Goal: Transaction & Acquisition: Purchase product/service

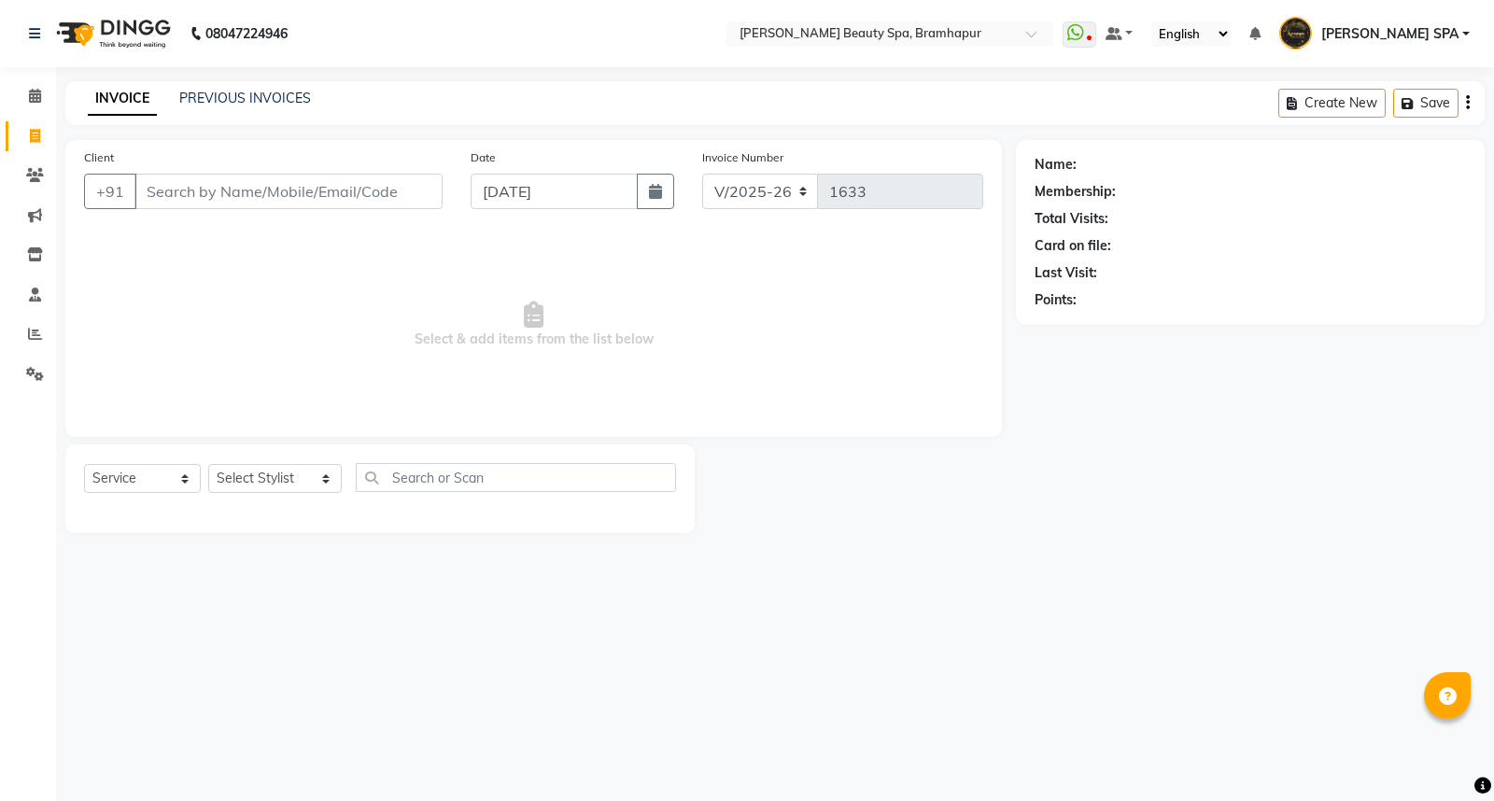
select select "3622"
select select "service"
select select "18168"
click at [208, 465] on select "Select Stylist [PERSON_NAME] SPA [PERSON_NAME] [PERSON_NAME] [PERSON_NAME] MAM …" at bounding box center [274, 478] width 133 height 29
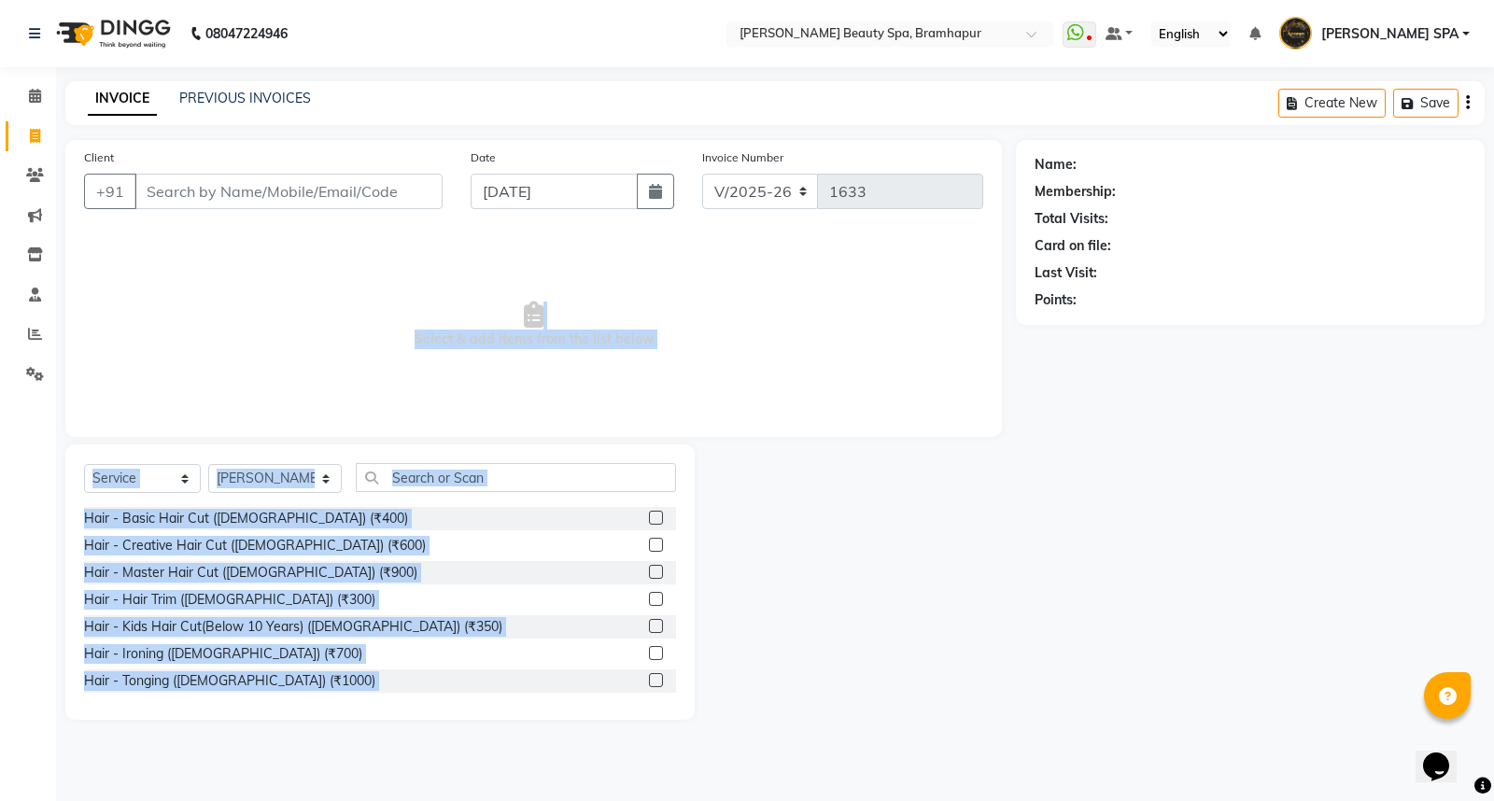
drag, startPoint x: 535, startPoint y: 318, endPoint x: 779, endPoint y: 457, distance: 280.5
click at [779, 457] on div "Client +91 Date [DATE] Invoice Number V/2025 V/[PHONE_NUMBER] Select & add item…" at bounding box center [533, 430] width 964 height 580
click at [799, 364] on span "Select & add items from the list below" at bounding box center [533, 324] width 899 height 187
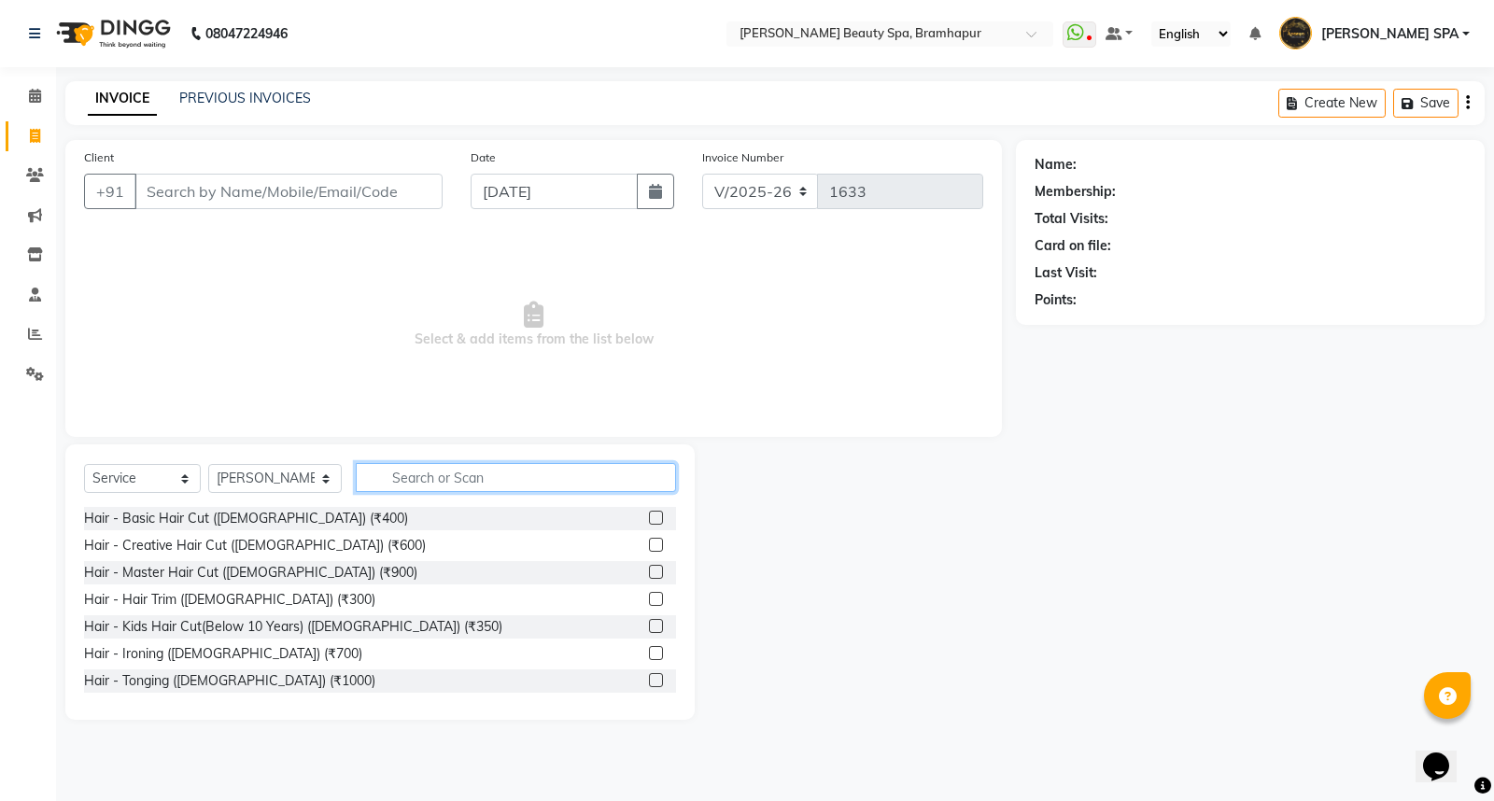
click at [420, 488] on input "text" at bounding box center [516, 477] width 320 height 29
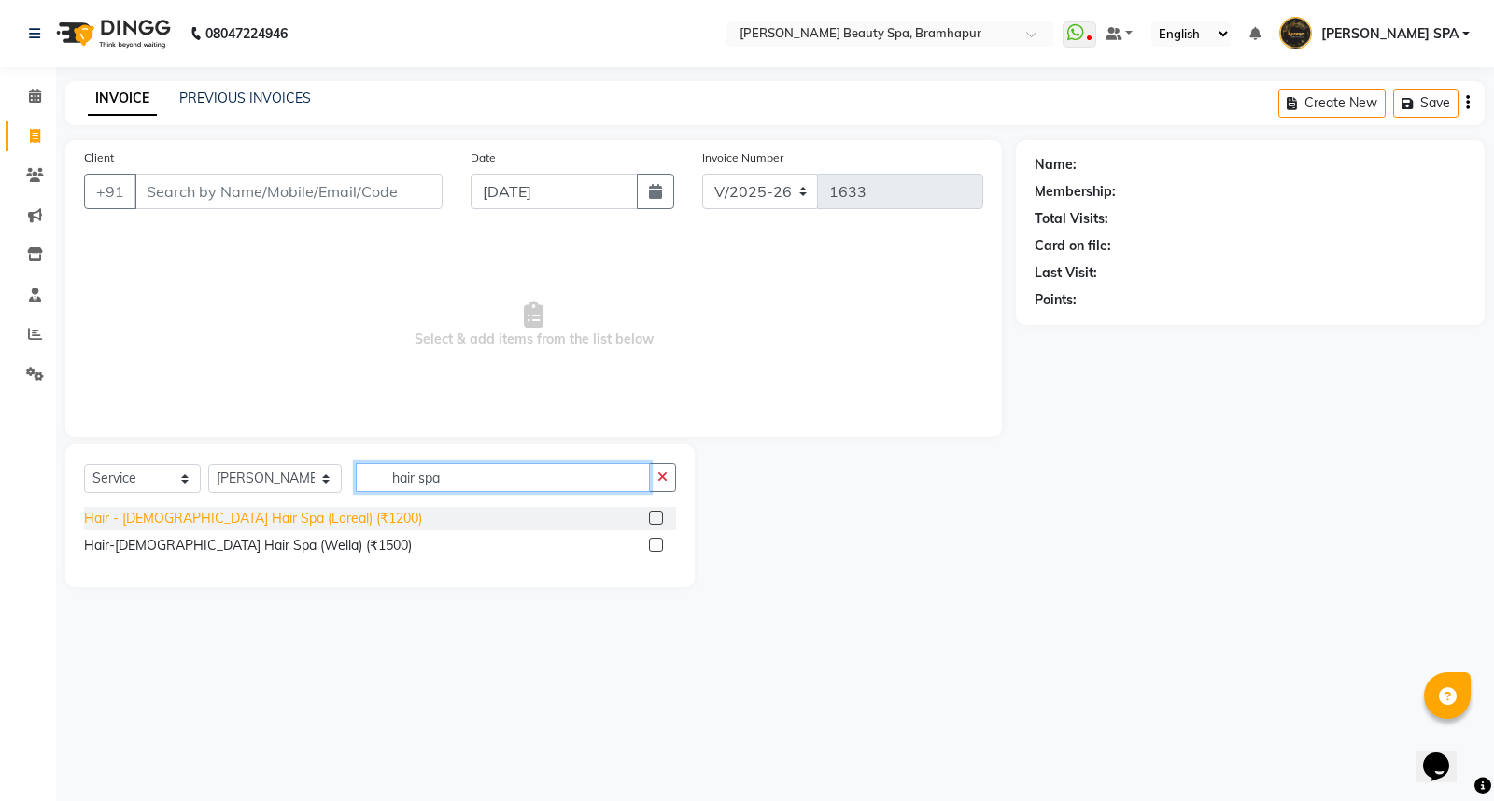
type input "hair spa"
click at [245, 525] on div "Hair - [DEMOGRAPHIC_DATA] Hair Spa (Loreal) (₹1200)" at bounding box center [253, 519] width 338 height 20
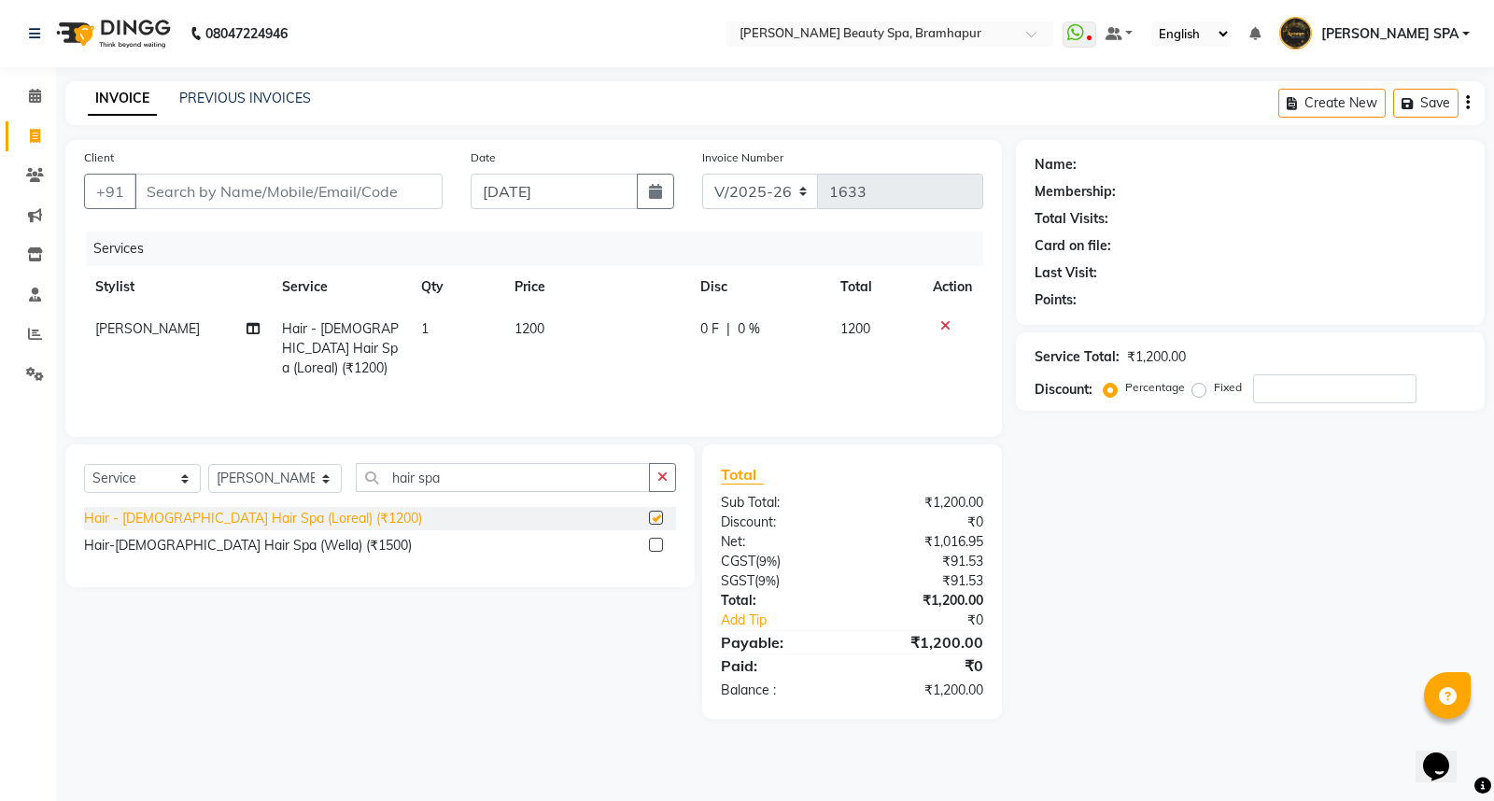
checkbox input "false"
click at [563, 317] on td "1200" at bounding box center [596, 348] width 186 height 81
select select "18168"
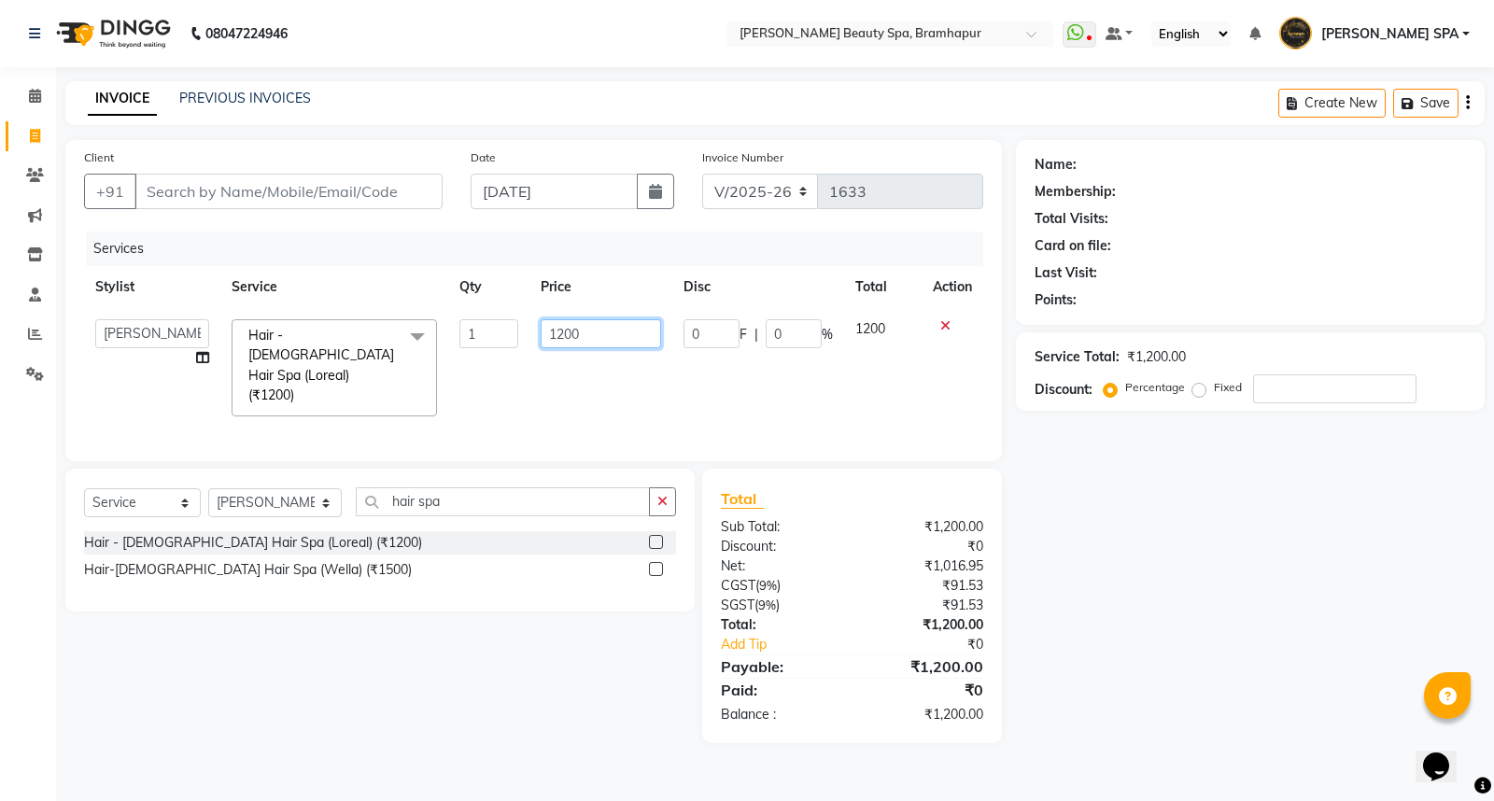
click at [593, 336] on input "1200" at bounding box center [600, 333] width 120 height 29
click at [1198, 524] on div "Name: Membership: Total Visits: Card on file: Last Visit: Points: Service Total…" at bounding box center [1257, 441] width 483 height 603
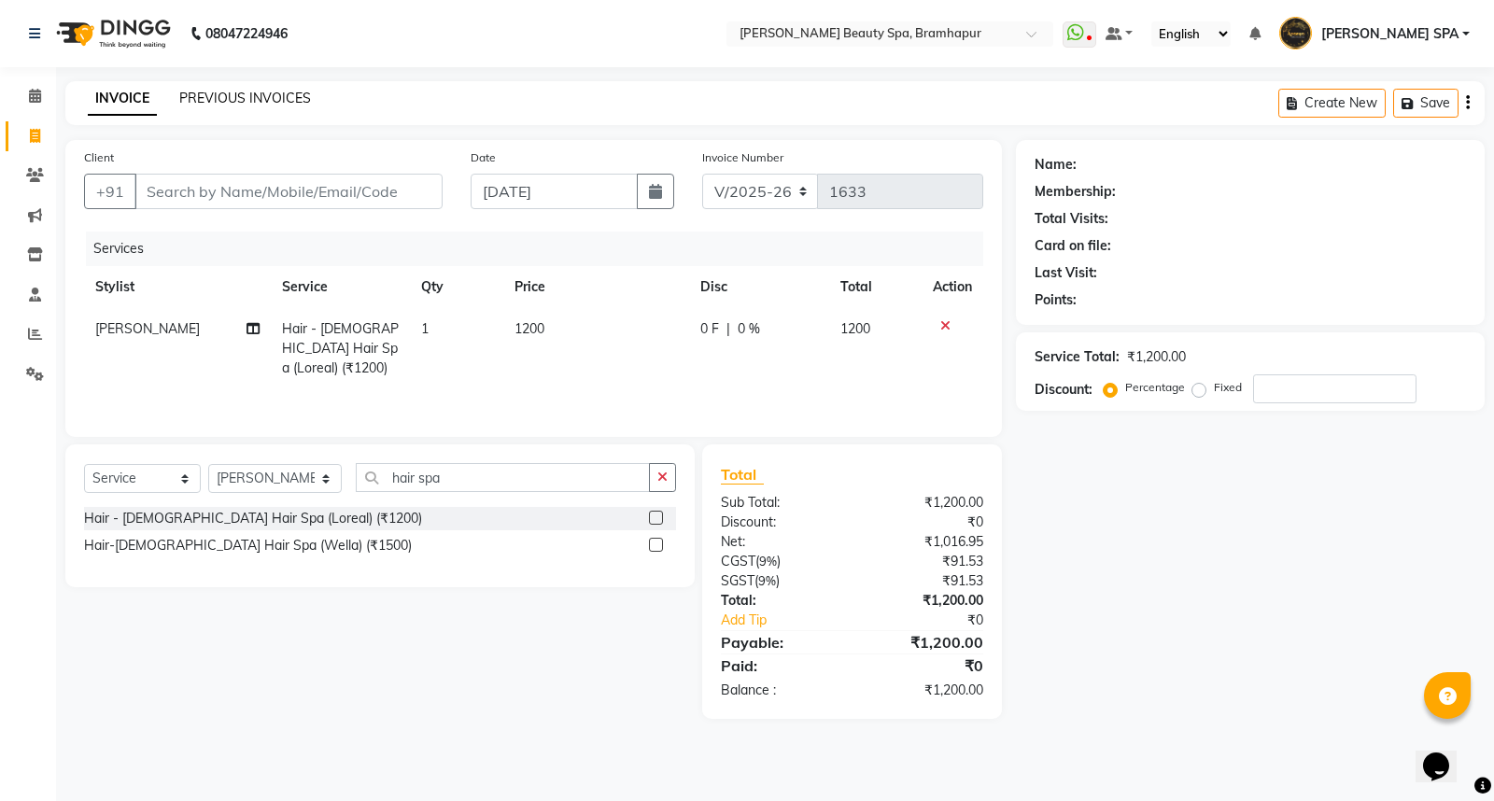
click at [228, 94] on link "PREVIOUS INVOICES" at bounding box center [245, 98] width 132 height 17
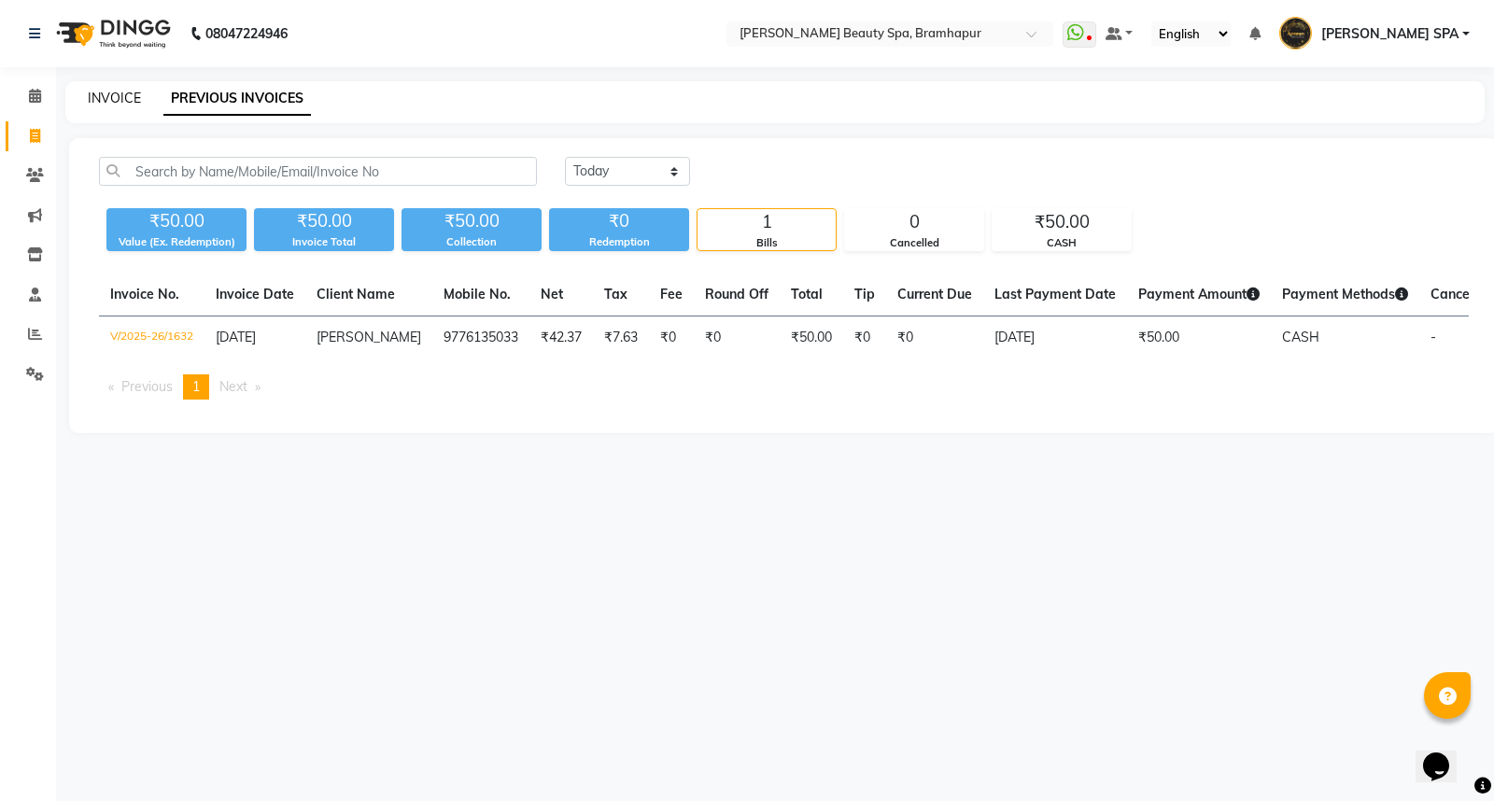
click at [100, 97] on link "INVOICE" at bounding box center [114, 98] width 53 height 17
select select "service"
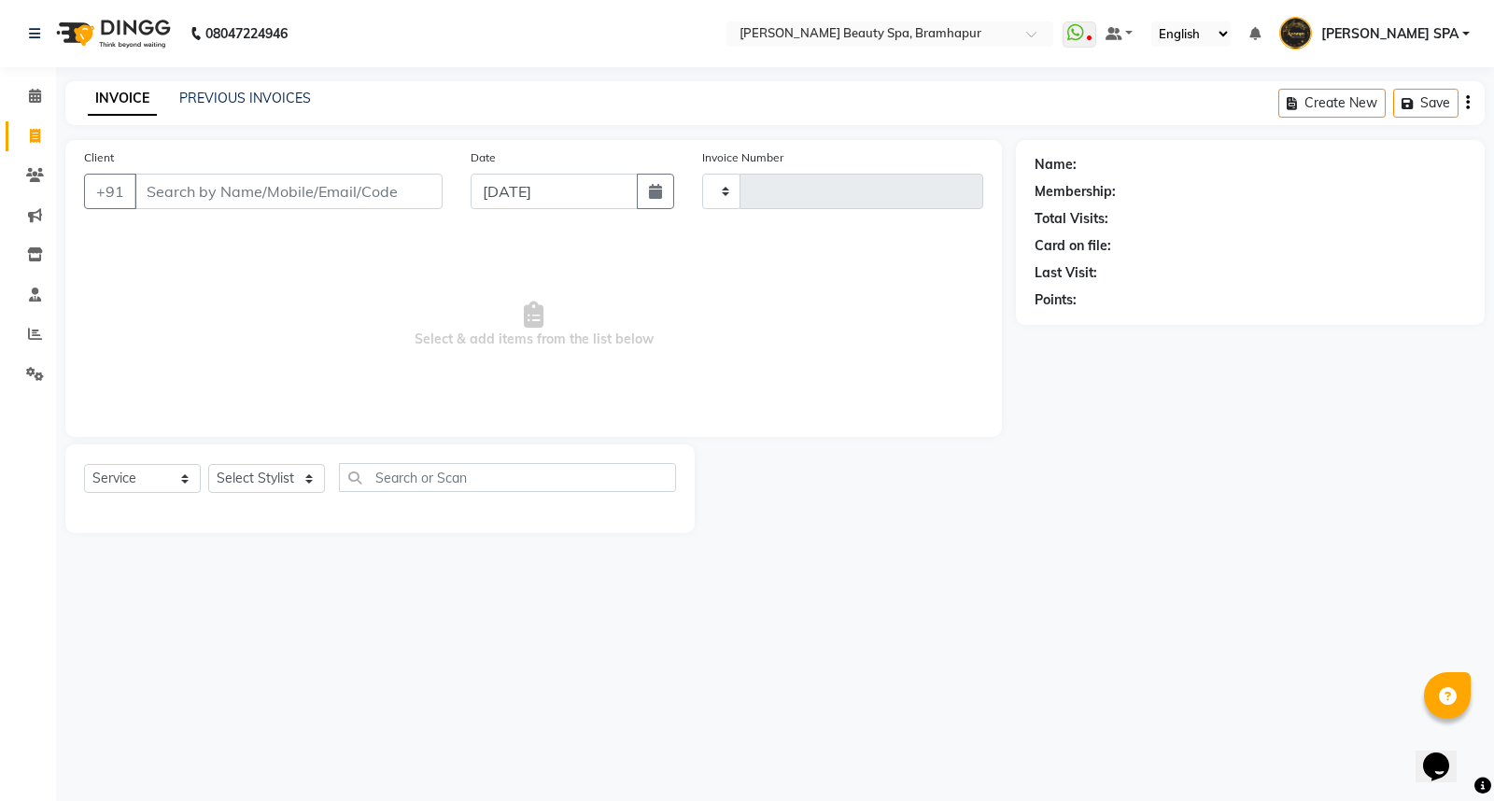
type input "1633"
select select "3622"
click at [245, 488] on select "Select Stylist" at bounding box center [266, 478] width 117 height 29
select select "18168"
click at [208, 465] on select "Select Stylist [PERSON_NAME] SPA [PERSON_NAME] [PERSON_NAME] [PERSON_NAME] MAM …" at bounding box center [274, 478] width 133 height 29
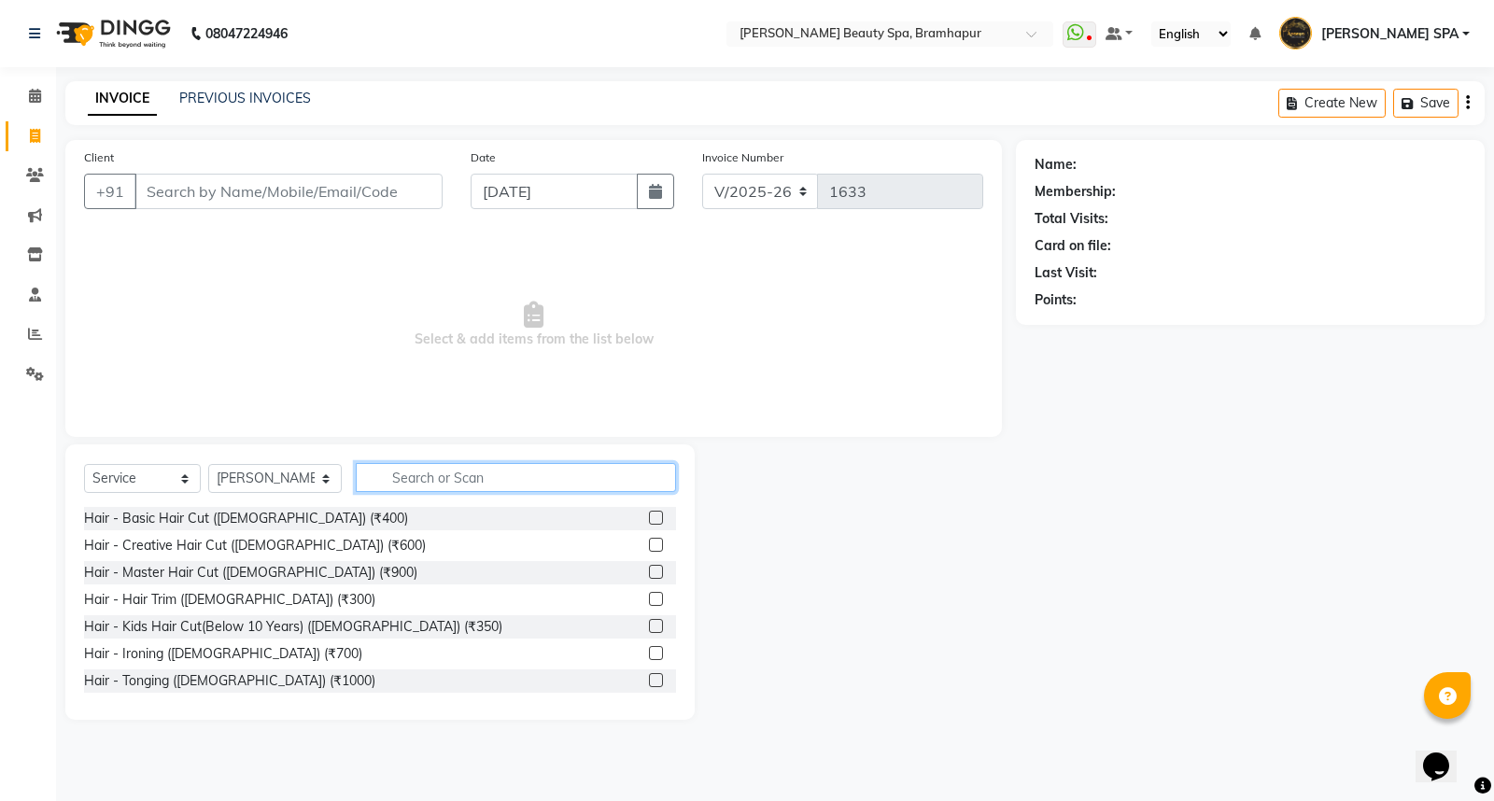
click at [403, 483] on input "text" at bounding box center [516, 477] width 320 height 29
click at [408, 473] on input "text" at bounding box center [516, 477] width 320 height 29
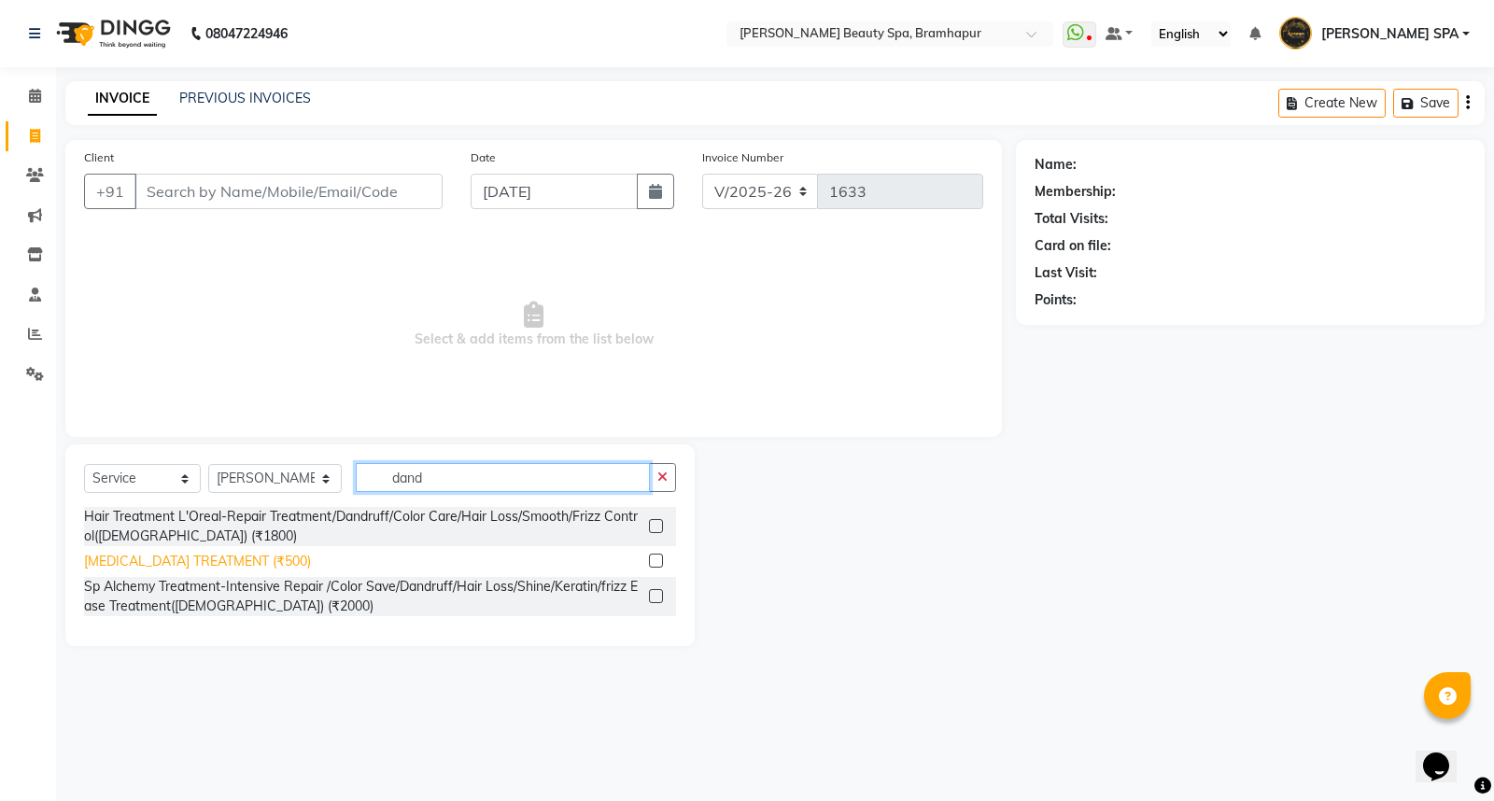
type input "dand"
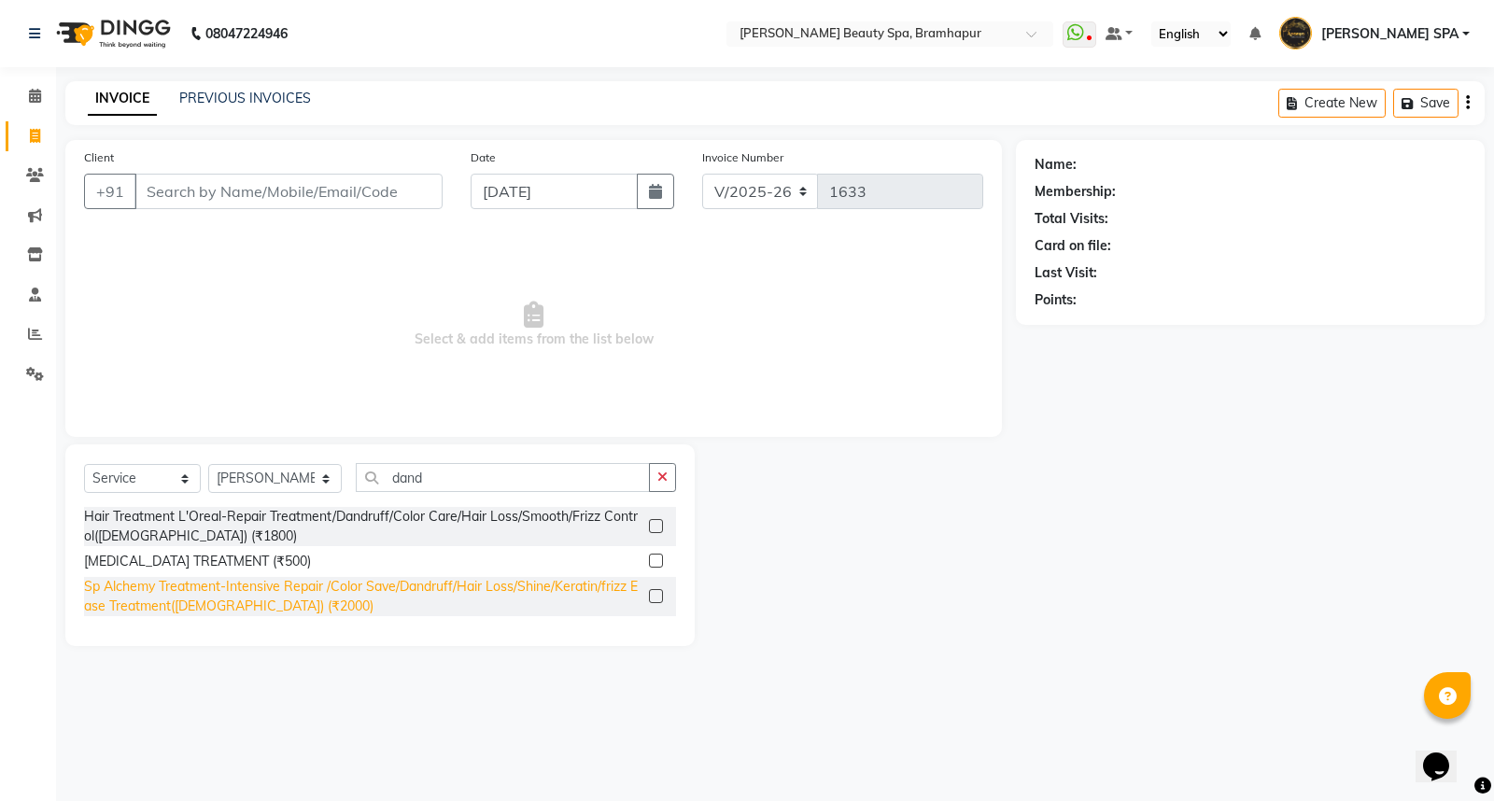
drag, startPoint x: 194, startPoint y: 557, endPoint x: 624, endPoint y: 582, distance: 430.1
click at [202, 561] on div "[MEDICAL_DATA] TREATMENT (₹500)" at bounding box center [197, 562] width 227 height 20
checkbox input "false"
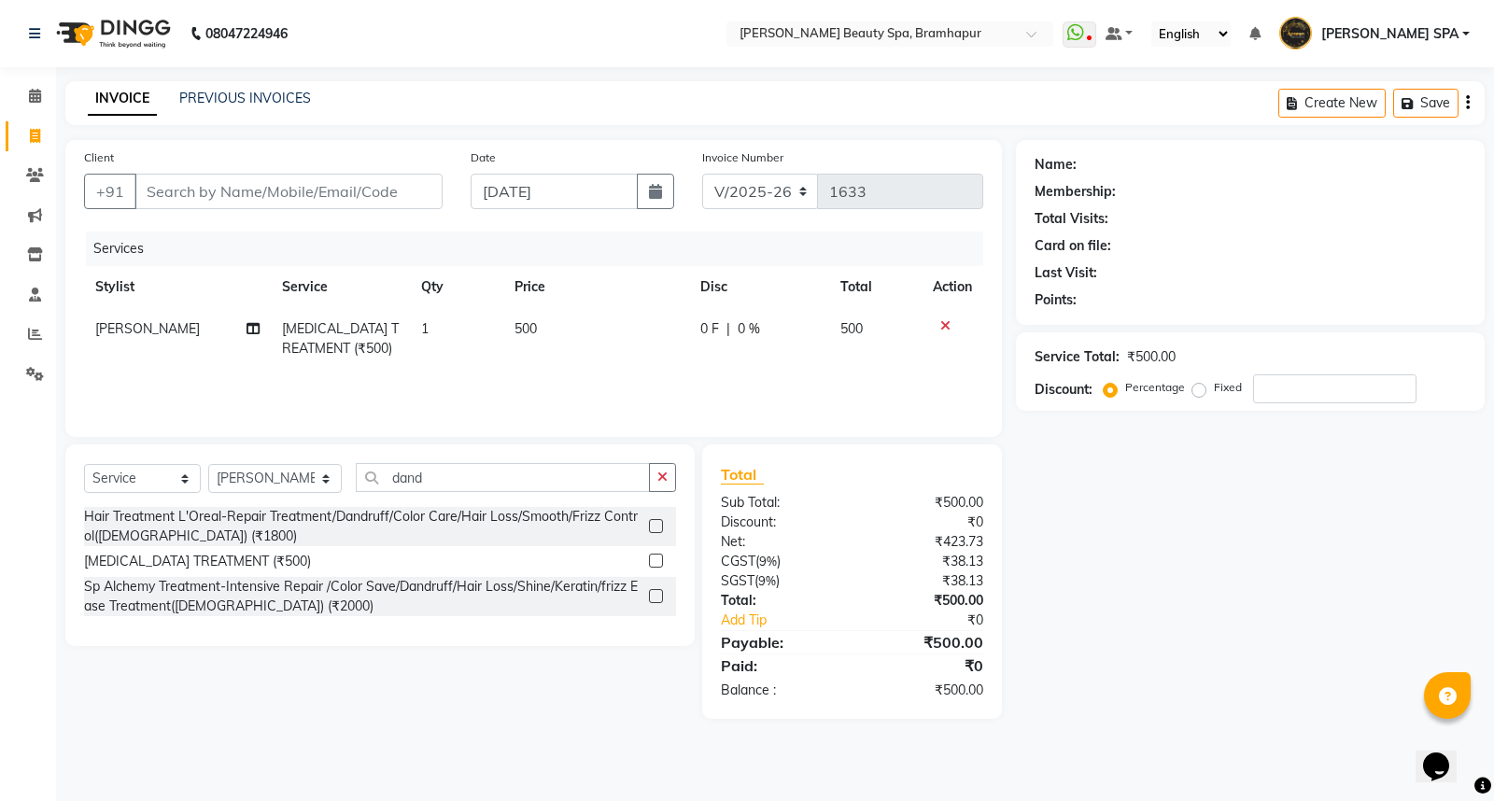
click at [567, 324] on td "500" at bounding box center [596, 339] width 186 height 62
select select "18168"
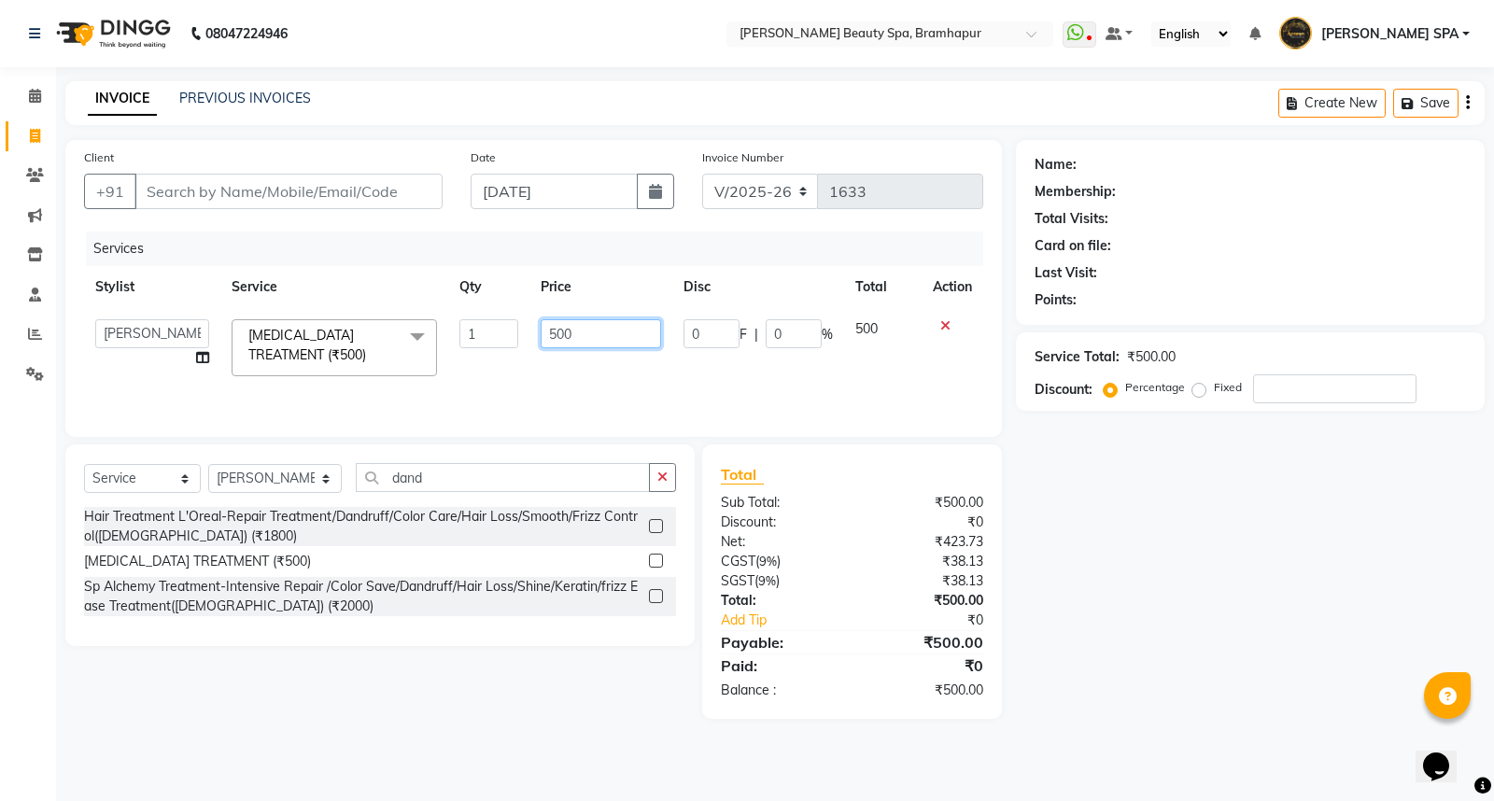
click at [589, 336] on input "500" at bounding box center [600, 333] width 120 height 29
type input "5"
type input "2500"
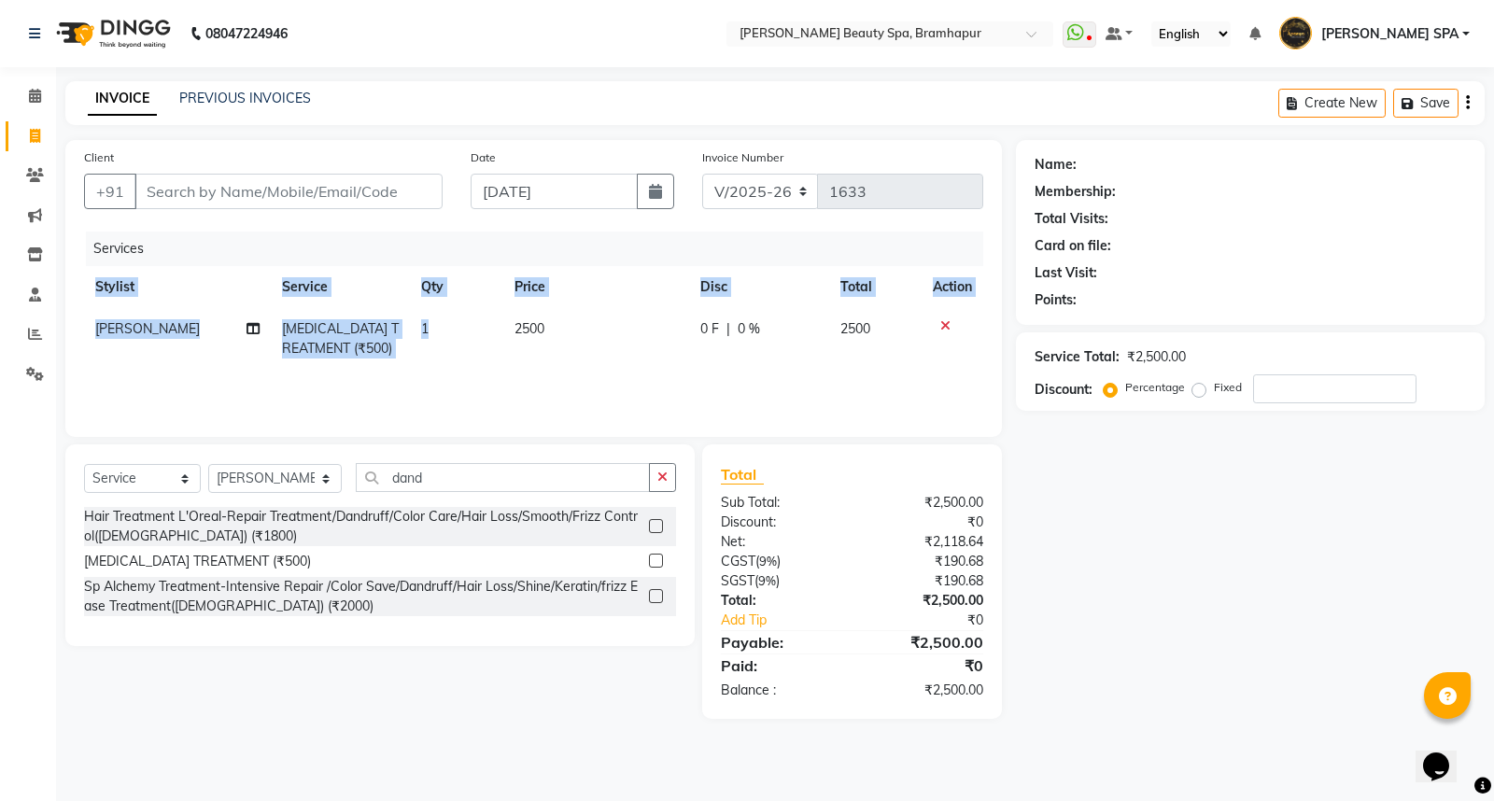
drag, startPoint x: 534, startPoint y: 368, endPoint x: 857, endPoint y: 444, distance: 331.9
click at [570, 385] on div "Services Stylist Service Qty Price Disc Total Action [PERSON_NAME] [MEDICAL_DAT…" at bounding box center [533, 324] width 899 height 187
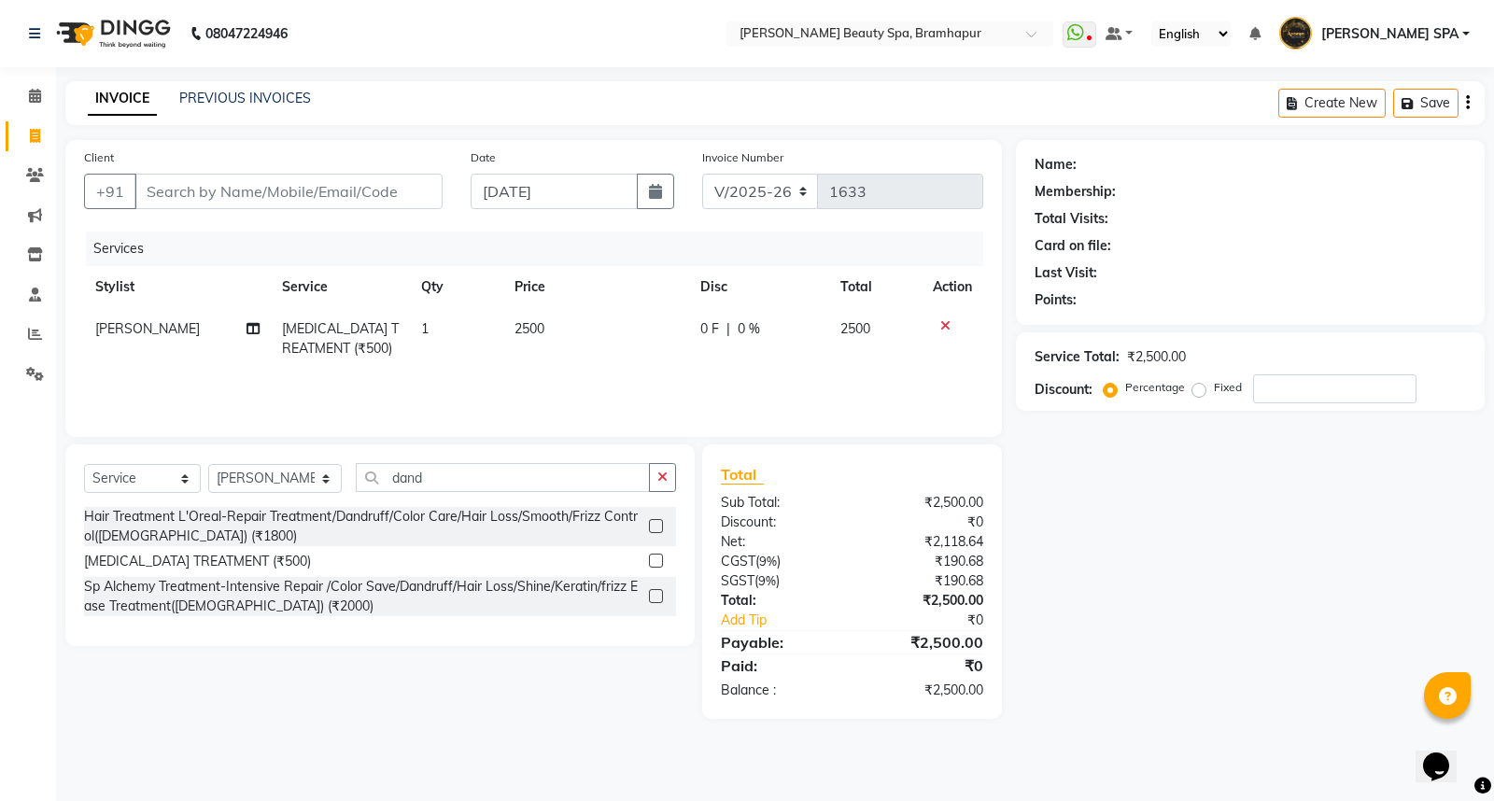
drag, startPoint x: 1134, startPoint y: 567, endPoint x: 1066, endPoint y: 565, distance: 68.2
click at [1123, 574] on div "Name: Membership: Total Visits: Card on file: Last Visit: Points: Service Total…" at bounding box center [1257, 429] width 483 height 579
drag, startPoint x: 443, startPoint y: 482, endPoint x: 416, endPoint y: 479, distance: 27.2
click at [442, 482] on input "dand" at bounding box center [503, 477] width 294 height 29
type input "d"
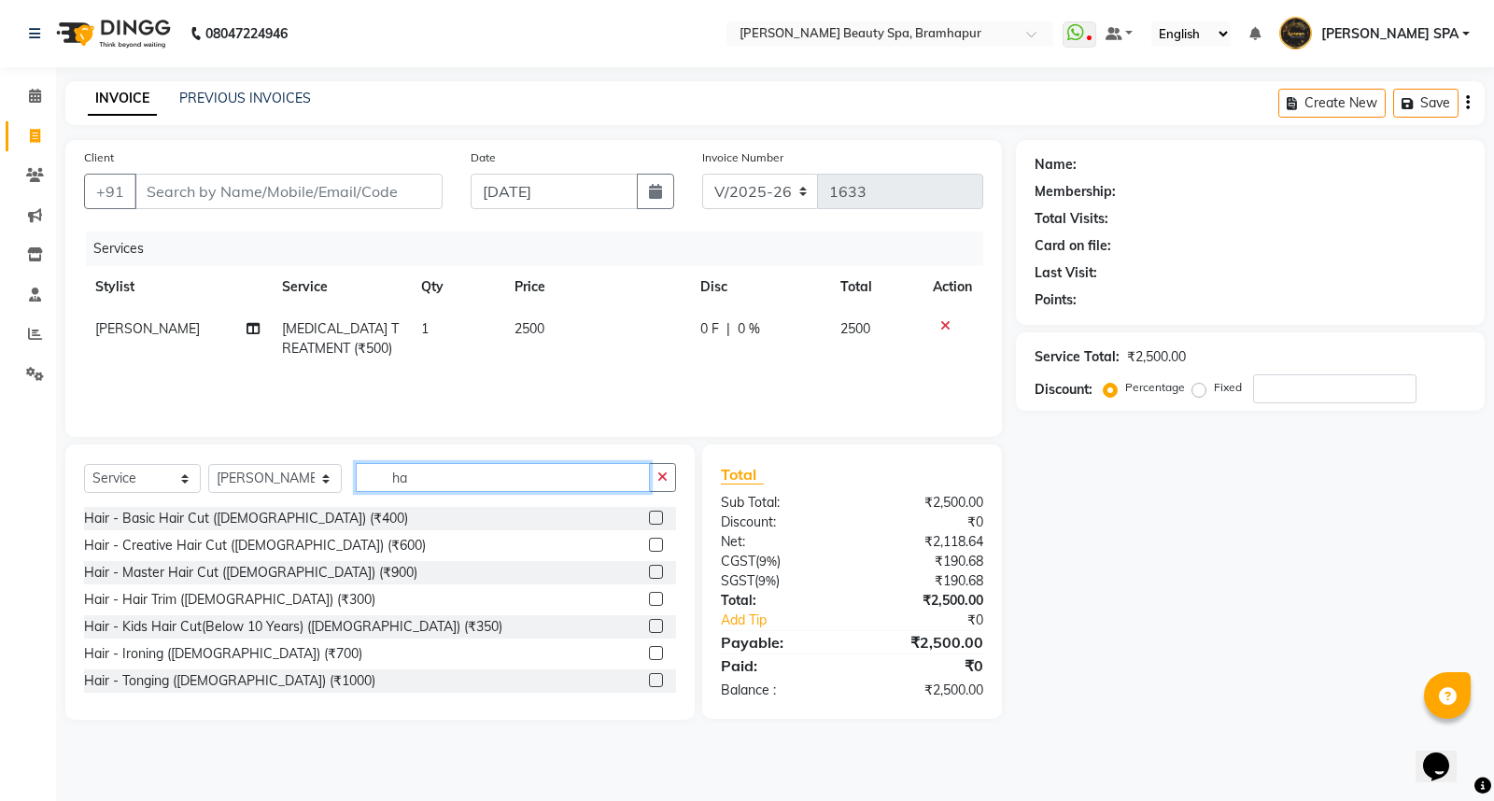
type input "h"
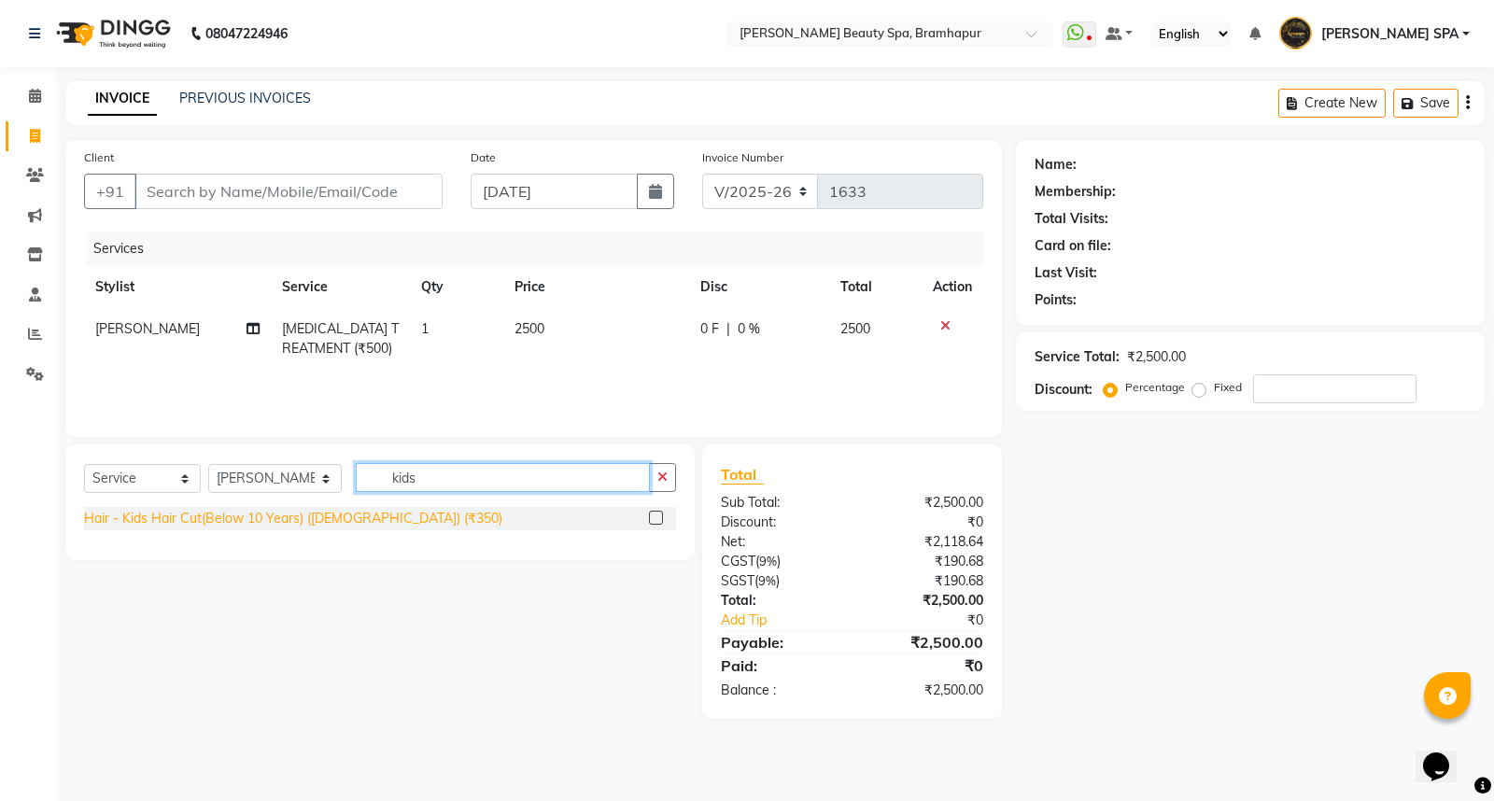
type input "kids"
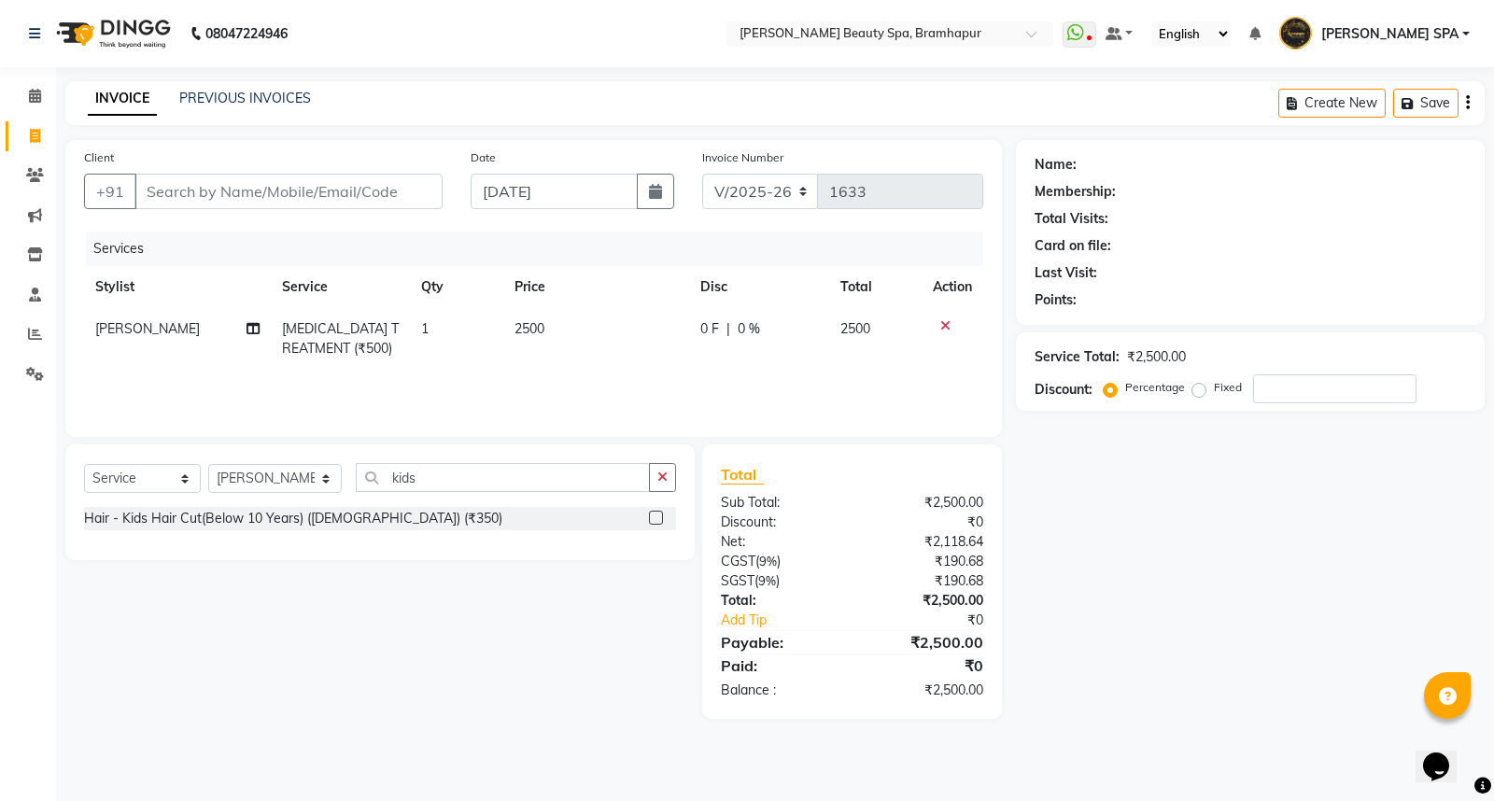
click at [265, 520] on div "Hair - Kids Hair Cut(Below 10 Years) ([DEMOGRAPHIC_DATA]) (₹350)" at bounding box center [293, 519] width 418 height 20
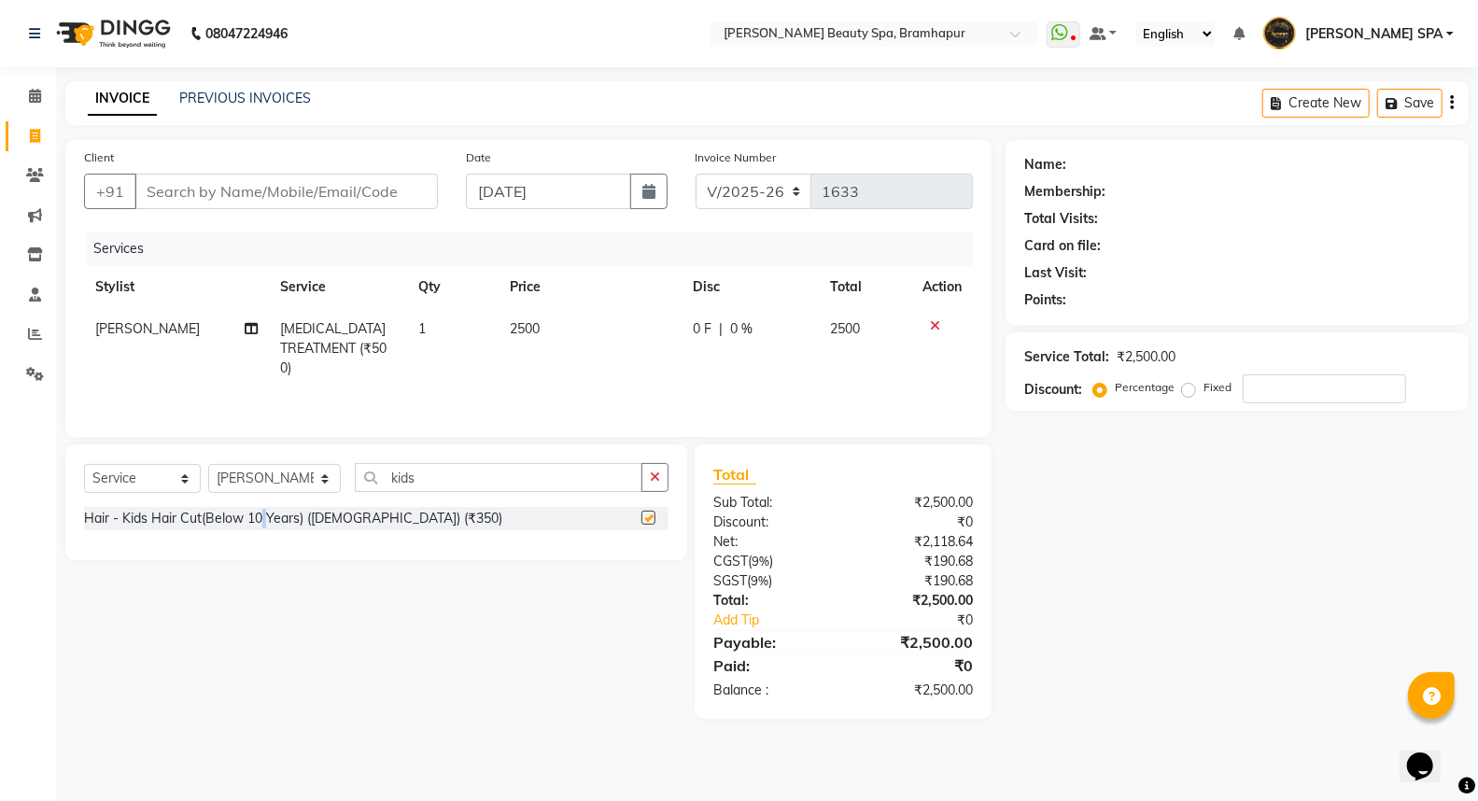
checkbox input "false"
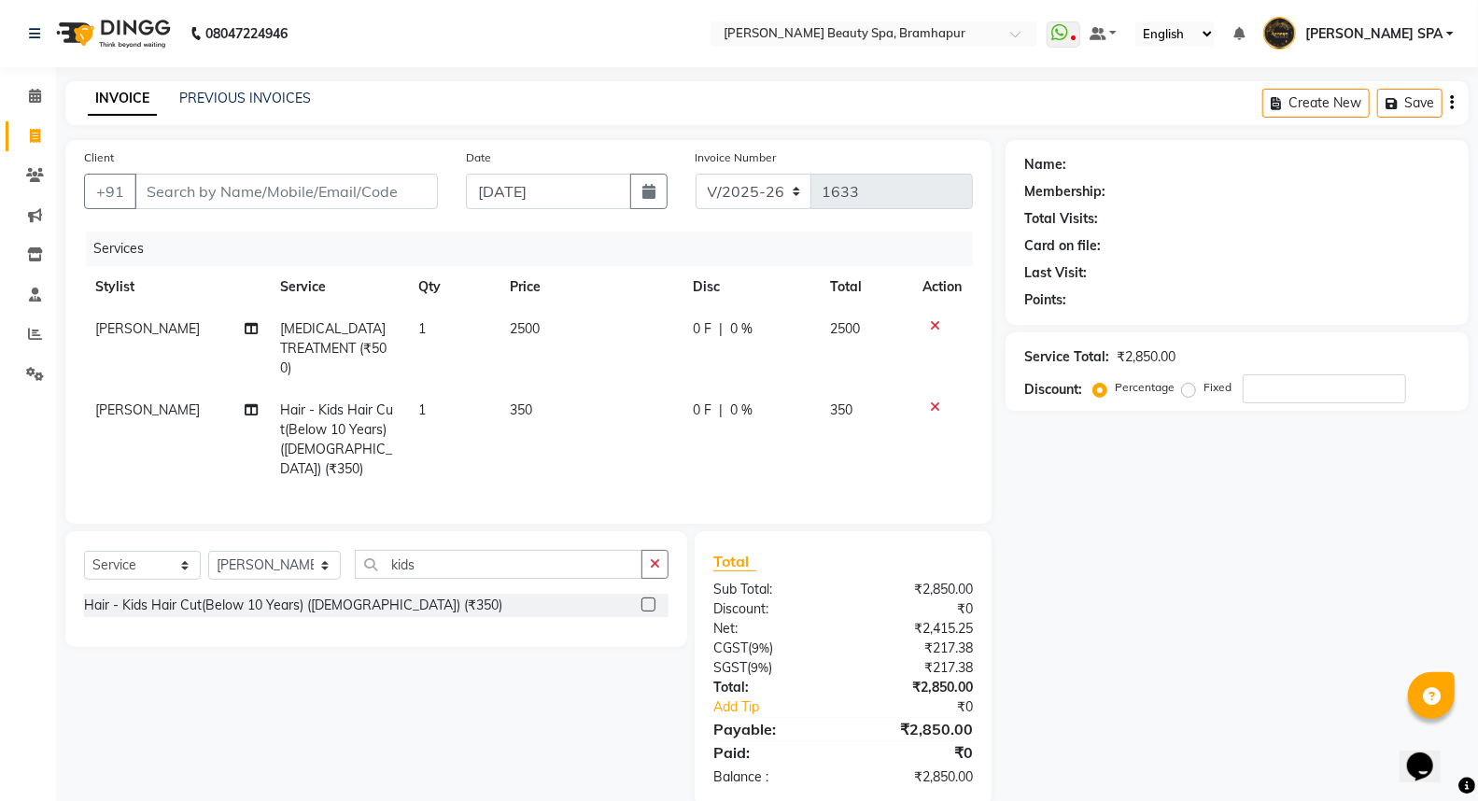
click at [551, 389] on td "350" at bounding box center [589, 439] width 183 height 101
select select "18168"
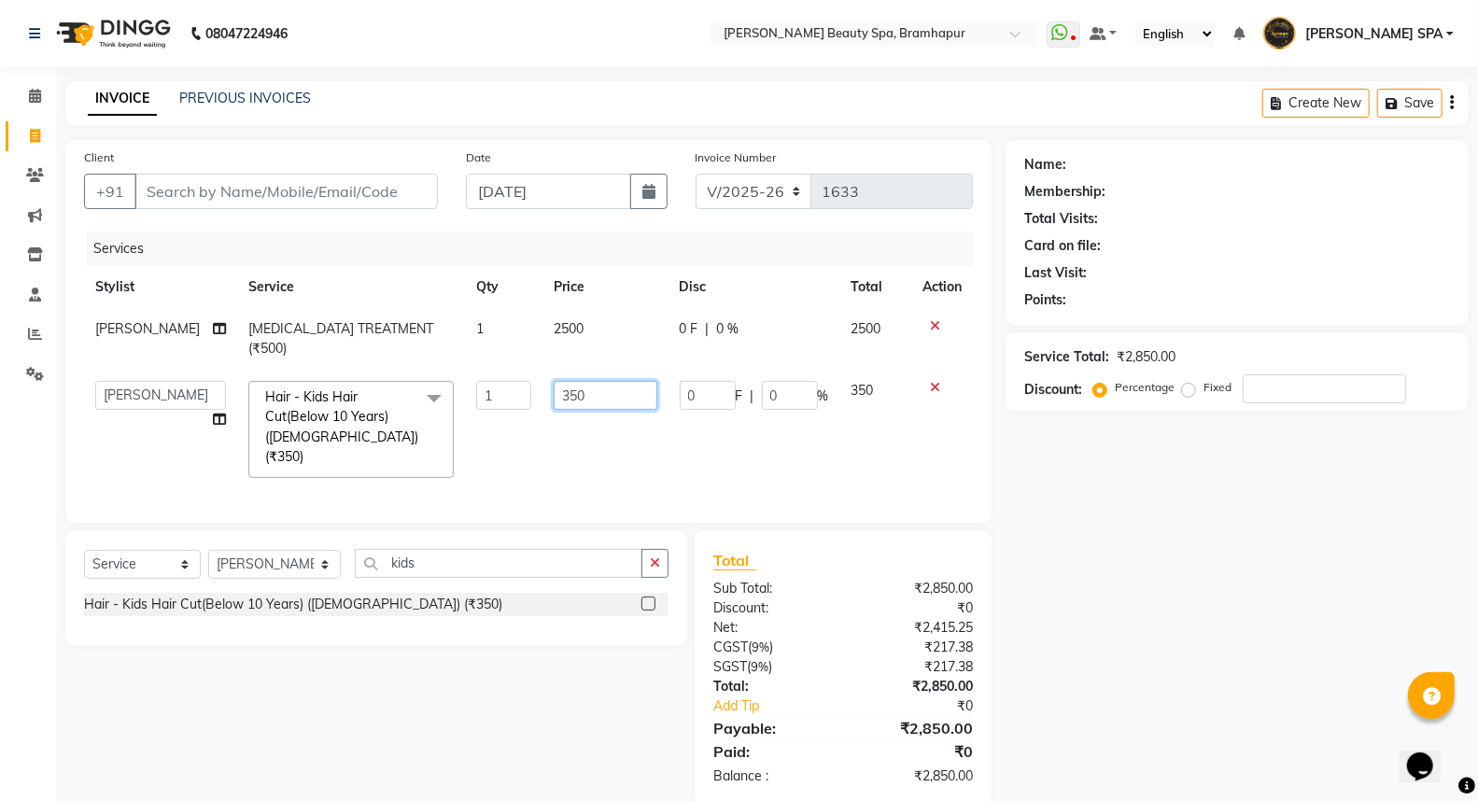
click at [574, 381] on input "350" at bounding box center [606, 395] width 104 height 29
type input "300"
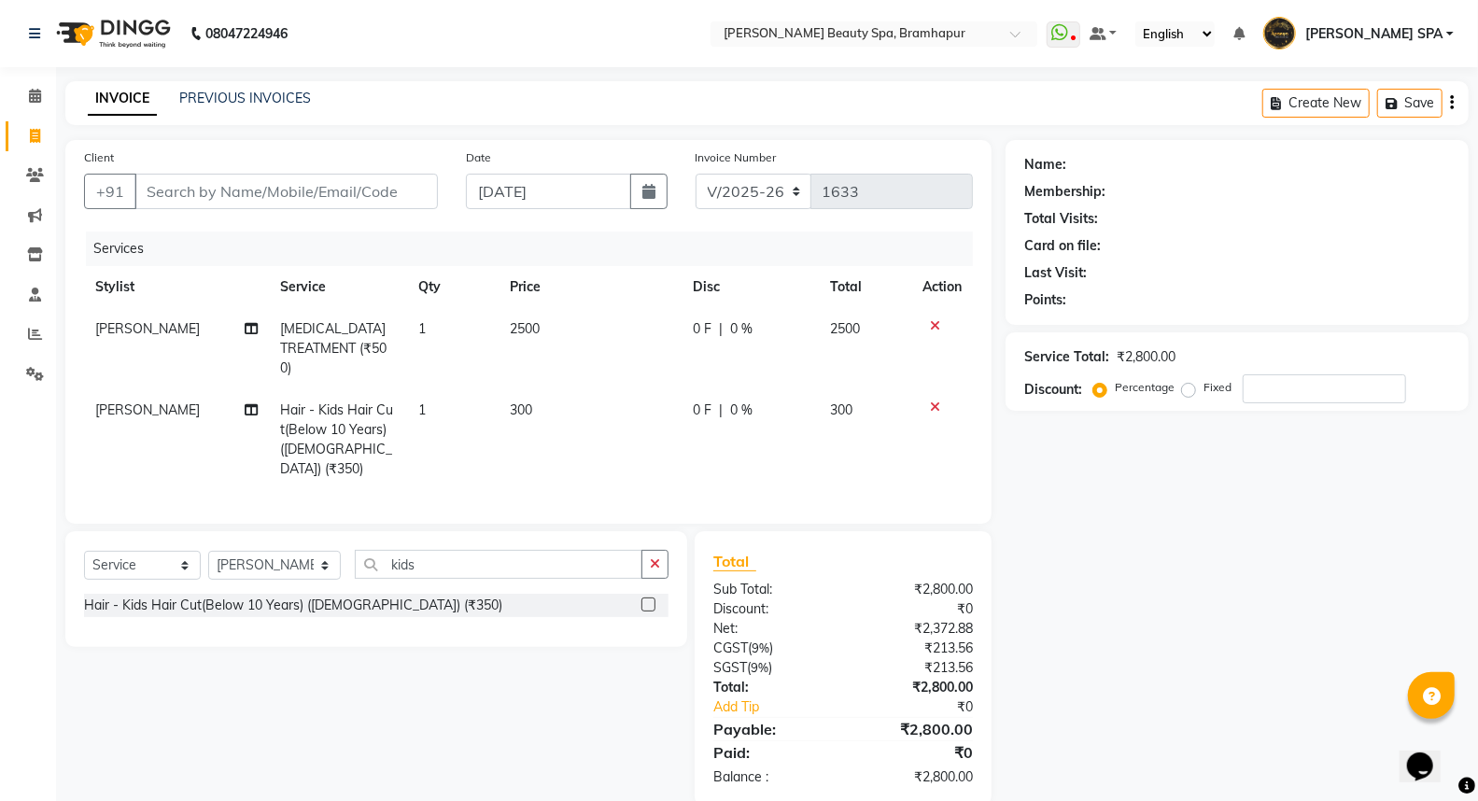
drag, startPoint x: 1170, startPoint y: 636, endPoint x: 1169, endPoint y: 620, distance: 15.9
click at [1192, 623] on div "Name: Membership: Total Visits: Card on file: Last Visit: Points: Service Total…" at bounding box center [1243, 473] width 477 height 666
click at [423, 550] on input "kids" at bounding box center [499, 564] width 288 height 29
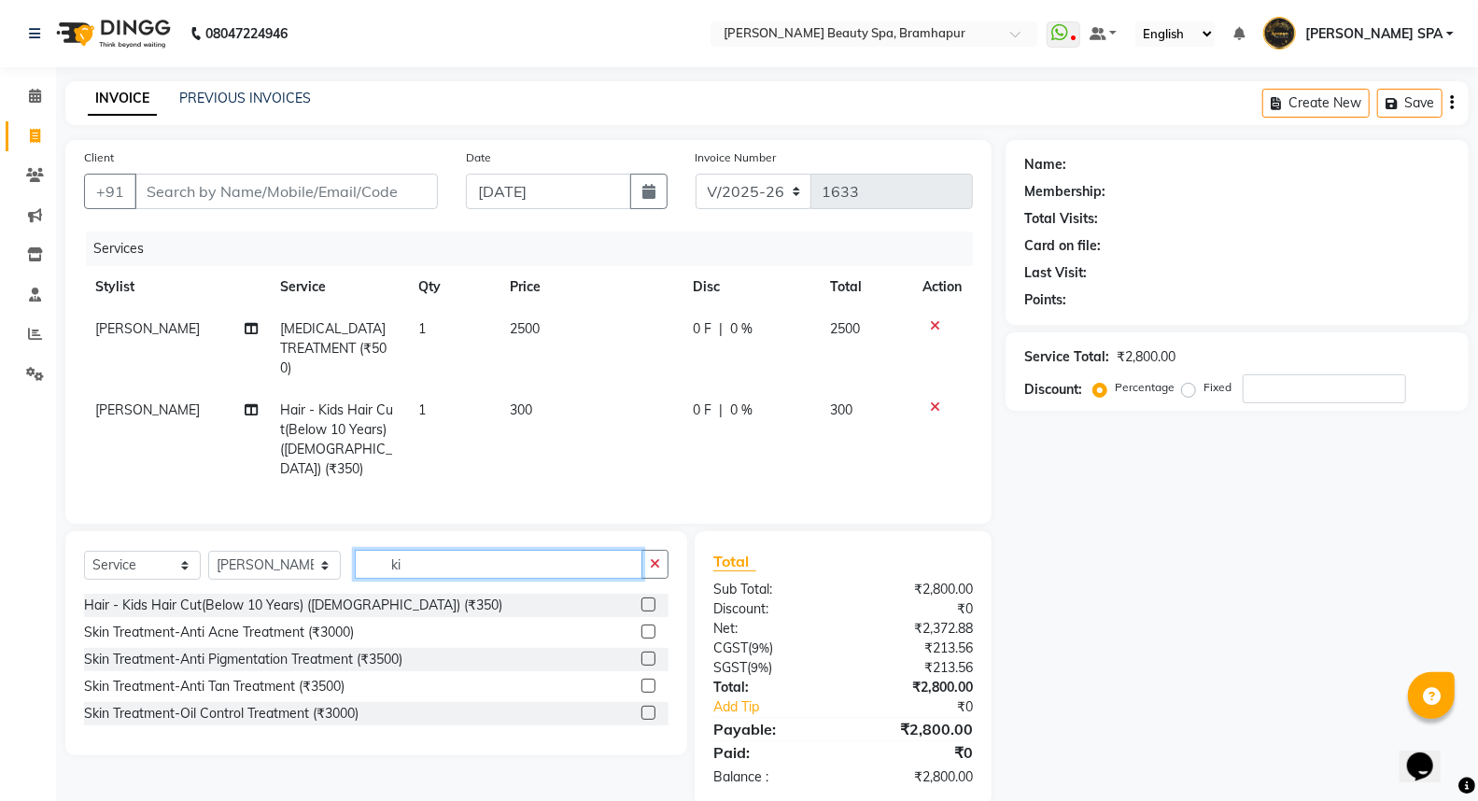
type input "k"
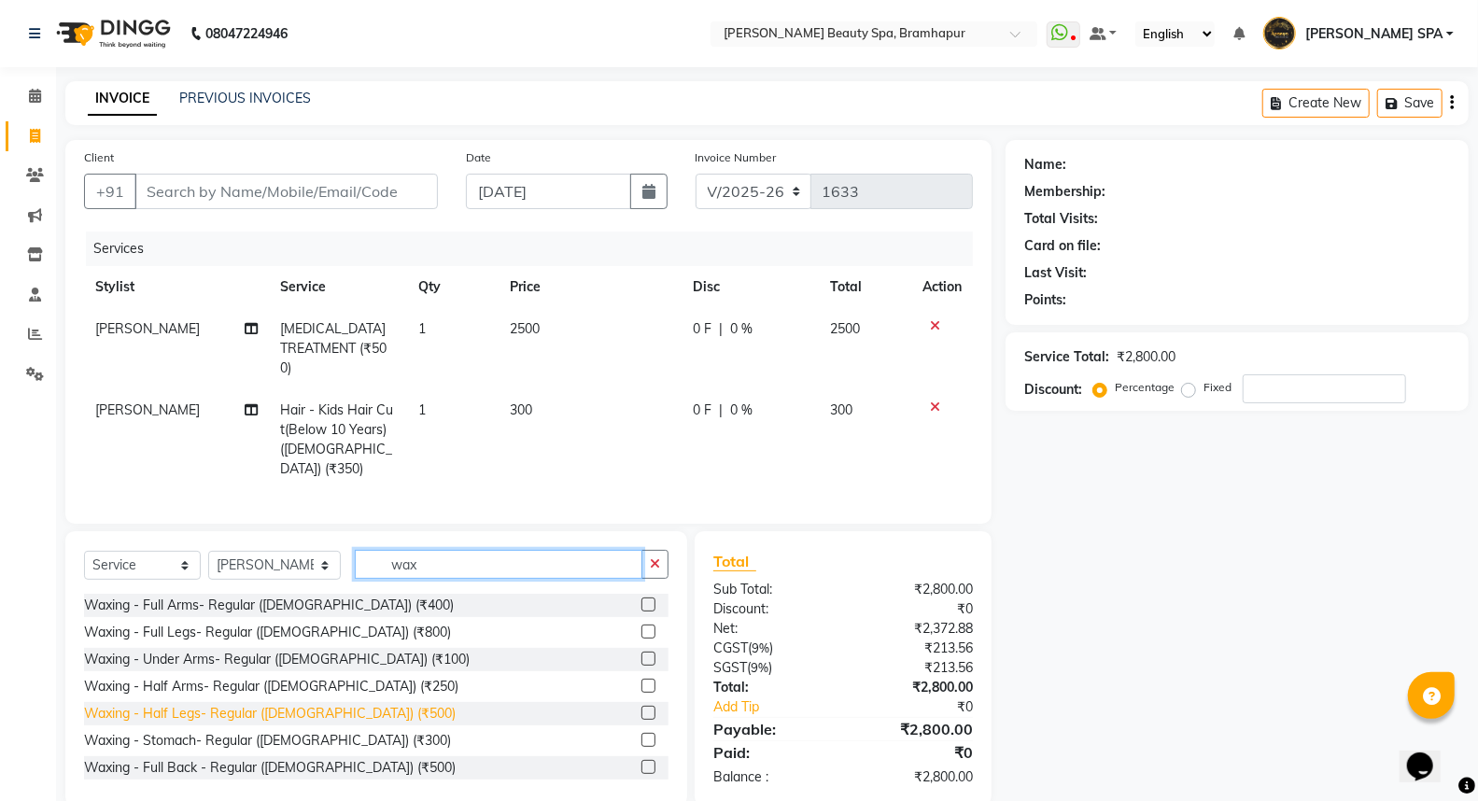
type input "wax"
click at [261, 704] on div "Waxing - Half Legs- Regular ([DEMOGRAPHIC_DATA]) (₹500)" at bounding box center [270, 714] width 372 height 20
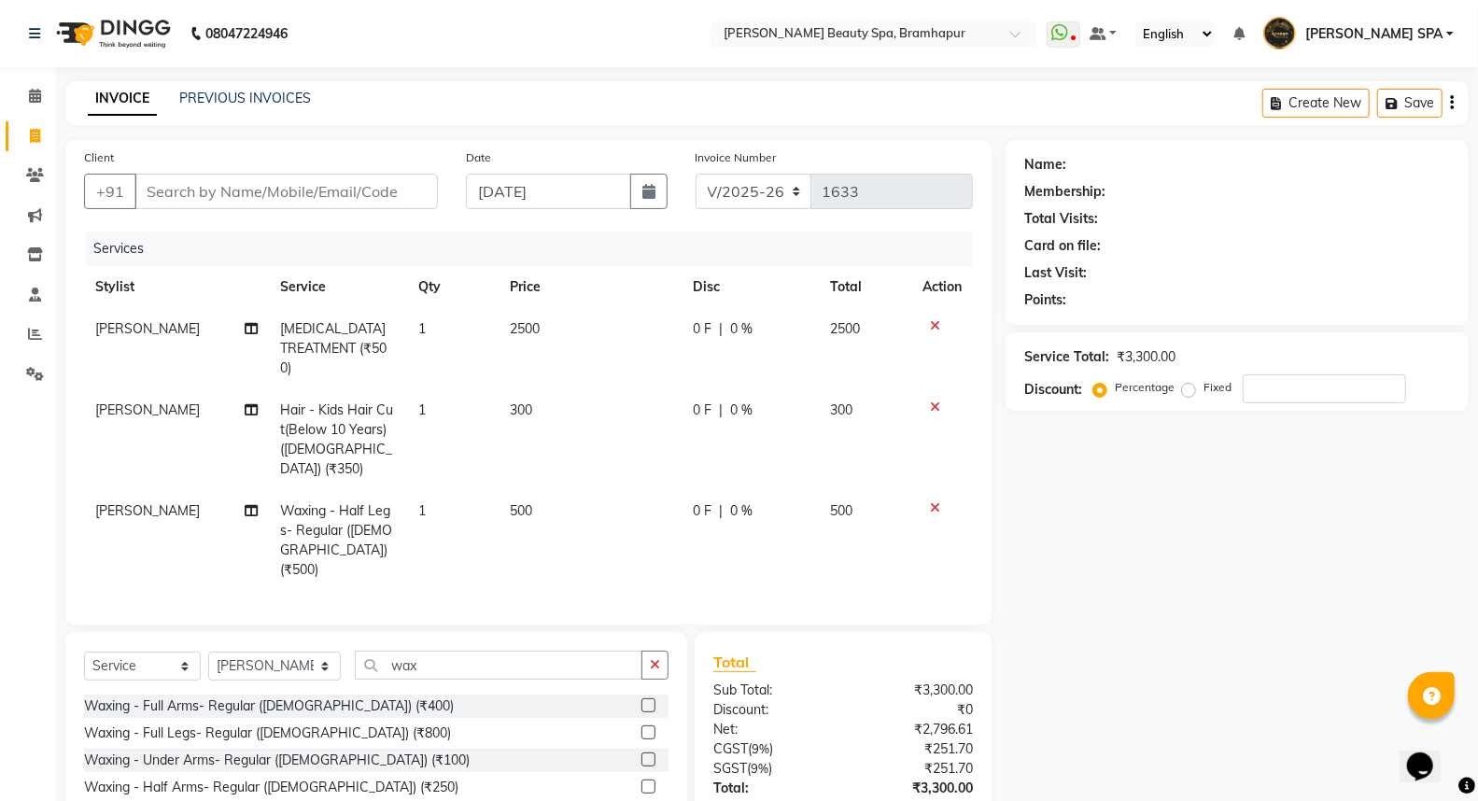
checkbox input "false"
drag, startPoint x: 1271, startPoint y: 378, endPoint x: 1267, endPoint y: 388, distance: 11.3
click at [1271, 381] on input "number" at bounding box center [1323, 388] width 163 height 29
click at [448, 651] on input "wax" at bounding box center [499, 665] width 288 height 29
type input "w"
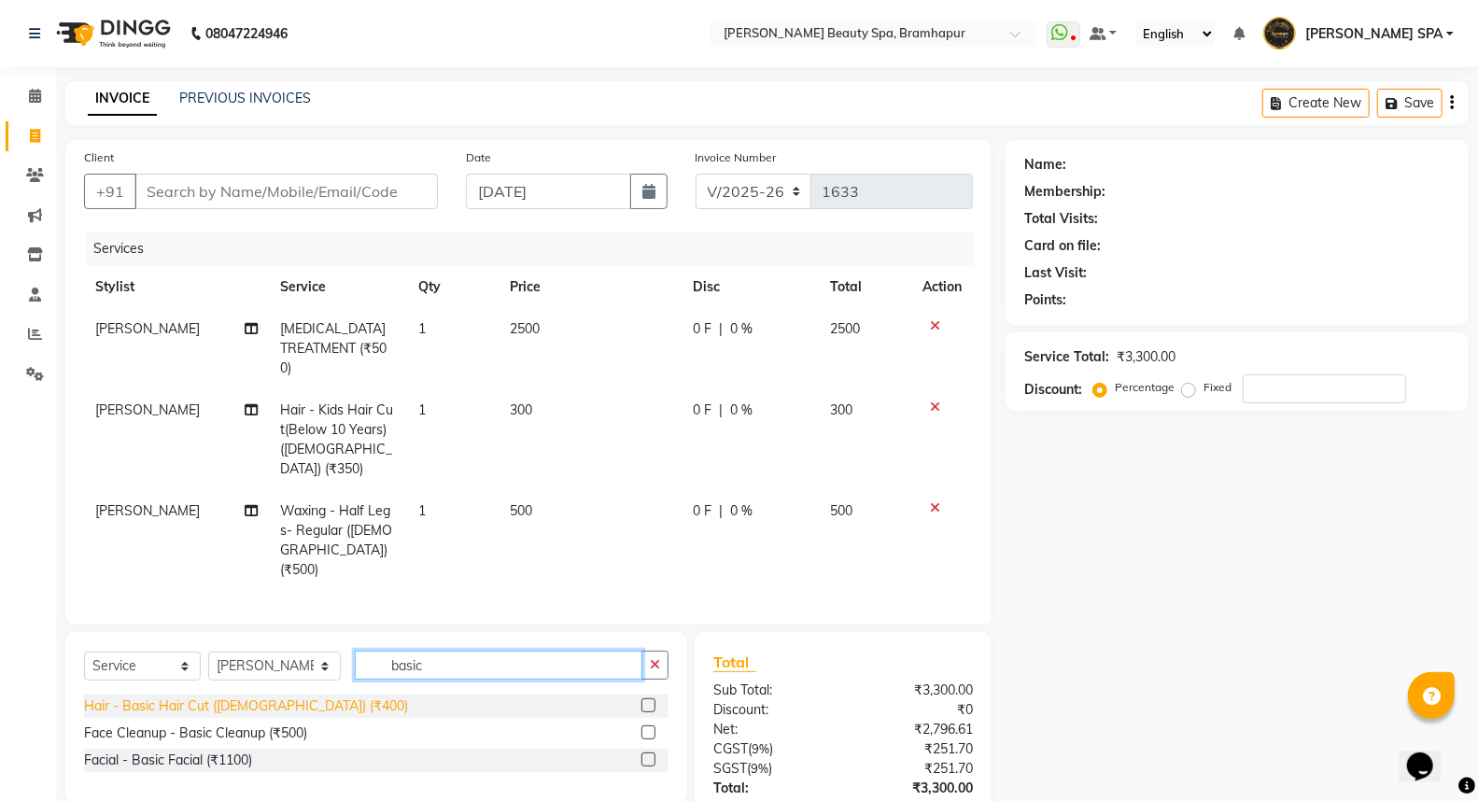
type input "basic"
click at [133, 696] on div "Hair - Basic Hair Cut ([DEMOGRAPHIC_DATA]) (₹400)" at bounding box center [246, 706] width 324 height 20
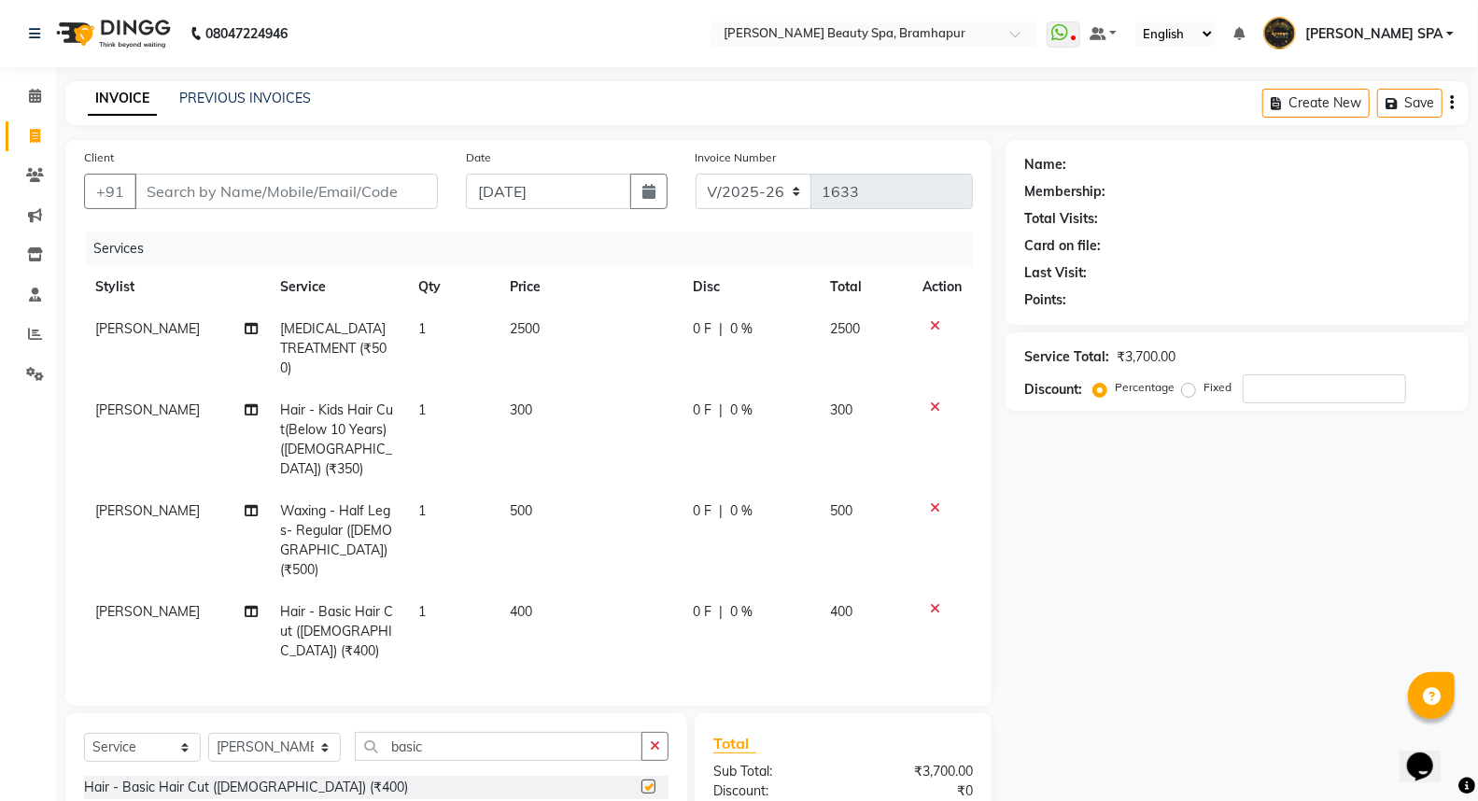
checkbox input "false"
click at [537, 591] on td "400" at bounding box center [589, 631] width 183 height 81
select select "18168"
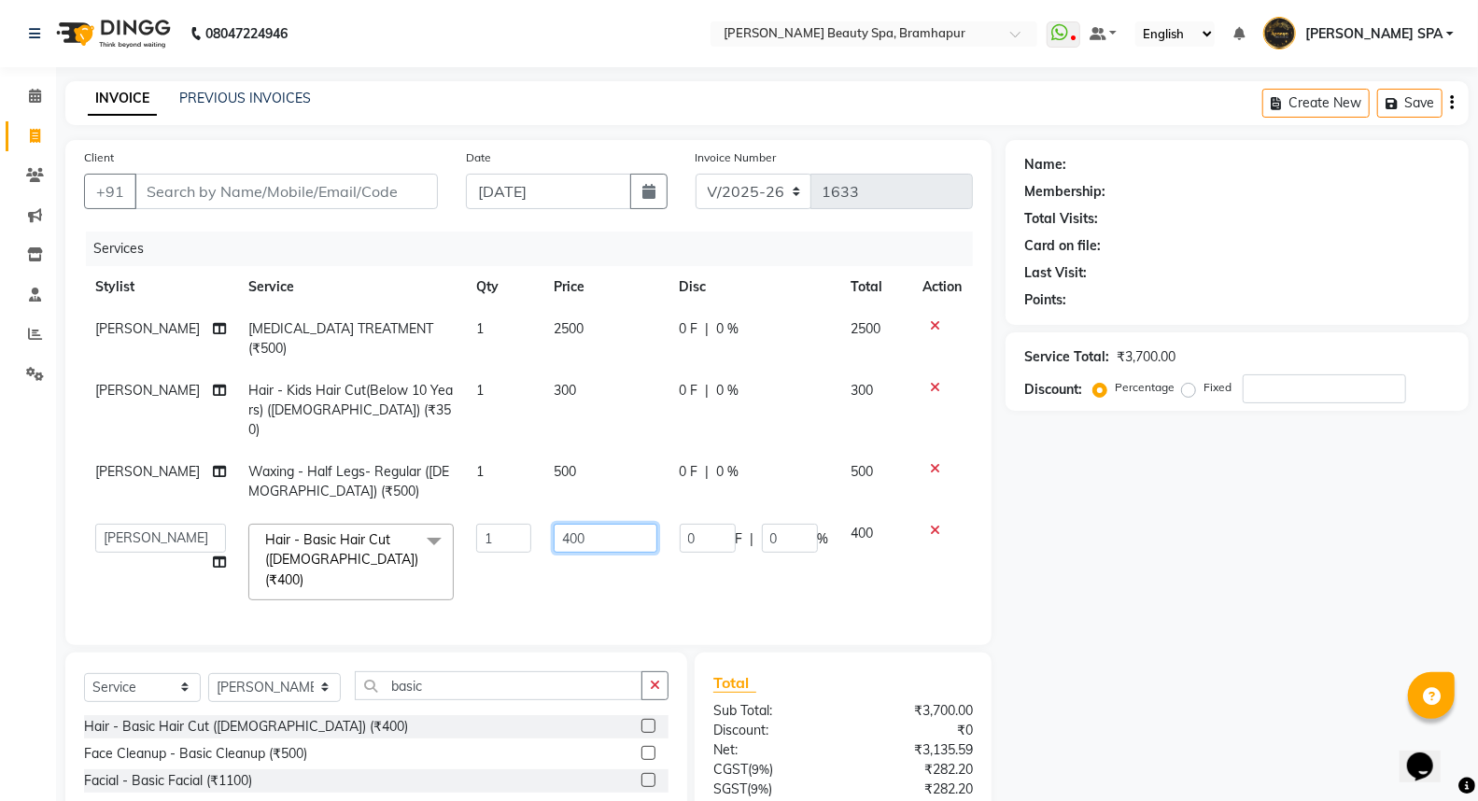
click at [607, 524] on input "400" at bounding box center [606, 538] width 104 height 29
type input "4"
type input "300"
click at [1227, 616] on div "Name: Membership: Total Visits: Card on file: Last Visit: Points: Service Total…" at bounding box center [1243, 533] width 477 height 787
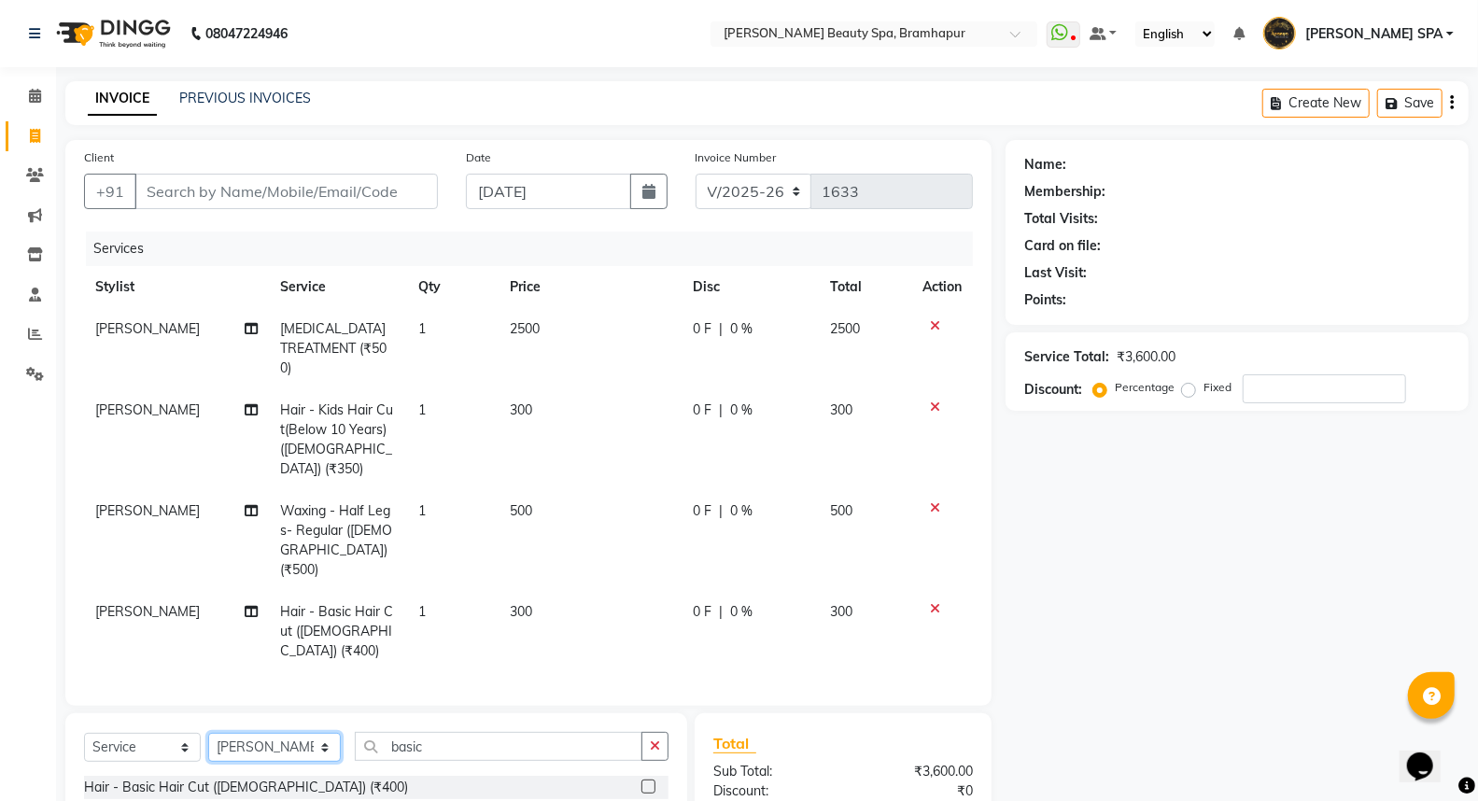
click at [287, 733] on select "Select Stylist [PERSON_NAME] SPA [PERSON_NAME] [PERSON_NAME] [PERSON_NAME] MAM …" at bounding box center [274, 747] width 133 height 29
select select "18425"
click at [208, 733] on select "Select Stylist [PERSON_NAME] SPA [PERSON_NAME] [PERSON_NAME] [PERSON_NAME] MAM …" at bounding box center [274, 747] width 133 height 29
click at [408, 732] on input "basic" at bounding box center [499, 746] width 288 height 29
type input "b"
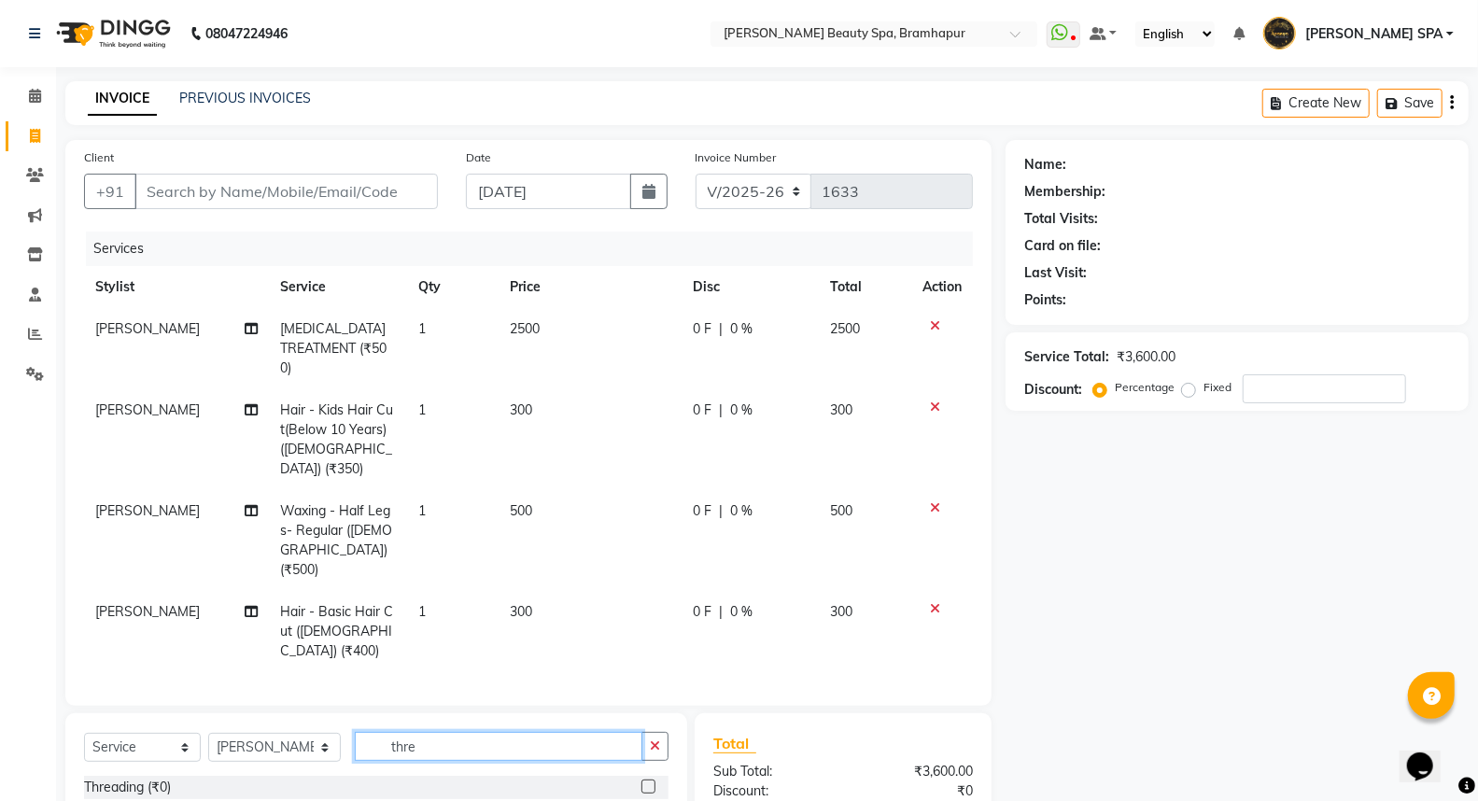
type input "thre"
click at [160, 800] on div "Threading - Eyebrow (₹50)" at bounding box center [164, 815] width 160 height 20
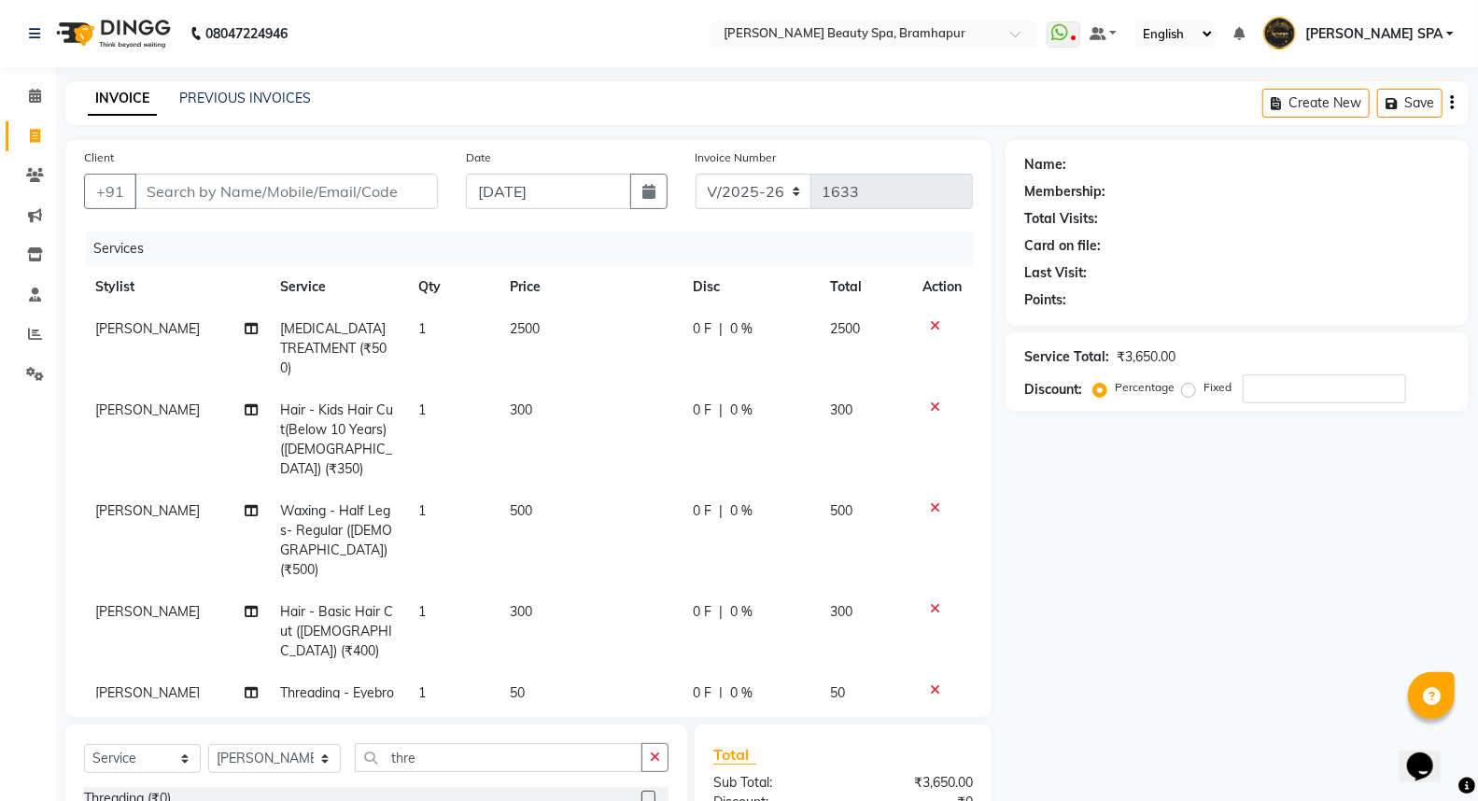
checkbox input "false"
click at [935, 683] on icon at bounding box center [935, 689] width 10 height 13
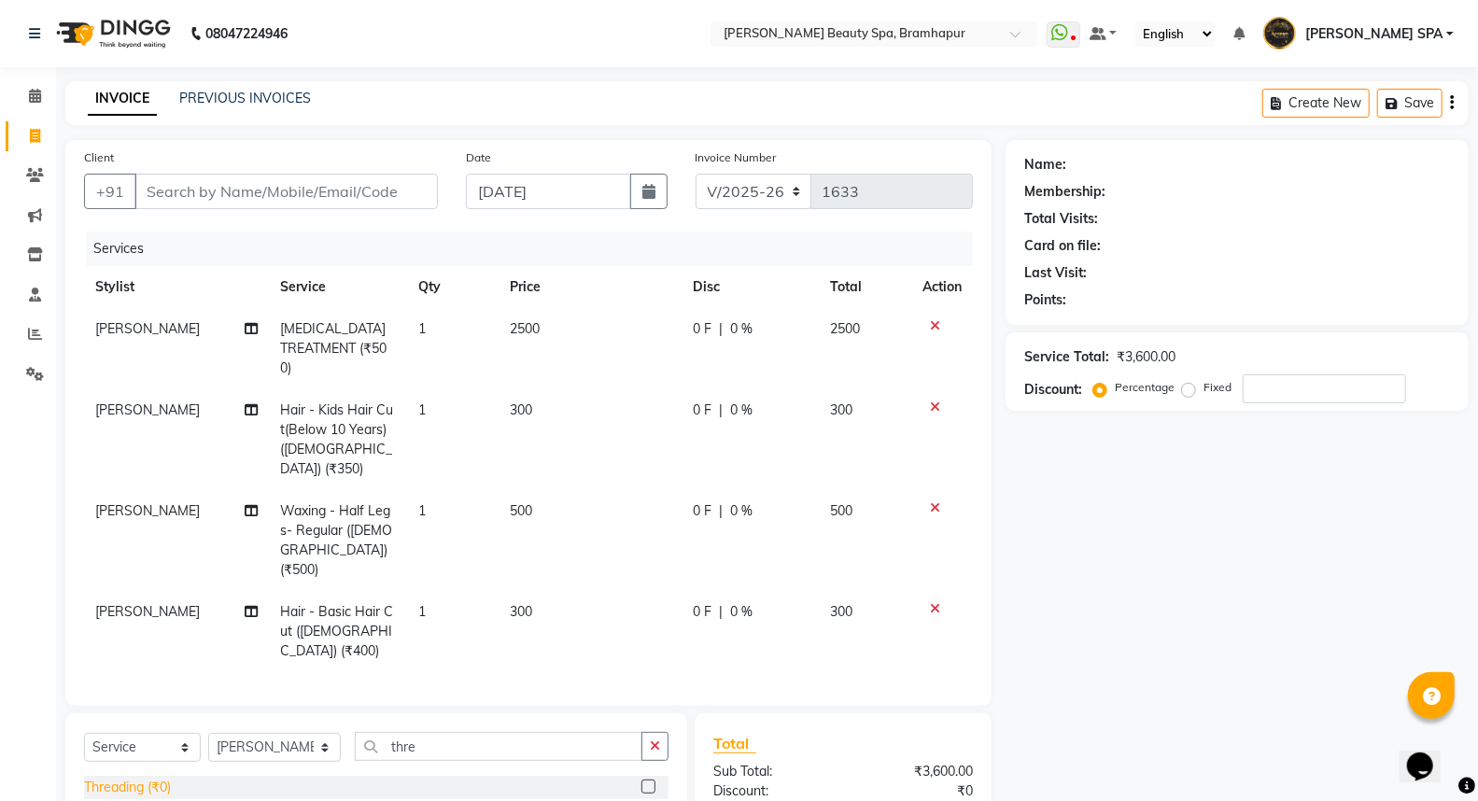
click at [144, 778] on div "Threading (₹0)" at bounding box center [127, 788] width 87 height 20
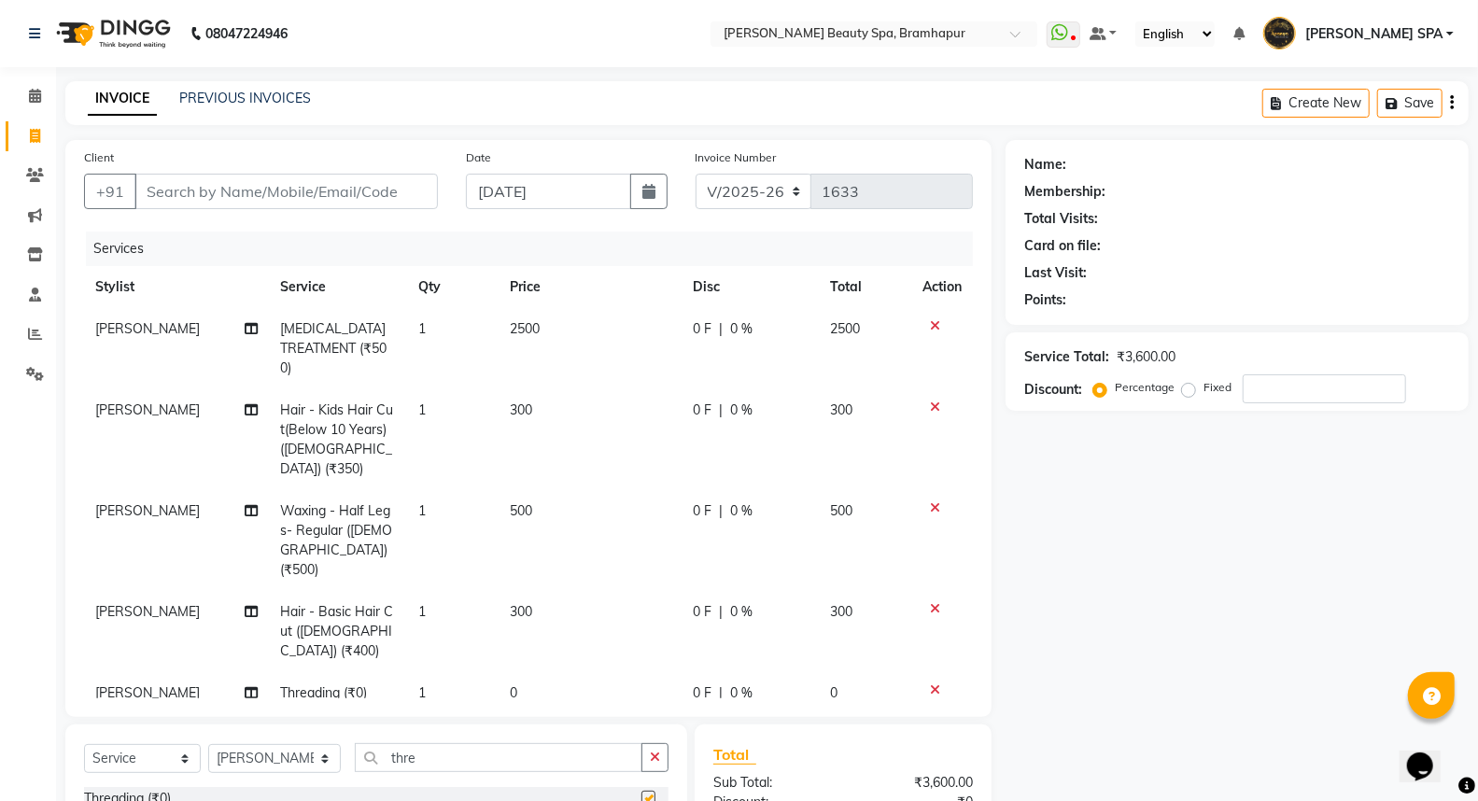
checkbox input "false"
click at [1254, 404] on div "Service Total: ₹3,600.00 Discount: Percentage Fixed" at bounding box center [1236, 371] width 463 height 78
click at [1269, 384] on input "number" at bounding box center [1323, 388] width 163 height 29
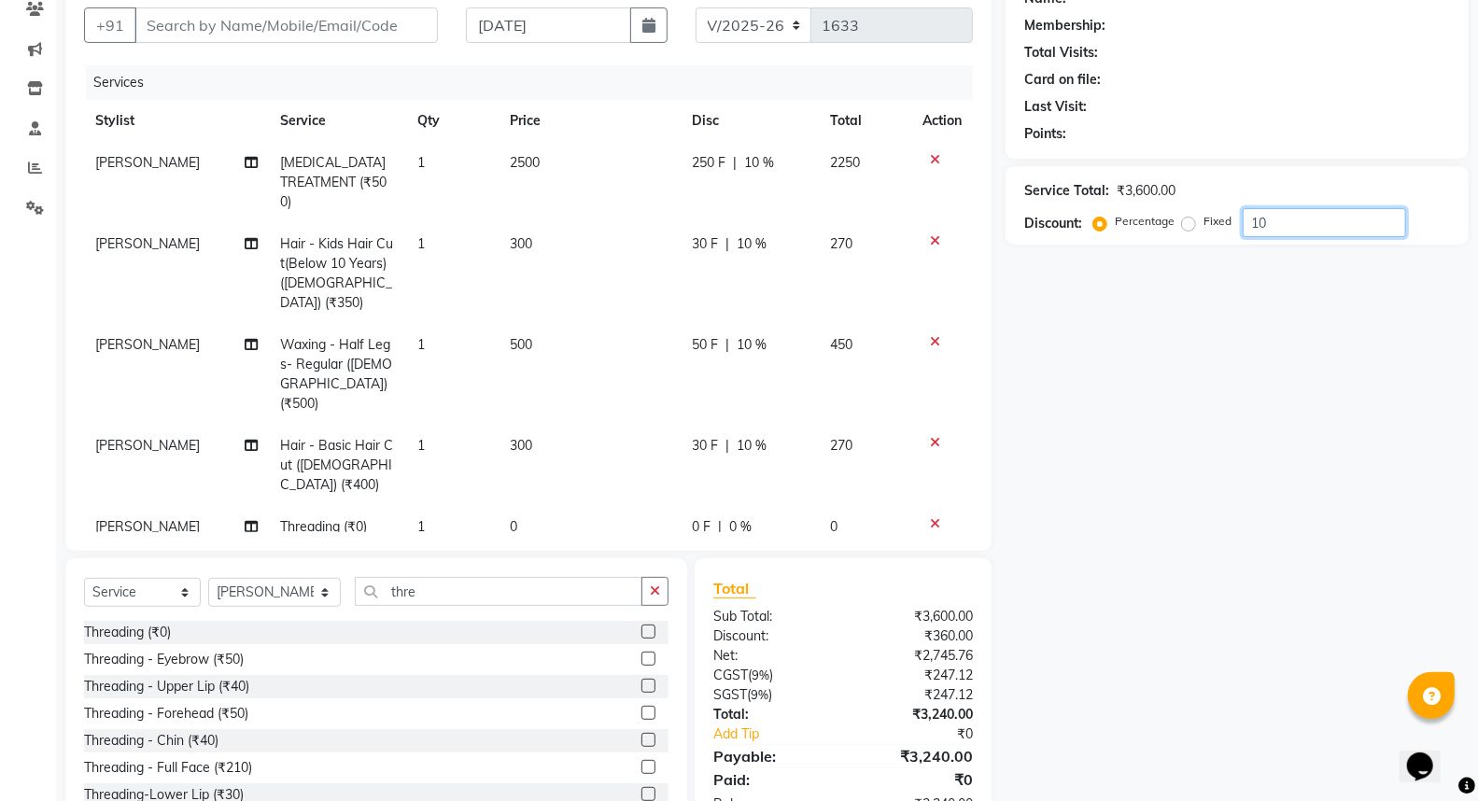
scroll to position [193, 0]
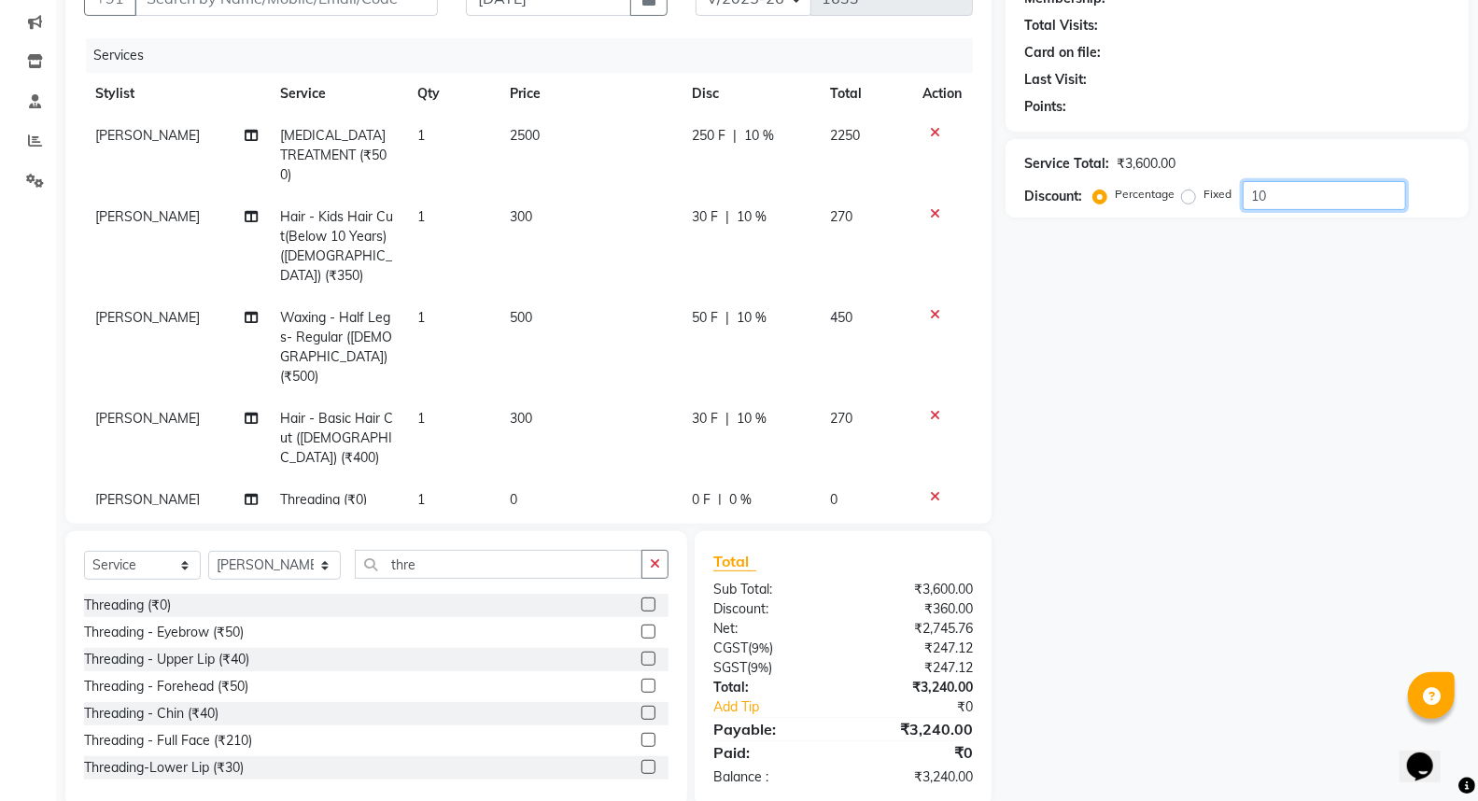
type input "10"
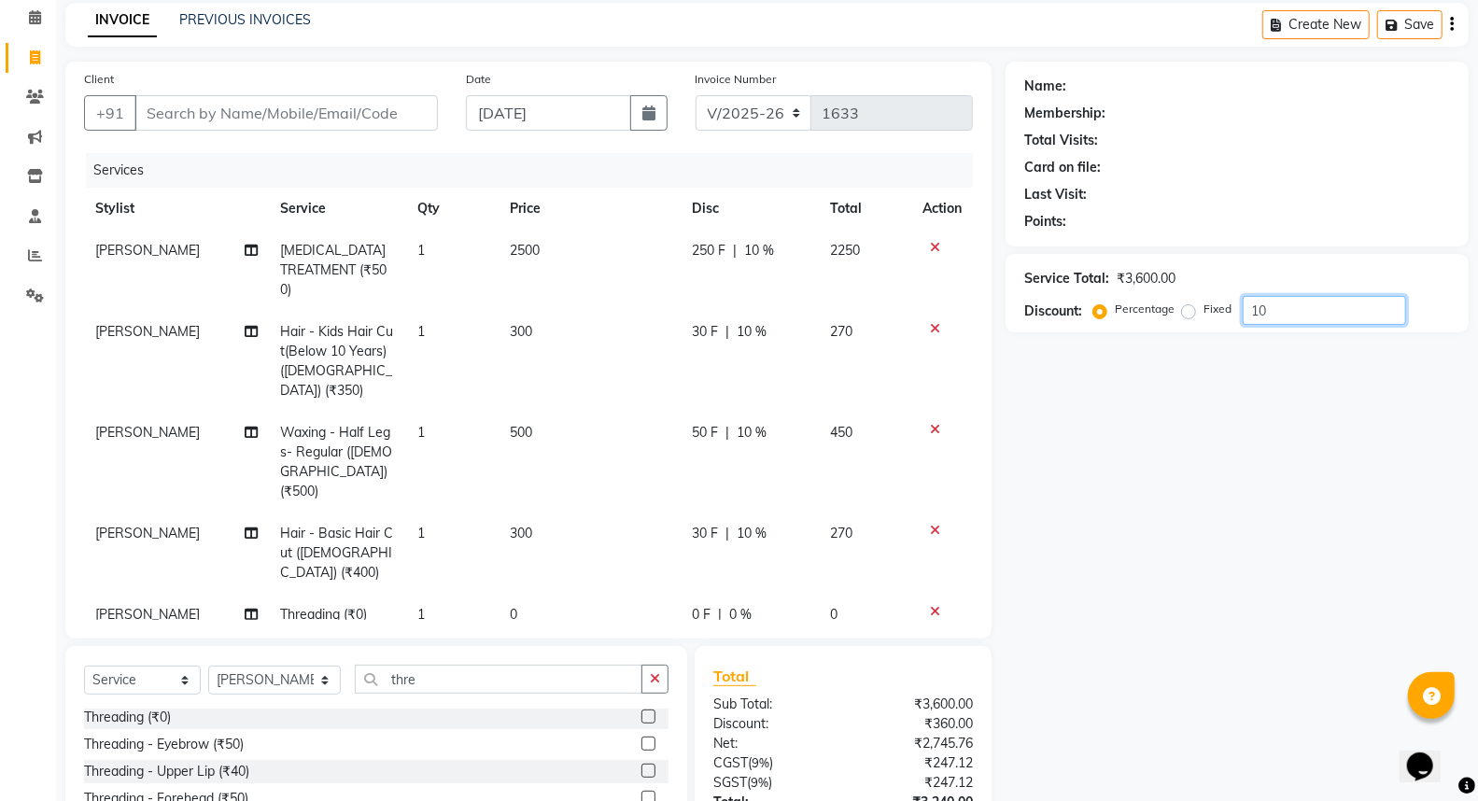
scroll to position [104, 0]
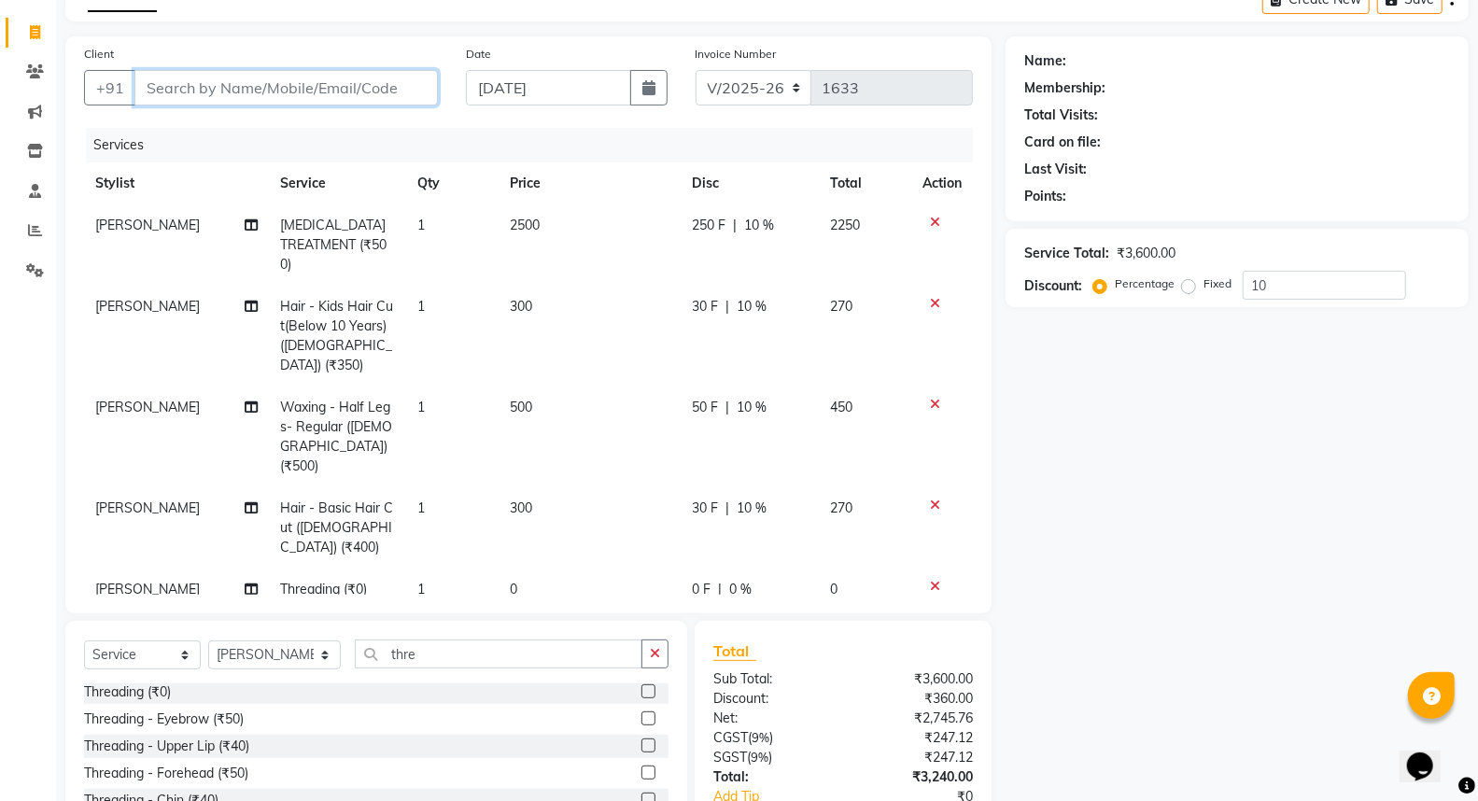
click at [249, 89] on input "Client" at bounding box center [285, 87] width 303 height 35
drag, startPoint x: 526, startPoint y: 516, endPoint x: 560, endPoint y: 499, distance: 38.4
click at [526, 568] on td "0" at bounding box center [589, 589] width 182 height 42
select select "18425"
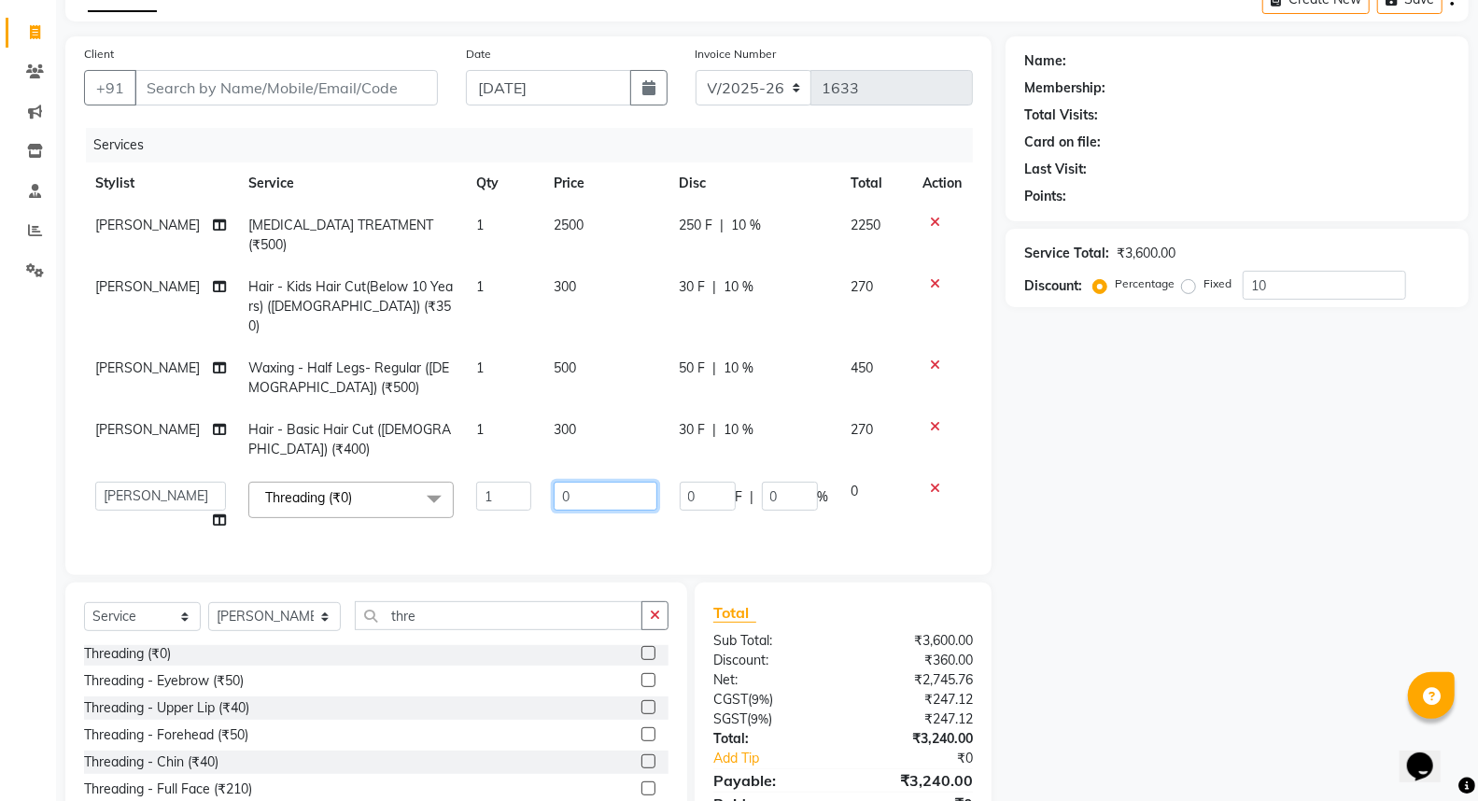
click at [572, 482] on input "0" at bounding box center [606, 496] width 104 height 29
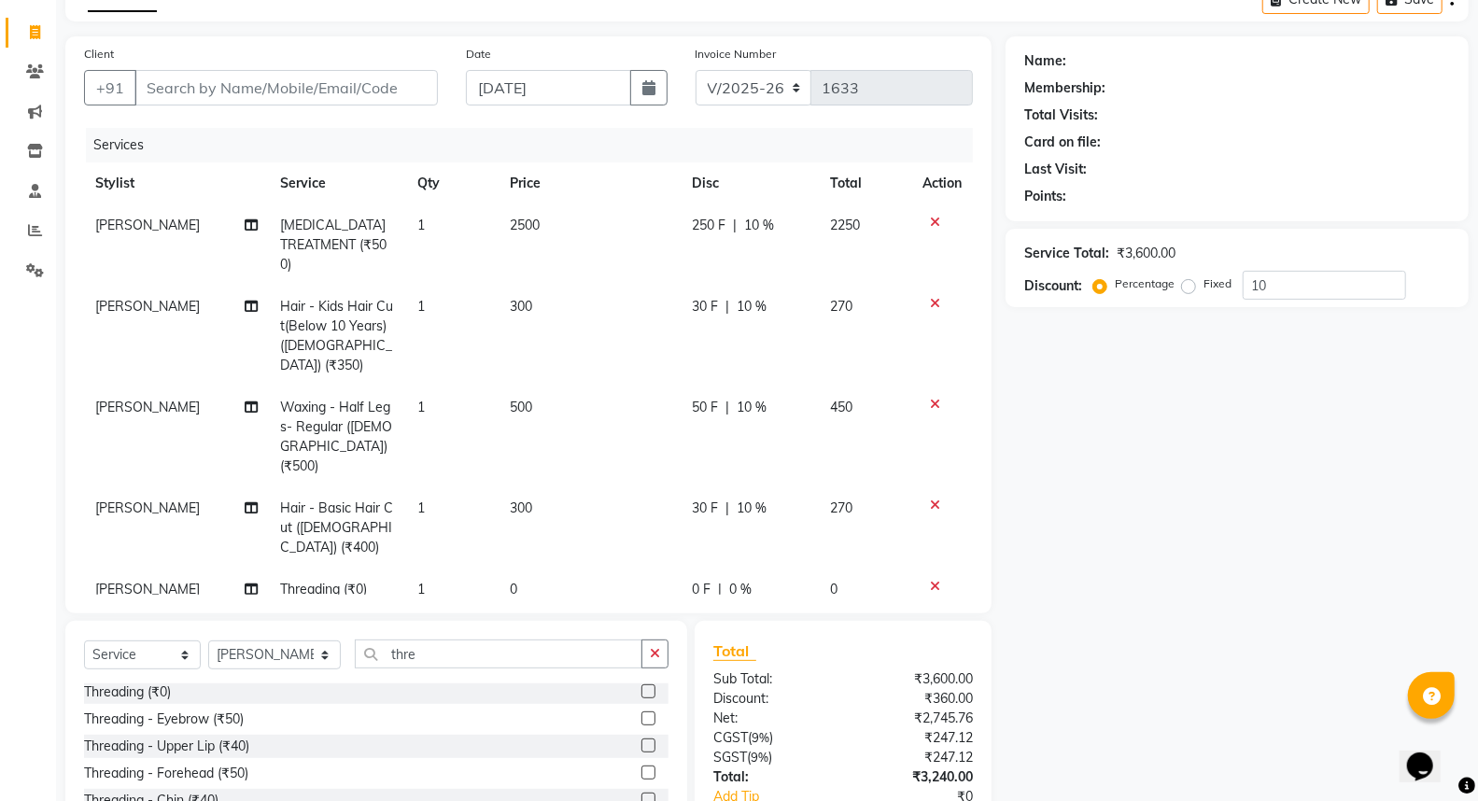
click at [1197, 485] on div "Name: Membership: Total Visits: Card on file: Last Visit: Points: Service Total…" at bounding box center [1243, 466] width 477 height 860
click at [752, 297] on span "10 %" at bounding box center [751, 307] width 30 height 20
select select "18168"
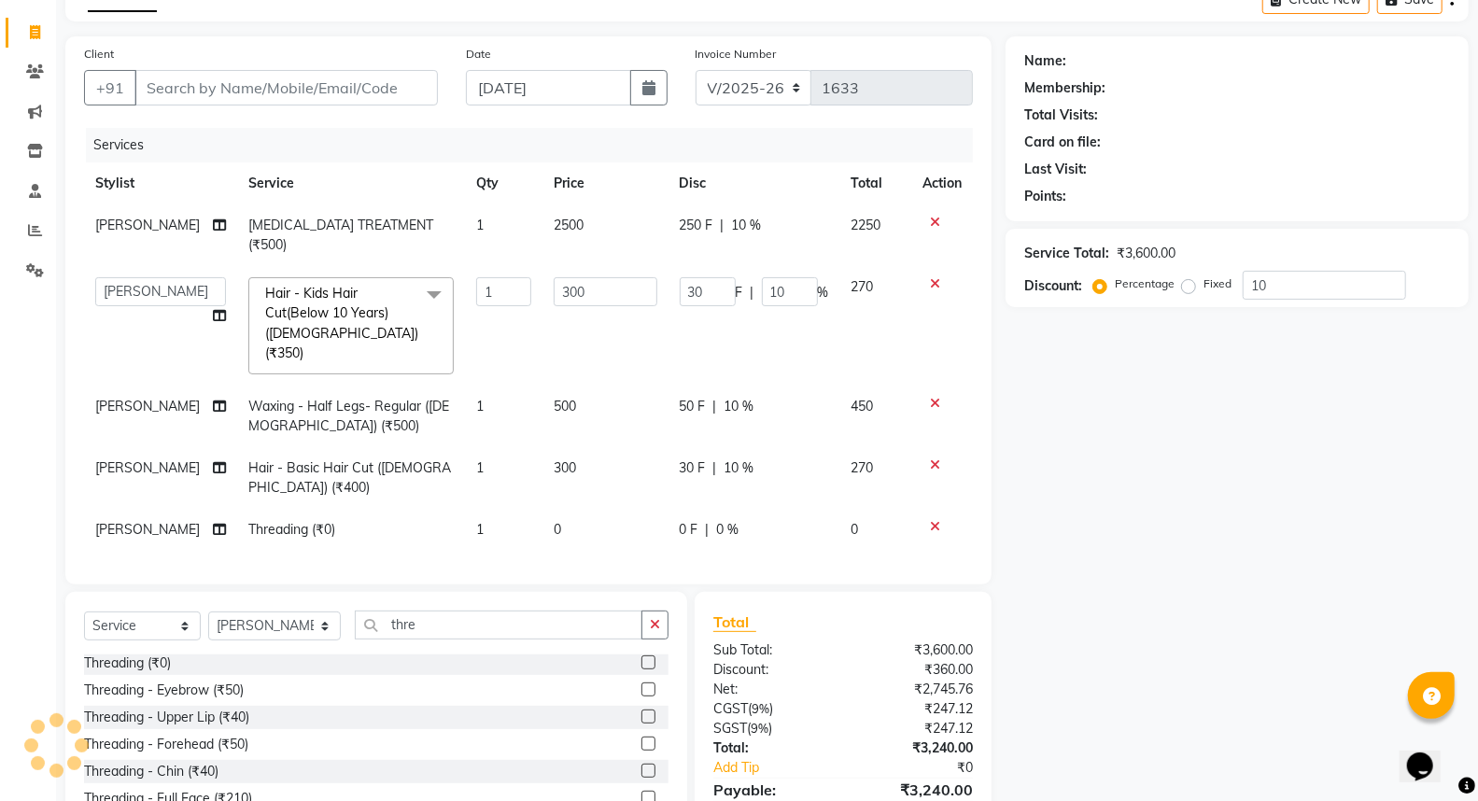
click at [750, 225] on span "10 %" at bounding box center [747, 226] width 30 height 20
select select "18168"
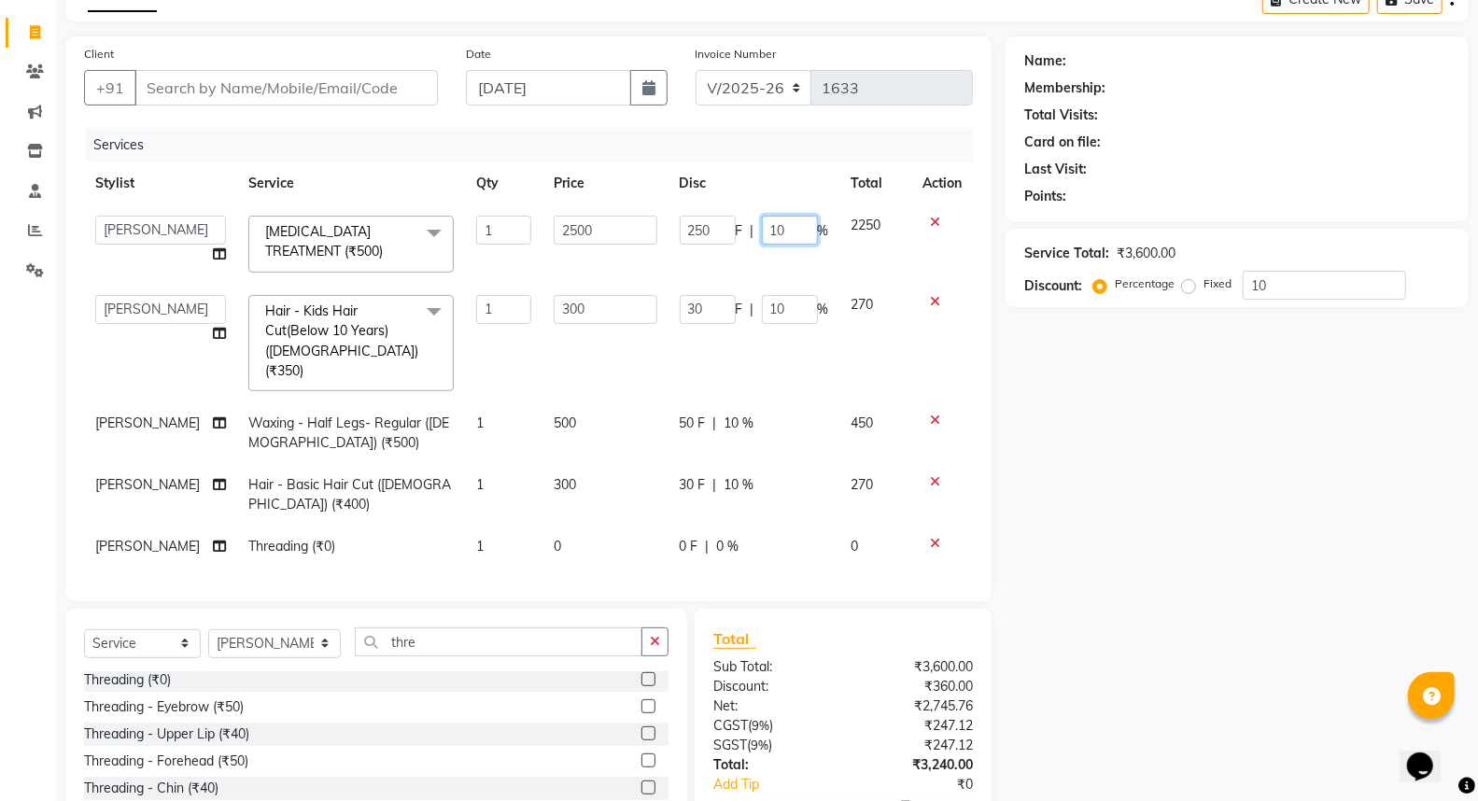
click at [777, 230] on input "10" at bounding box center [790, 230] width 56 height 29
type input "10.5"
click at [229, 87] on input "Client" at bounding box center [285, 87] width 303 height 35
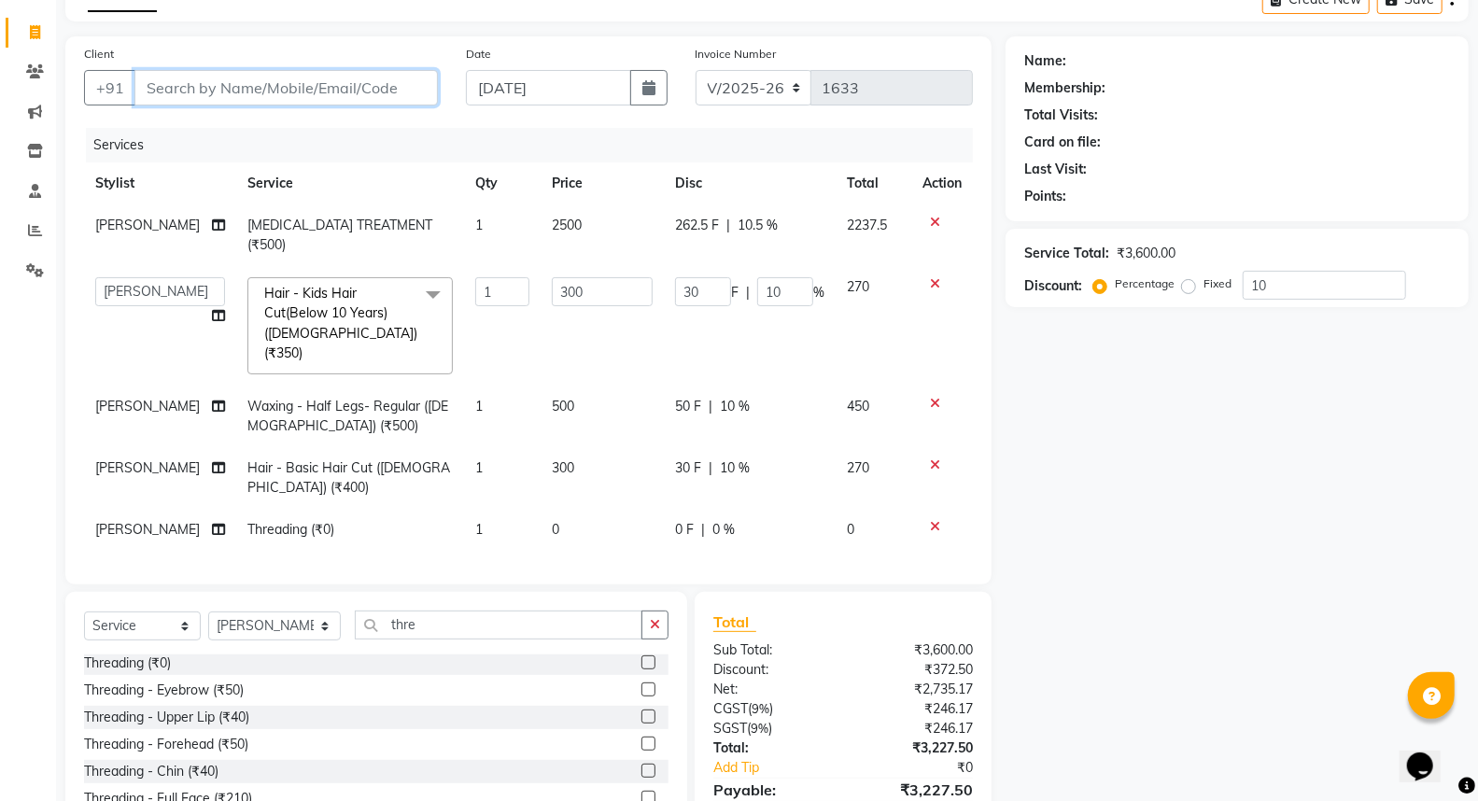
type input "l"
type input "0"
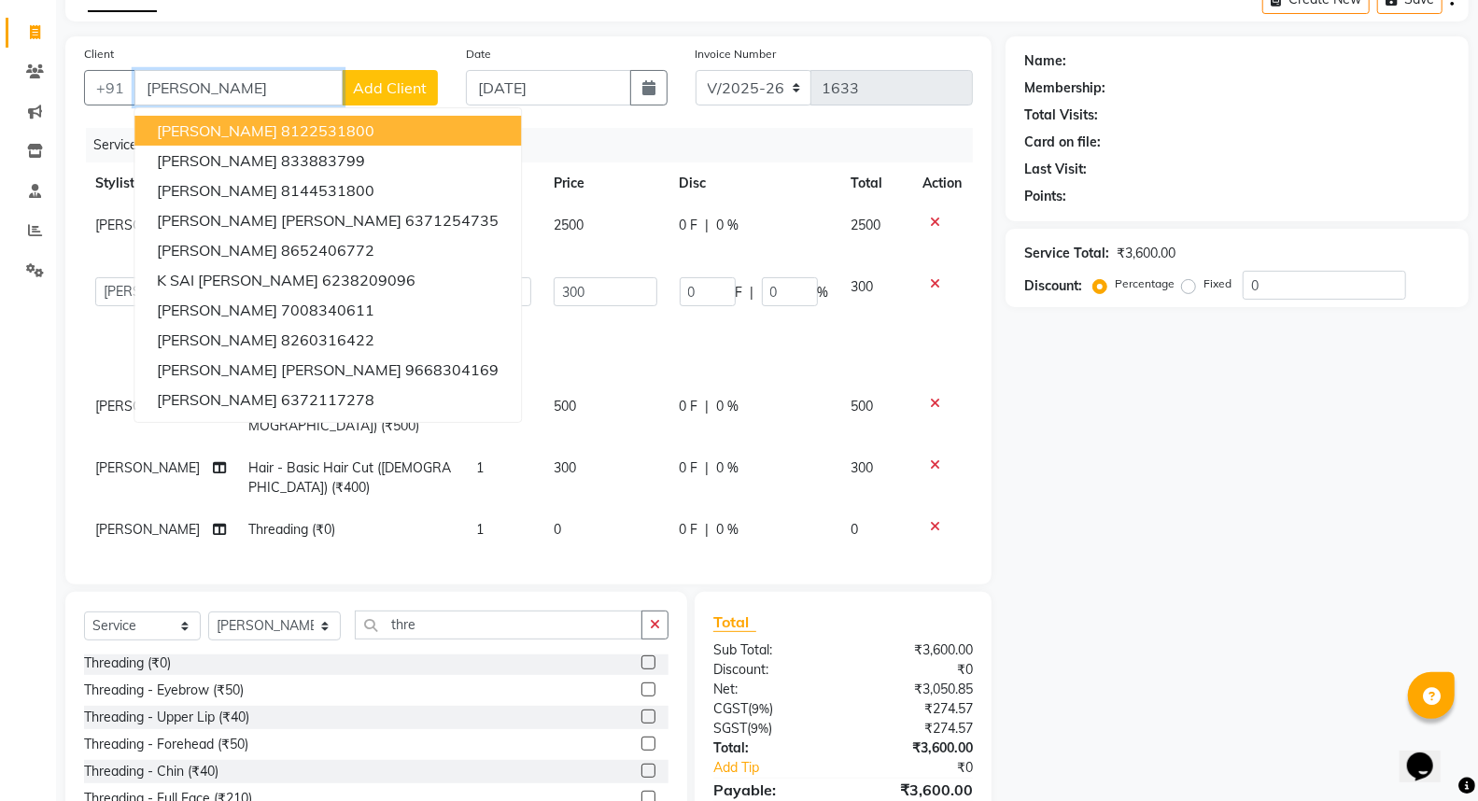
type input "[PERSON_NAME]"
drag, startPoint x: 1167, startPoint y: 561, endPoint x: 1111, endPoint y: 567, distance: 56.3
click at [1165, 561] on div "Name: Membership: Total Visits: Card on file: Last Visit: Points: Service Total…" at bounding box center [1243, 451] width 477 height 831
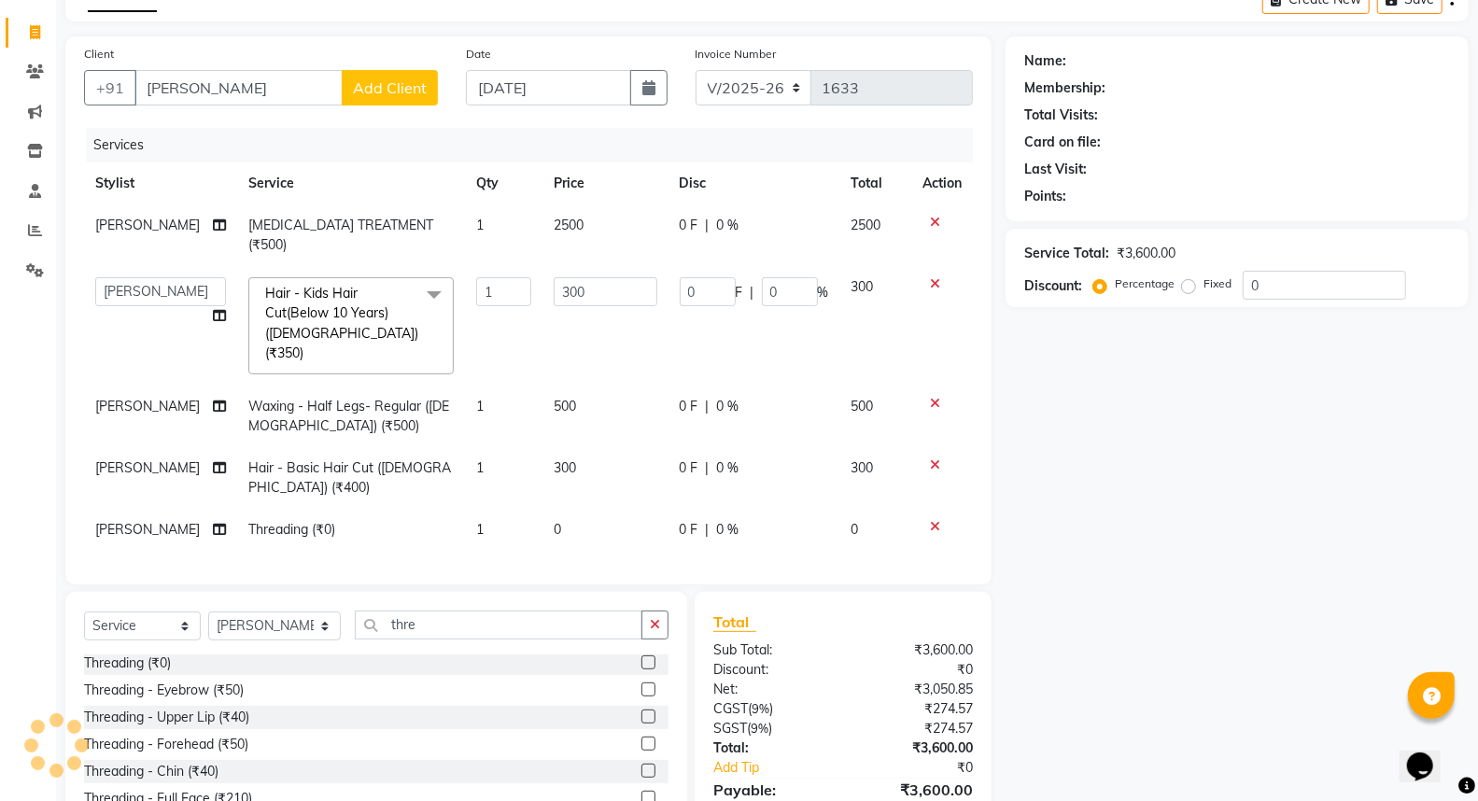
click at [574, 509] on td "0" at bounding box center [605, 530] width 126 height 42
select select "18425"
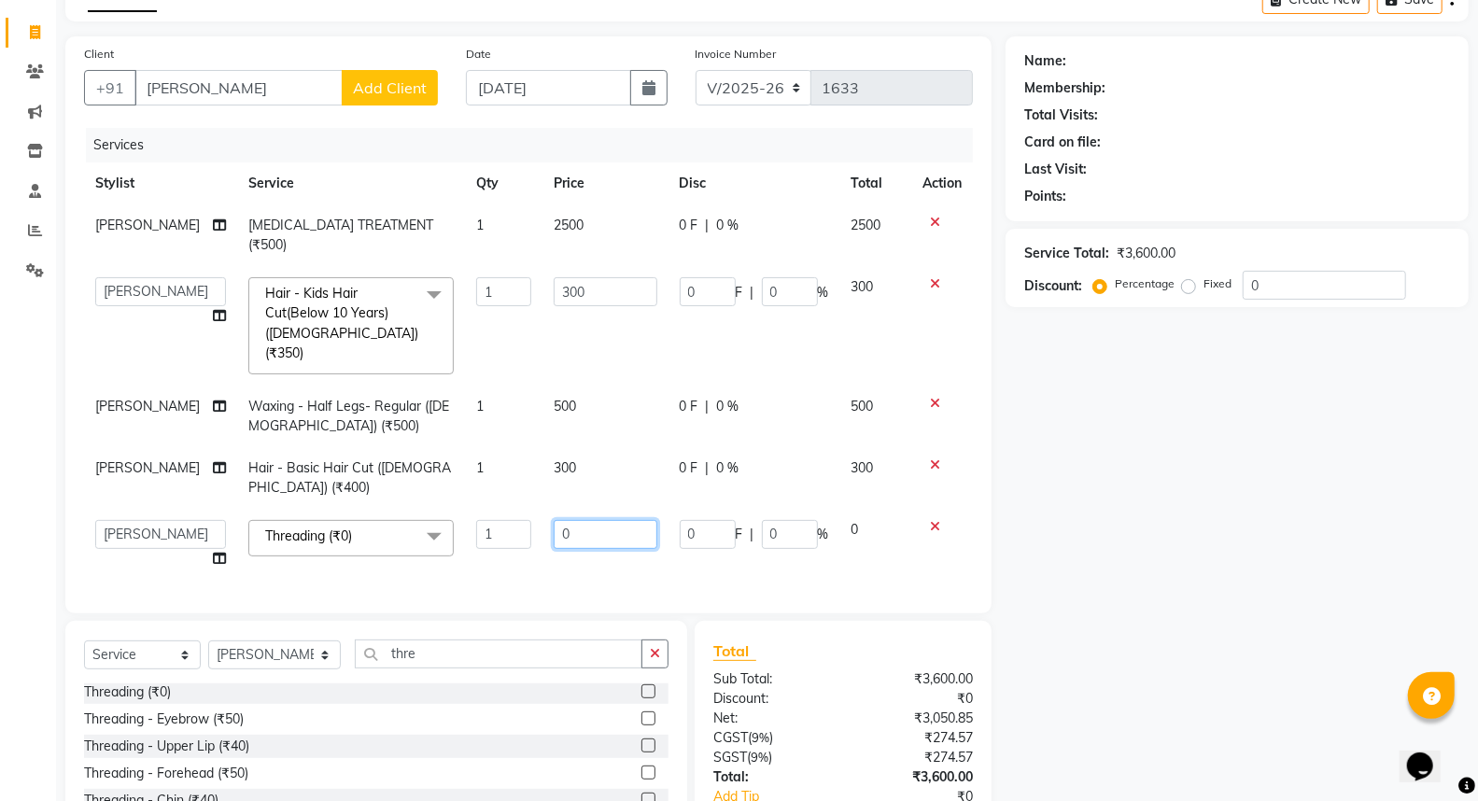
drag, startPoint x: 570, startPoint y: 495, endPoint x: 582, endPoint y: 498, distance: 11.8
click at [581, 520] on input "0" at bounding box center [606, 534] width 104 height 29
type input "40"
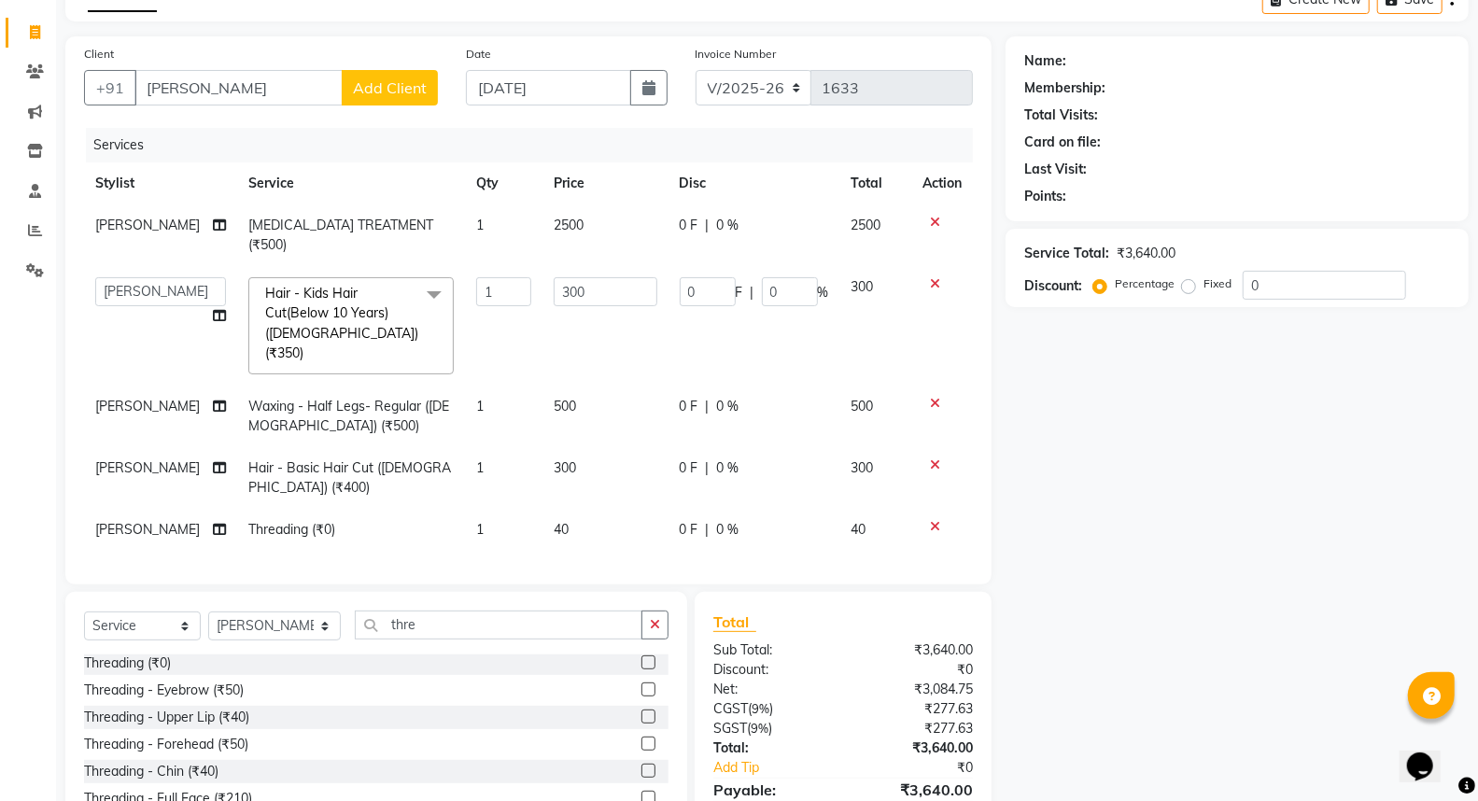
click at [1104, 510] on div "Name: Membership: Total Visits: Card on file: Last Visit: Points: Service Total…" at bounding box center [1243, 451] width 477 height 831
click at [726, 520] on span "0 %" at bounding box center [728, 530] width 22 height 20
select select "18425"
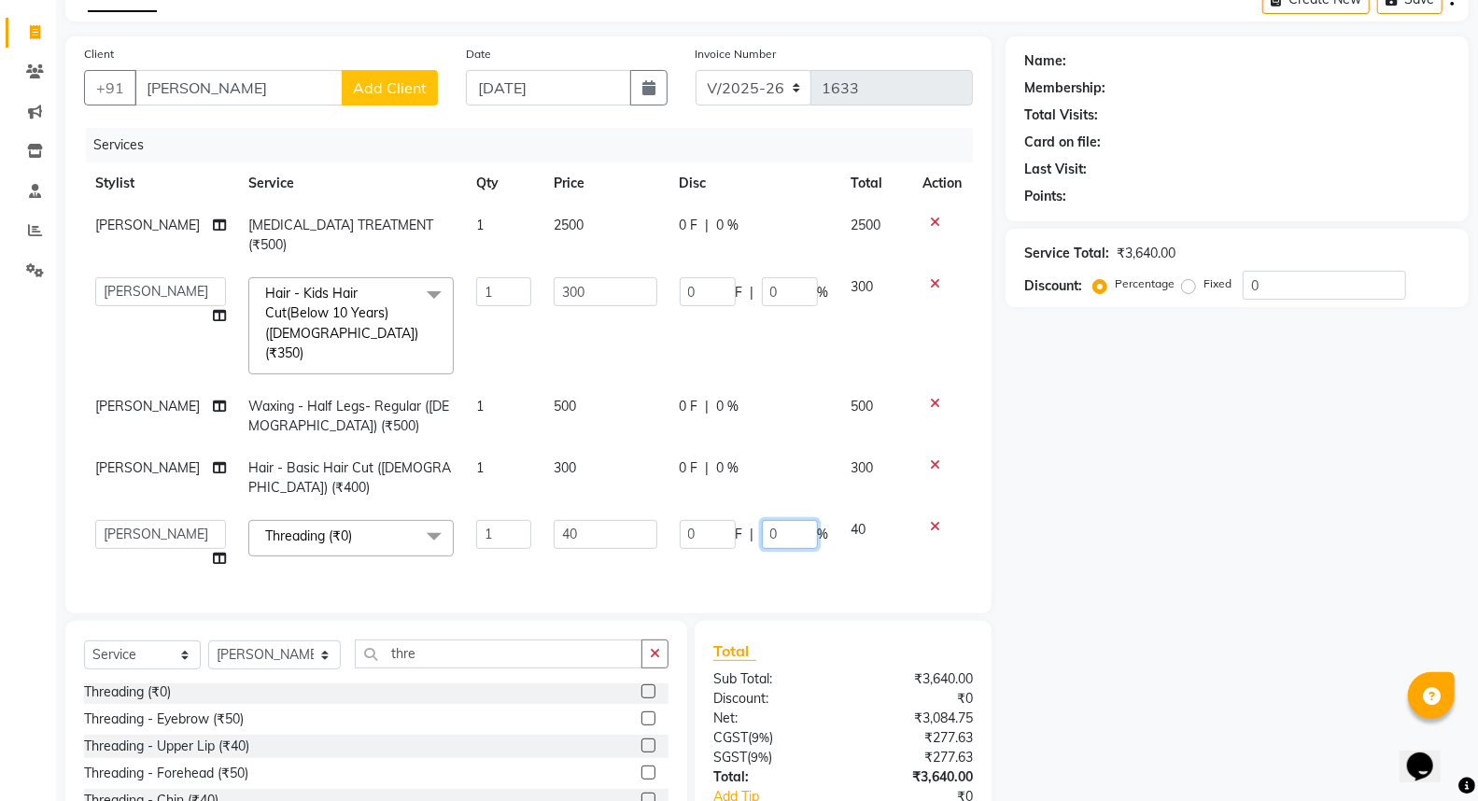
click at [790, 520] on input "0" at bounding box center [790, 534] width 56 height 29
type input "100"
click at [1117, 497] on div "Name: Membership: Total Visits: Card on file: Last Visit: Points: Service Total…" at bounding box center [1243, 466] width 477 height 860
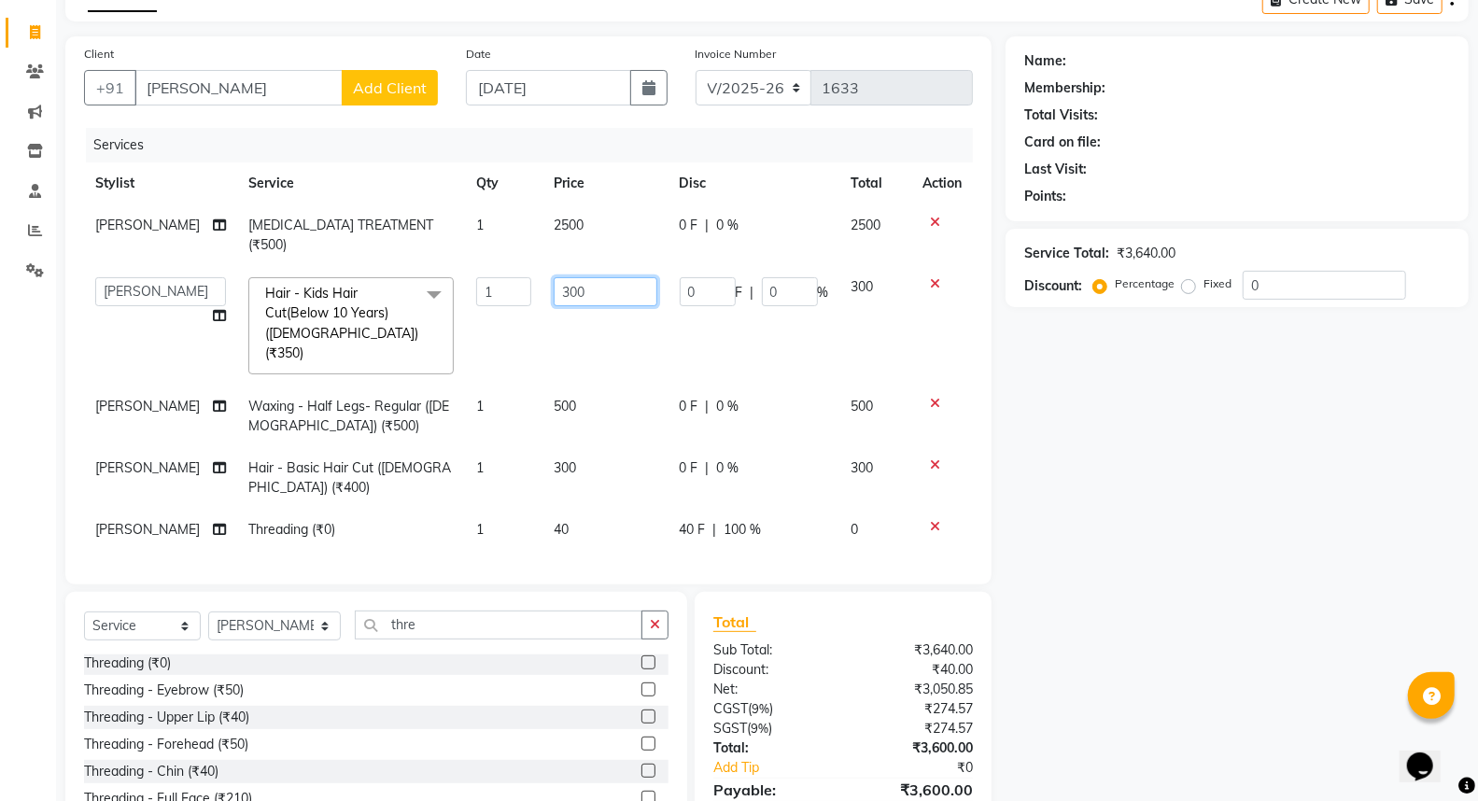
click at [630, 277] on input "300" at bounding box center [606, 291] width 104 height 29
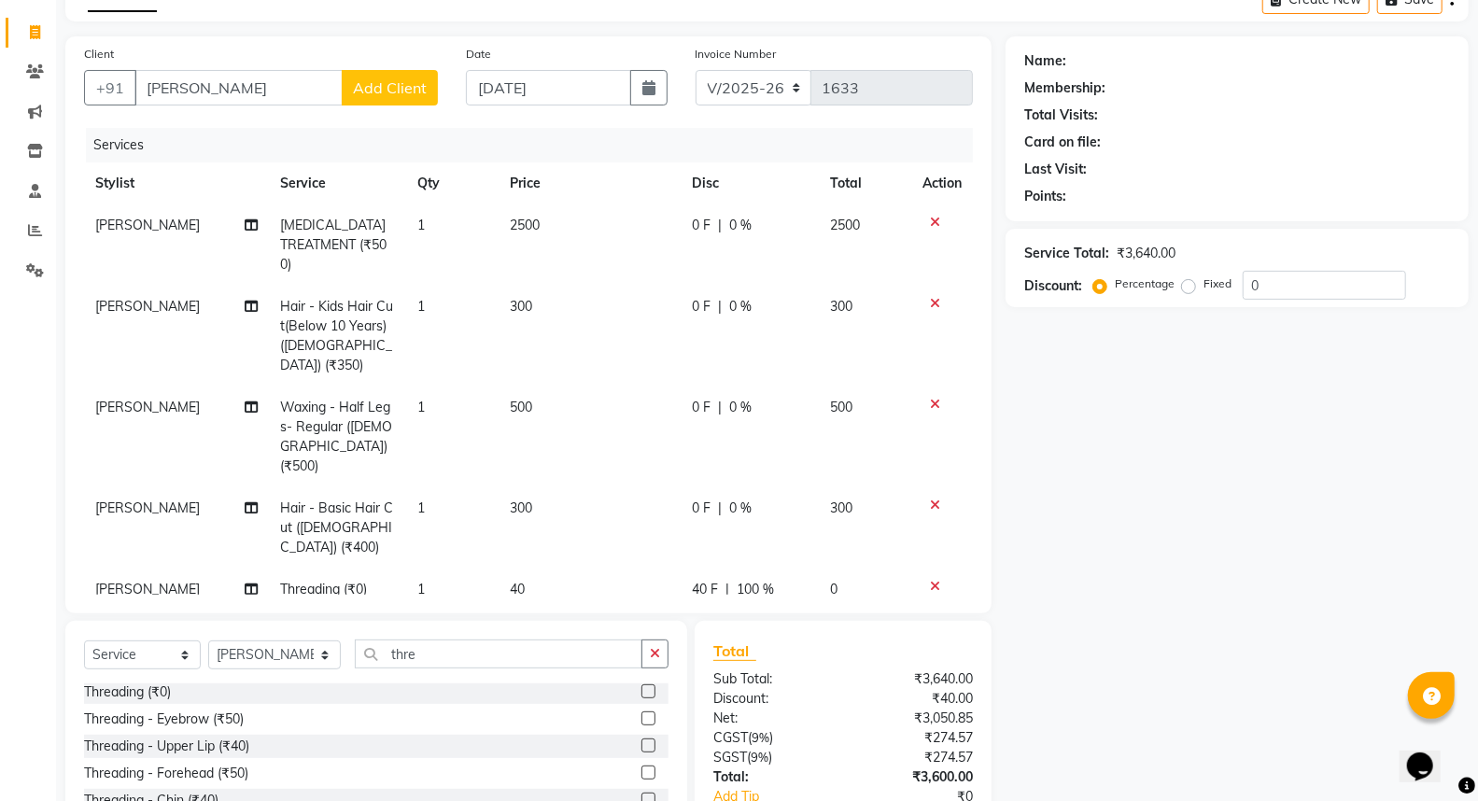
click at [1049, 388] on div "Name: Membership: Total Visits: Card on file: Last Visit: Points: Service Total…" at bounding box center [1243, 466] width 477 height 860
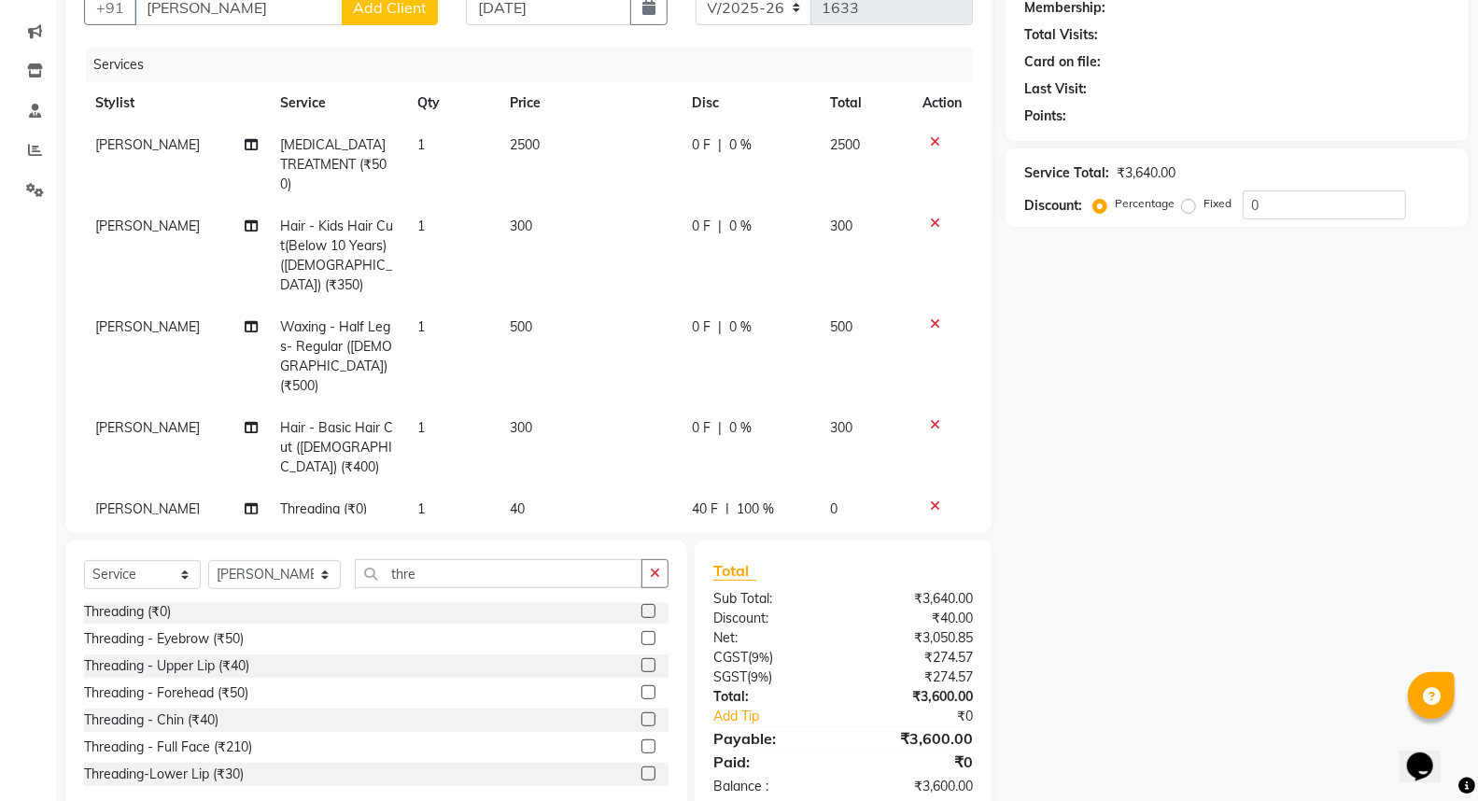
scroll to position [193, 0]
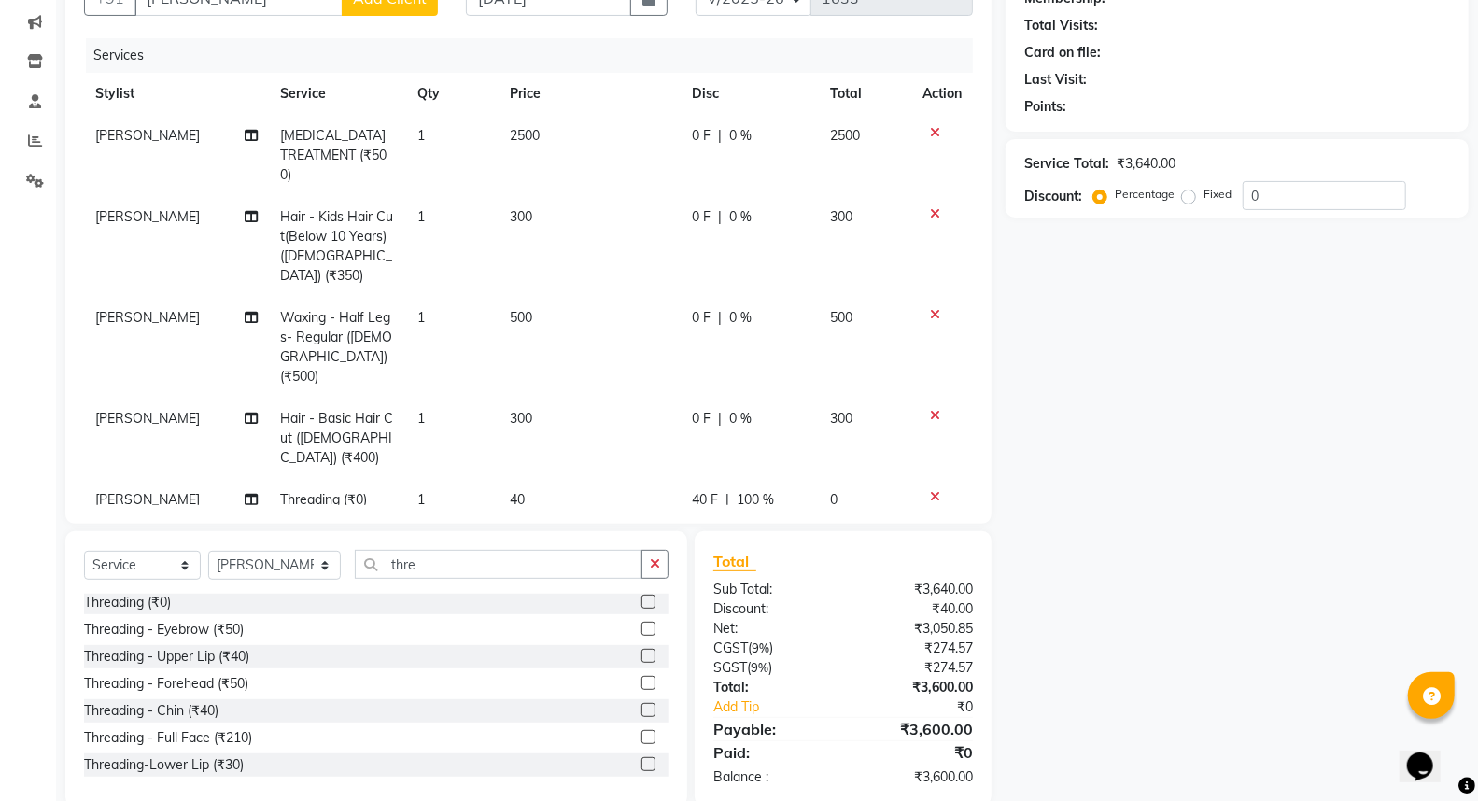
click at [735, 126] on span "0 %" at bounding box center [740, 136] width 22 height 20
select select "18168"
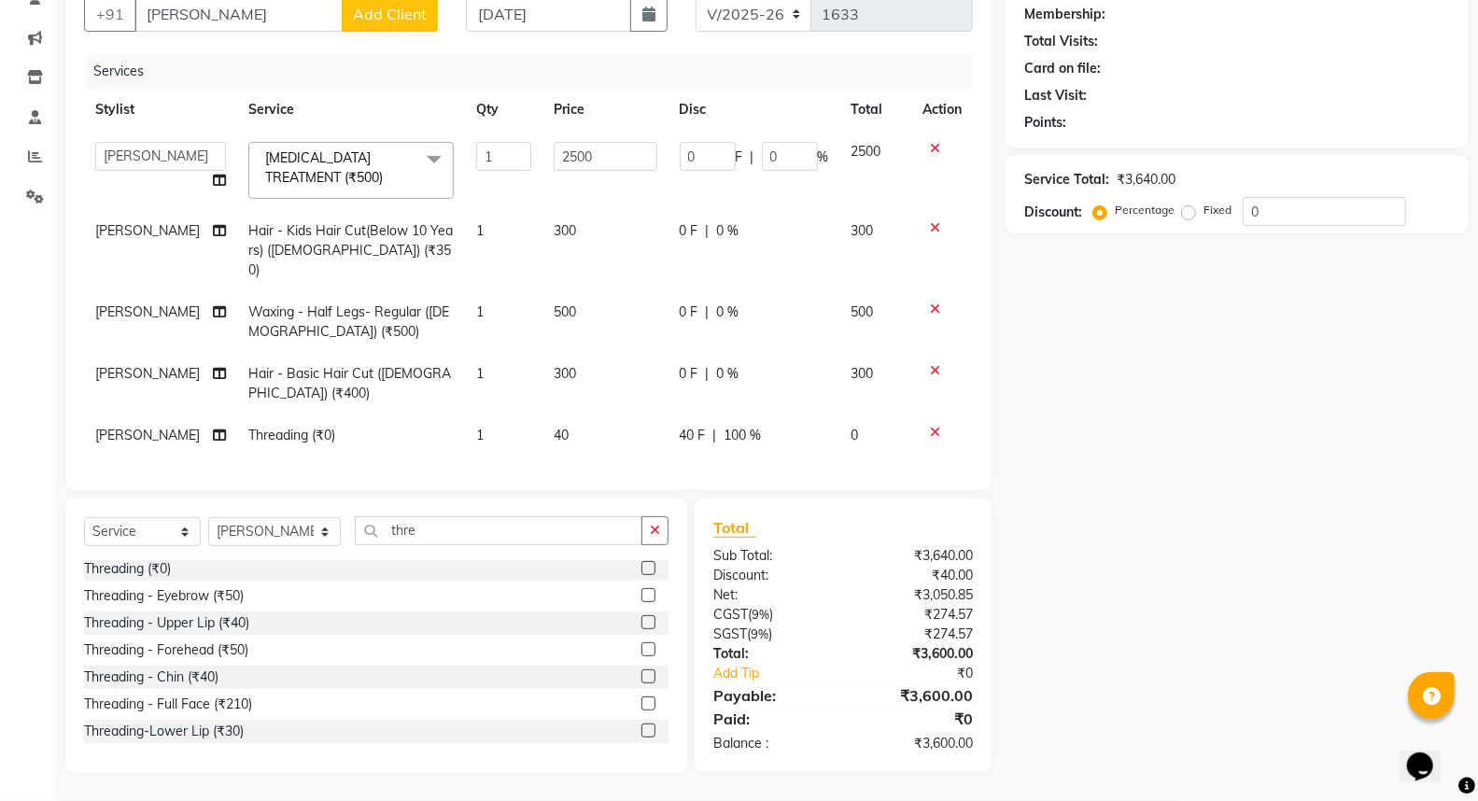
scroll to position [191, 0]
click at [793, 147] on input "0" at bounding box center [790, 156] width 56 height 29
type input "10"
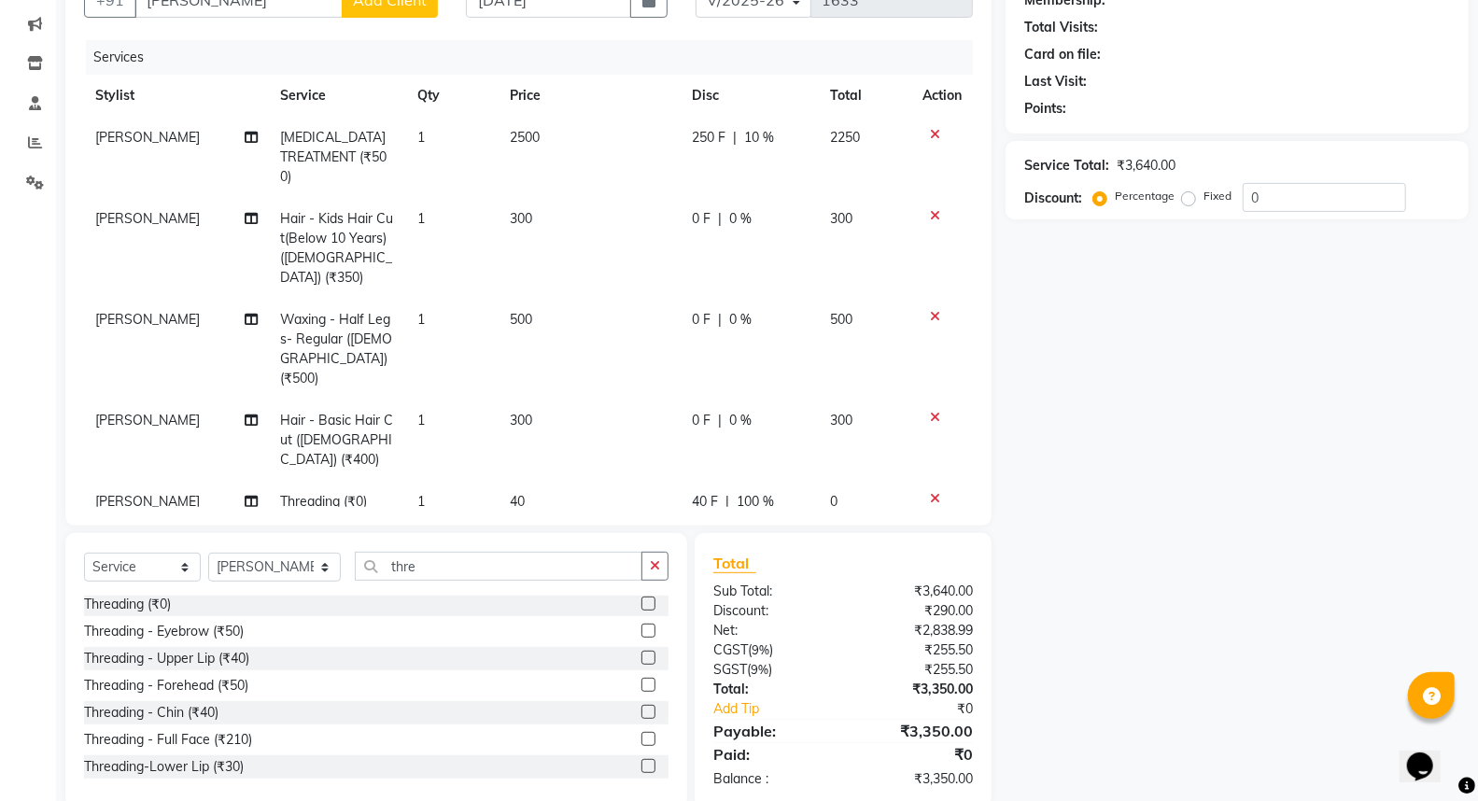
click at [725, 202] on td "0 F | 0 %" at bounding box center [749, 248] width 138 height 101
select select "18168"
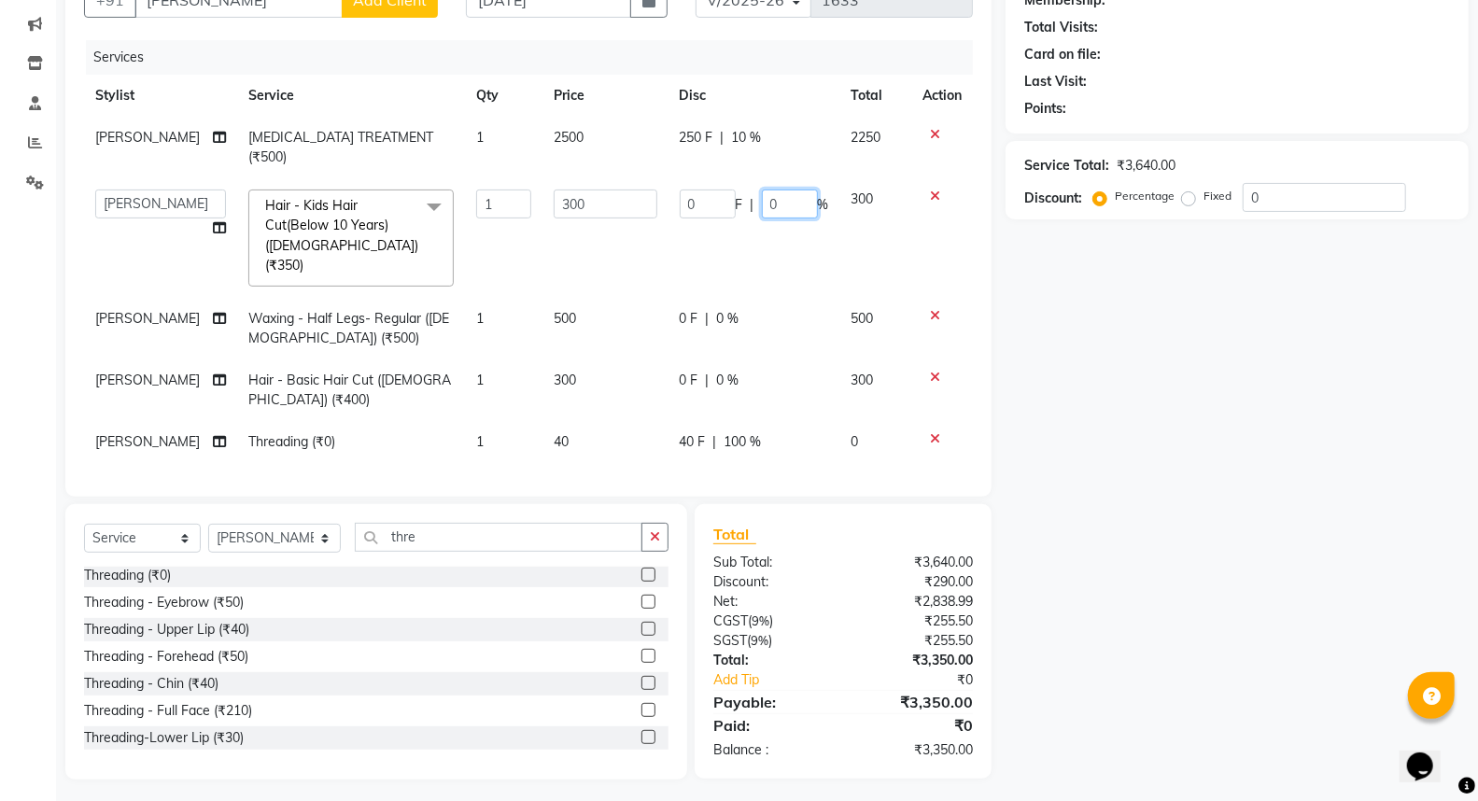
click at [786, 189] on input "0" at bounding box center [790, 203] width 56 height 29
type input "10"
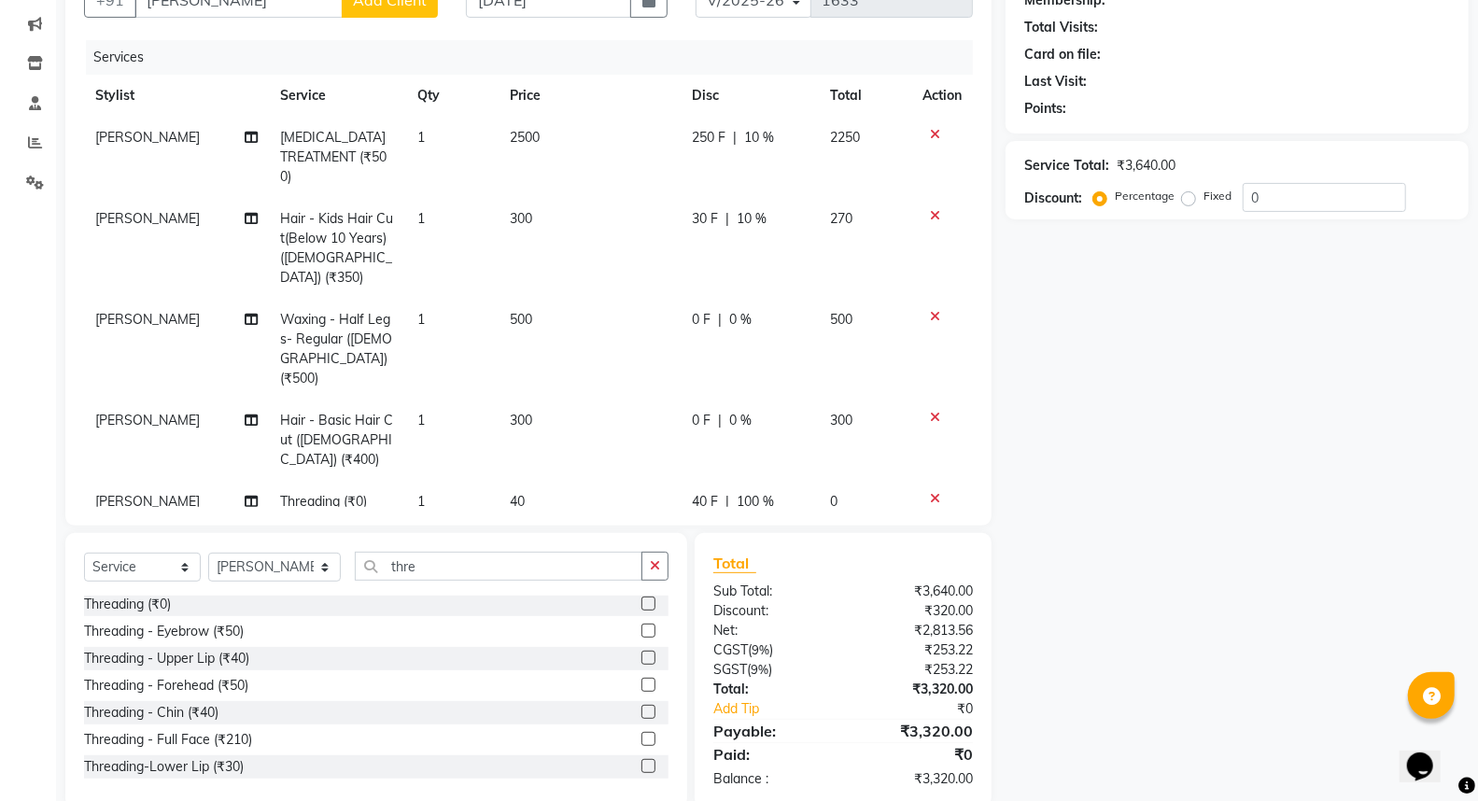
drag, startPoint x: 723, startPoint y: 281, endPoint x: 738, endPoint y: 280, distance: 15.0
click at [731, 310] on span "0 %" at bounding box center [740, 320] width 22 height 20
select select "18168"
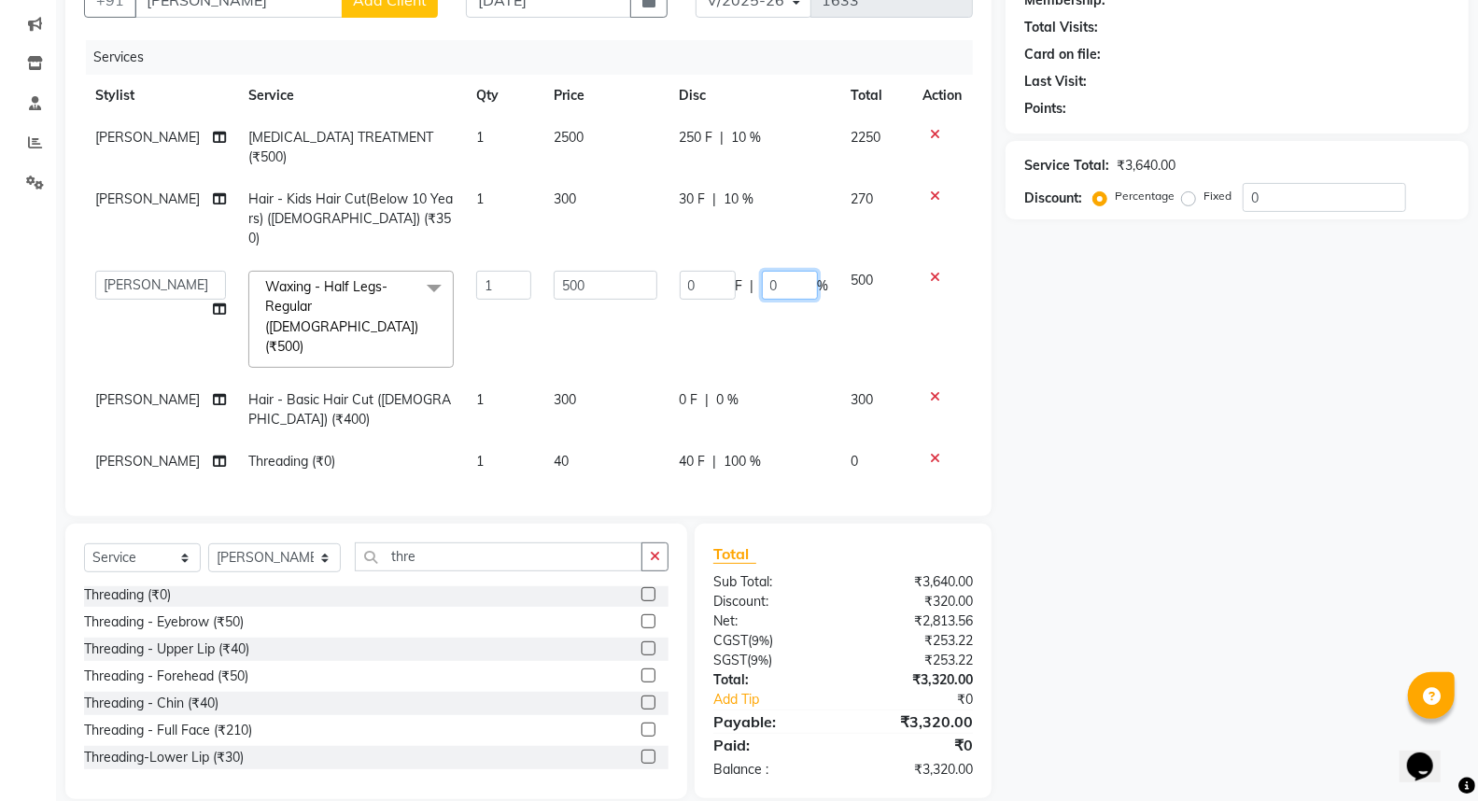
click at [776, 271] on input "0" at bounding box center [790, 285] width 56 height 29
type input "10"
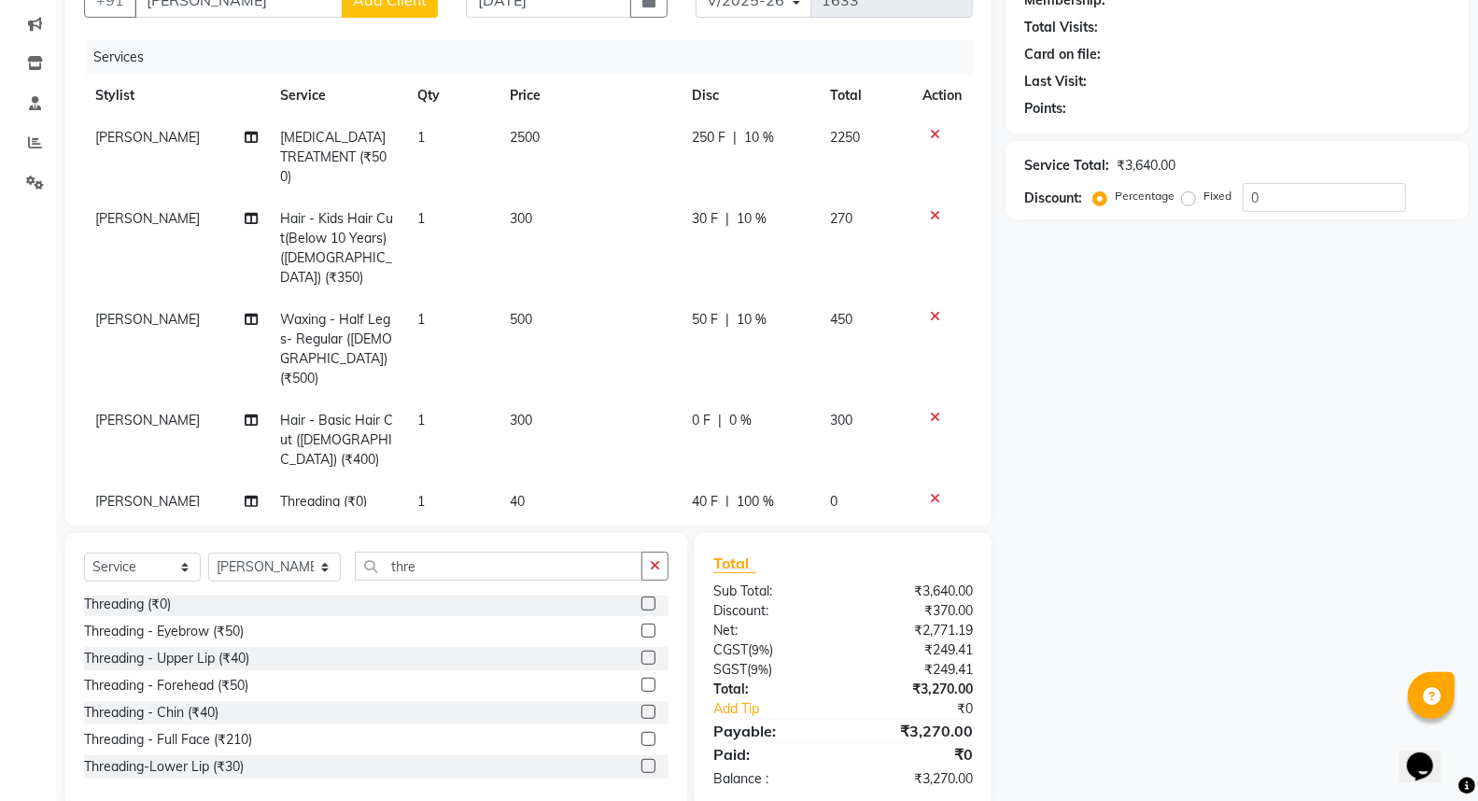
drag, startPoint x: 1143, startPoint y: 389, endPoint x: 1127, endPoint y: 379, distance: 18.9
click at [1143, 388] on div "Name: Membership: Total Visits: Card on file: Last Visit: Points: Service Total…" at bounding box center [1243, 379] width 477 height 860
click at [736, 411] on span "0 %" at bounding box center [740, 421] width 22 height 20
select select "18168"
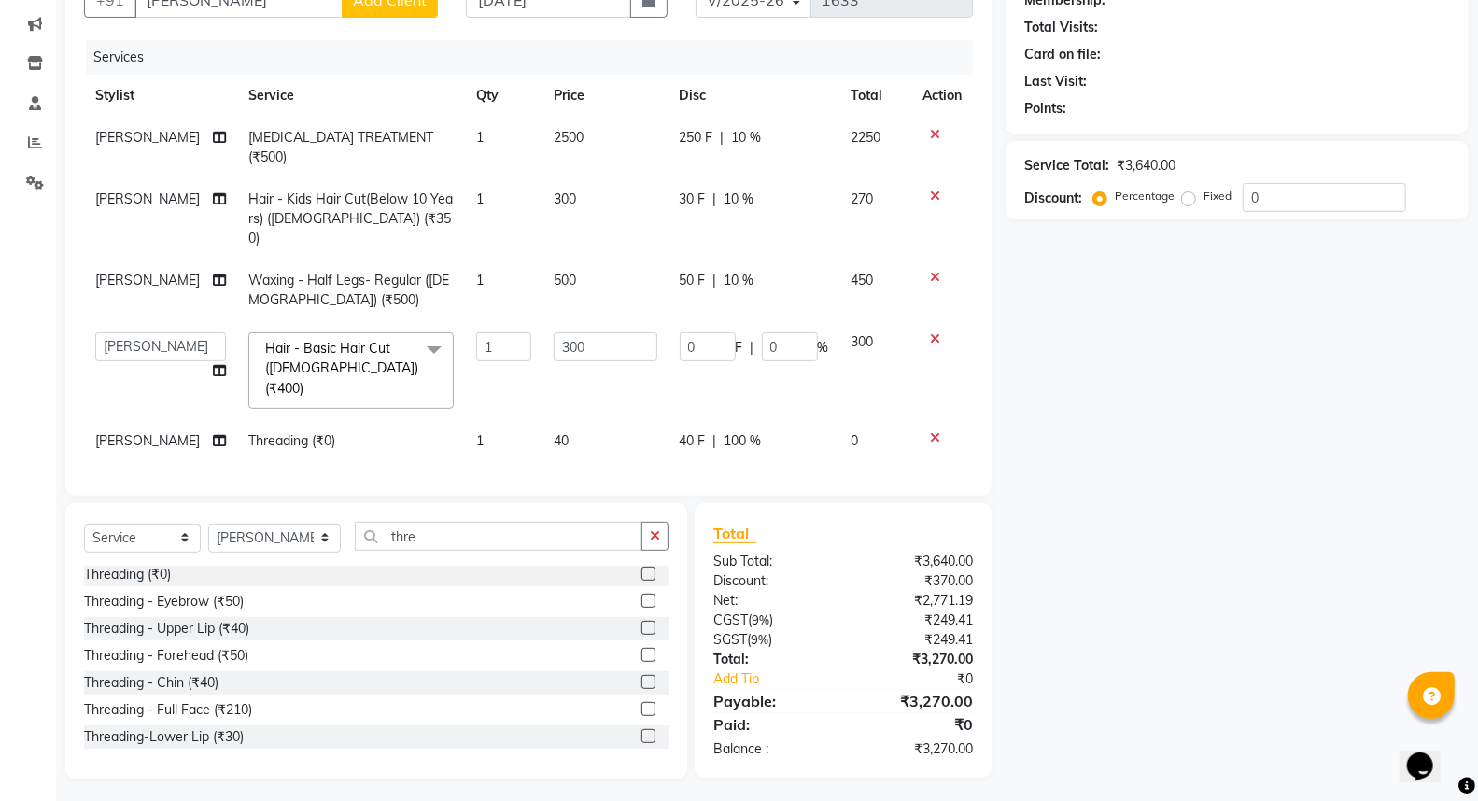
scroll to position [173, 0]
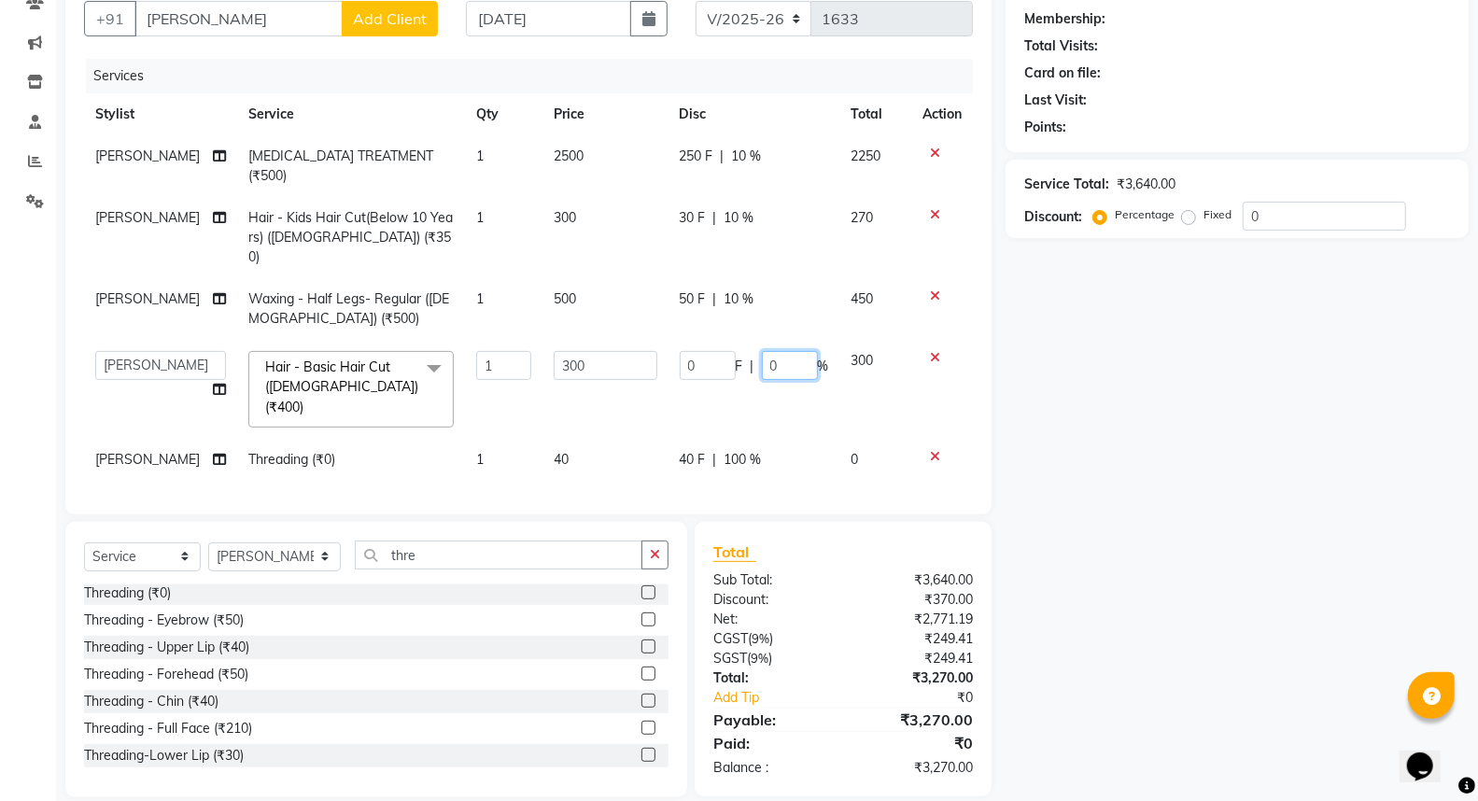
click at [781, 351] on input "0" at bounding box center [790, 365] width 56 height 29
type input "10"
click at [1182, 459] on div "Name: Membership: Total Visits: Card on file: Last Visit: Points: Service Total…" at bounding box center [1243, 382] width 477 height 830
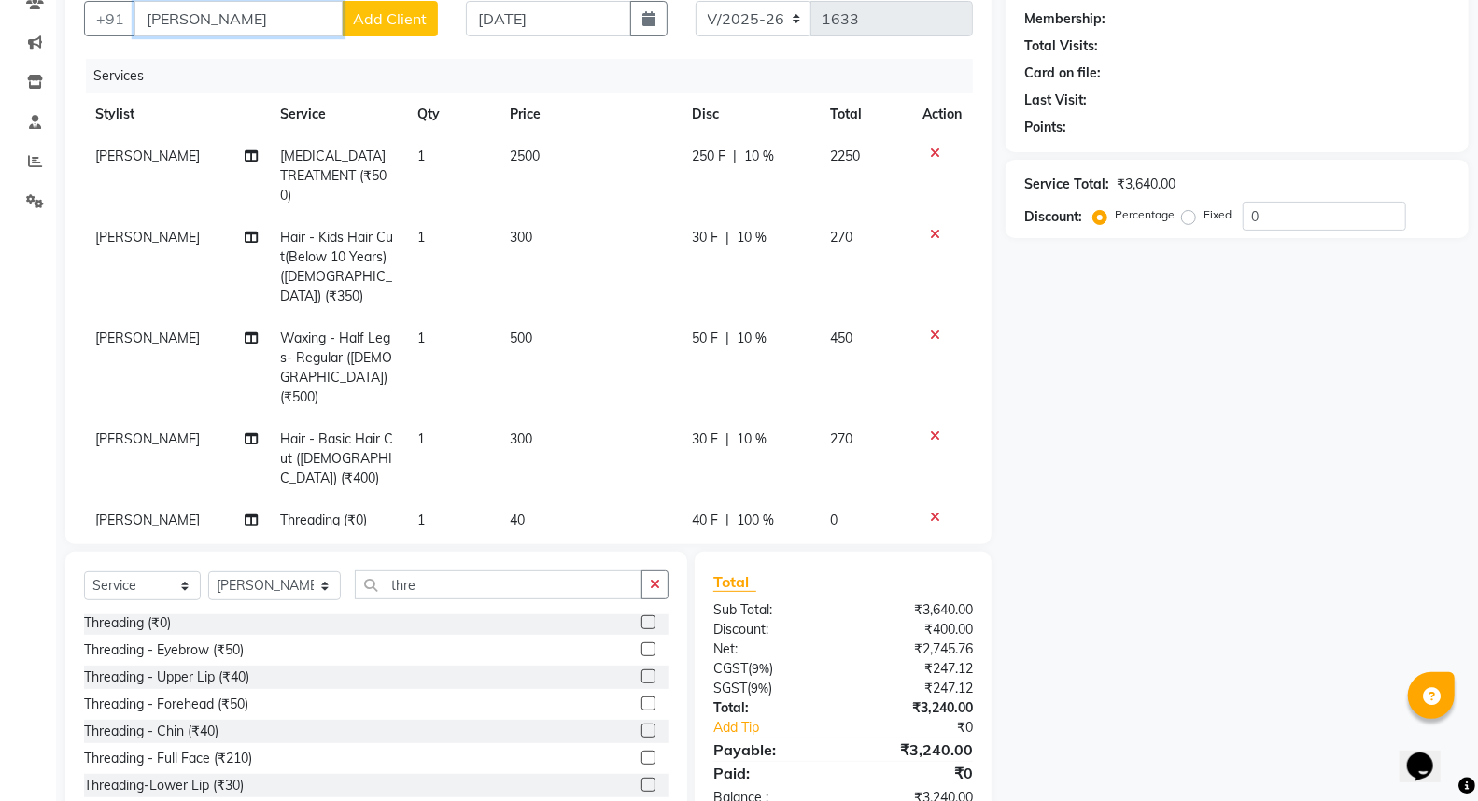
click at [184, 30] on input "[PERSON_NAME]" at bounding box center [238, 18] width 208 height 35
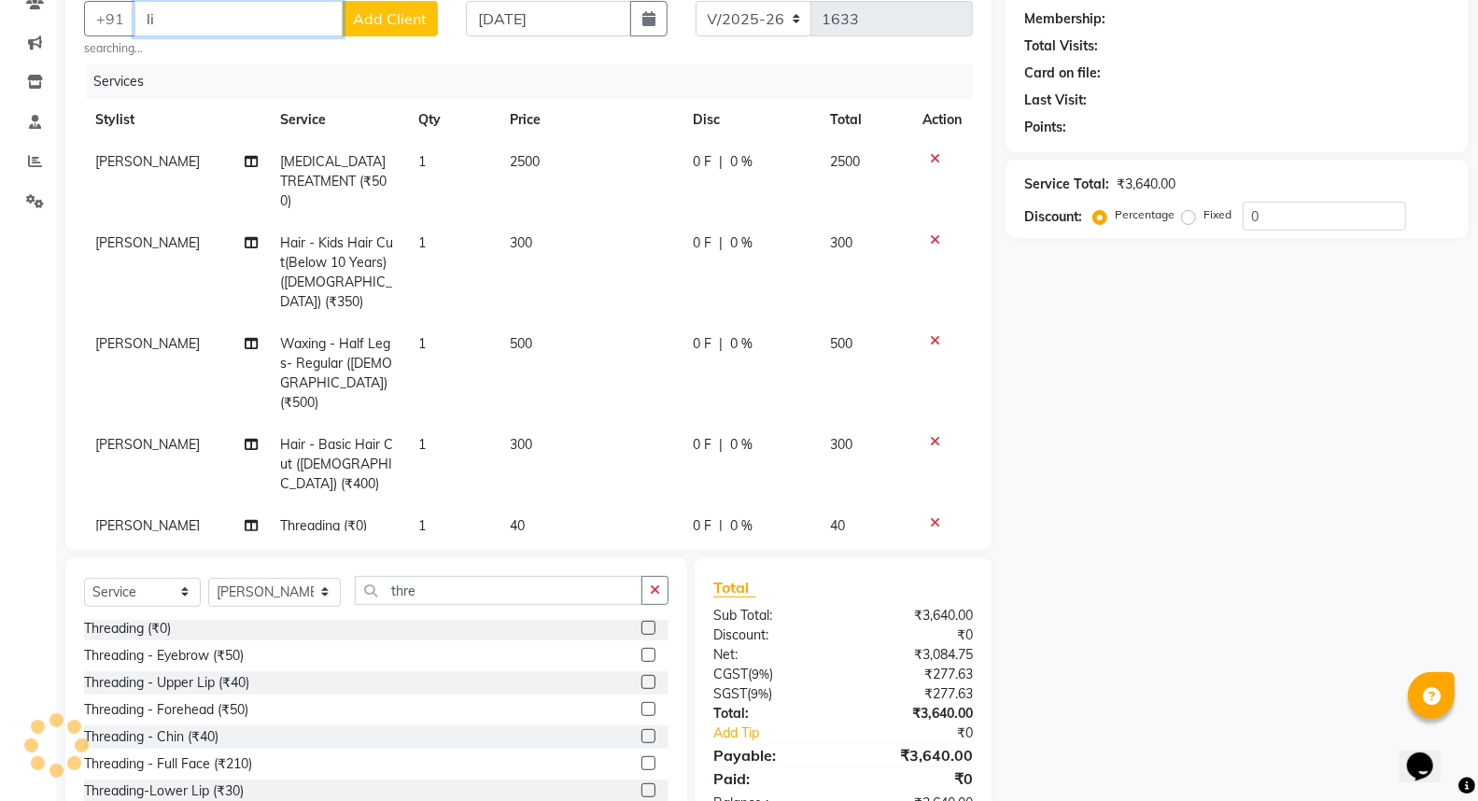
type input "l"
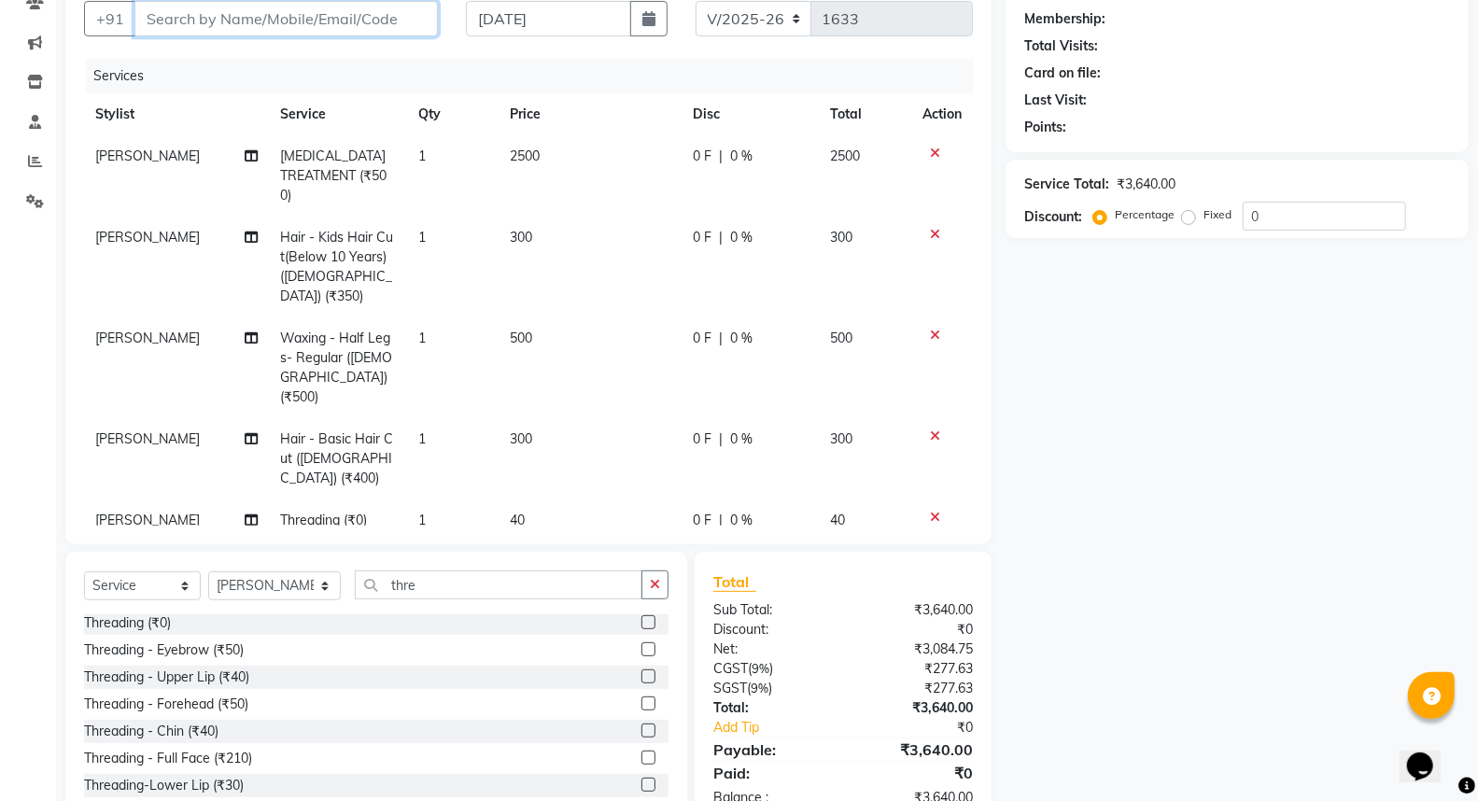
click at [358, 10] on input "Client" at bounding box center [285, 18] width 303 height 35
type input "7"
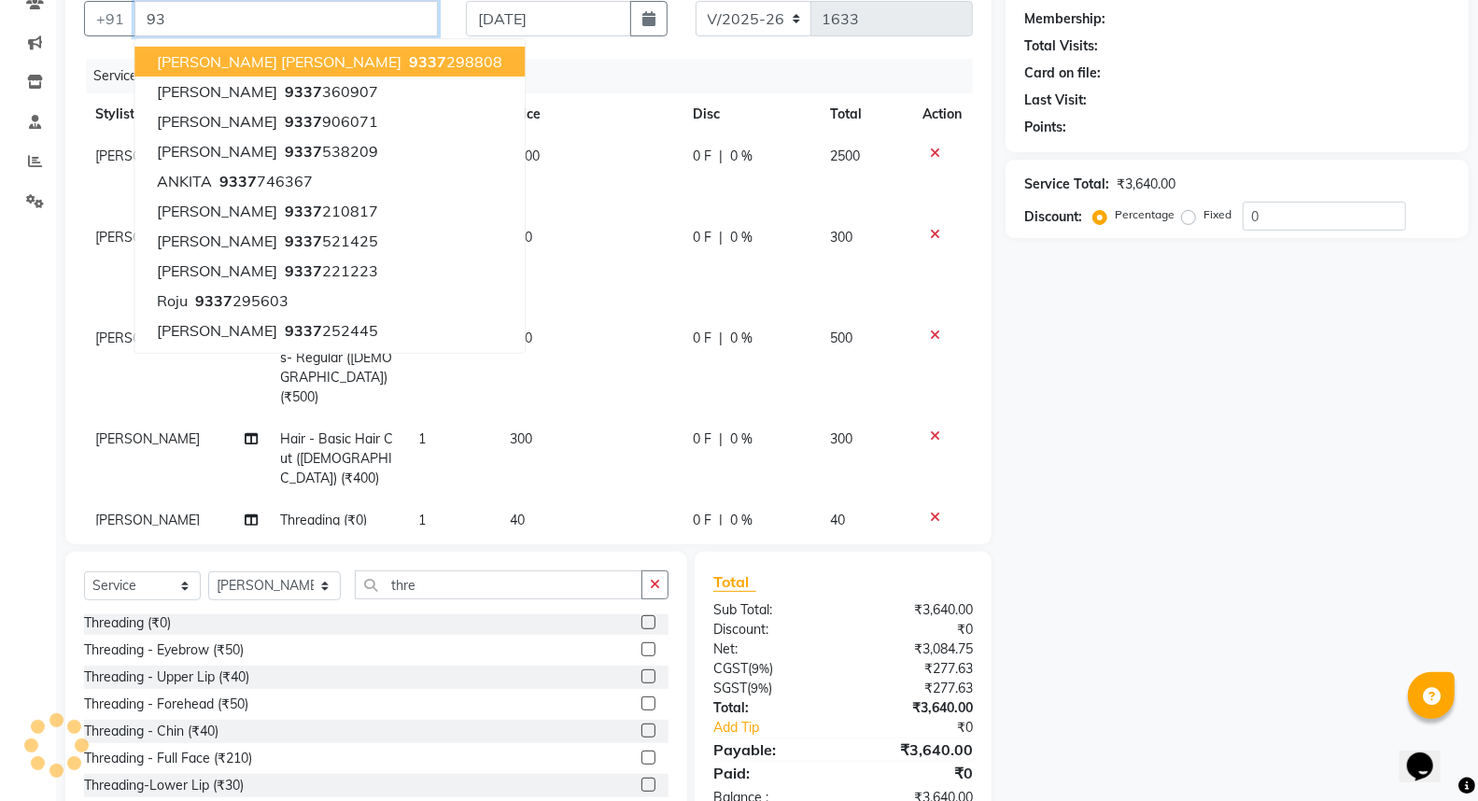
type input "9"
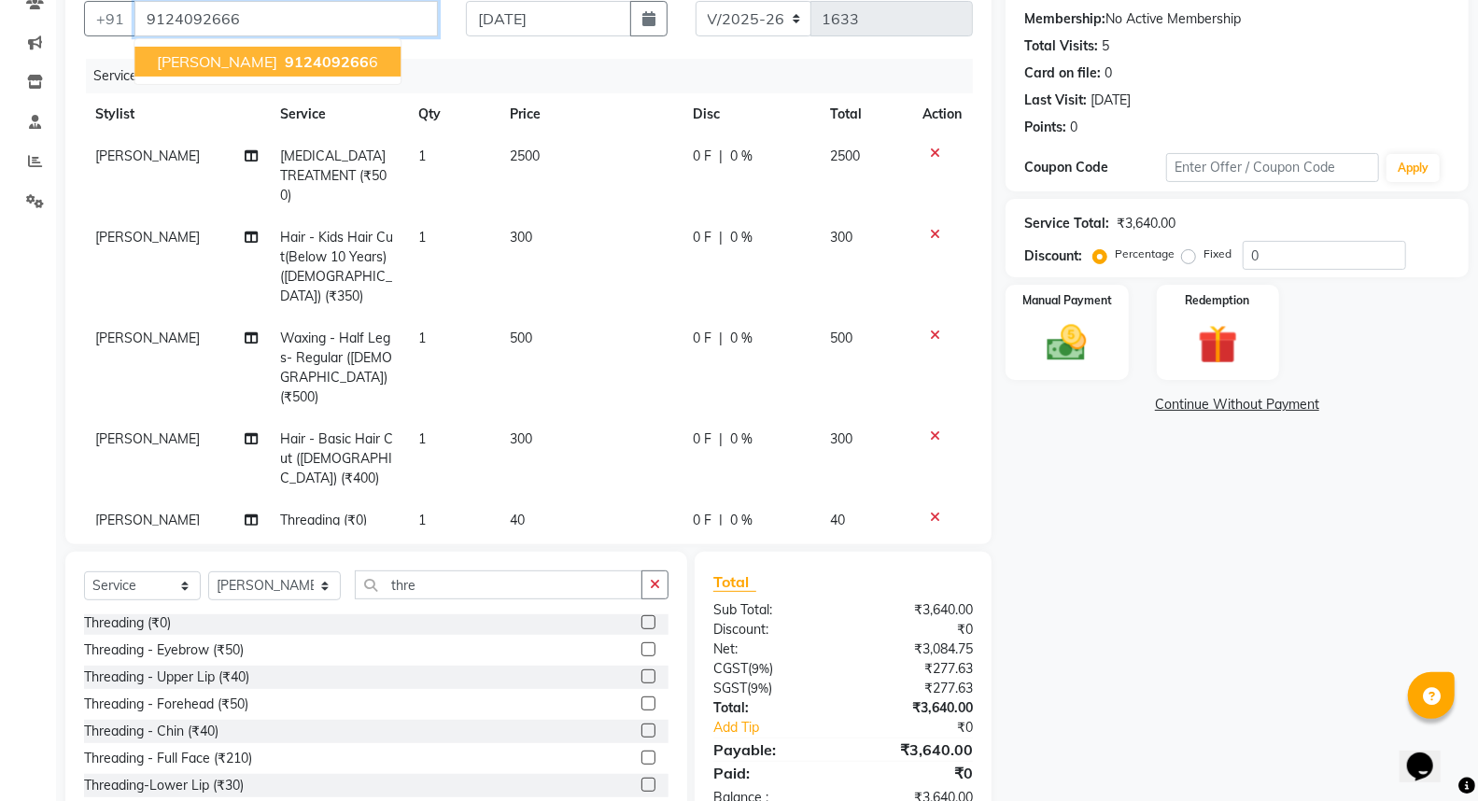
click at [245, 20] on input "9124092666" at bounding box center [285, 18] width 303 height 35
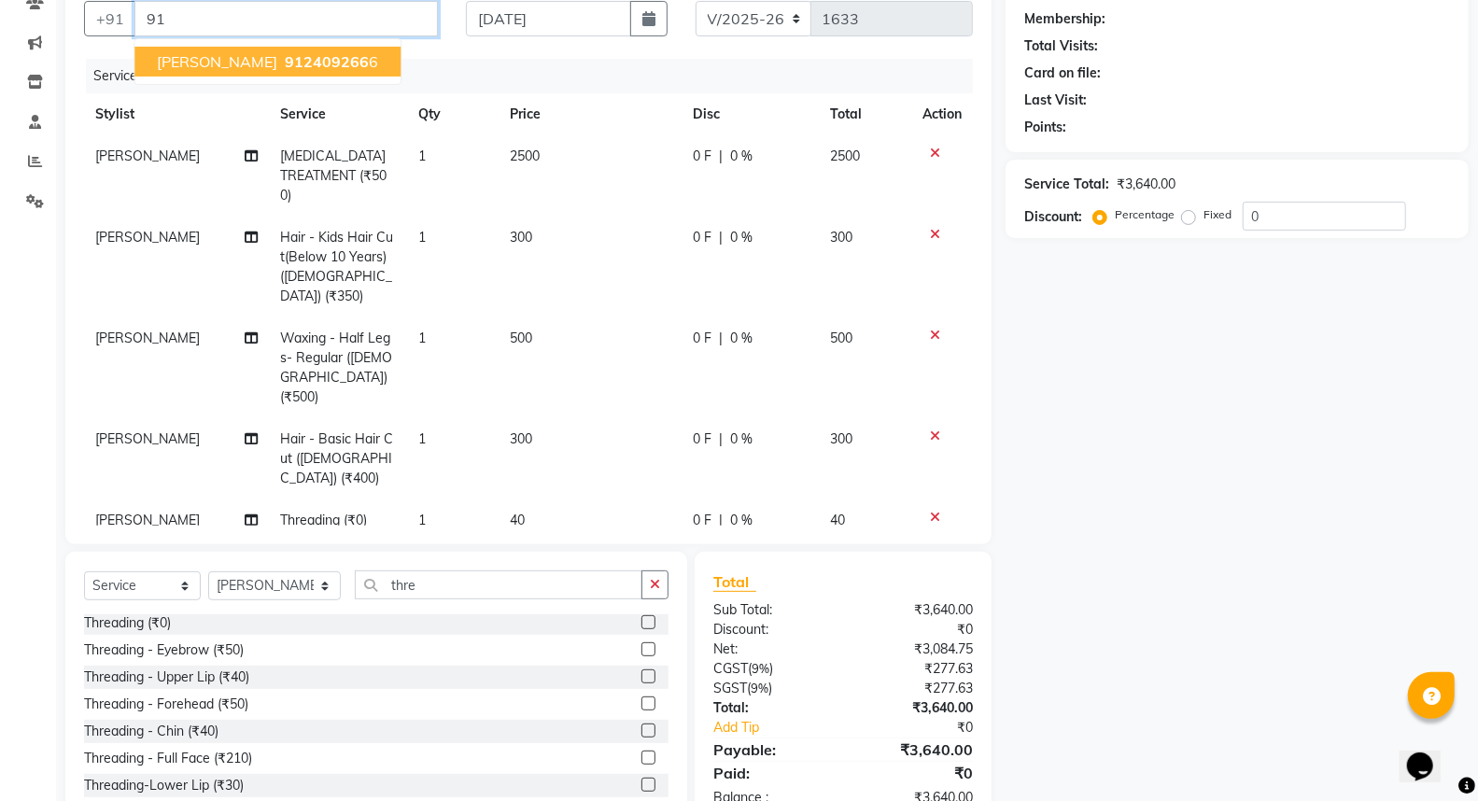
type input "9"
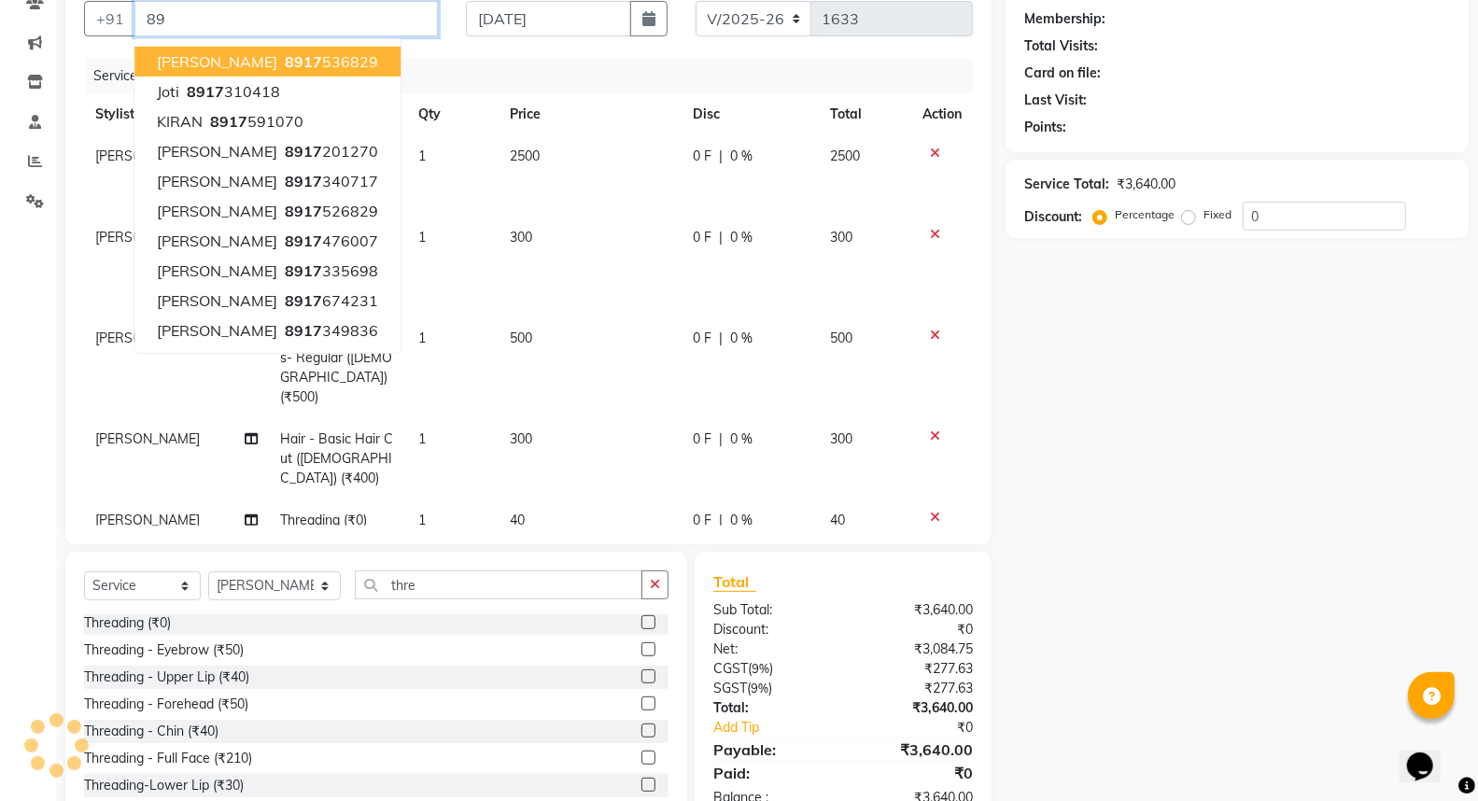
type input "8"
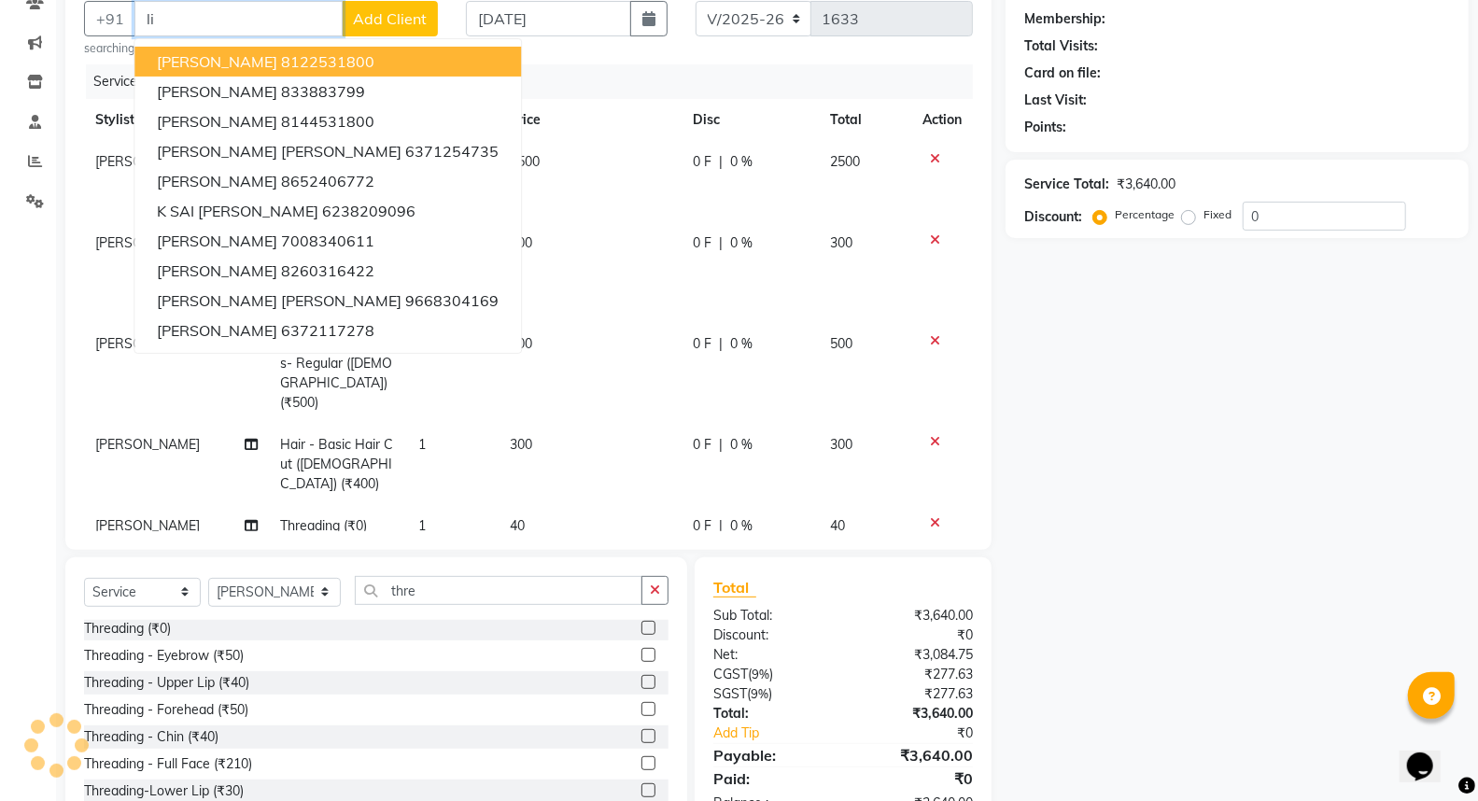
type input "l"
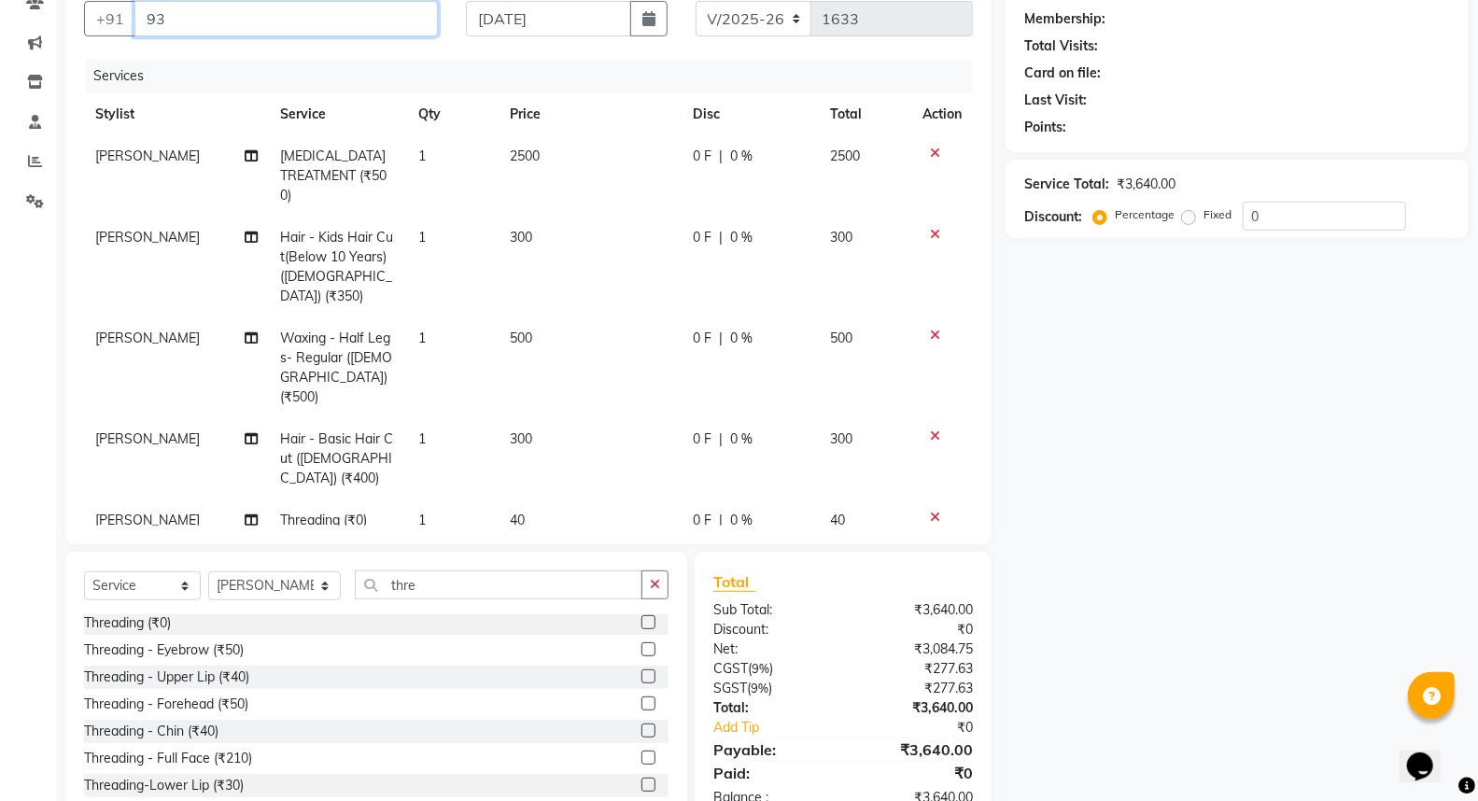
type input "9"
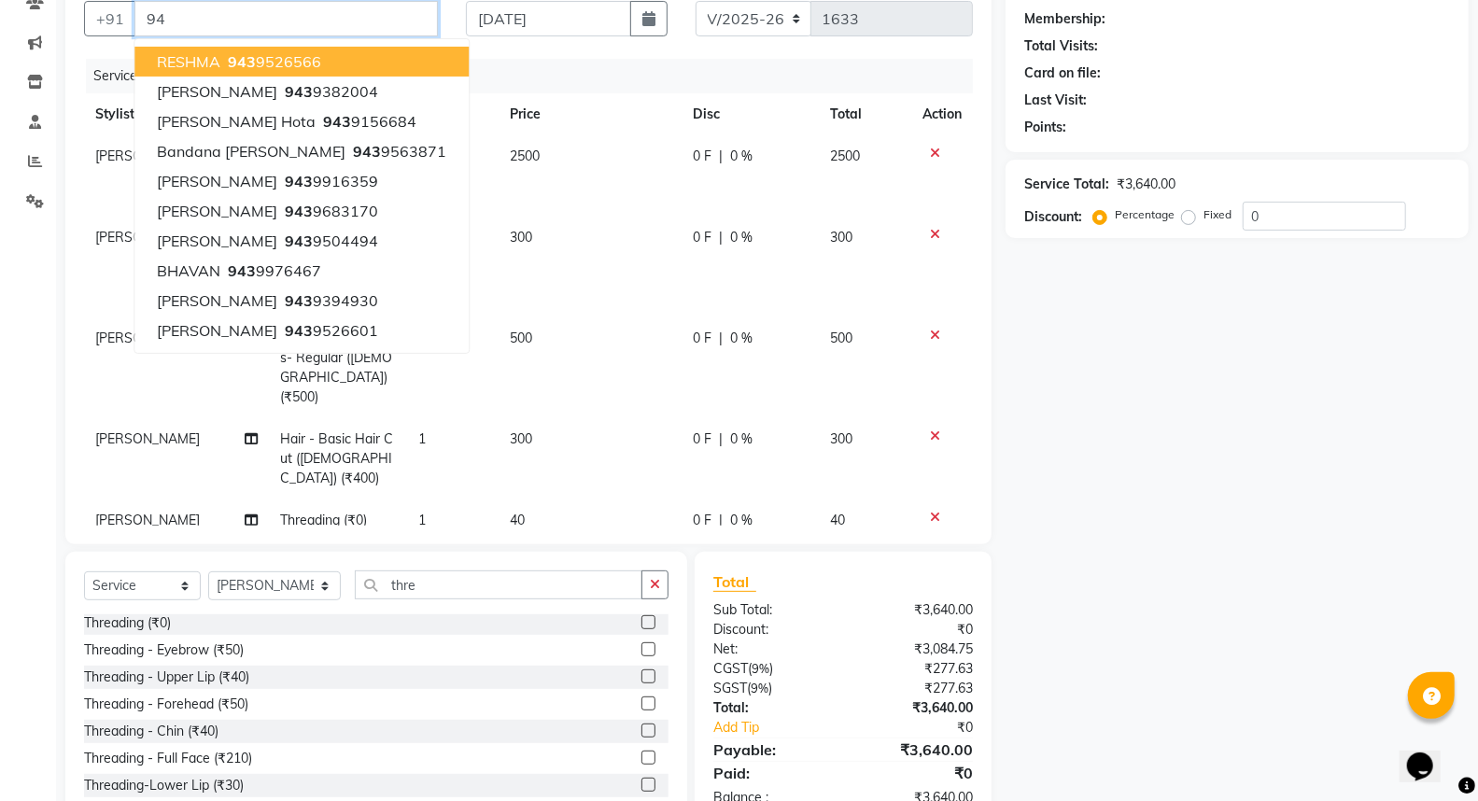
type input "9"
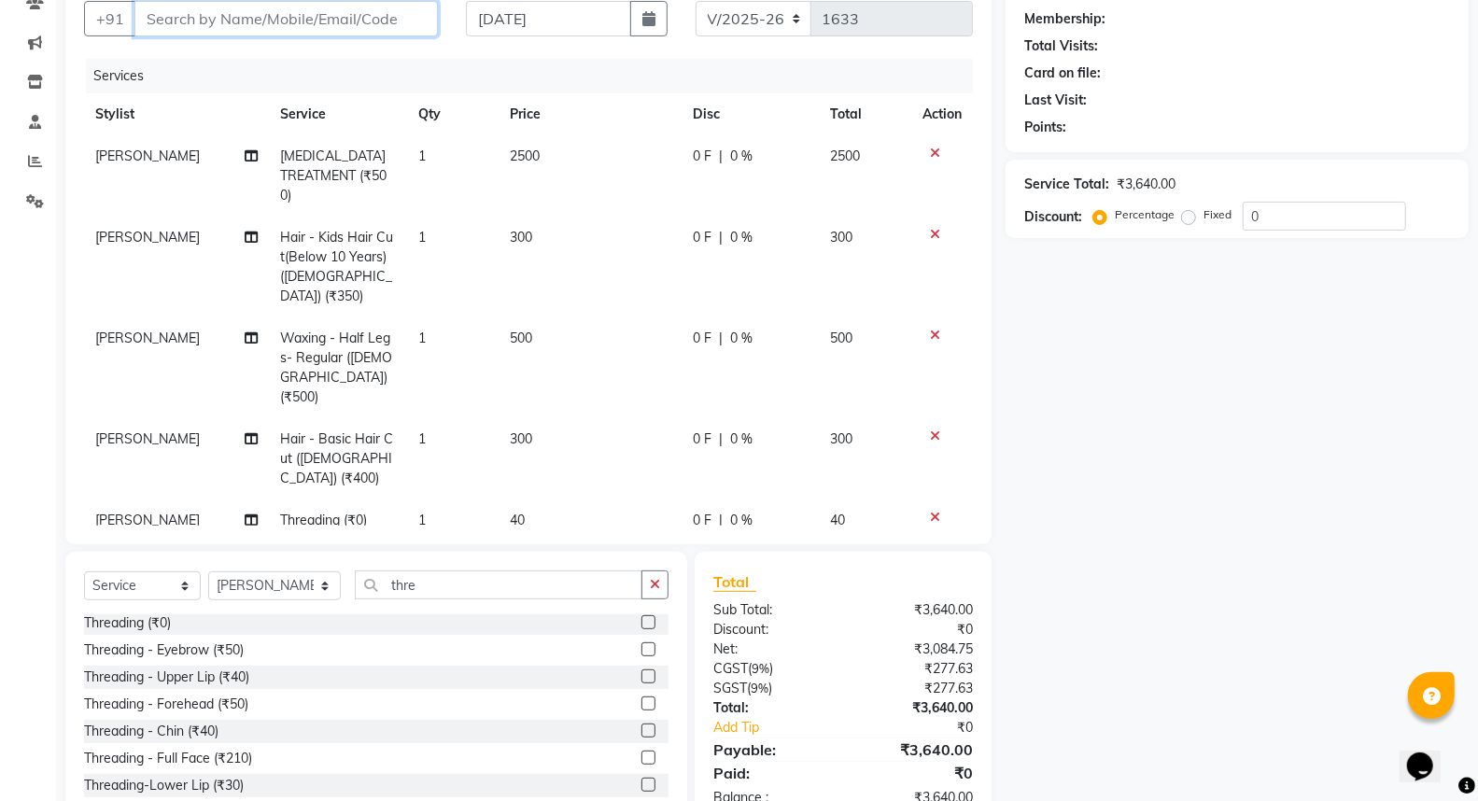
click at [224, 17] on input "Client" at bounding box center [285, 18] width 303 height 35
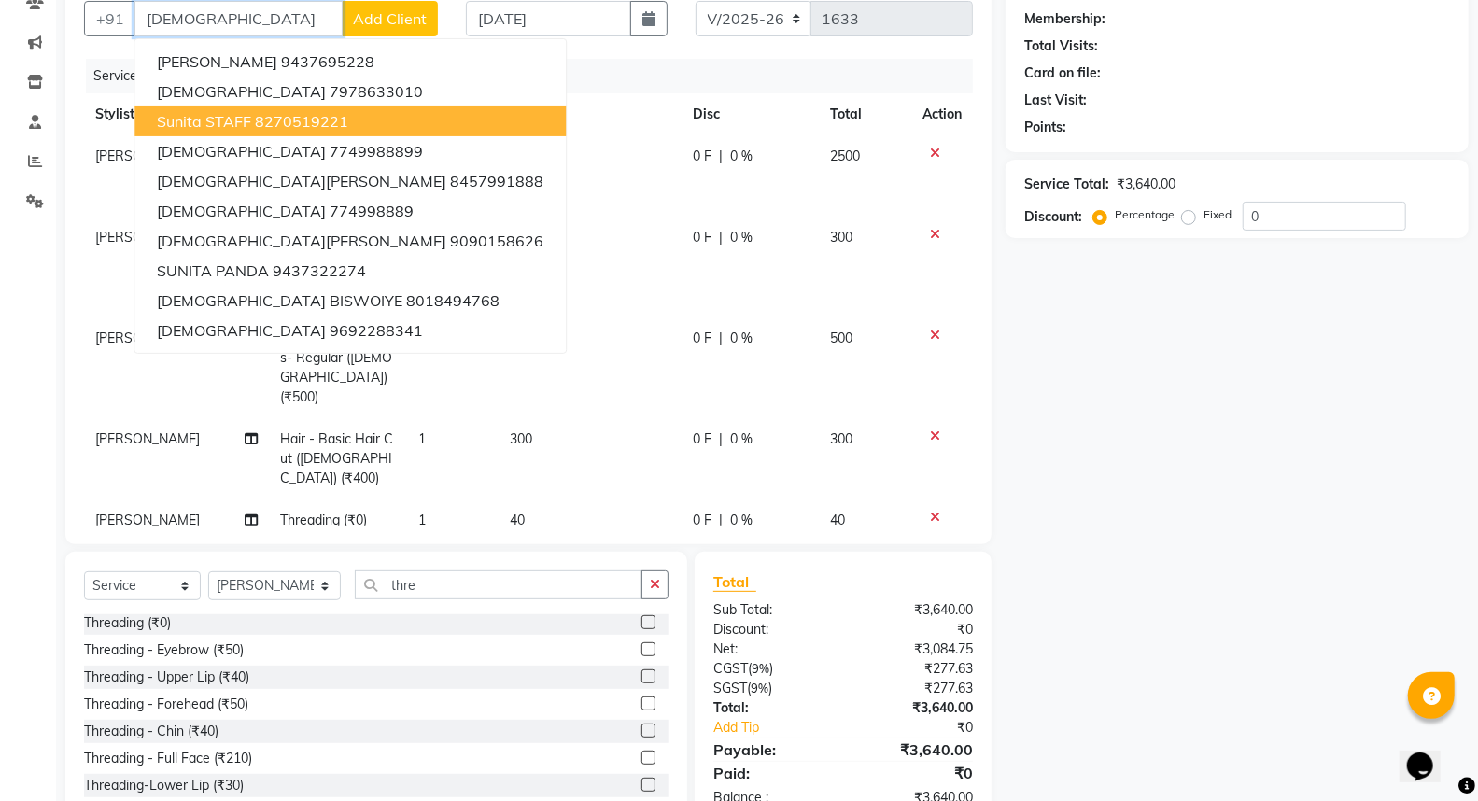
click at [259, 122] on ngb-highlight "8270519221" at bounding box center [301, 121] width 93 height 19
type input "8270519221"
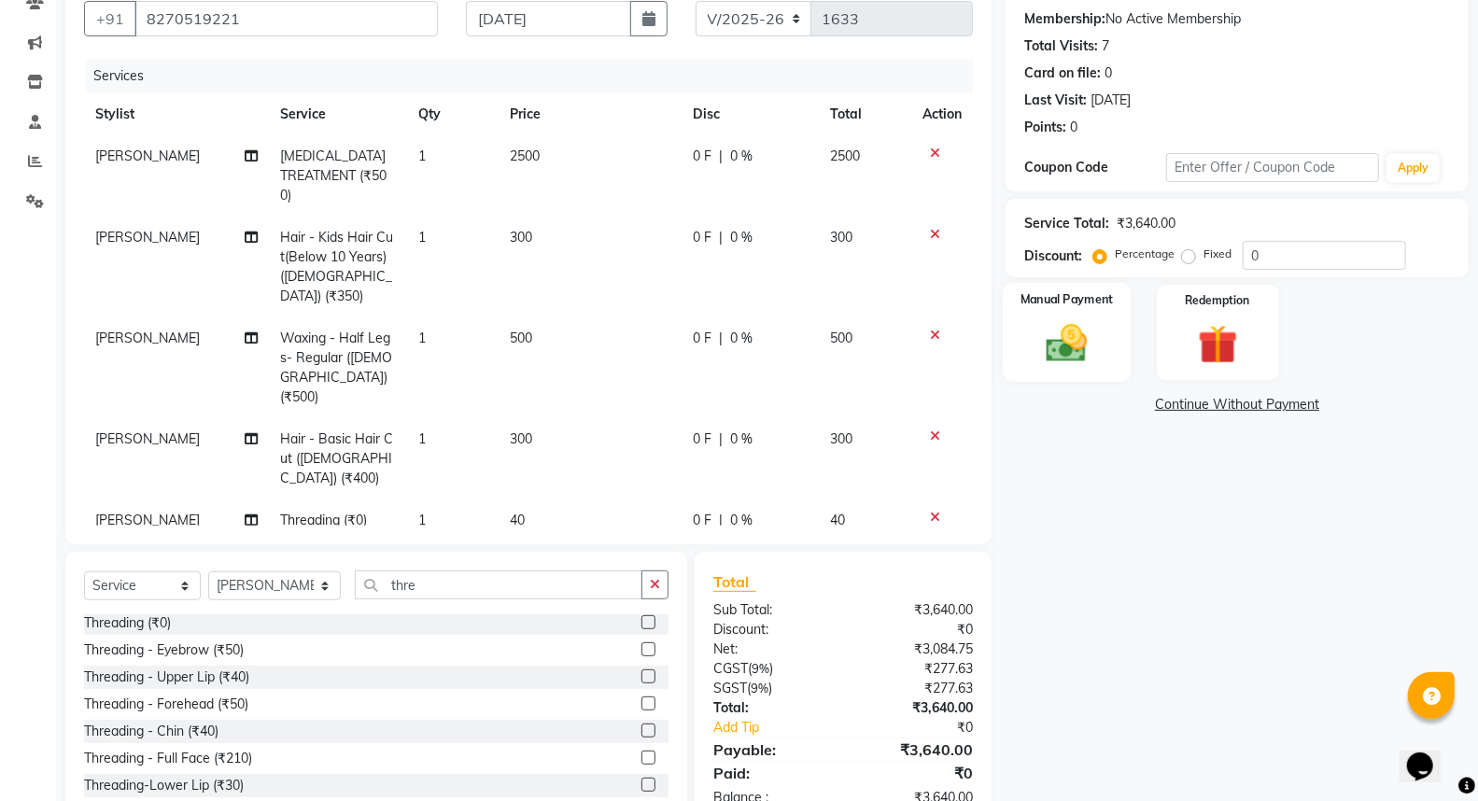
click at [1088, 356] on img at bounding box center [1066, 343] width 66 height 48
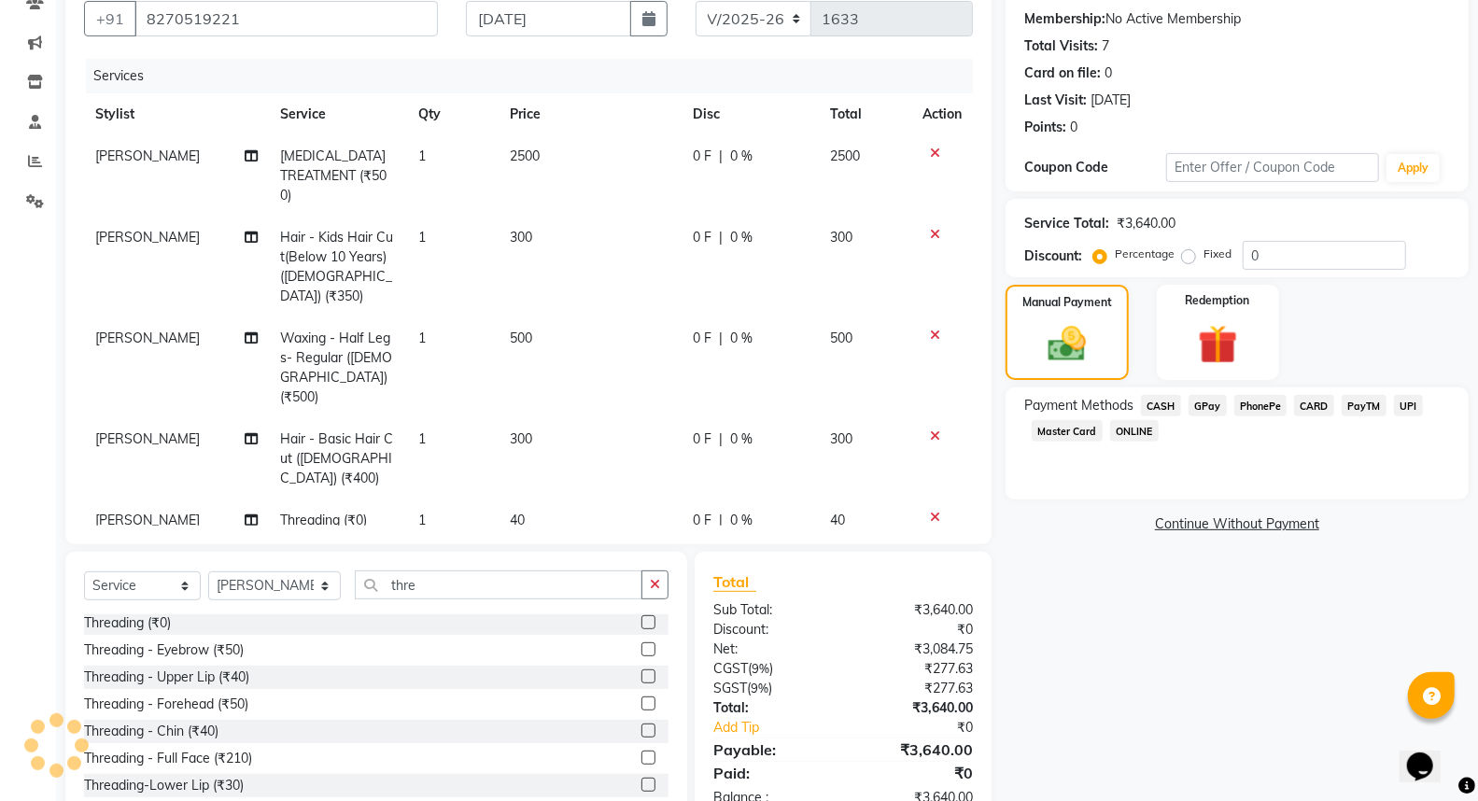
click at [1038, 661] on div "Name: Sunita Staff Membership: No Active Membership Total Visits: 7 Card on fil…" at bounding box center [1243, 397] width 477 height 860
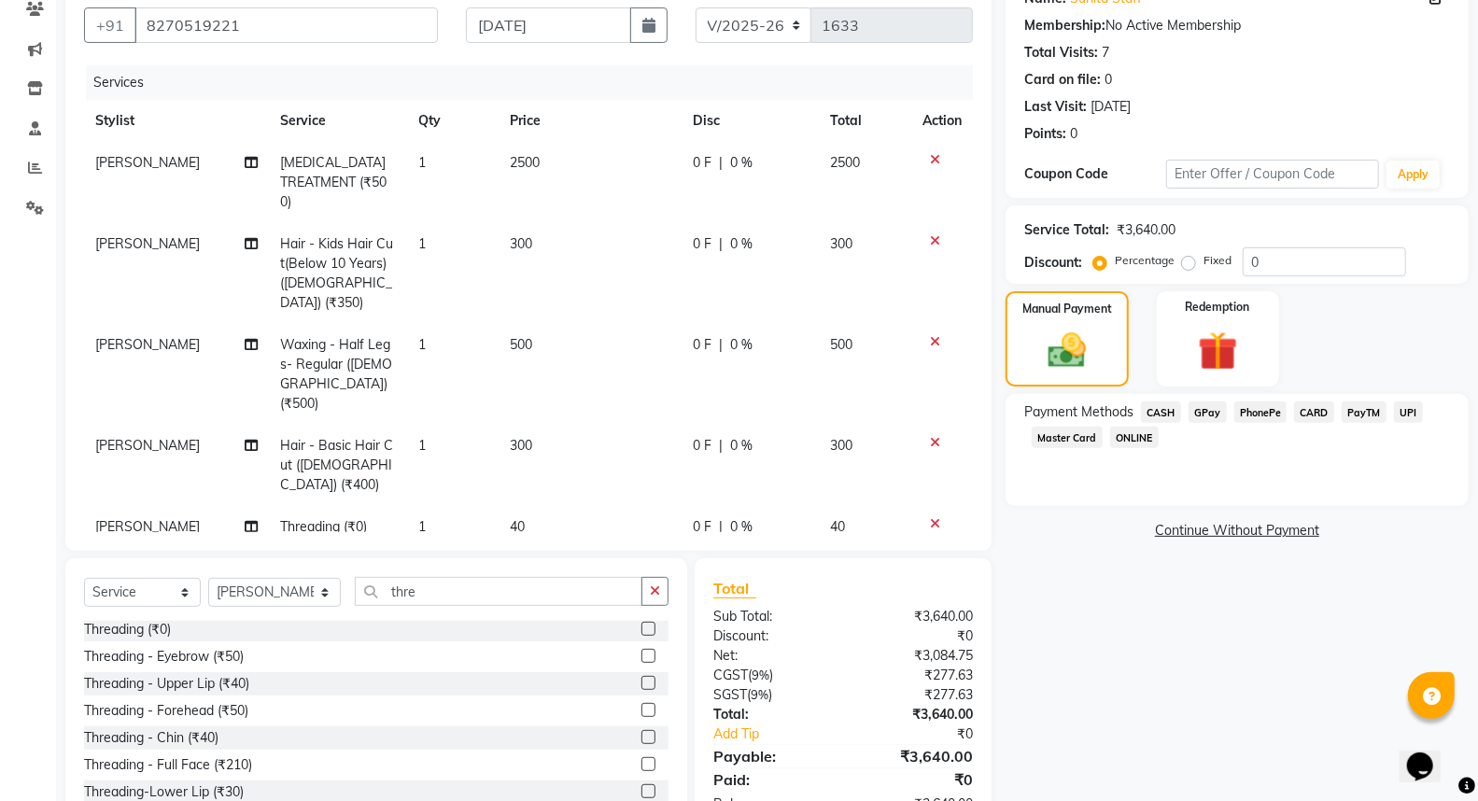
scroll to position [193, 0]
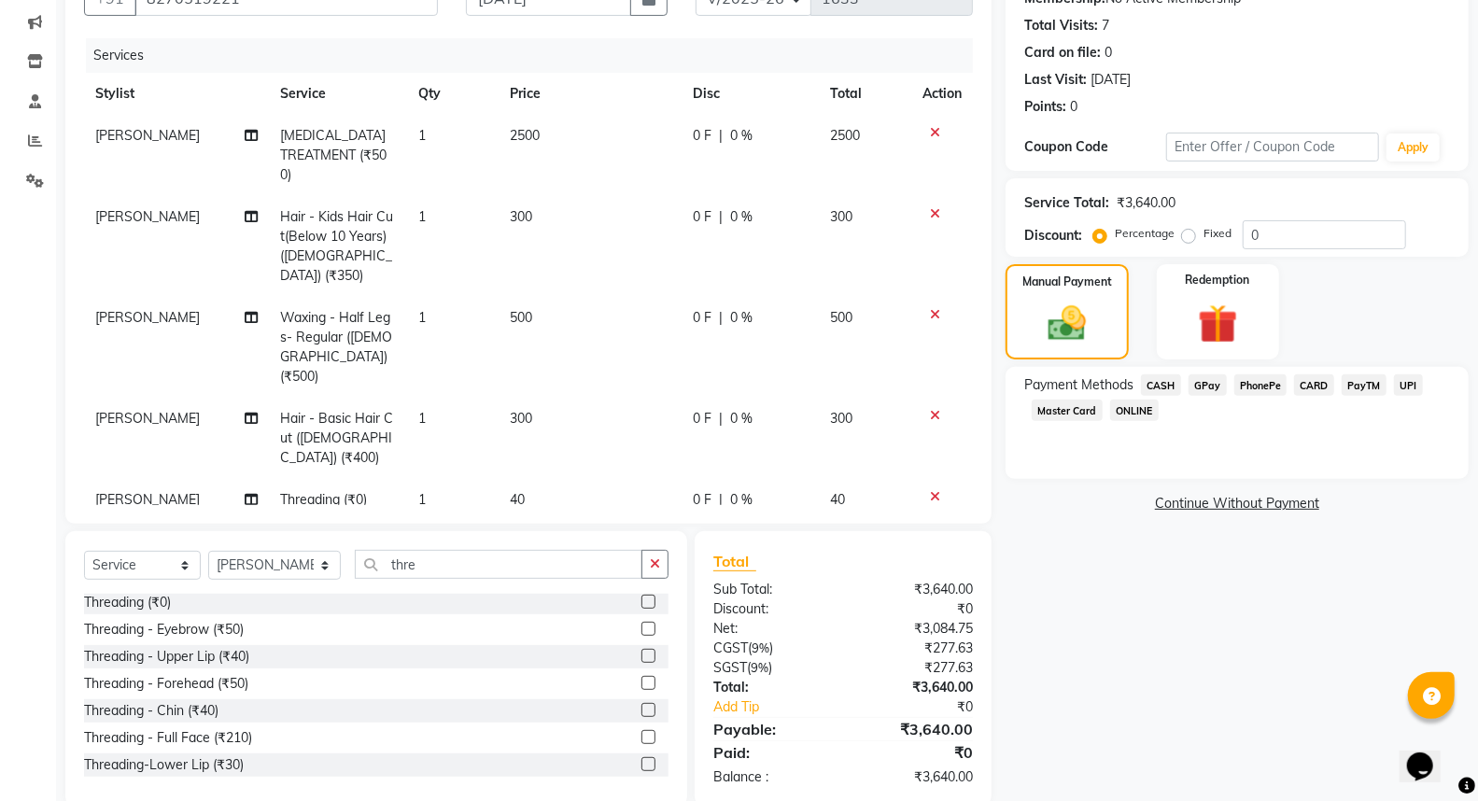
click at [1163, 384] on span "CASH" at bounding box center [1161, 384] width 40 height 21
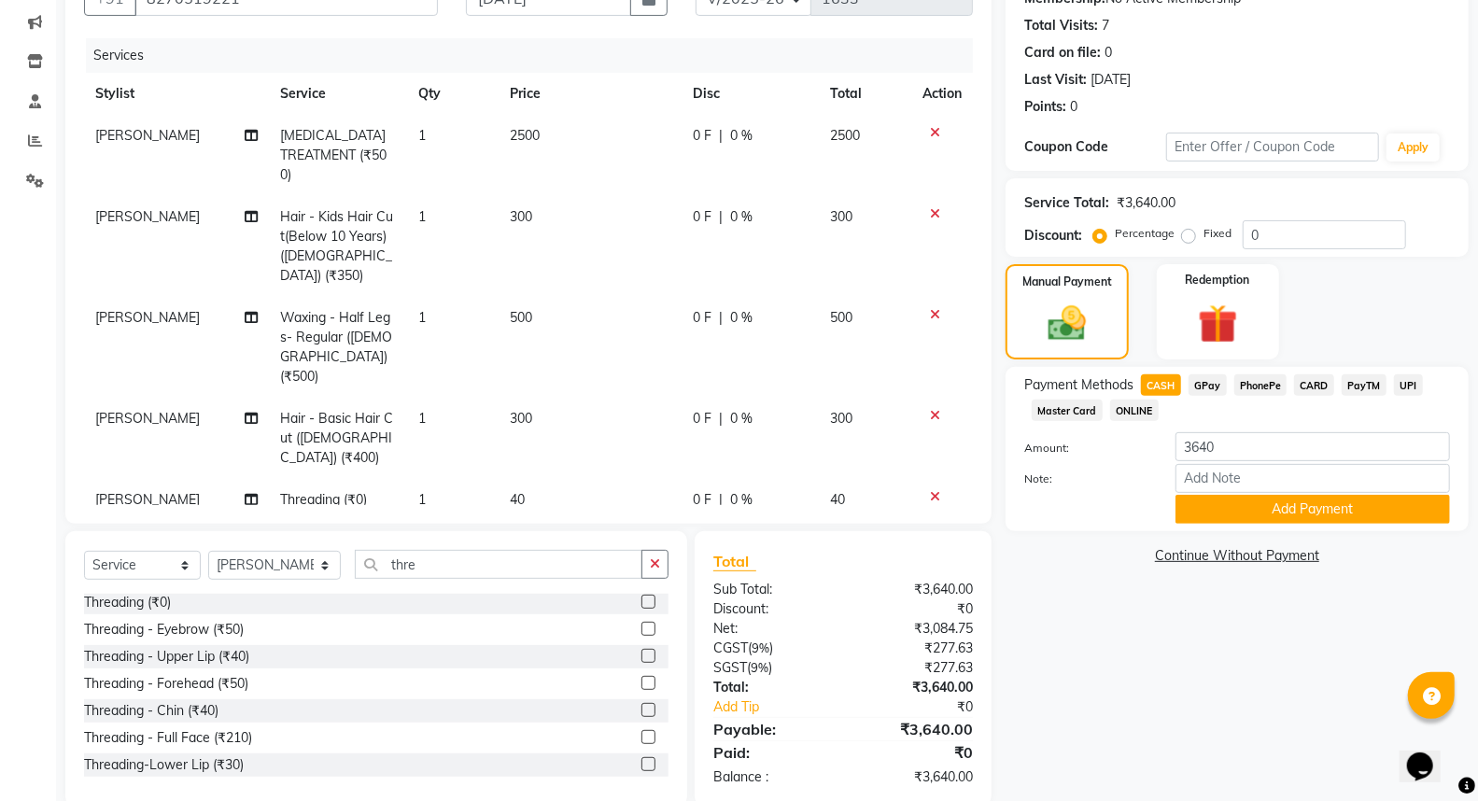
click at [1067, 601] on div "Name: Sunita Staff Membership: No Active Membership Total Visits: 7 Card on fil…" at bounding box center [1243, 377] width 477 height 860
click at [747, 135] on span "0 %" at bounding box center [741, 136] width 22 height 20
select select "18168"
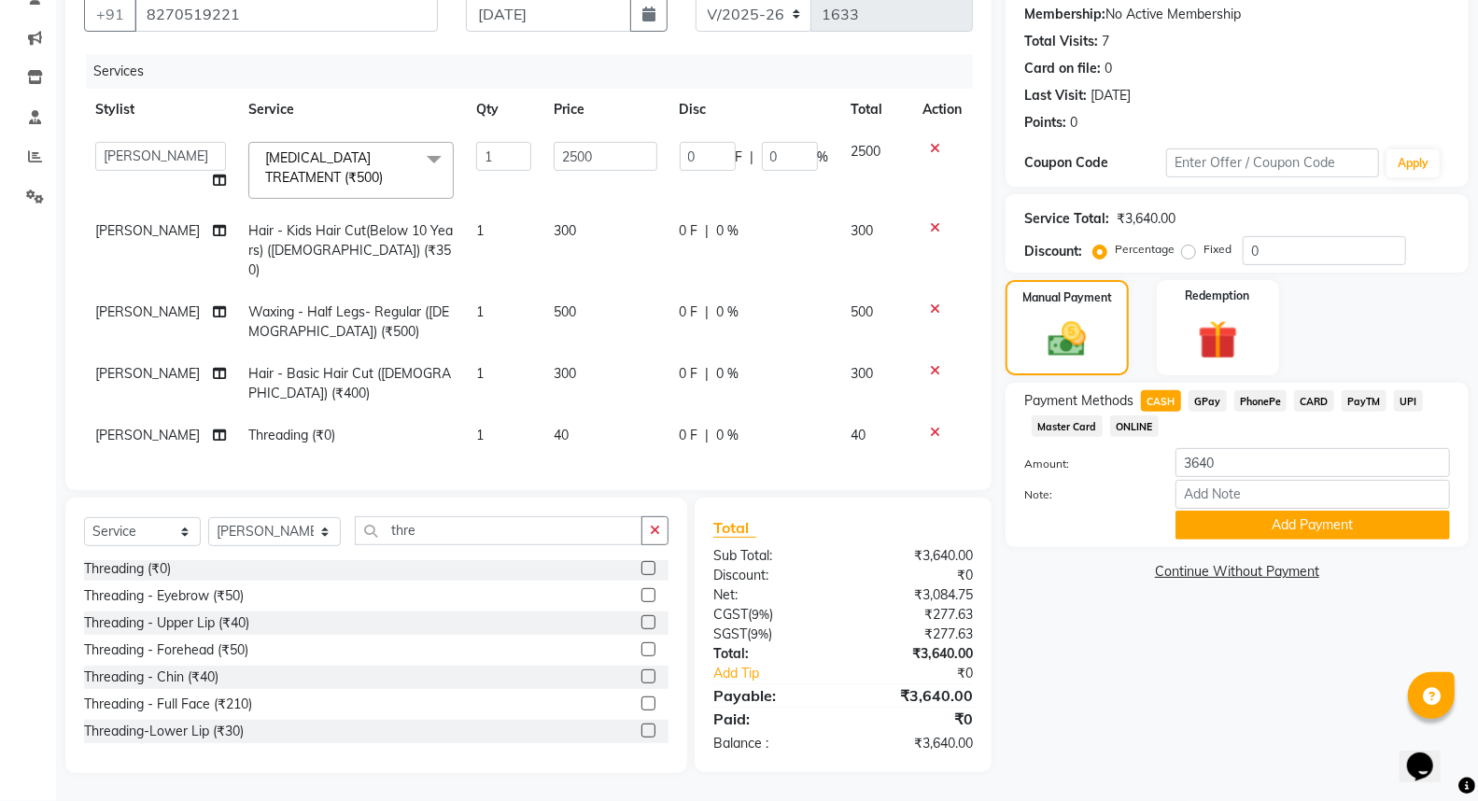
scroll to position [191, 0]
click at [791, 144] on input "0" at bounding box center [790, 156] width 56 height 29
type input "10"
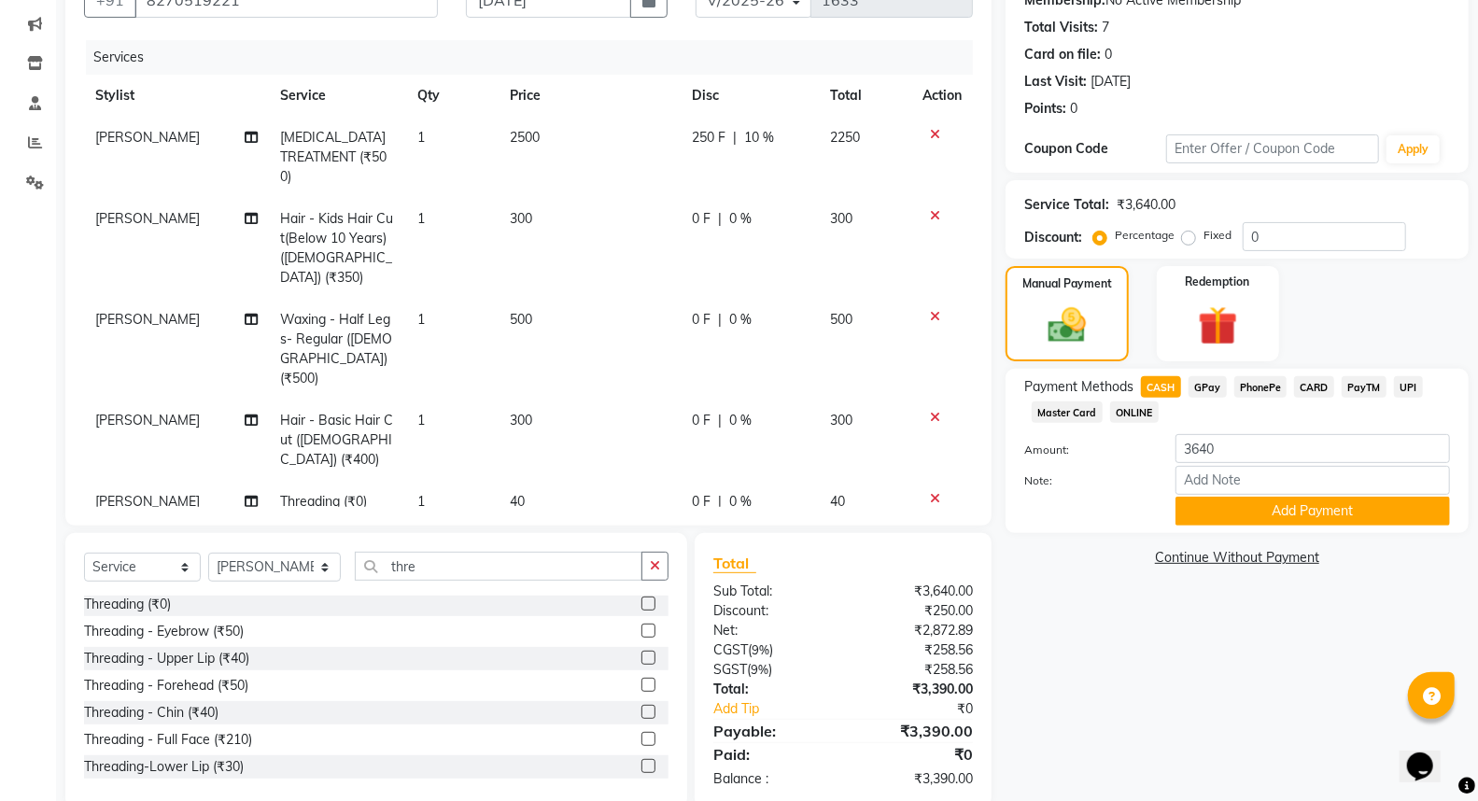
drag, startPoint x: 722, startPoint y: 199, endPoint x: 735, endPoint y: 205, distance: 13.8
click at [722, 200] on td "0 F | 0 %" at bounding box center [749, 248] width 138 height 101
select select "18168"
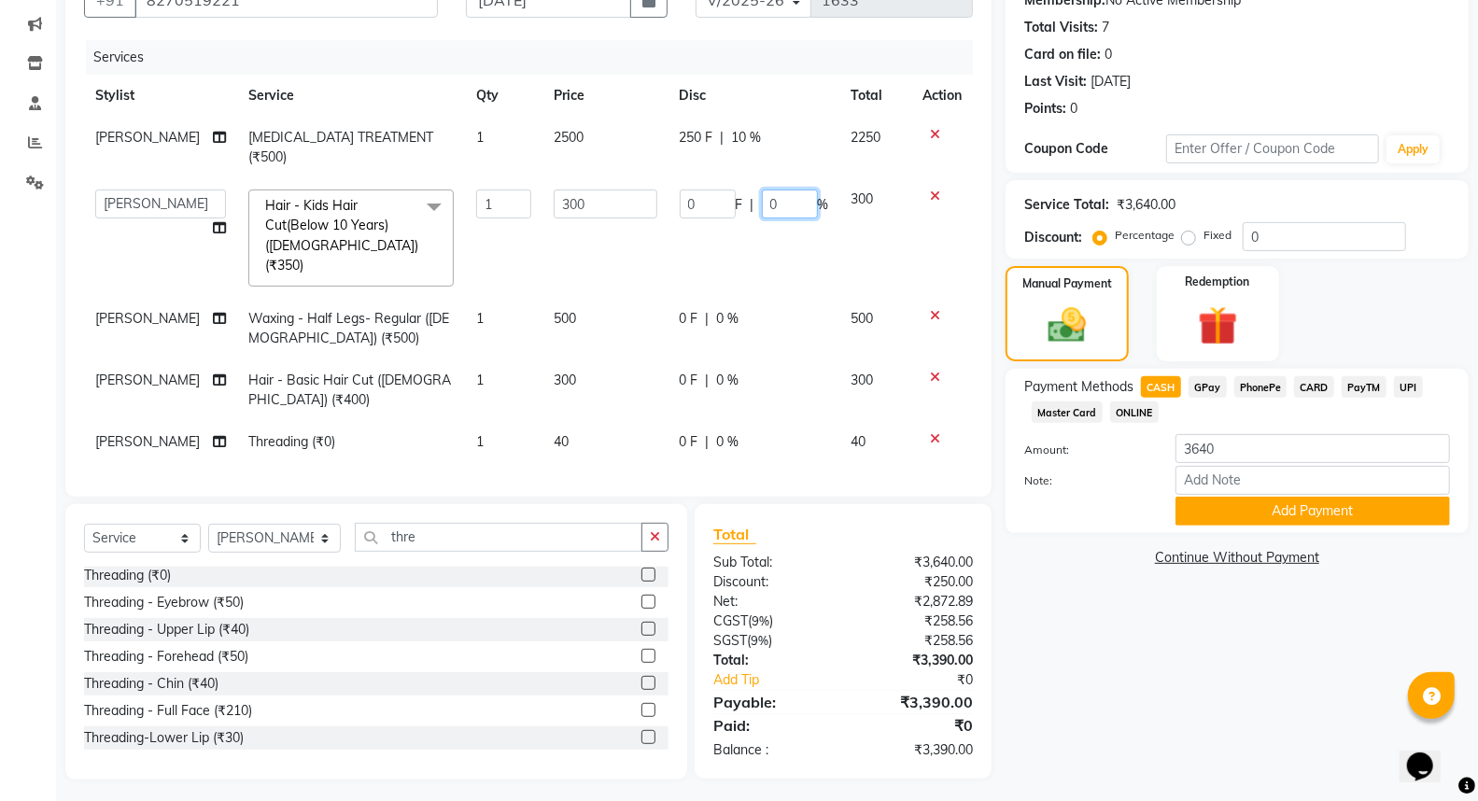
click at [773, 189] on input "0" at bounding box center [790, 203] width 56 height 29
type input "10"
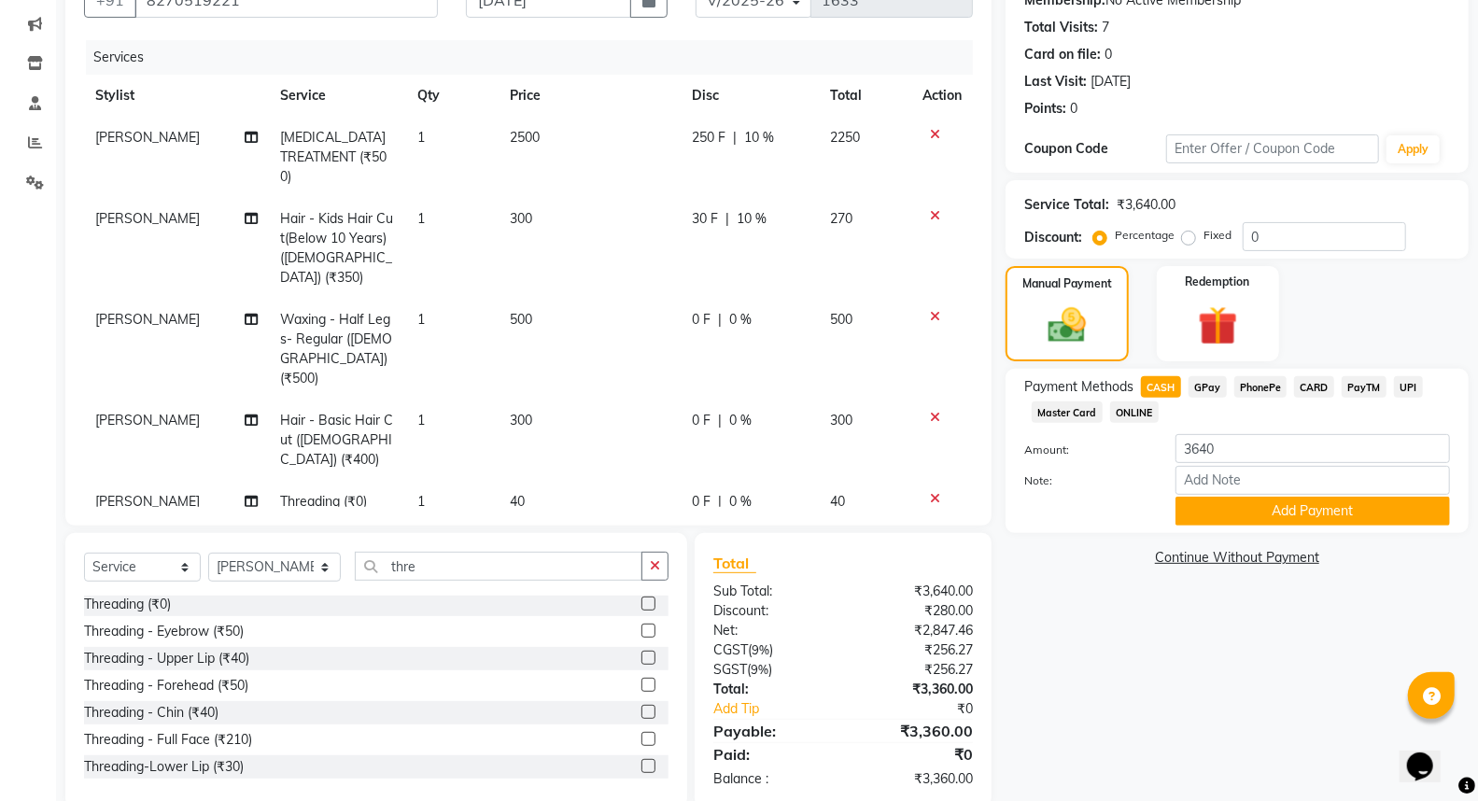
click at [723, 299] on td "0 F | 0 %" at bounding box center [749, 349] width 138 height 101
select select "18168"
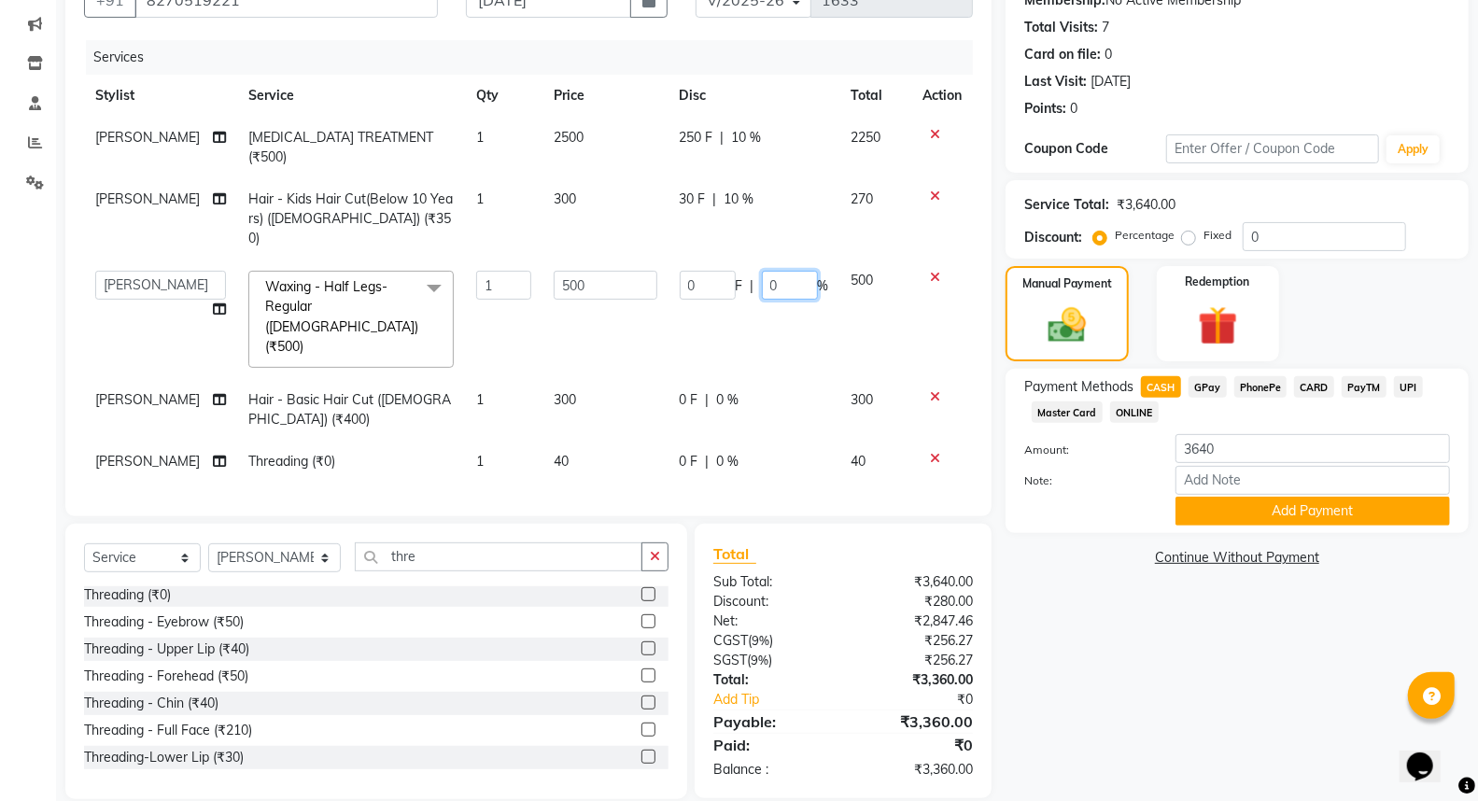
click at [776, 271] on input "0" at bounding box center [790, 285] width 56 height 29
type input "10"
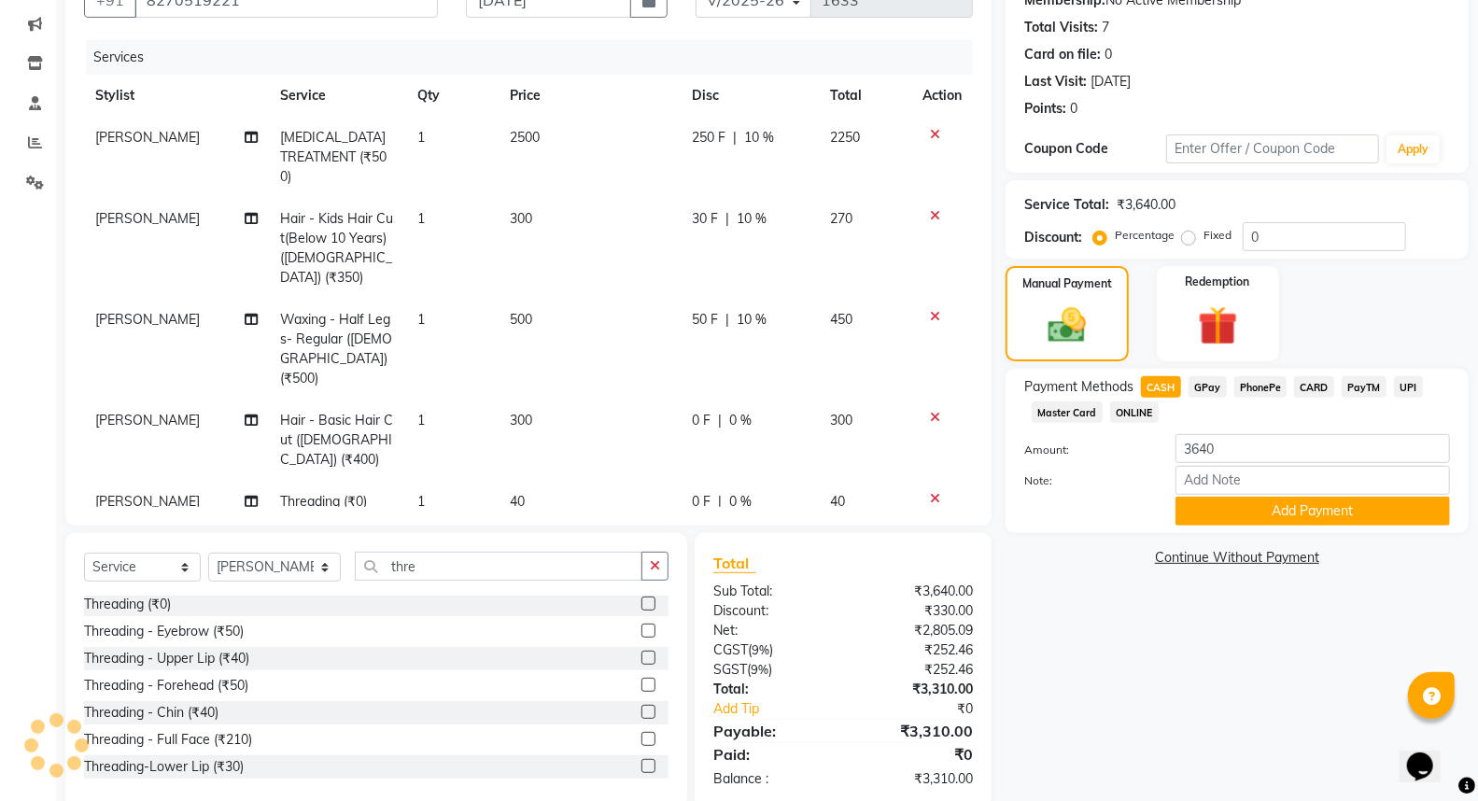
click at [725, 338] on tbody "[PERSON_NAME] [MEDICAL_DATA] TREATMENT (₹500) 1 2500 250 F | 10 % 2250 [PERSON_…" at bounding box center [528, 320] width 889 height 406
click at [739, 411] on span "0 %" at bounding box center [740, 421] width 22 height 20
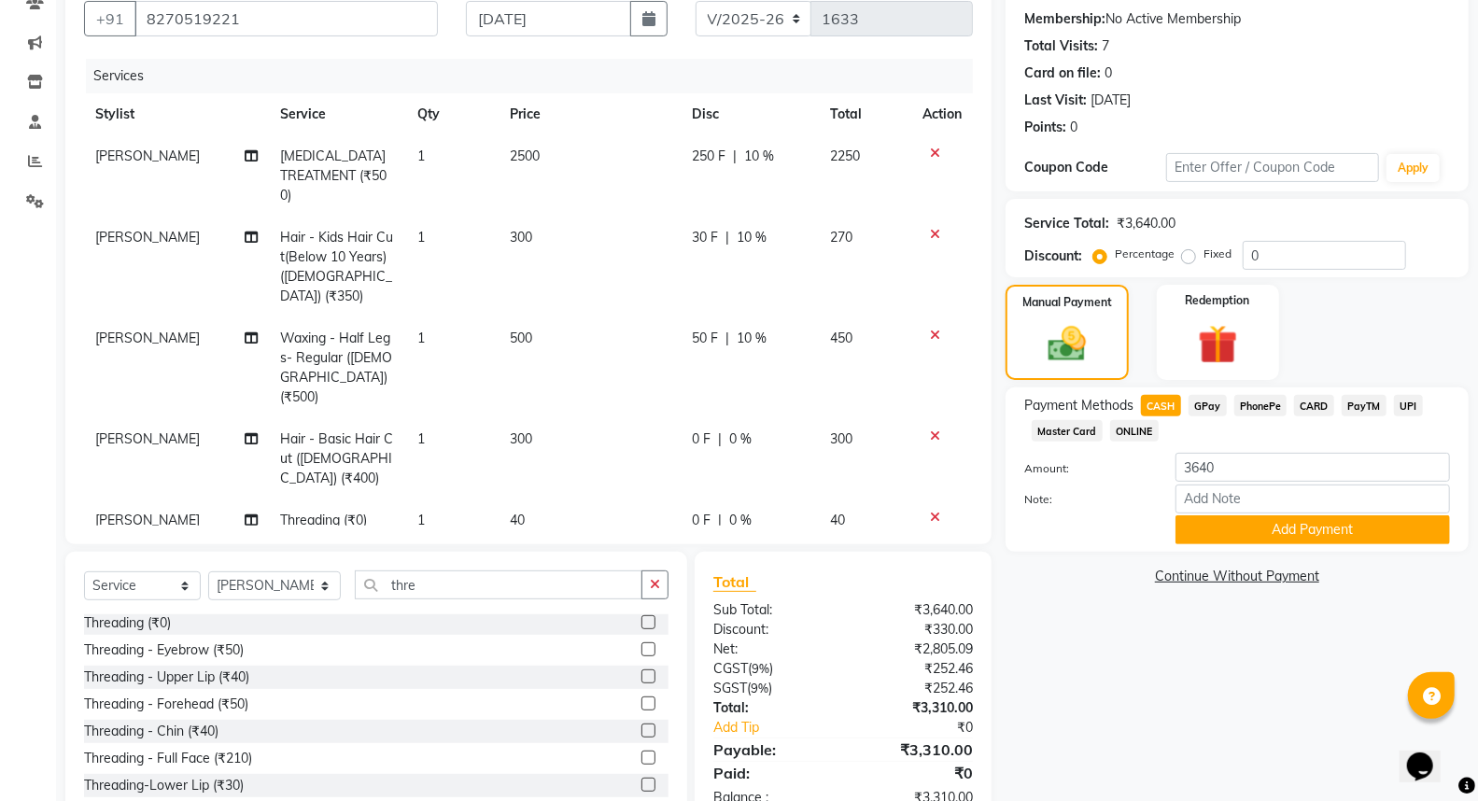
select select "18168"
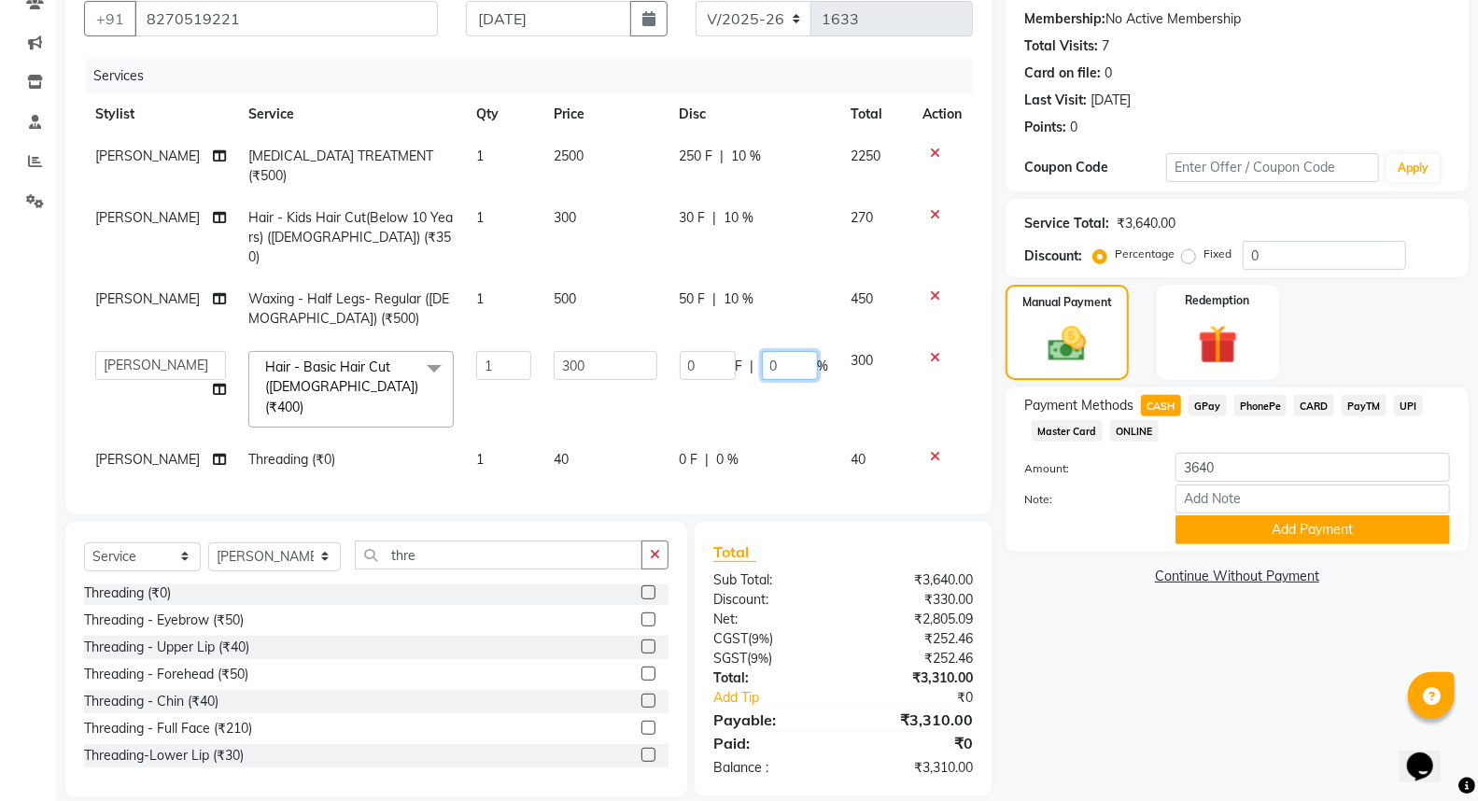
click at [777, 351] on input "0" at bounding box center [790, 365] width 56 height 29
type input "10"
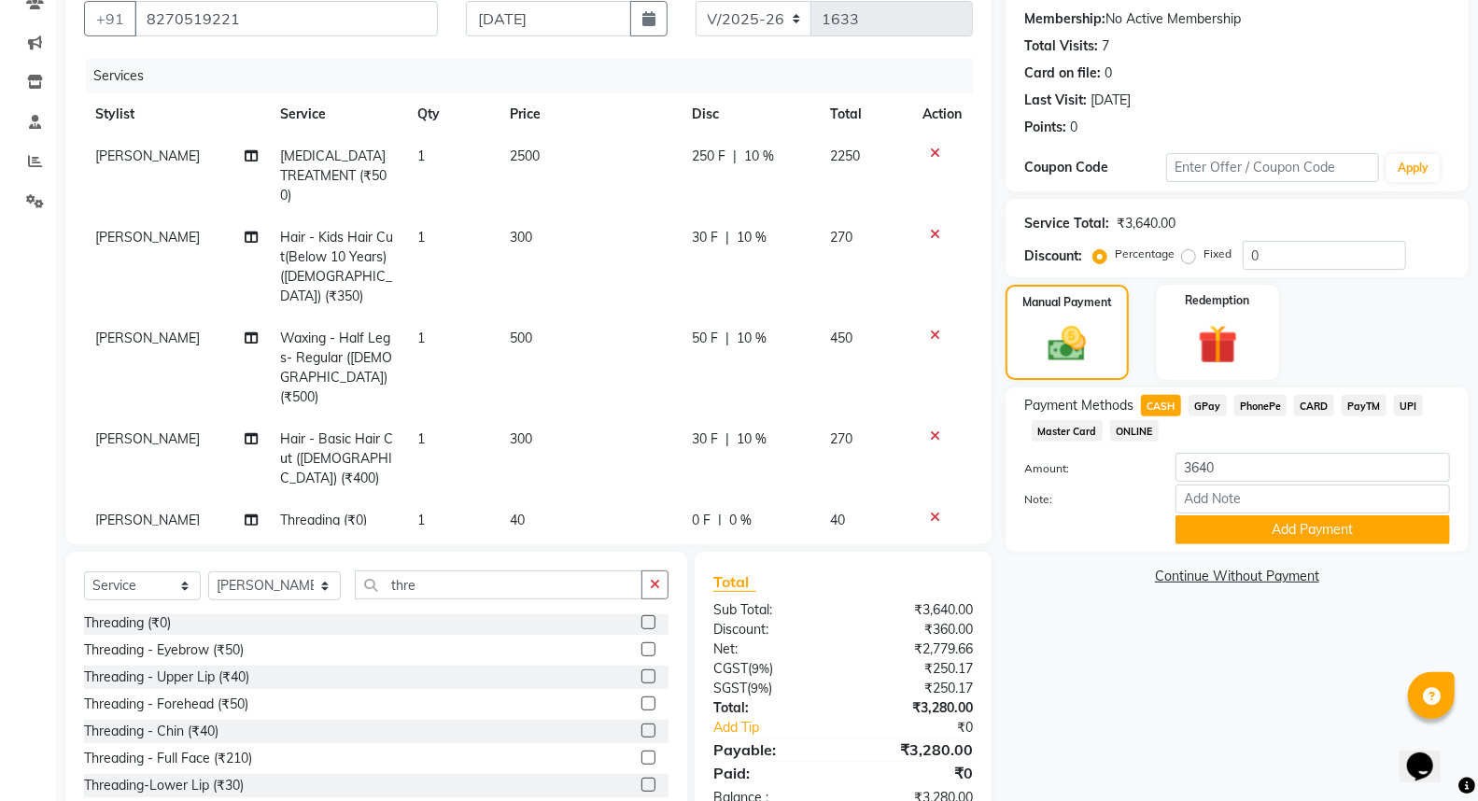
click at [748, 400] on tbody "[PERSON_NAME] [MEDICAL_DATA] TREATMENT (₹500) 1 2500 250 F | 10 % 2250 [PERSON_…" at bounding box center [528, 338] width 889 height 406
click at [738, 511] on span "0 %" at bounding box center [740, 521] width 22 height 20
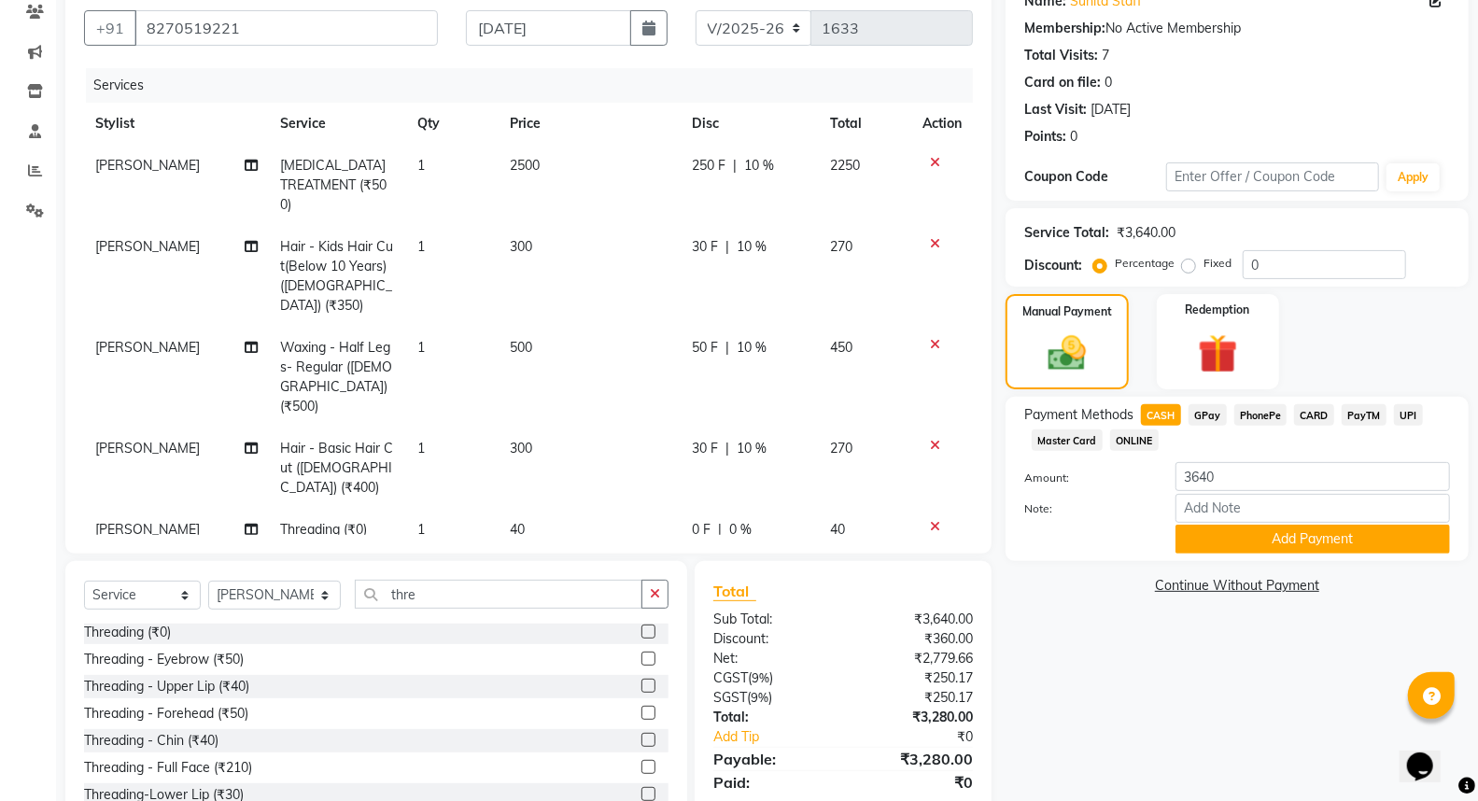
select select "18425"
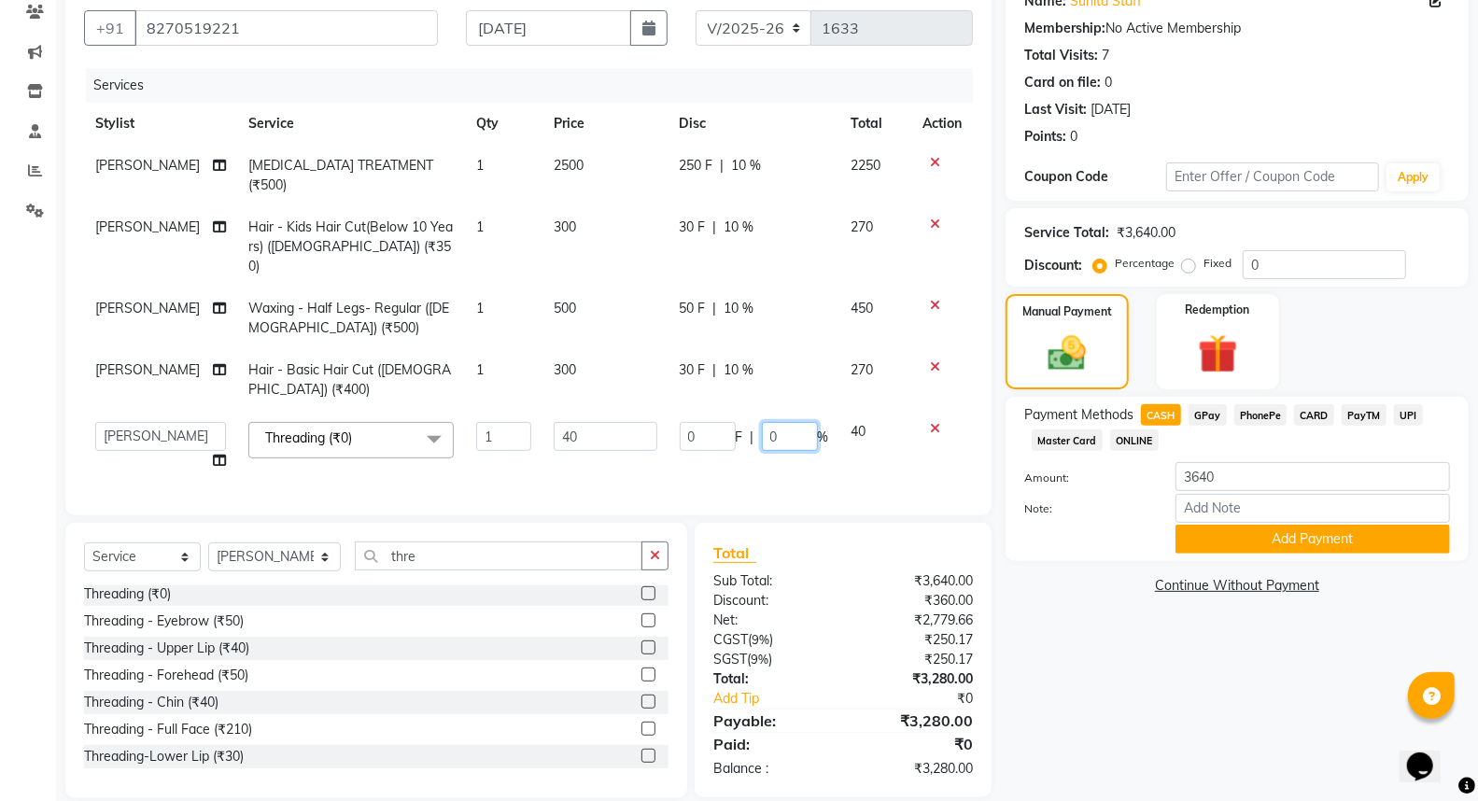
click at [784, 422] on input "0" at bounding box center [790, 436] width 56 height 29
type input "100"
click at [1122, 620] on div "Name: Sunita Staff Membership: No Active Membership Total Visits: 7 Card on fil…" at bounding box center [1243, 387] width 477 height 821
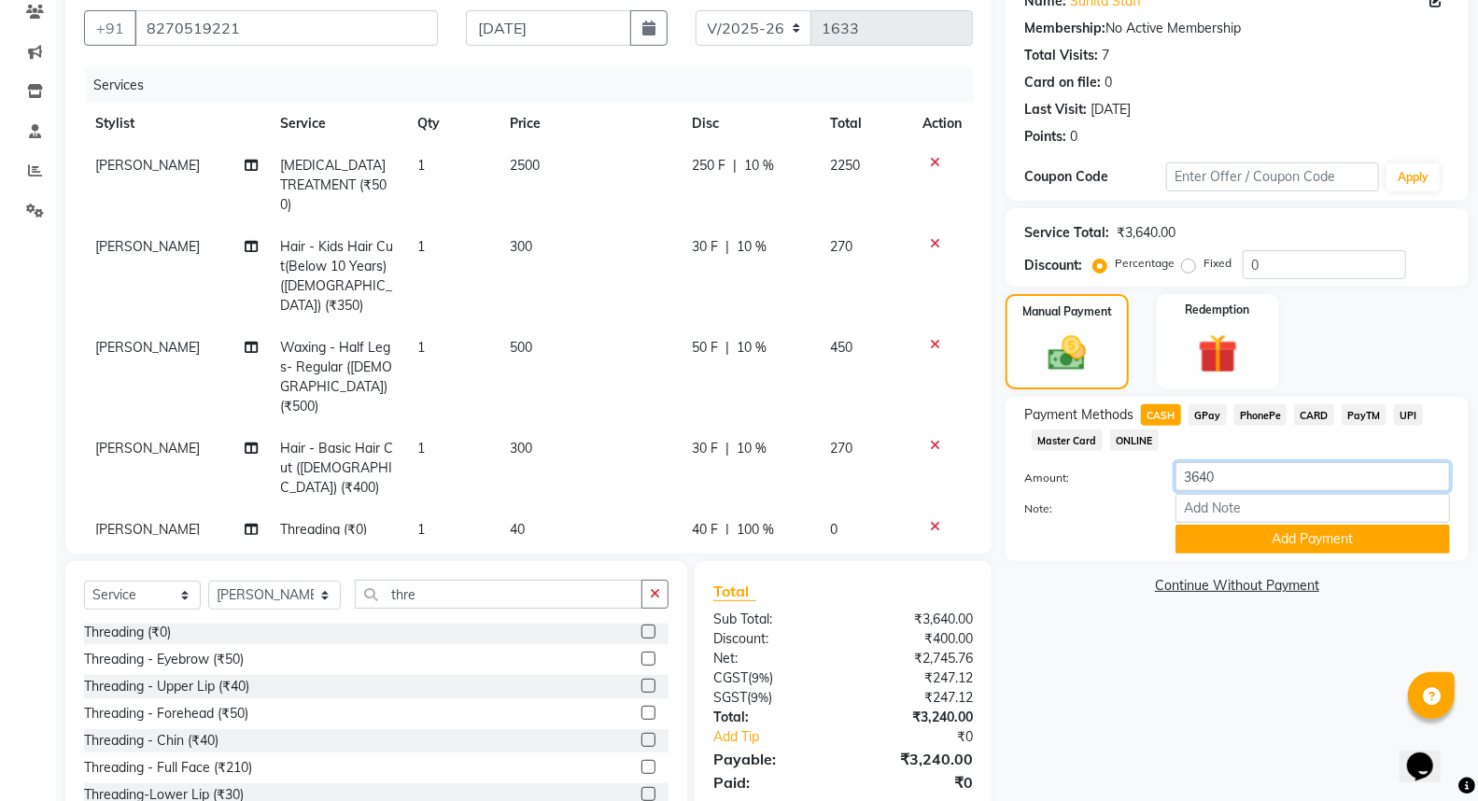
click at [1228, 479] on input "3640" at bounding box center [1312, 476] width 274 height 29
click at [1094, 358] on img at bounding box center [1066, 353] width 63 height 45
click at [1156, 412] on span "CASH" at bounding box center [1161, 414] width 40 height 21
type input "3240"
click at [1202, 414] on span "GPay" at bounding box center [1207, 414] width 38 height 21
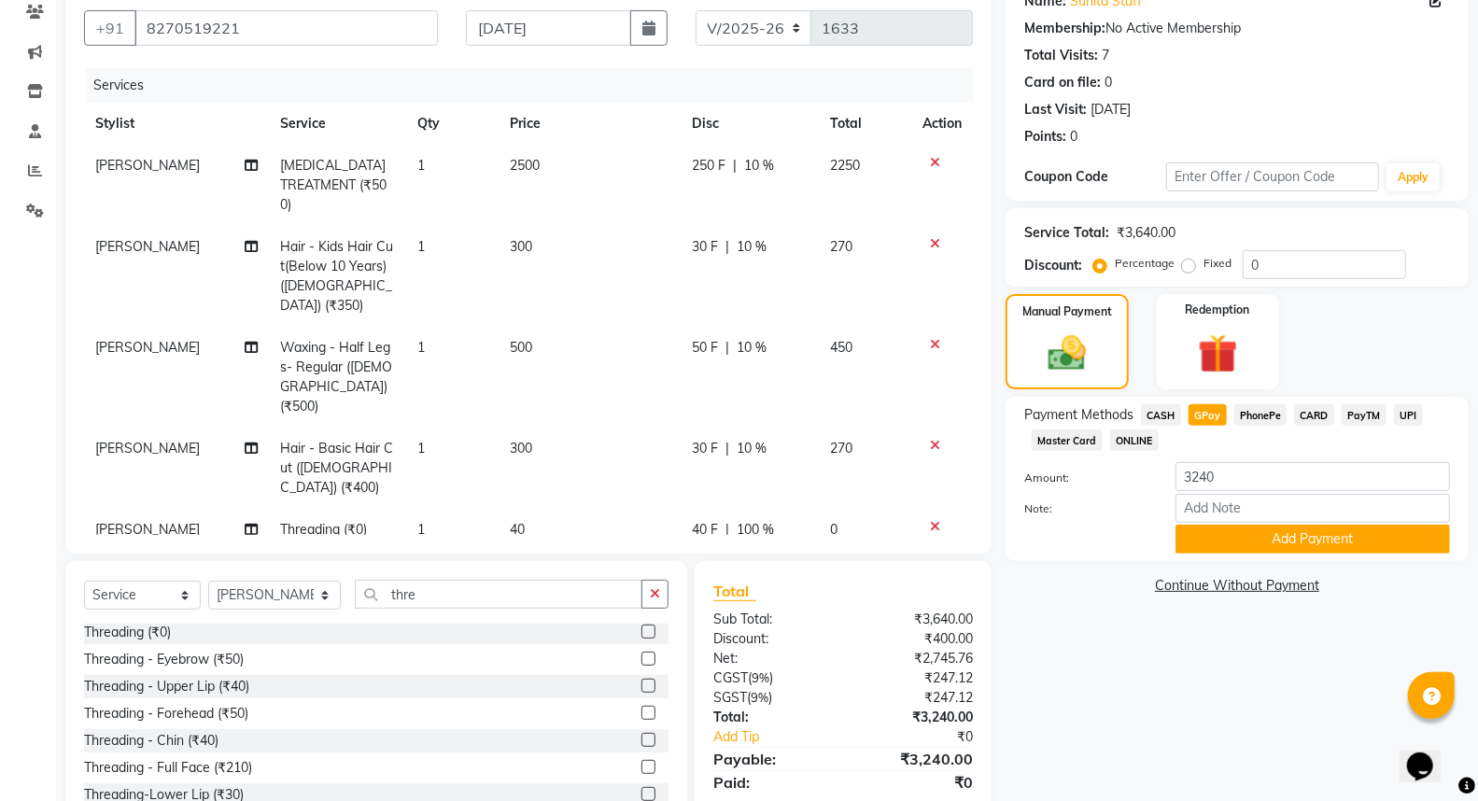
click at [1157, 414] on span "CASH" at bounding box center [1161, 414] width 40 height 21
click at [750, 439] on span "10 %" at bounding box center [751, 449] width 30 height 20
select select "18168"
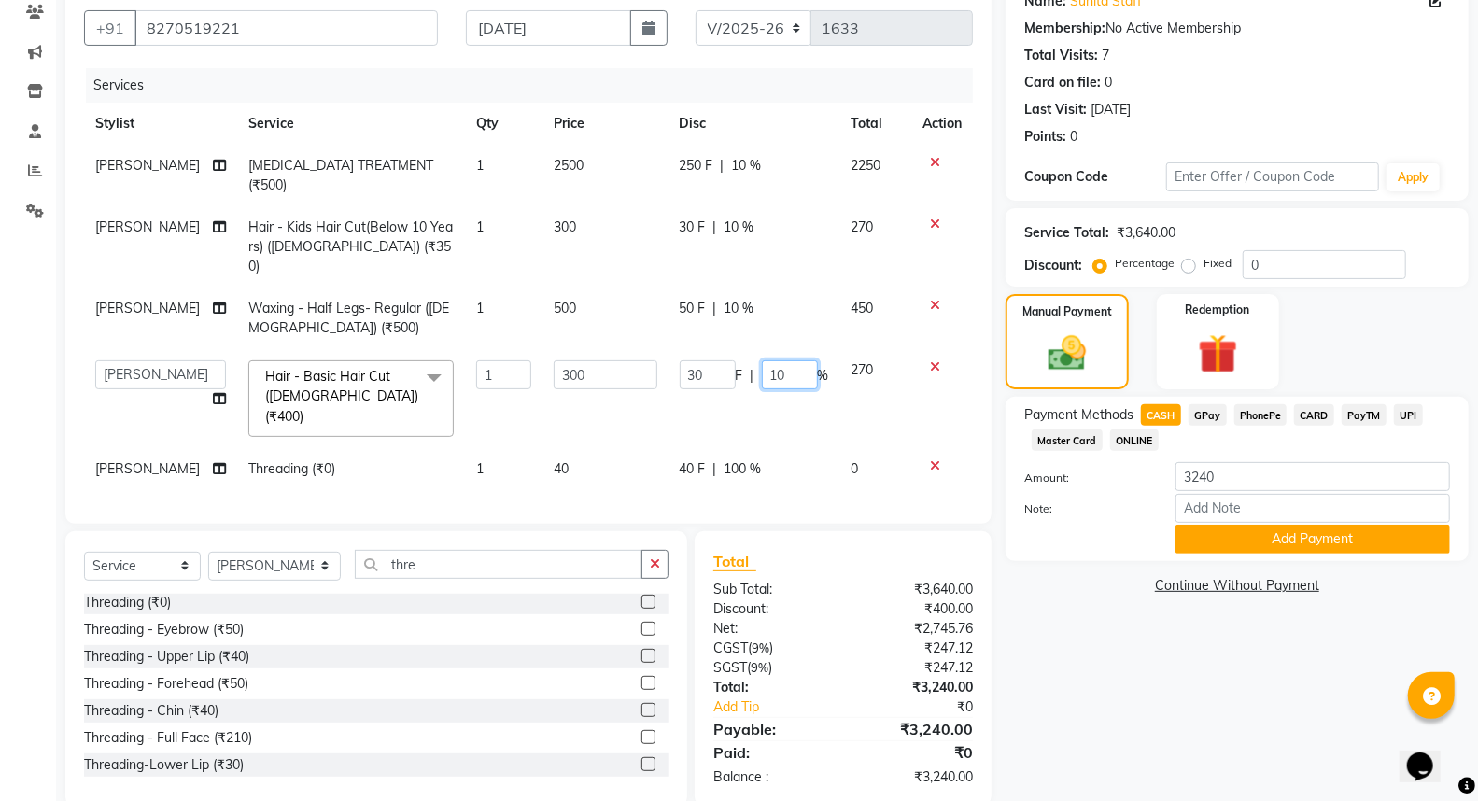
click at [792, 360] on input "10" at bounding box center [790, 374] width 56 height 29
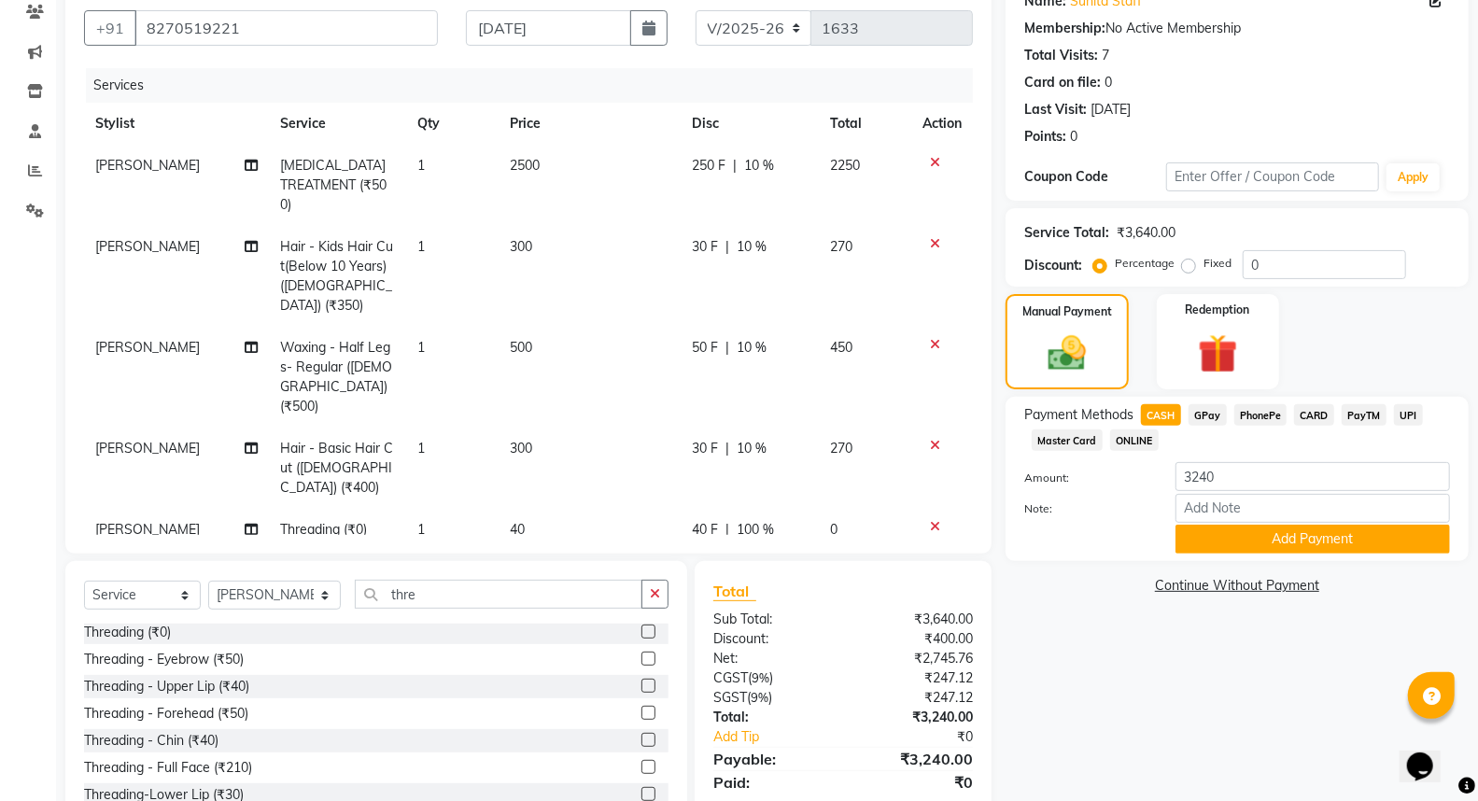
click at [742, 407] on tbody "[PERSON_NAME] [MEDICAL_DATA] TREATMENT (₹500) 1 2500 250 F | 10 % 2250 [PERSON_…" at bounding box center [528, 348] width 889 height 406
click at [761, 520] on span "100 %" at bounding box center [754, 530] width 37 height 20
select select "18425"
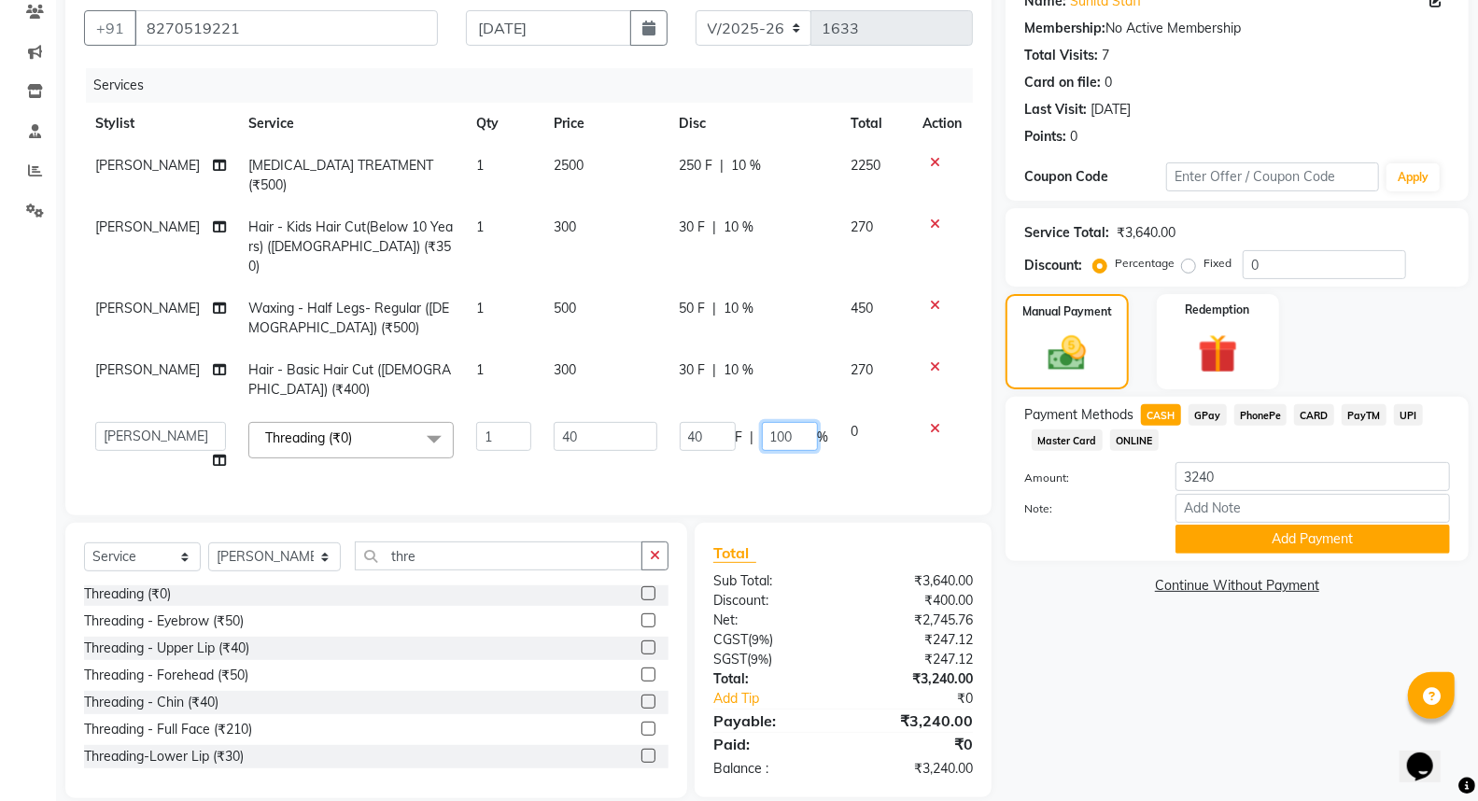
click at [786, 422] on input "100" at bounding box center [790, 436] width 56 height 29
type input "1"
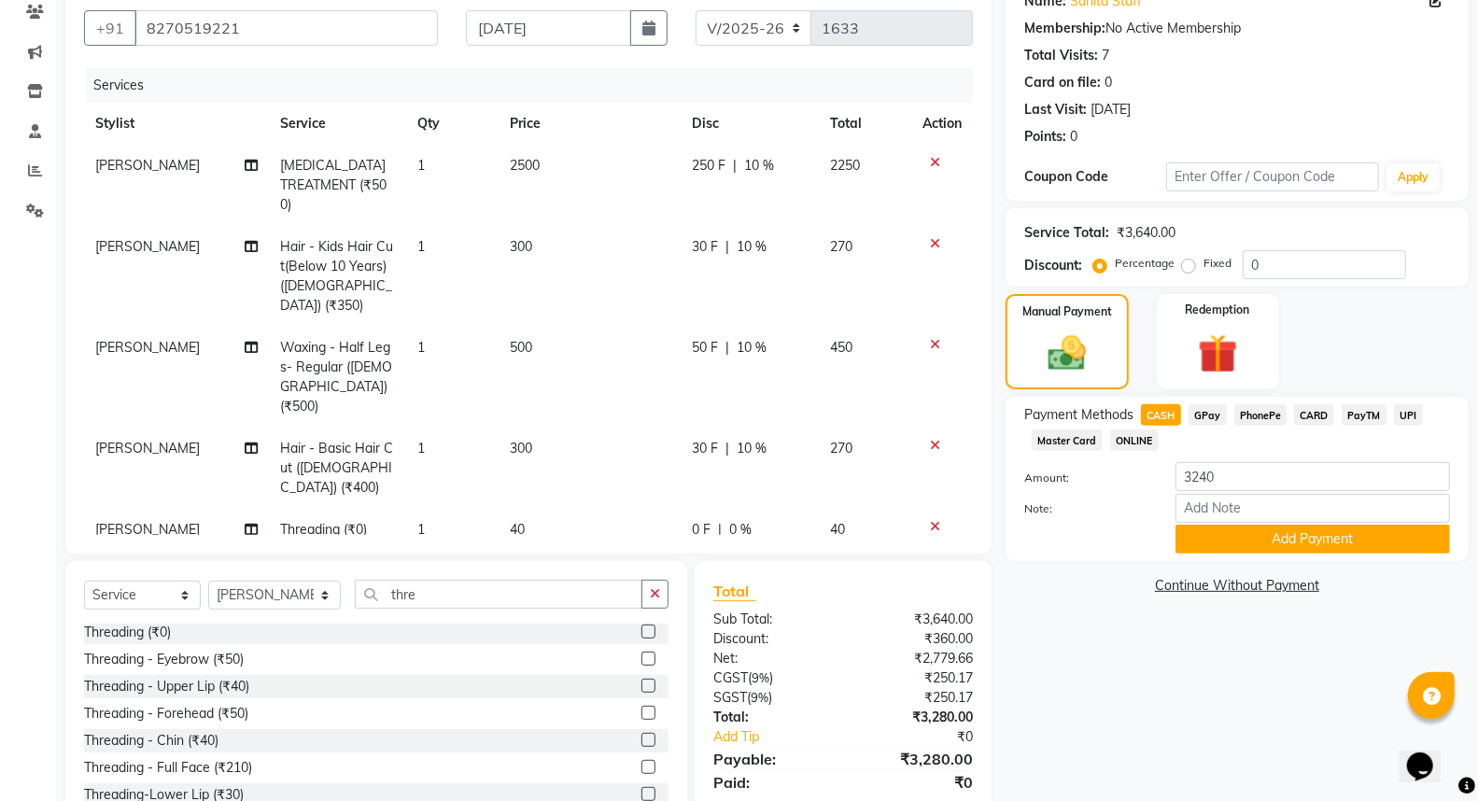
click at [1071, 657] on div "Name: Sunita Staff Membership: No Active Membership Total Visits: 7 Card on fil…" at bounding box center [1243, 407] width 477 height 860
click at [558, 509] on td "40" at bounding box center [589, 530] width 182 height 42
select select "18425"
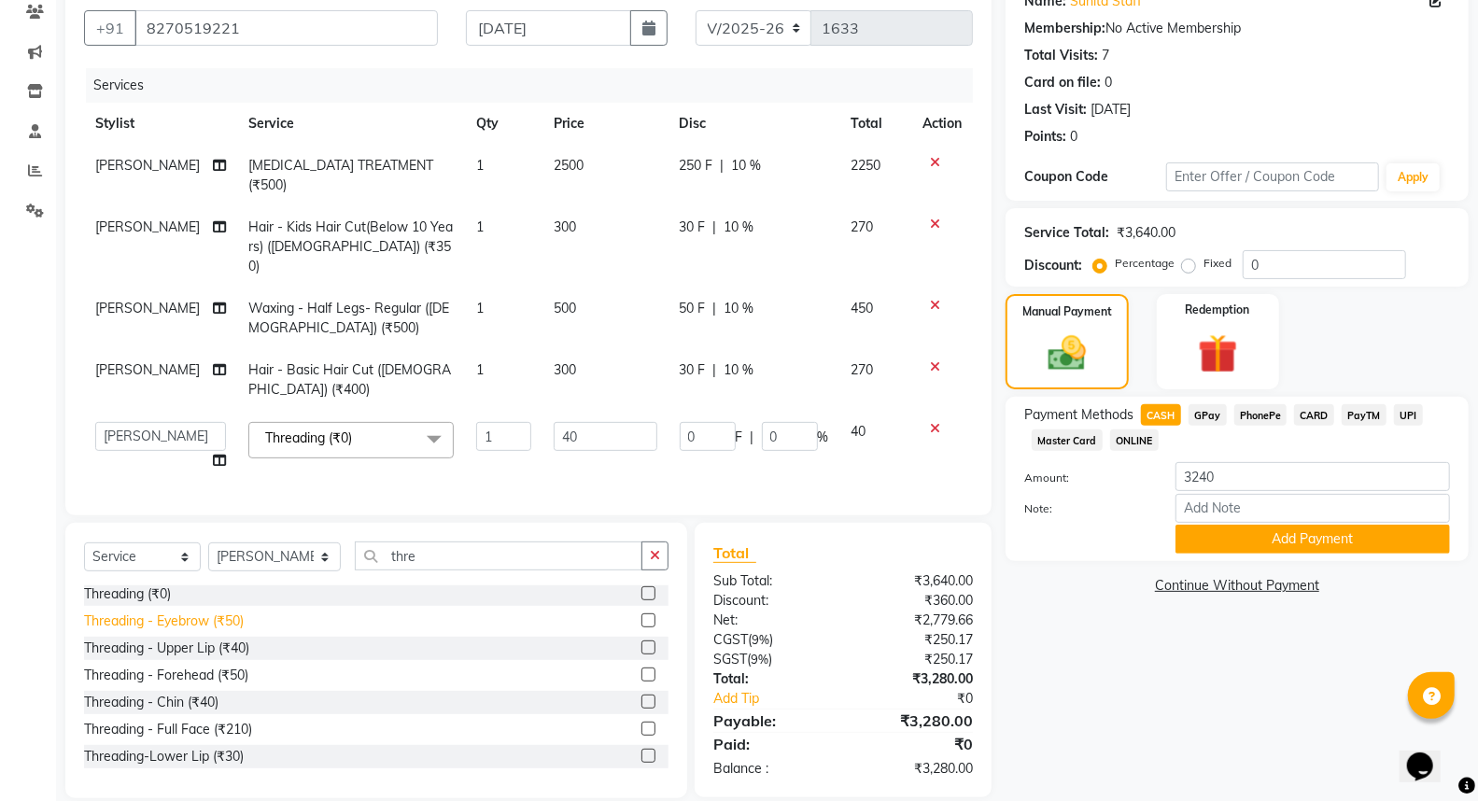
click at [183, 611] on div "Threading - Eyebrow (₹50)" at bounding box center [164, 621] width 160 height 20
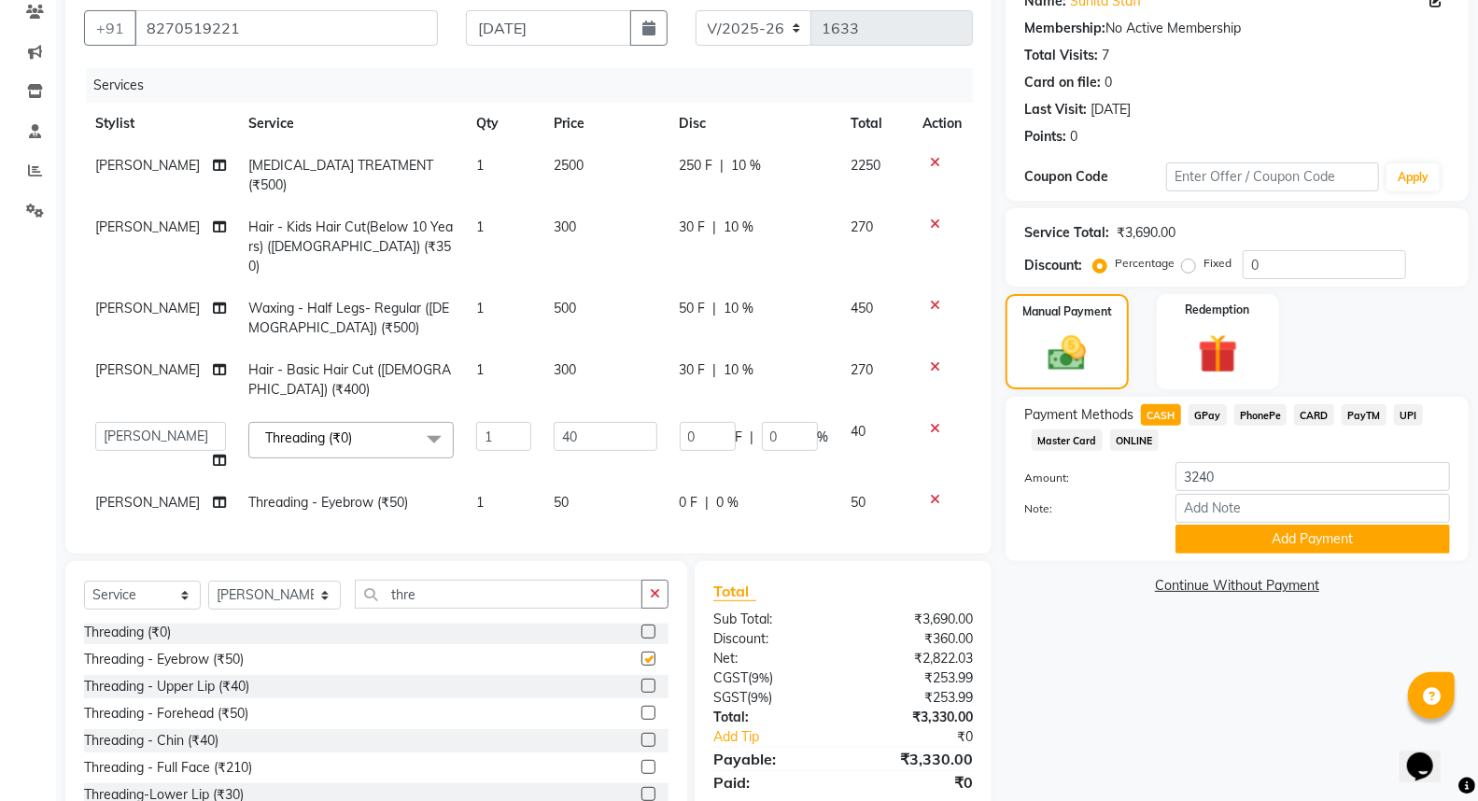
checkbox input "false"
click at [932, 422] on icon at bounding box center [935, 428] width 10 height 13
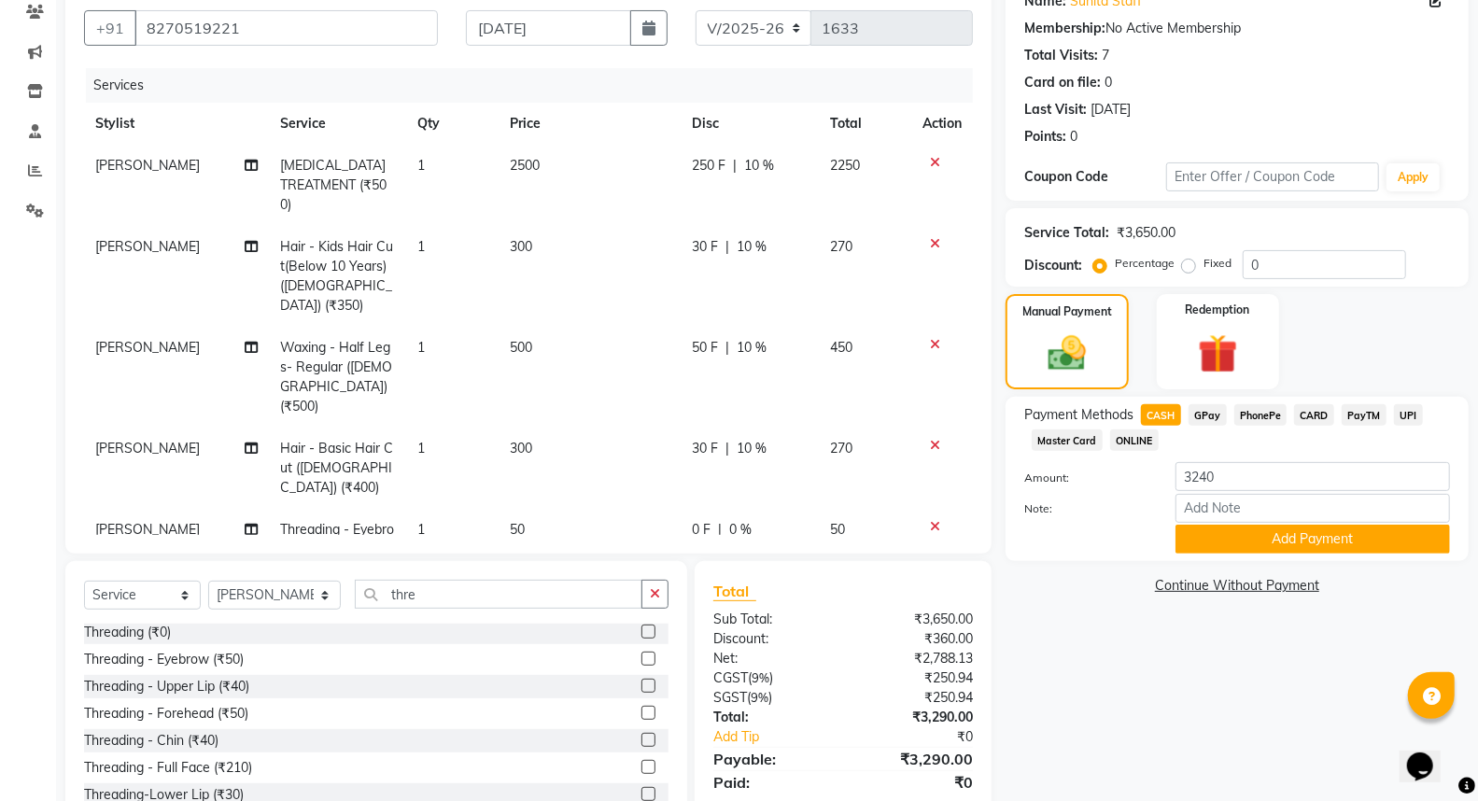
click at [751, 439] on span "10 %" at bounding box center [751, 449] width 30 height 20
select select "18168"
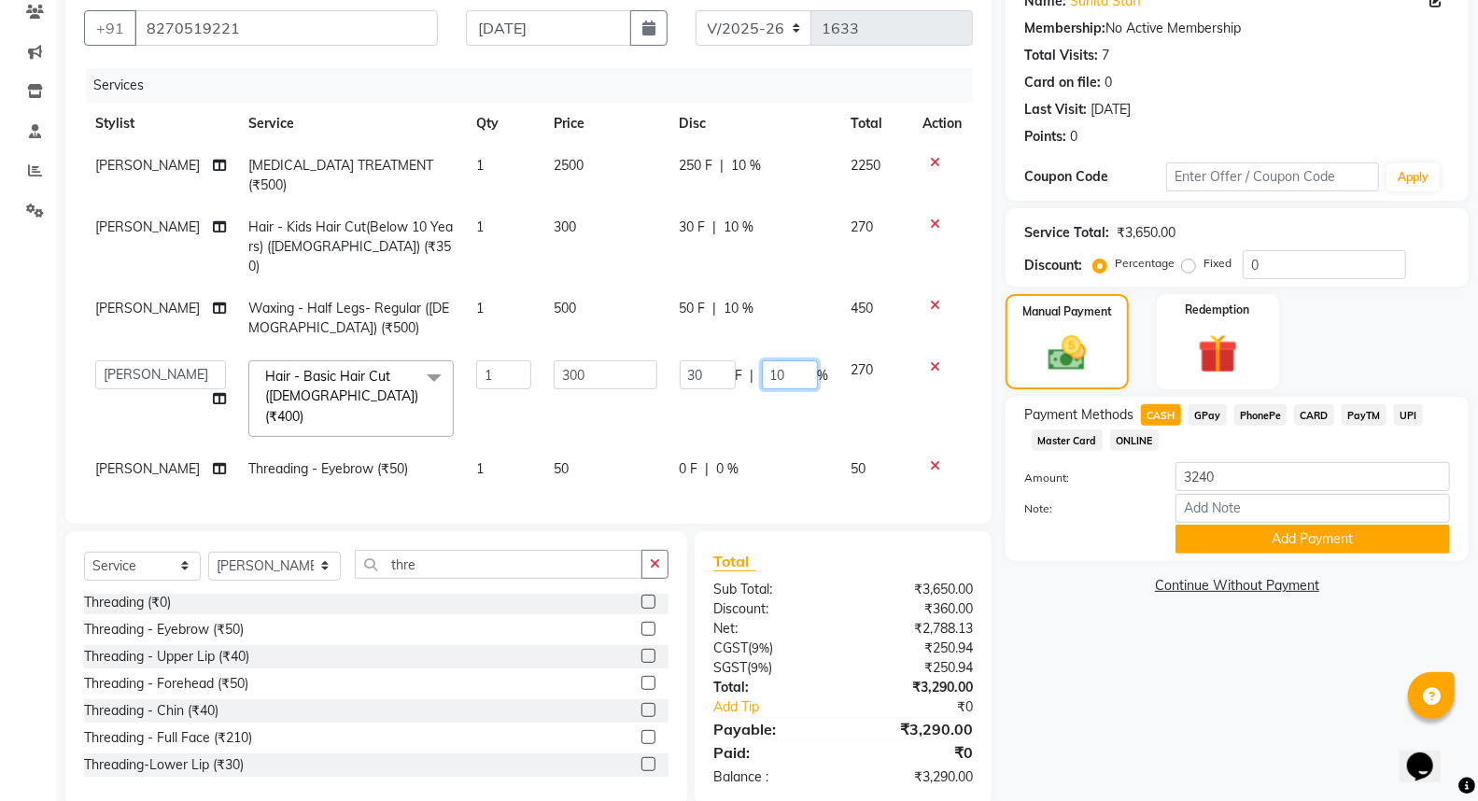
click at [789, 360] on input "10" at bounding box center [790, 374] width 56 height 29
type input "10.53"
click at [1052, 724] on div "Name: Sunita Staff Membership: No Active Membership Total Visits: 7 Card on fil…" at bounding box center [1243, 392] width 477 height 830
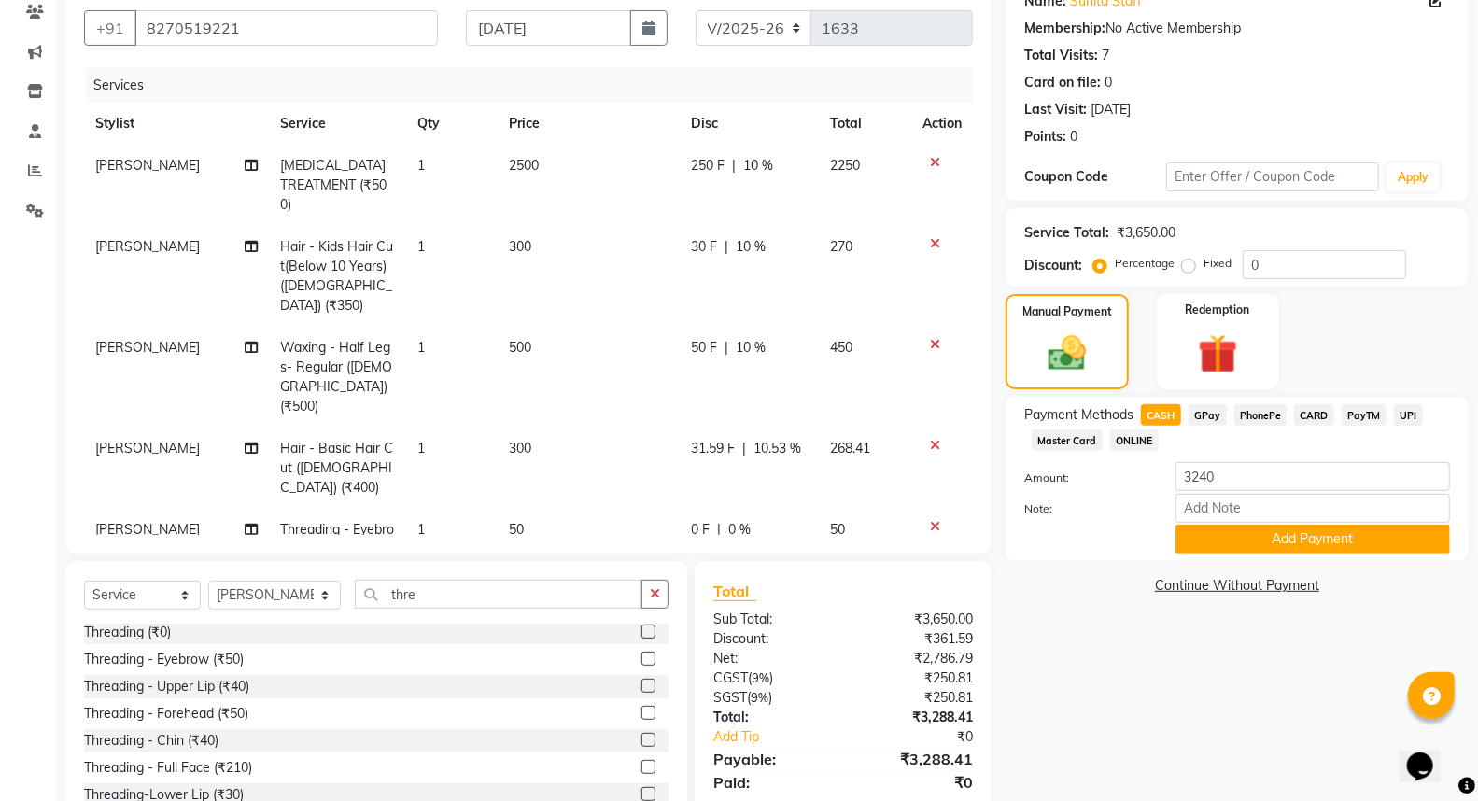
click at [790, 439] on span "10.53 %" at bounding box center [777, 449] width 48 height 20
select select "18168"
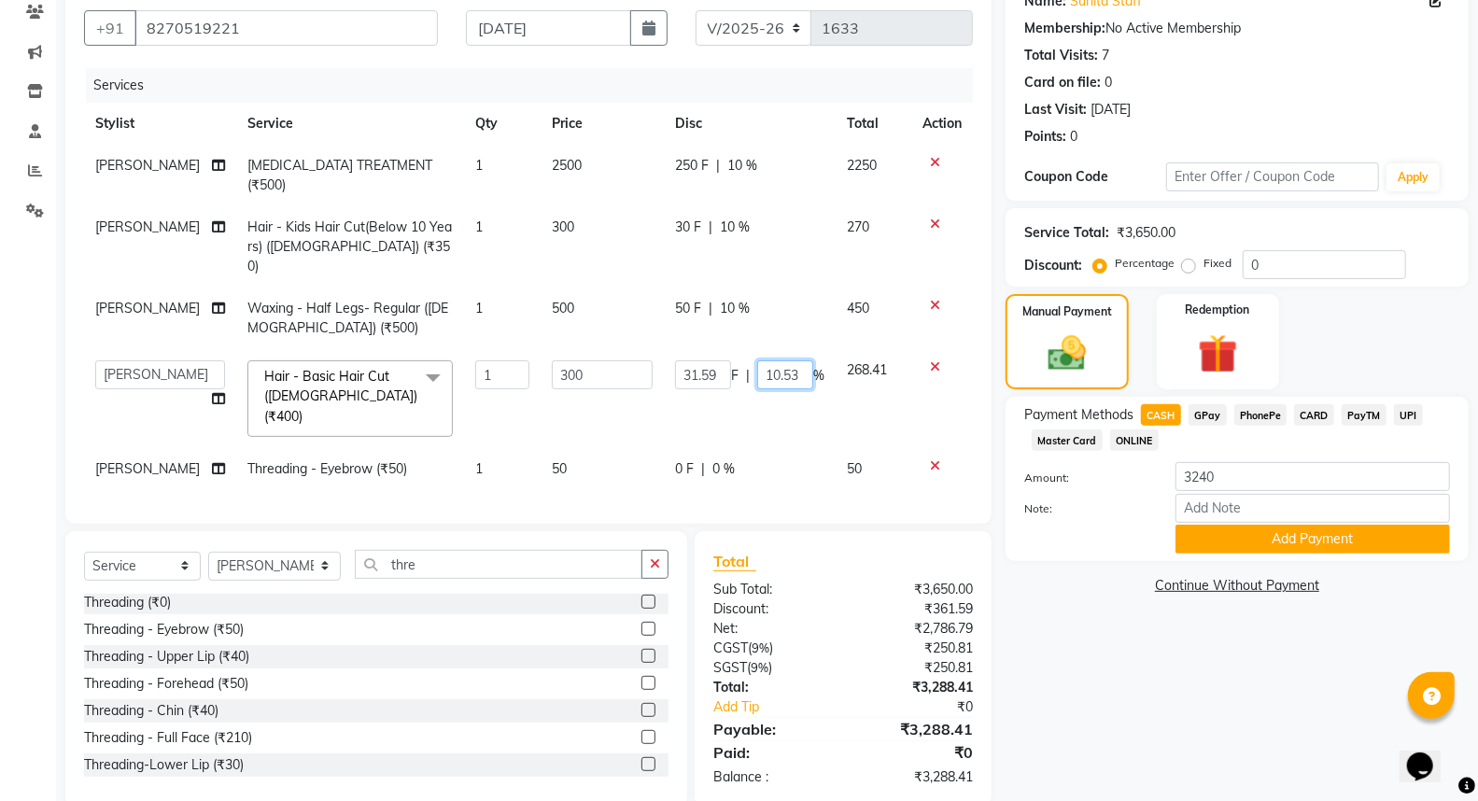
click at [796, 360] on input "10.53" at bounding box center [785, 374] width 56 height 29
type input "1"
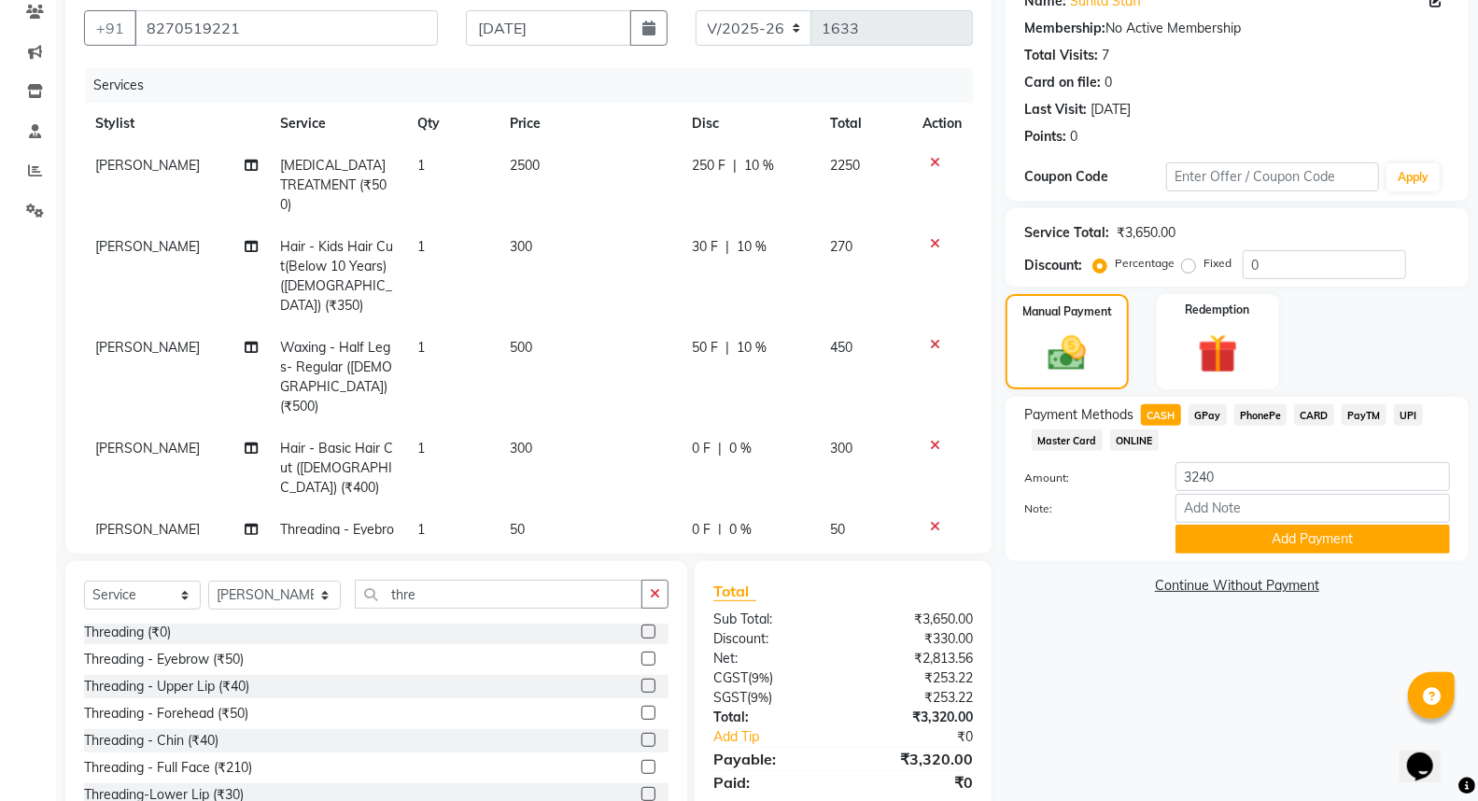
click at [931, 404] on tbody "[PERSON_NAME] [MEDICAL_DATA] TREATMENT (₹500) 1 2500 250 F | 10 % 2250 [PERSON_…" at bounding box center [528, 358] width 889 height 426
click at [933, 520] on icon at bounding box center [935, 526] width 10 height 13
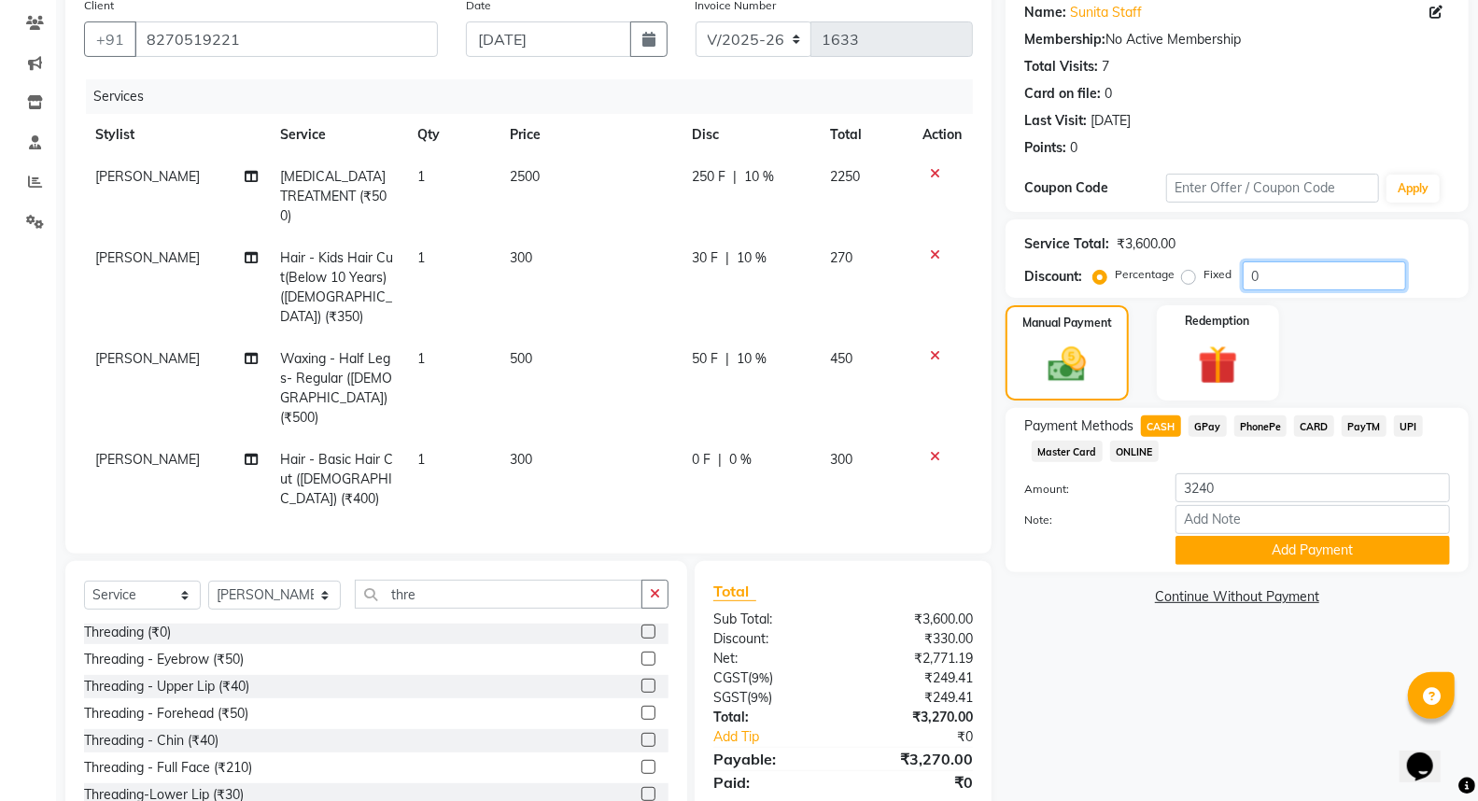
click at [1283, 273] on input "0" at bounding box center [1323, 275] width 163 height 29
type input "1"
type input "12.5"
click at [1055, 677] on div "Name: Sunita Staff Membership: No Active Membership Total Visits: 7 Card on fil…" at bounding box center [1243, 412] width 477 height 849
click at [198, 650] on div "Threading - Eyebrow (₹50)" at bounding box center [164, 660] width 160 height 20
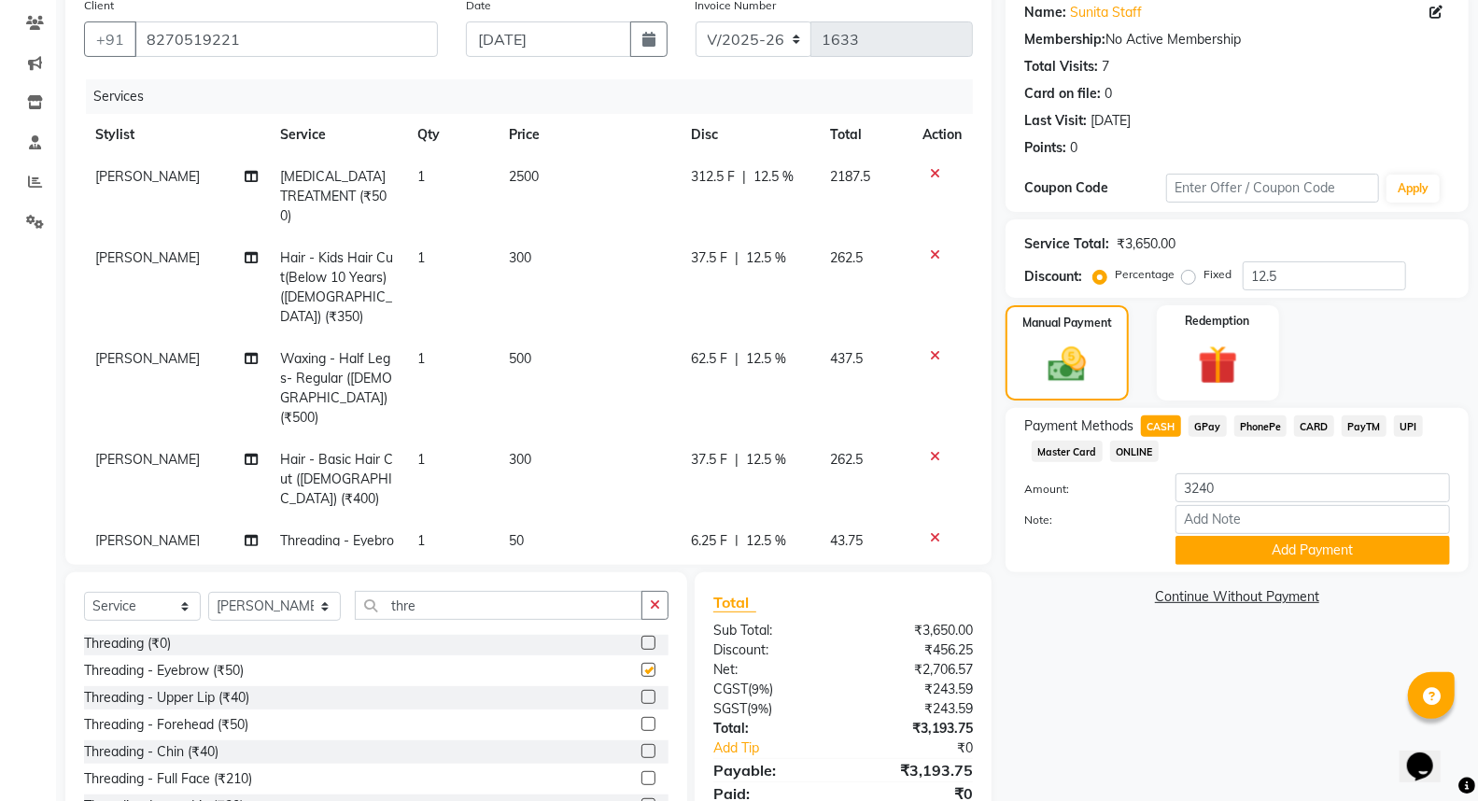
checkbox input "false"
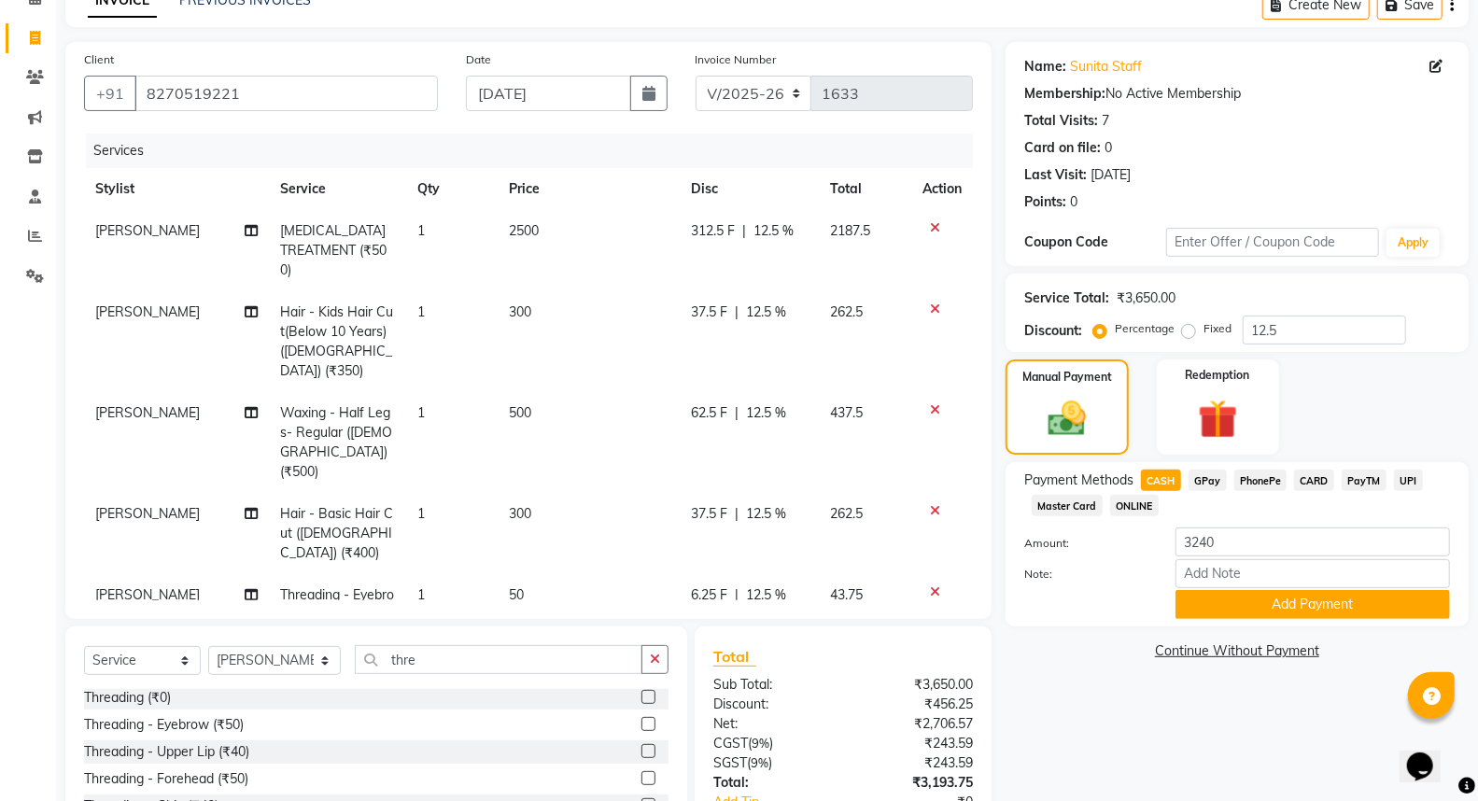
scroll to position [104, 0]
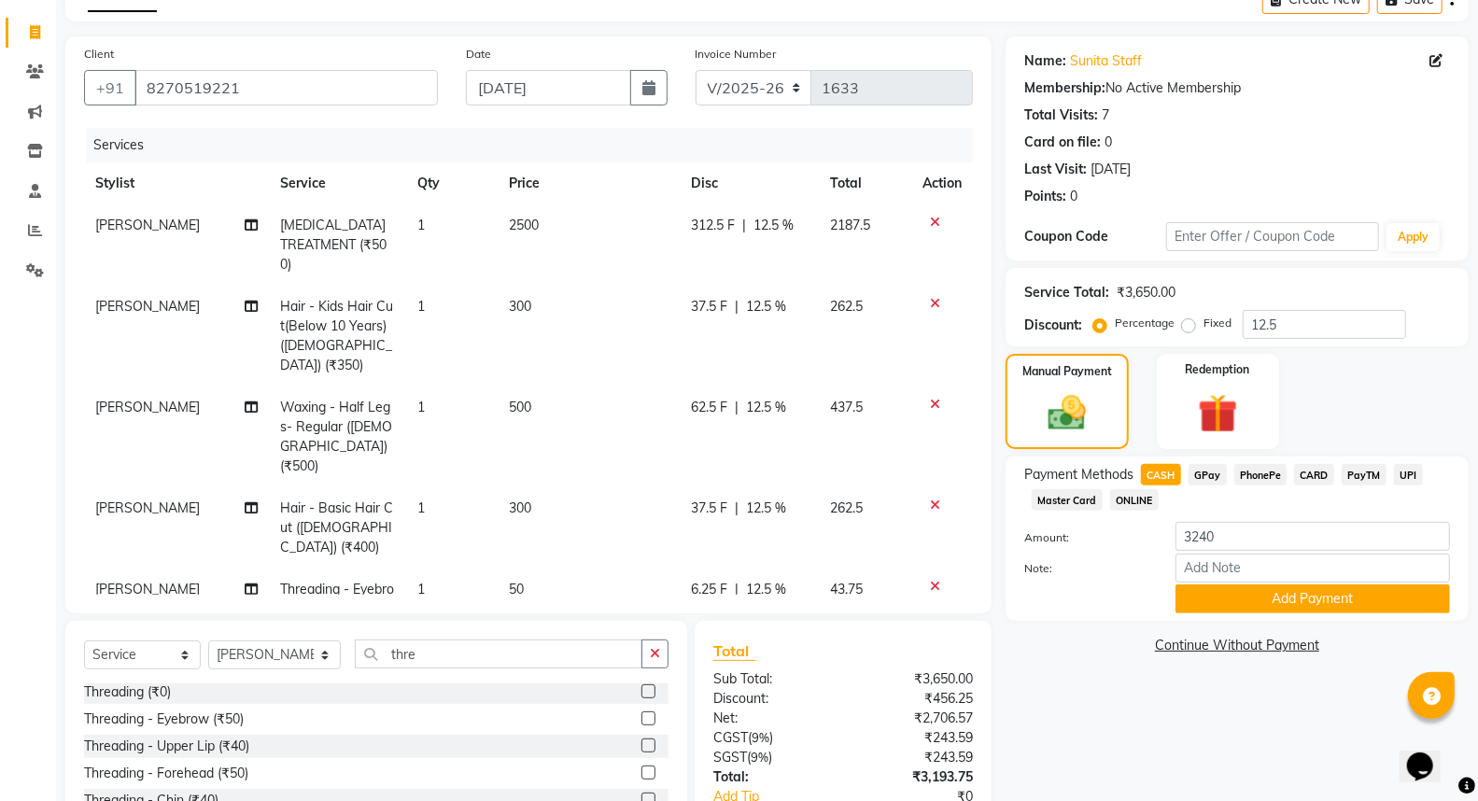
click at [781, 580] on span "12.5 %" at bounding box center [767, 590] width 40 height 20
select select "18425"
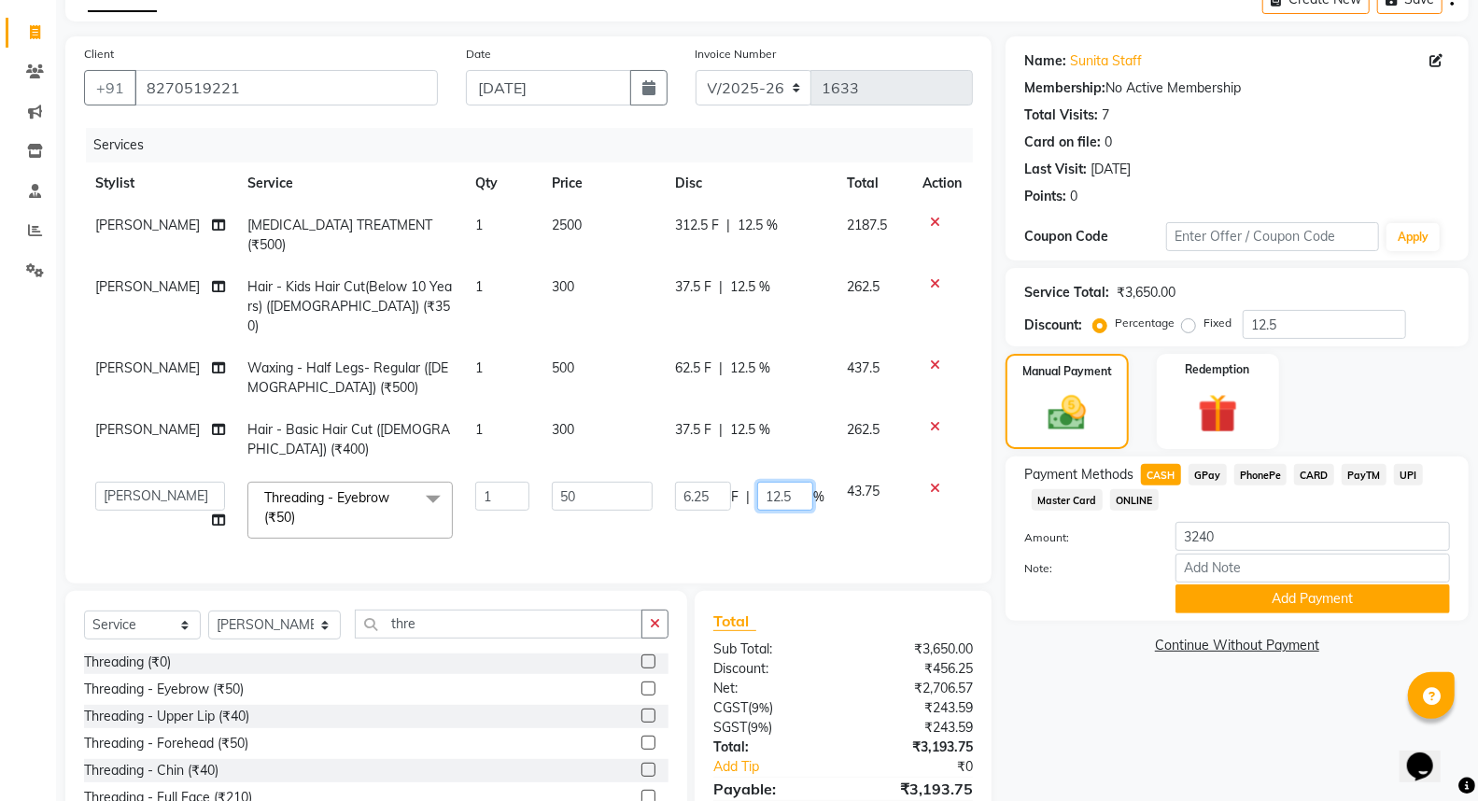
click at [788, 482] on input "12.5" at bounding box center [785, 496] width 56 height 29
type input "1"
click at [1090, 724] on div "Name: Sunita Staff Membership: No Active Membership Total Visits: 7 Card on fil…" at bounding box center [1243, 451] width 477 height 830
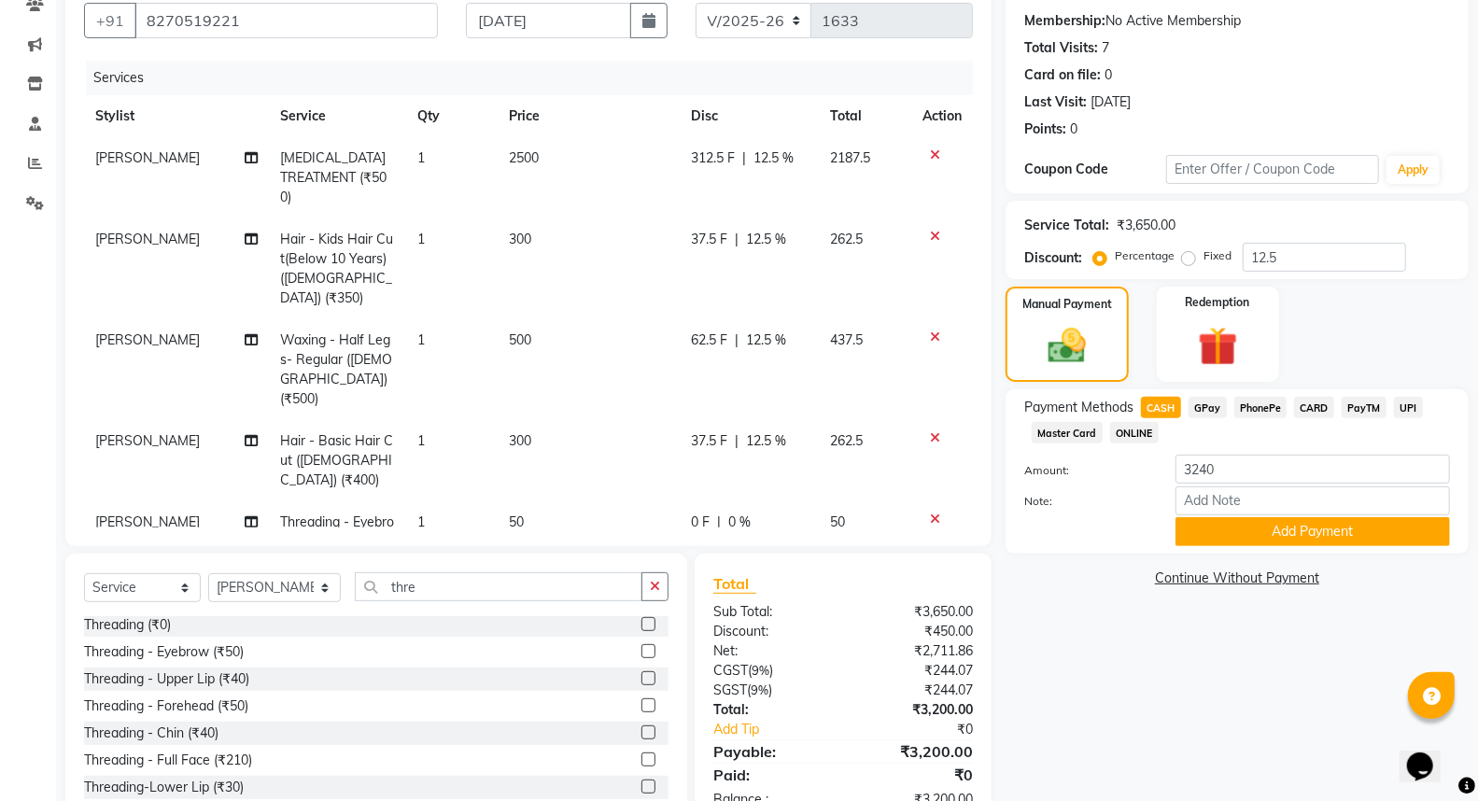
scroll to position [207, 0]
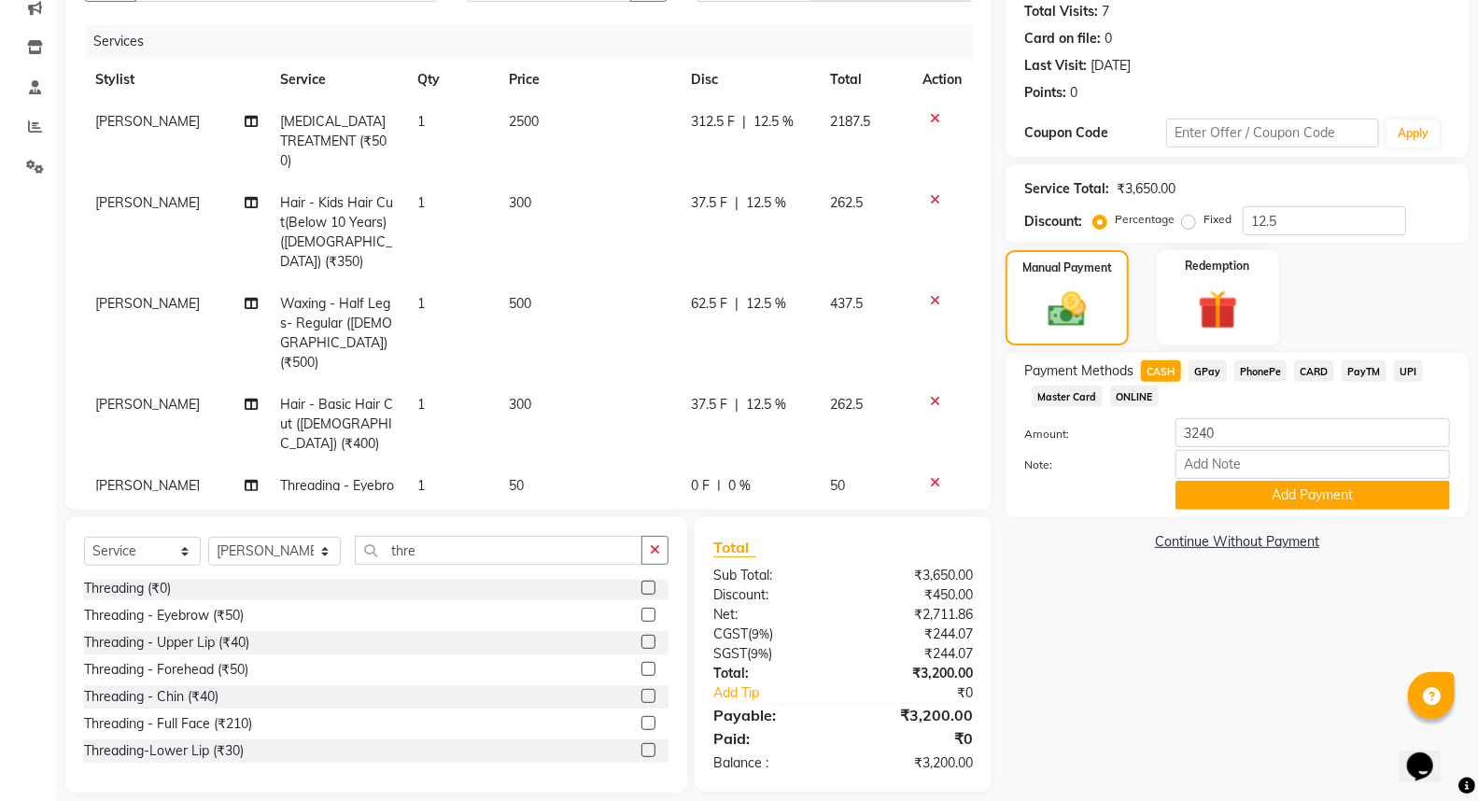
click at [1157, 368] on span "CASH" at bounding box center [1161, 370] width 40 height 21
type input "3200"
click at [1224, 502] on button "Add Payment" at bounding box center [1312, 495] width 274 height 29
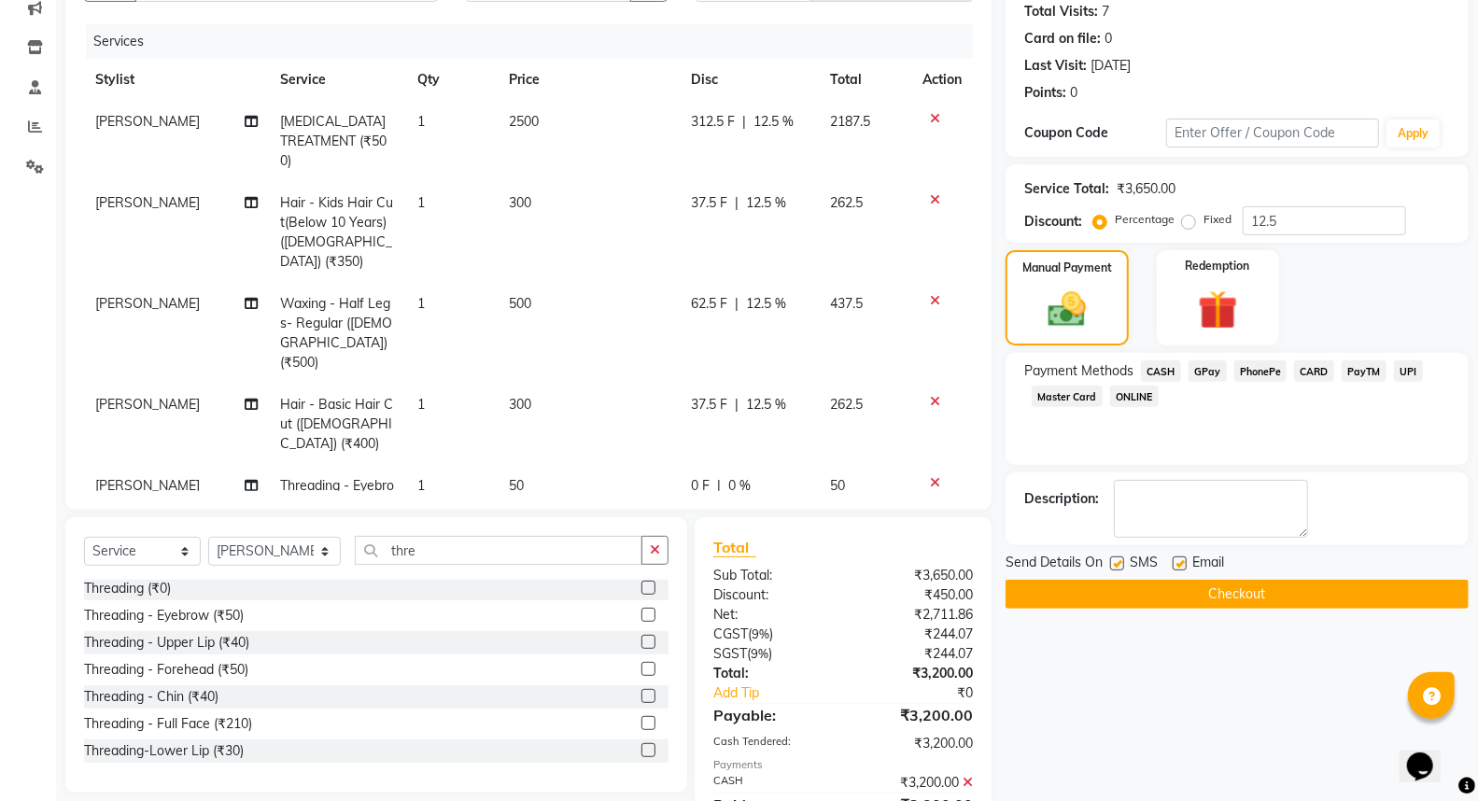
click at [1151, 597] on button "Checkout" at bounding box center [1236, 594] width 463 height 29
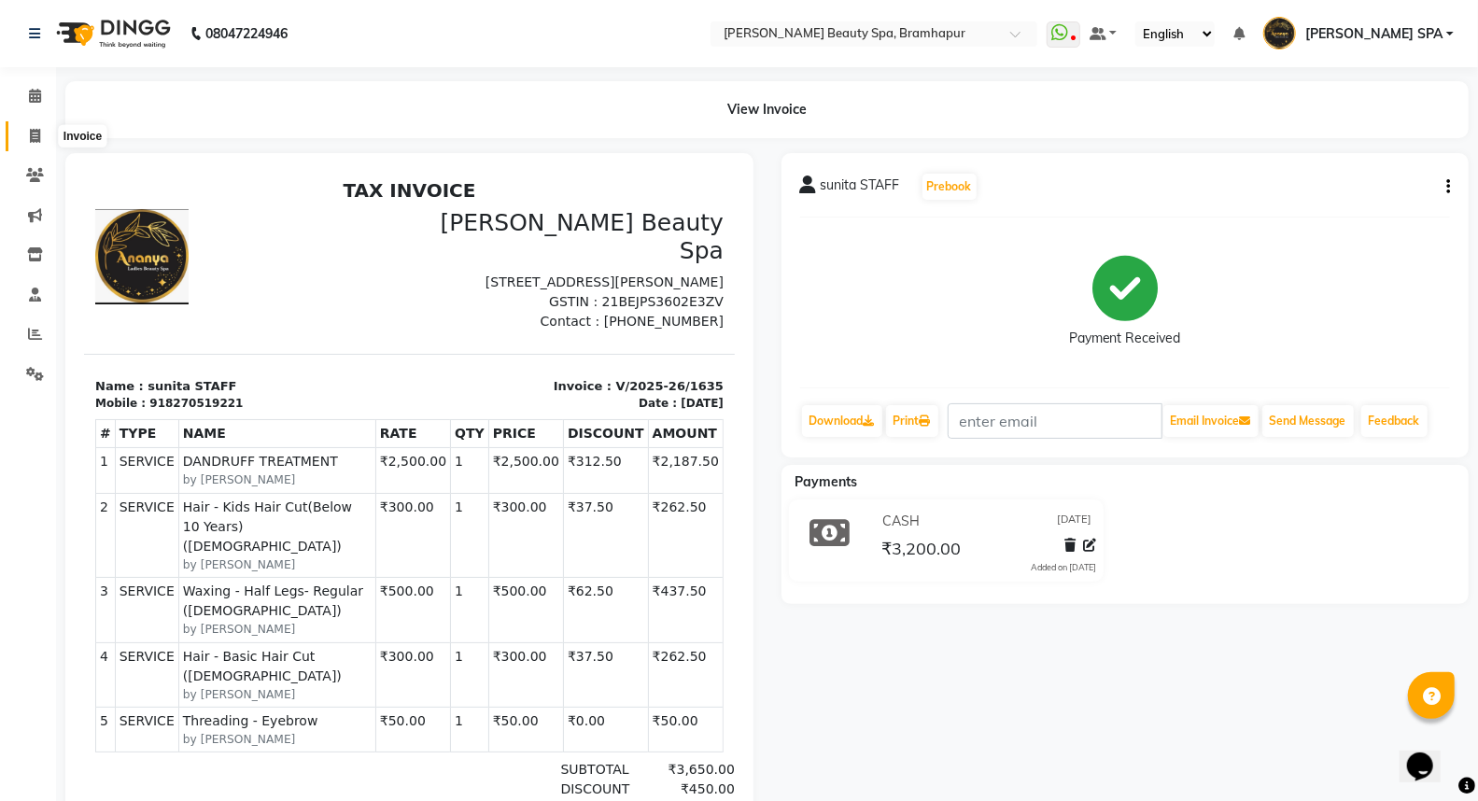
click at [34, 138] on icon at bounding box center [35, 136] width 10 height 14
select select "service"
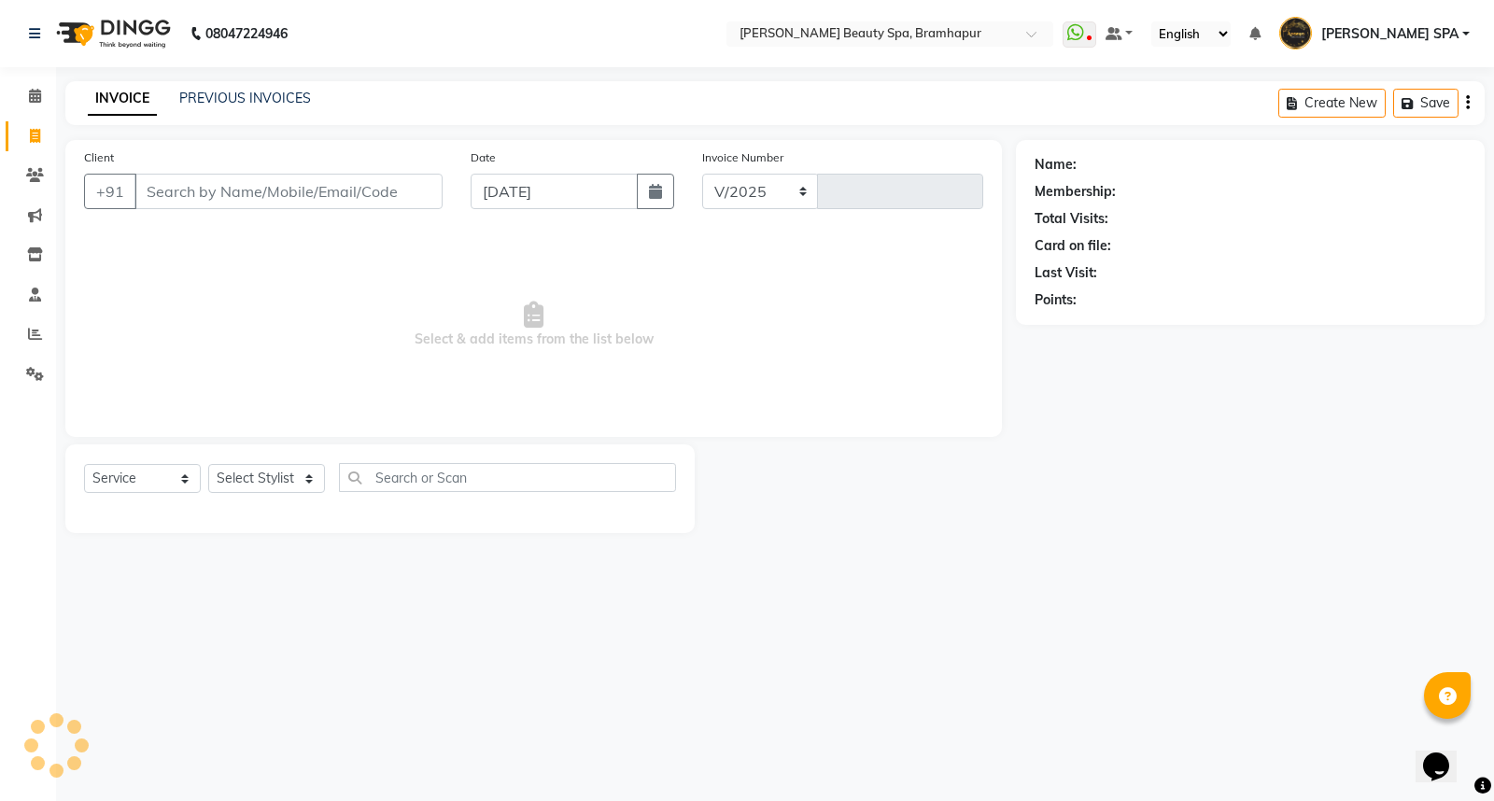
select select "3622"
type input "1636"
click at [34, 147] on link "Invoice" at bounding box center [28, 136] width 45 height 31
select select "service"
type input "1636"
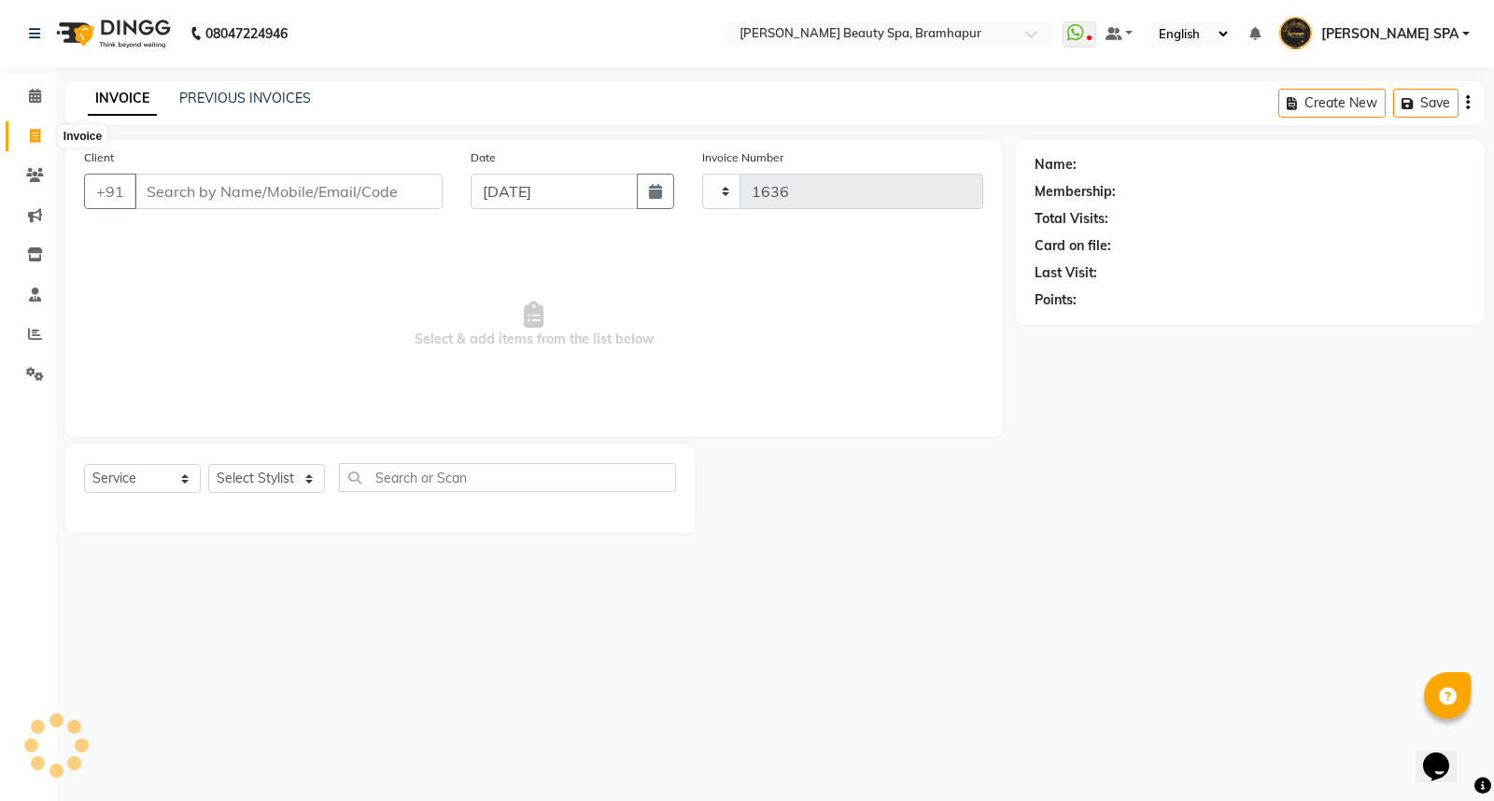
select select "3622"
click at [37, 133] on icon at bounding box center [35, 136] width 10 height 14
select select "service"
type input "1636"
select select "3622"
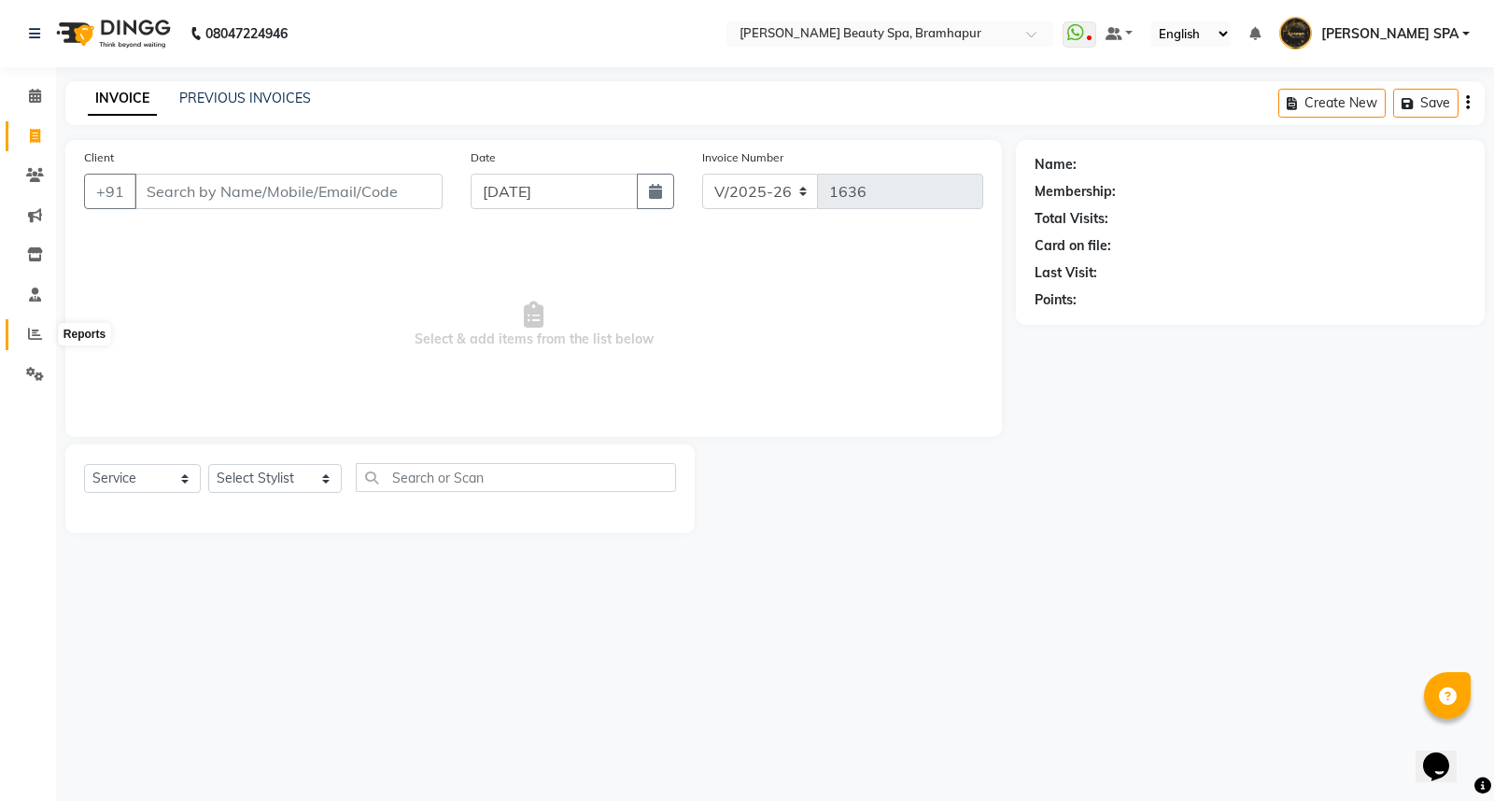
click at [24, 327] on span at bounding box center [35, 334] width 33 height 21
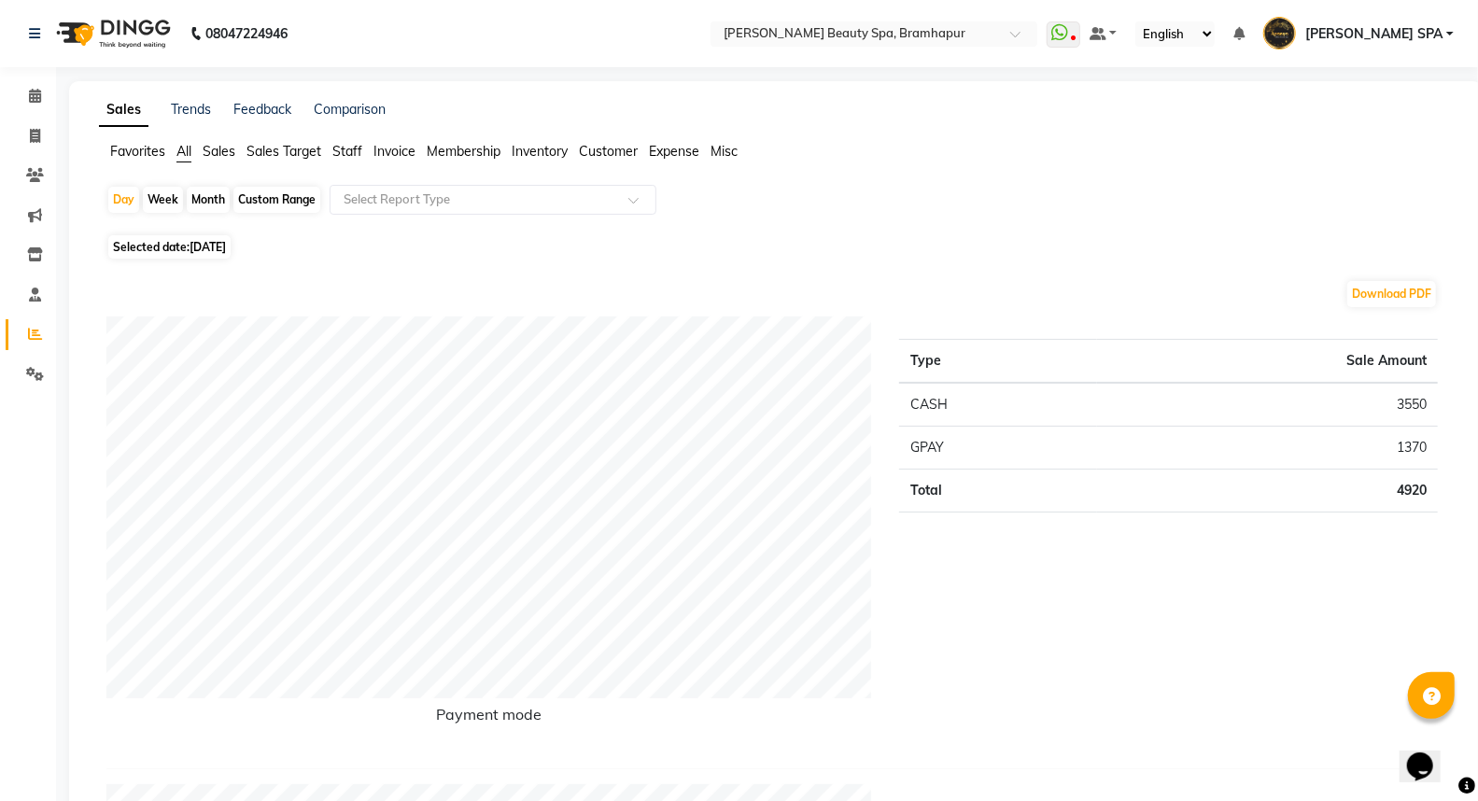
click at [346, 149] on span "Staff" at bounding box center [347, 151] width 30 height 17
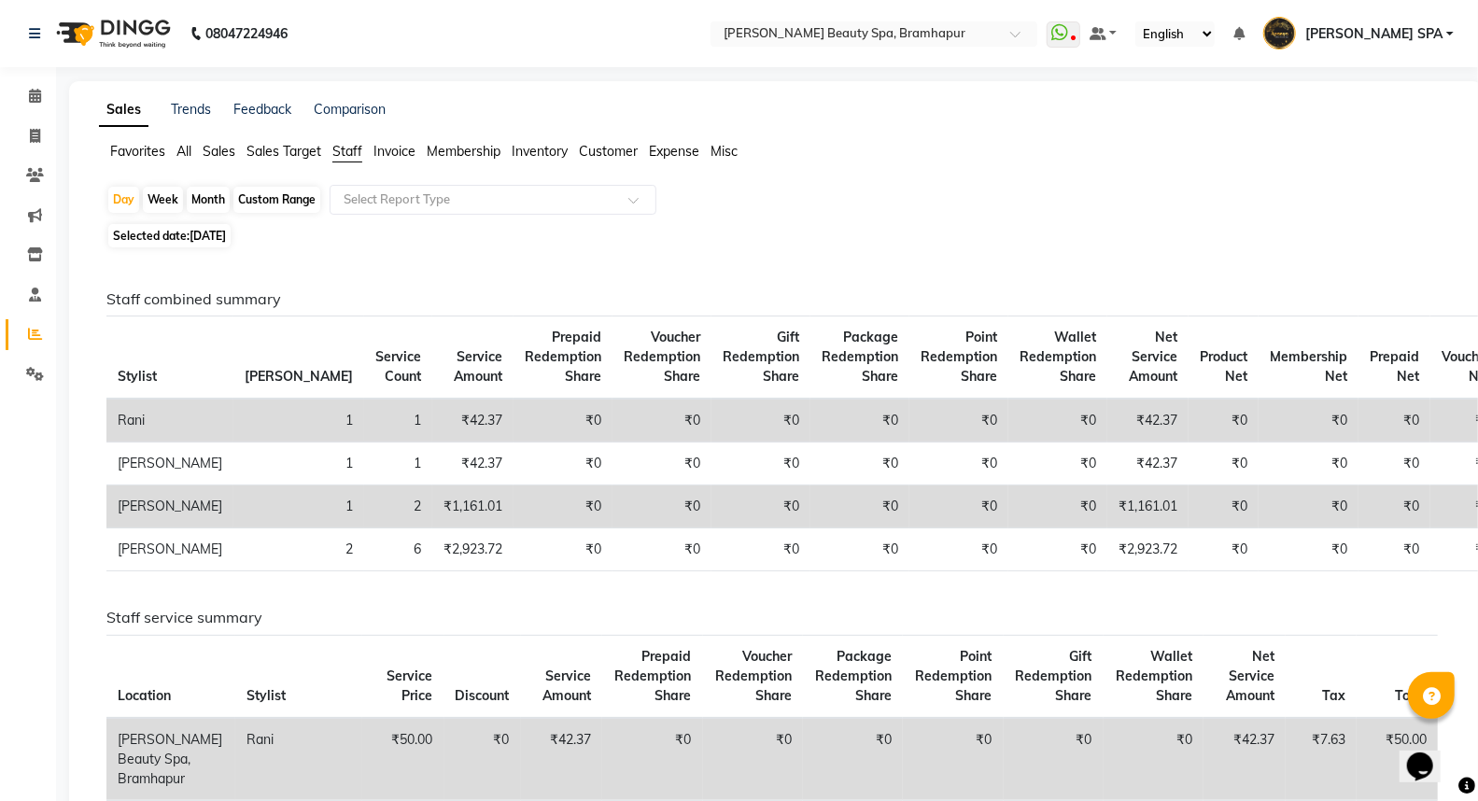
click at [207, 205] on div "Month" at bounding box center [208, 200] width 43 height 26
select select "9"
select select "2025"
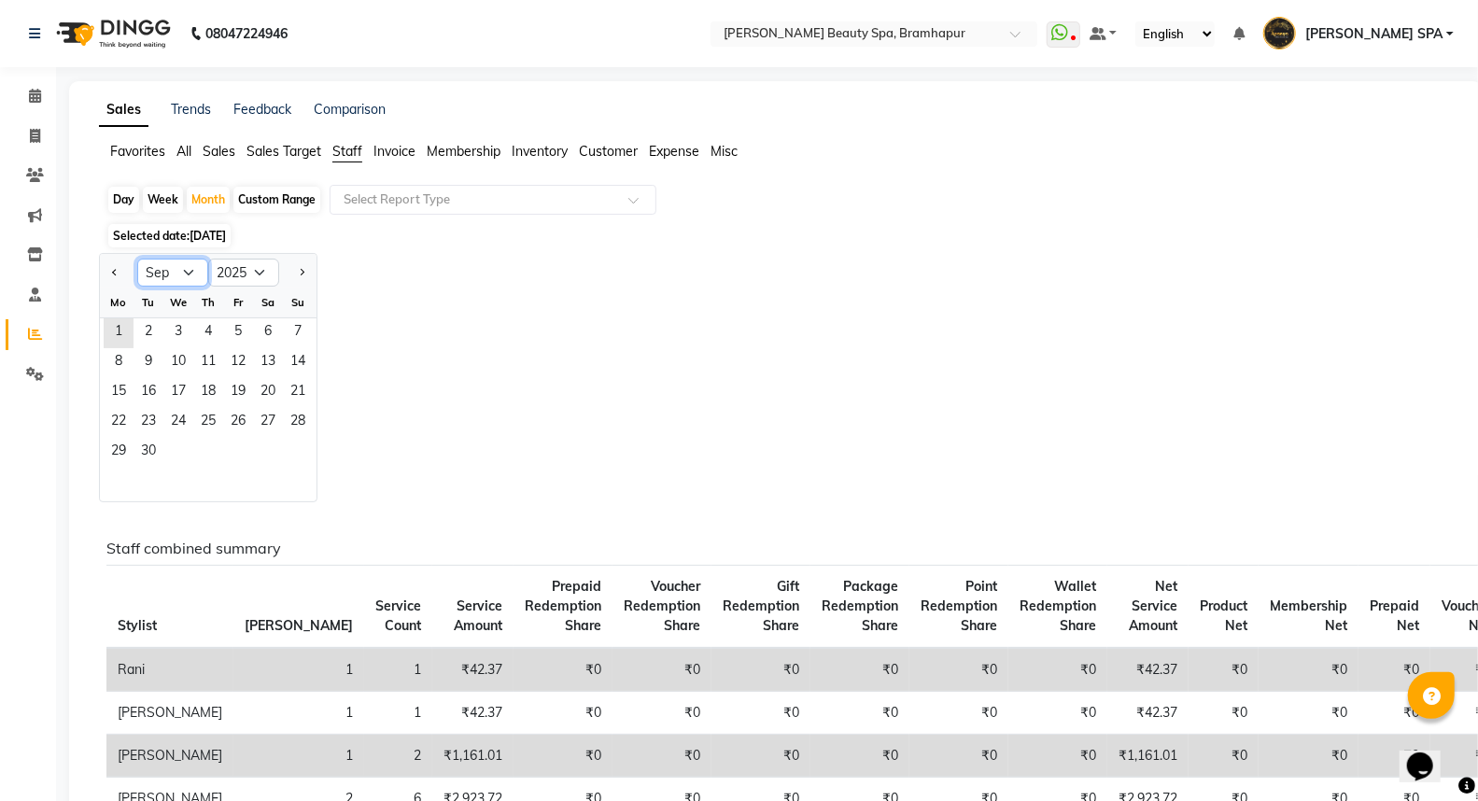
click at [188, 274] on select "Jan Feb Mar Apr May Jun [DATE] Aug Sep Oct Nov Dec" at bounding box center [172, 273] width 71 height 28
select select "8"
click at [137, 259] on select "Jan Feb Mar Apr May Jun [DATE] Aug Sep Oct Nov Dec" at bounding box center [172, 273] width 71 height 28
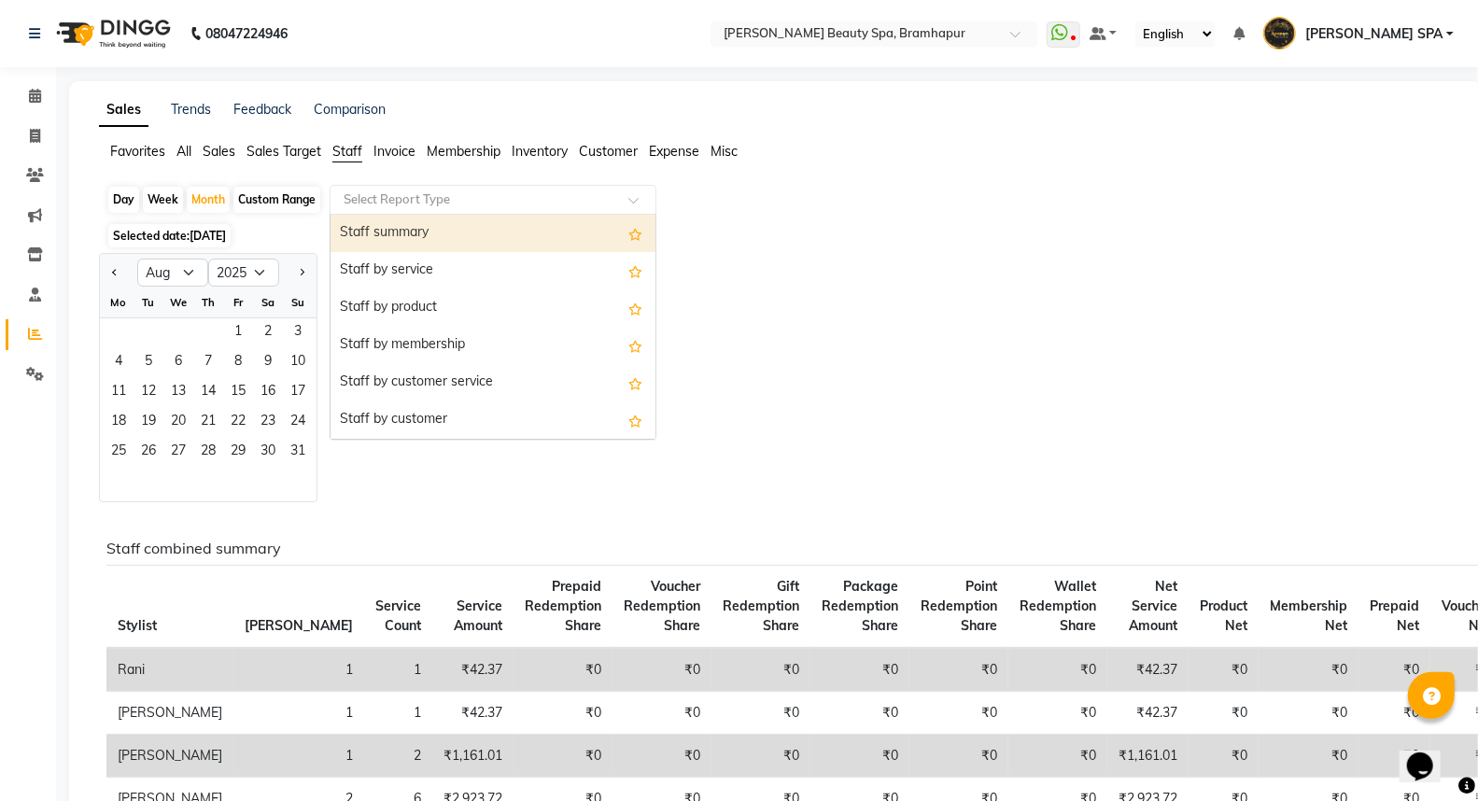
click at [393, 201] on input "text" at bounding box center [474, 199] width 269 height 19
click at [414, 236] on div "Staff summary" at bounding box center [492, 233] width 325 height 37
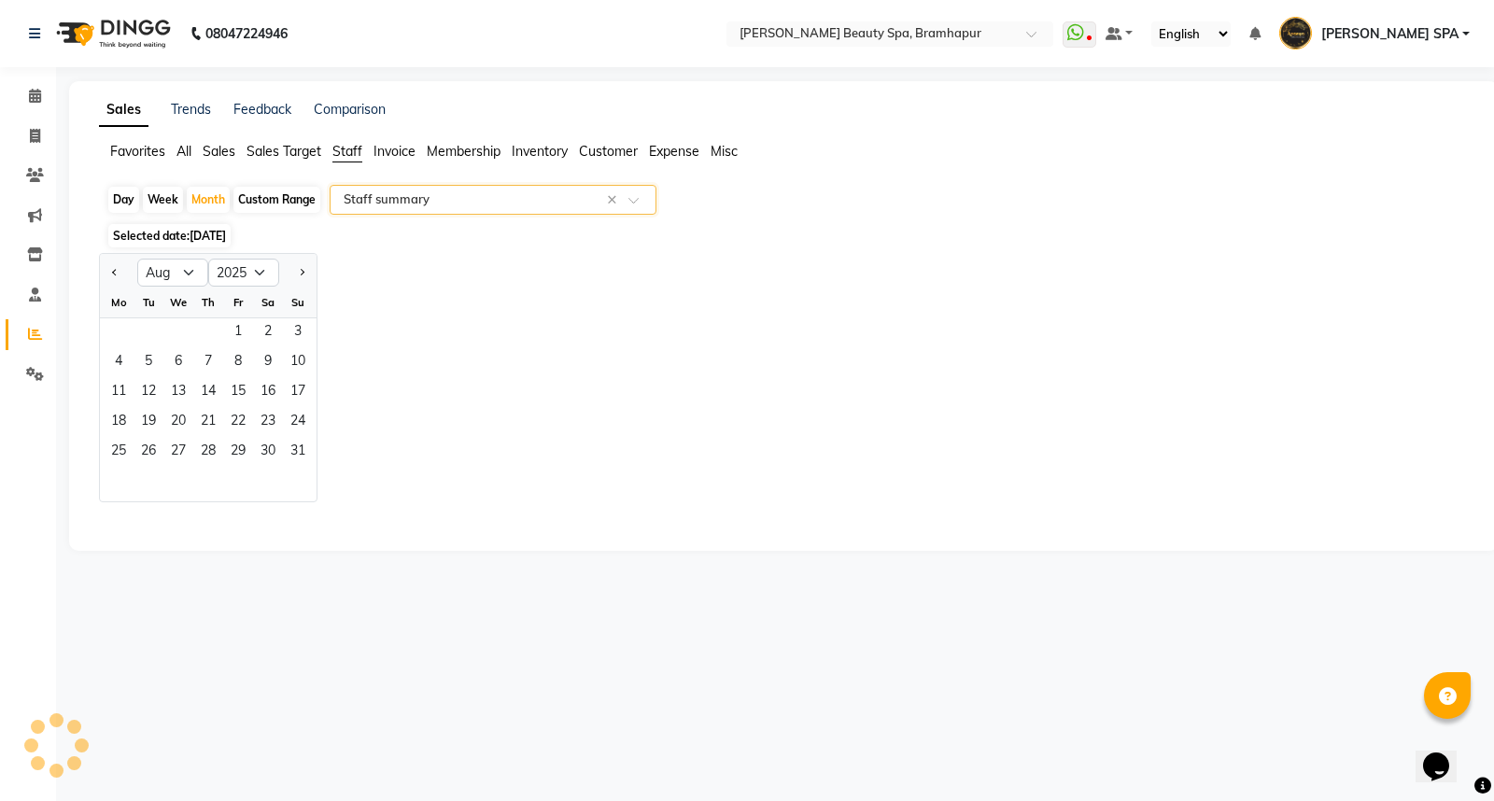
select select "full_report"
select select "csv"
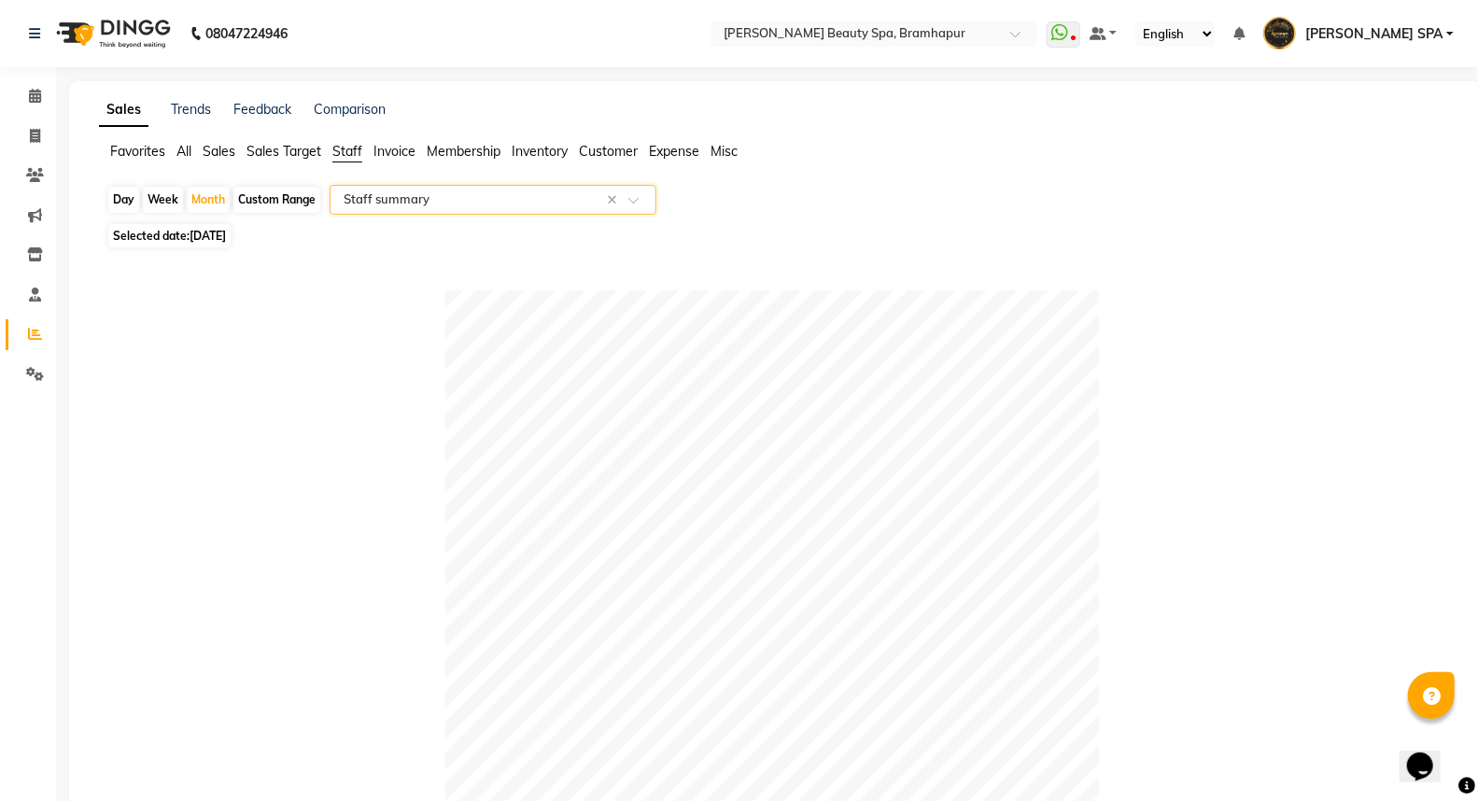
drag, startPoint x: 198, startPoint y: 199, endPoint x: 226, endPoint y: 215, distance: 32.2
click at [199, 198] on div "Month" at bounding box center [208, 200] width 43 height 26
select select "9"
select select "2025"
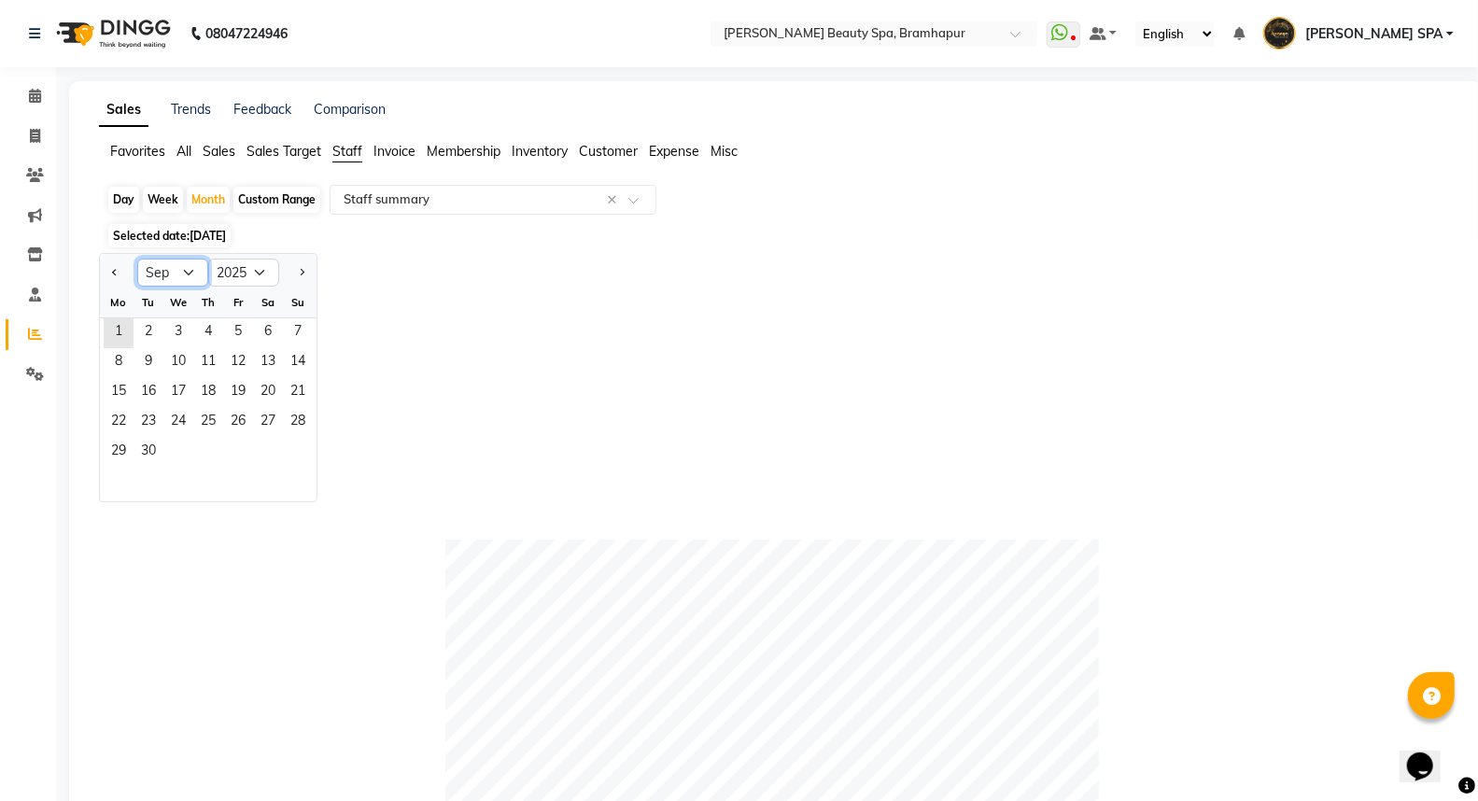
click at [180, 271] on select "Jan Feb Mar Apr May Jun [DATE] Aug Sep Oct Nov Dec" at bounding box center [172, 273] width 71 height 28
click at [137, 259] on select "Jan Feb Mar Apr May Jun [DATE] Aug Sep Oct Nov Dec" at bounding box center [172, 273] width 71 height 28
click at [166, 324] on div "1 2 3 4 5 6" at bounding box center [208, 333] width 217 height 30
drag, startPoint x: 182, startPoint y: 268, endPoint x: 185, endPoint y: 278, distance: 10.6
click at [182, 268] on select "Jan Feb Mar Apr May Jun [DATE] Aug Sep Oct Nov Dec" at bounding box center [172, 273] width 71 height 28
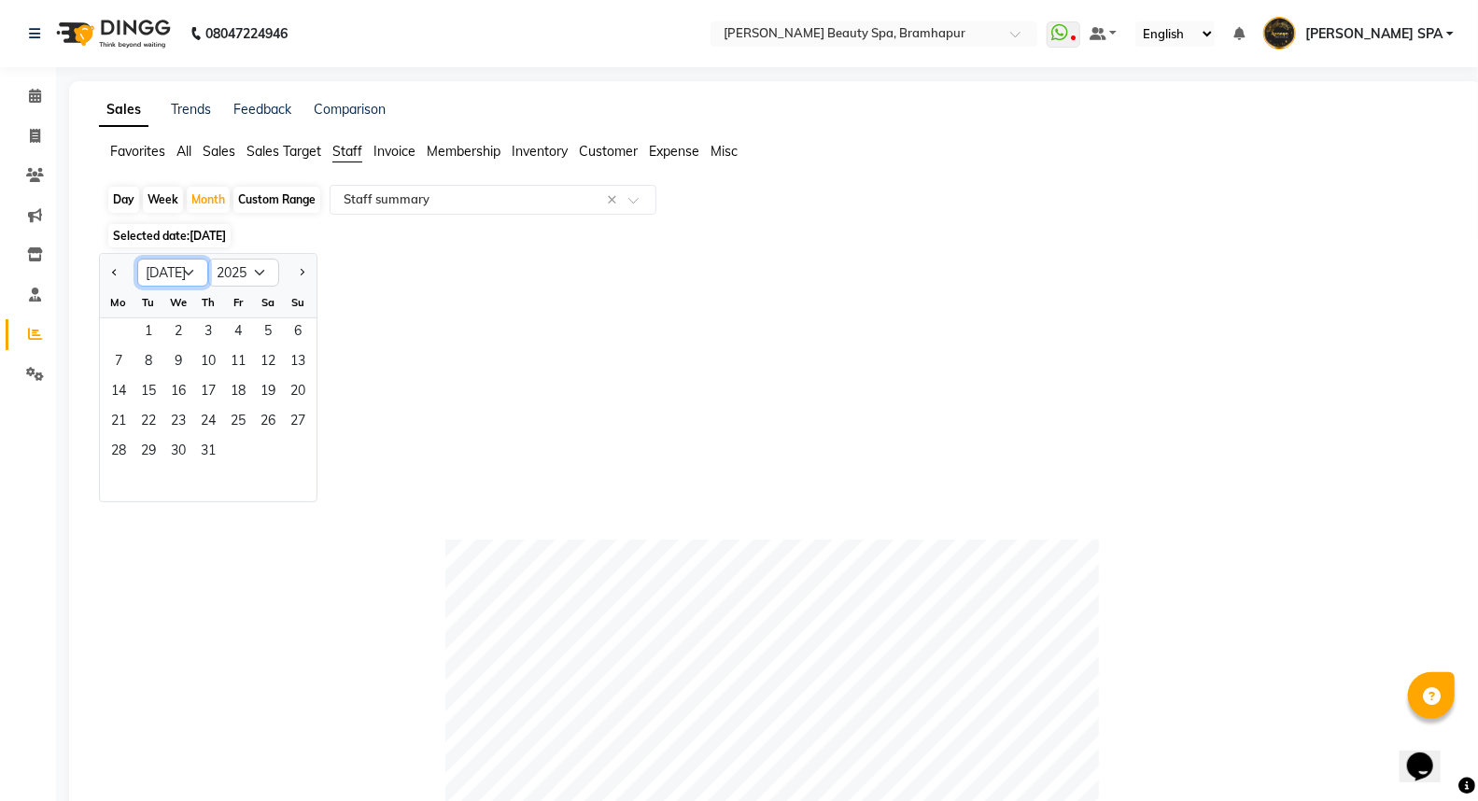
select select "8"
click at [137, 259] on select "Jan Feb Mar Apr May Jun [DATE] Aug Sep Oct Nov Dec" at bounding box center [172, 273] width 71 height 28
drag, startPoint x: 227, startPoint y: 330, endPoint x: 282, endPoint y: 348, distance: 57.9
click at [228, 330] on span "1" at bounding box center [238, 333] width 30 height 30
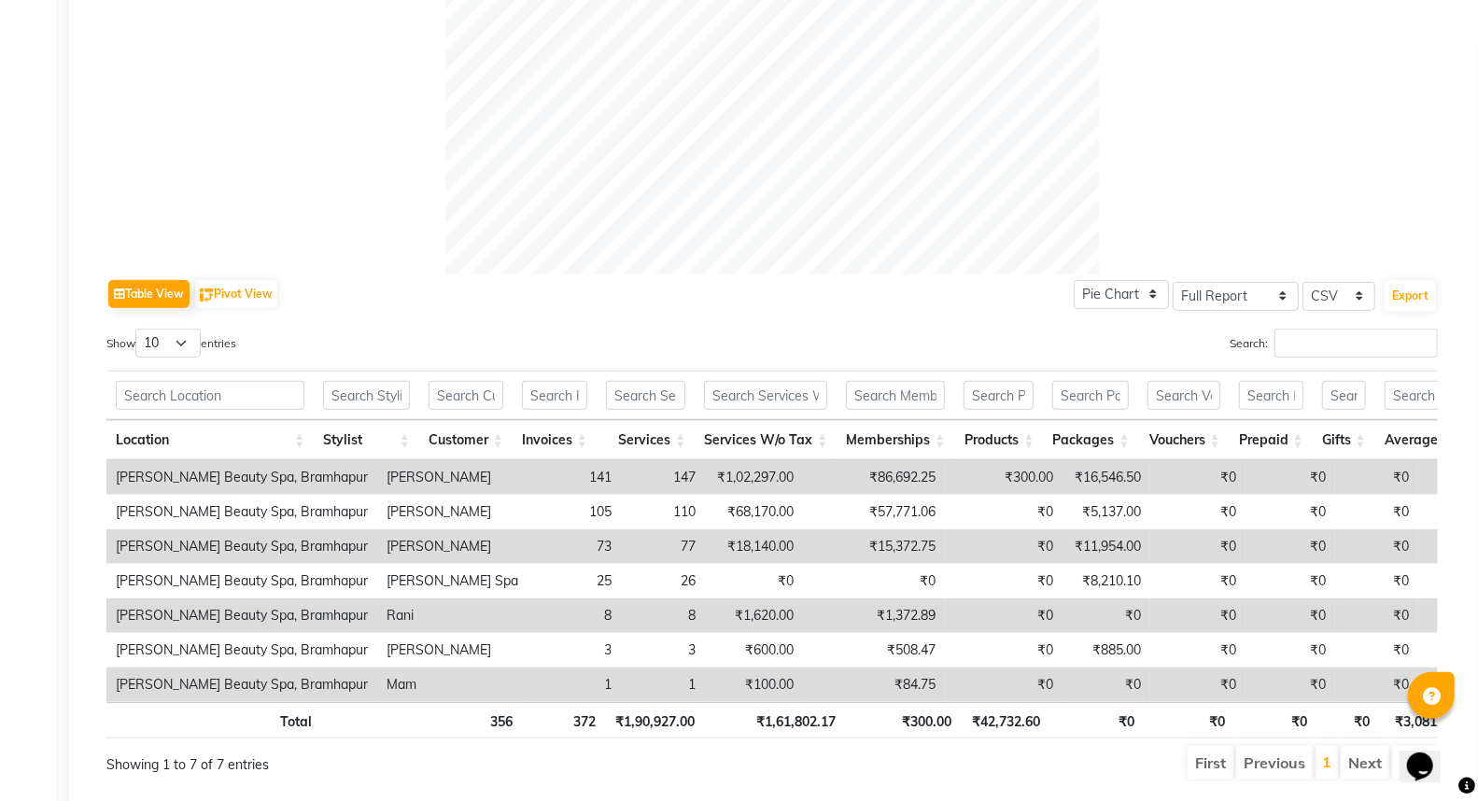
scroll to position [725, 0]
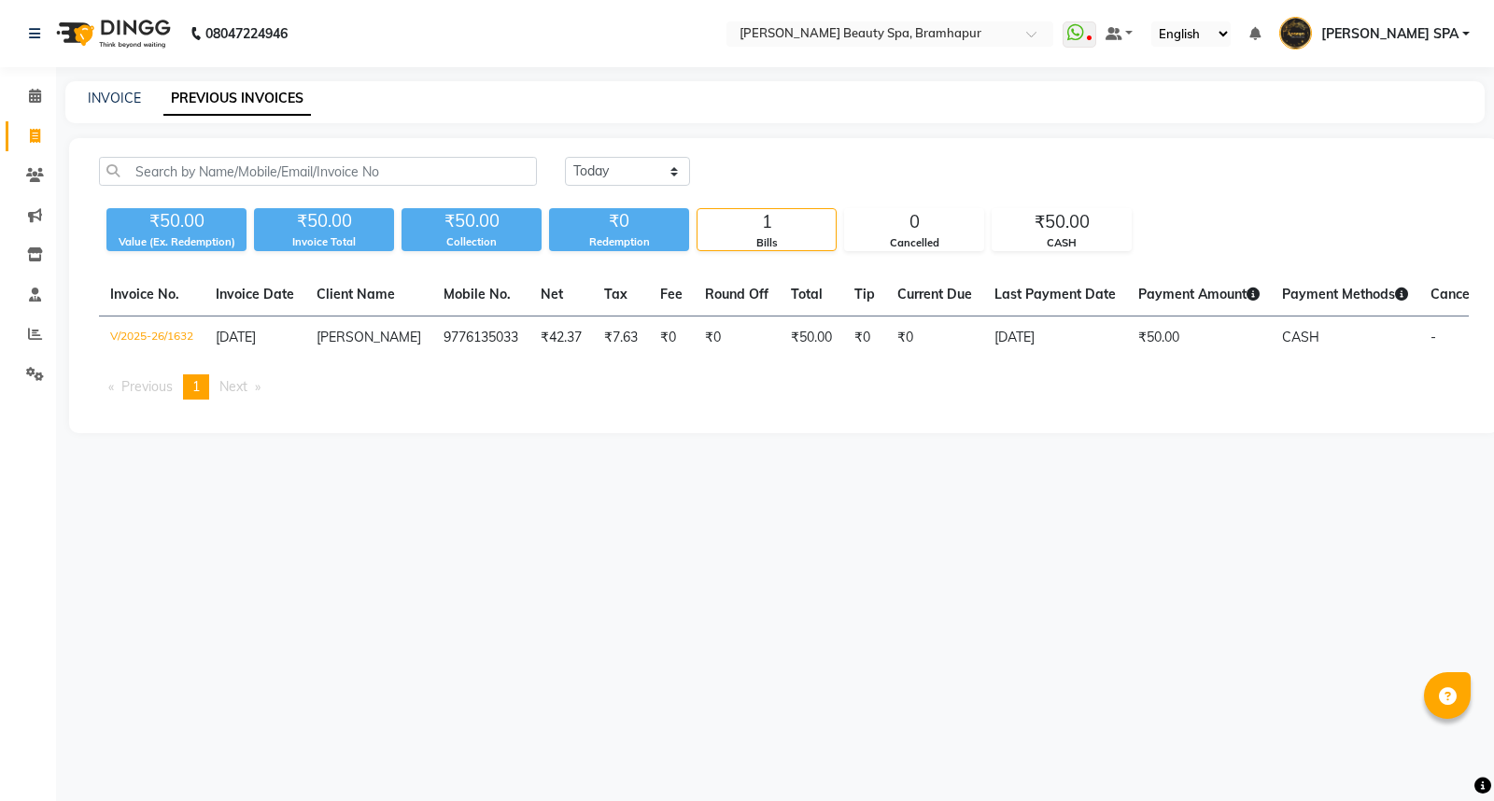
click at [440, 570] on div "08047224946 Select Location × [PERSON_NAME] Beauty Spa, Bramhapur WhatsApp Stat…" at bounding box center [747, 400] width 1494 height 801
click at [100, 96] on link "INVOICE" at bounding box center [114, 98] width 53 height 17
select select "service"
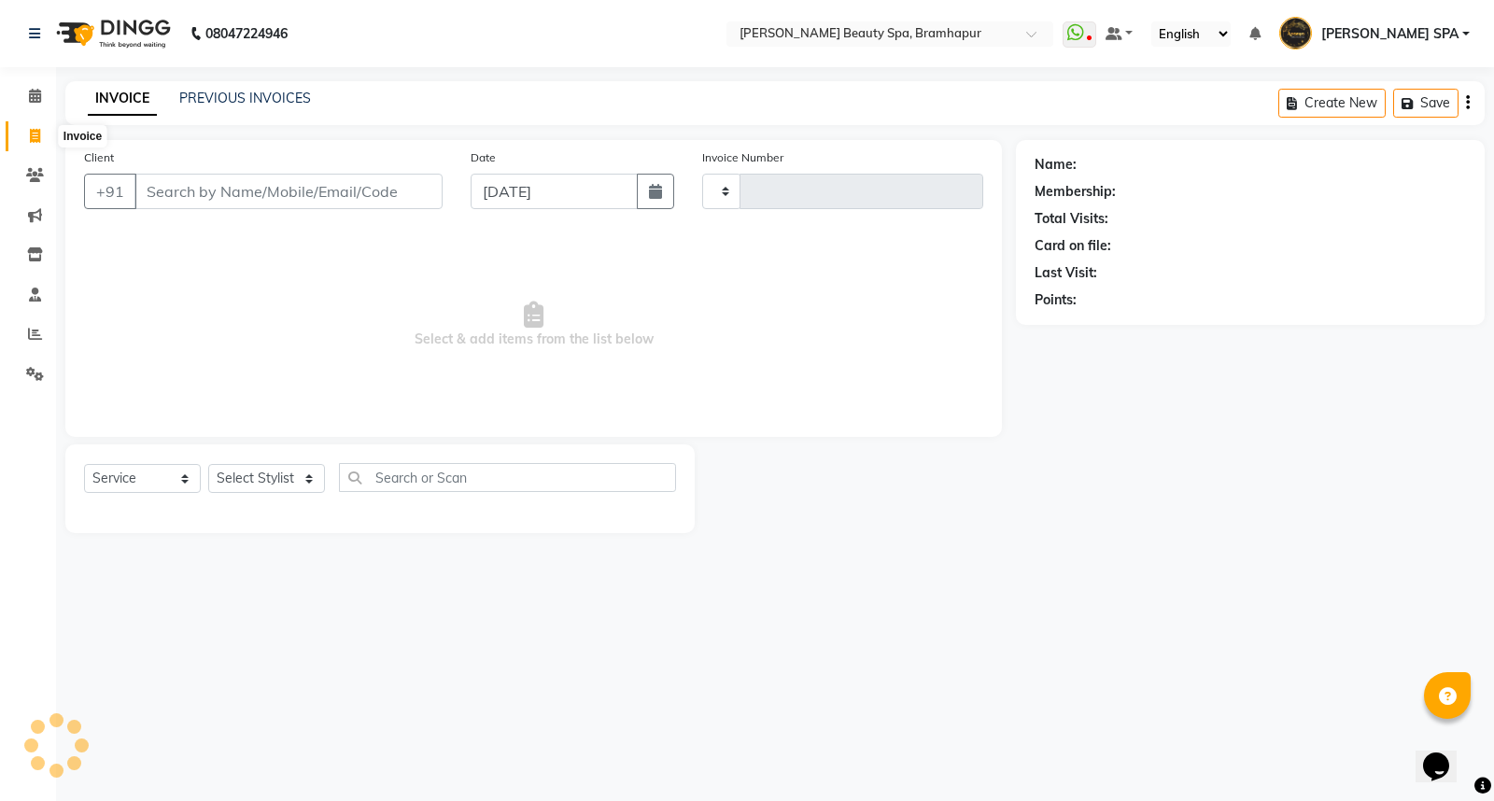
type input "1633"
select select "3622"
click at [277, 478] on select "Select Stylist [PERSON_NAME] SPA [PERSON_NAME] [PERSON_NAME] [PERSON_NAME] MAM …" at bounding box center [274, 478] width 133 height 29
select select "59346"
click at [208, 465] on select "Select Stylist [PERSON_NAME] SPA [PERSON_NAME] [PERSON_NAME] [PERSON_NAME] MAM …" at bounding box center [274, 478] width 133 height 29
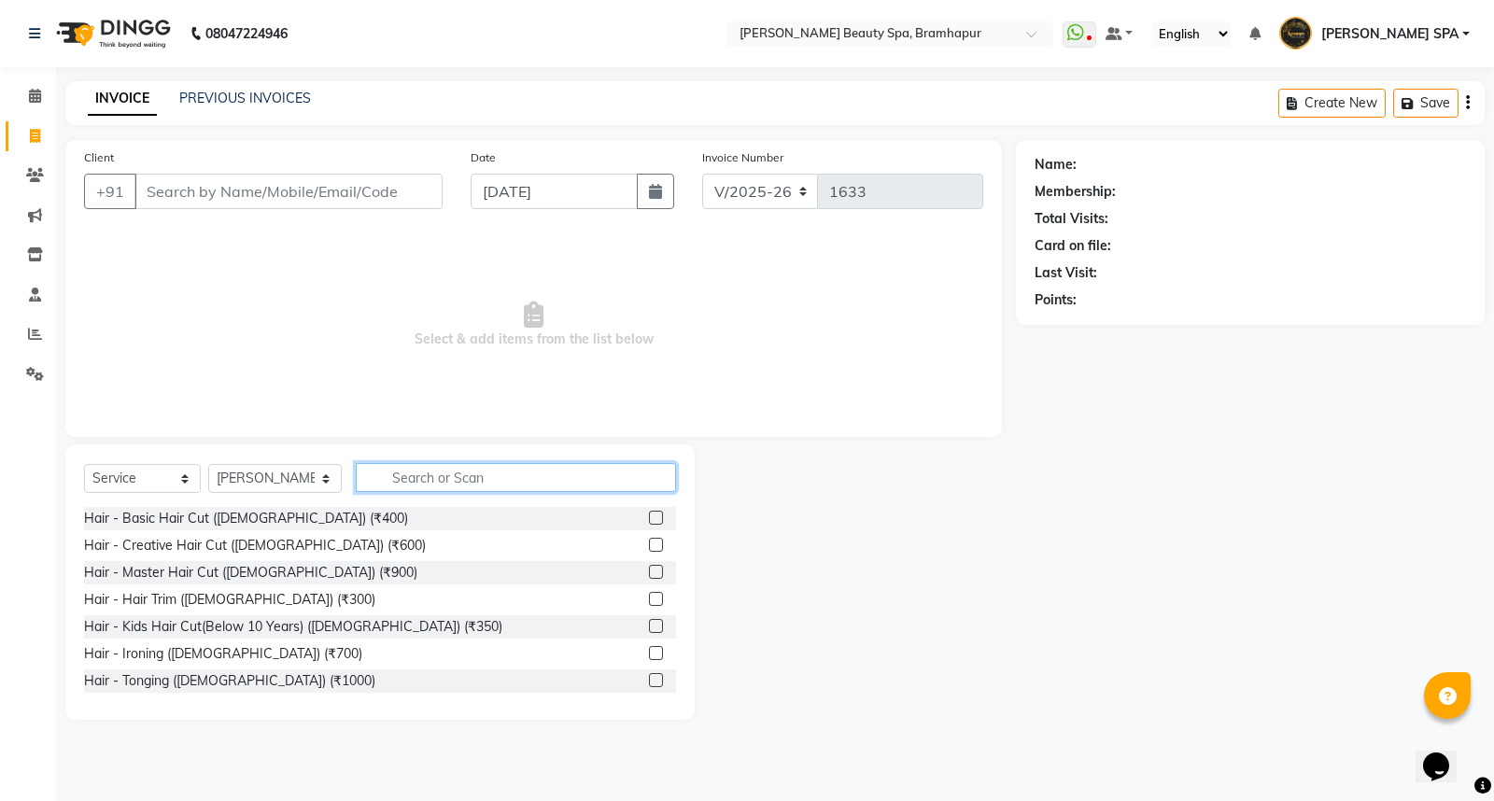
click at [398, 482] on input "text" at bounding box center [516, 477] width 320 height 29
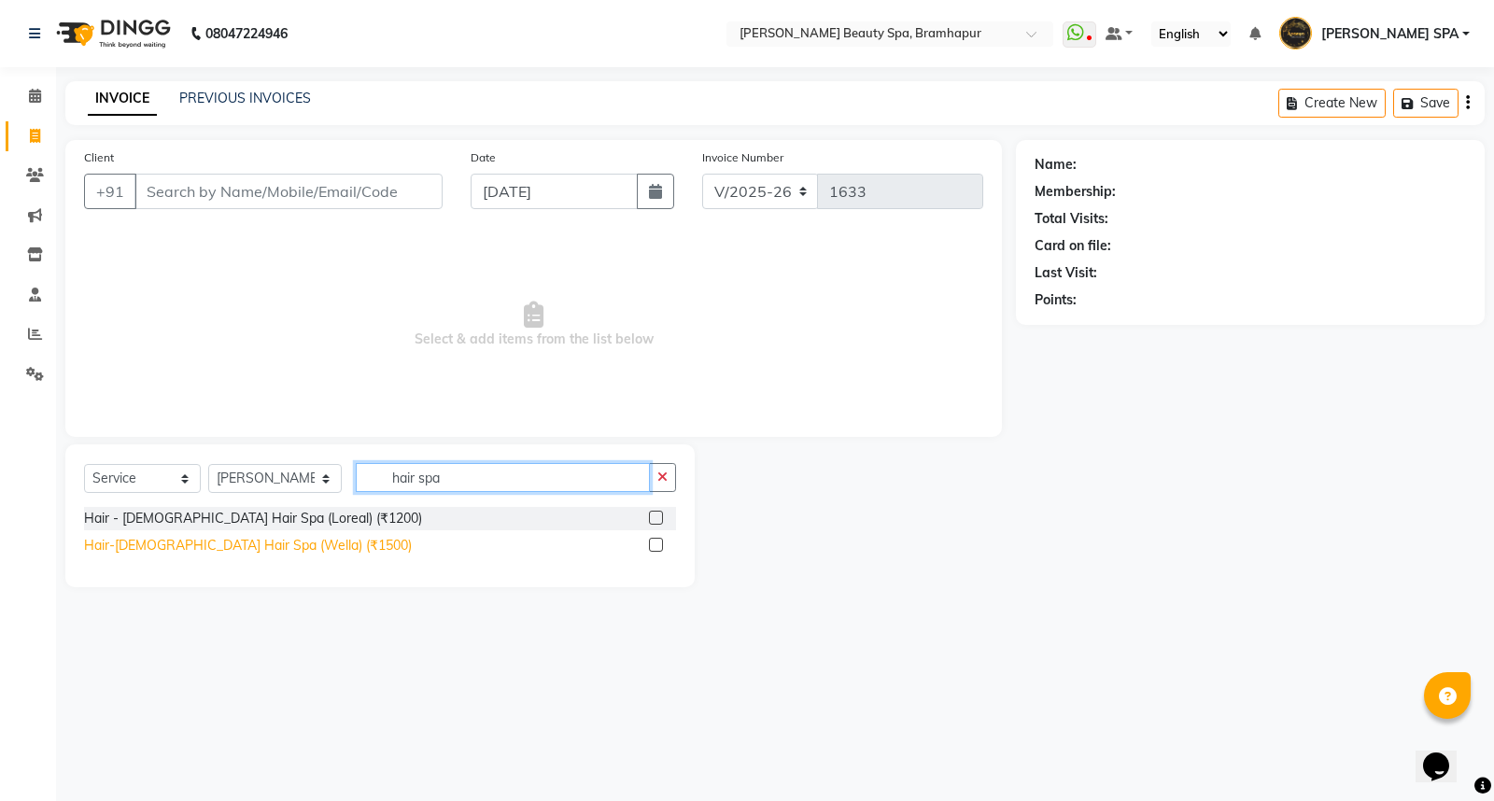
type input "hair spa"
click at [264, 543] on div "Hair-[DEMOGRAPHIC_DATA] Hair Spa (Wella) (₹1500)" at bounding box center [248, 546] width 328 height 20
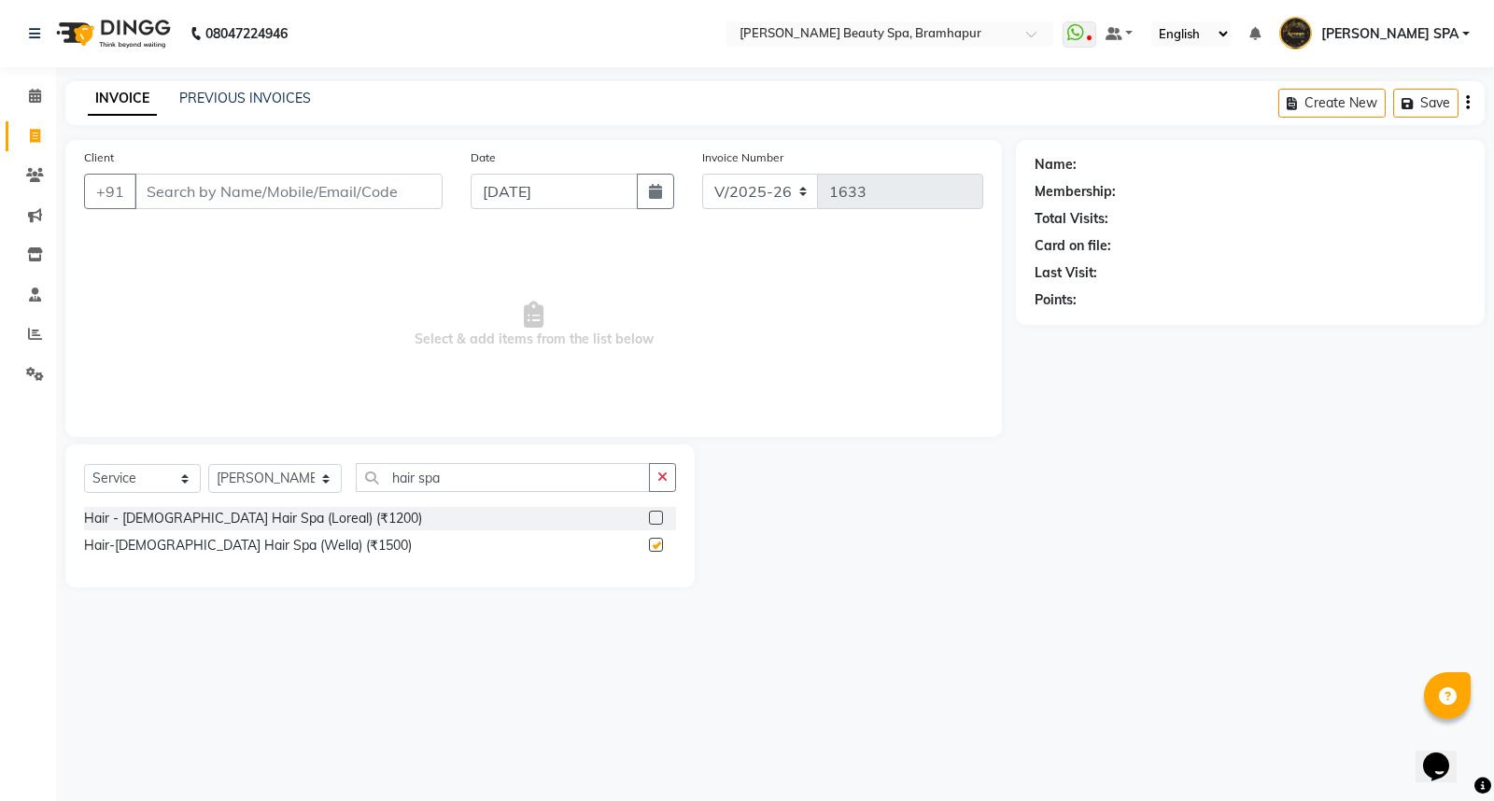
checkbox input "false"
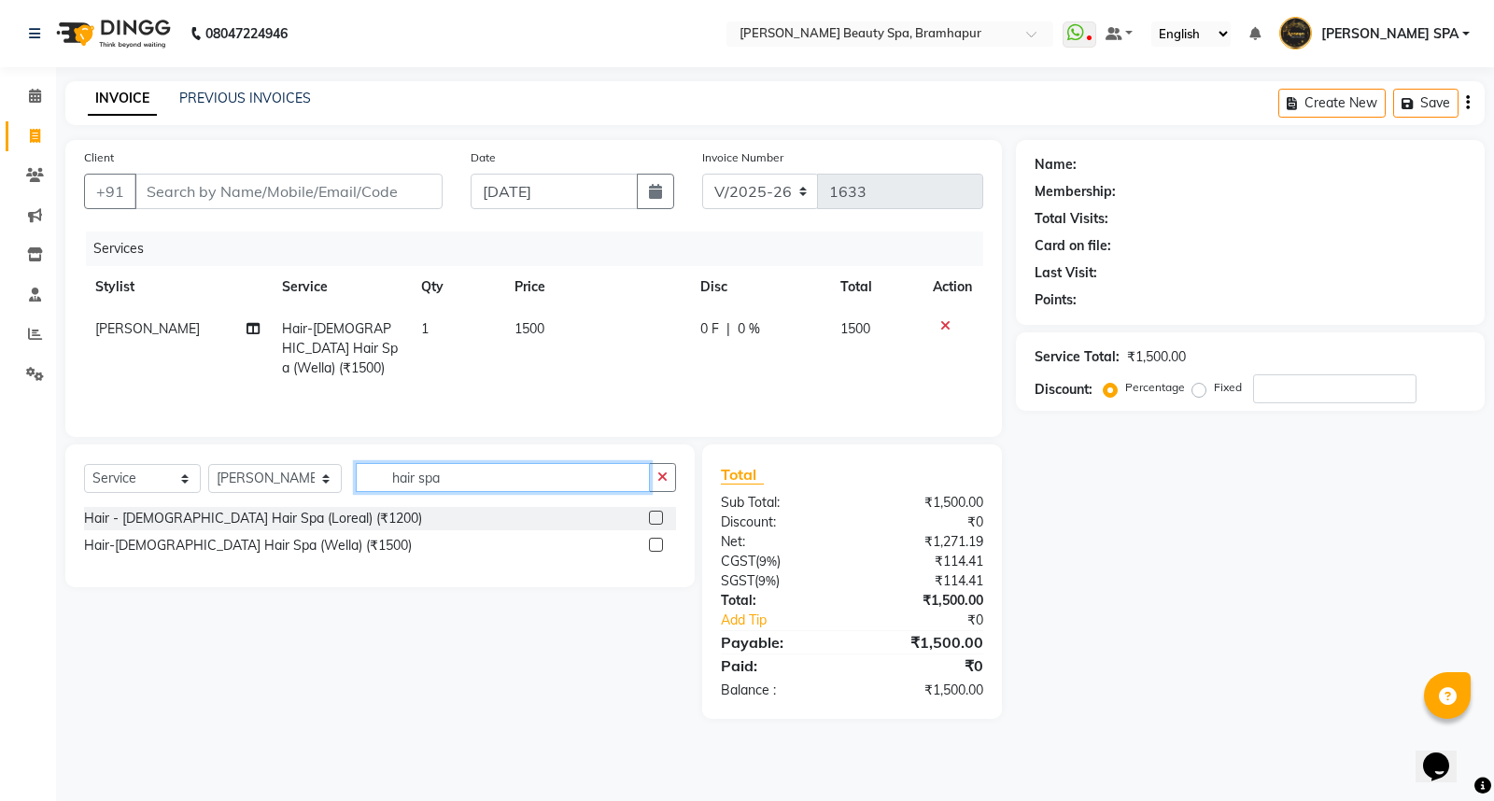
drag, startPoint x: 472, startPoint y: 482, endPoint x: 147, endPoint y: 484, distance: 324.8
click at [169, 484] on div "Select Service Product Membership Package Voucher Prepaid Gift Card Select Styl…" at bounding box center [380, 485] width 592 height 44
drag, startPoint x: 296, startPoint y: 750, endPoint x: 377, endPoint y: 732, distance: 83.1
click at [339, 743] on div "08047224946 Select Location × [PERSON_NAME] Beauty Spa, Bramhapur WhatsApp Stat…" at bounding box center [747, 400] width 1494 height 801
click at [386, 612] on div "Select Service Product Membership Package Voucher Prepaid Gift Card Select Styl…" at bounding box center [372, 581] width 643 height 274
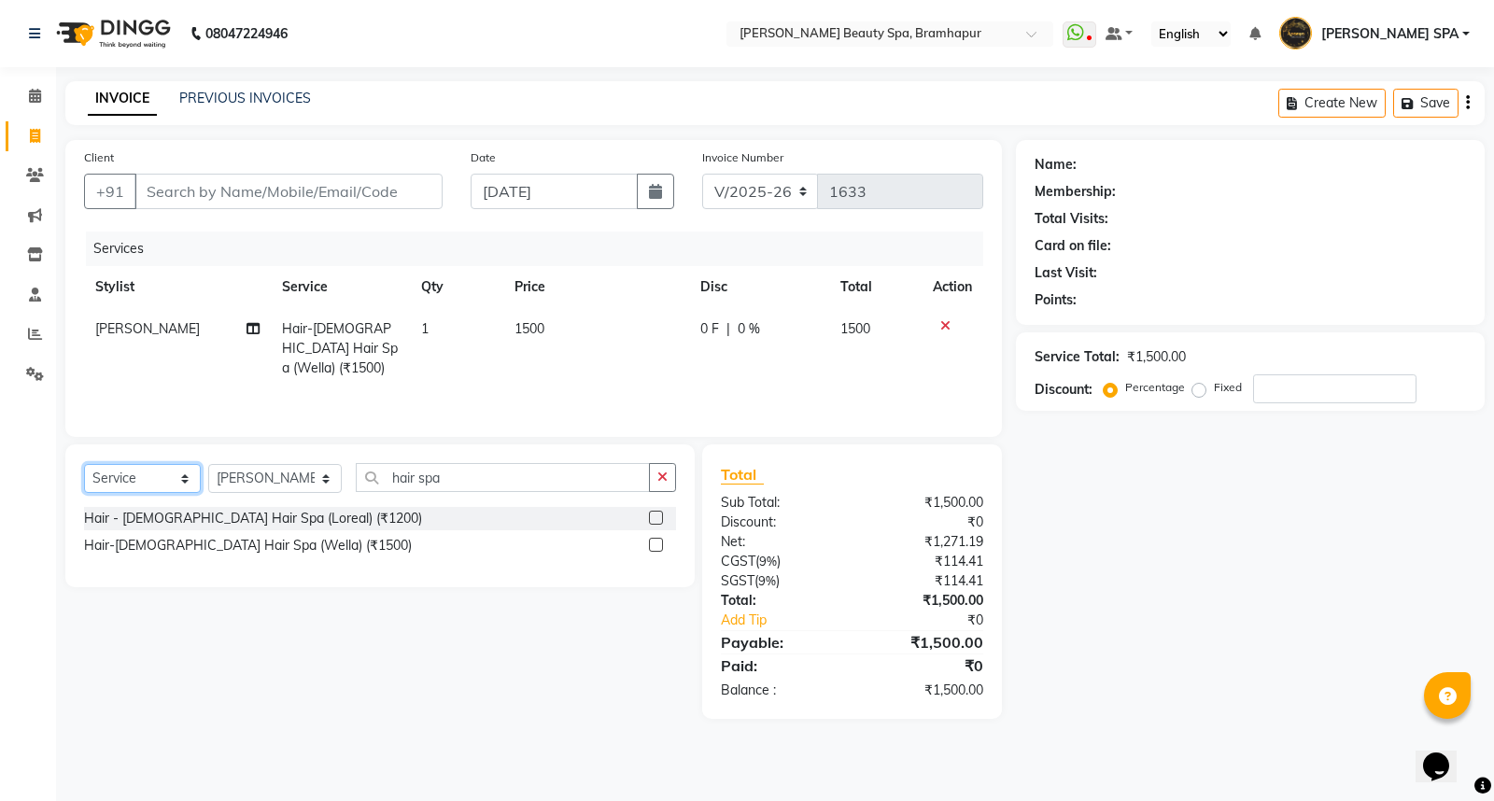
click at [175, 471] on select "Select Service Product Membership Package Voucher Prepaid Gift Card" at bounding box center [142, 478] width 117 height 29
click at [84, 465] on select "Select Service Product Membership Package Voucher Prepaid Gift Card" at bounding box center [142, 478] width 117 height 29
click at [941, 324] on icon at bounding box center [945, 325] width 10 height 13
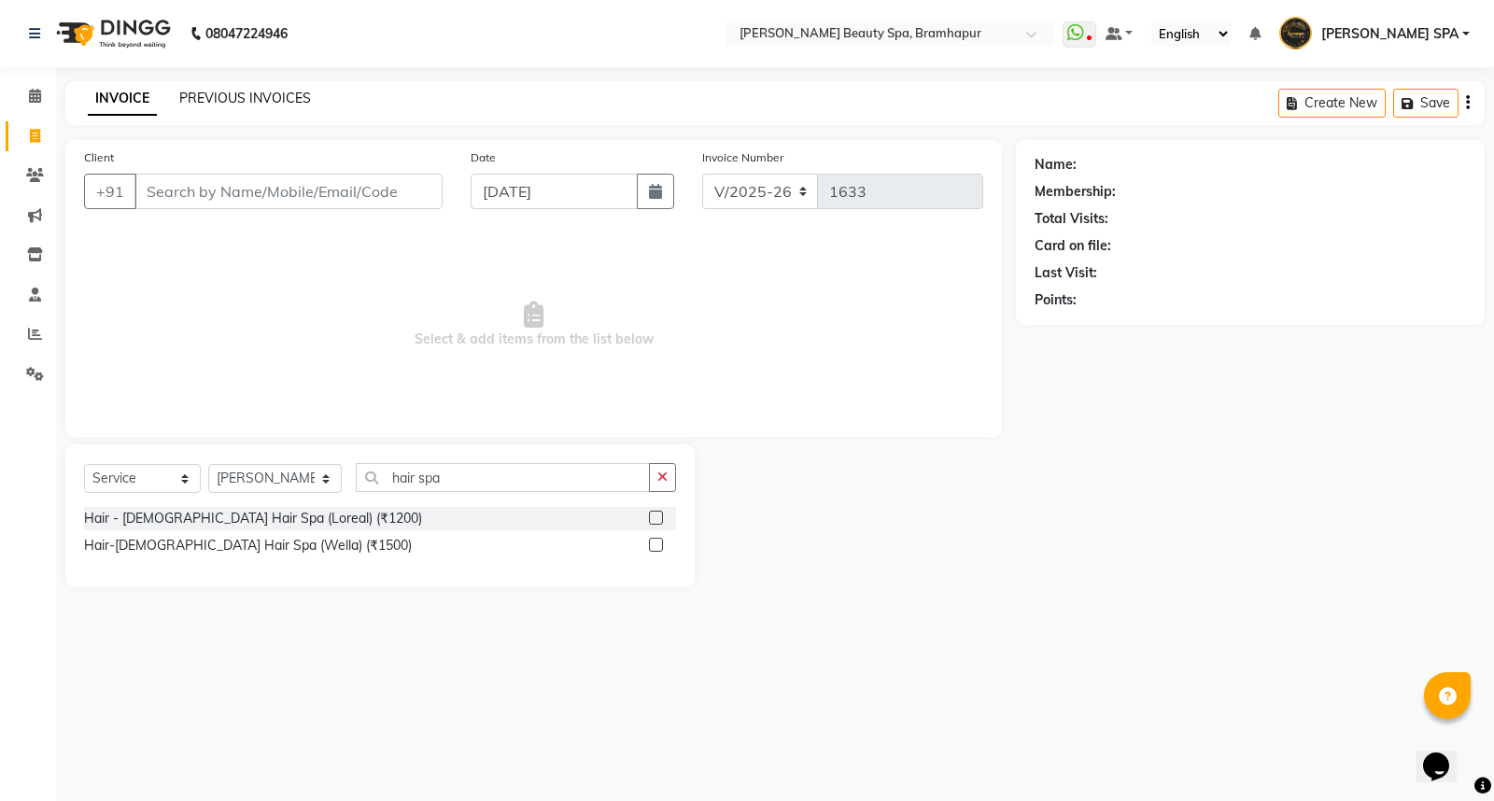
click at [217, 93] on link "PREVIOUS INVOICES" at bounding box center [245, 98] width 132 height 17
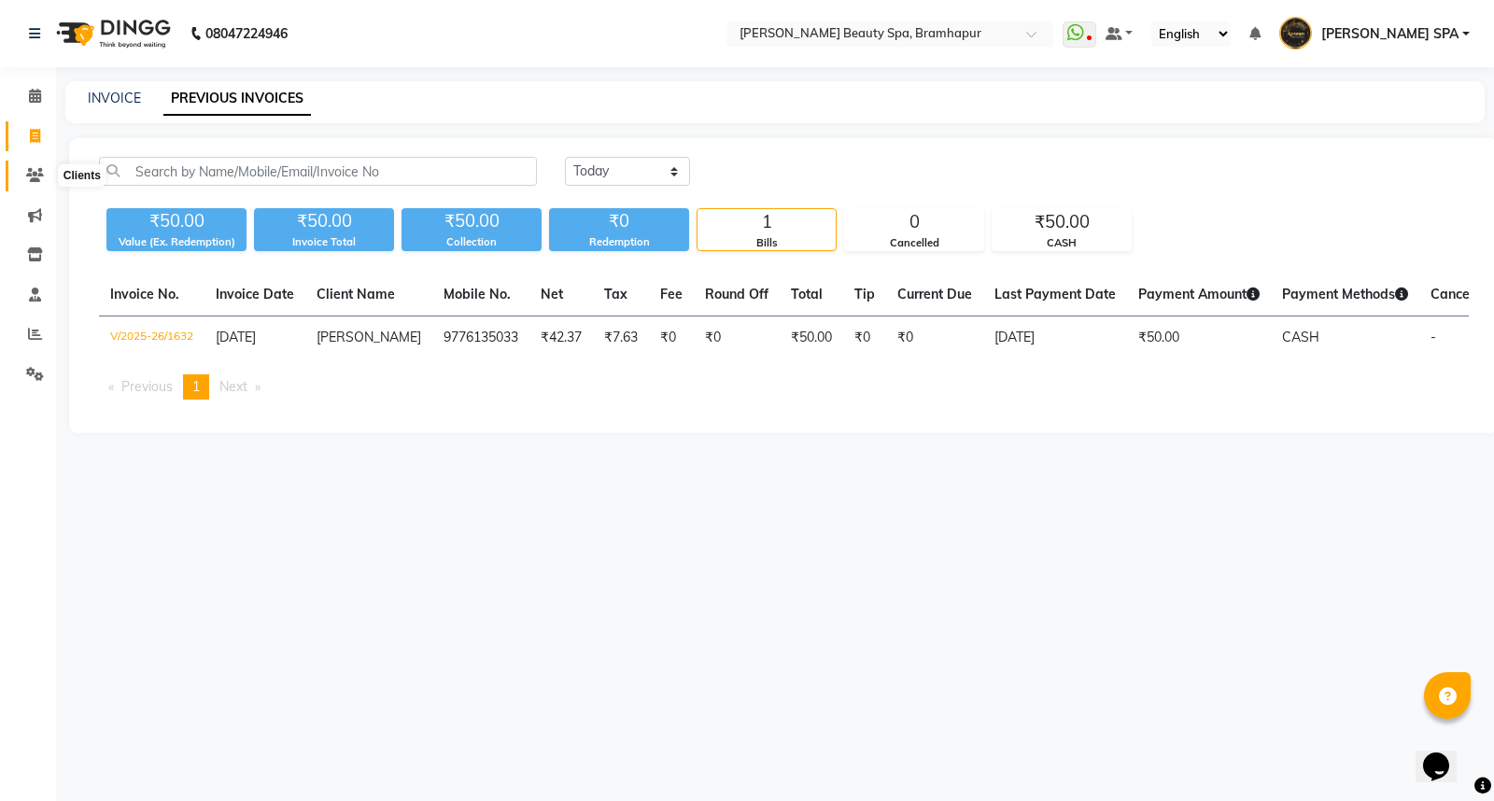
click at [34, 175] on icon at bounding box center [35, 175] width 18 height 14
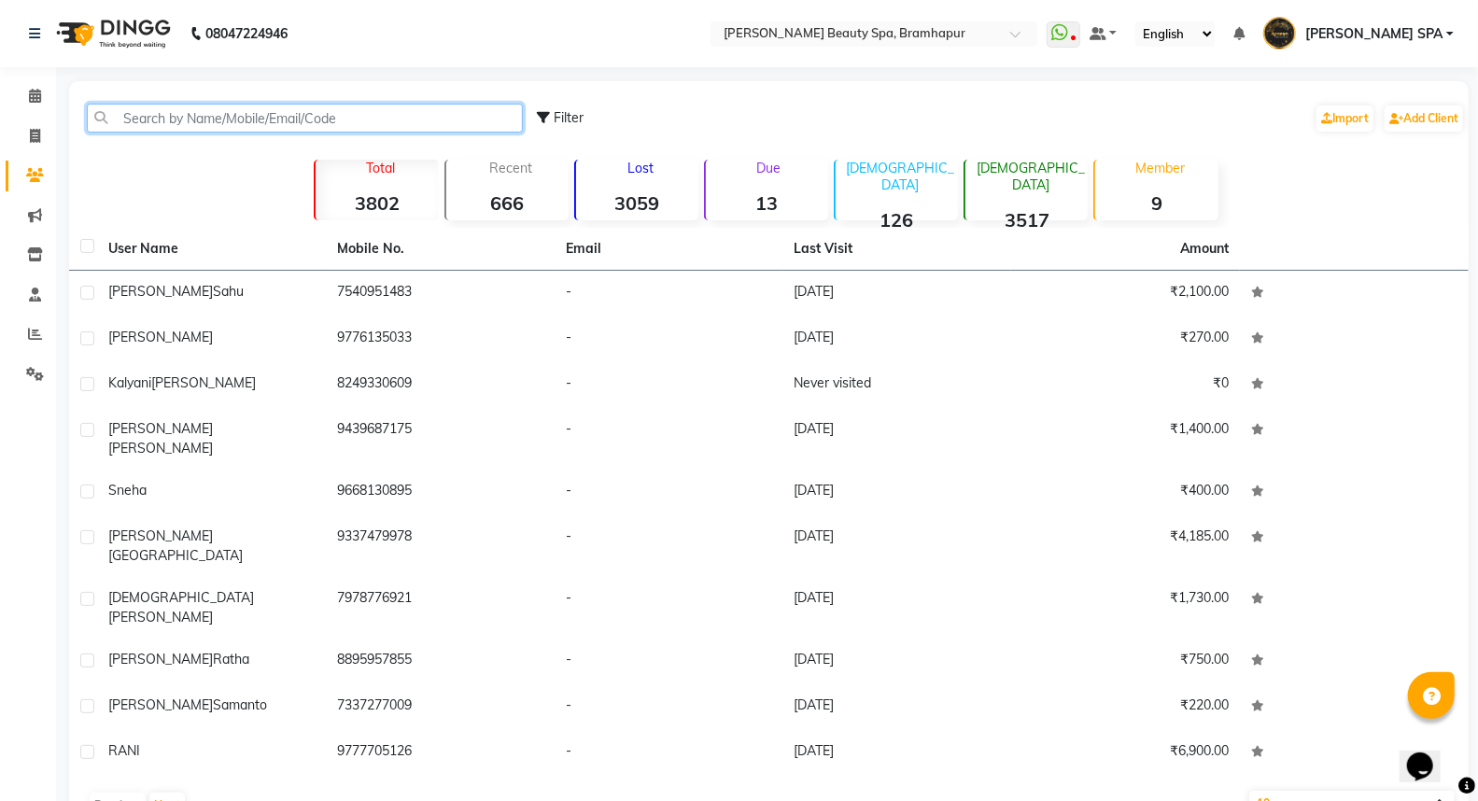
click at [193, 123] on input "text" at bounding box center [305, 118] width 436 height 29
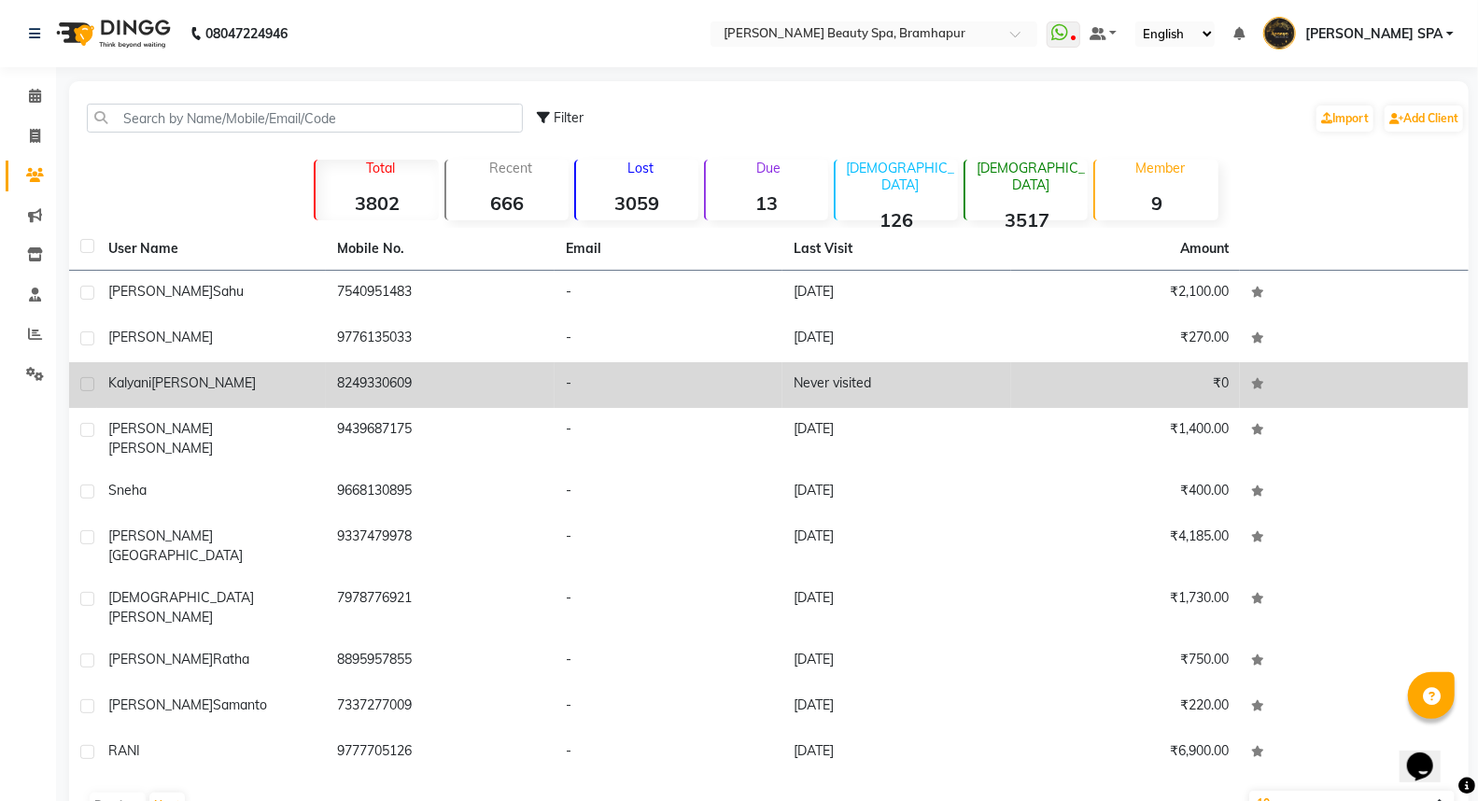
click at [82, 388] on label at bounding box center [87, 384] width 14 height 14
click at [82, 388] on input "checkbox" at bounding box center [86, 385] width 12 height 12
checkbox input "true"
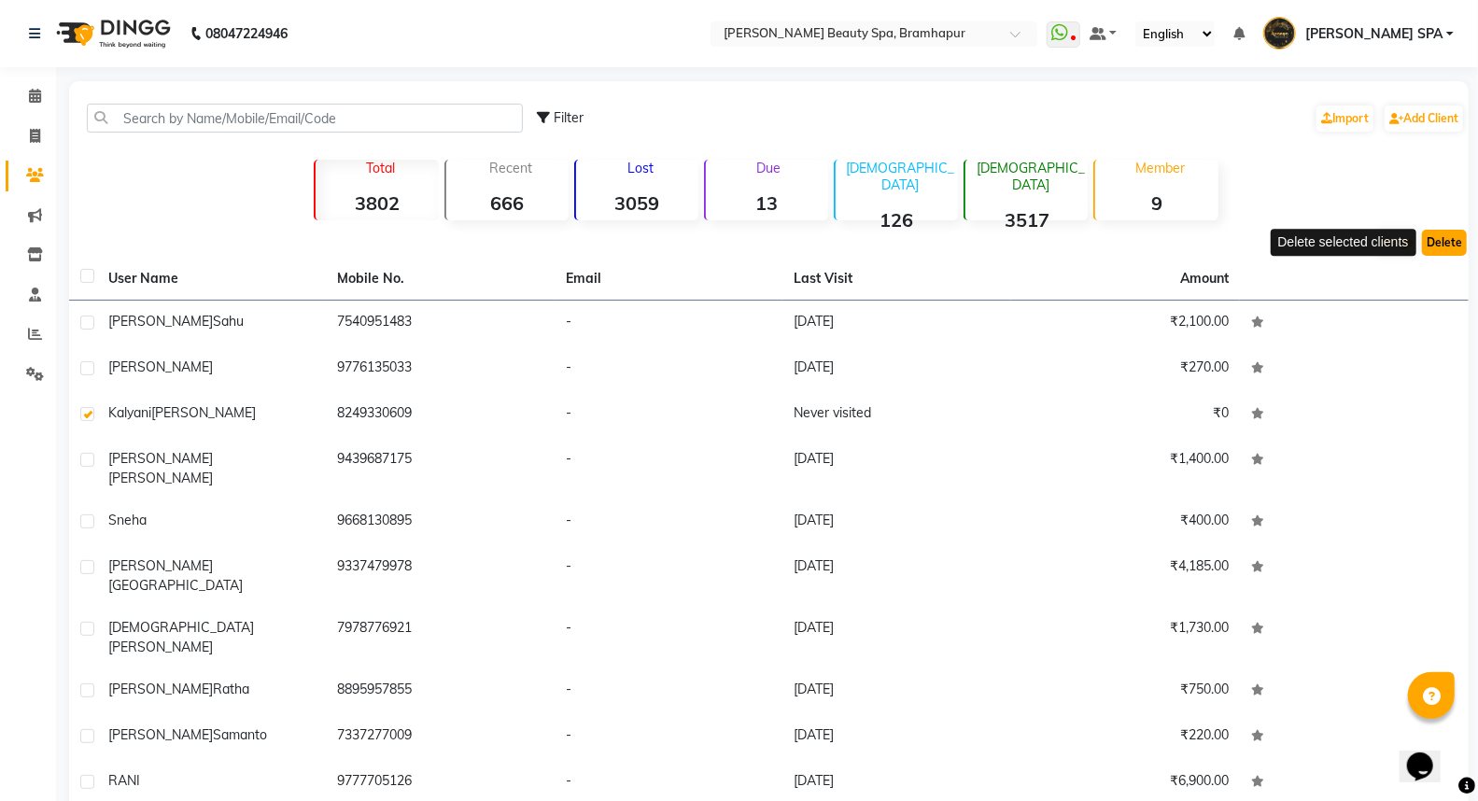
click at [1452, 245] on button "Delete" at bounding box center [1444, 243] width 45 height 26
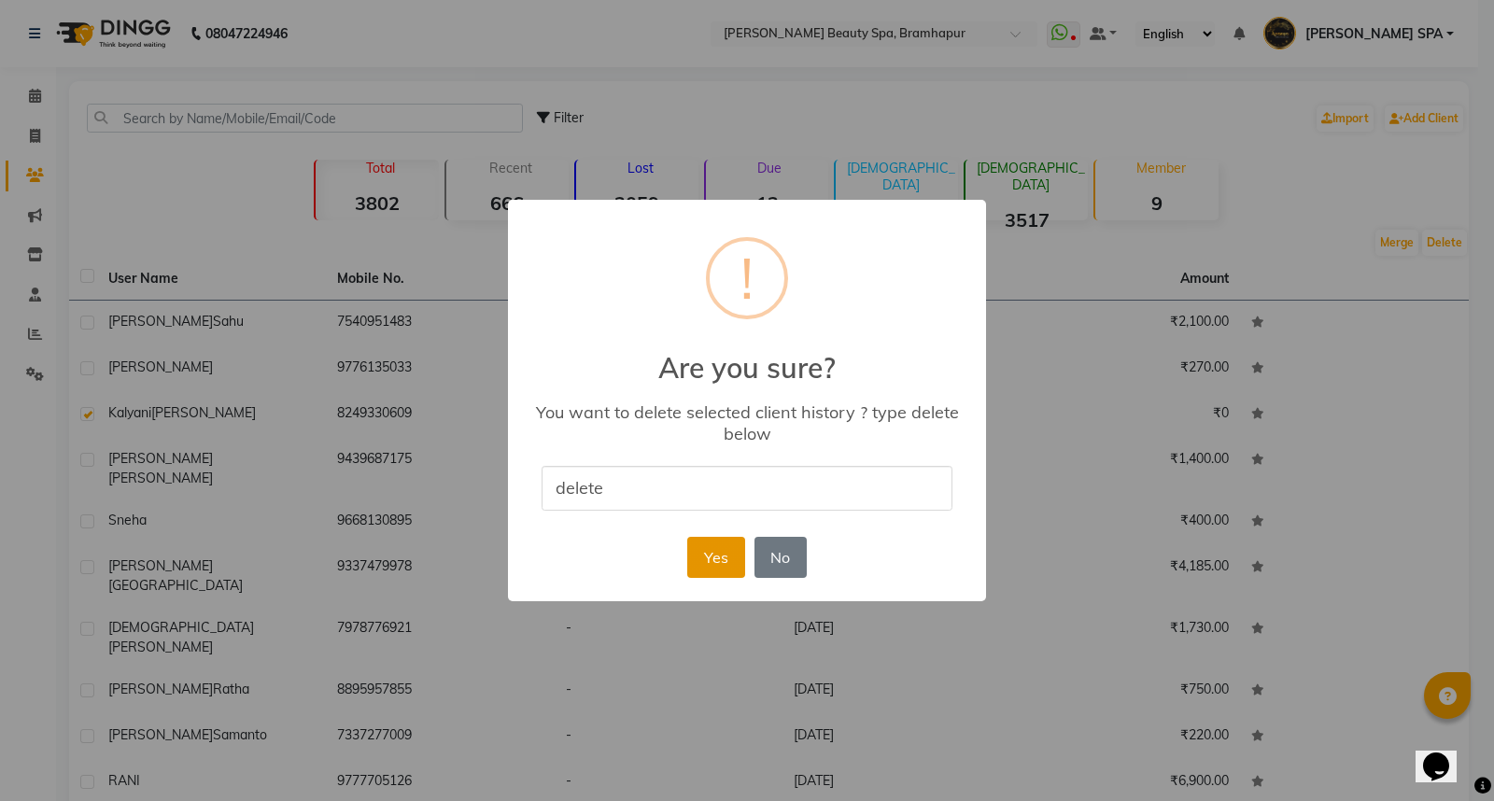
type input "delete"
drag, startPoint x: 711, startPoint y: 551, endPoint x: 731, endPoint y: 549, distance: 19.7
click at [722, 552] on button "Yes" at bounding box center [715, 557] width 57 height 41
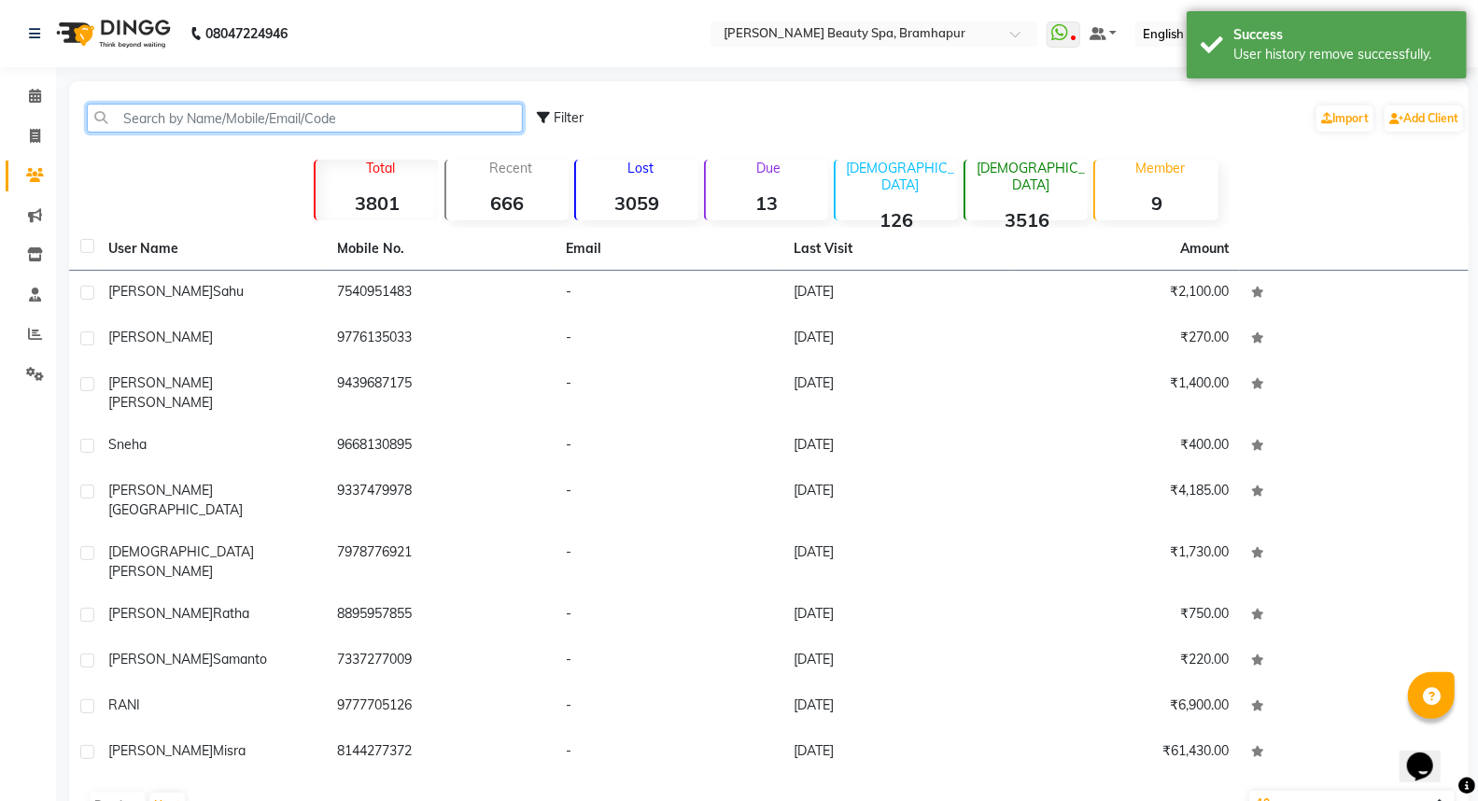
click at [219, 117] on input "text" at bounding box center [305, 118] width 436 height 29
type input "i"
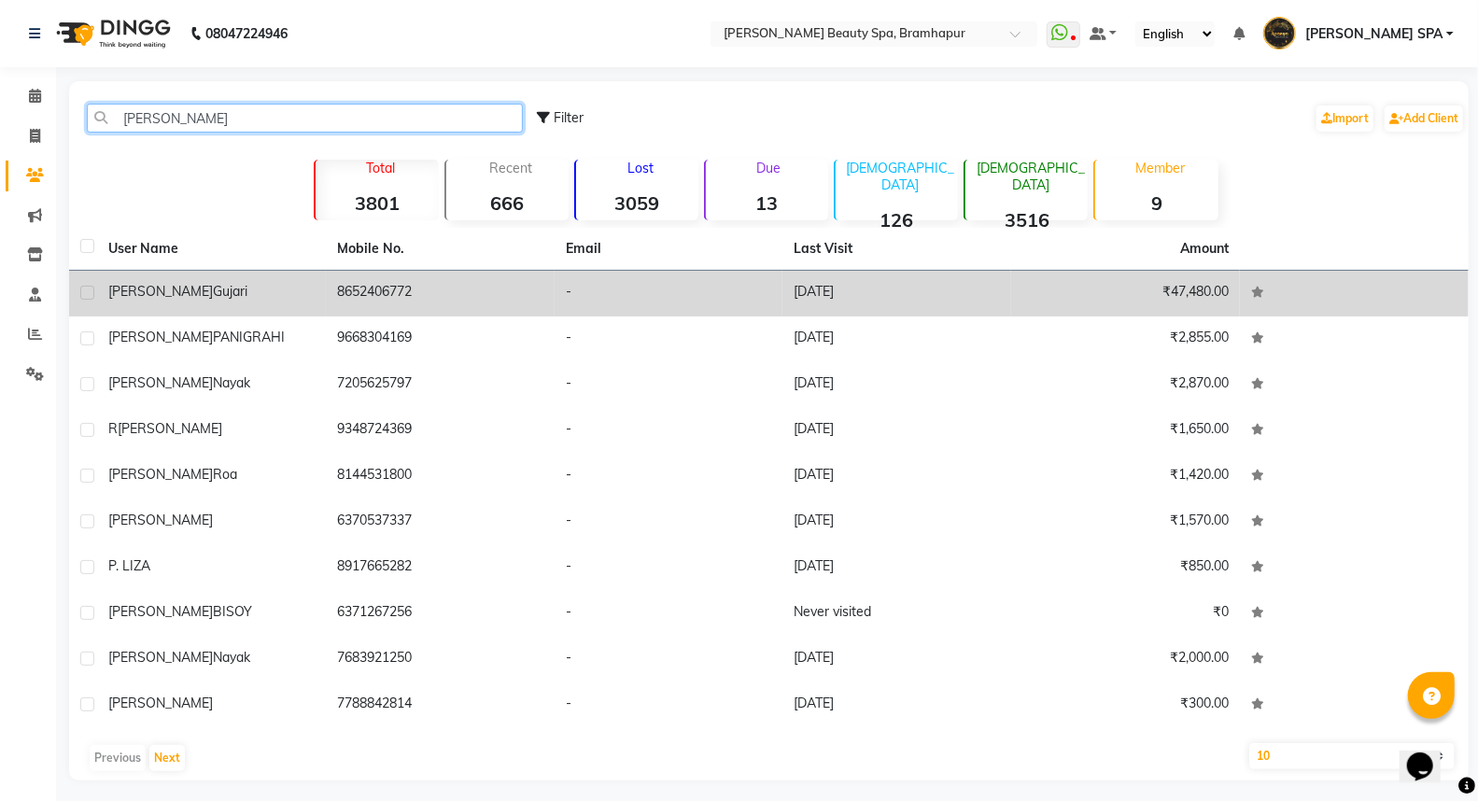
type input "[PERSON_NAME]"
click at [189, 299] on div "liza gujari" at bounding box center [211, 292] width 206 height 20
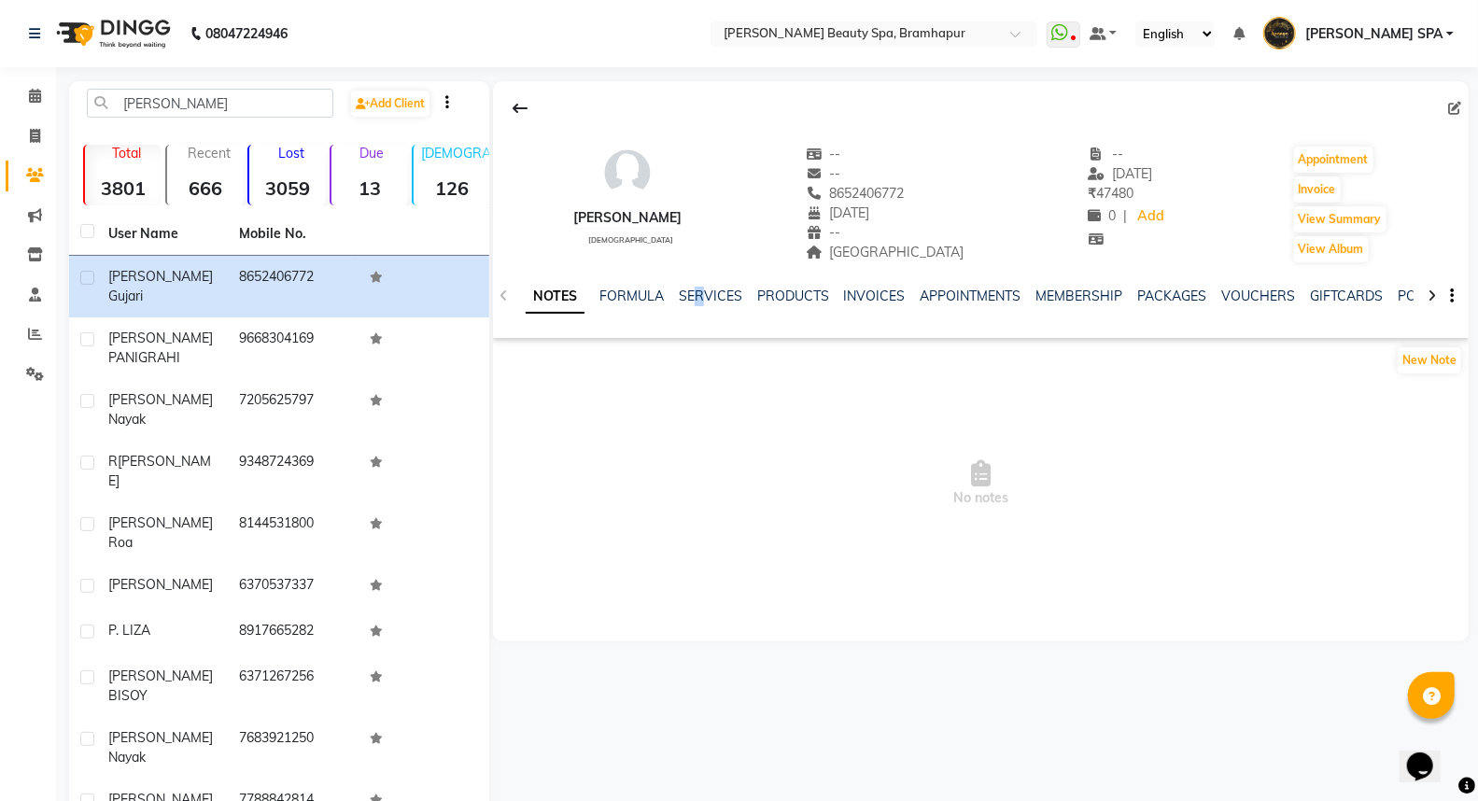
drag, startPoint x: 697, startPoint y: 284, endPoint x: 717, endPoint y: 282, distance: 19.7
click at [713, 283] on div "NOTES FORMULA SERVICES PRODUCTS INVOICES APPOINTMENTS MEMBERSHIP PACKAGES VOUCH…" at bounding box center [980, 296] width 975 height 64
drag, startPoint x: 876, startPoint y: 454, endPoint x: 820, endPoint y: 424, distance: 63.5
click at [874, 454] on span "No notes" at bounding box center [980, 483] width 975 height 187
click at [700, 294] on link "SERVICES" at bounding box center [710, 296] width 63 height 17
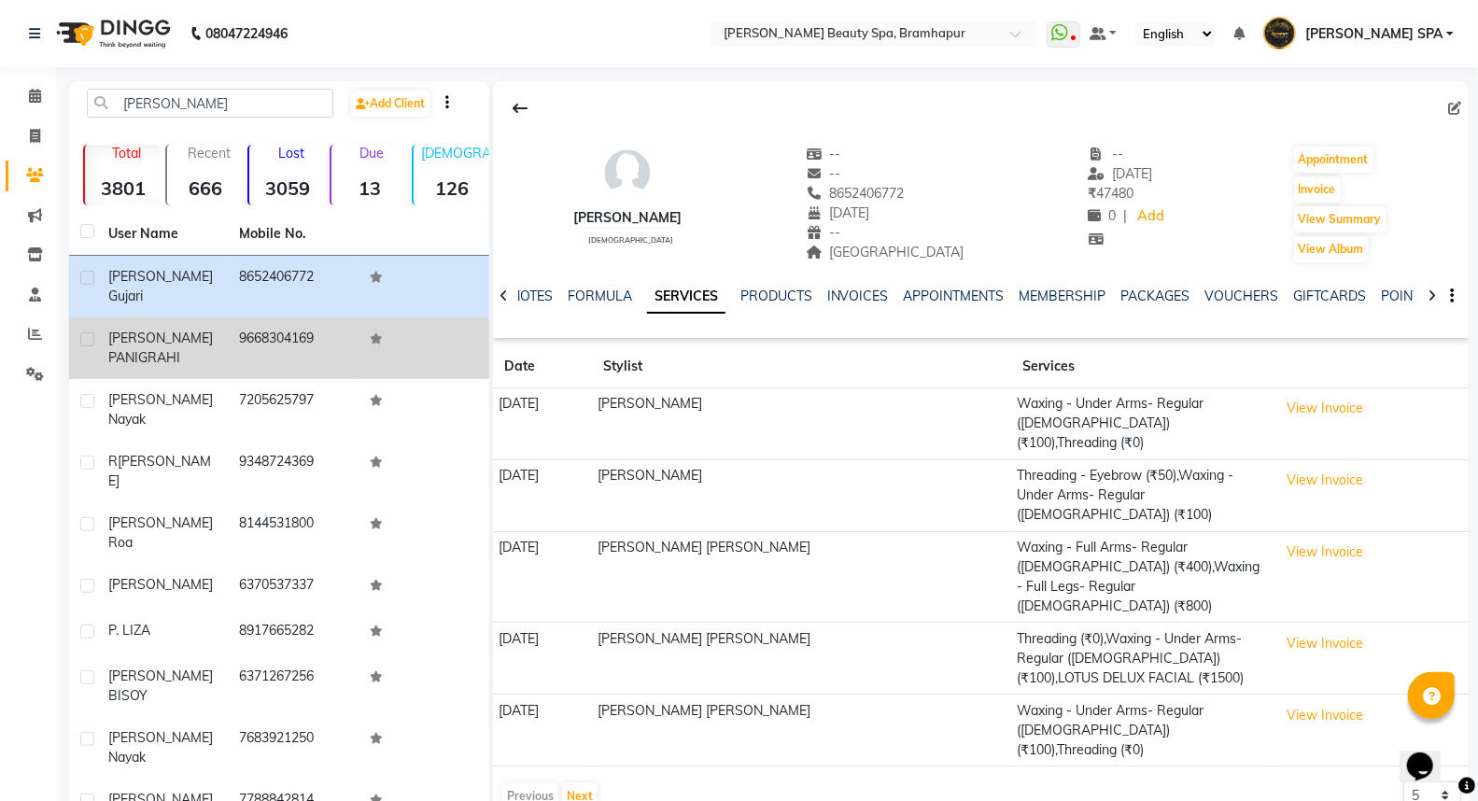
drag, startPoint x: 114, startPoint y: 330, endPoint x: 125, endPoint y: 327, distance: 11.8
click at [117, 330] on div "LIZA RANI PANIGRAHI" at bounding box center [162, 348] width 108 height 39
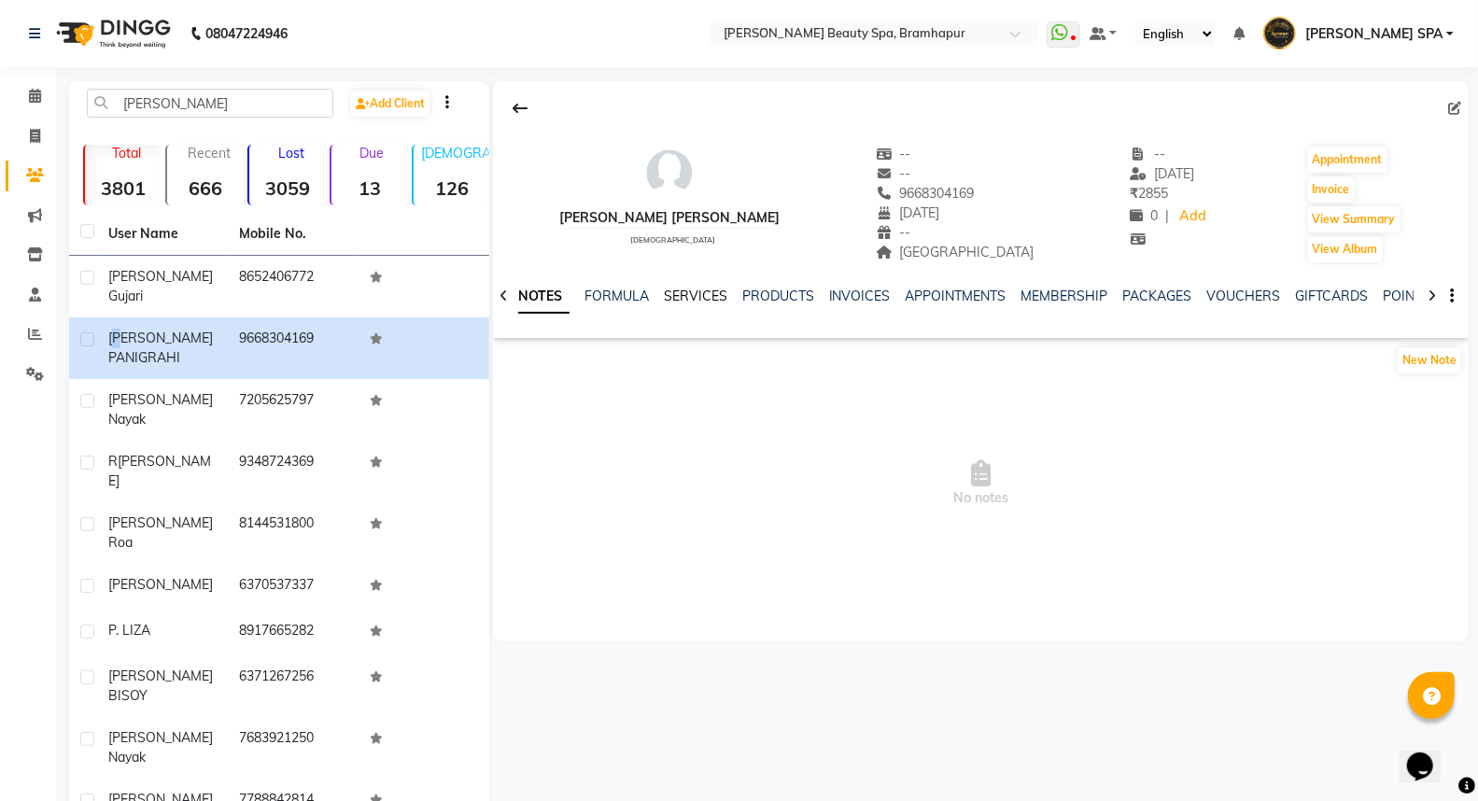
click at [687, 299] on link "SERVICES" at bounding box center [695, 296] width 63 height 17
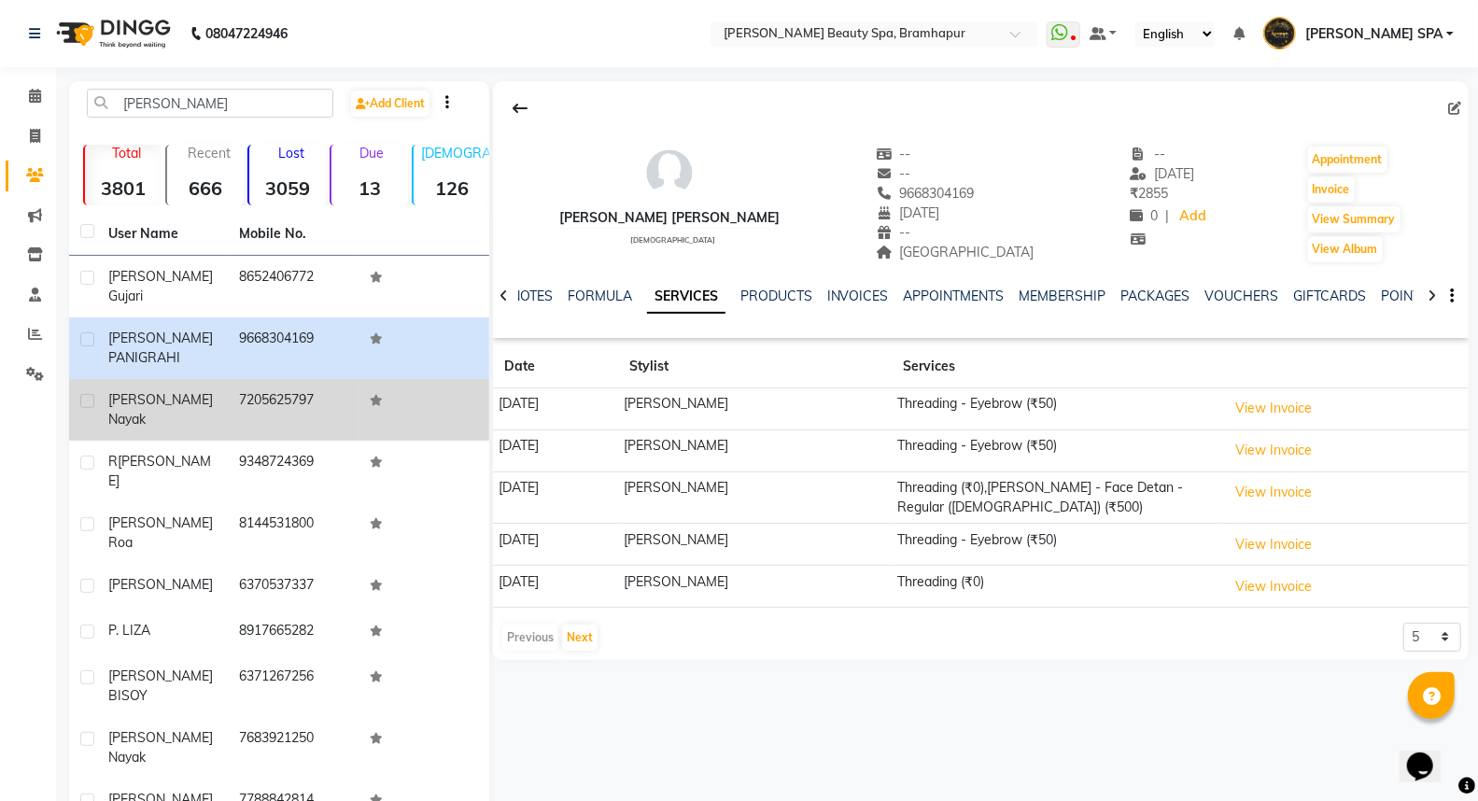
click at [200, 390] on div "liza nayak" at bounding box center [162, 409] width 108 height 39
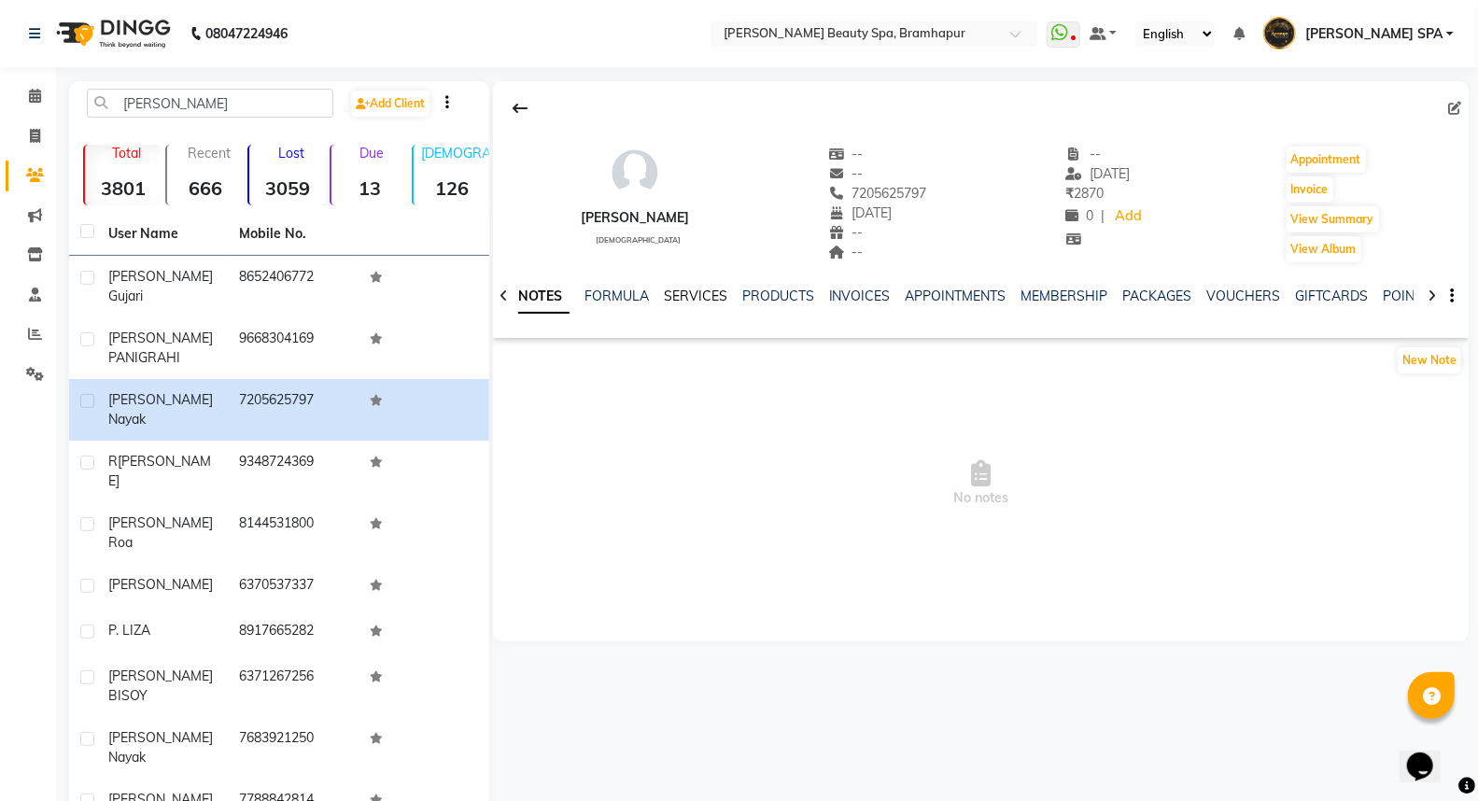
click at [698, 297] on link "SERVICES" at bounding box center [695, 296] width 63 height 17
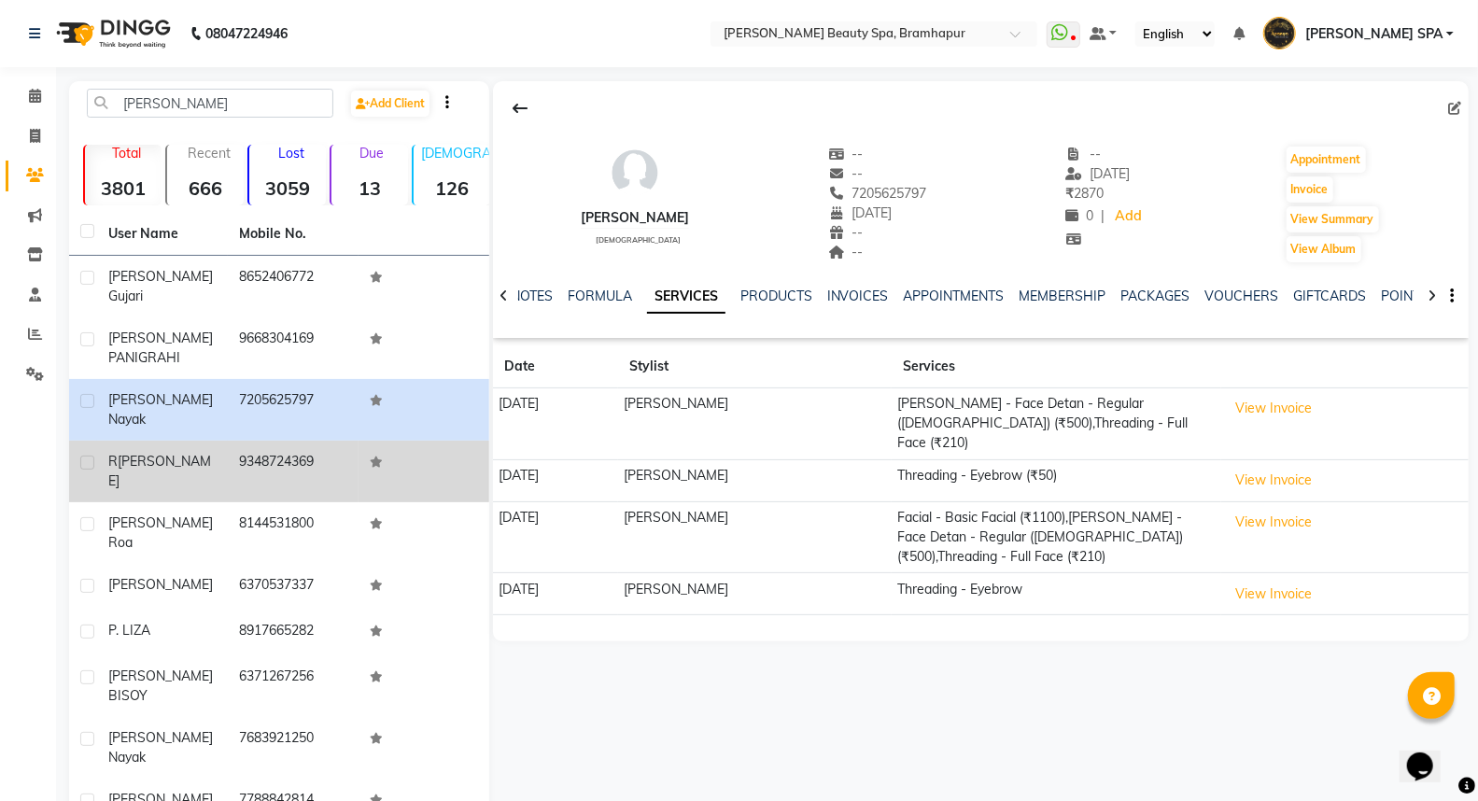
click at [143, 441] on td "r liza" at bounding box center [162, 472] width 131 height 62
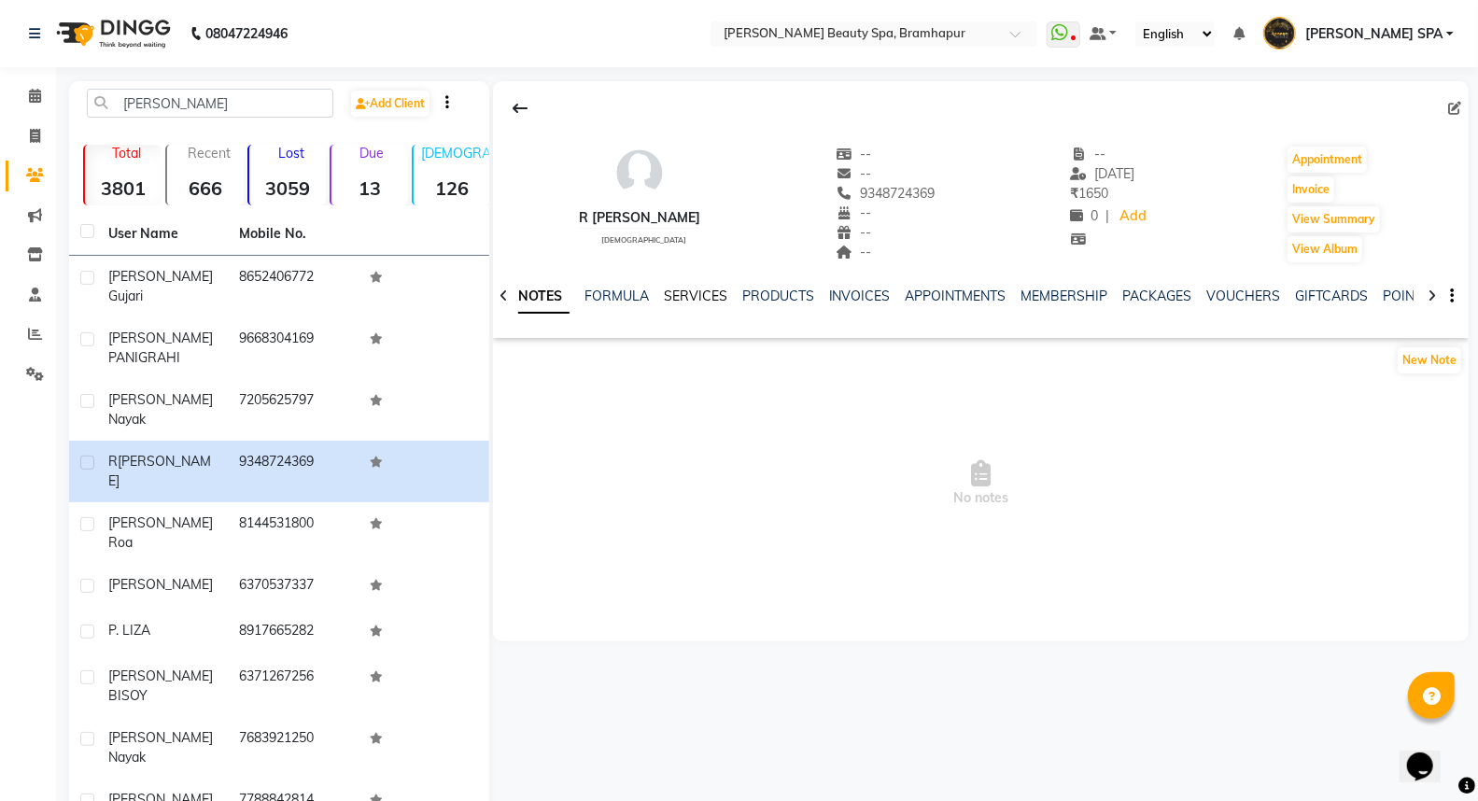
click at [706, 292] on link "SERVICES" at bounding box center [695, 296] width 63 height 17
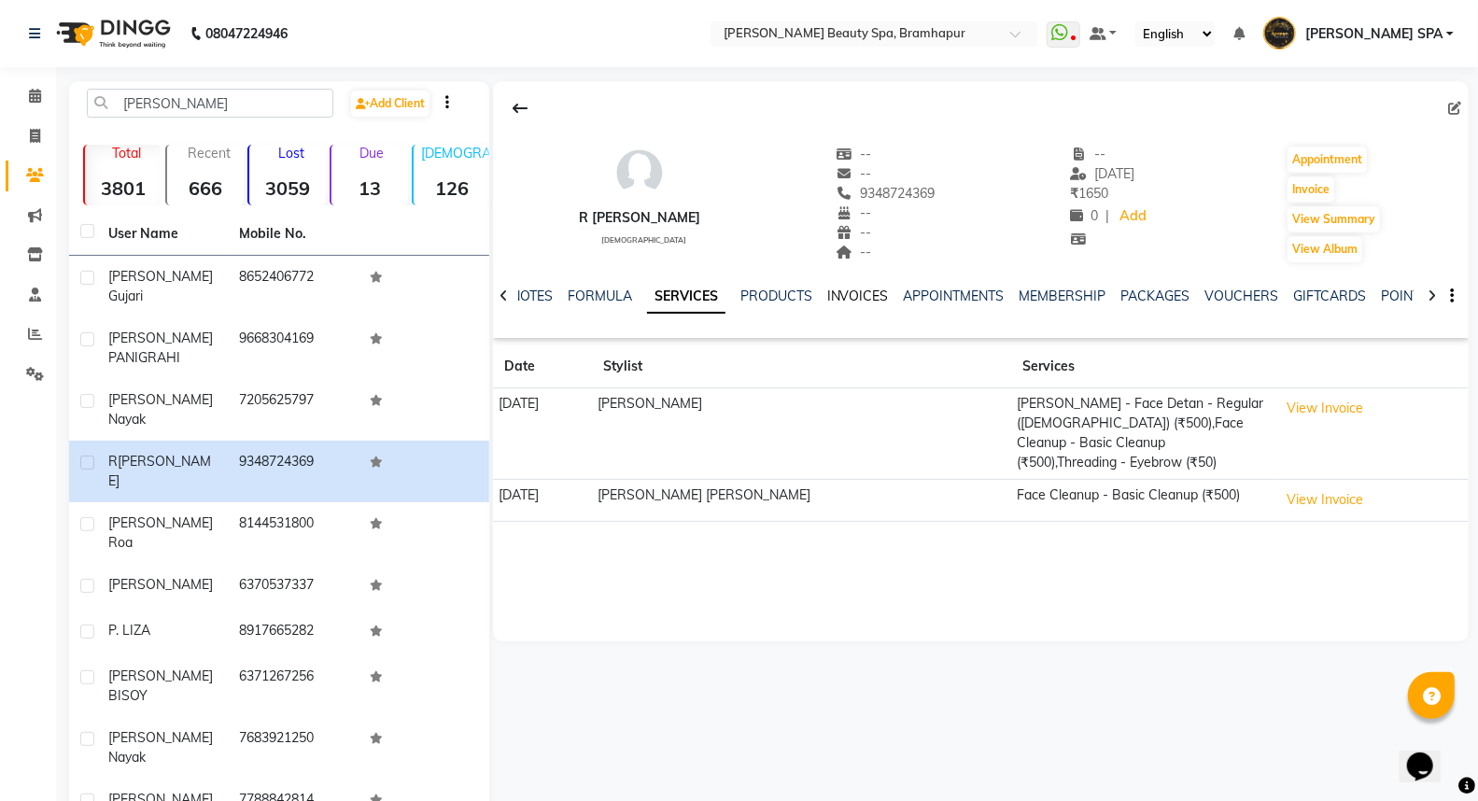
click at [866, 291] on link "INVOICES" at bounding box center [858, 296] width 62 height 17
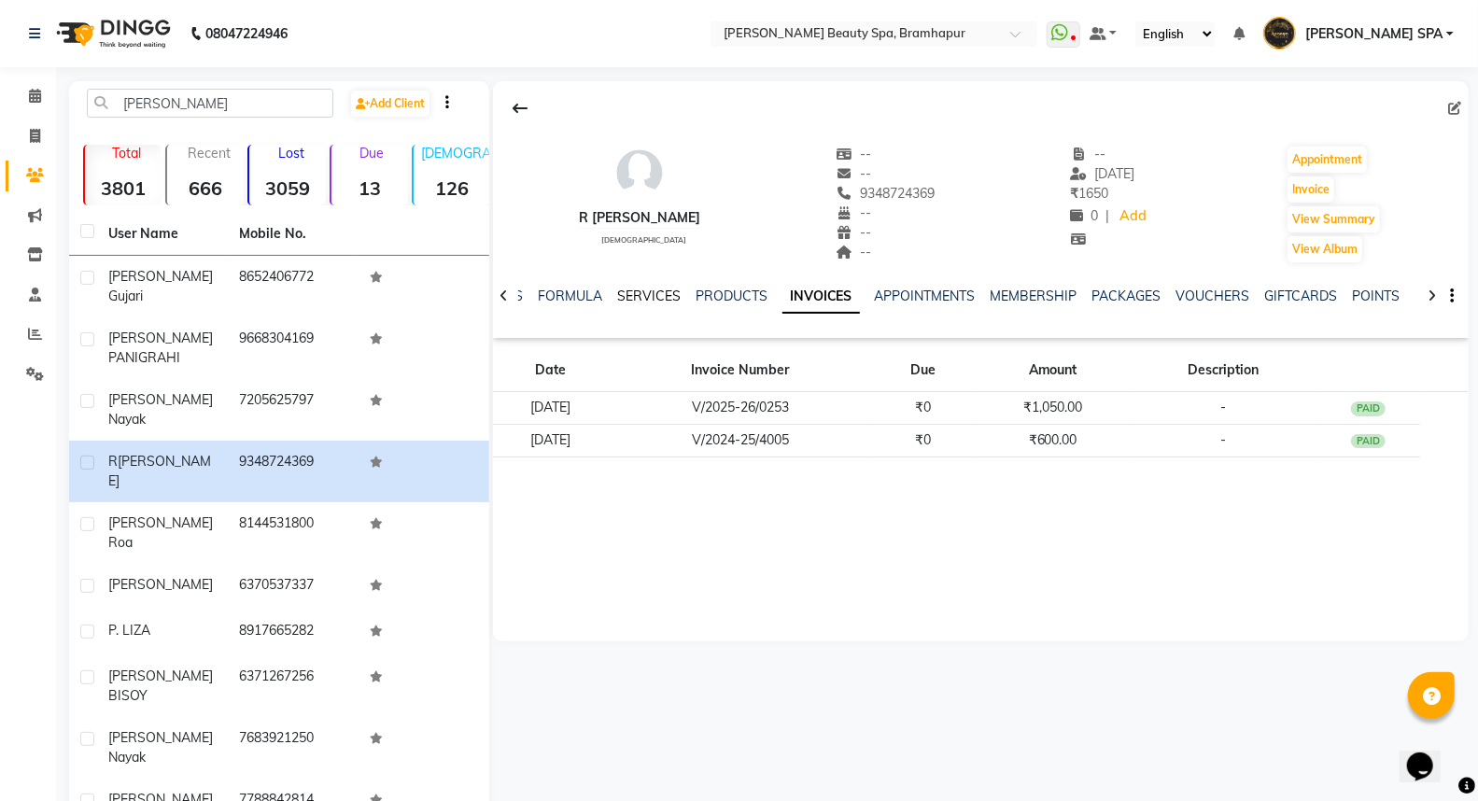
drag, startPoint x: 641, startPoint y: 288, endPoint x: 673, endPoint y: 324, distance: 48.3
click at [640, 288] on link "SERVICES" at bounding box center [648, 296] width 63 height 17
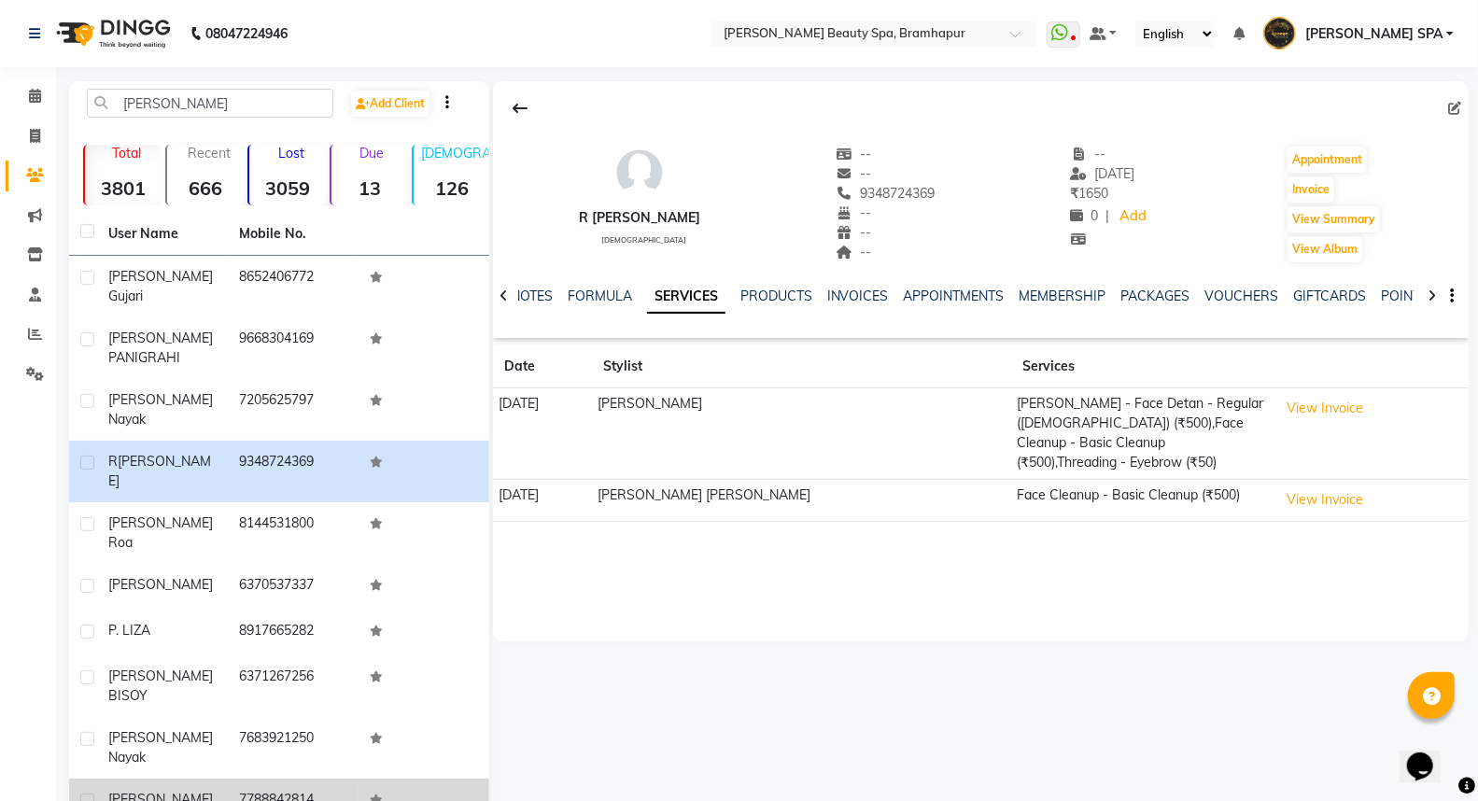
click at [147, 790] on div "[PERSON_NAME]" at bounding box center [162, 800] width 108 height 20
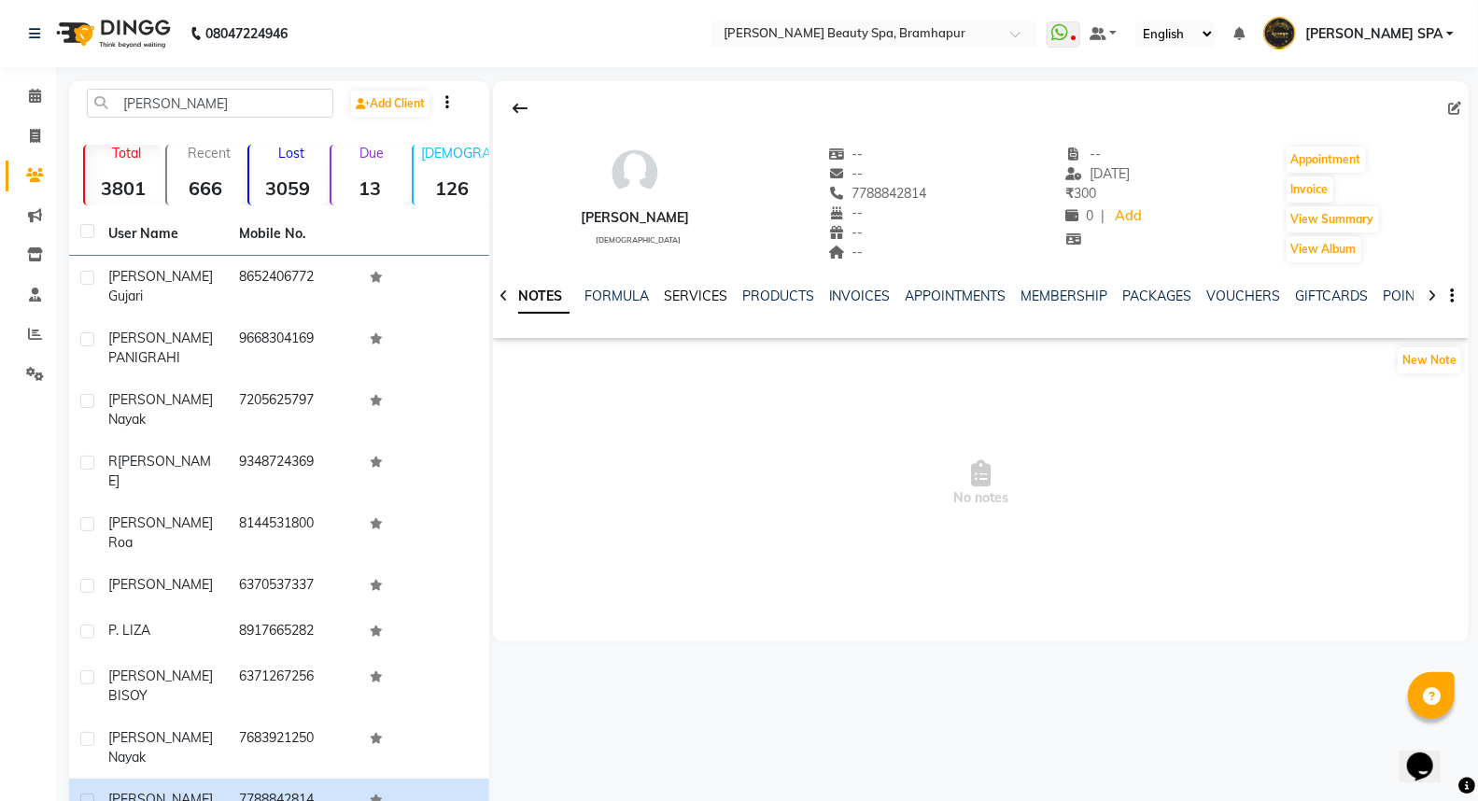
click at [694, 288] on link "SERVICES" at bounding box center [695, 296] width 63 height 17
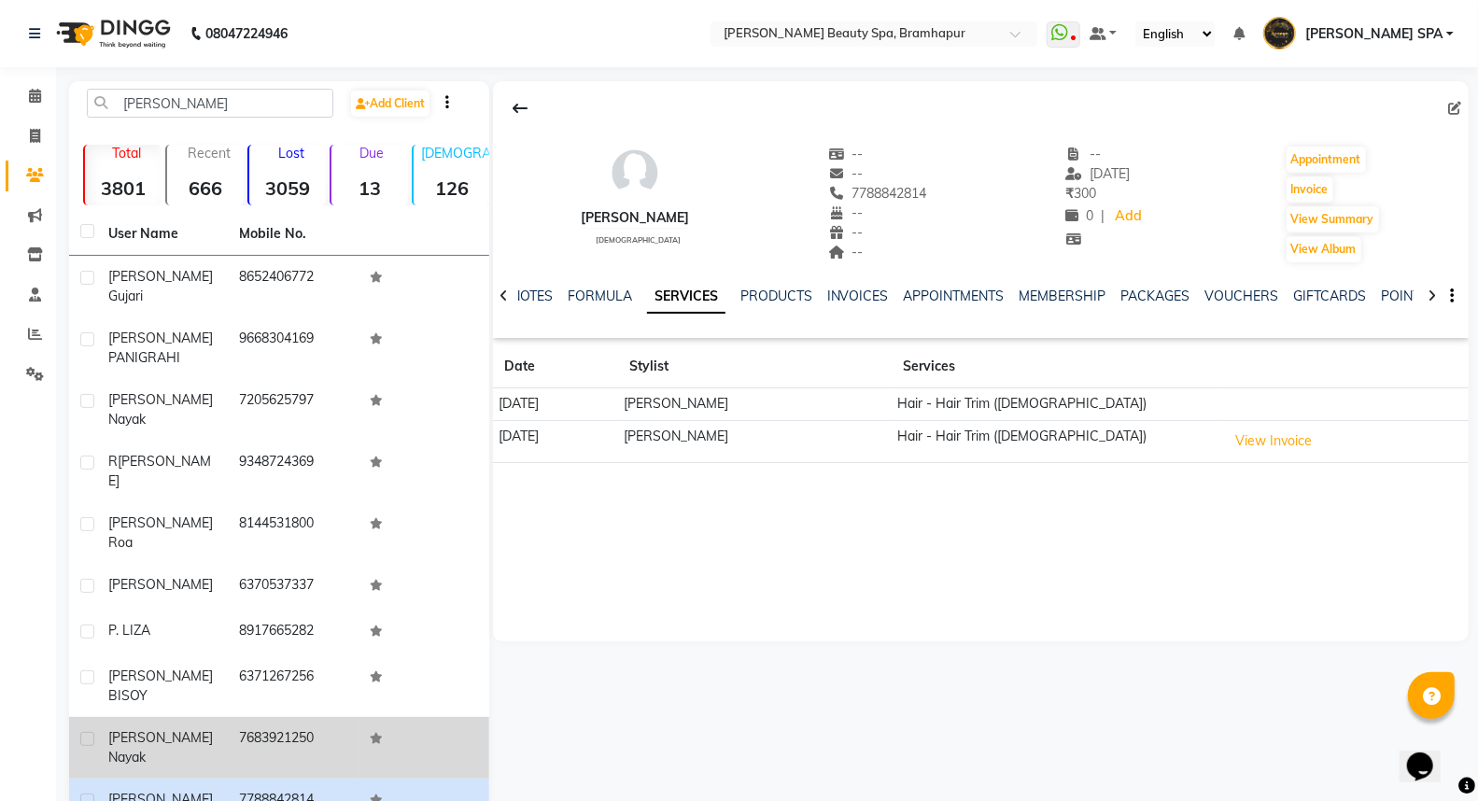
click at [278, 717] on td "7683921250" at bounding box center [293, 748] width 131 height 62
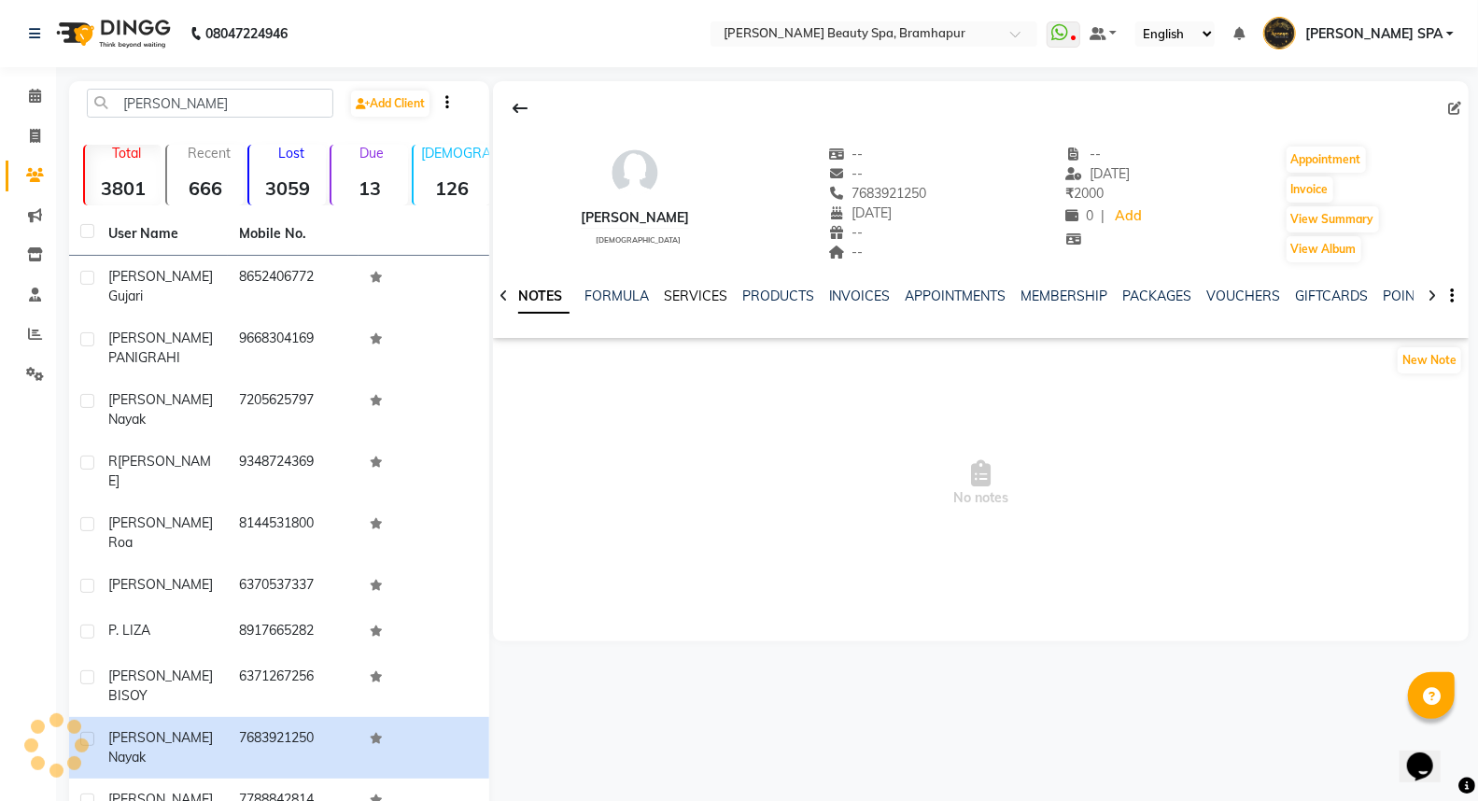
click at [694, 290] on link "SERVICES" at bounding box center [695, 296] width 63 height 17
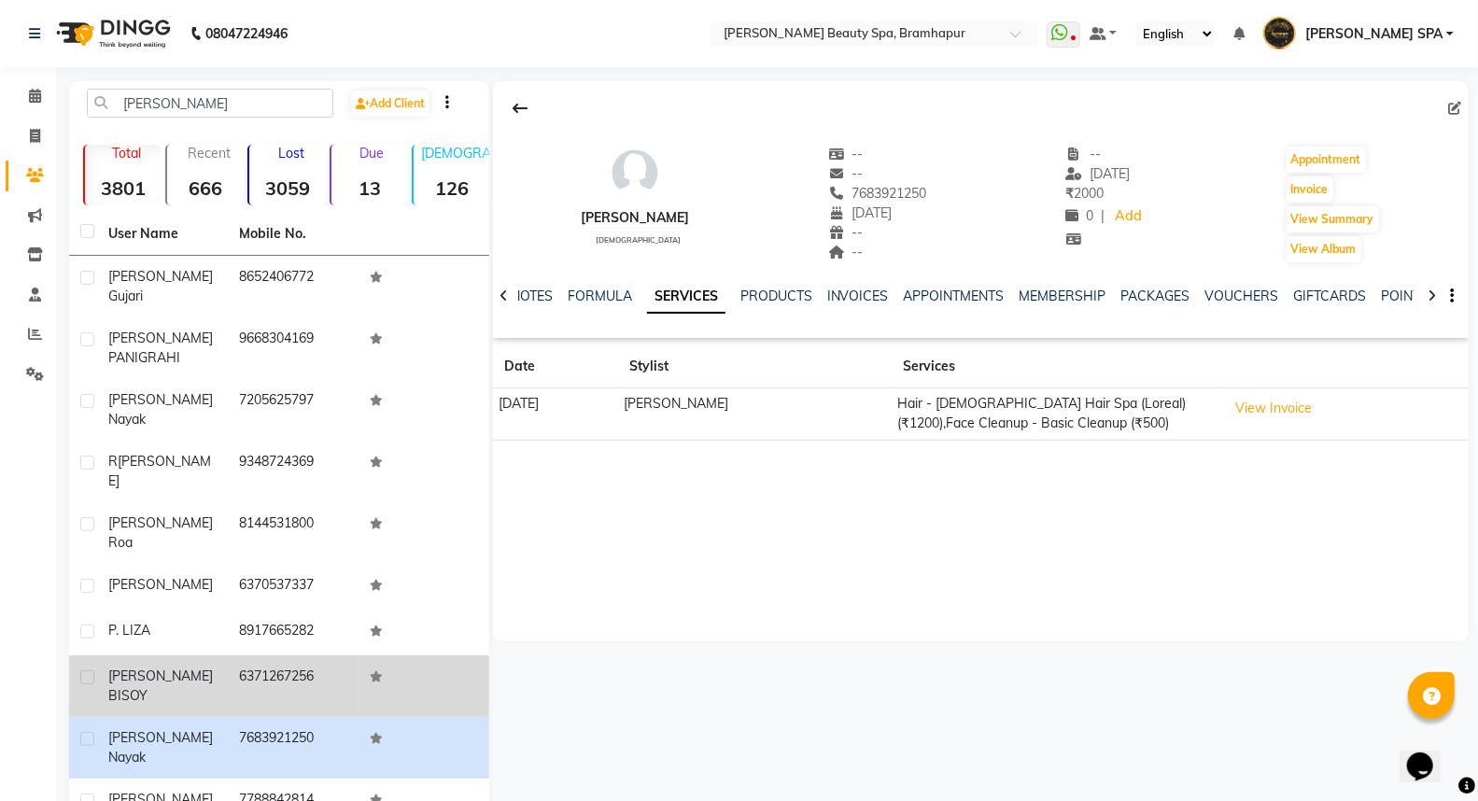
click at [181, 666] on div "LIZA BISOY" at bounding box center [162, 685] width 108 height 39
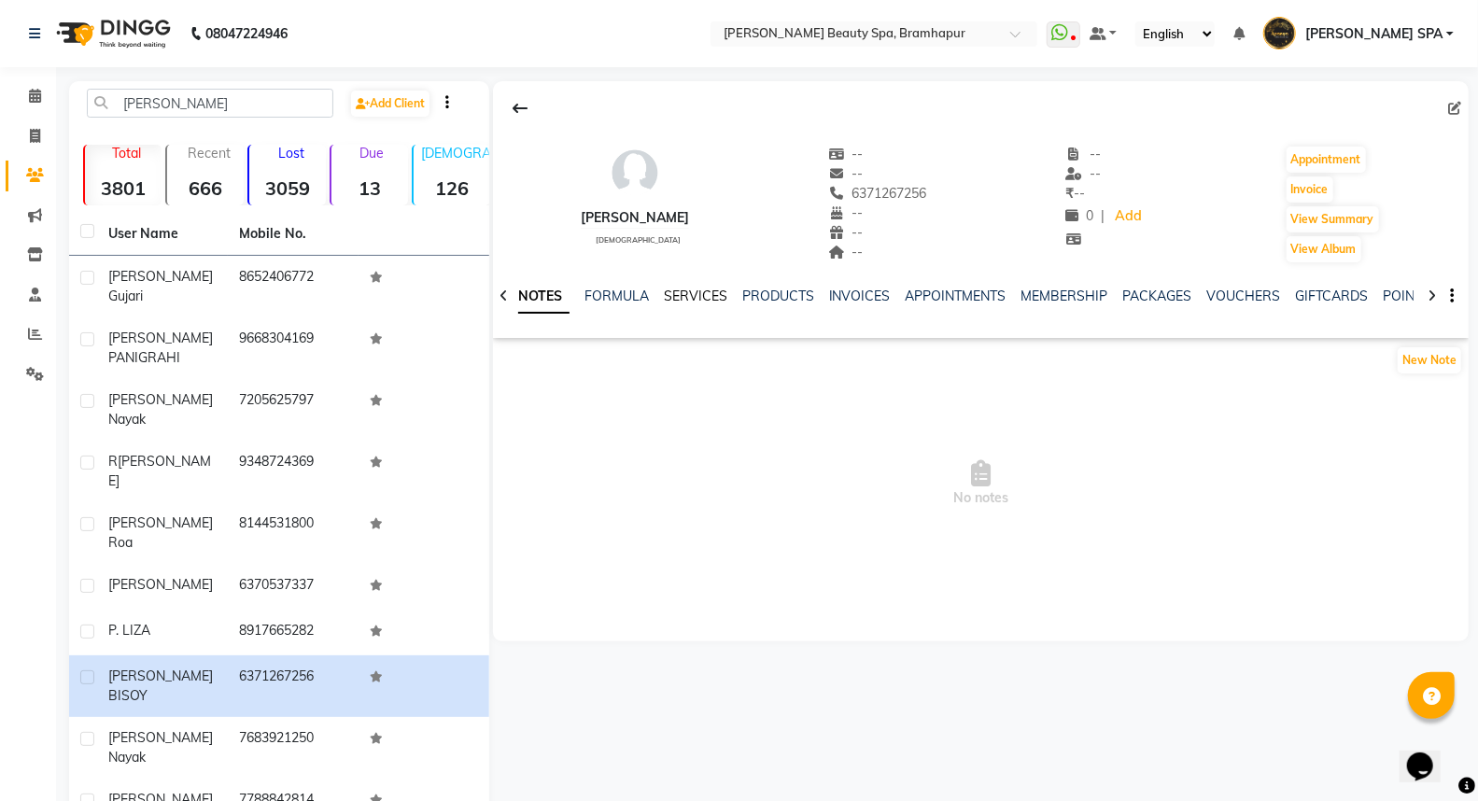
click at [681, 294] on link "SERVICES" at bounding box center [695, 296] width 63 height 17
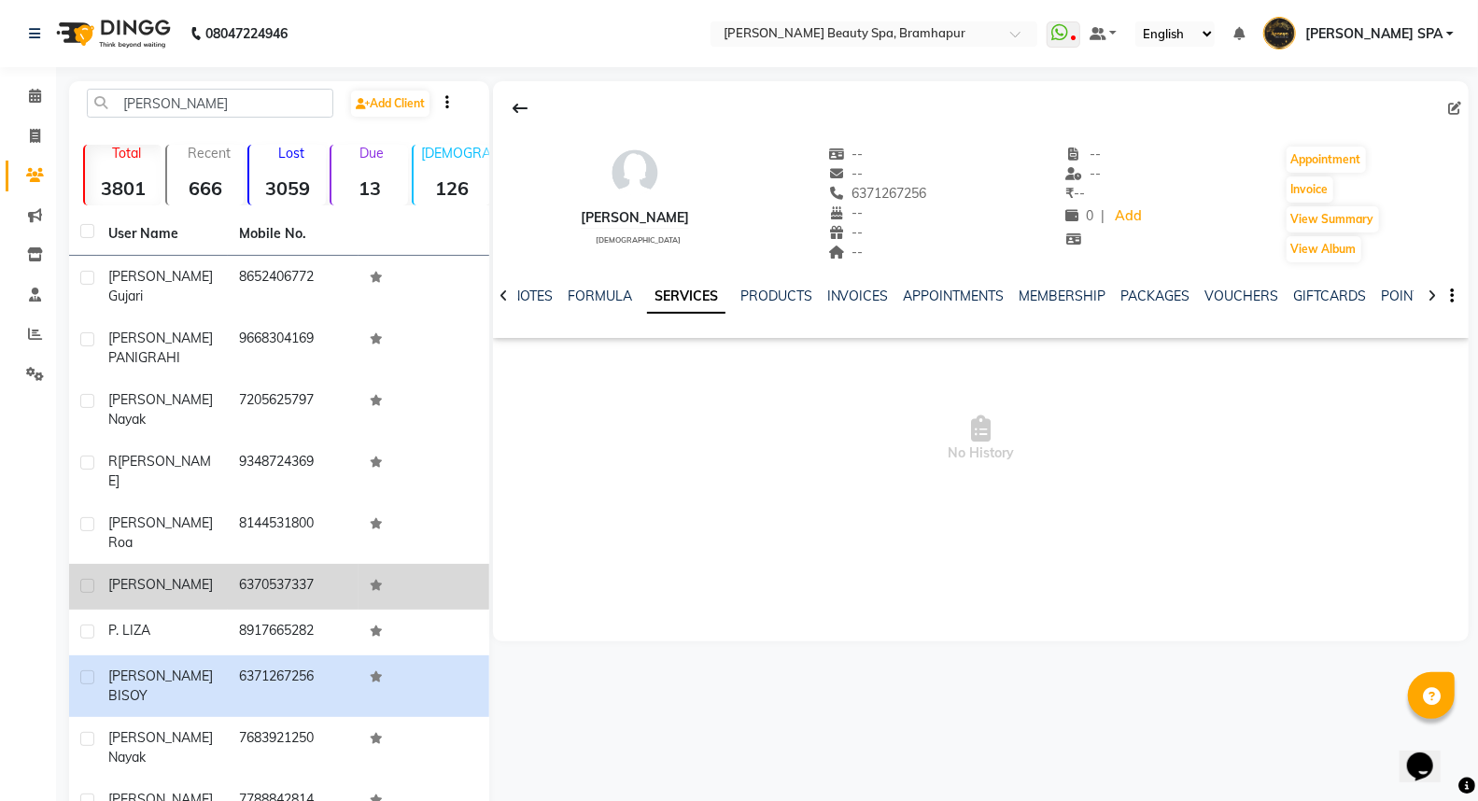
drag, startPoint x: 165, startPoint y: 569, endPoint x: 274, endPoint y: 524, distance: 117.5
click at [166, 621] on div "P. LIZA" at bounding box center [162, 631] width 108 height 20
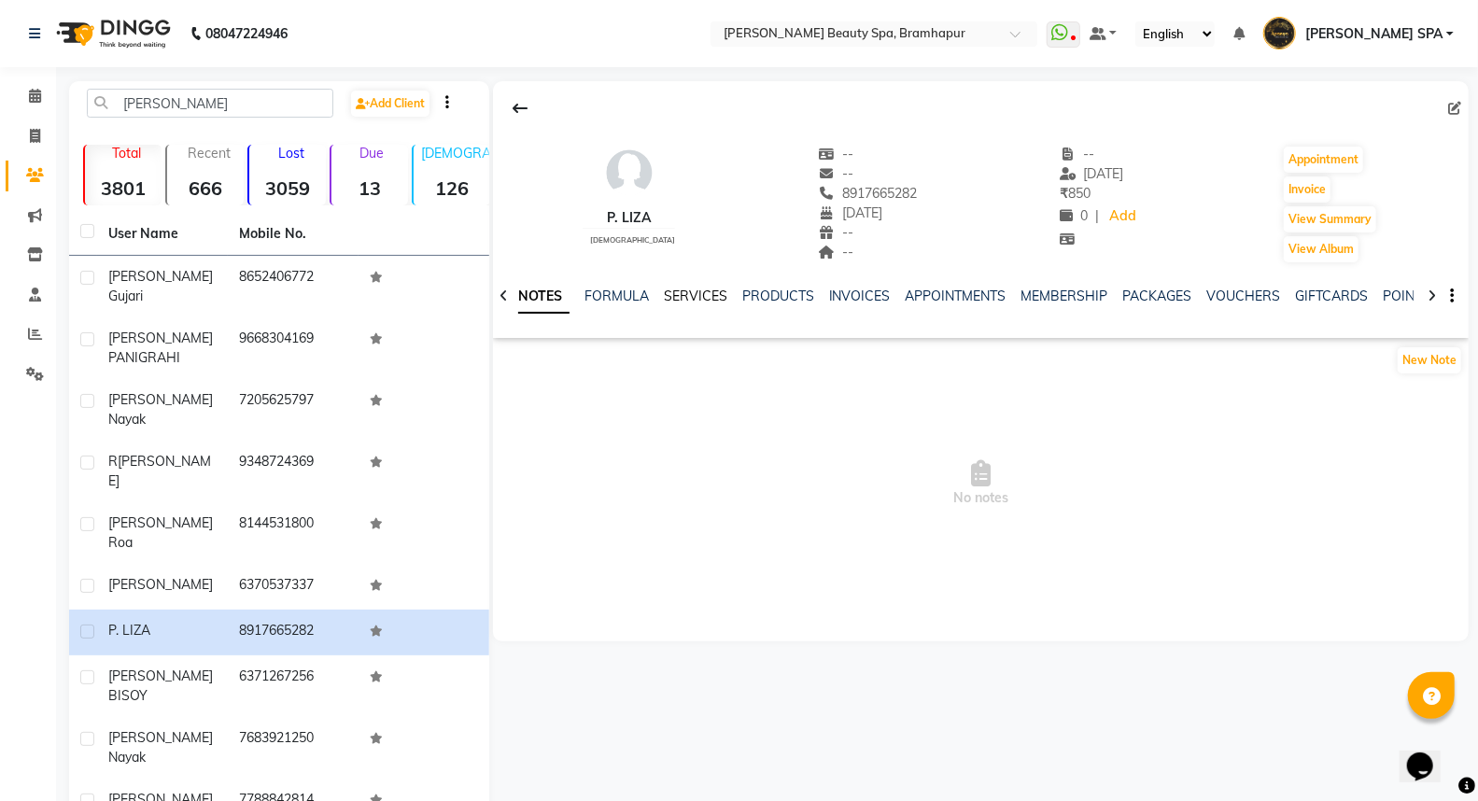
click at [684, 297] on link "SERVICES" at bounding box center [695, 296] width 63 height 17
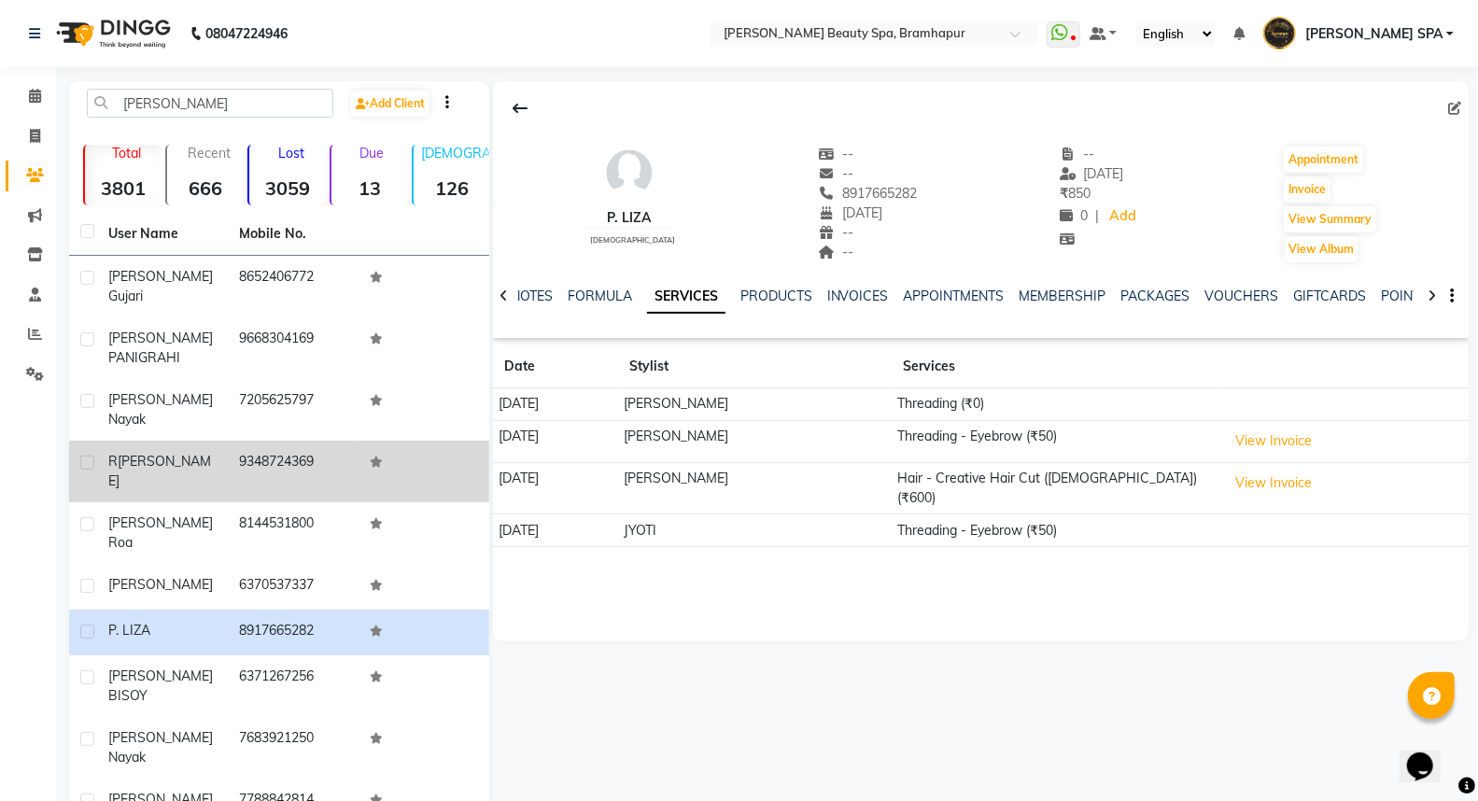
click at [156, 452] on div "r liza" at bounding box center [162, 471] width 108 height 39
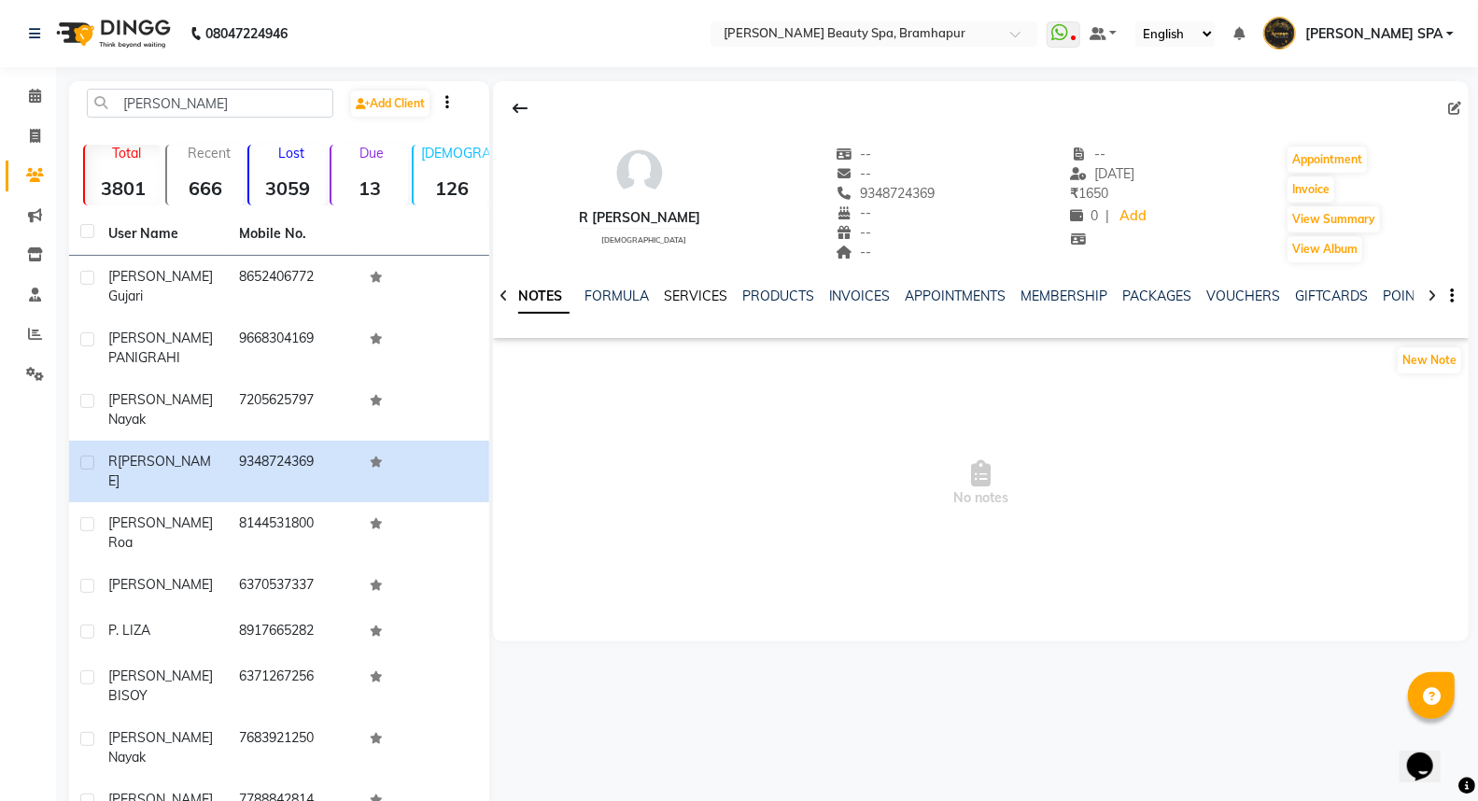
click at [698, 296] on link "SERVICES" at bounding box center [695, 296] width 63 height 17
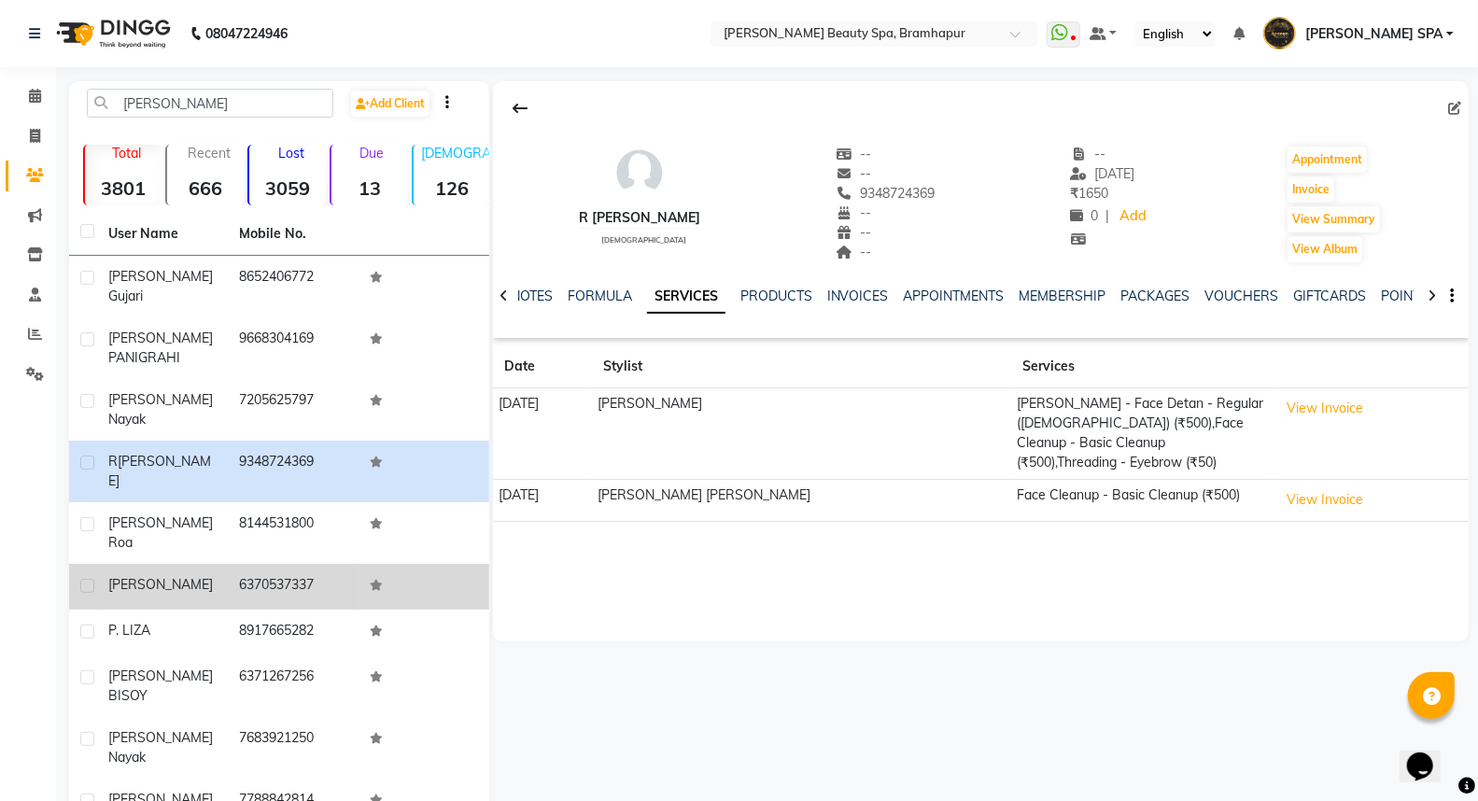
click at [145, 564] on td "[PERSON_NAME]" at bounding box center [162, 587] width 131 height 46
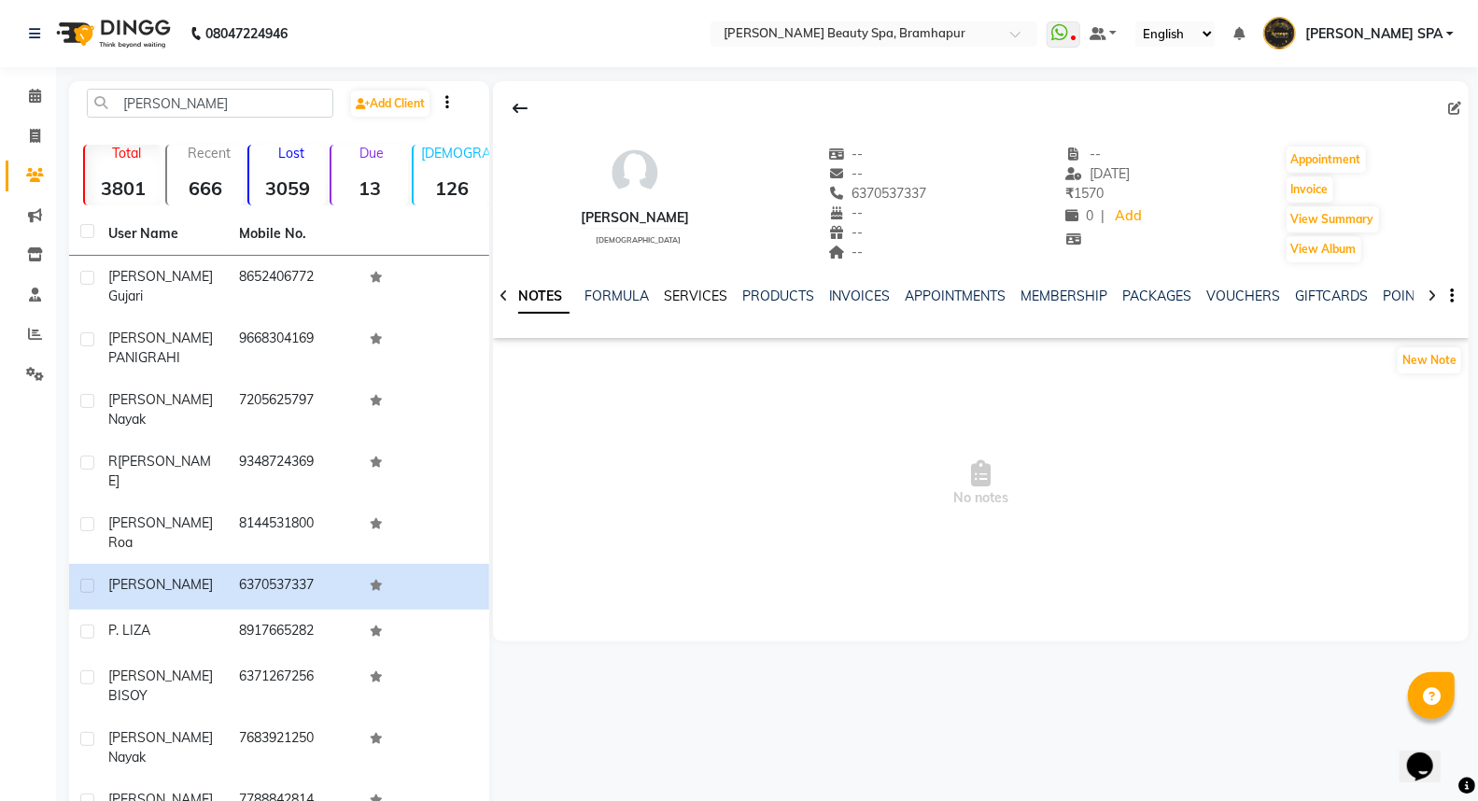
click at [676, 293] on link "SERVICES" at bounding box center [695, 296] width 63 height 17
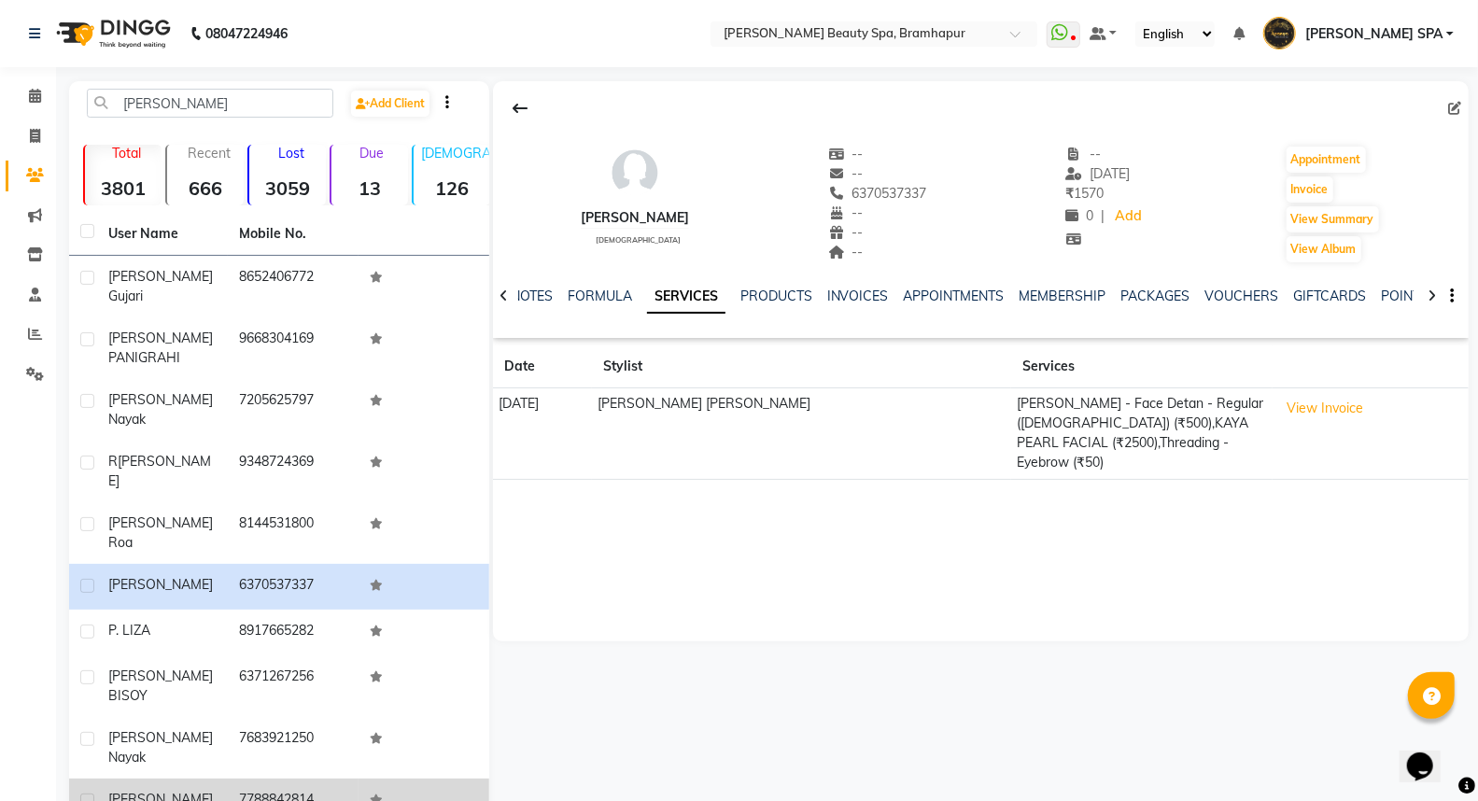
click at [203, 779] on td "[PERSON_NAME]" at bounding box center [162, 802] width 131 height 46
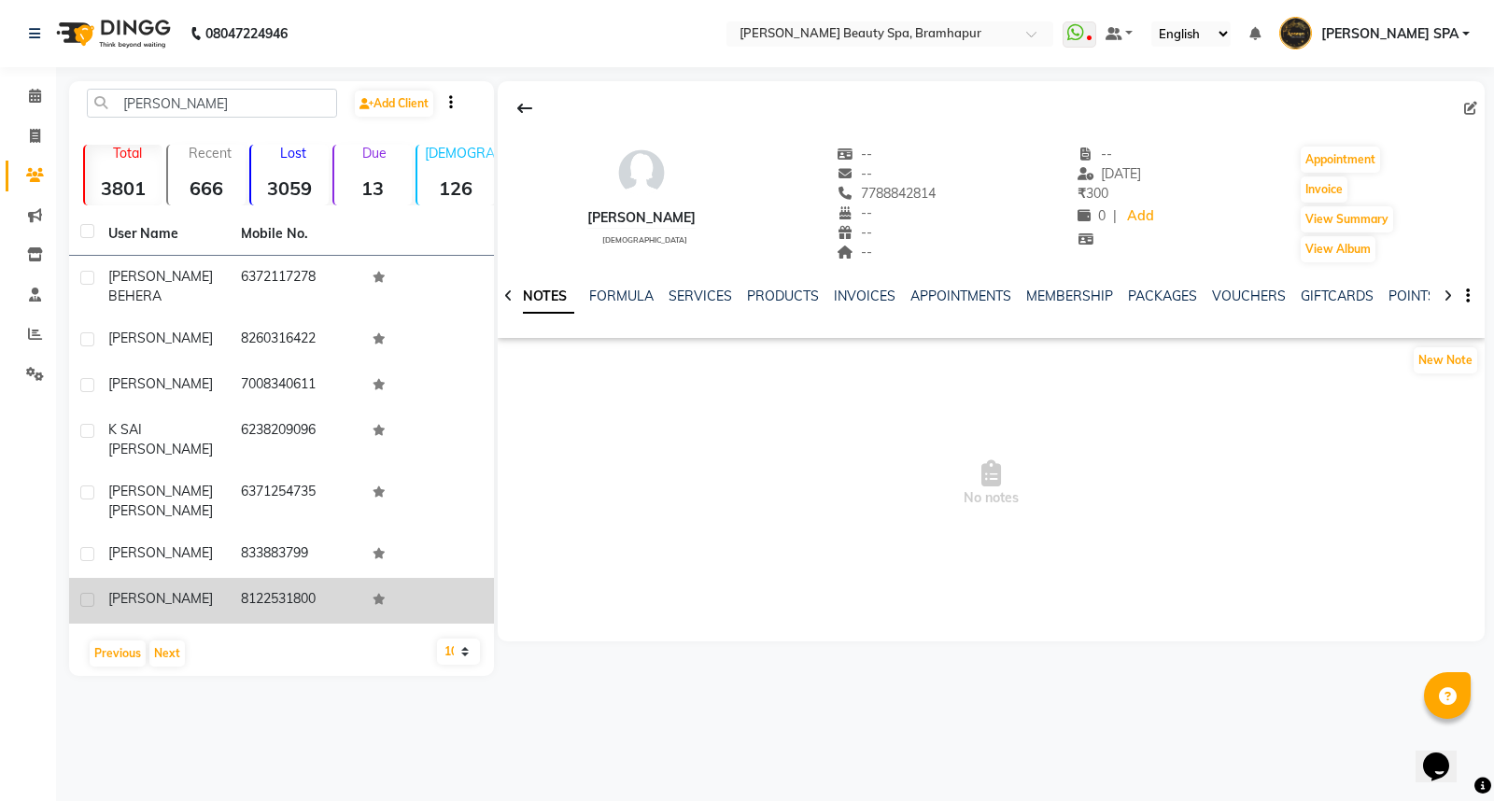
click at [211, 589] on div "[PERSON_NAME]" at bounding box center [163, 599] width 110 height 20
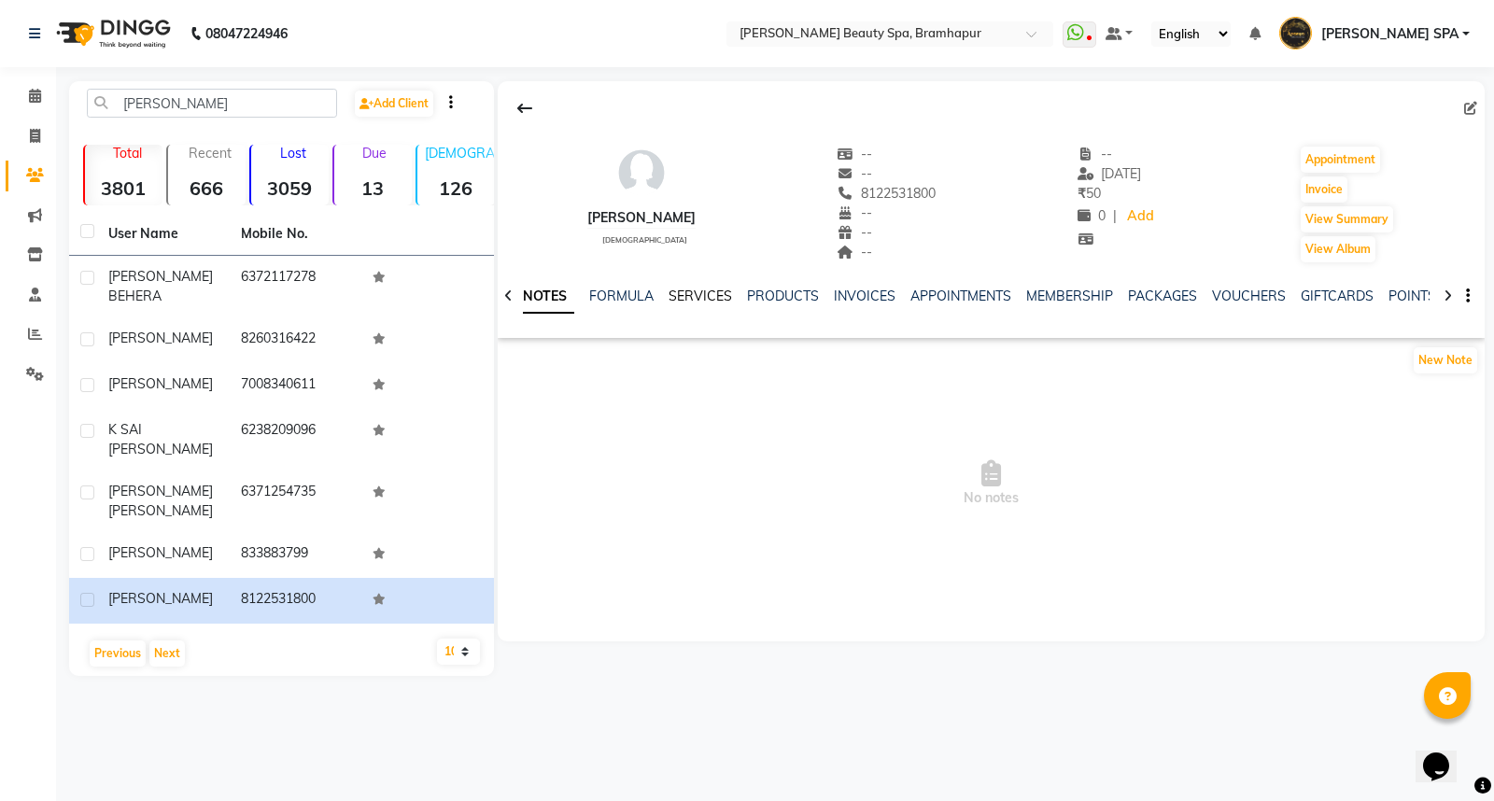
click at [716, 293] on link "SERVICES" at bounding box center [699, 296] width 63 height 17
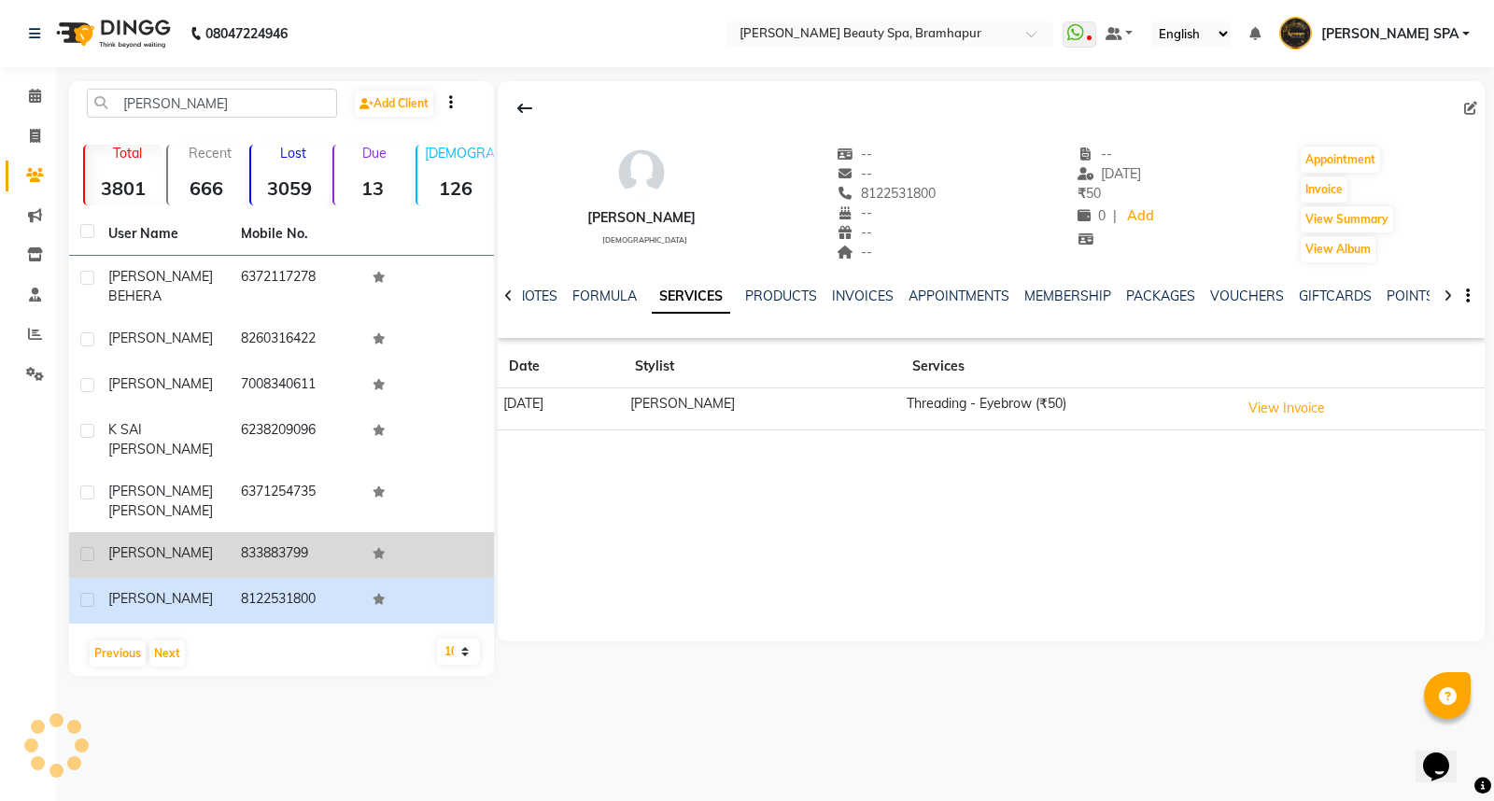
click at [219, 532] on td "[PERSON_NAME]" at bounding box center [163, 555] width 133 height 46
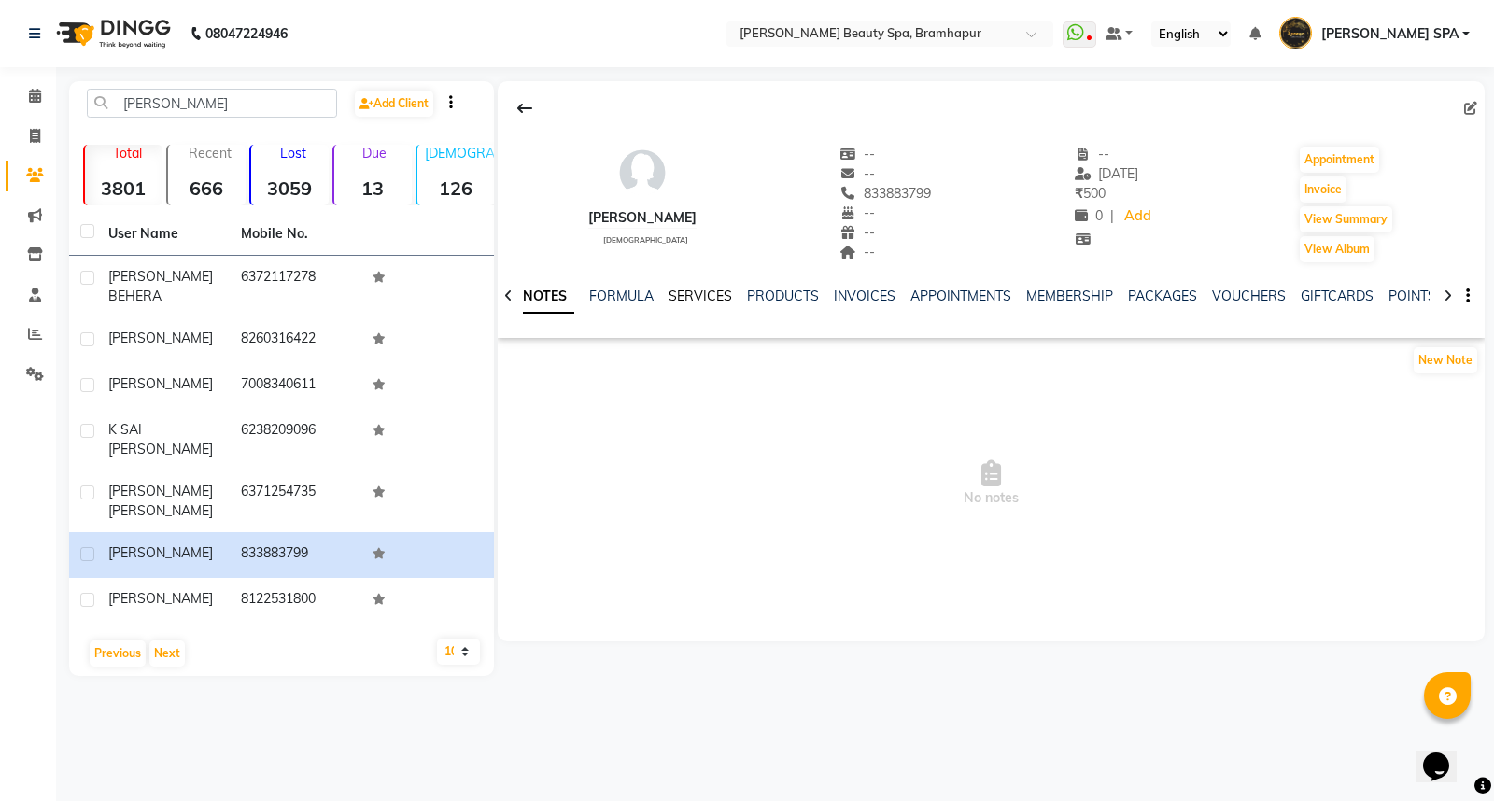
click at [715, 297] on link "SERVICES" at bounding box center [699, 296] width 63 height 17
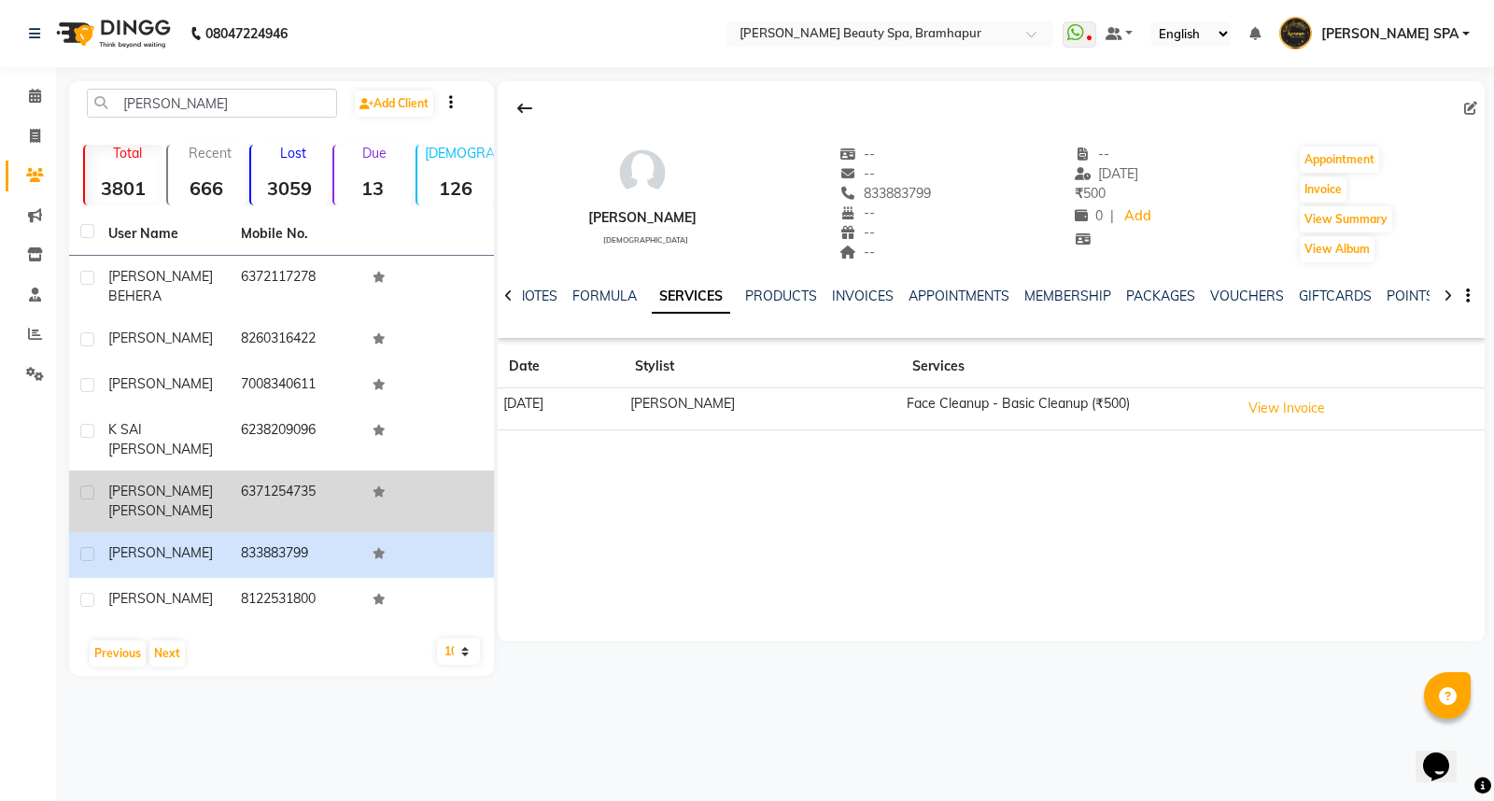
click at [203, 483] on span "[PERSON_NAME] [PERSON_NAME]" at bounding box center [160, 501] width 105 height 36
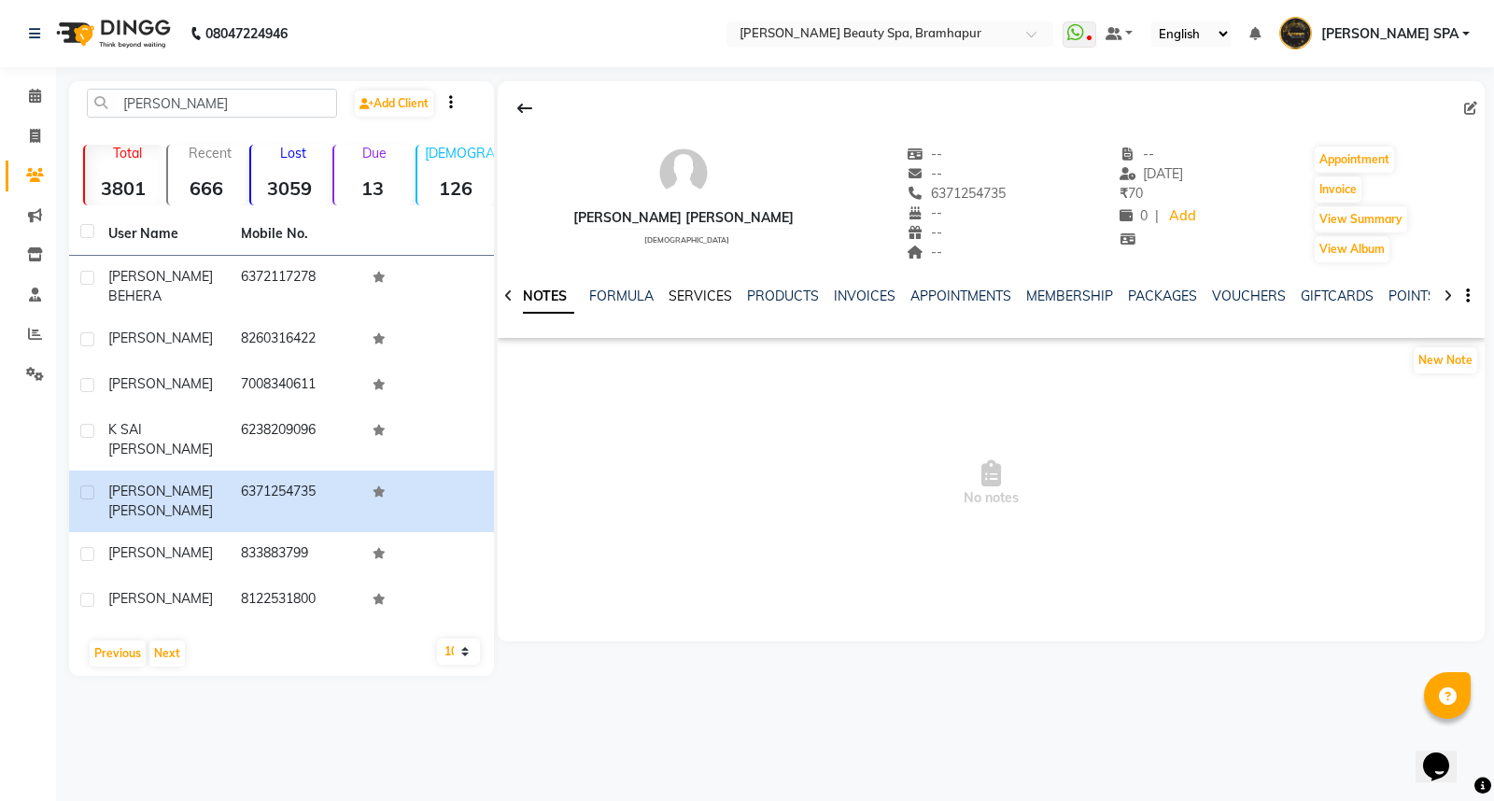
click at [694, 288] on link "SERVICES" at bounding box center [699, 296] width 63 height 17
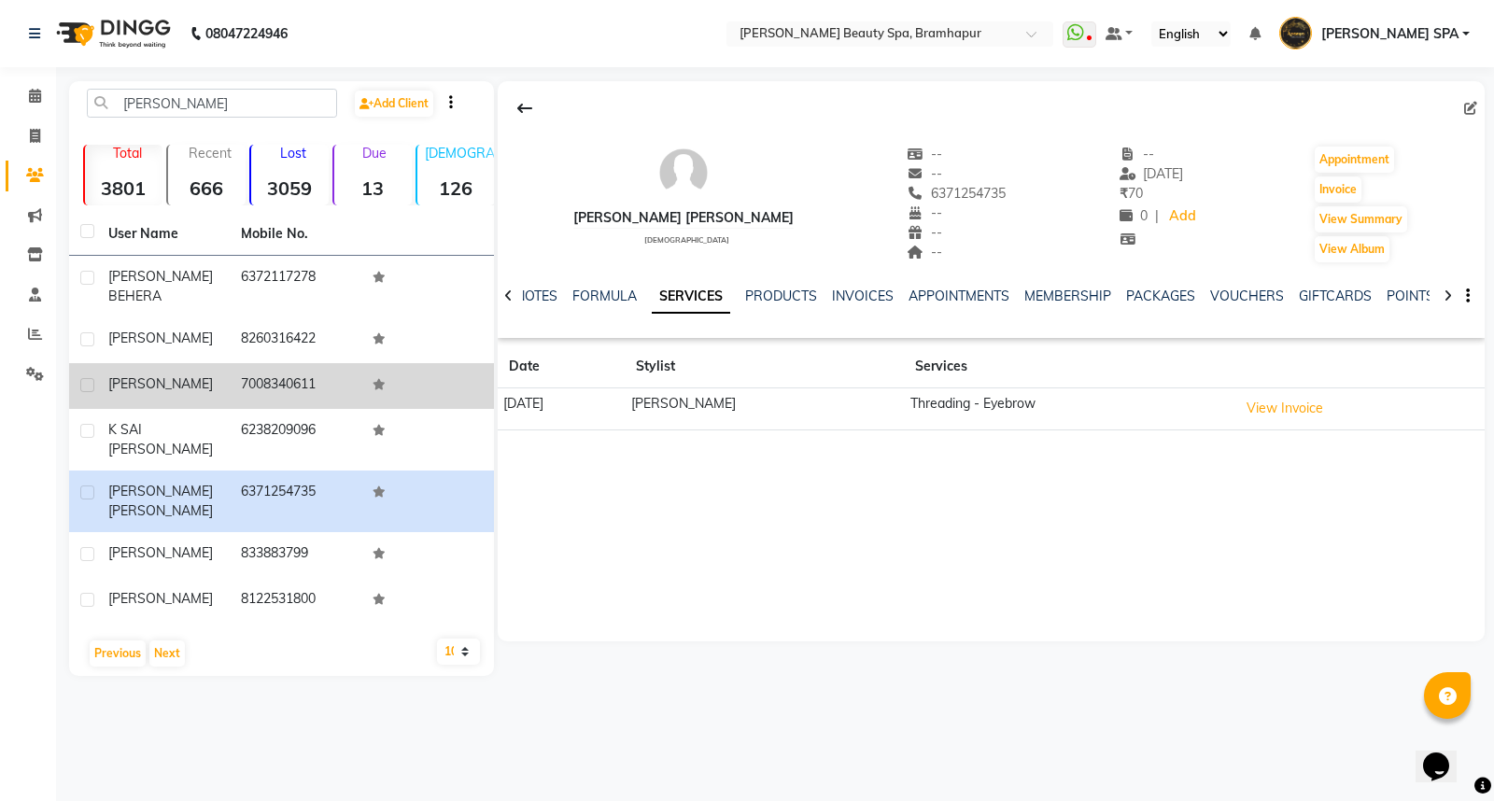
click at [164, 374] on div "[PERSON_NAME]" at bounding box center [163, 384] width 110 height 20
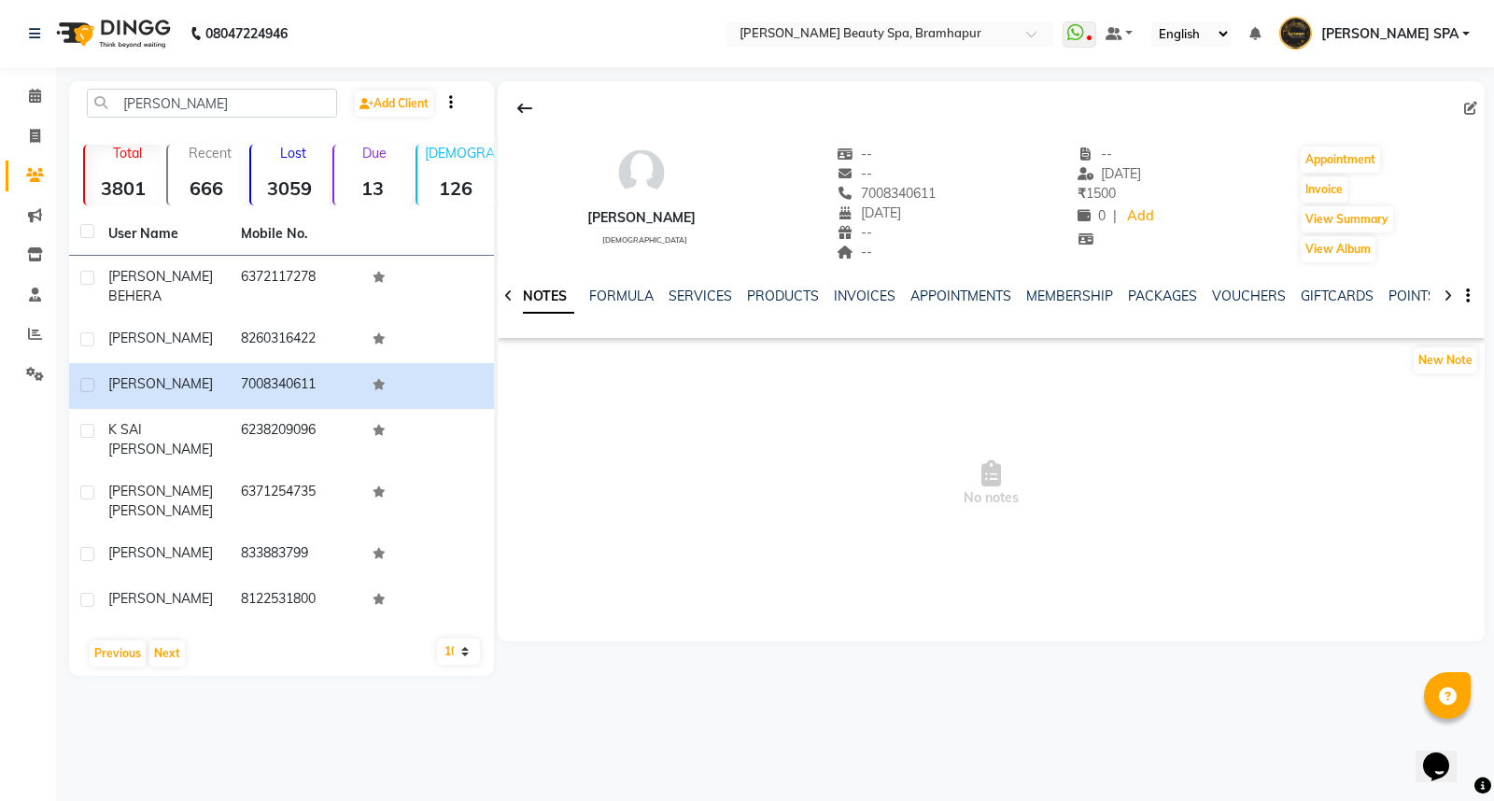
click at [706, 287] on div "SERVICES" at bounding box center [699, 297] width 63 height 20
click at [706, 299] on link "SERVICES" at bounding box center [699, 296] width 63 height 17
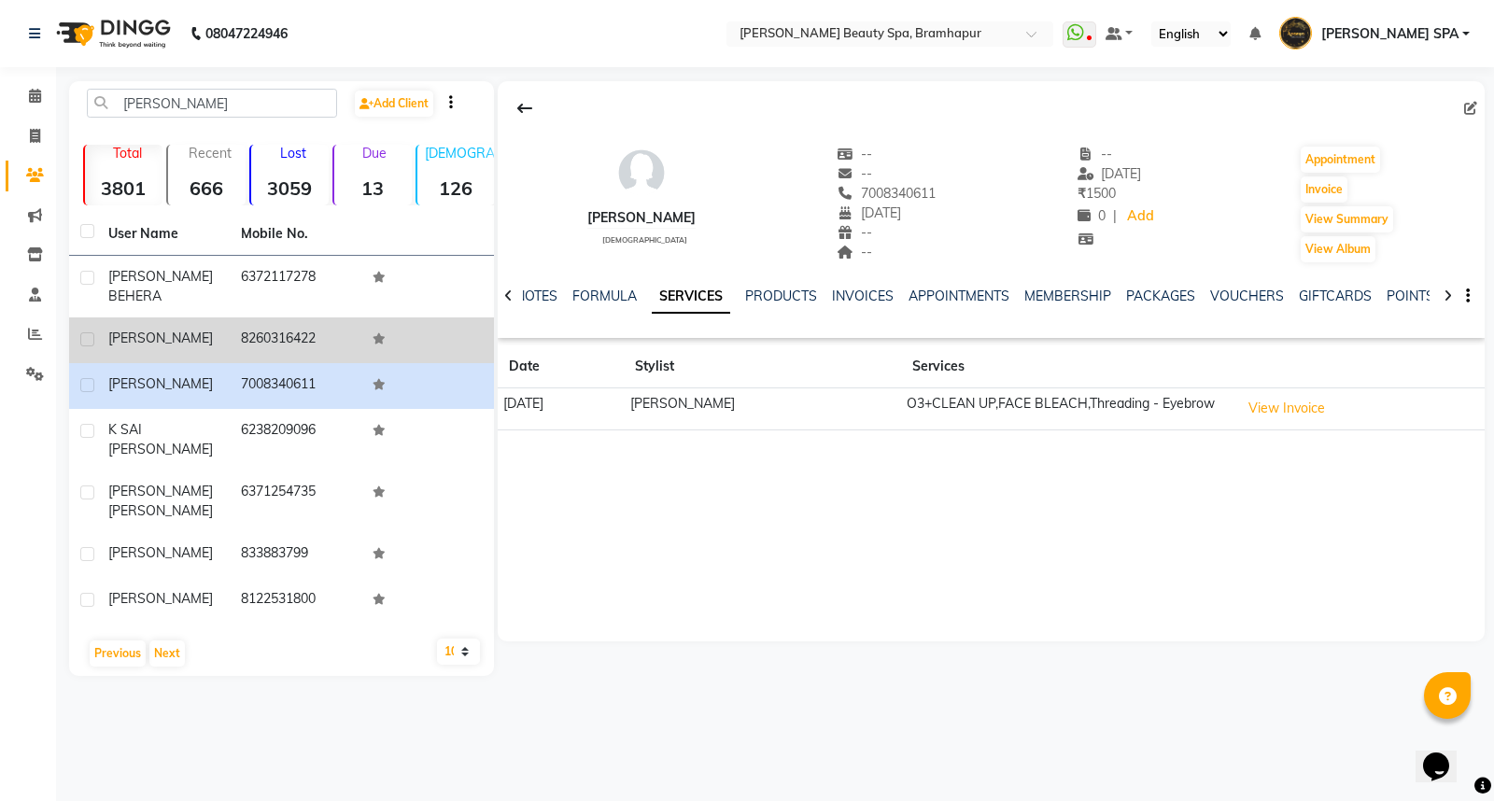
click at [171, 329] on div "[PERSON_NAME]" at bounding box center [163, 339] width 110 height 20
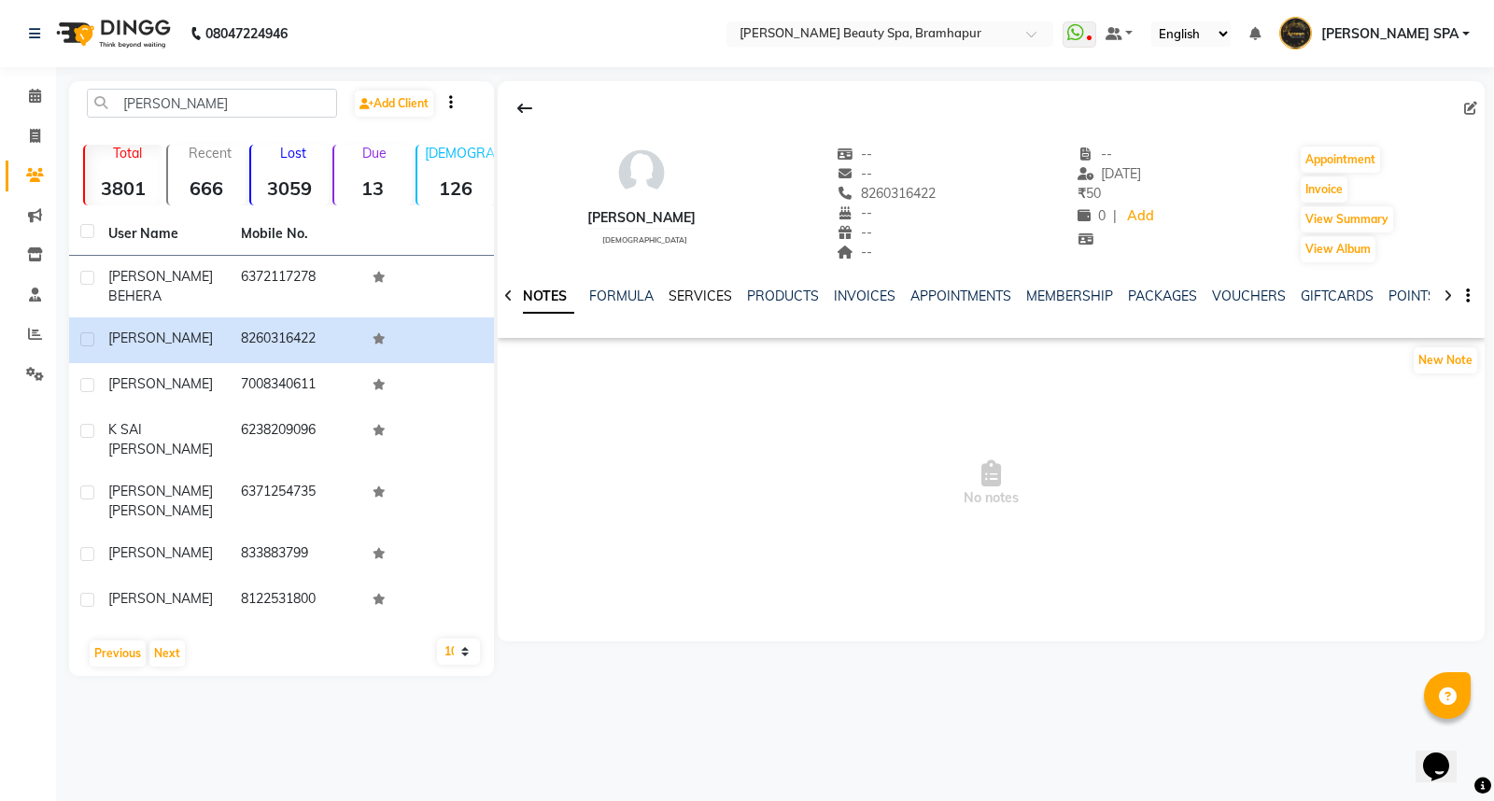
click at [669, 288] on link "SERVICES" at bounding box center [699, 296] width 63 height 17
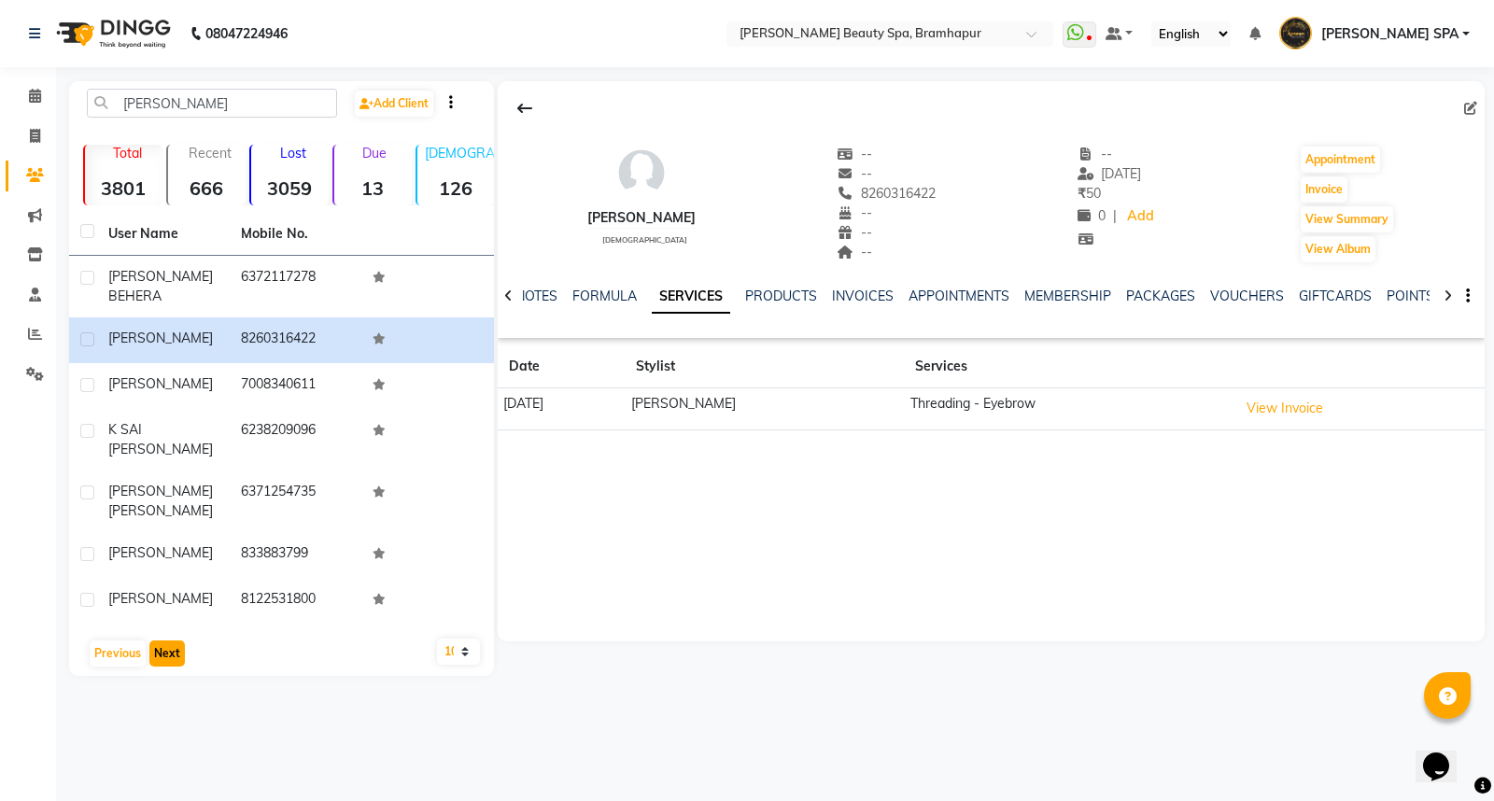
click at [169, 640] on button "Next" at bounding box center [166, 653] width 35 height 26
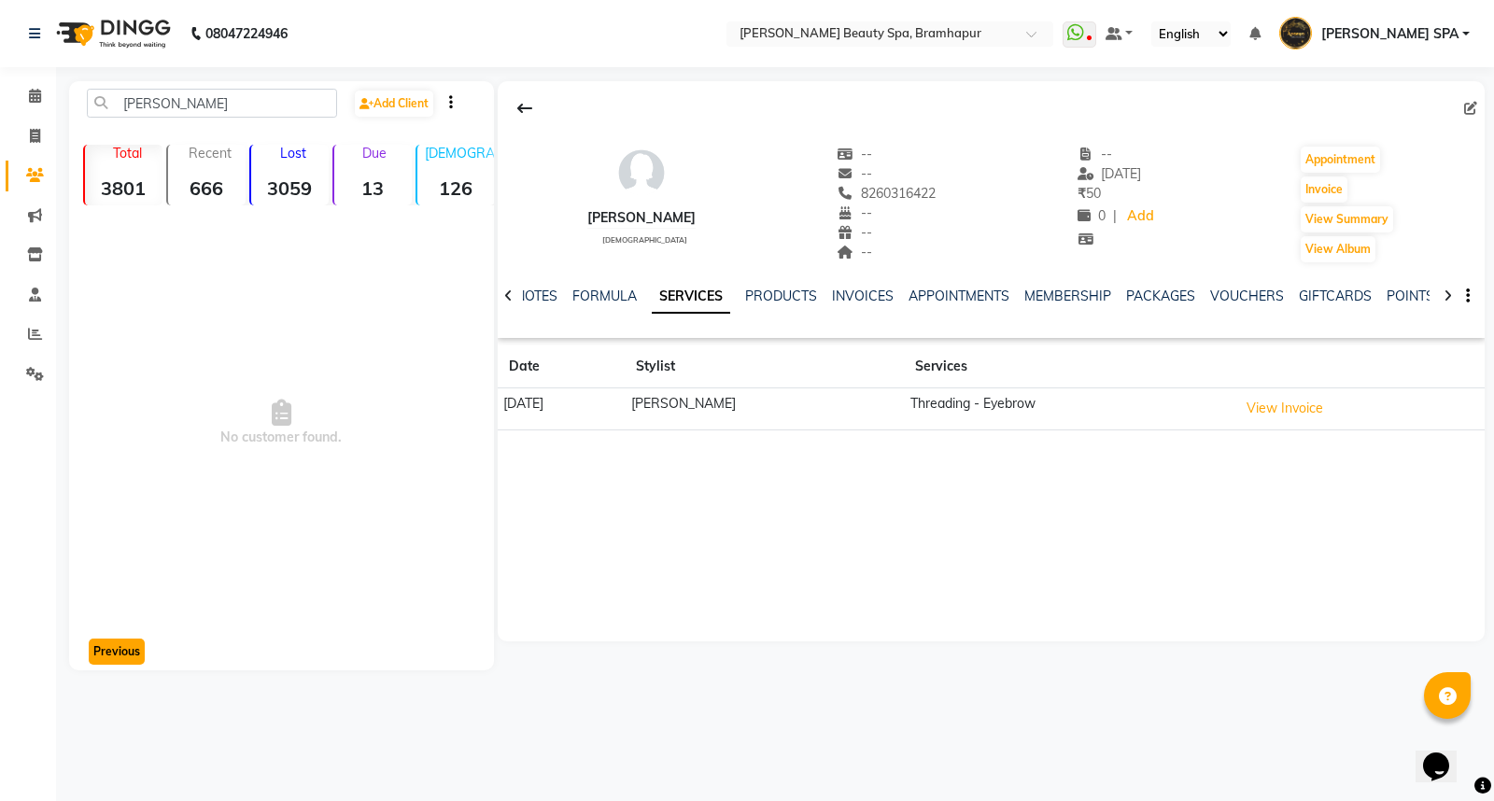
click at [117, 651] on button "Previous" at bounding box center [117, 651] width 56 height 26
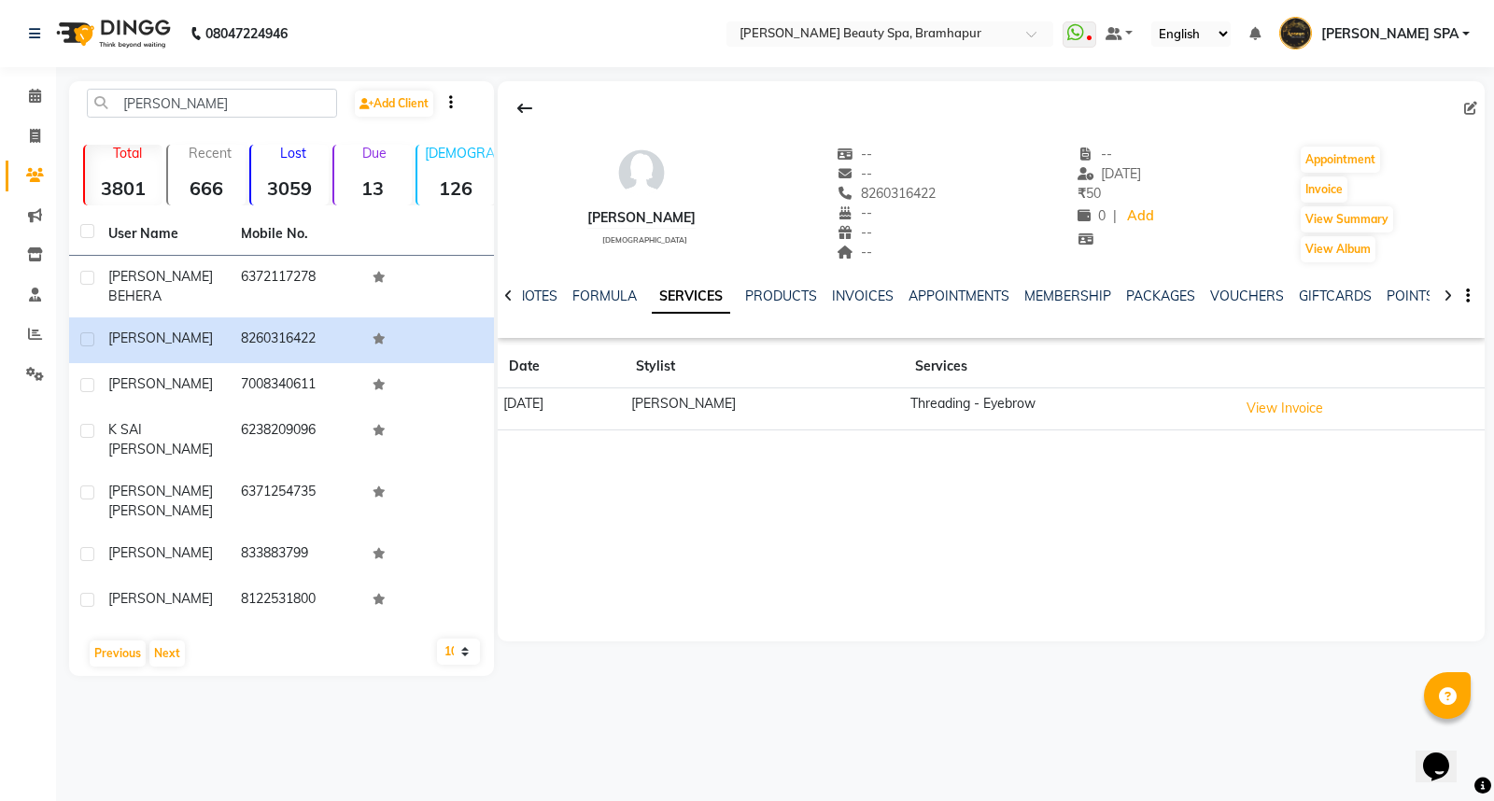
click at [128, 644] on main "liza Add Client Total 3801 Recent 666 Lost 3059 Due 13 Male 126 Female 3516 Mem…" at bounding box center [775, 392] width 1438 height 623
click at [105, 640] on button "Previous" at bounding box center [118, 653] width 56 height 26
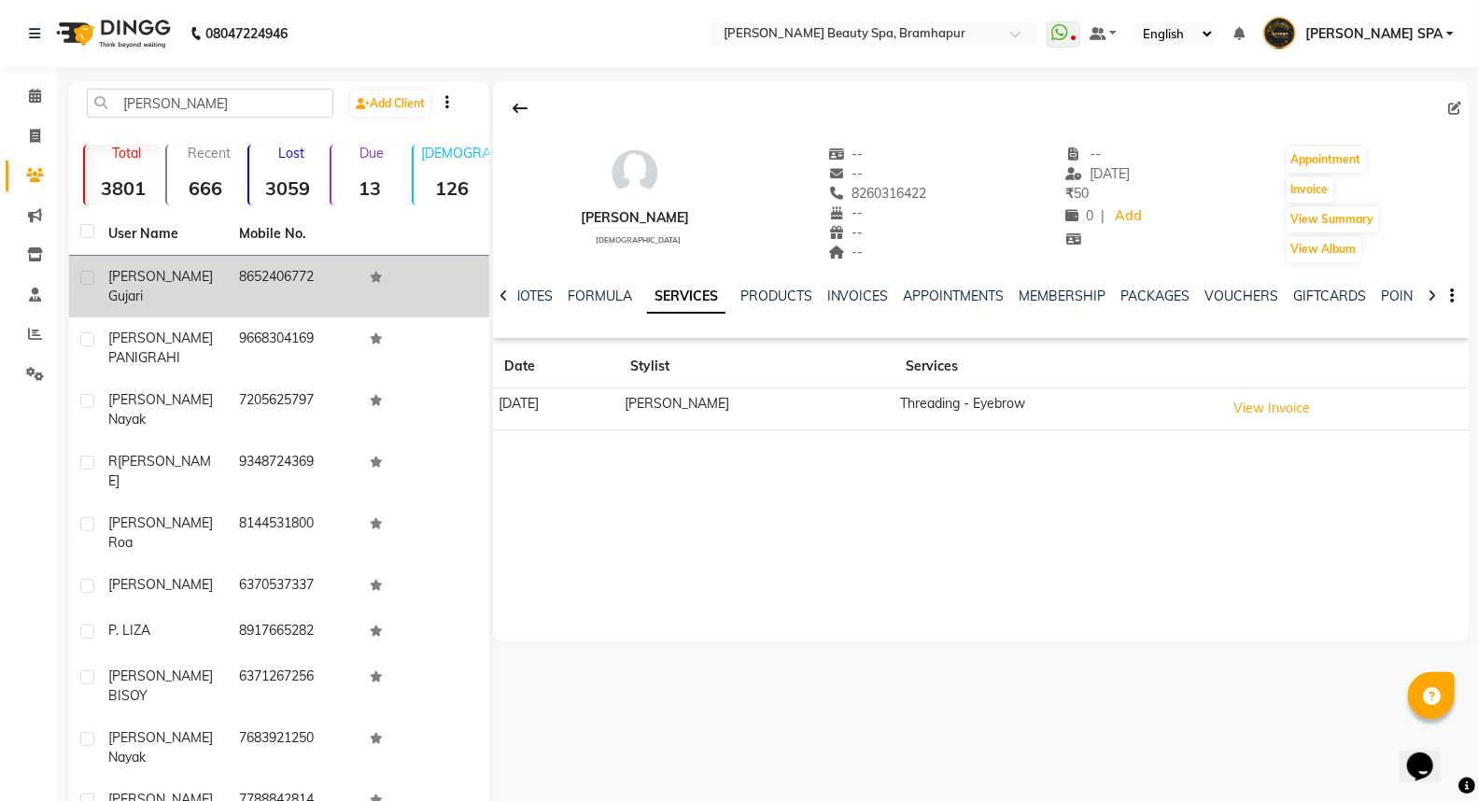
click at [143, 288] on span "gujari" at bounding box center [125, 296] width 35 height 17
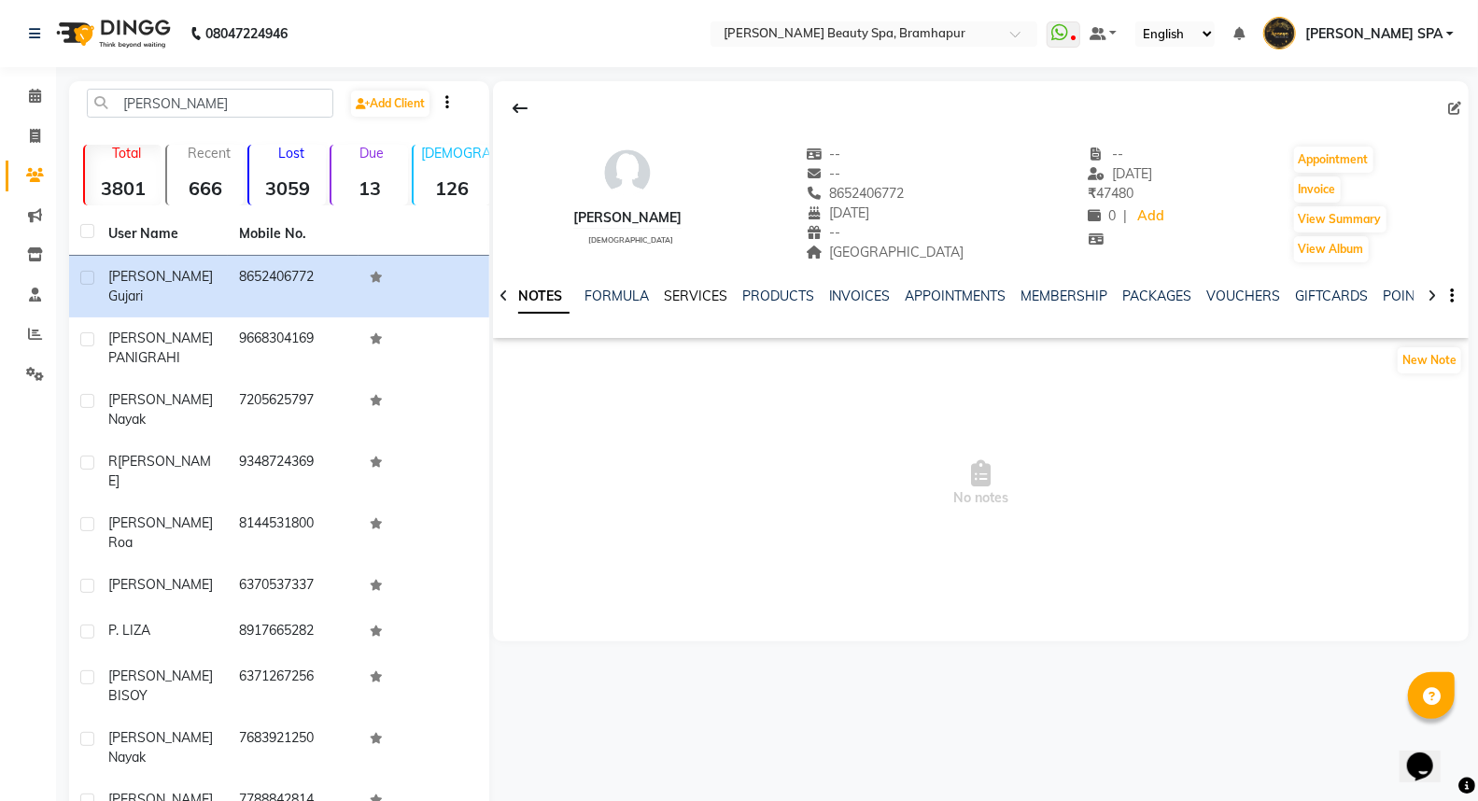
click at [696, 292] on link "SERVICES" at bounding box center [695, 296] width 63 height 17
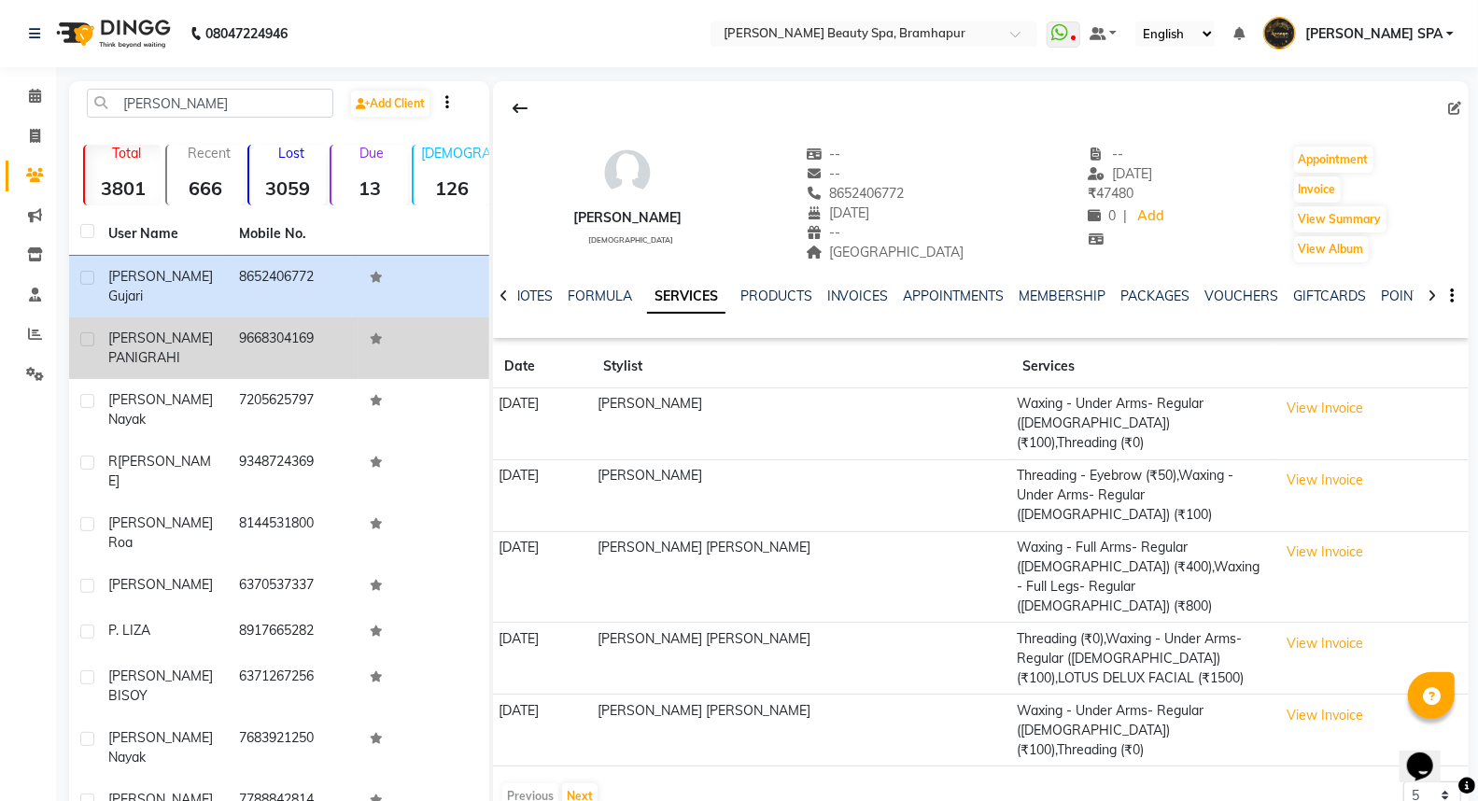
drag, startPoint x: 147, startPoint y: 330, endPoint x: 296, endPoint y: 330, distance: 149.4
click at [149, 330] on div "LIZA RANI PANIGRAHI" at bounding box center [162, 348] width 108 height 39
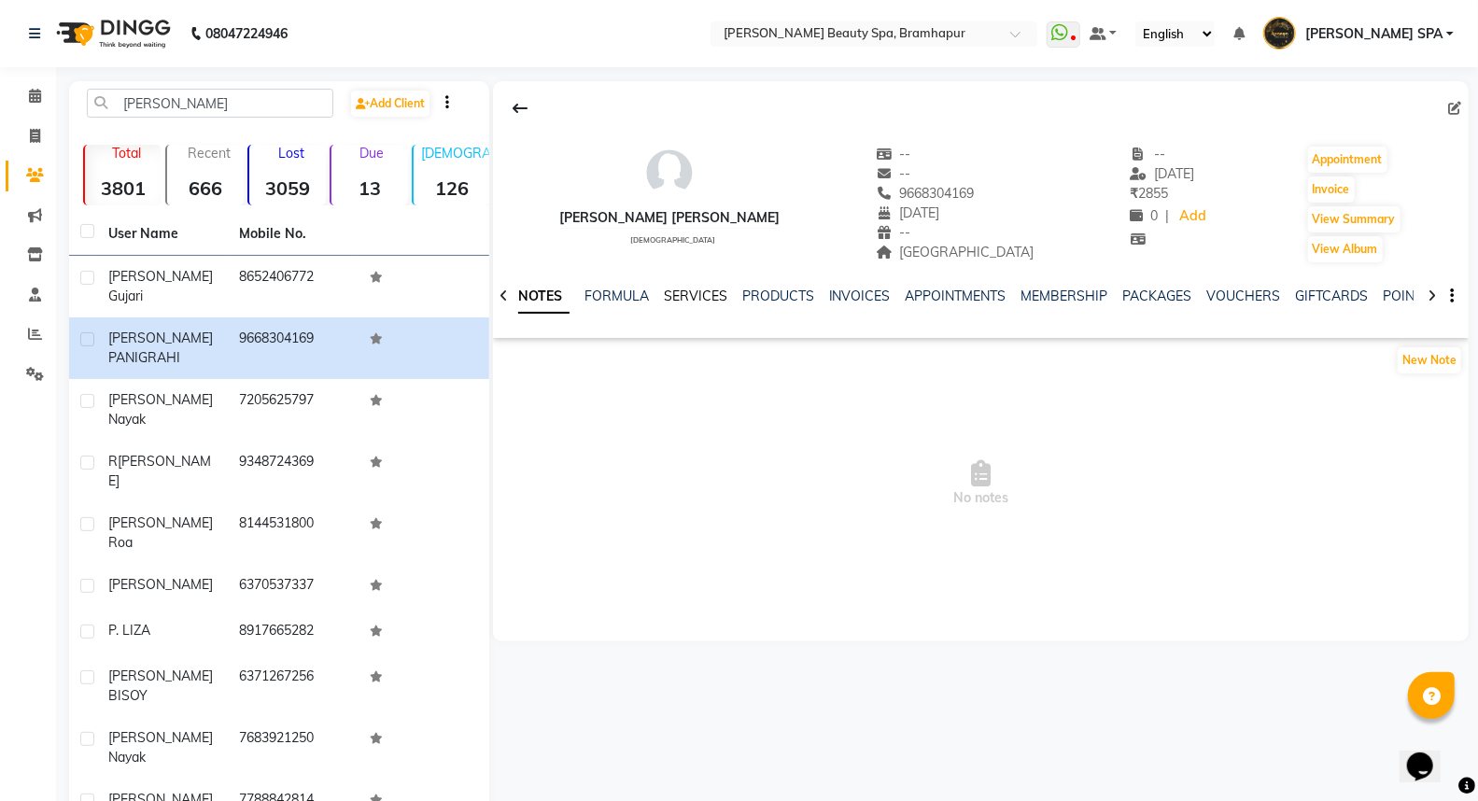
click at [672, 289] on link "SERVICES" at bounding box center [695, 296] width 63 height 17
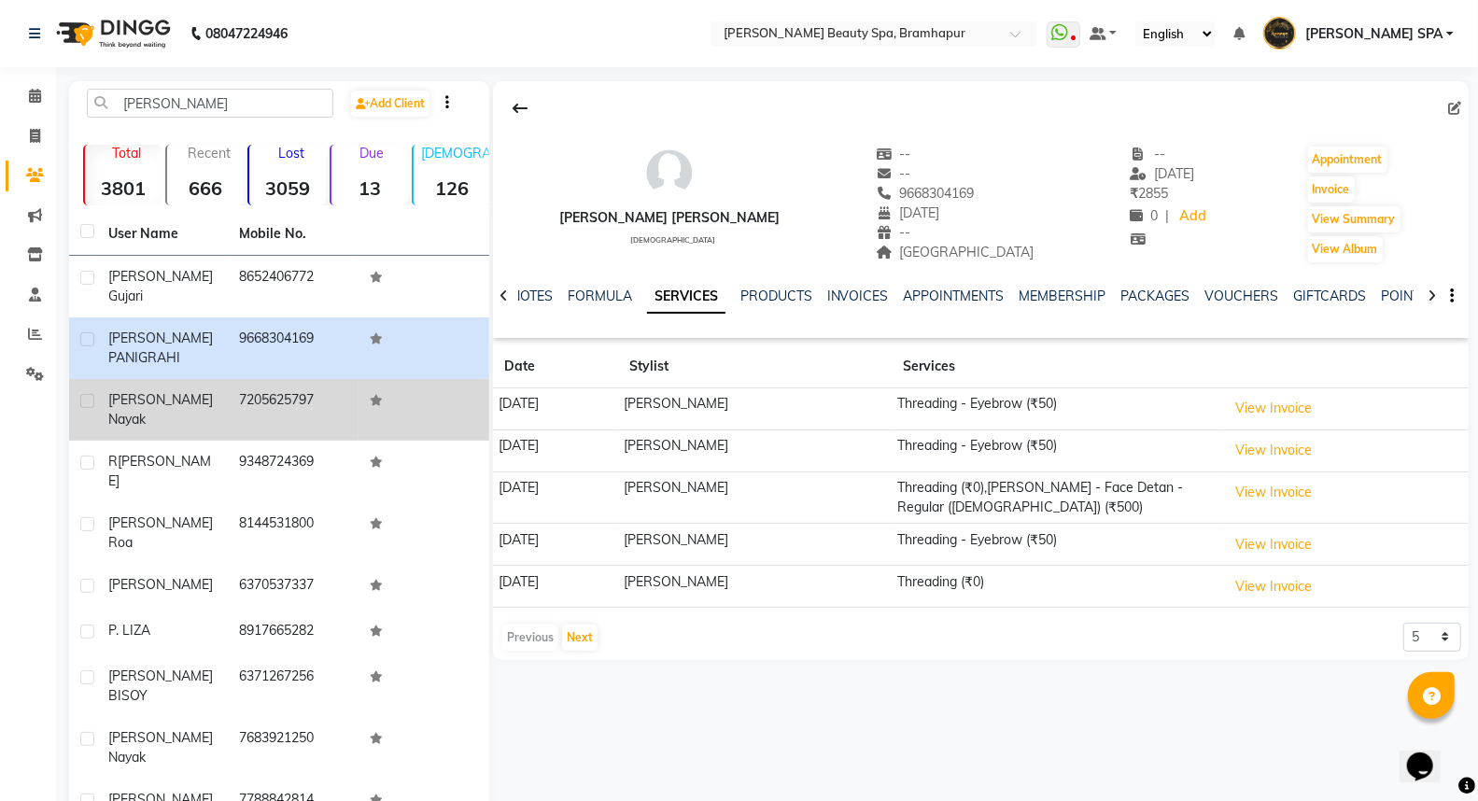
drag, startPoint x: 162, startPoint y: 388, endPoint x: 173, endPoint y: 386, distance: 10.4
click at [146, 411] on span "nayak" at bounding box center [126, 419] width 37 height 17
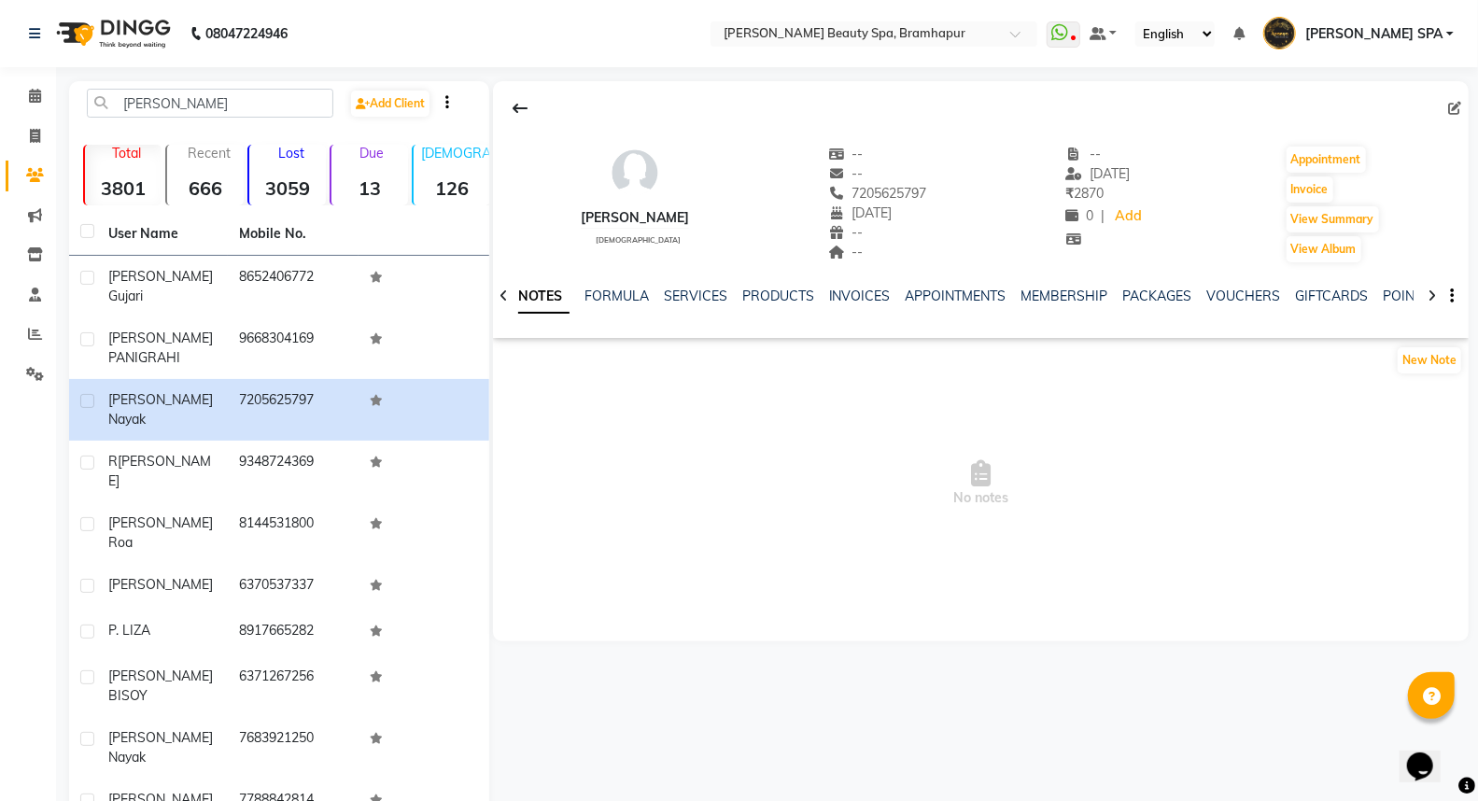
click at [694, 283] on div "NOTES FORMULA SERVICES PRODUCTS INVOICES APPOINTMENTS MEMBERSHIP PACKAGES VOUCH…" at bounding box center [980, 296] width 975 height 64
click at [696, 294] on link "SERVICES" at bounding box center [695, 296] width 63 height 17
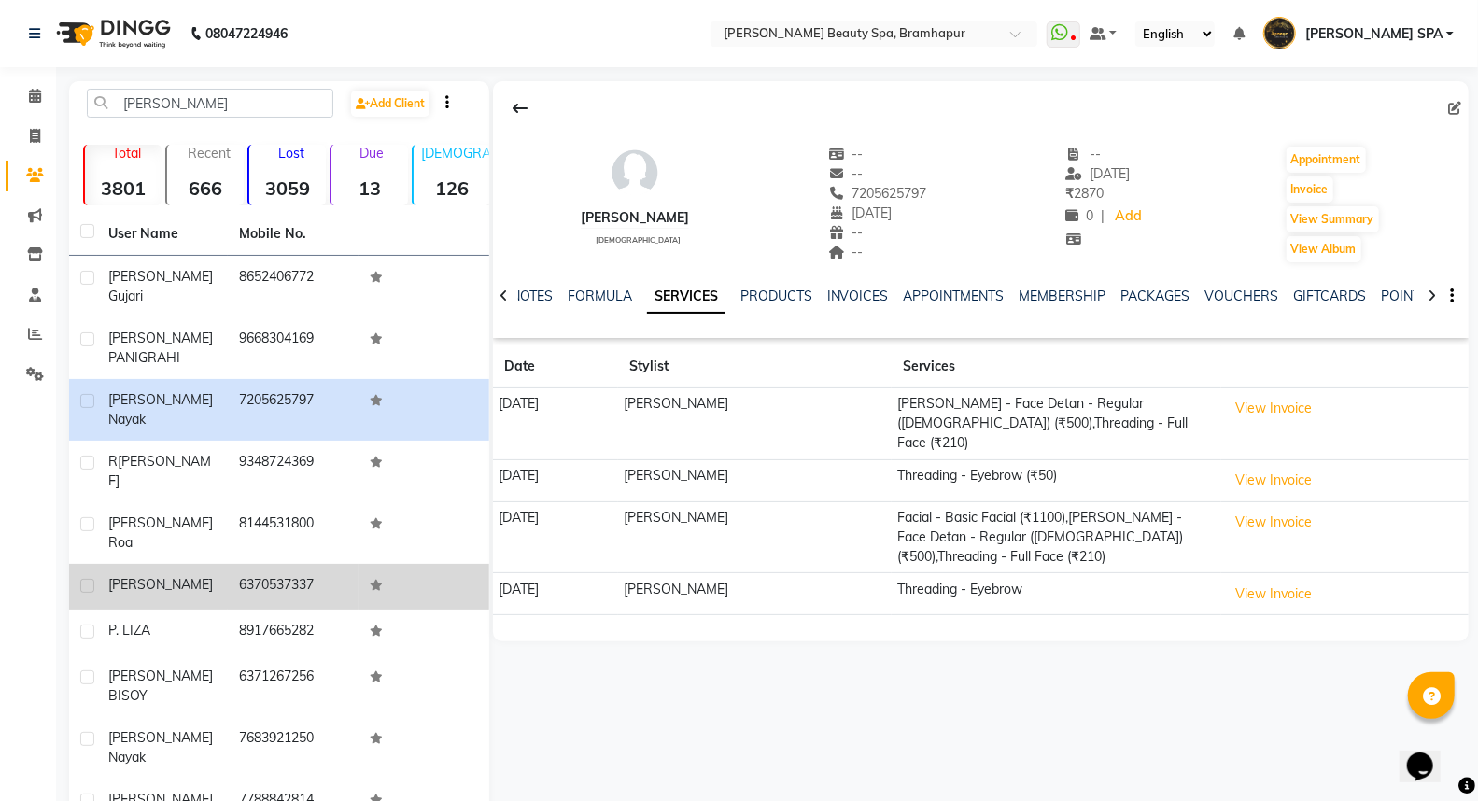
click at [151, 575] on div "[PERSON_NAME]" at bounding box center [162, 585] width 108 height 20
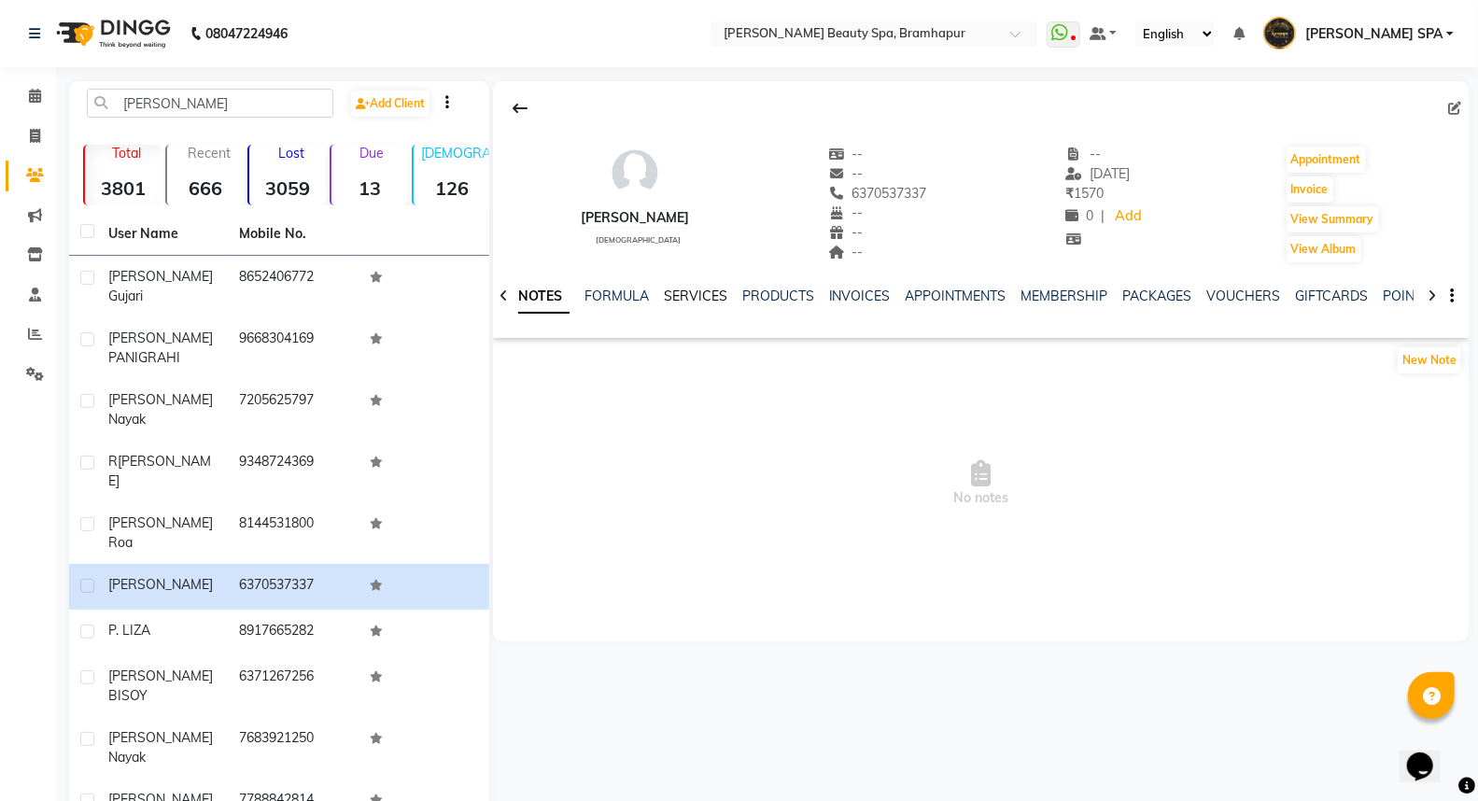
click at [696, 291] on link "SERVICES" at bounding box center [695, 296] width 63 height 17
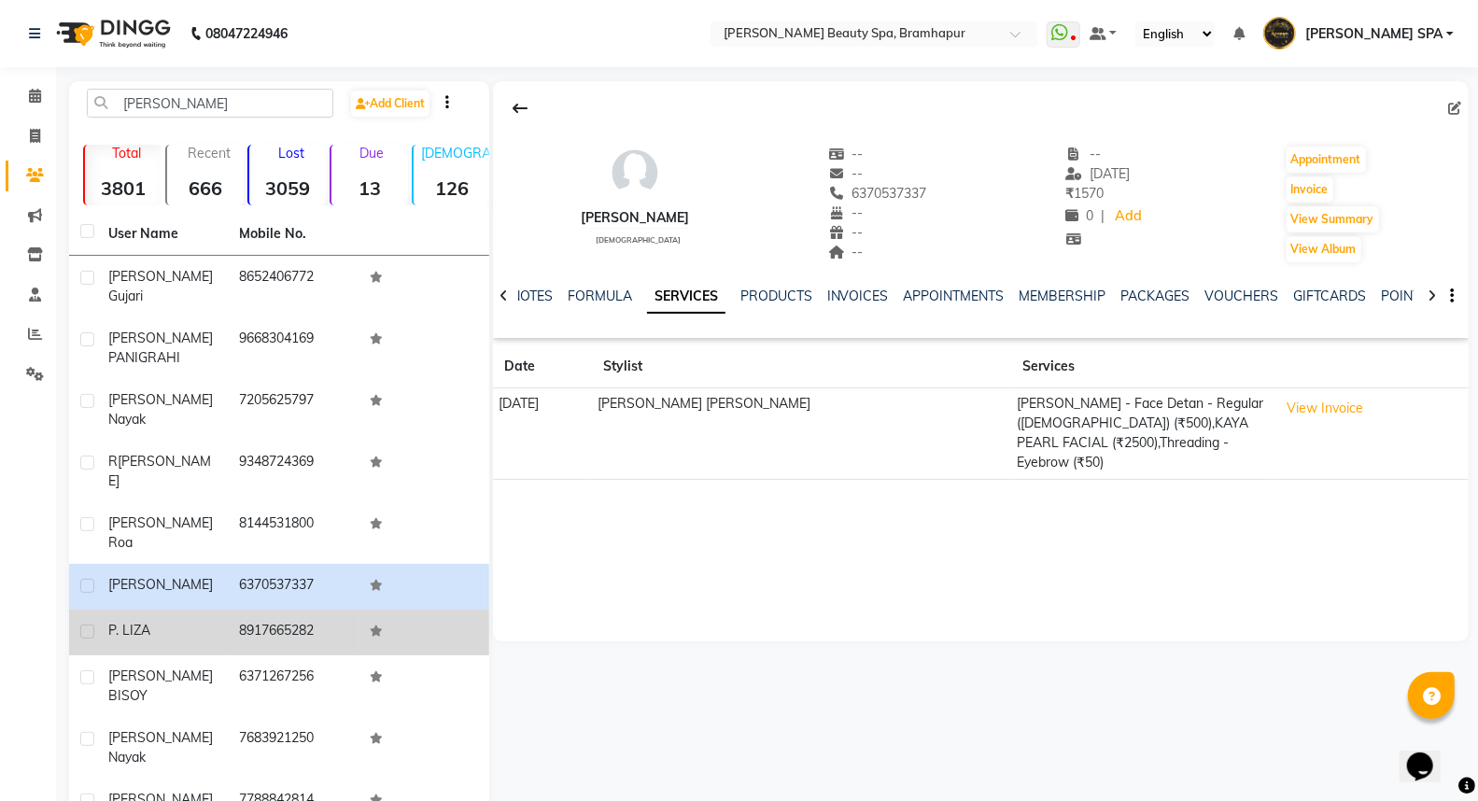
drag, startPoint x: 200, startPoint y: 581, endPoint x: 297, endPoint y: 557, distance: 99.8
click at [207, 610] on td "P. LIZA" at bounding box center [162, 633] width 131 height 46
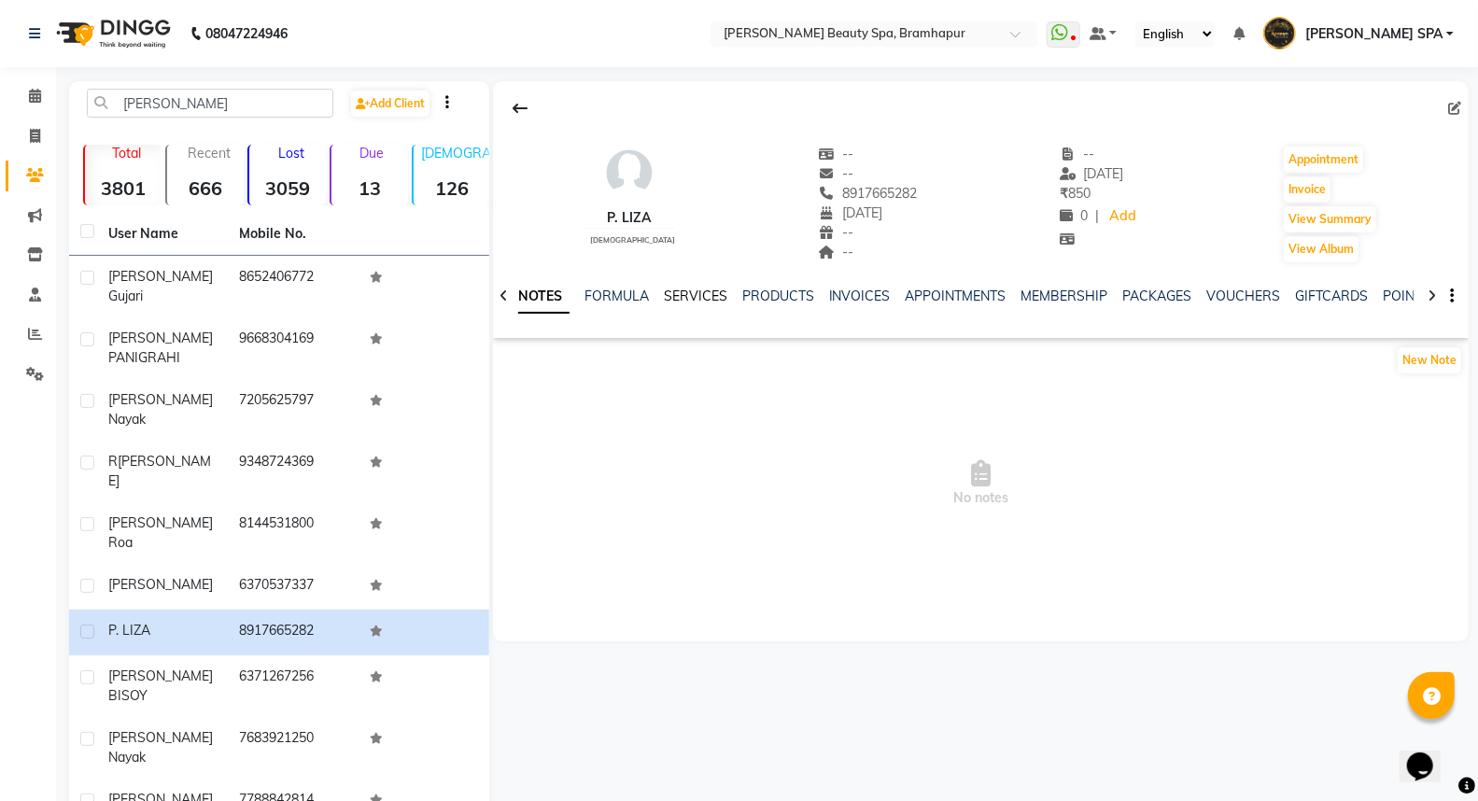
click at [685, 293] on link "SERVICES" at bounding box center [695, 296] width 63 height 17
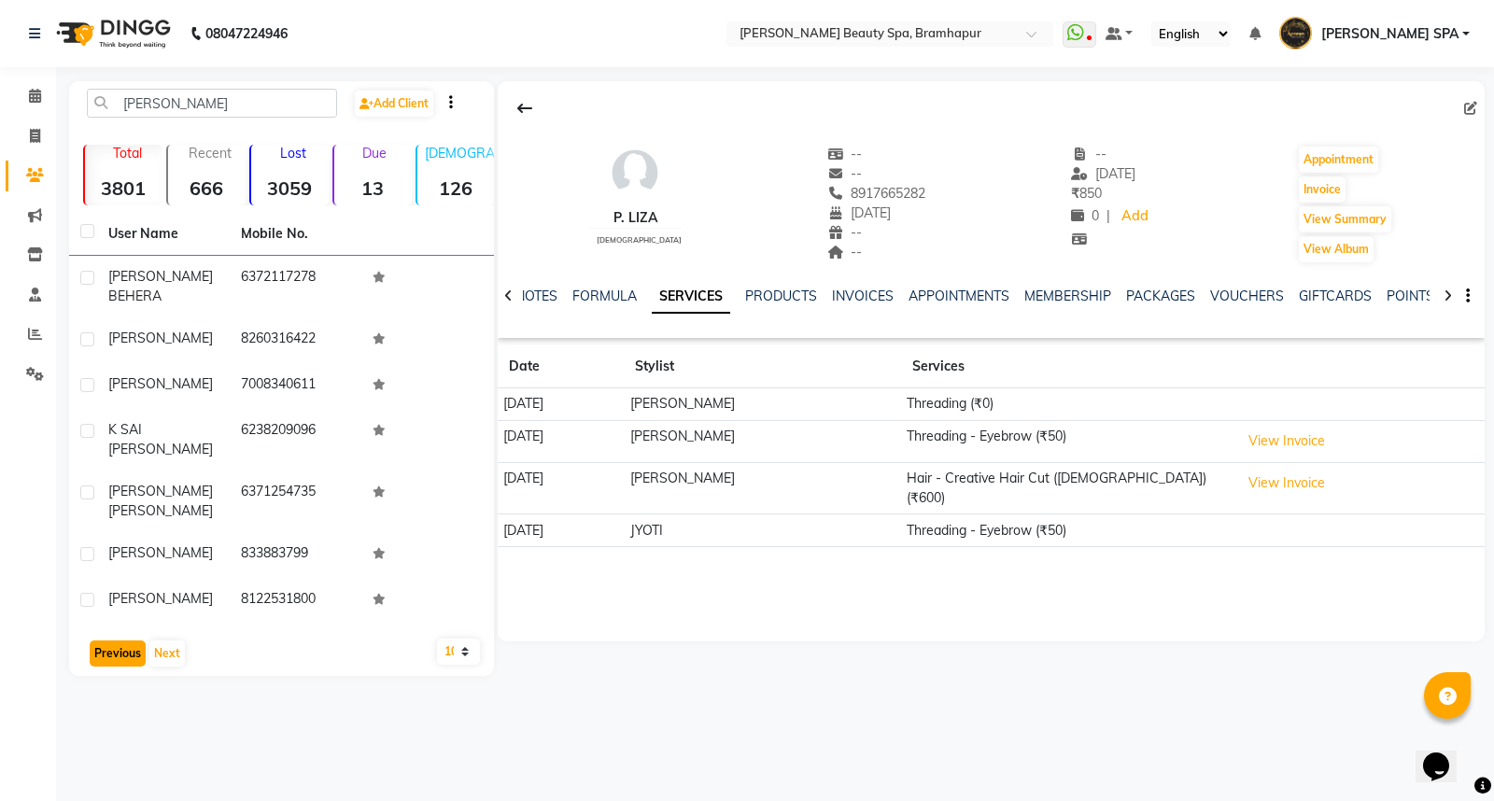
click at [109, 640] on button "Previous" at bounding box center [118, 653] width 56 height 26
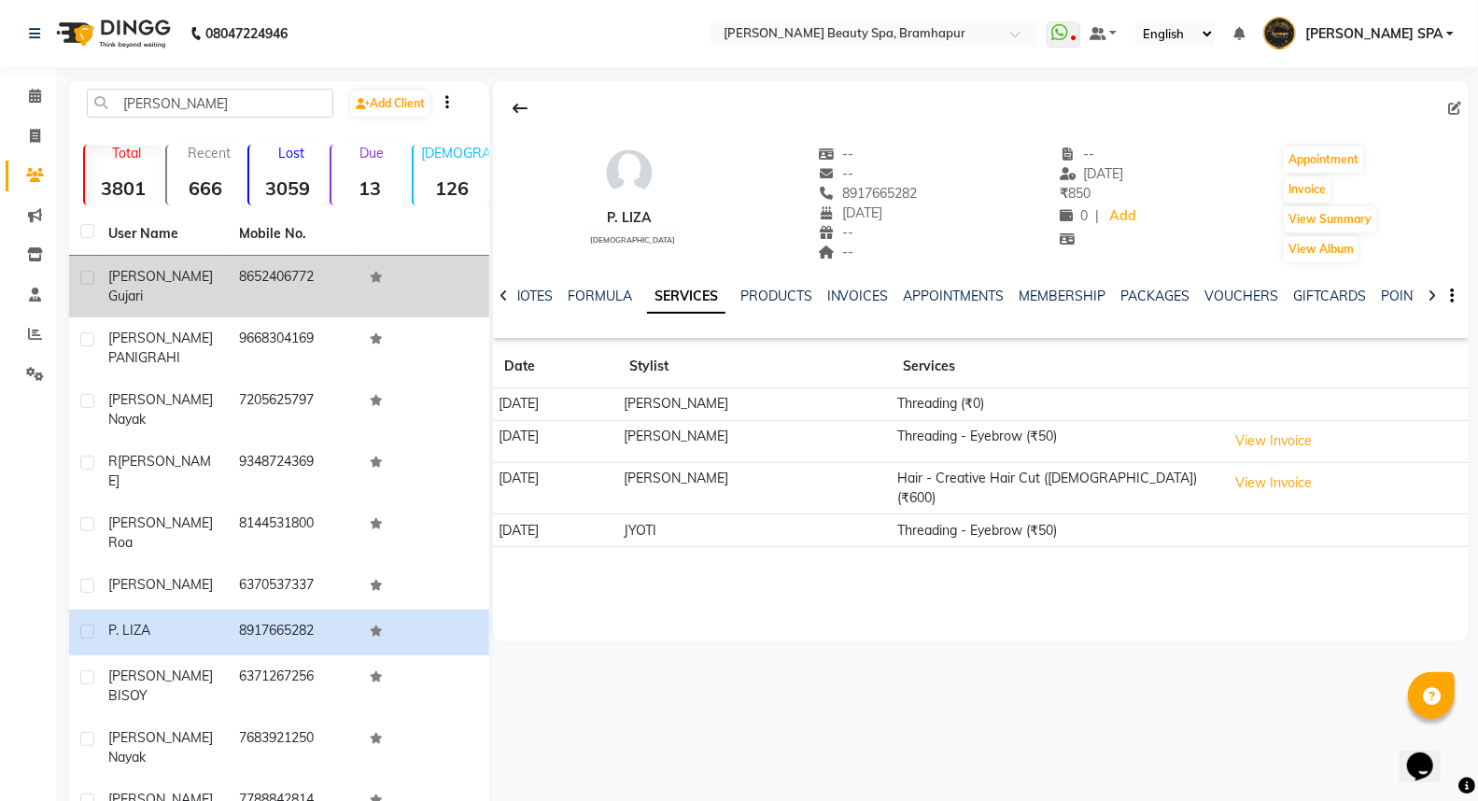
click at [205, 277] on div "liza gujari" at bounding box center [162, 286] width 108 height 39
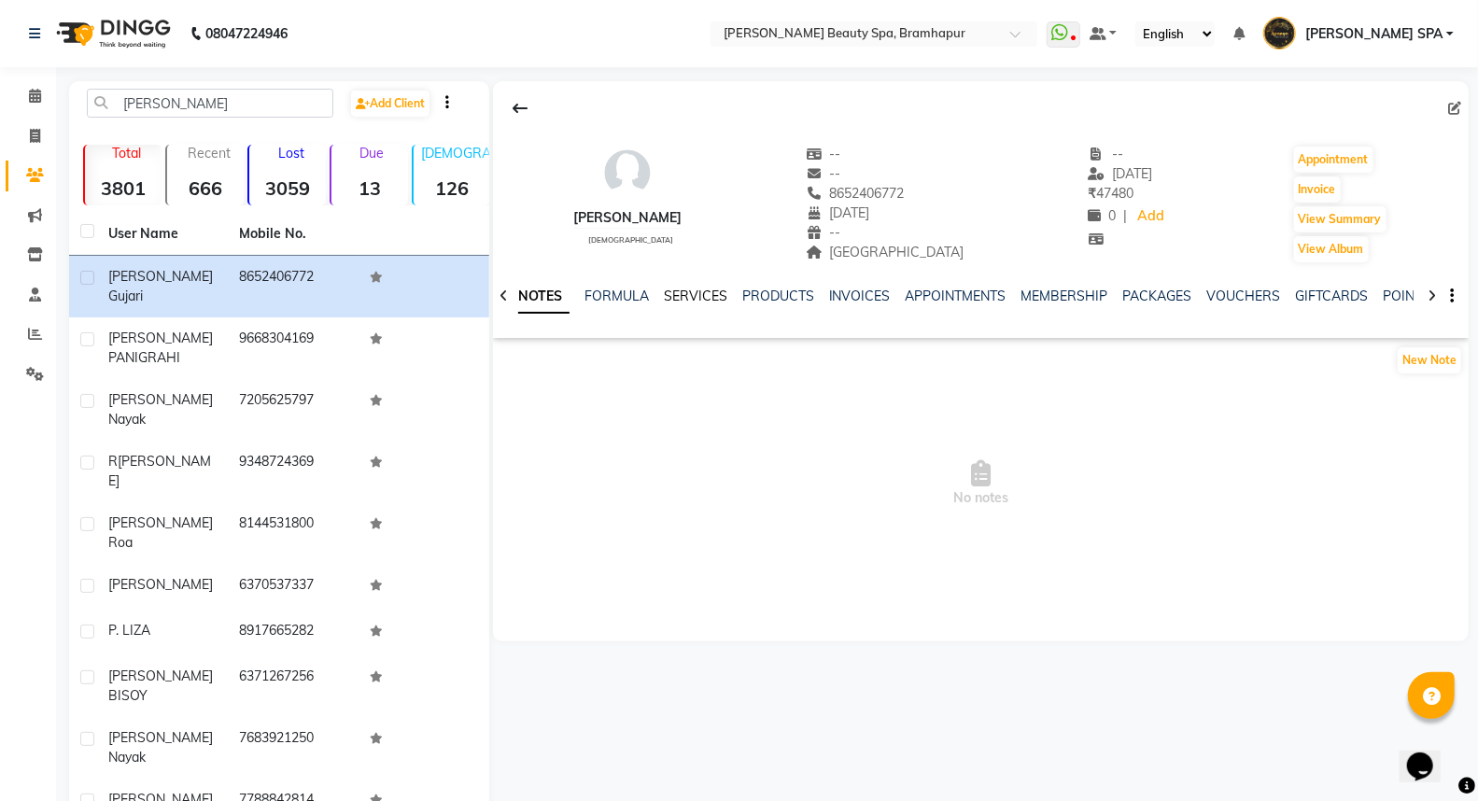
click at [708, 299] on link "SERVICES" at bounding box center [695, 296] width 63 height 17
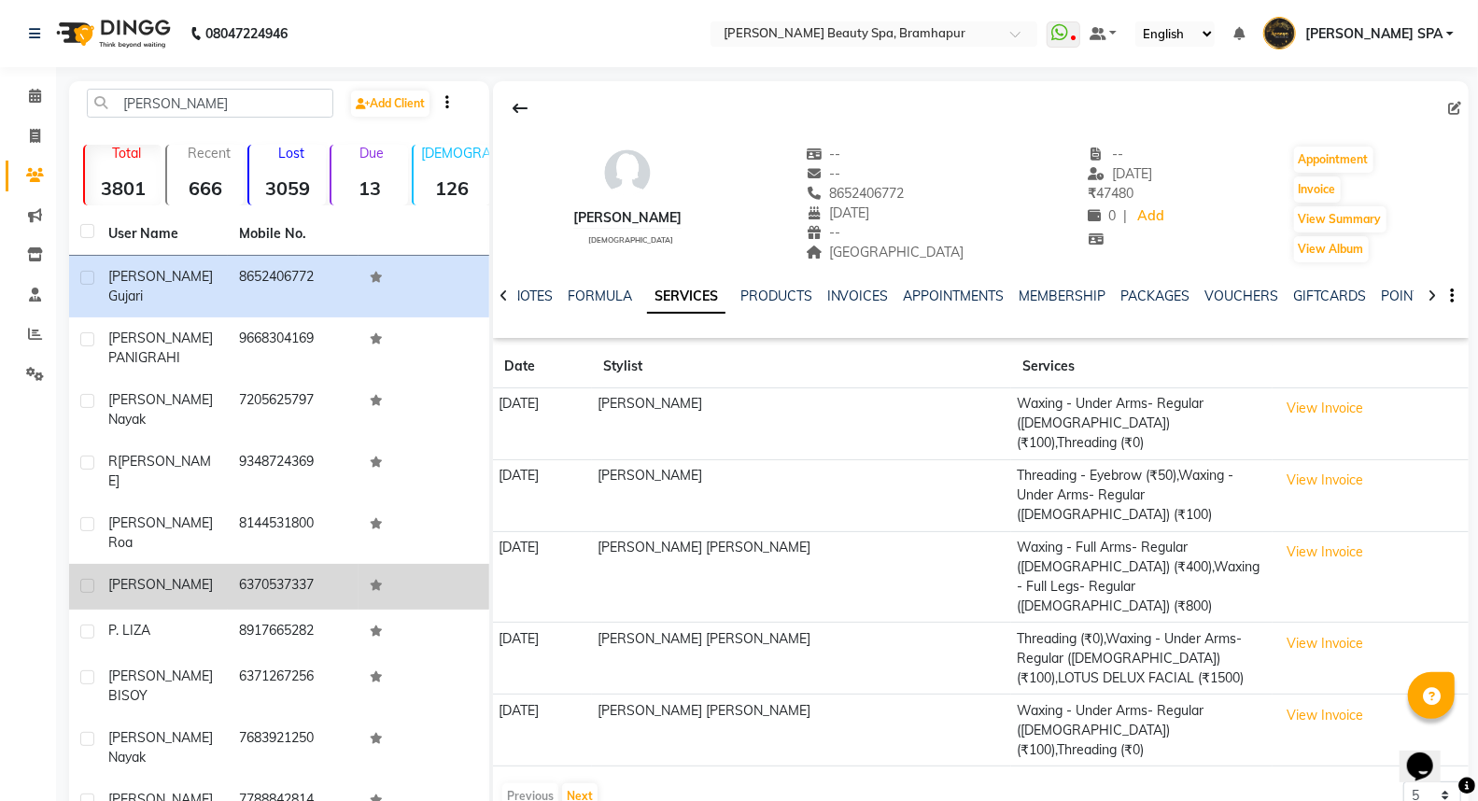
drag, startPoint x: 161, startPoint y: 525, endPoint x: 173, endPoint y: 512, distance: 17.2
click at [162, 575] on div "[PERSON_NAME]" at bounding box center [162, 585] width 108 height 20
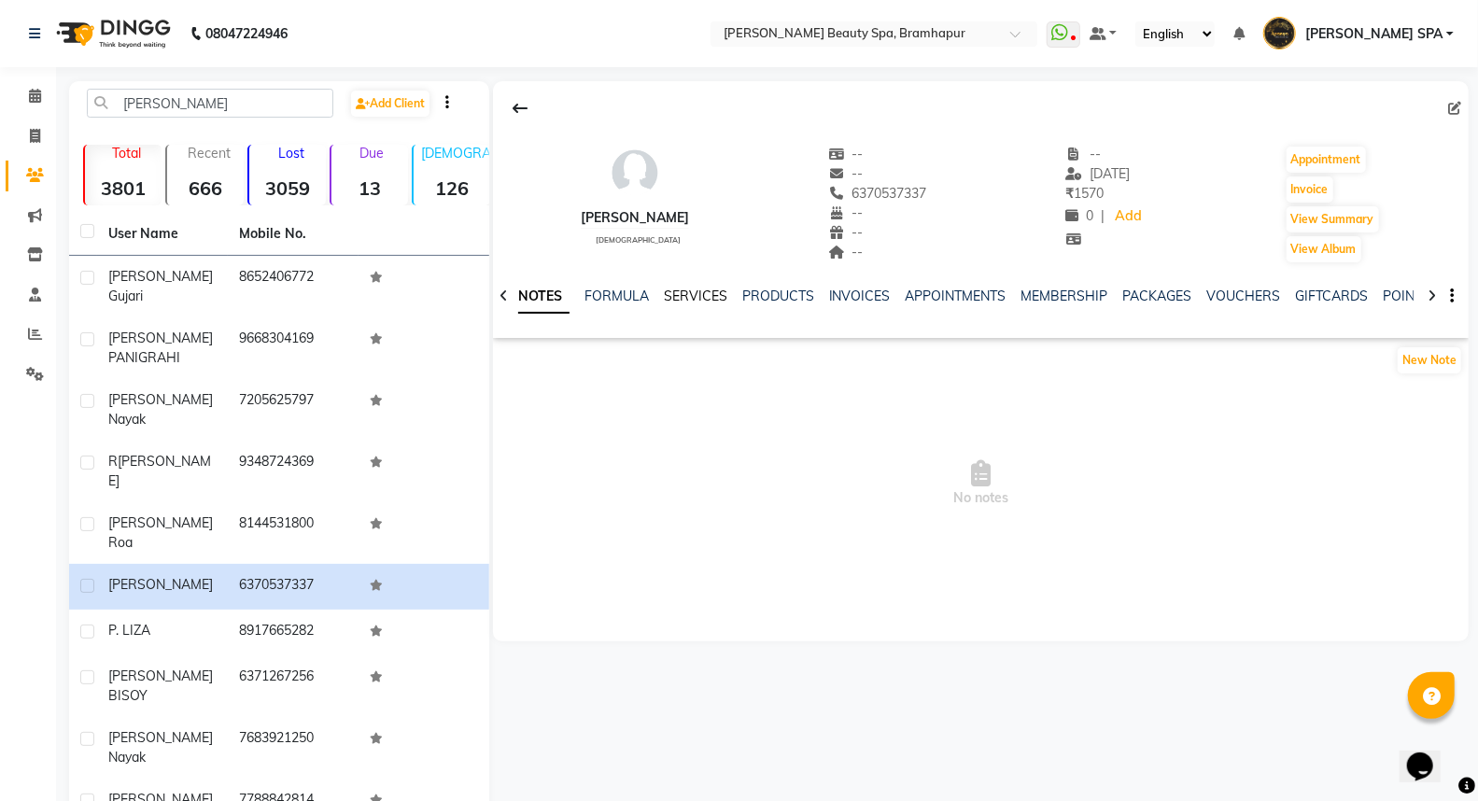
click at [694, 291] on link "SERVICES" at bounding box center [695, 296] width 63 height 17
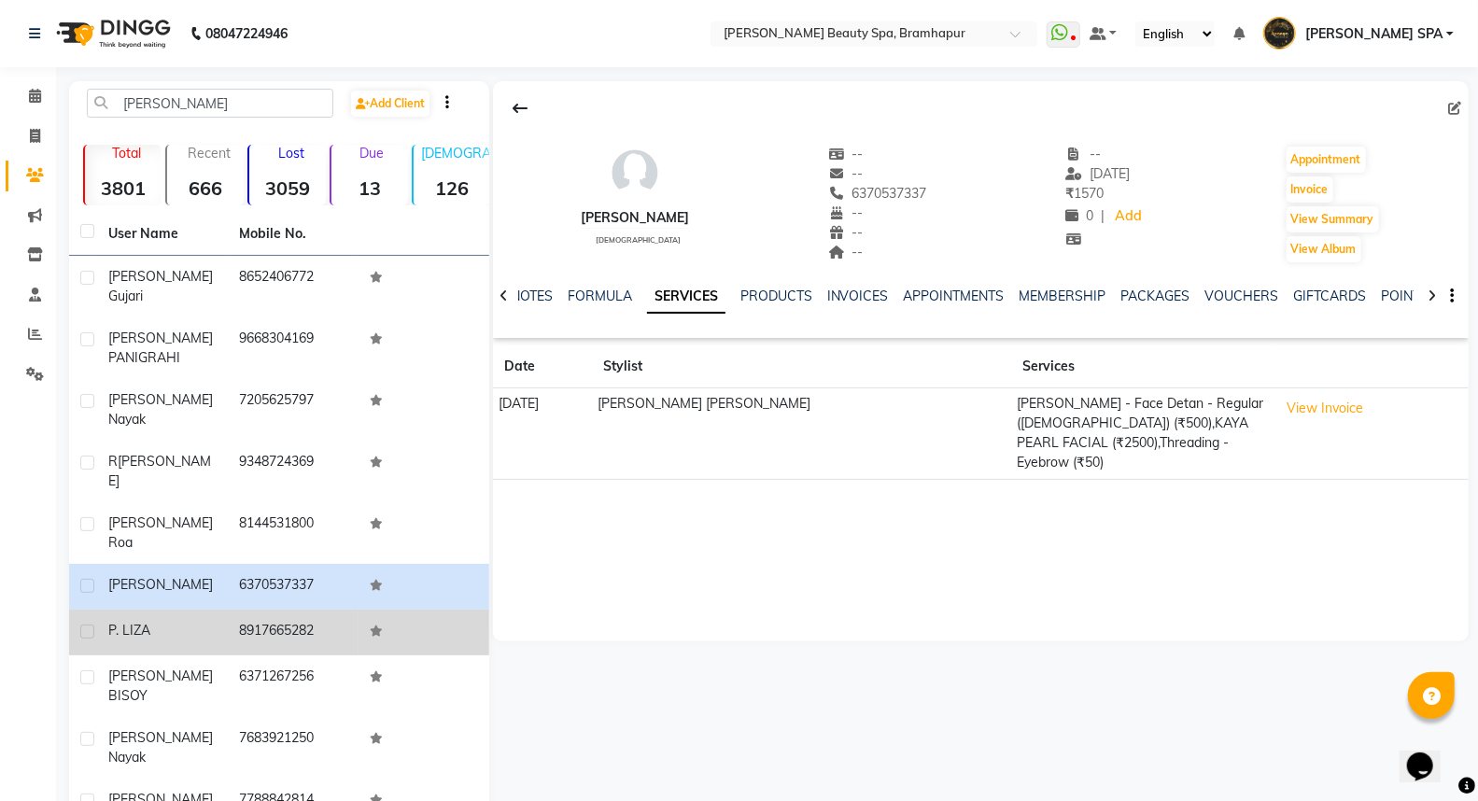
drag, startPoint x: 133, startPoint y: 573, endPoint x: 143, endPoint y: 570, distance: 10.6
click at [135, 622] on span "P. LIZA" at bounding box center [129, 630] width 42 height 17
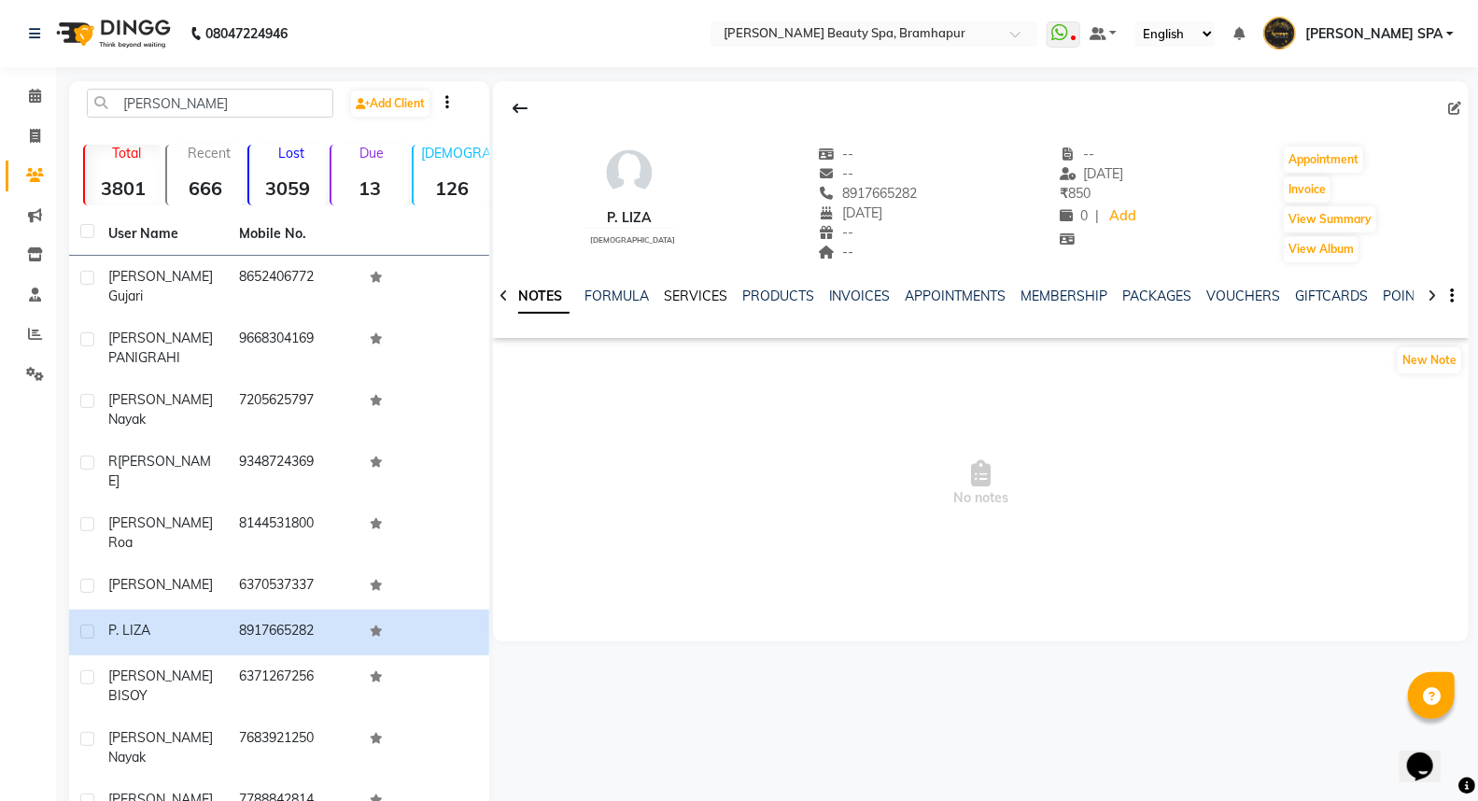
click at [684, 297] on link "SERVICES" at bounding box center [695, 296] width 63 height 17
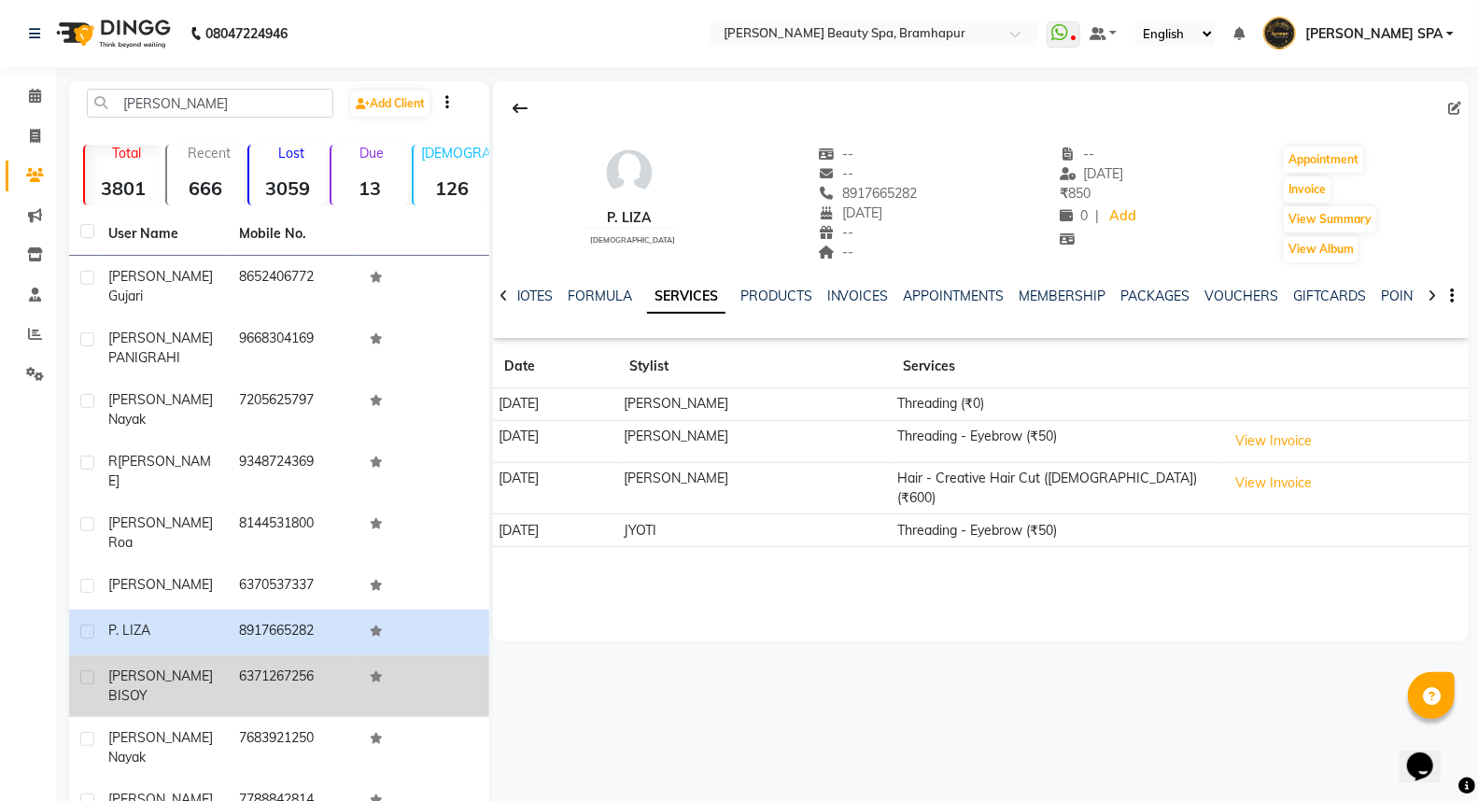
click at [202, 655] on td "LIZA BISOY" at bounding box center [162, 686] width 131 height 62
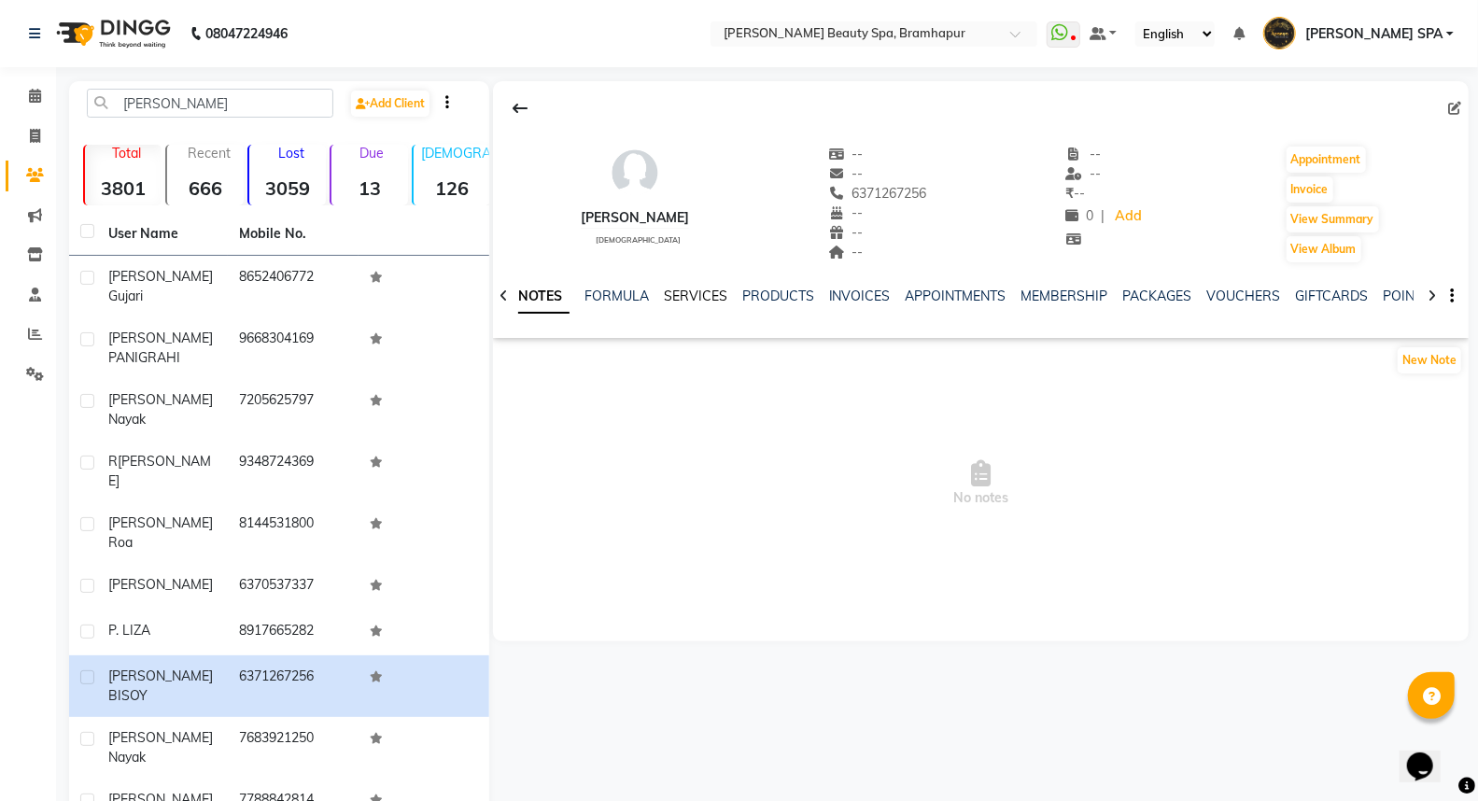
click at [695, 293] on link "SERVICES" at bounding box center [695, 296] width 63 height 17
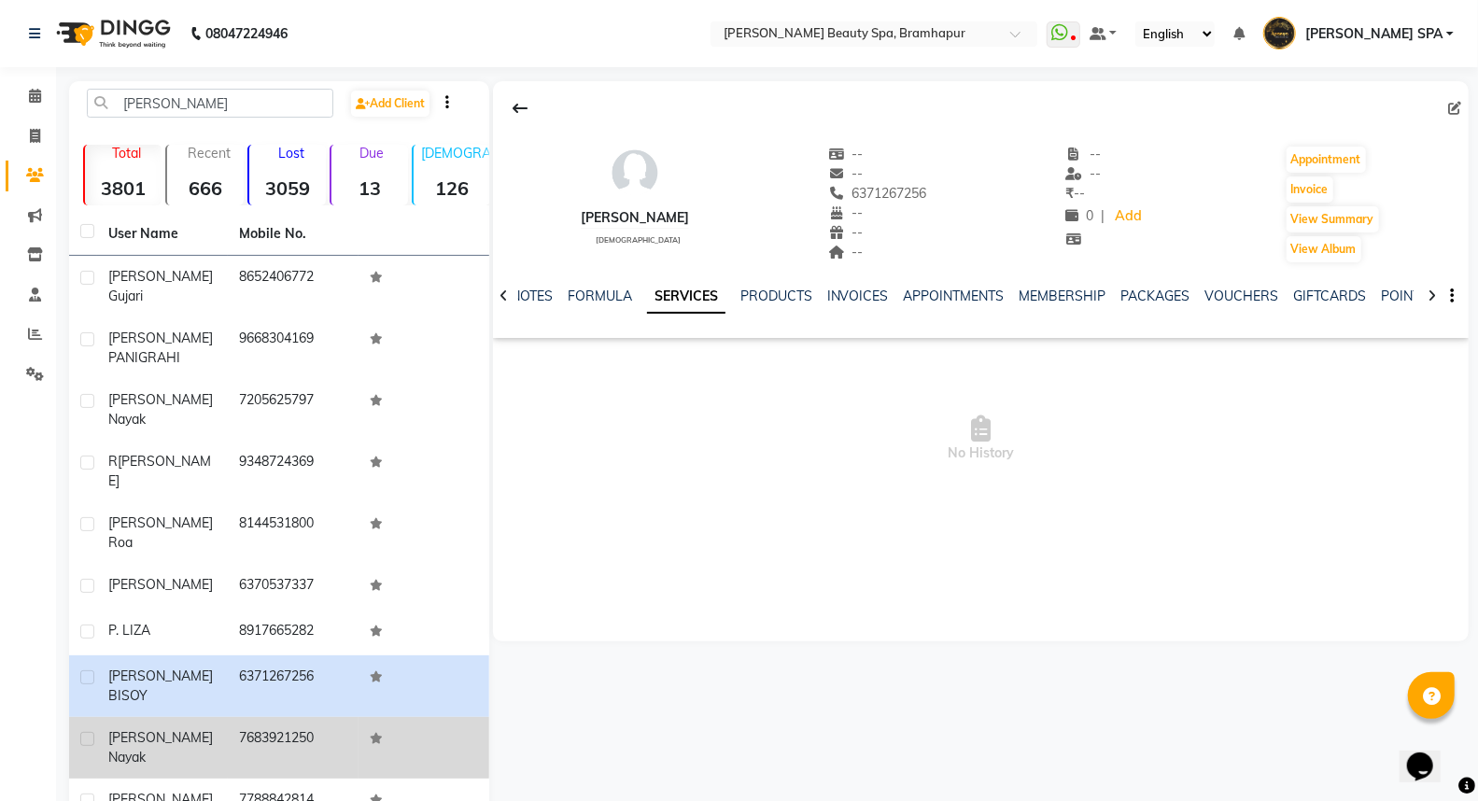
drag, startPoint x: 161, startPoint y: 658, endPoint x: 614, endPoint y: 651, distance: 452.8
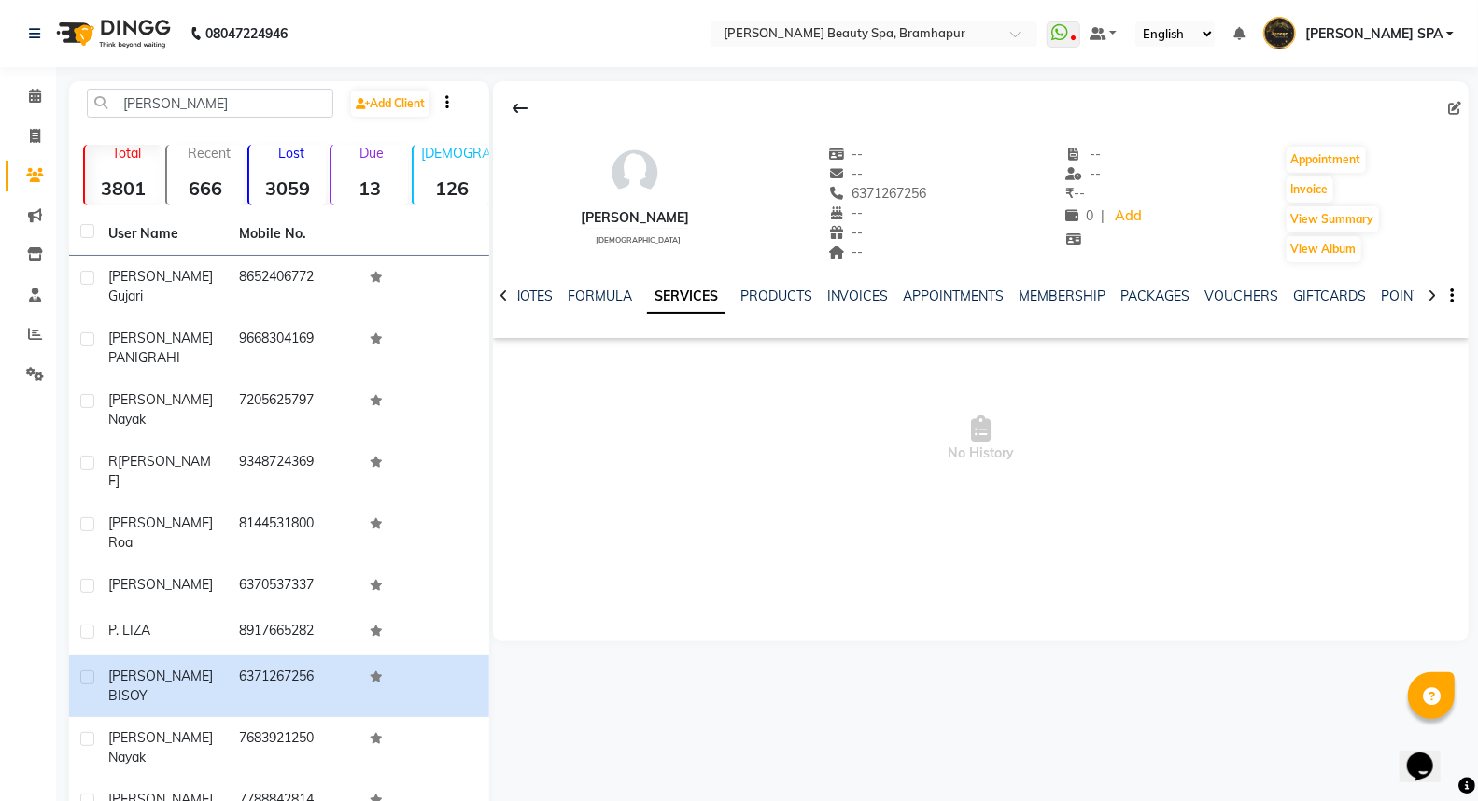
click at [146, 749] on span "nayak" at bounding box center [126, 757] width 37 height 17
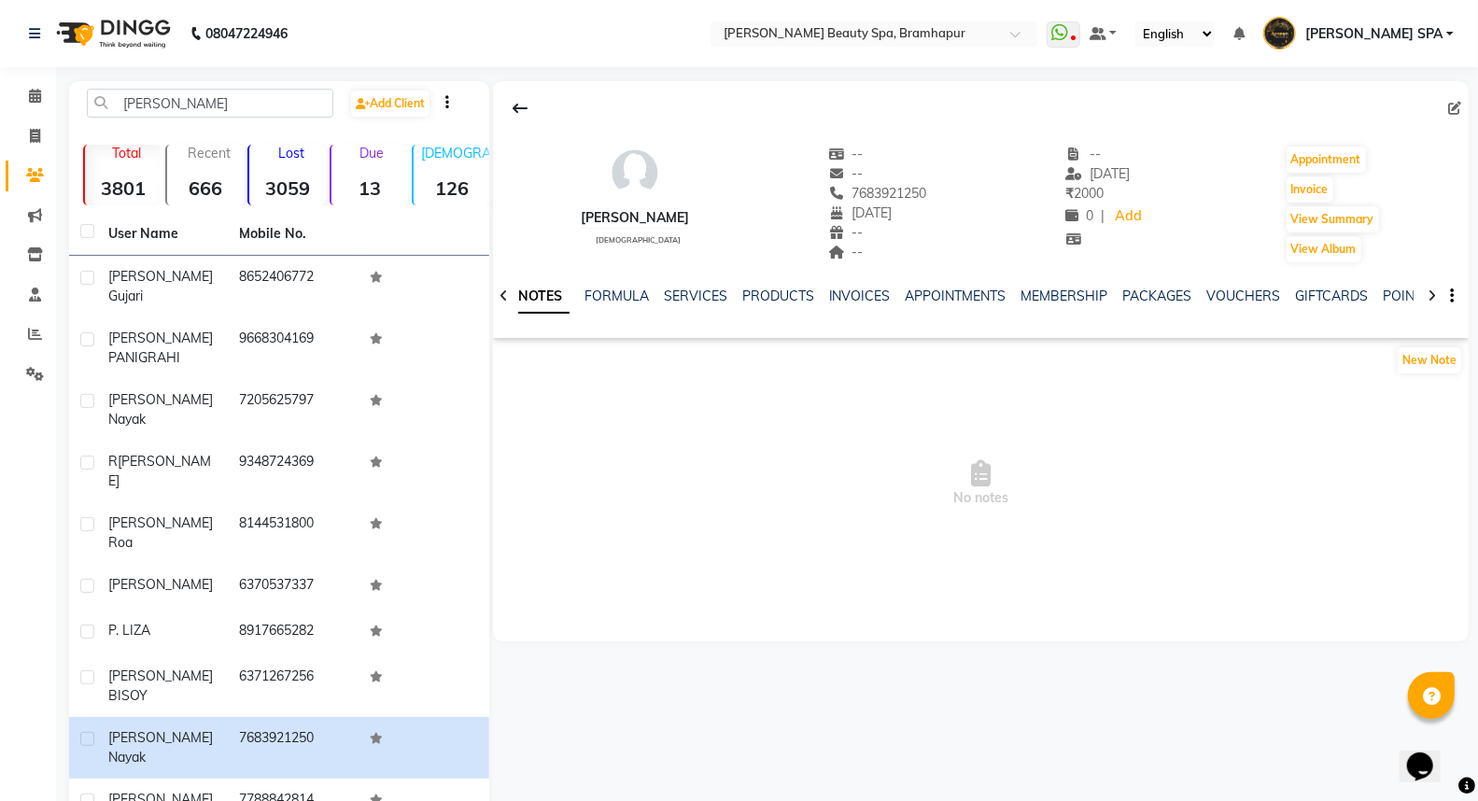
click at [705, 284] on div "NOTES FORMULA SERVICES PRODUCTS INVOICES APPOINTMENTS MEMBERSHIP PACKAGES VOUCH…" at bounding box center [980, 296] width 975 height 64
click at [694, 302] on link "SERVICES" at bounding box center [695, 296] width 63 height 17
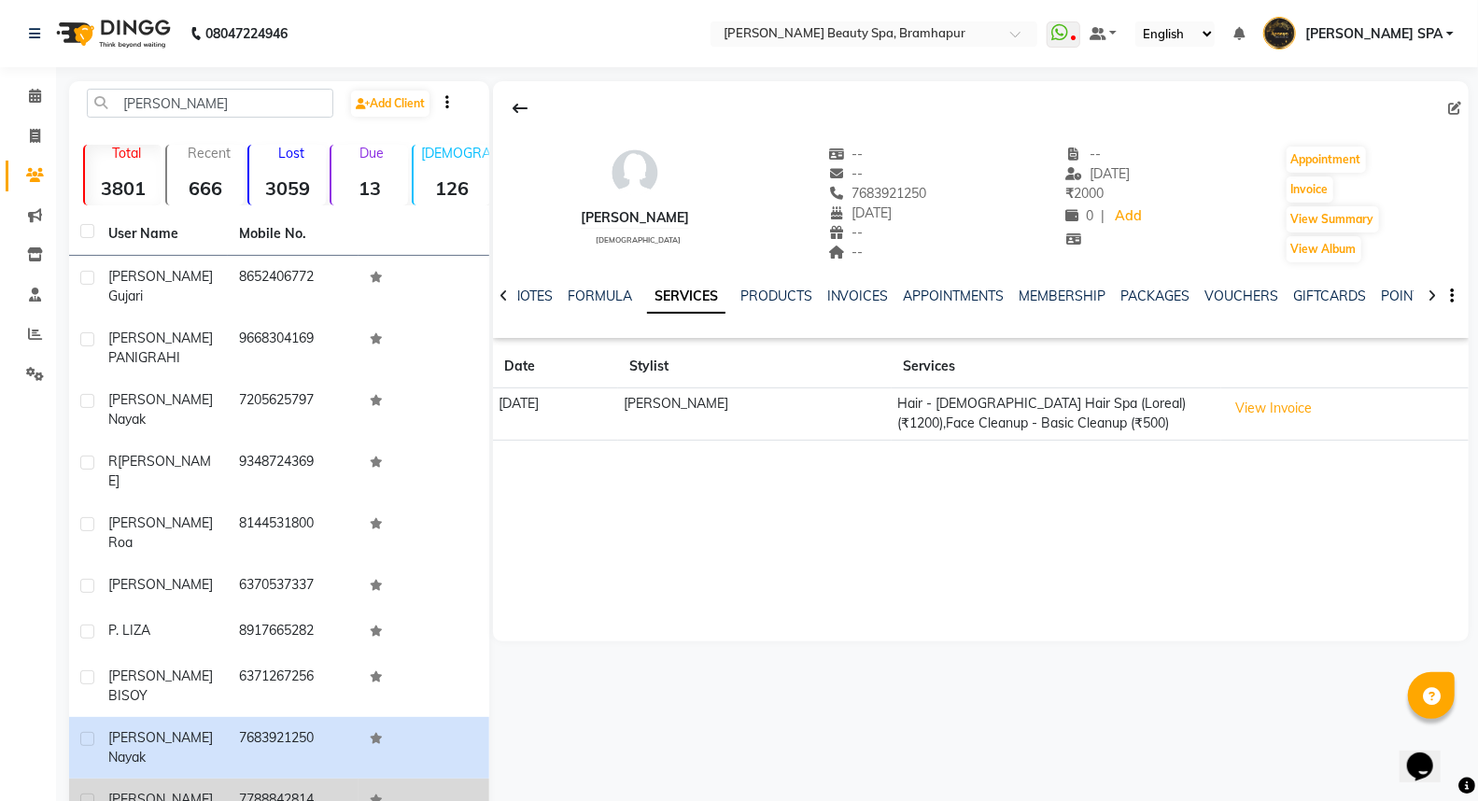
click at [147, 790] on div "[PERSON_NAME]" at bounding box center [162, 800] width 108 height 20
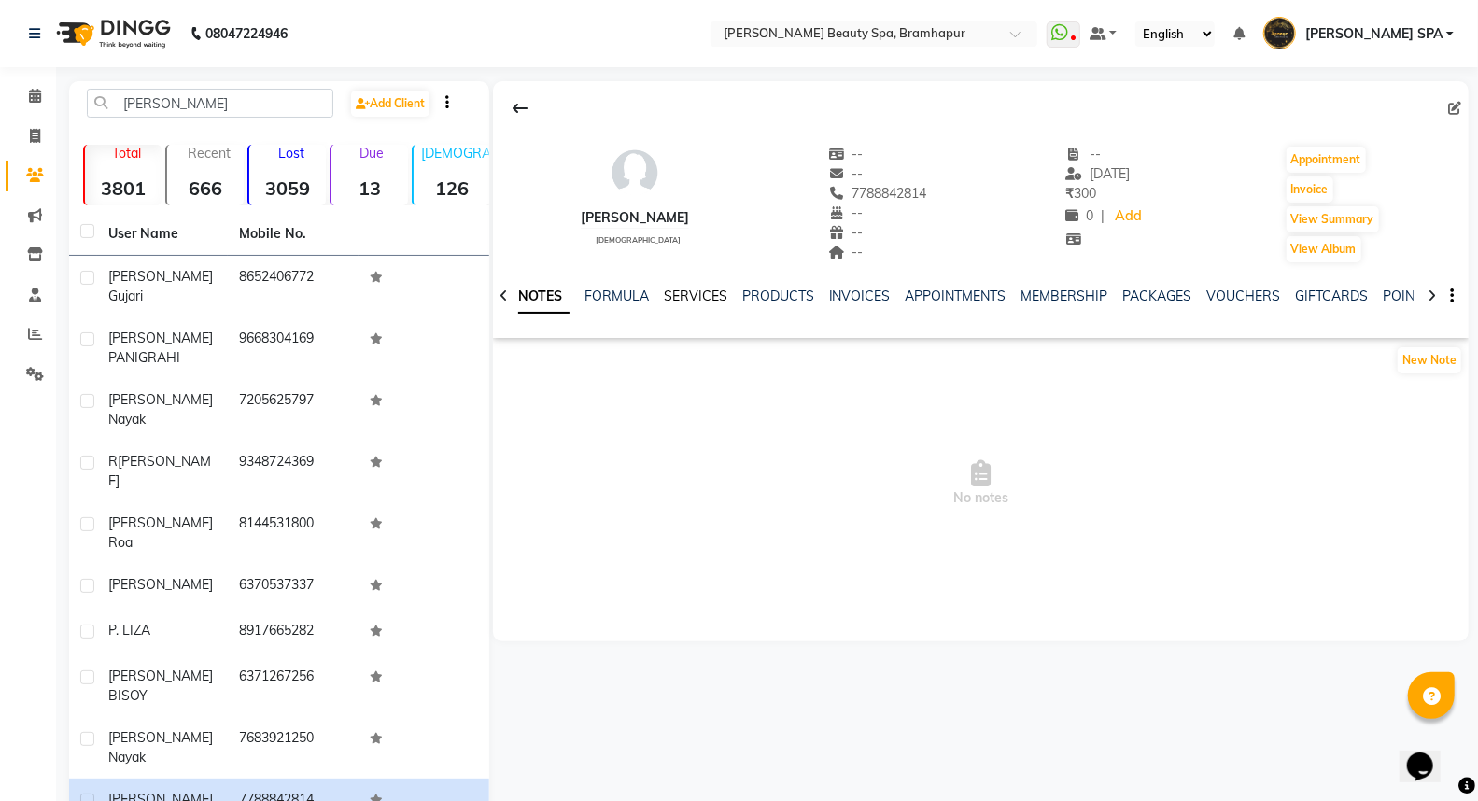
click at [678, 296] on link "SERVICES" at bounding box center [695, 296] width 63 height 17
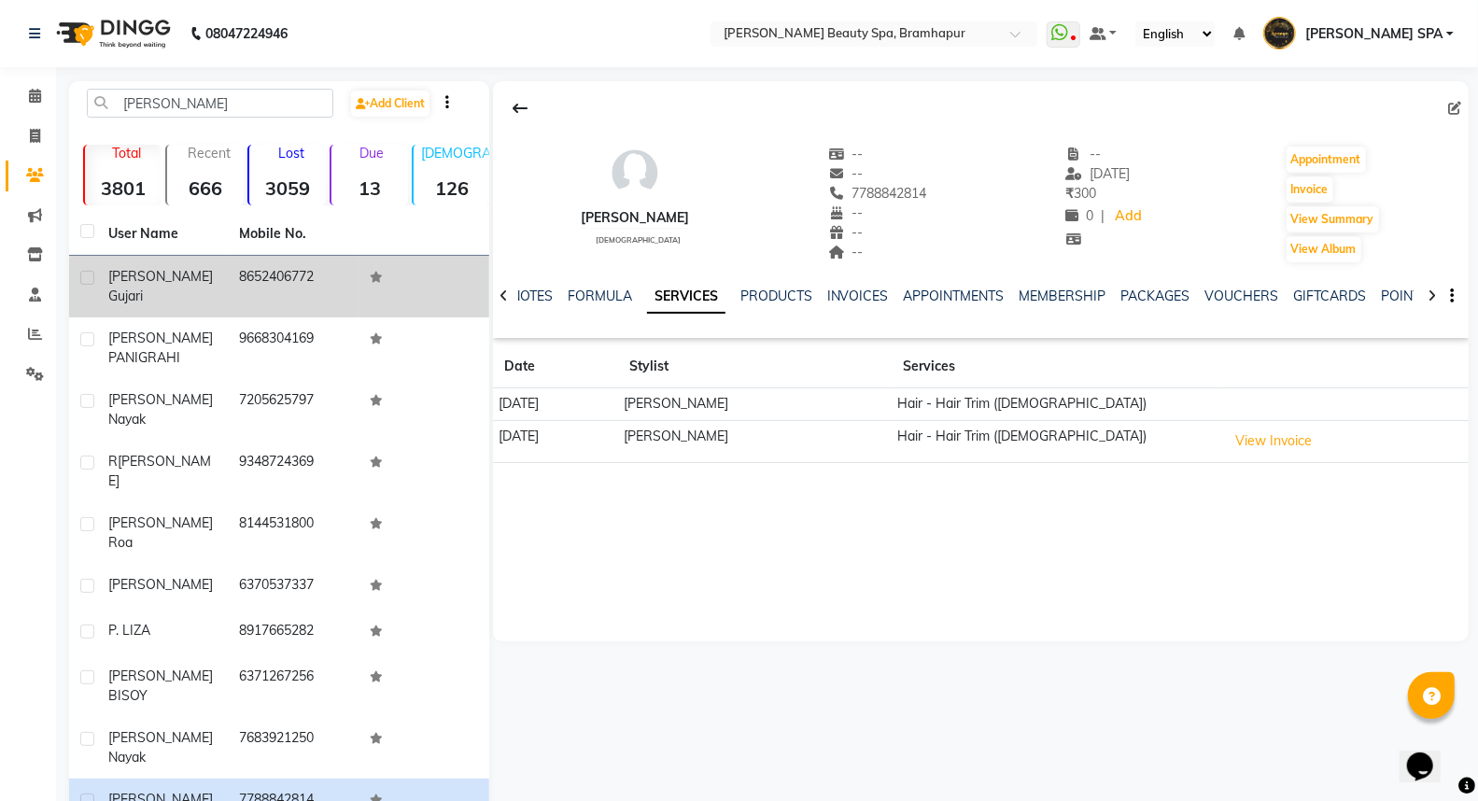
click at [169, 263] on td "liza gujari" at bounding box center [162, 287] width 131 height 62
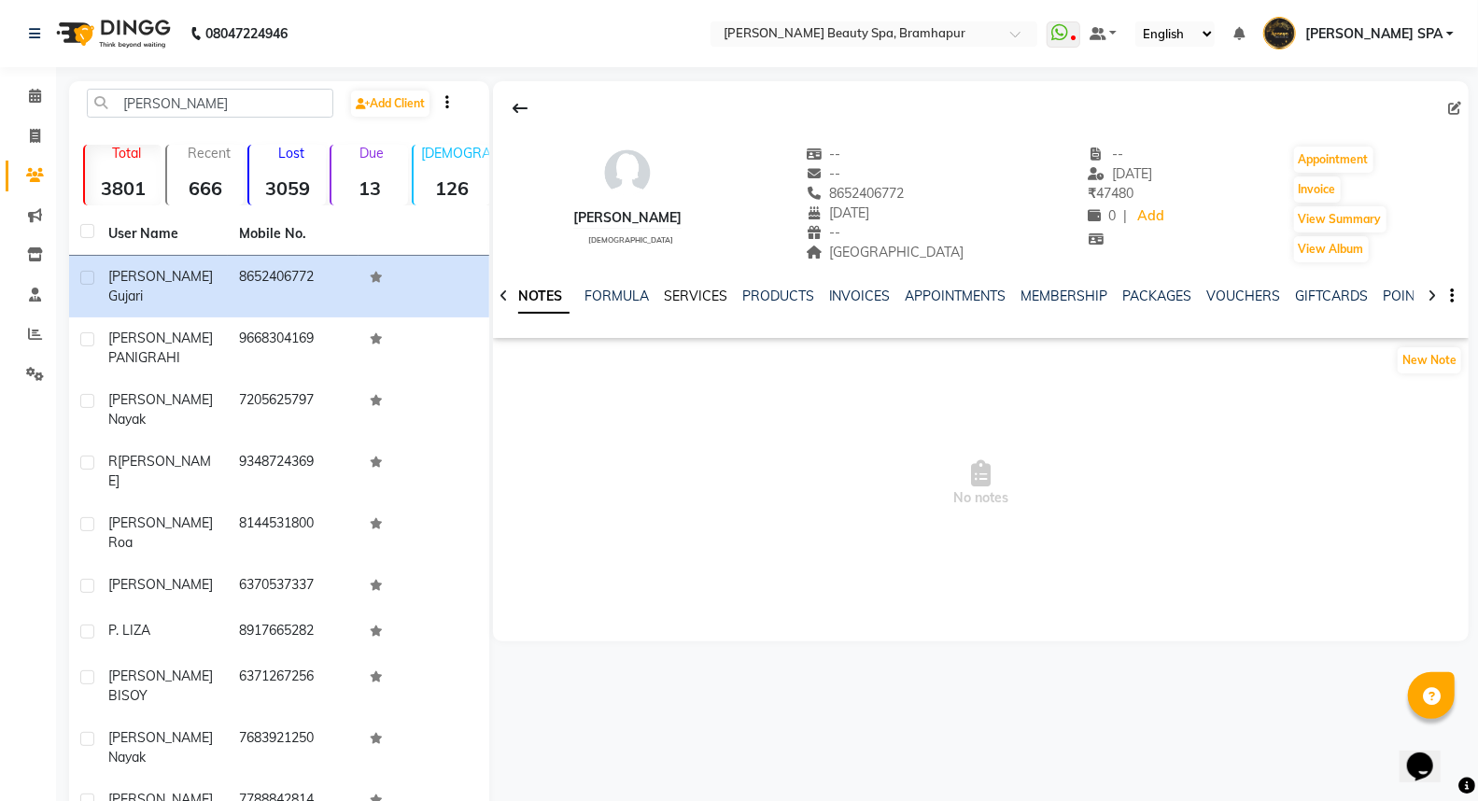
click at [681, 289] on link "SERVICES" at bounding box center [695, 296] width 63 height 17
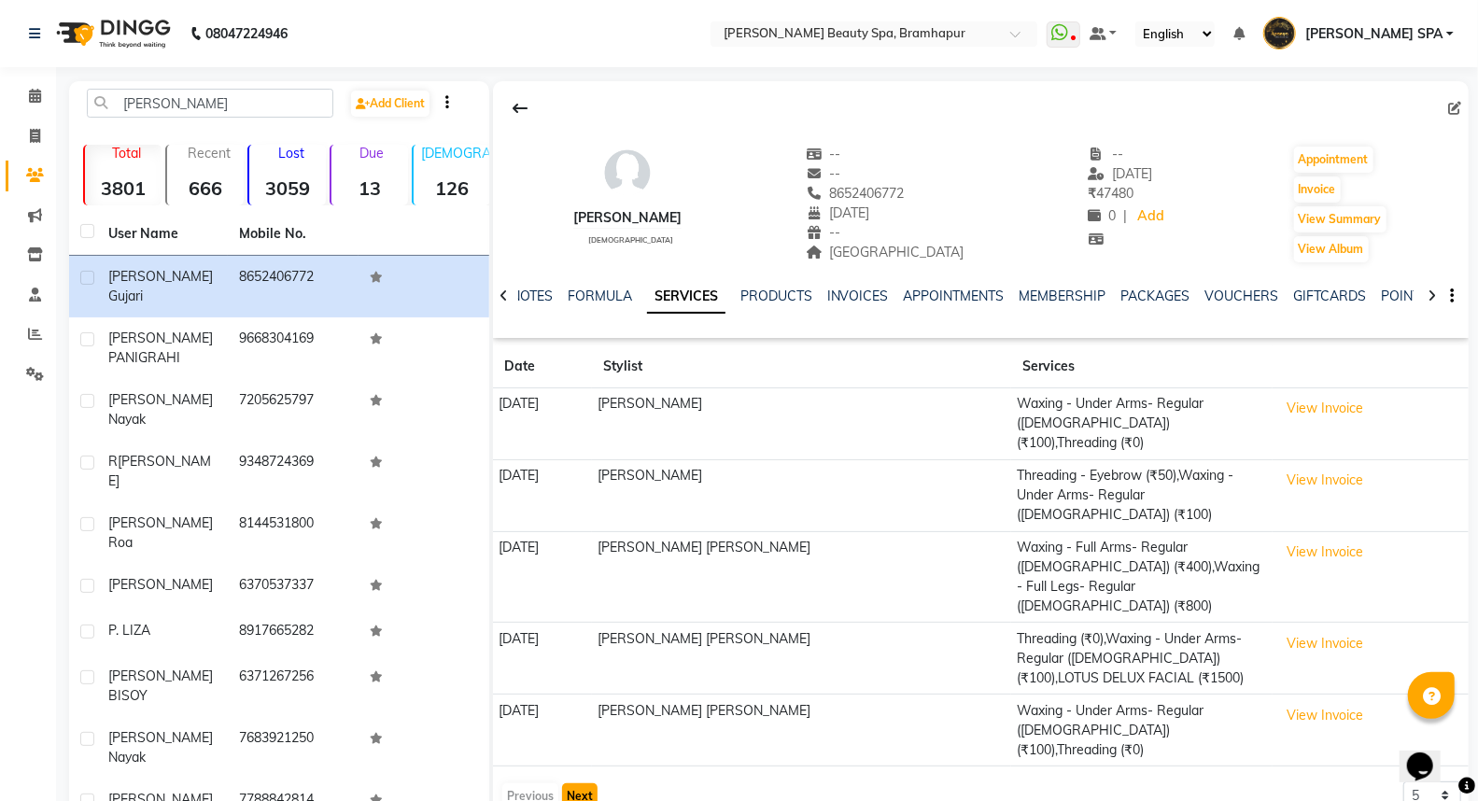
click at [582, 783] on button "Next" at bounding box center [579, 796] width 35 height 26
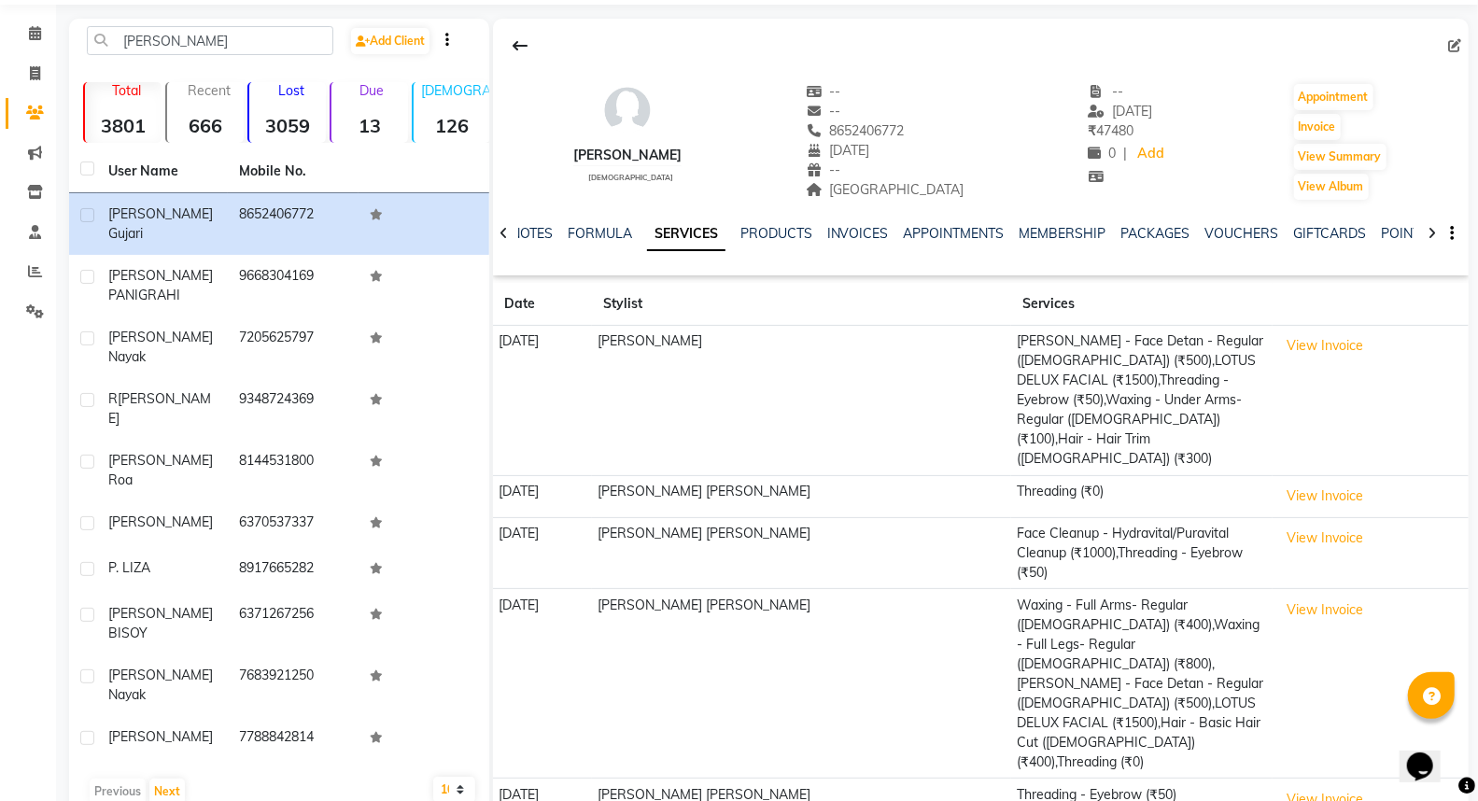
scroll to position [63, 0]
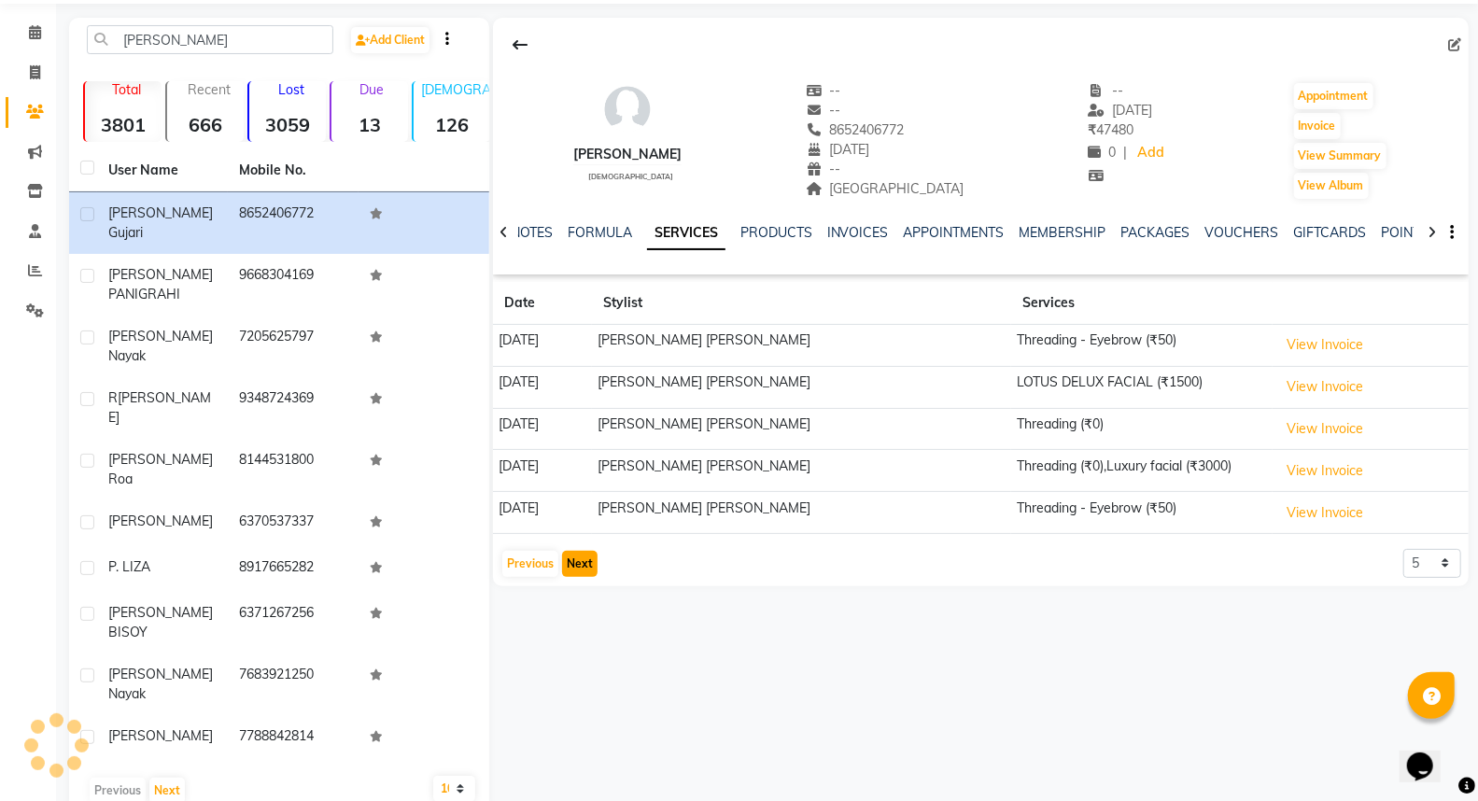
scroll to position [7, 0]
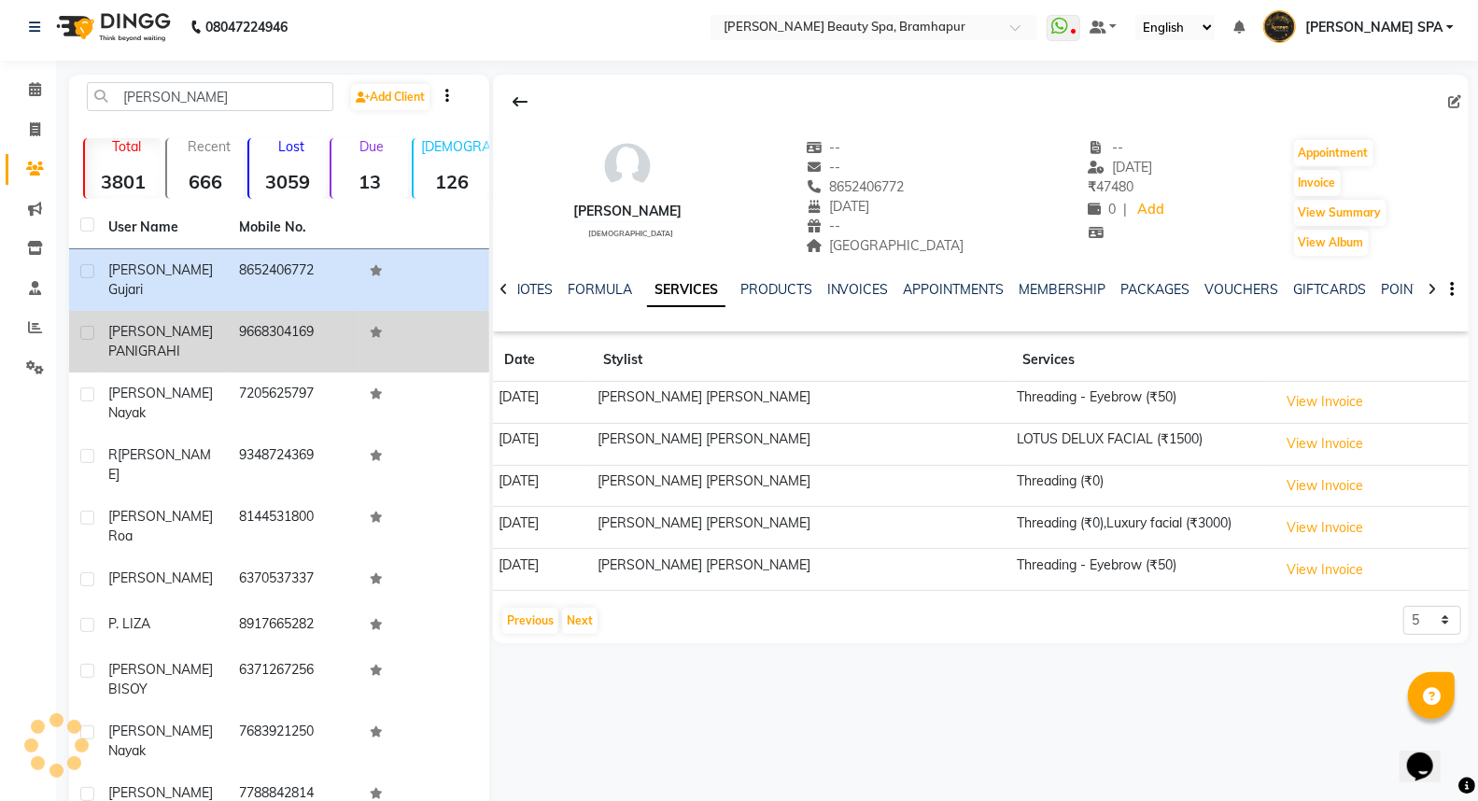
click at [203, 322] on div "LIZA RANI PANIGRAHI" at bounding box center [162, 341] width 108 height 39
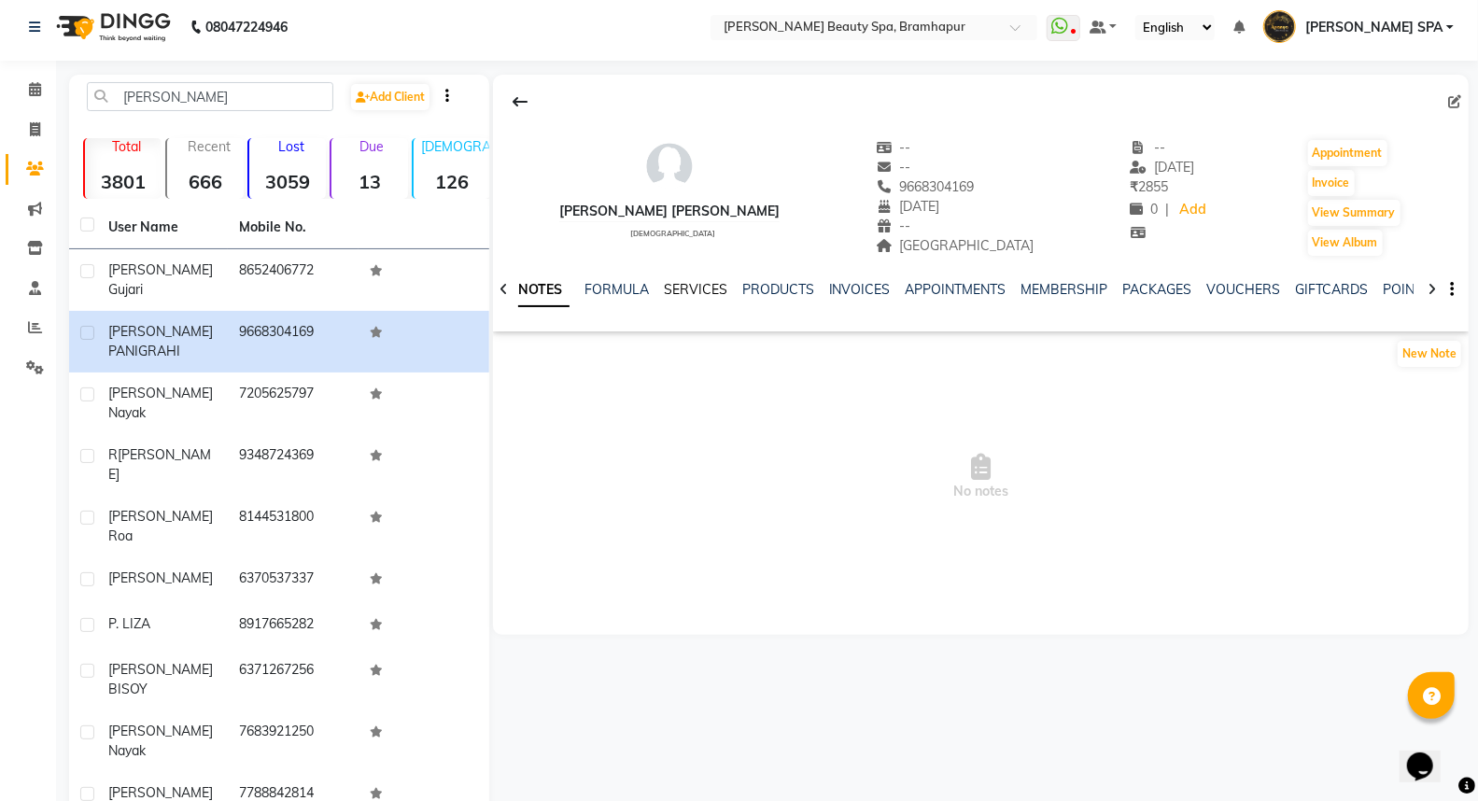
click at [680, 293] on link "SERVICES" at bounding box center [695, 289] width 63 height 17
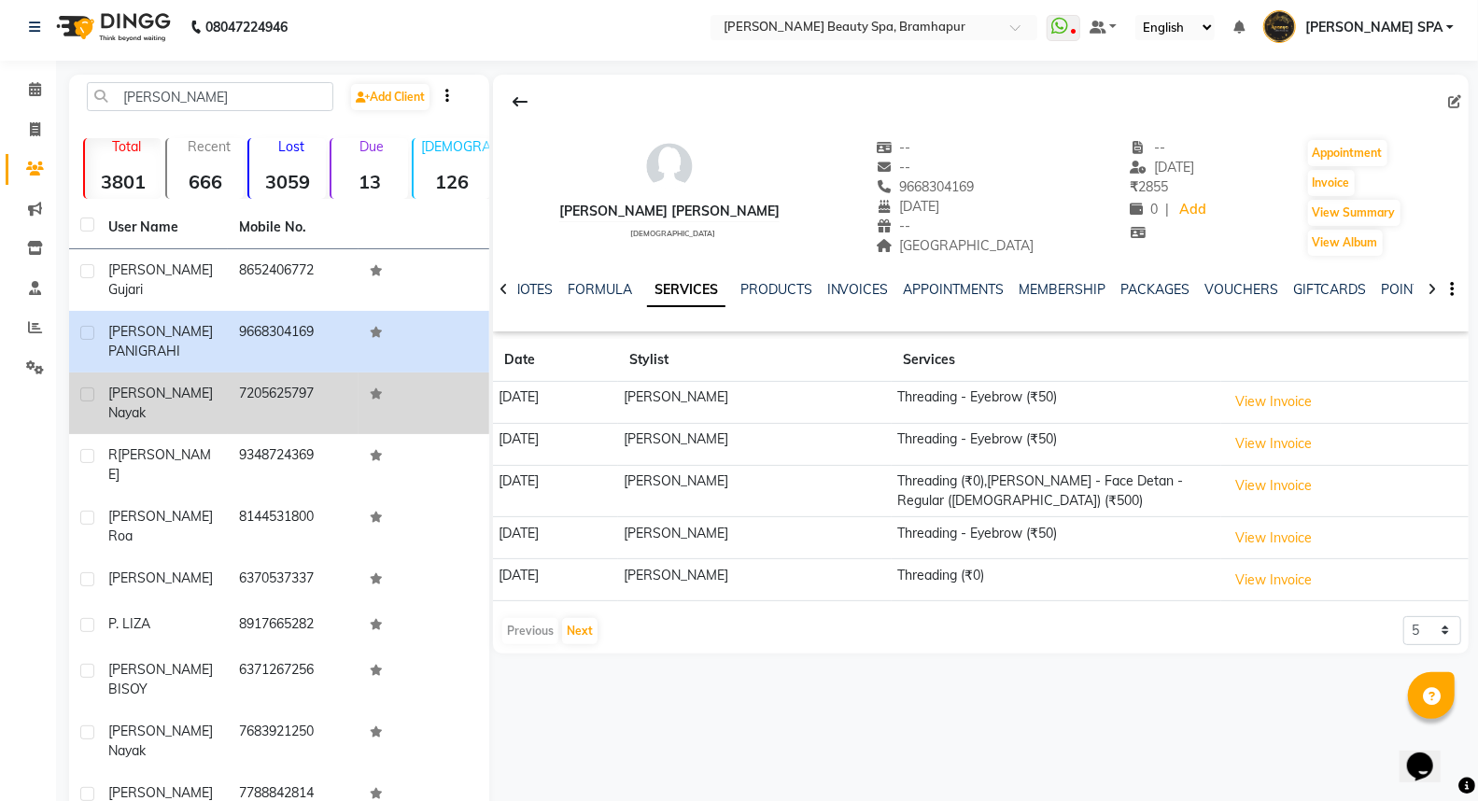
click at [165, 372] on td "liza nayak" at bounding box center [162, 403] width 131 height 62
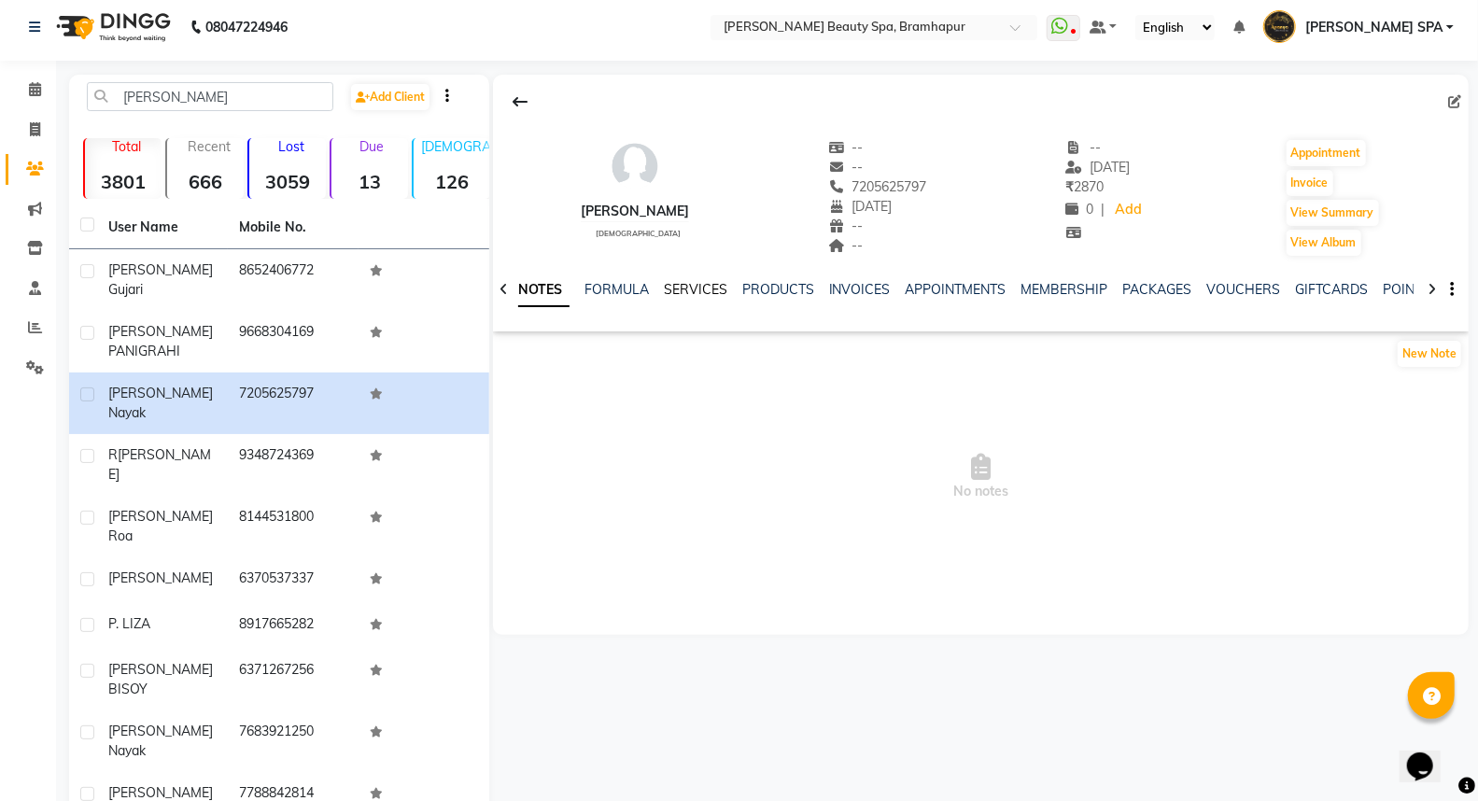
click at [688, 285] on link "SERVICES" at bounding box center [695, 289] width 63 height 17
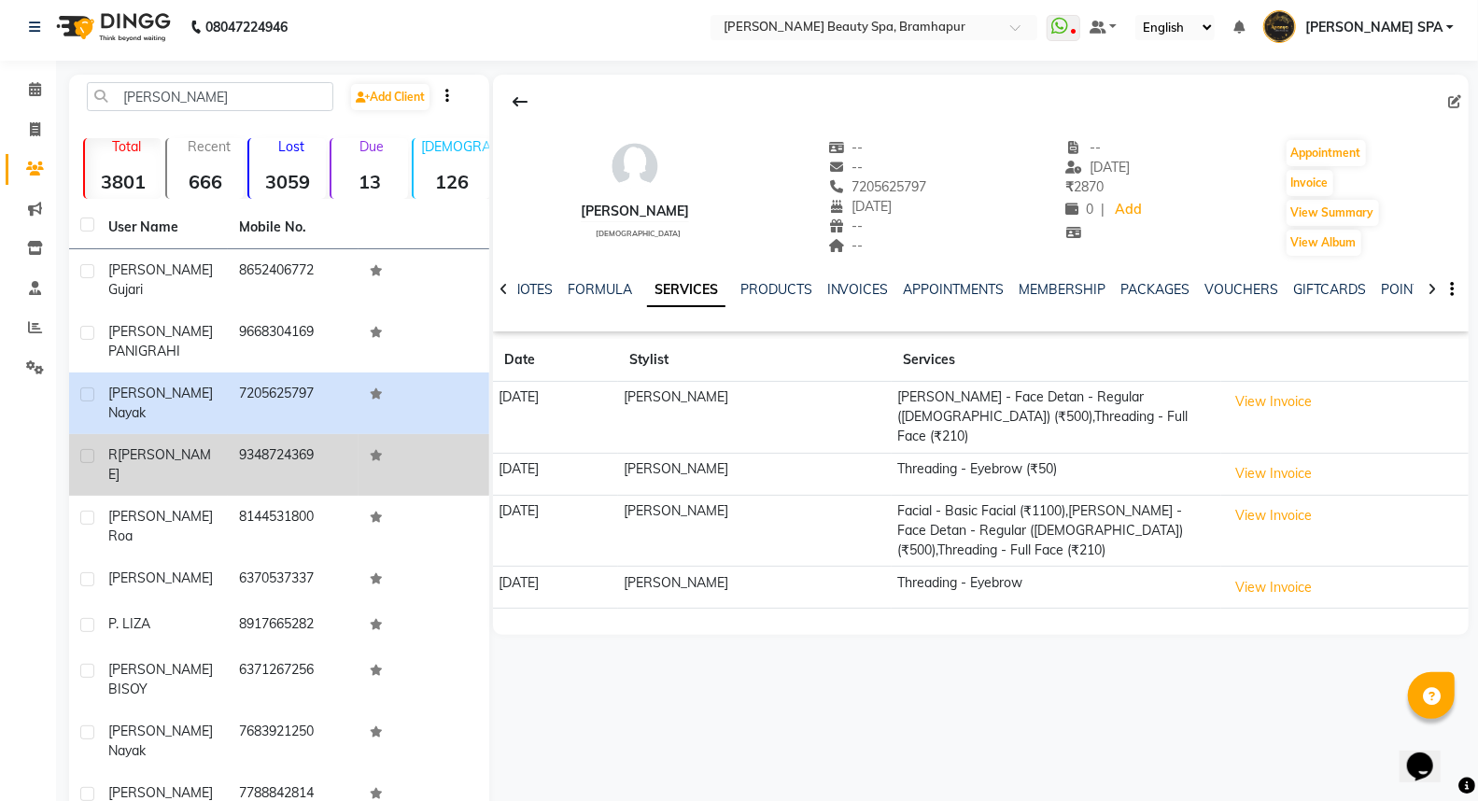
drag, startPoint x: 178, startPoint y: 423, endPoint x: 424, endPoint y: 451, distance: 247.1
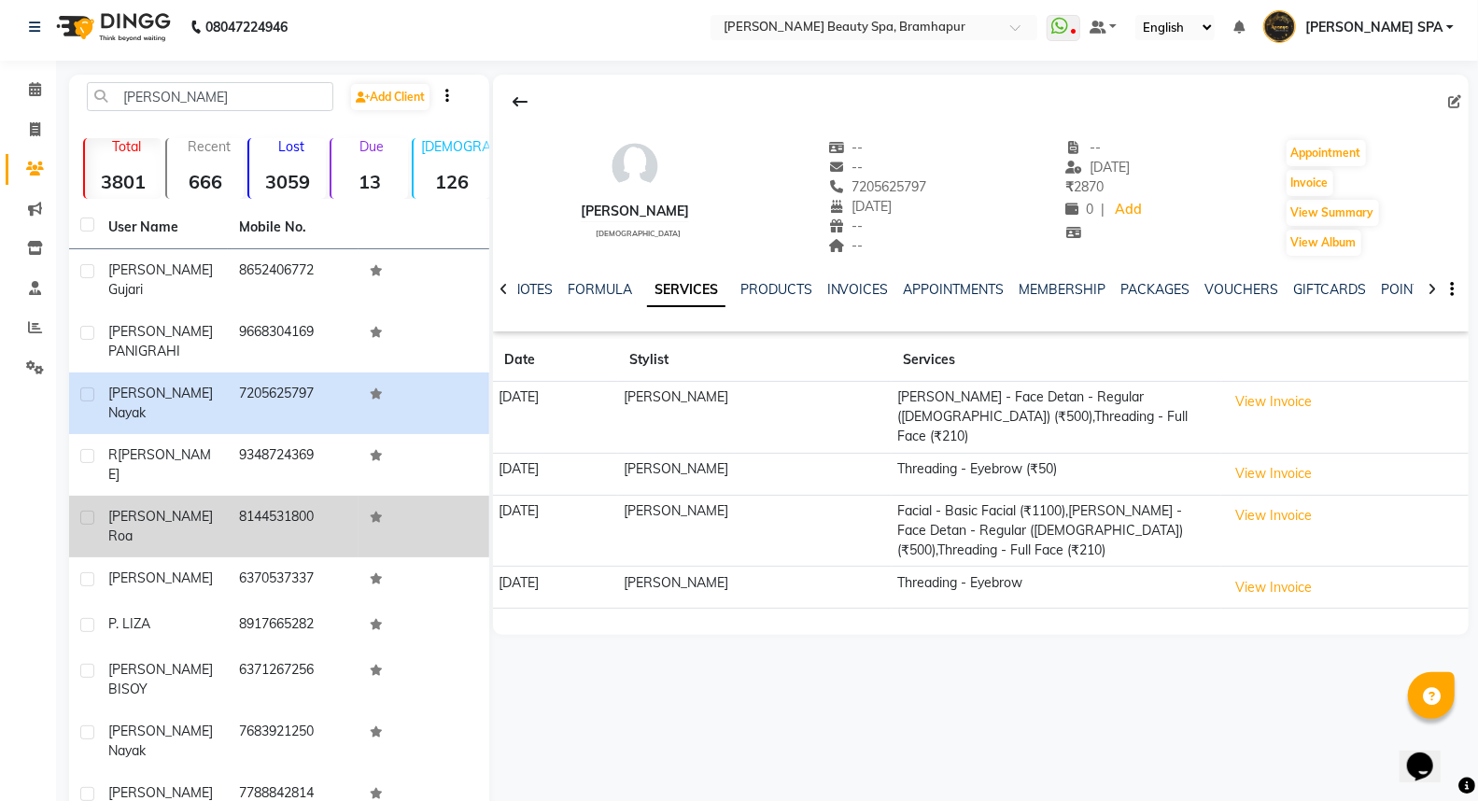
click at [180, 445] on div "r liza" at bounding box center [162, 464] width 108 height 39
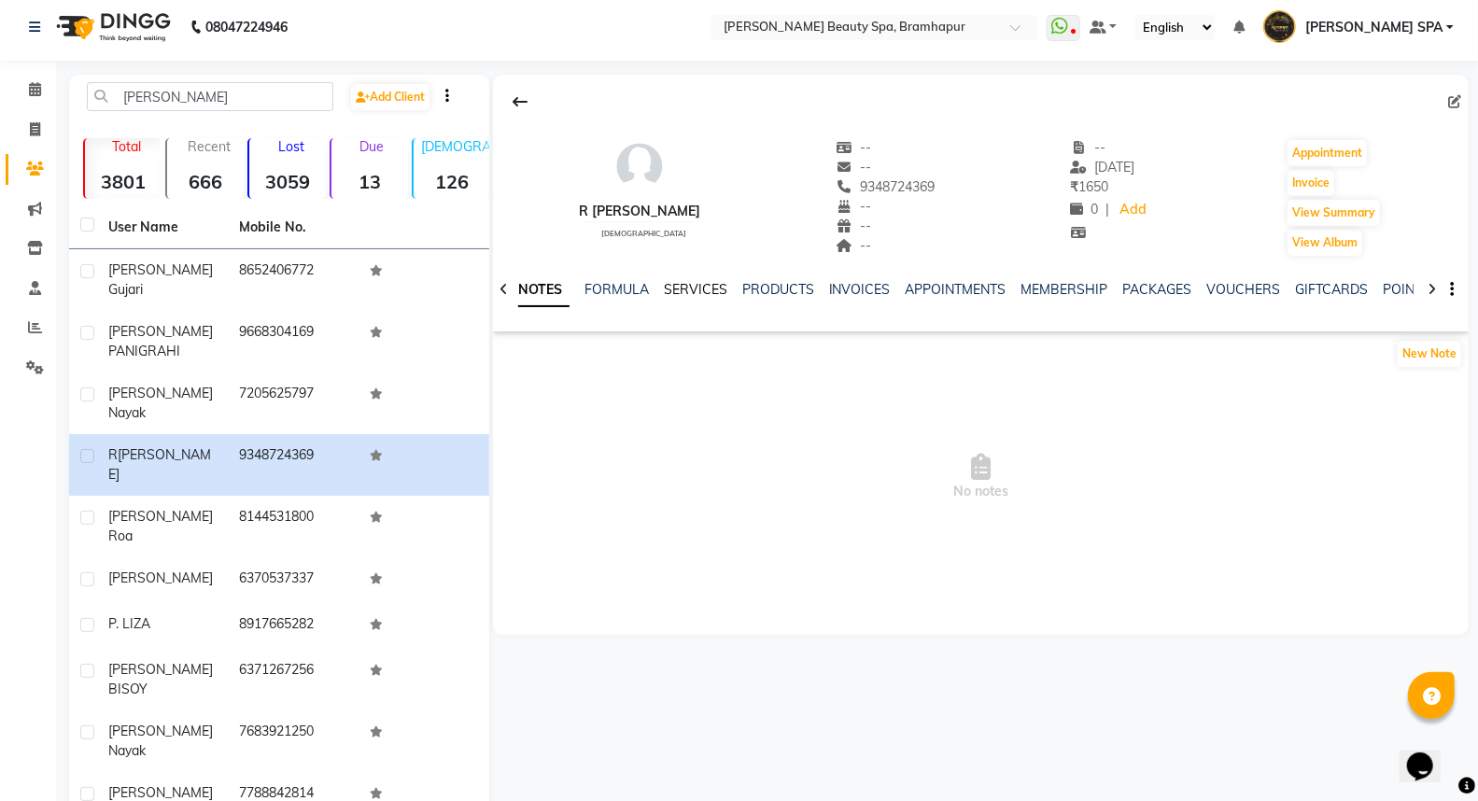
click at [685, 288] on link "SERVICES" at bounding box center [695, 289] width 63 height 17
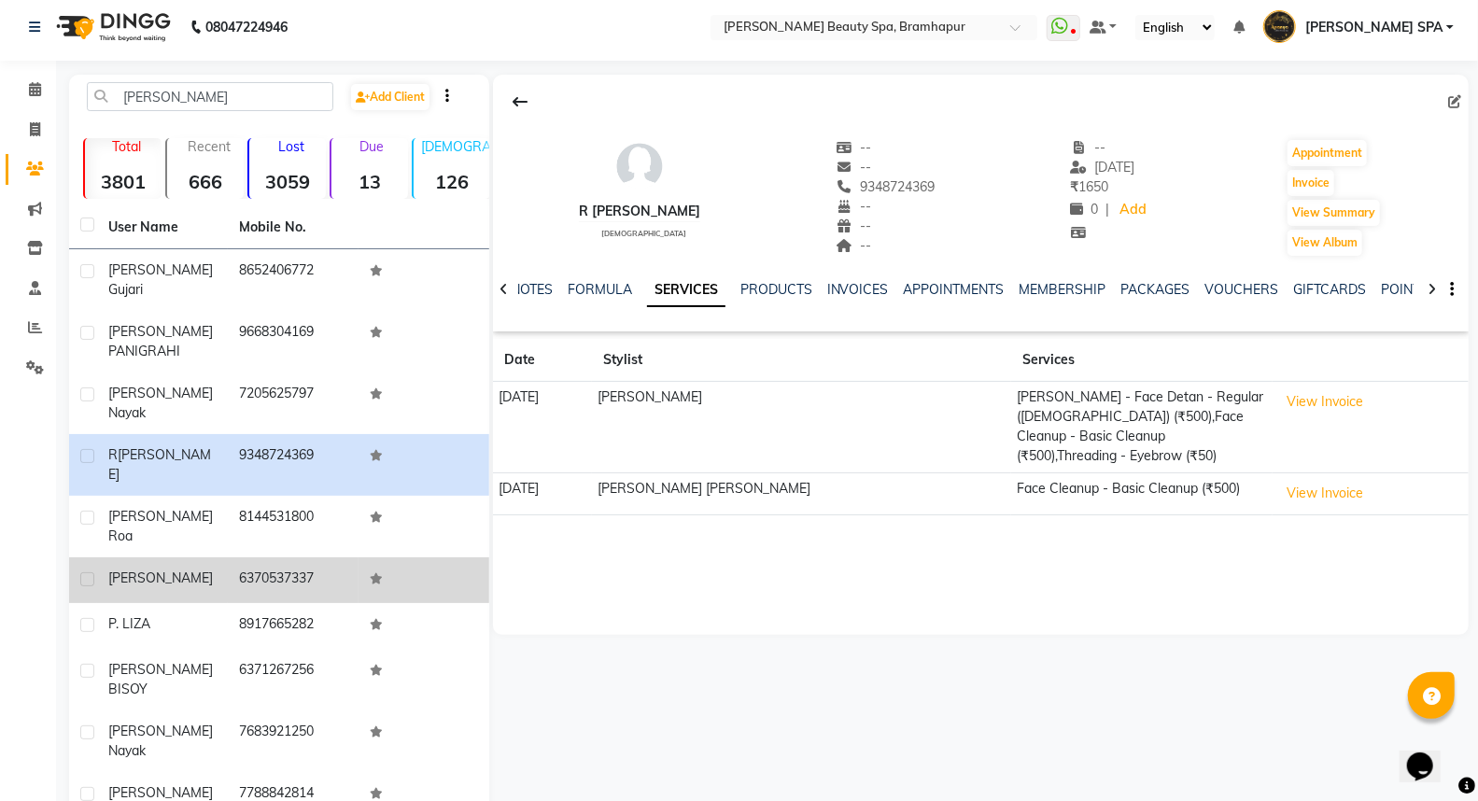
drag, startPoint x: 132, startPoint y: 520, endPoint x: 159, endPoint y: 514, distance: 27.6
click at [133, 569] on span "[PERSON_NAME]" at bounding box center [160, 577] width 105 height 17
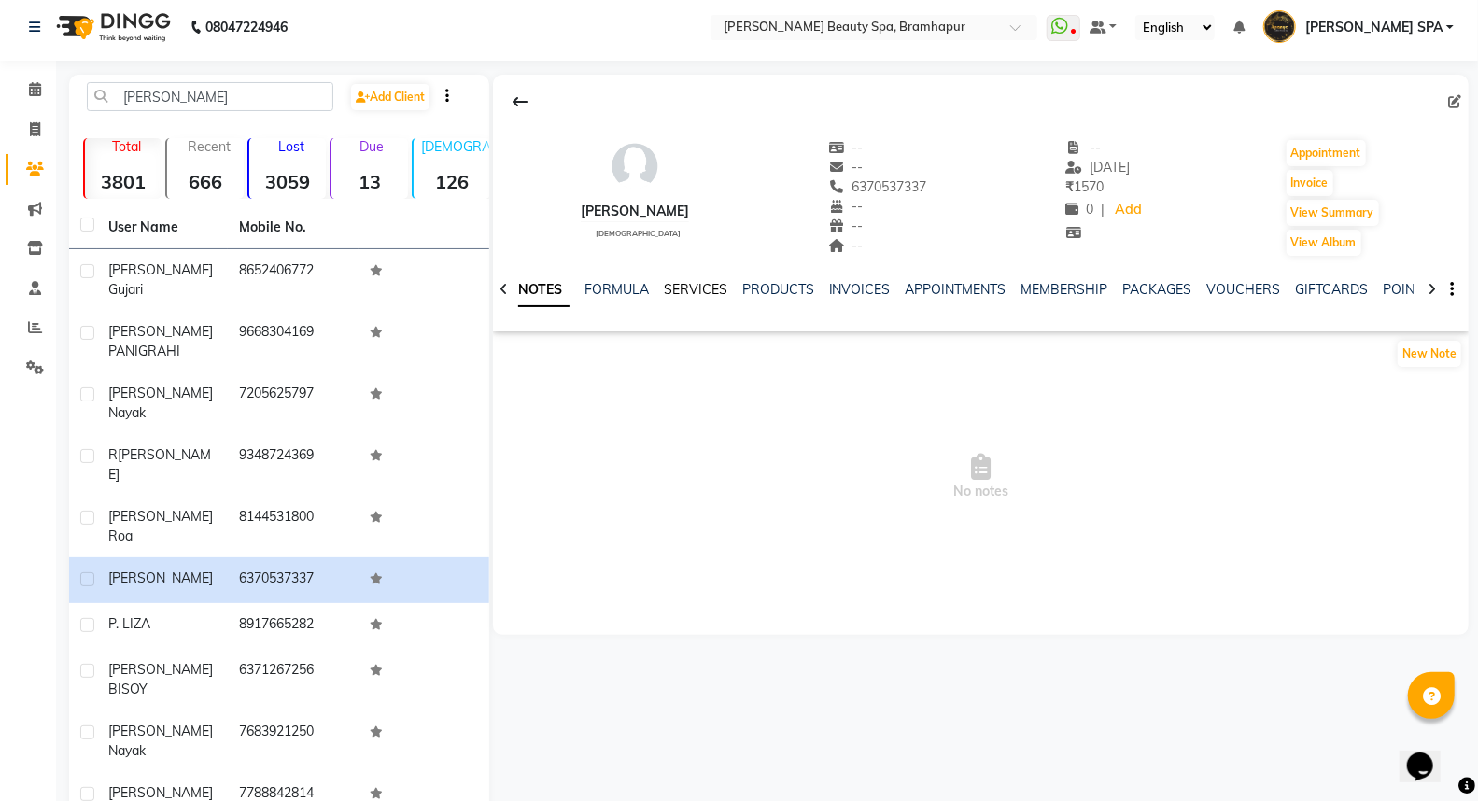
click at [696, 287] on link "SERVICES" at bounding box center [695, 289] width 63 height 17
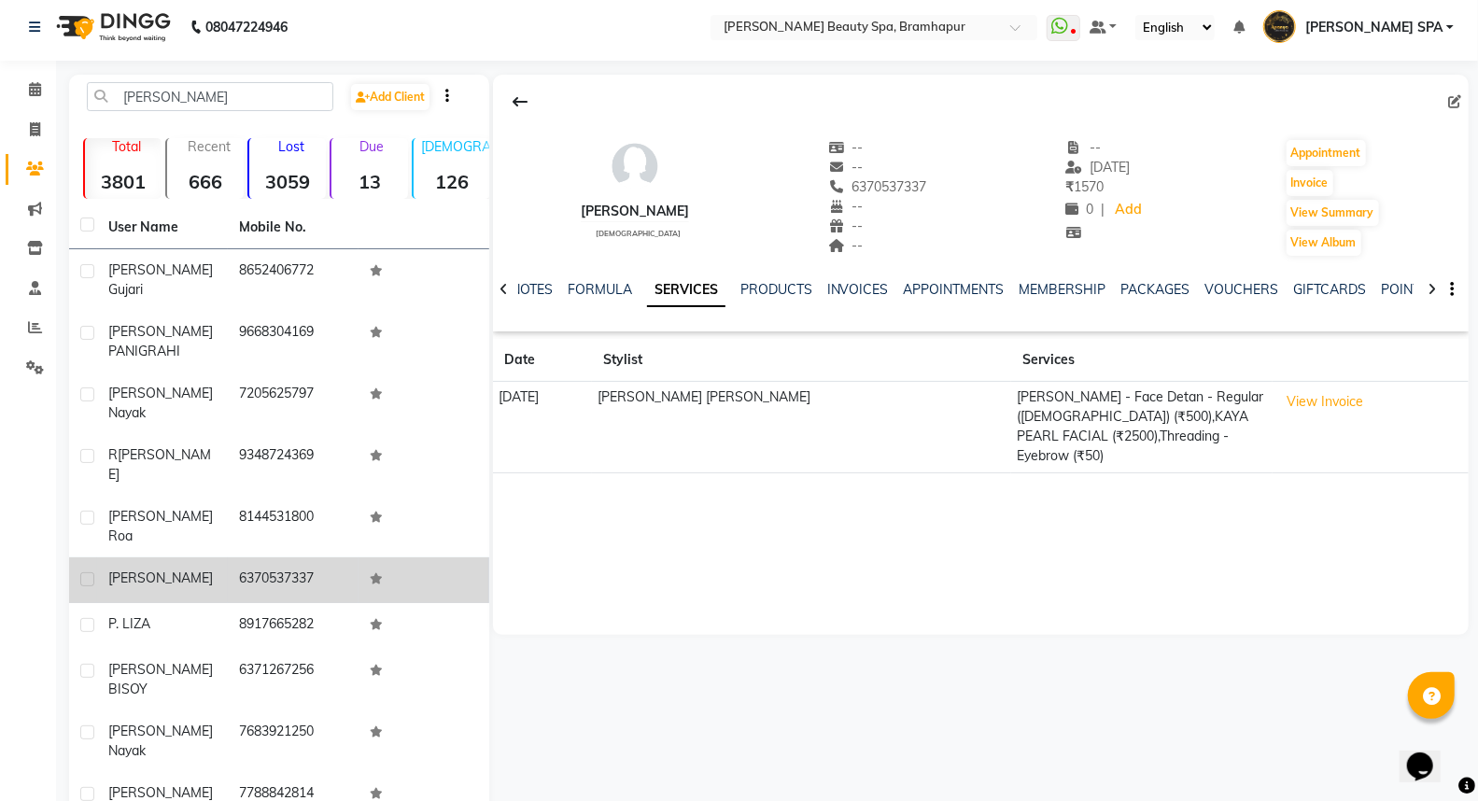
drag, startPoint x: 246, startPoint y: 571, endPoint x: 481, endPoint y: 515, distance: 240.9
click at [258, 603] on td "8917665282" at bounding box center [293, 626] width 131 height 46
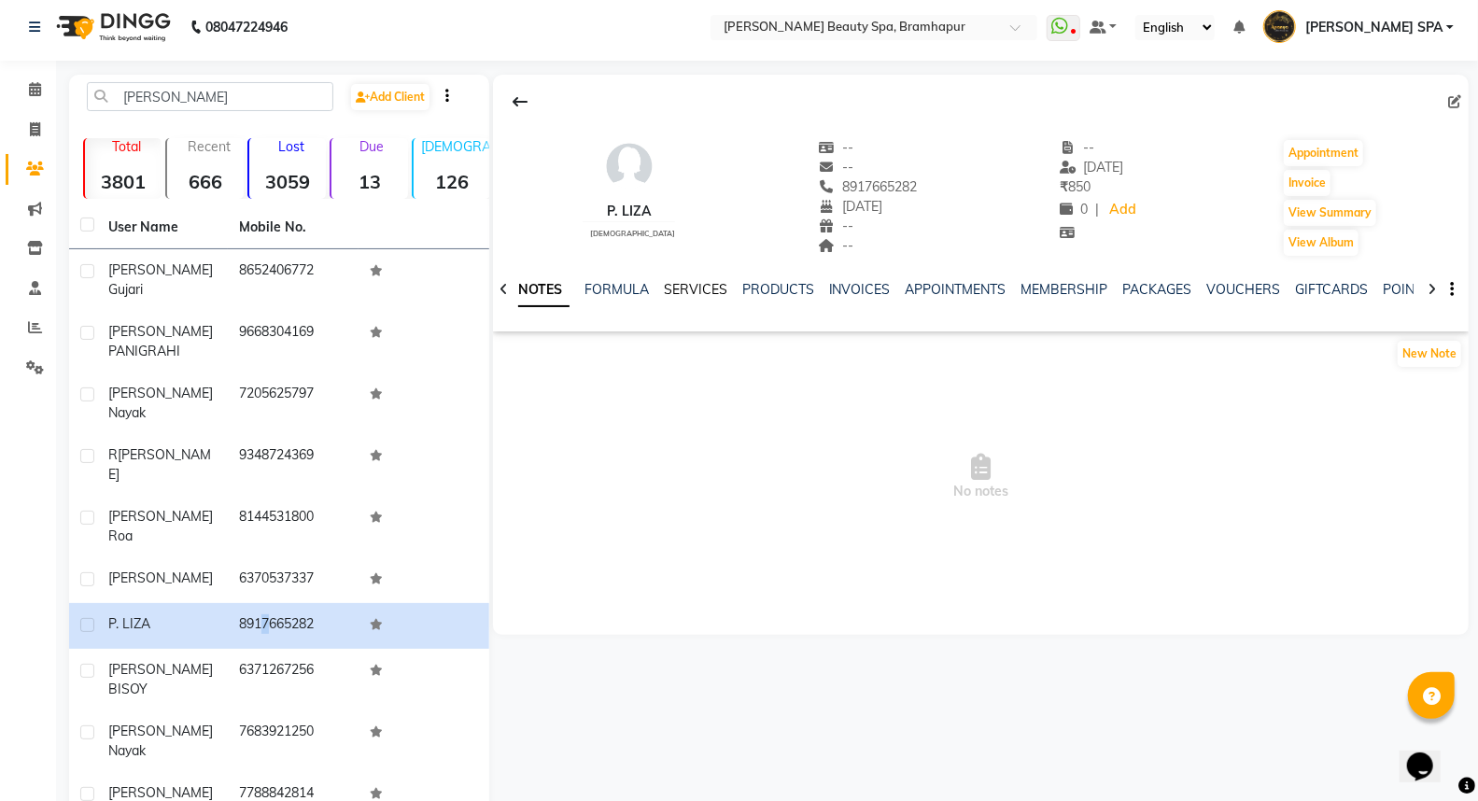
drag, startPoint x: 695, startPoint y: 286, endPoint x: 721, endPoint y: 312, distance: 36.3
click at [696, 286] on link "SERVICES" at bounding box center [695, 289] width 63 height 17
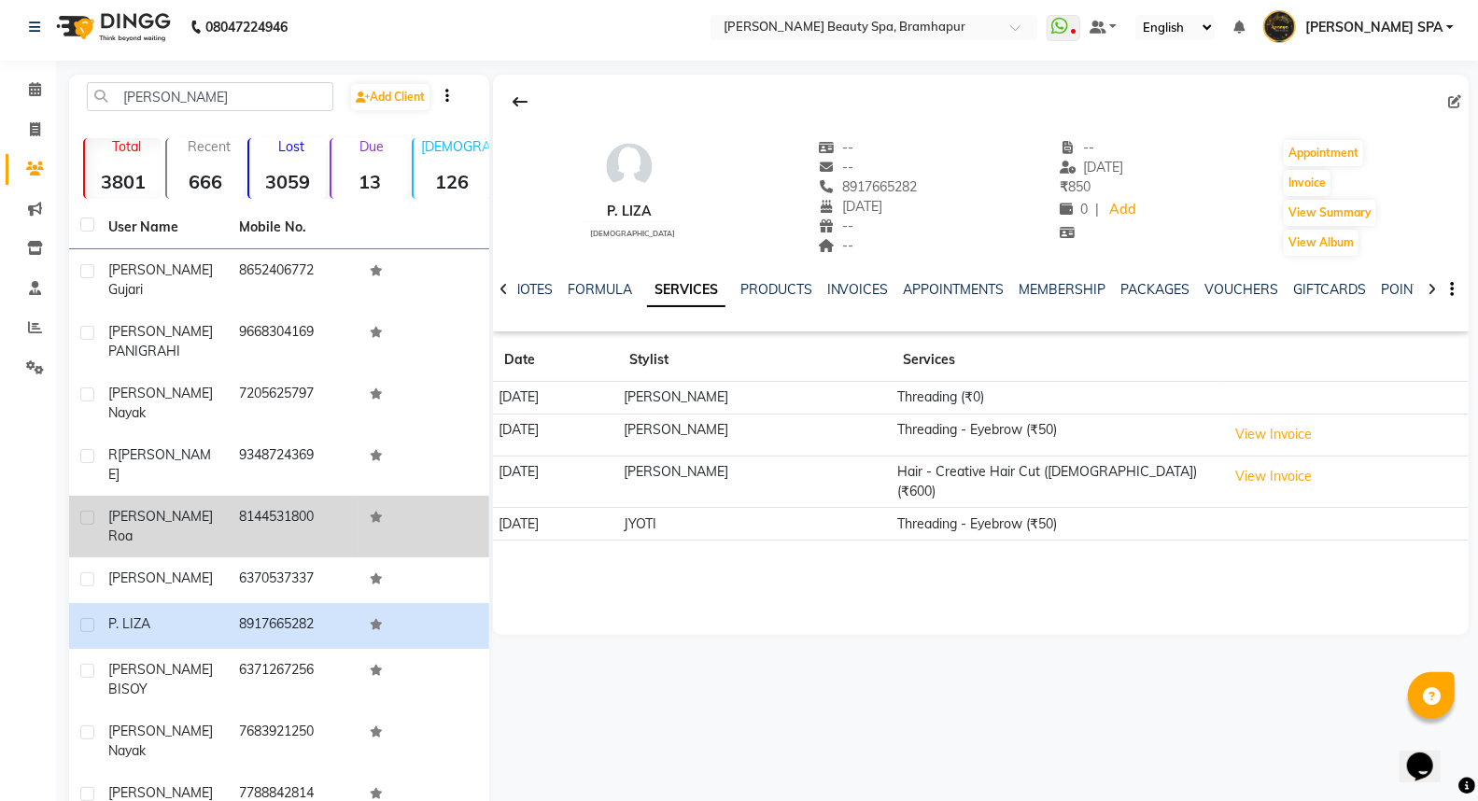
drag, startPoint x: 180, startPoint y: 468, endPoint x: 216, endPoint y: 456, distance: 37.5
click at [187, 507] on div "liza roa" at bounding box center [162, 526] width 108 height 39
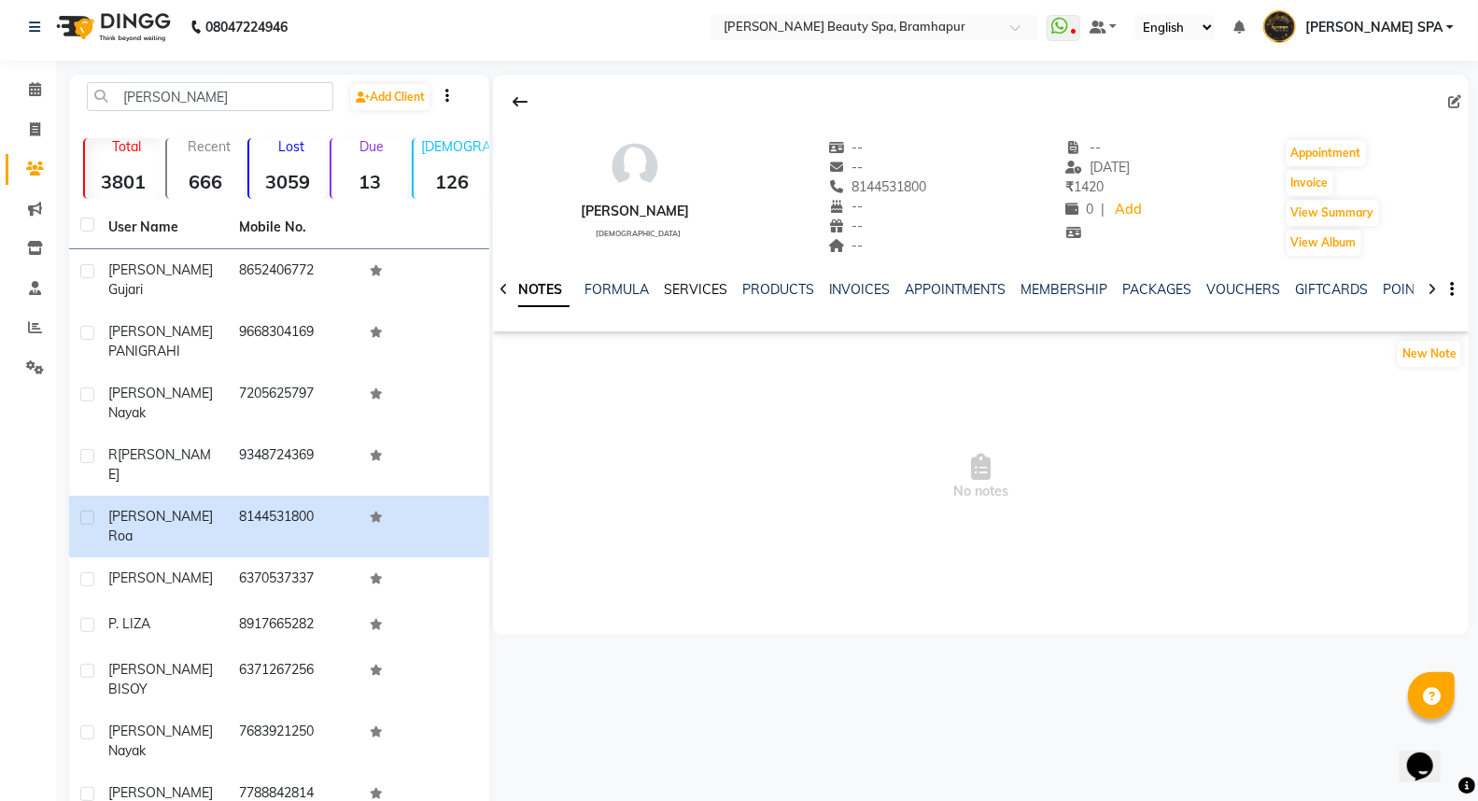
click at [681, 288] on link "SERVICES" at bounding box center [695, 289] width 63 height 17
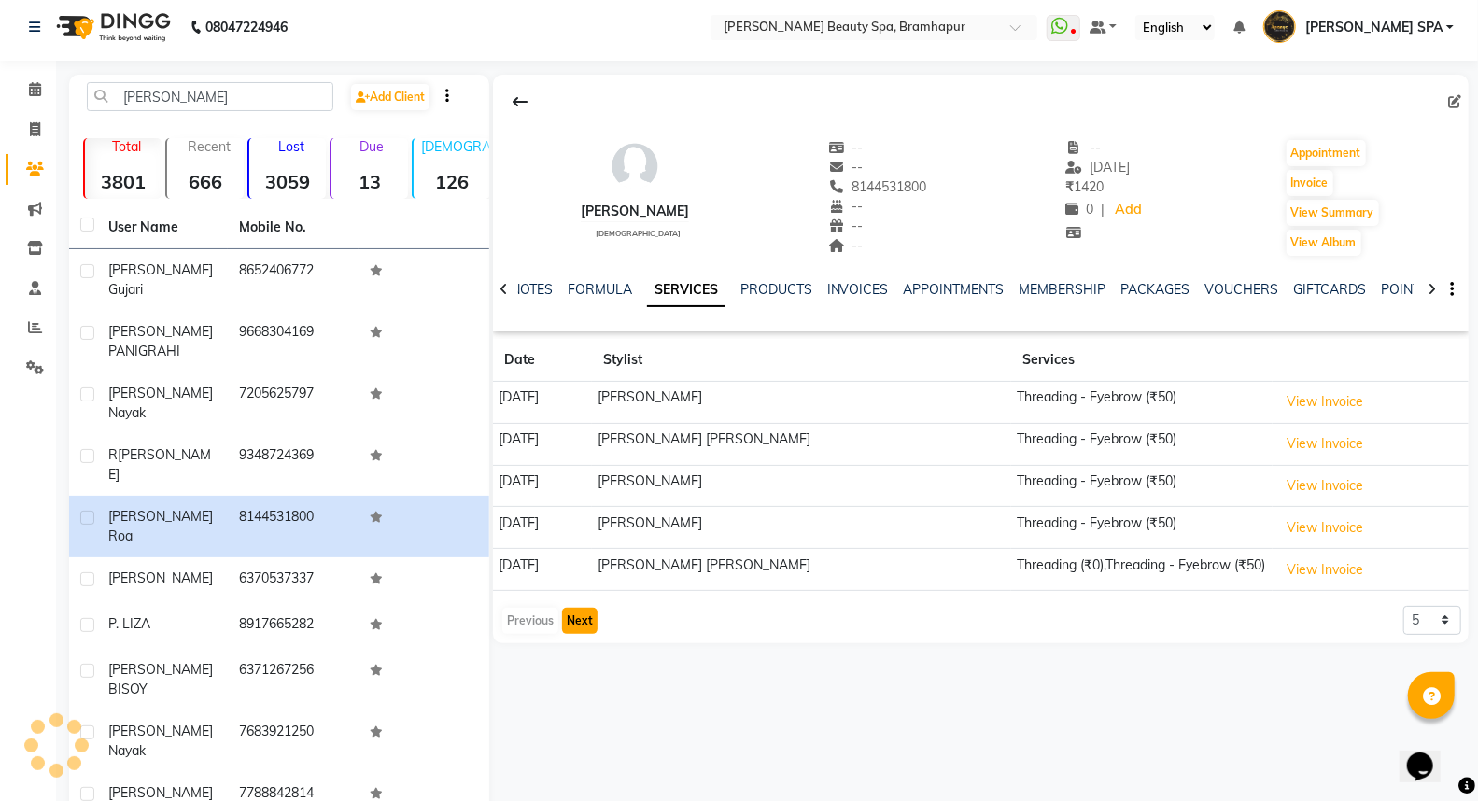
click at [576, 622] on button "Next" at bounding box center [579, 621] width 35 height 26
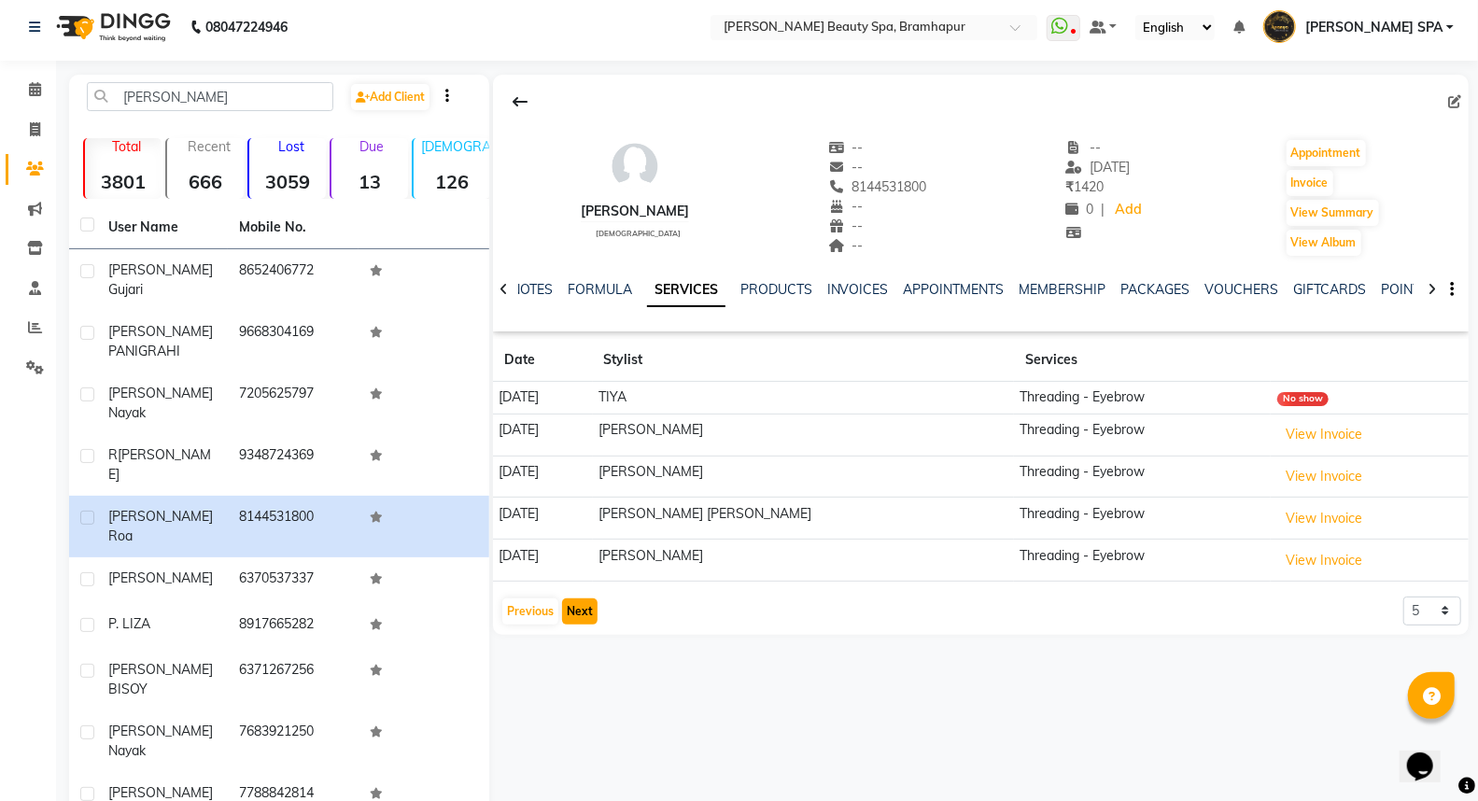
click at [573, 613] on button "Next" at bounding box center [579, 611] width 35 height 26
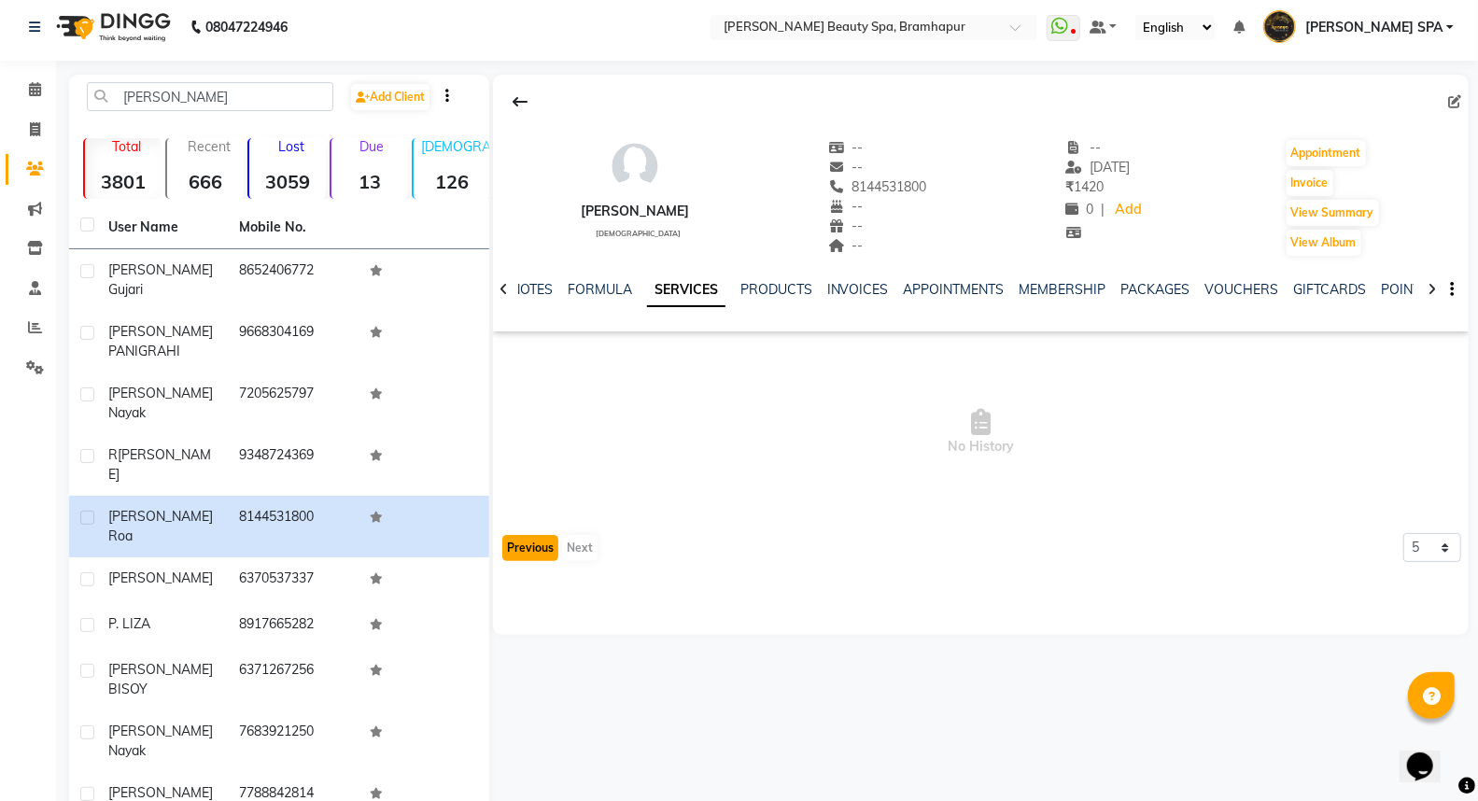
click at [526, 543] on button "Previous" at bounding box center [530, 548] width 56 height 26
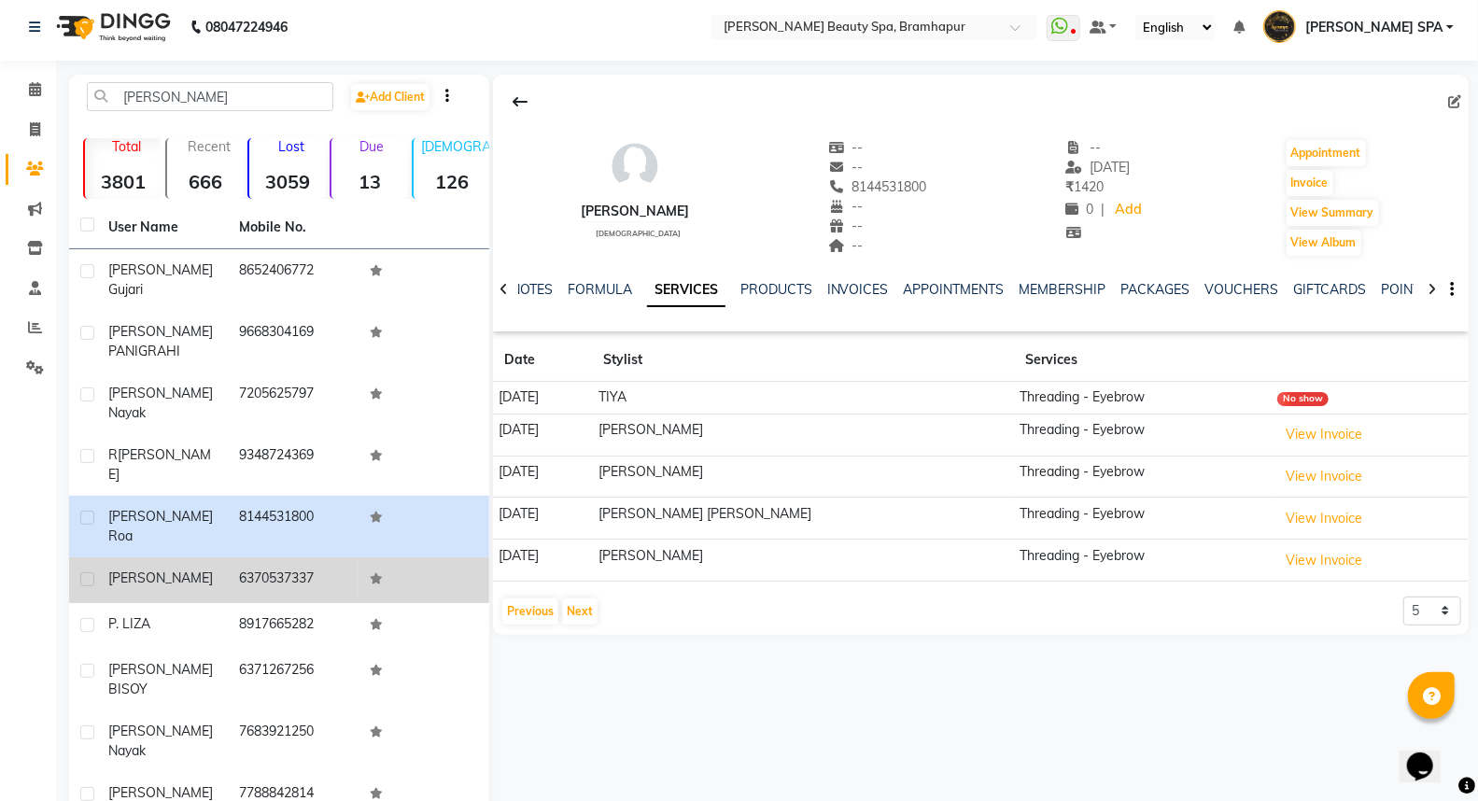
click at [175, 557] on td "[PERSON_NAME]" at bounding box center [162, 580] width 131 height 46
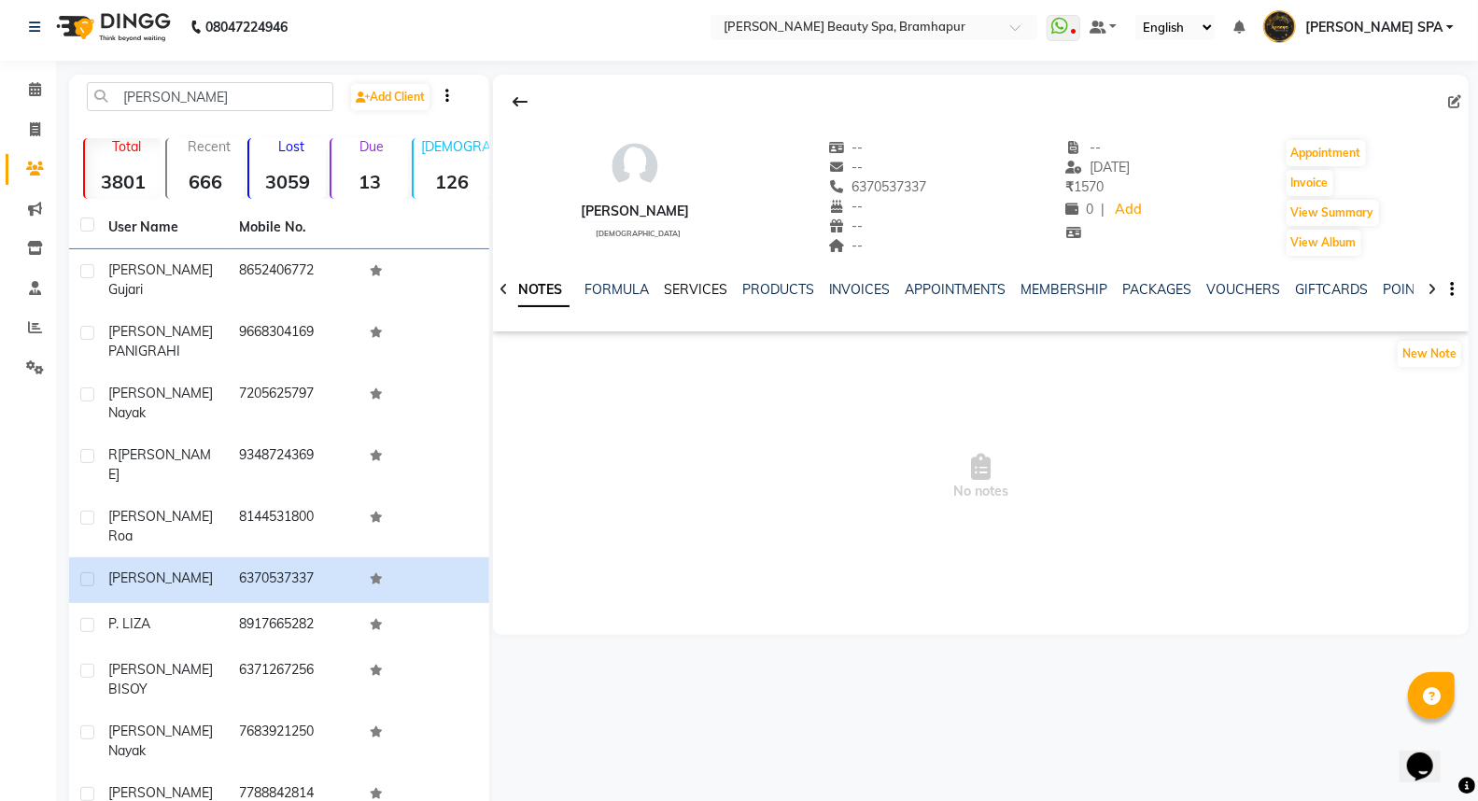
click at [666, 282] on link "SERVICES" at bounding box center [695, 289] width 63 height 17
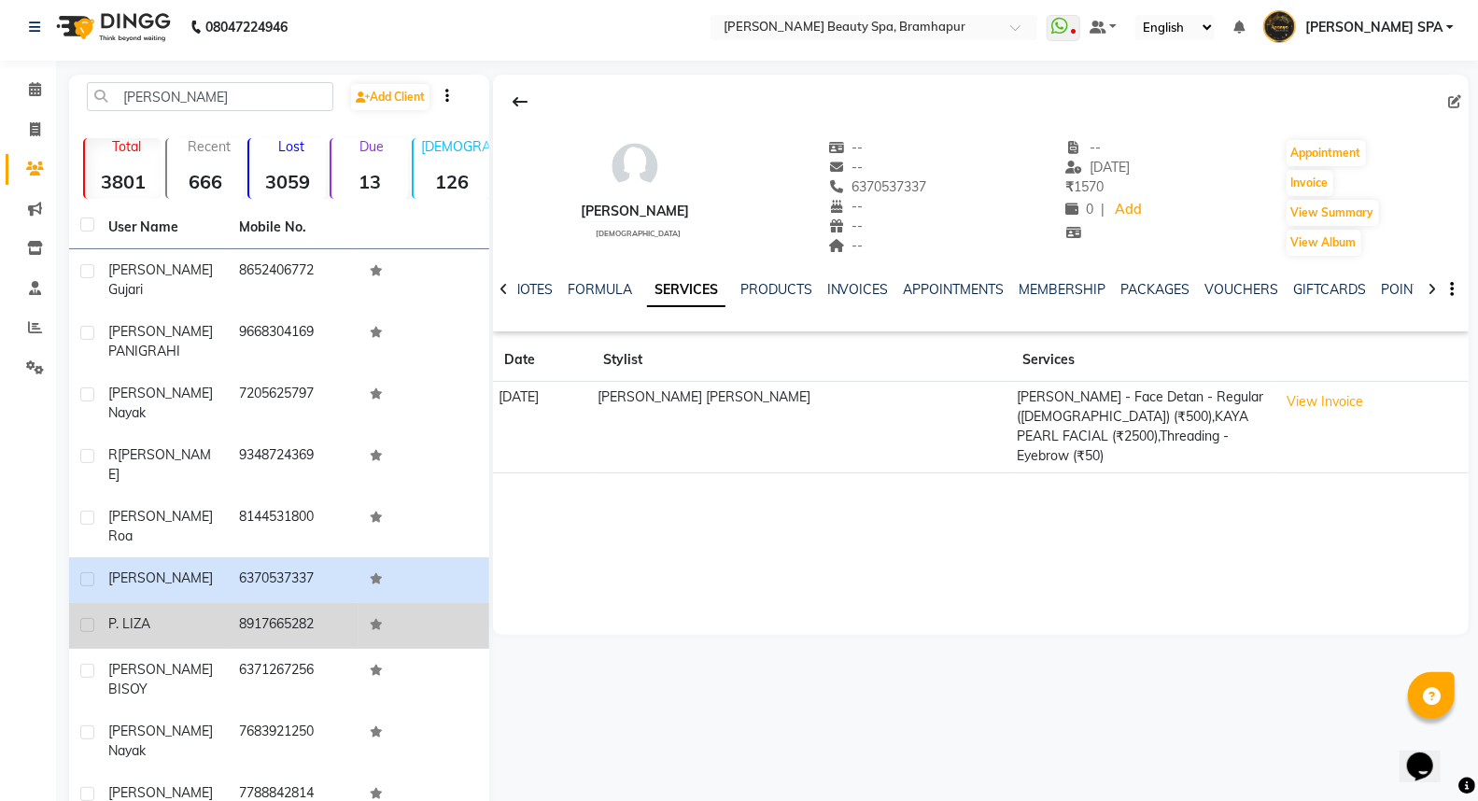
click at [236, 603] on td "8917665282" at bounding box center [293, 626] width 131 height 46
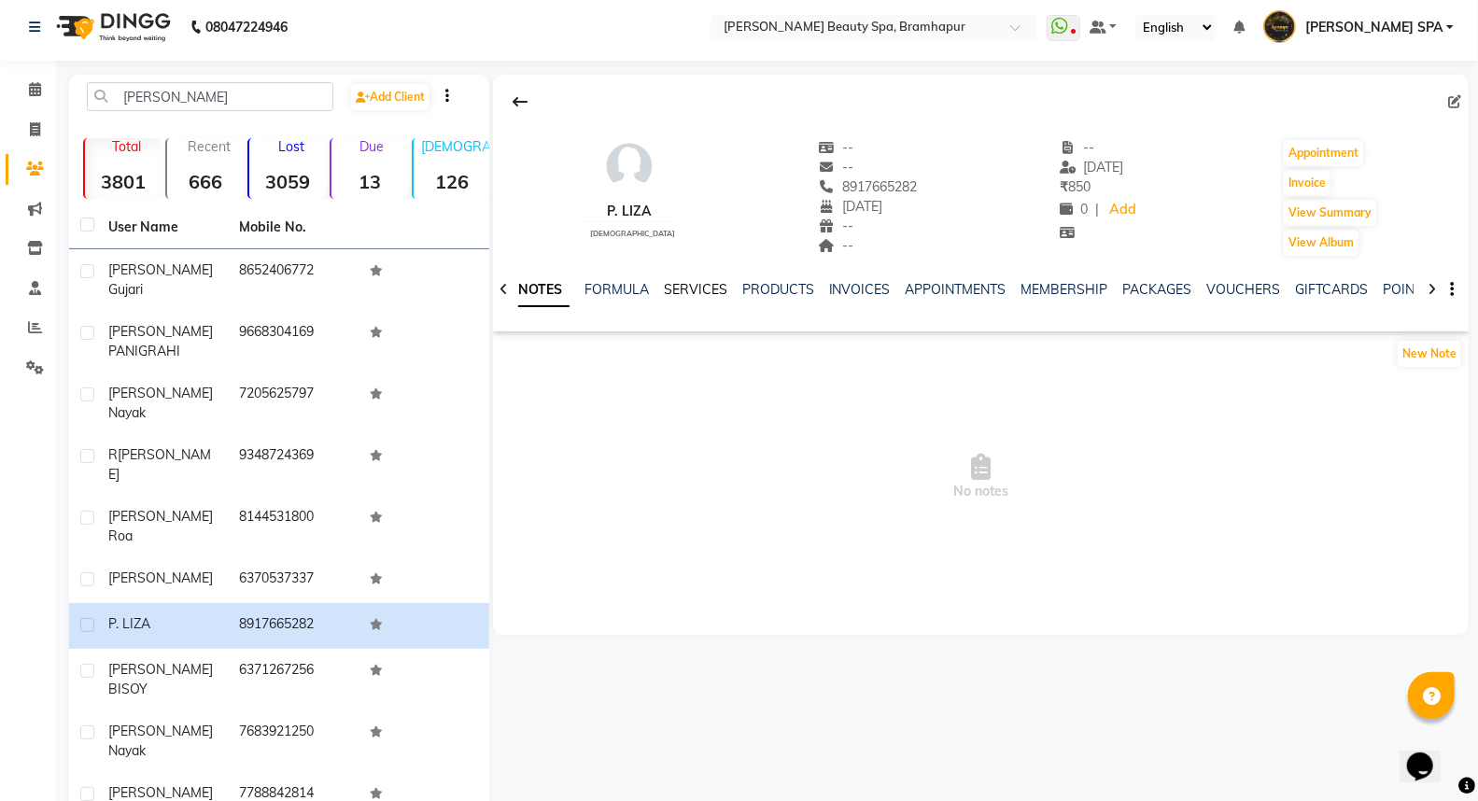
click at [684, 290] on link "SERVICES" at bounding box center [695, 289] width 63 height 17
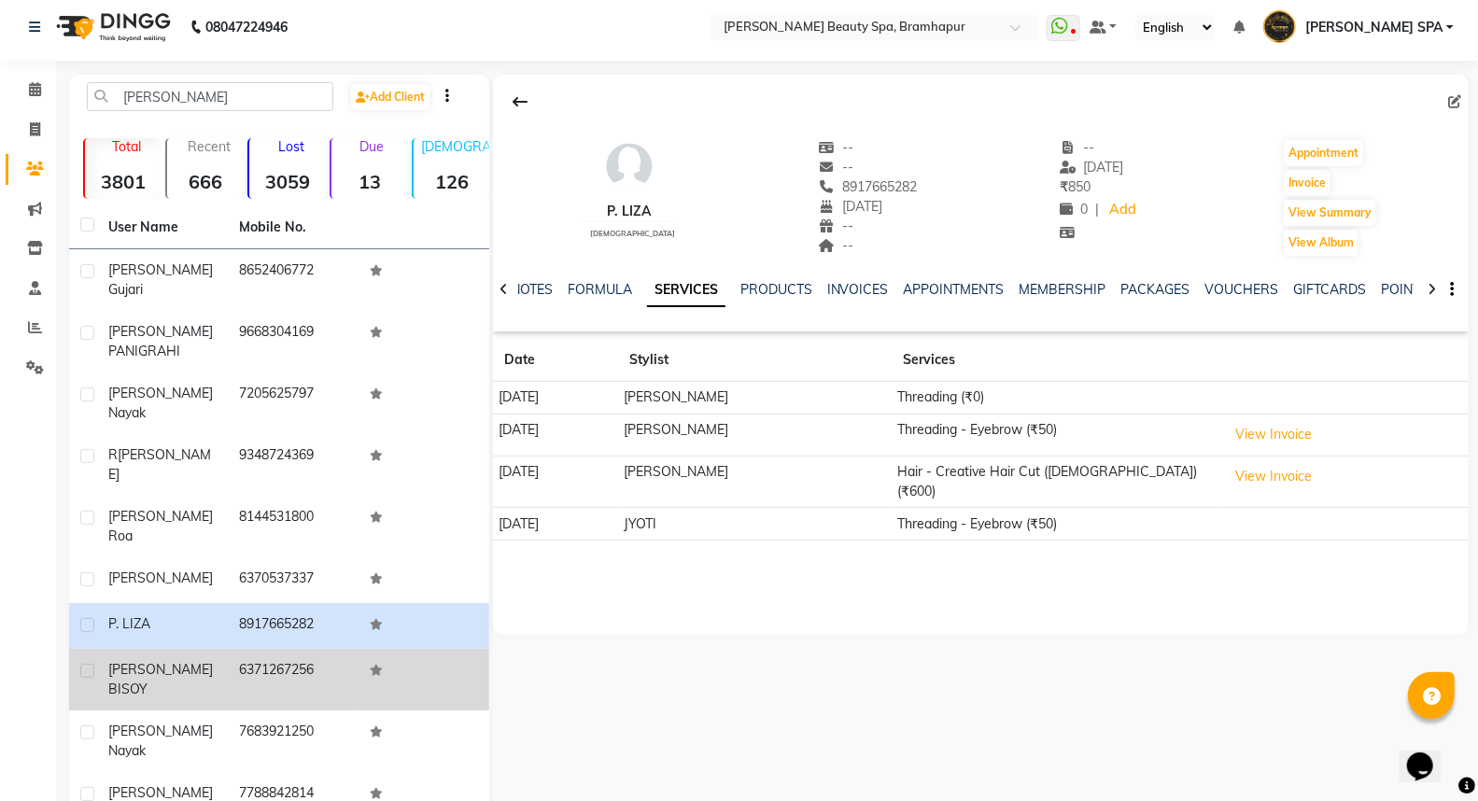
click at [215, 660] on div "LIZA BISOY" at bounding box center [162, 679] width 108 height 39
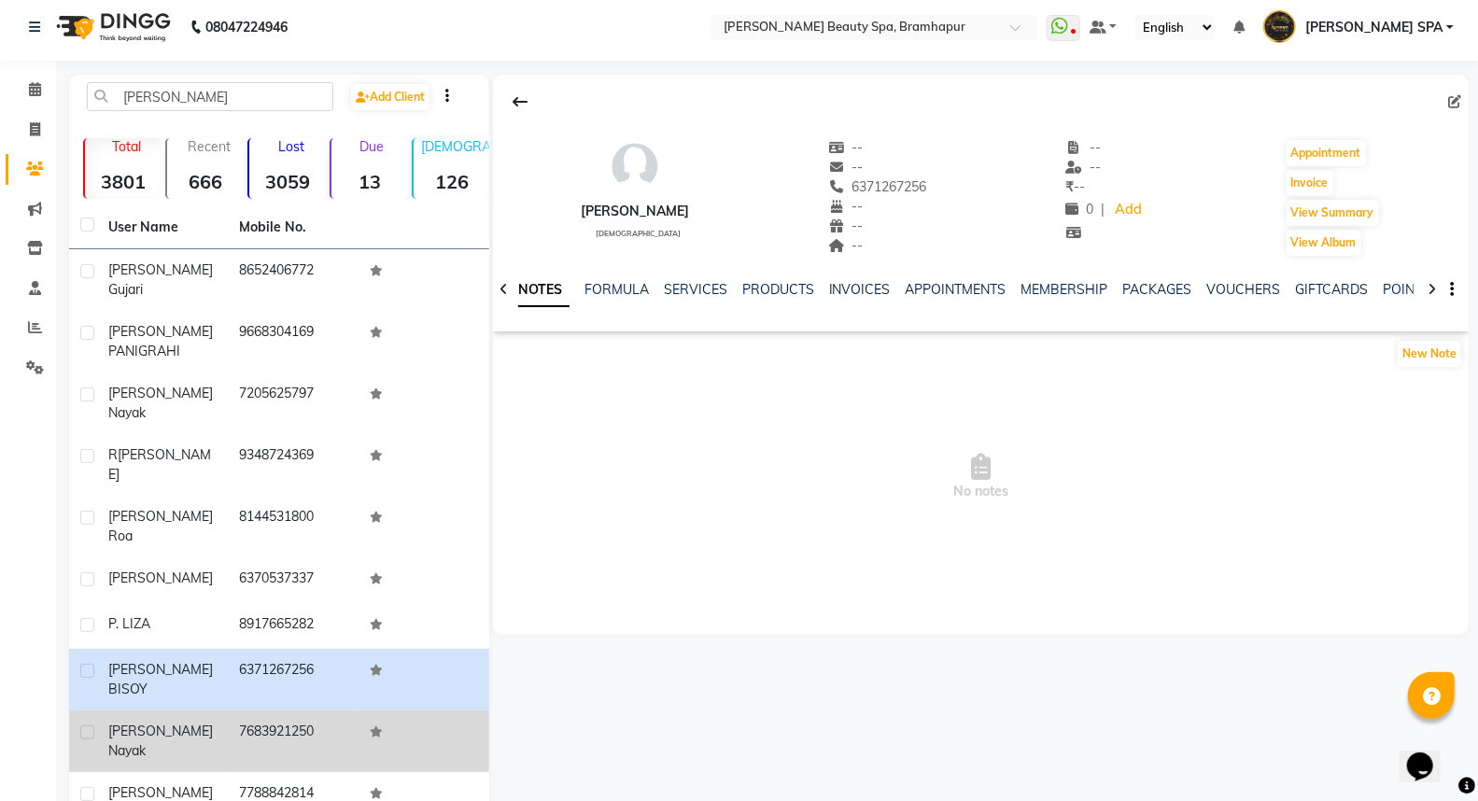
drag, startPoint x: 147, startPoint y: 640, endPoint x: 157, endPoint y: 637, distance: 10.9
click at [147, 722] on div "liza nayak" at bounding box center [162, 741] width 108 height 39
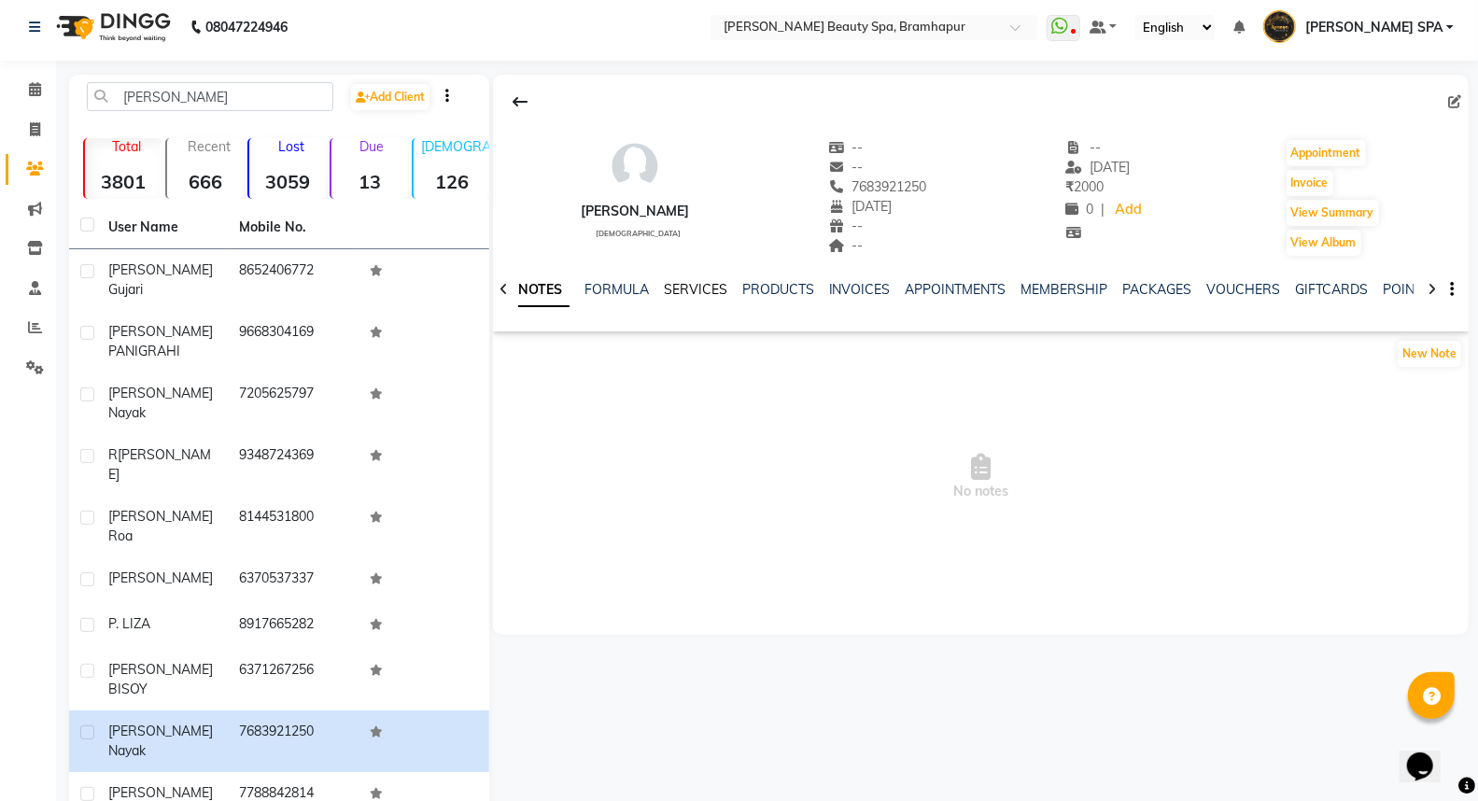
click at [693, 286] on link "SERVICES" at bounding box center [695, 289] width 63 height 17
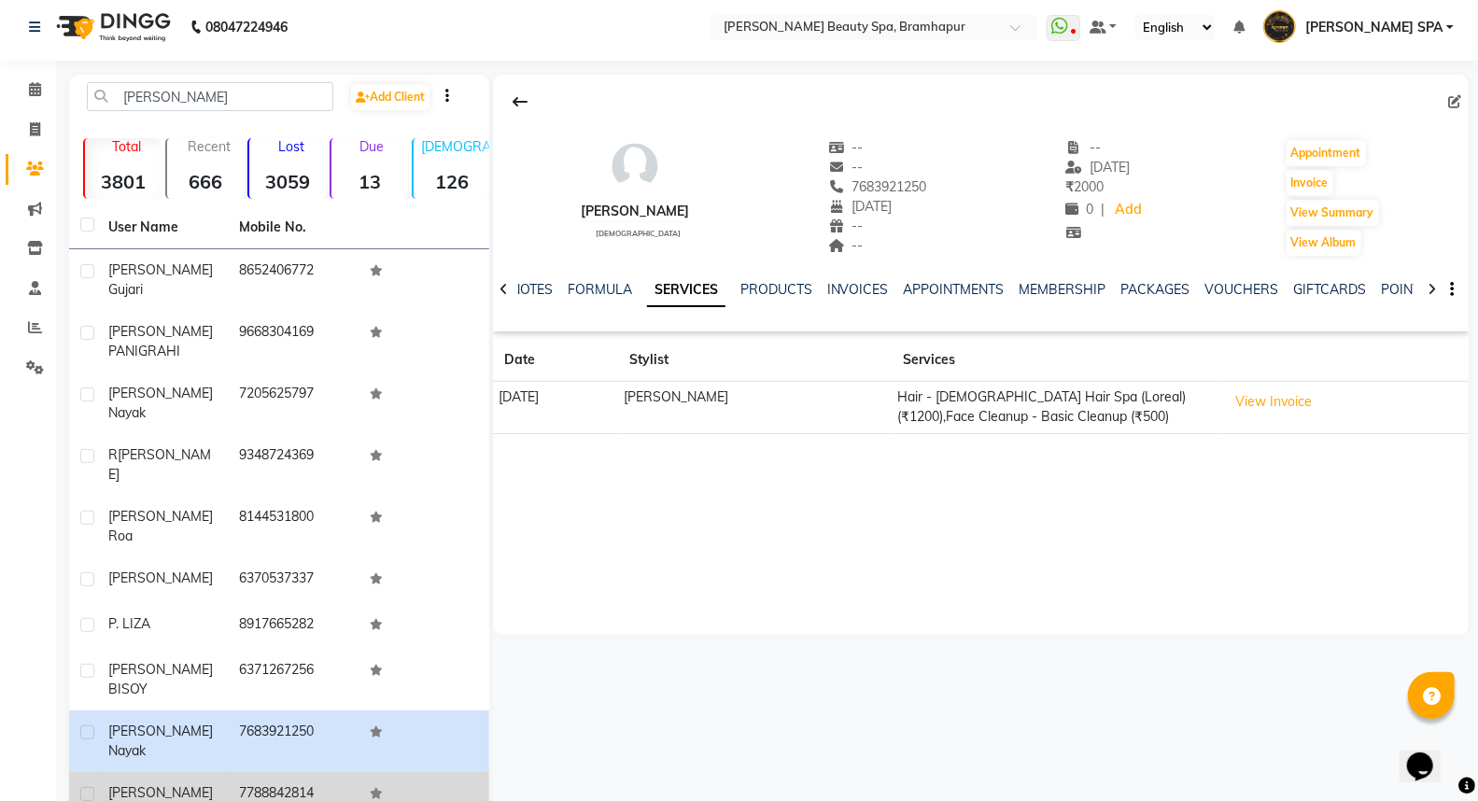
drag, startPoint x: 189, startPoint y: 703, endPoint x: 233, endPoint y: 681, distance: 49.7
click at [189, 783] on div "[PERSON_NAME]" at bounding box center [162, 793] width 108 height 20
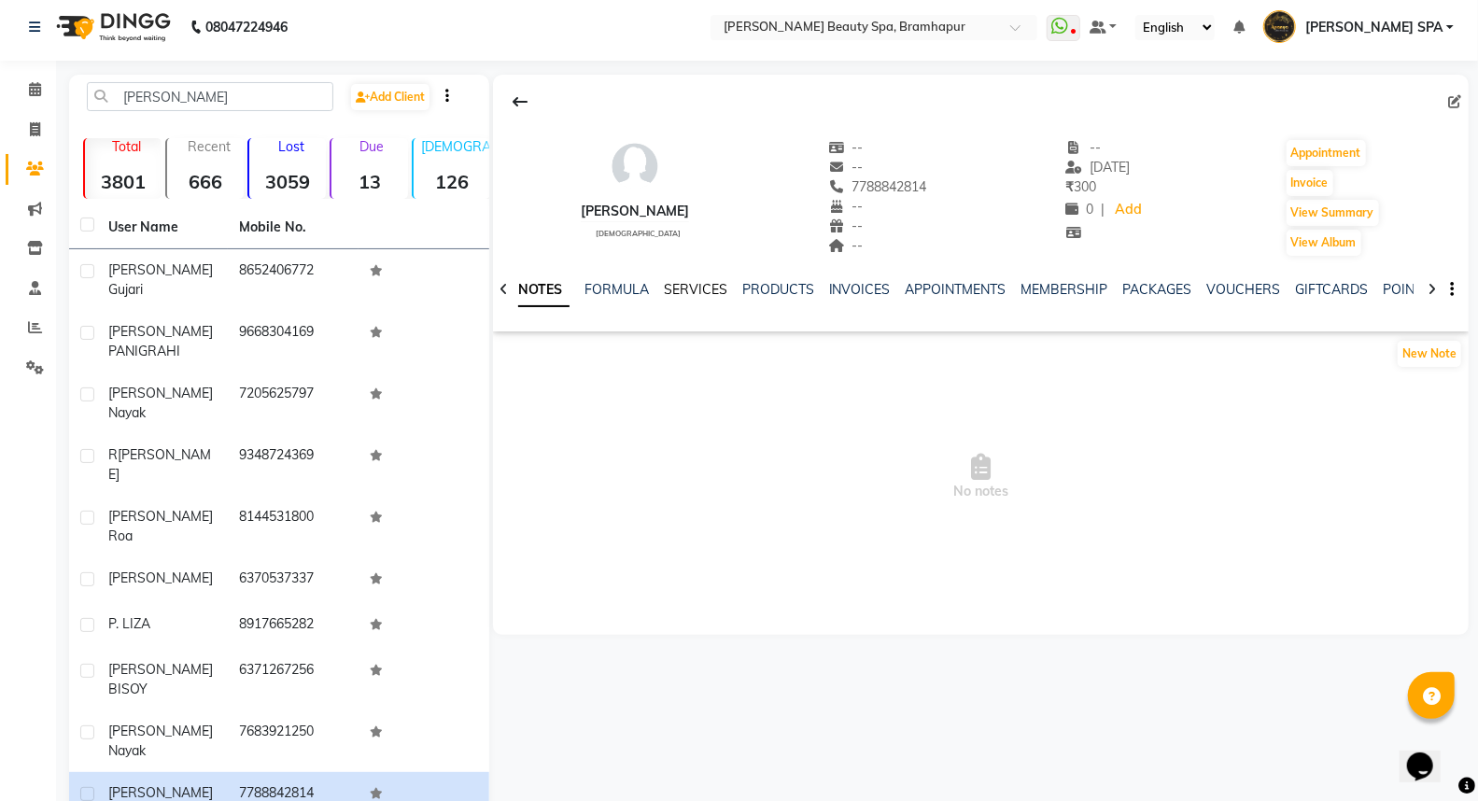
click at [695, 287] on link "SERVICES" at bounding box center [695, 289] width 63 height 17
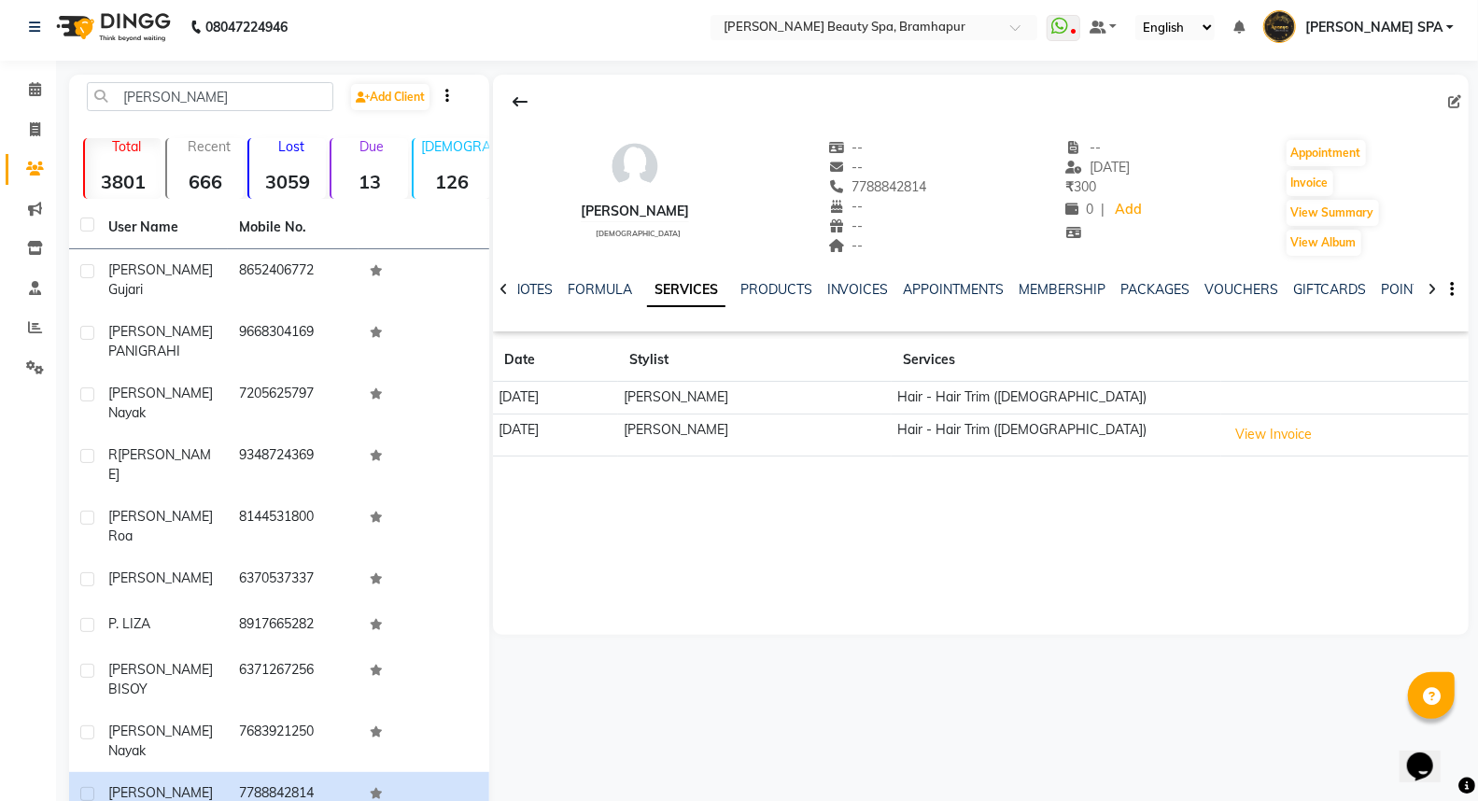
drag, startPoint x: 161, startPoint y: 756, endPoint x: 171, endPoint y: 751, distance: 11.3
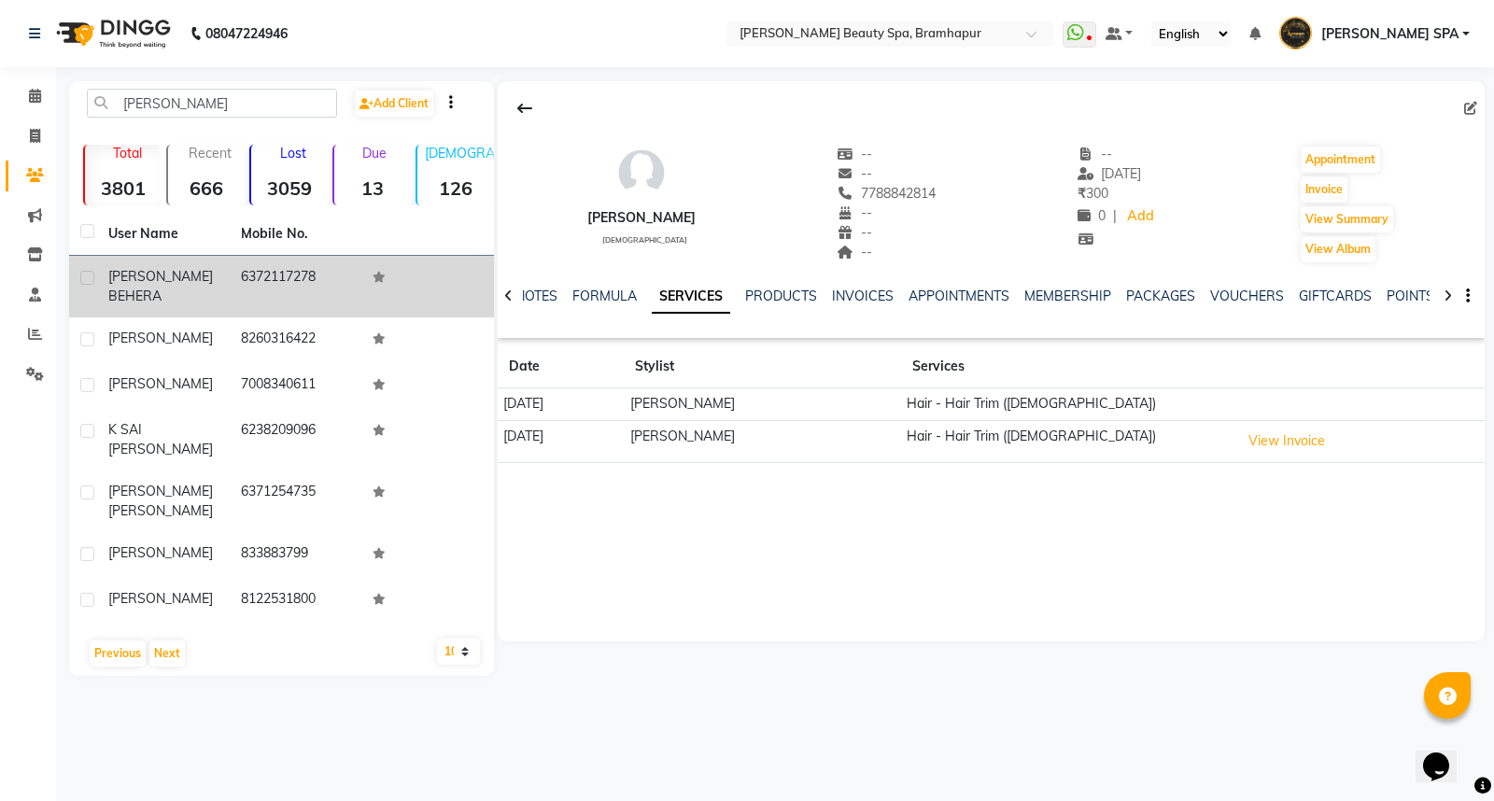
click at [199, 259] on td "ALIZA BEHERA" at bounding box center [163, 287] width 133 height 62
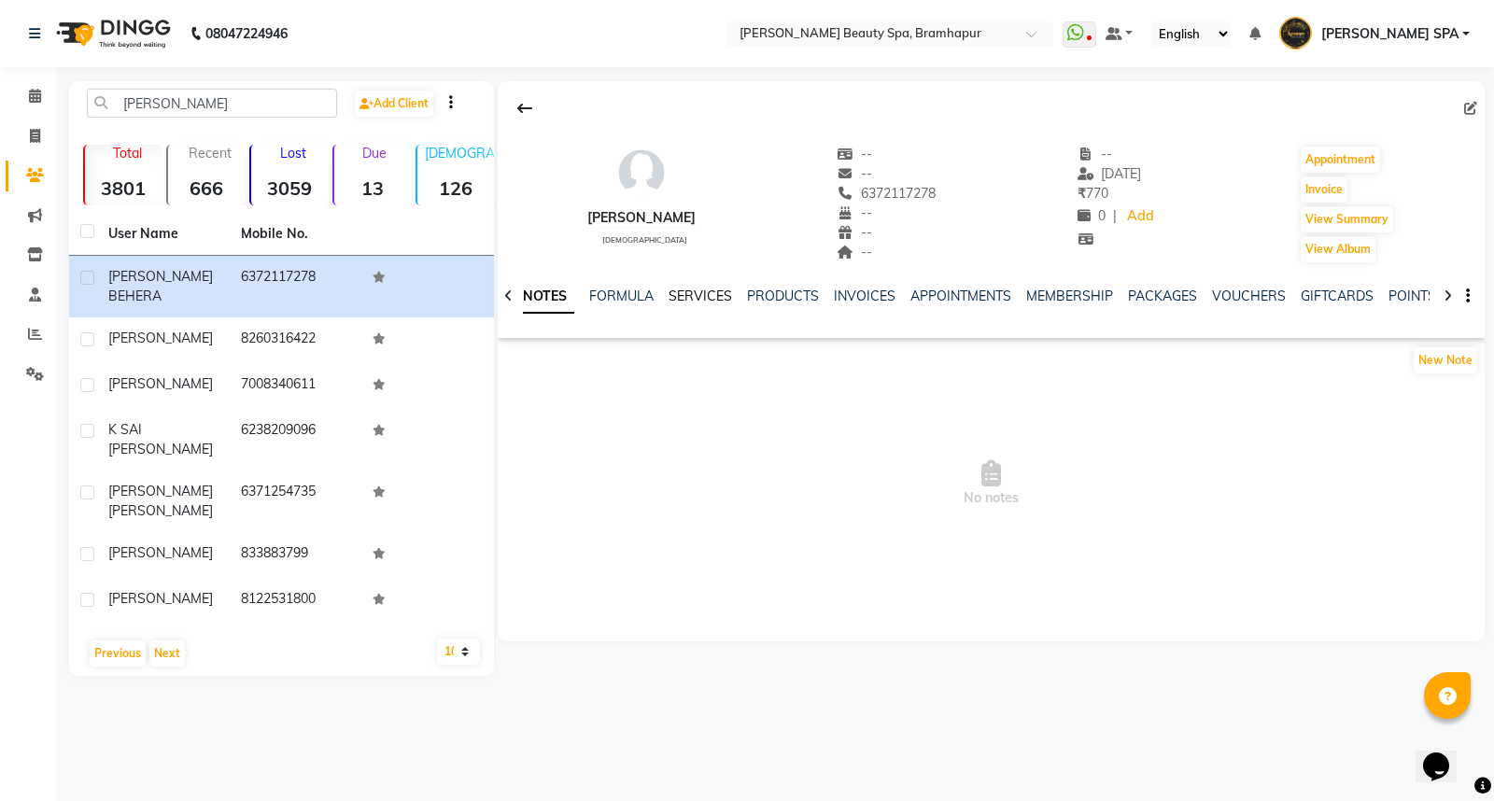
click at [707, 289] on link "SERVICES" at bounding box center [699, 296] width 63 height 17
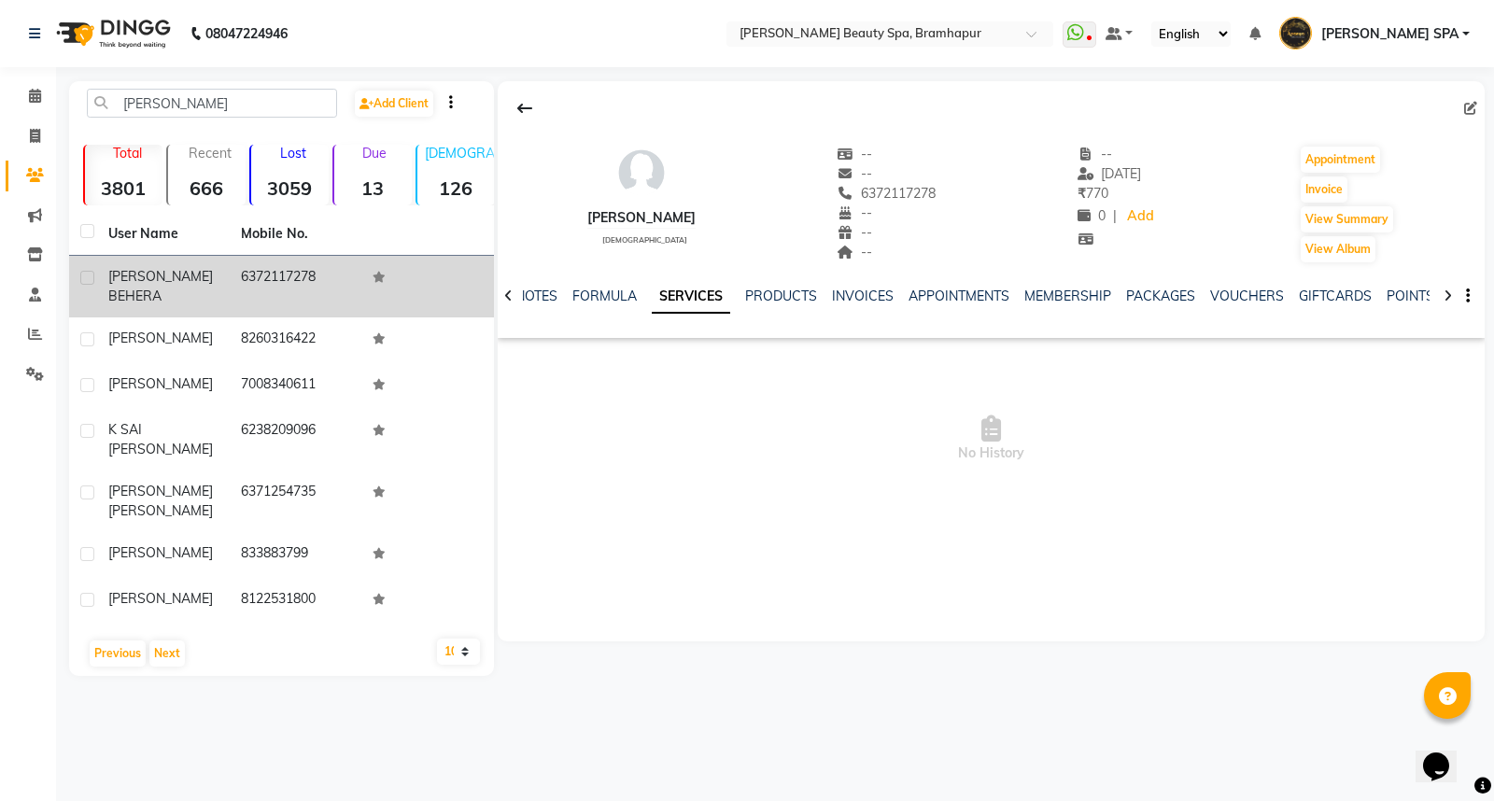
click at [175, 289] on td "ALIZA BEHERA" at bounding box center [163, 287] width 133 height 62
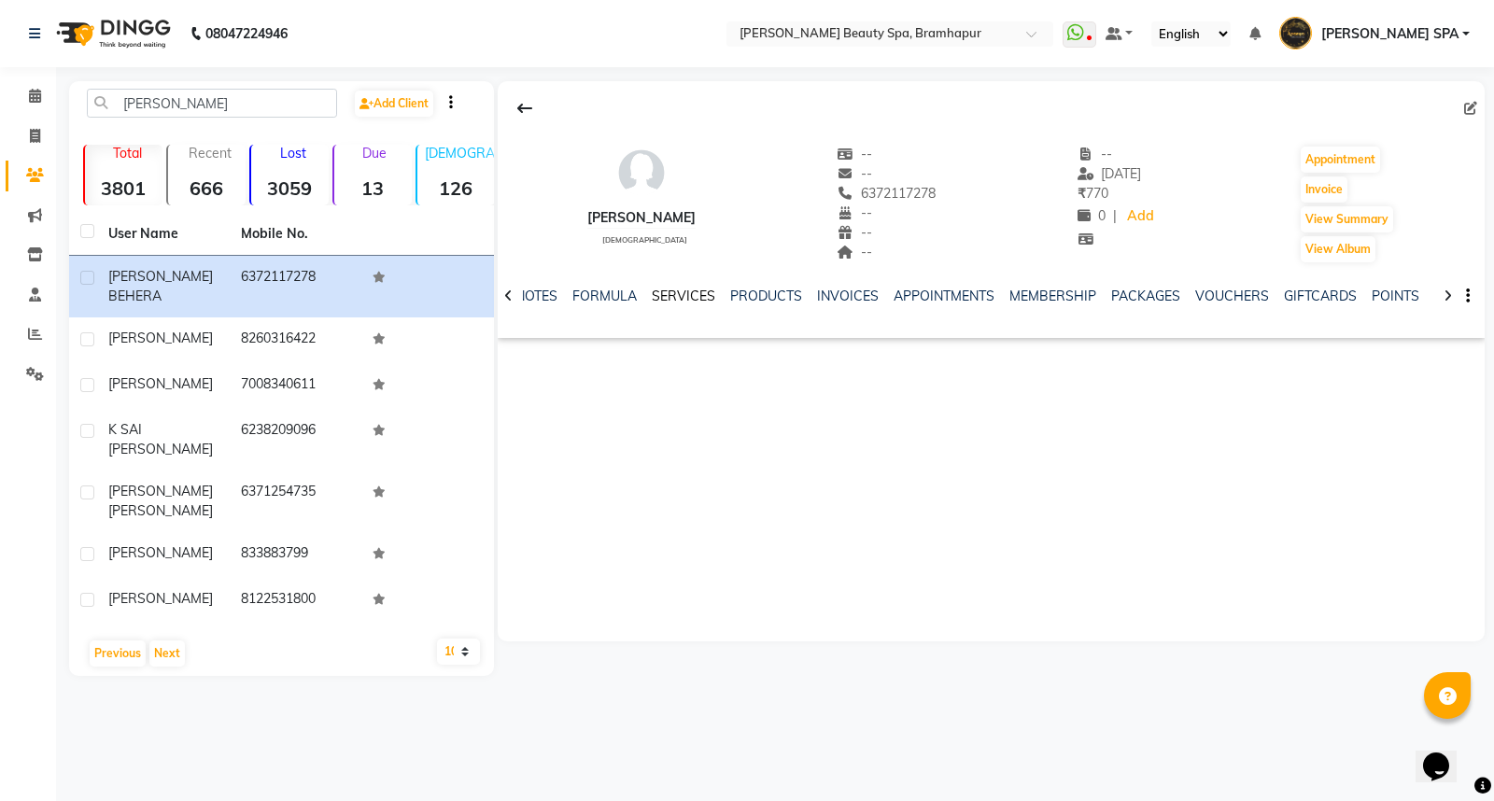
click at [672, 292] on link "SERVICES" at bounding box center [683, 296] width 63 height 17
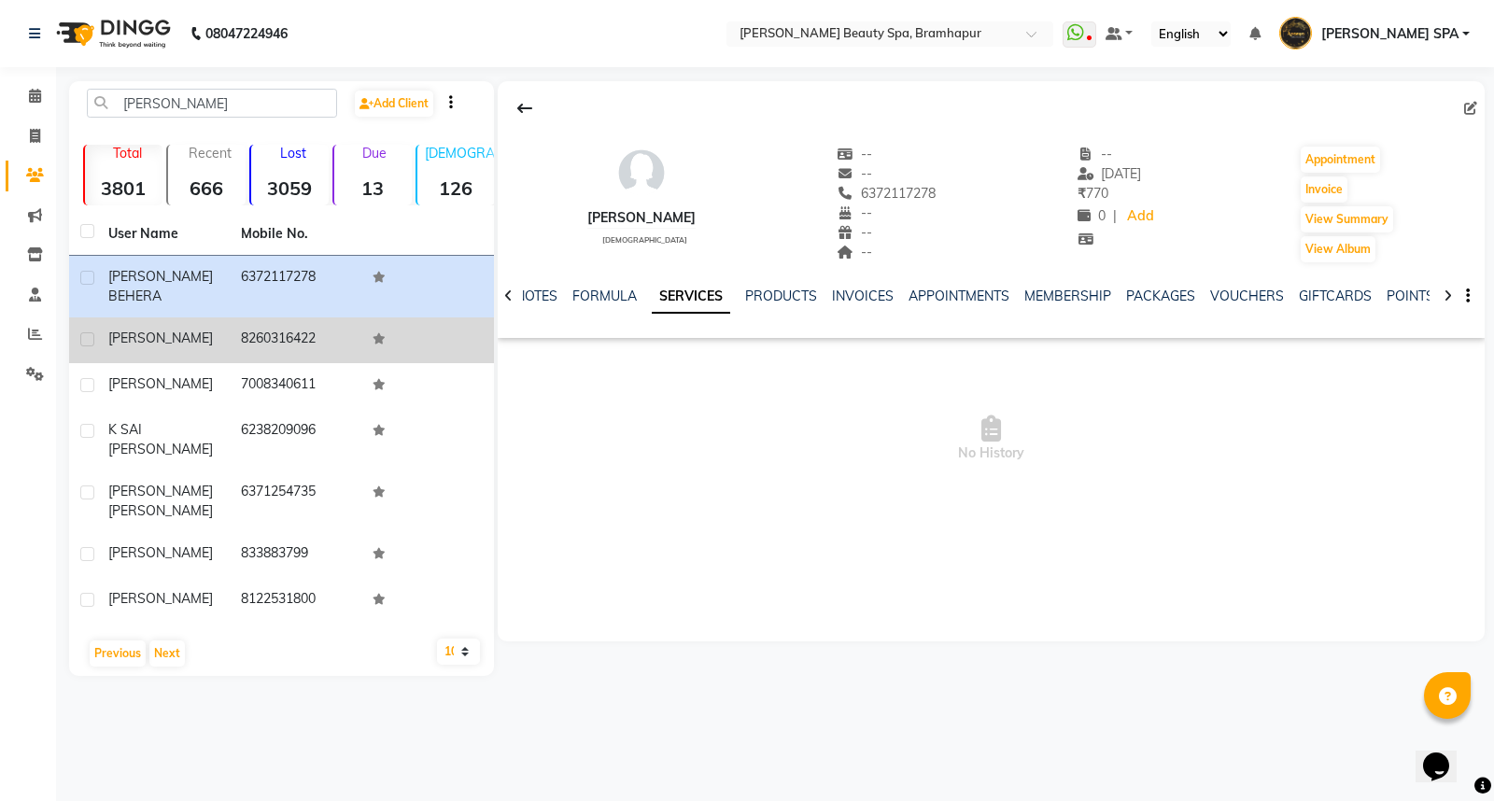
drag, startPoint x: 147, startPoint y: 330, endPoint x: 164, endPoint y: 328, distance: 16.9
click at [149, 330] on span "[PERSON_NAME]" at bounding box center [160, 338] width 105 height 17
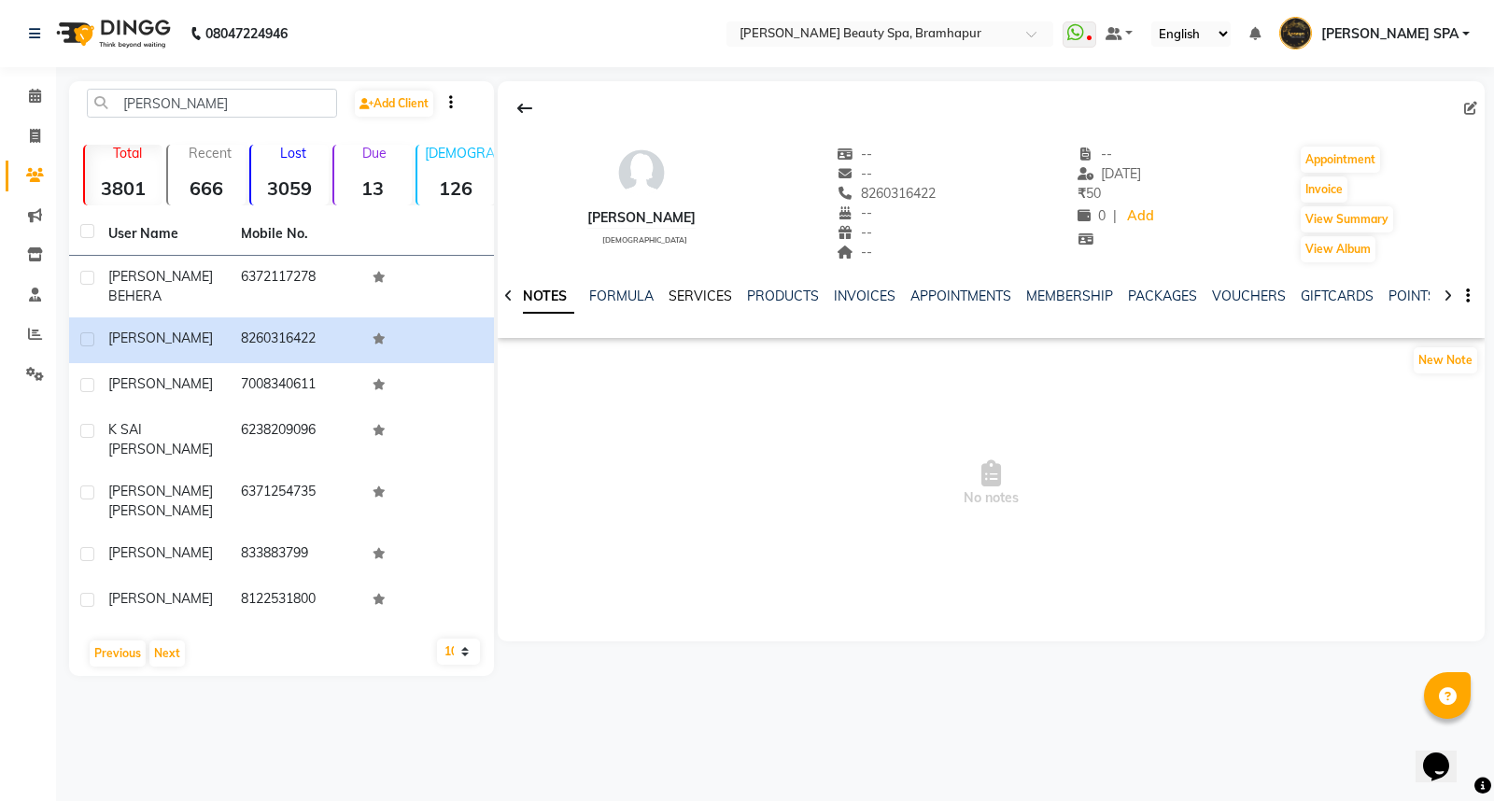
click at [694, 288] on link "SERVICES" at bounding box center [699, 296] width 63 height 17
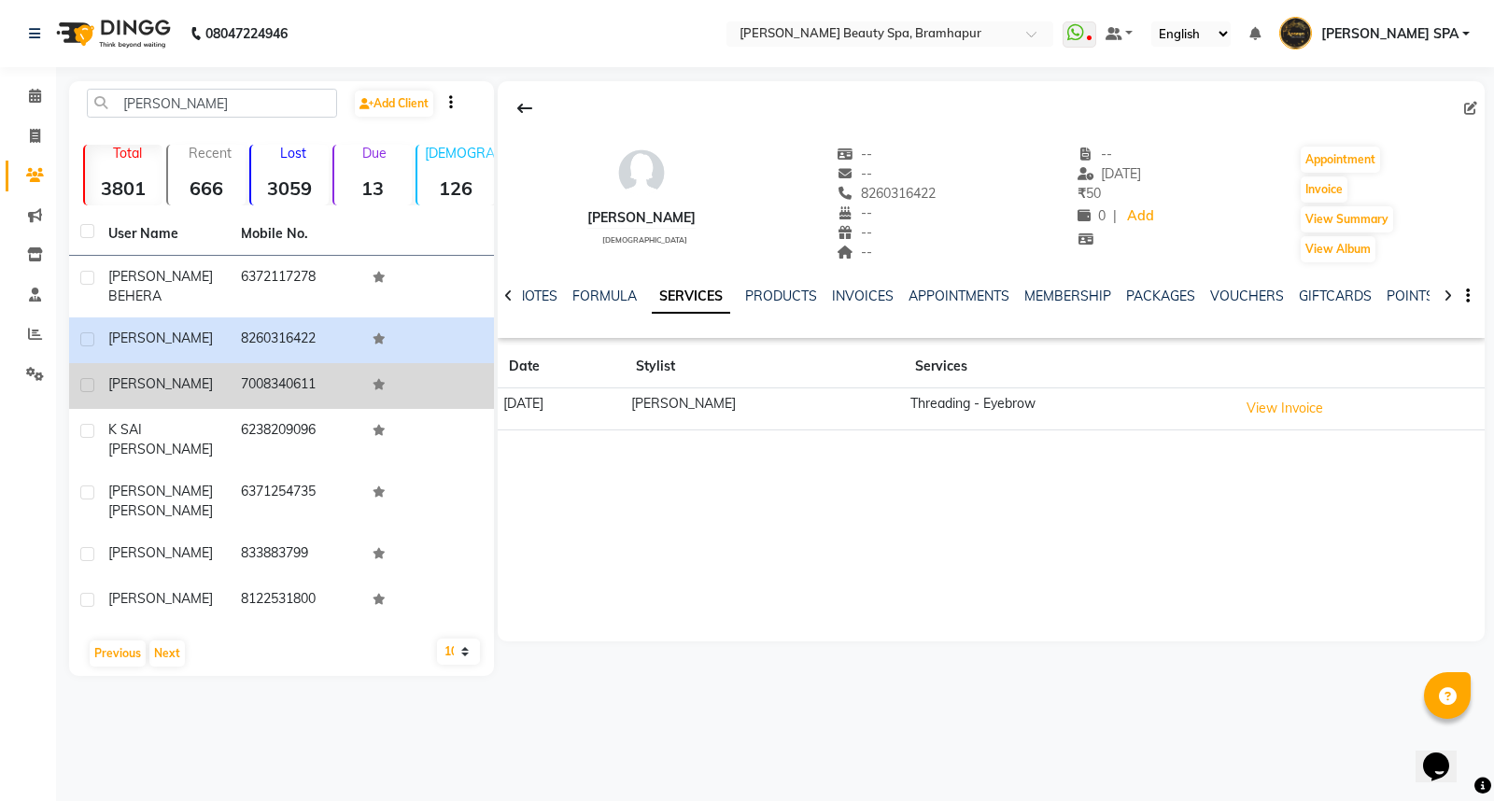
drag, startPoint x: 141, startPoint y: 368, endPoint x: 248, endPoint y: 358, distance: 107.8
click at [142, 374] on div "[PERSON_NAME]" at bounding box center [163, 384] width 110 height 20
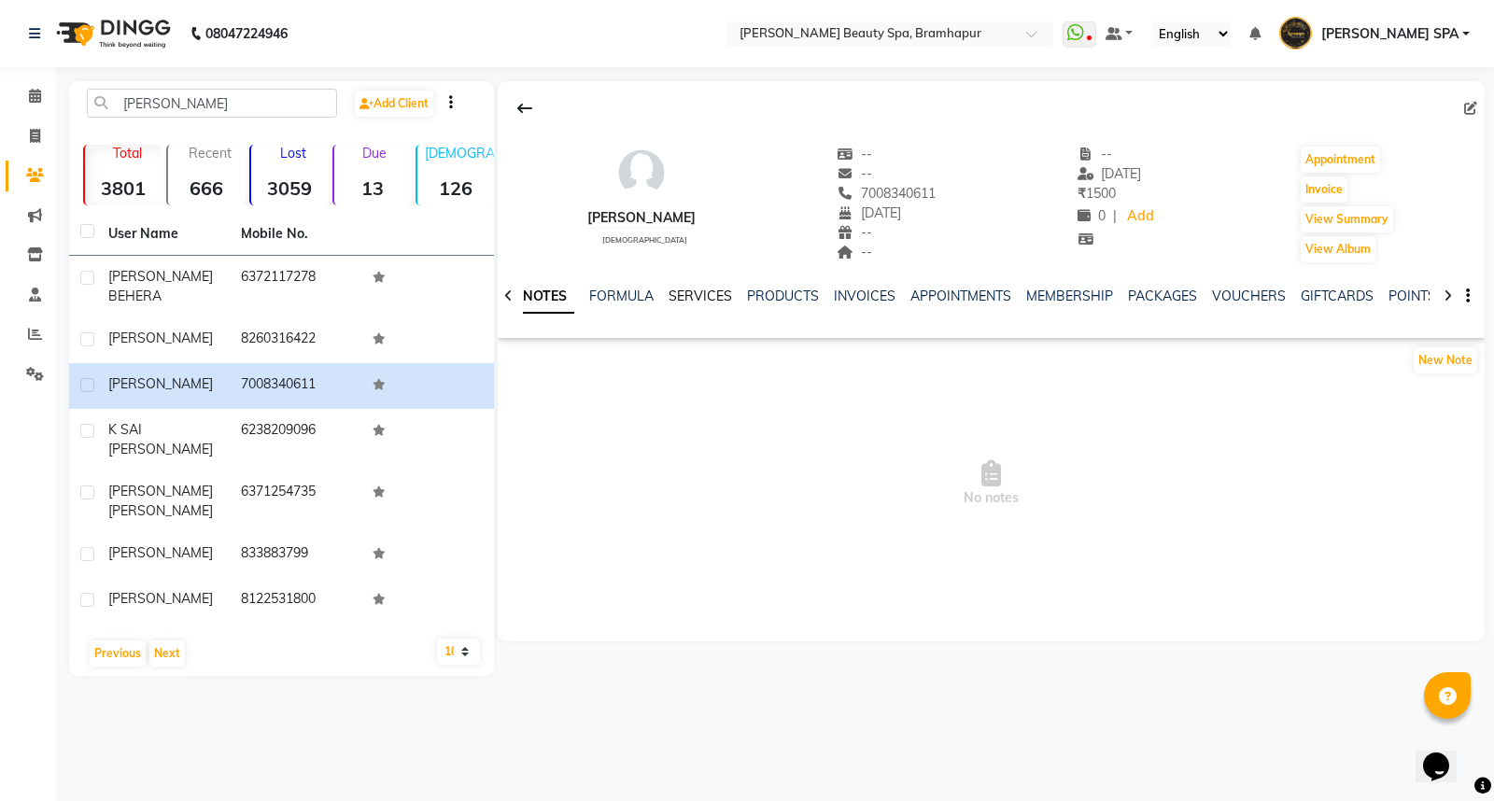
click at [679, 289] on link "SERVICES" at bounding box center [699, 296] width 63 height 17
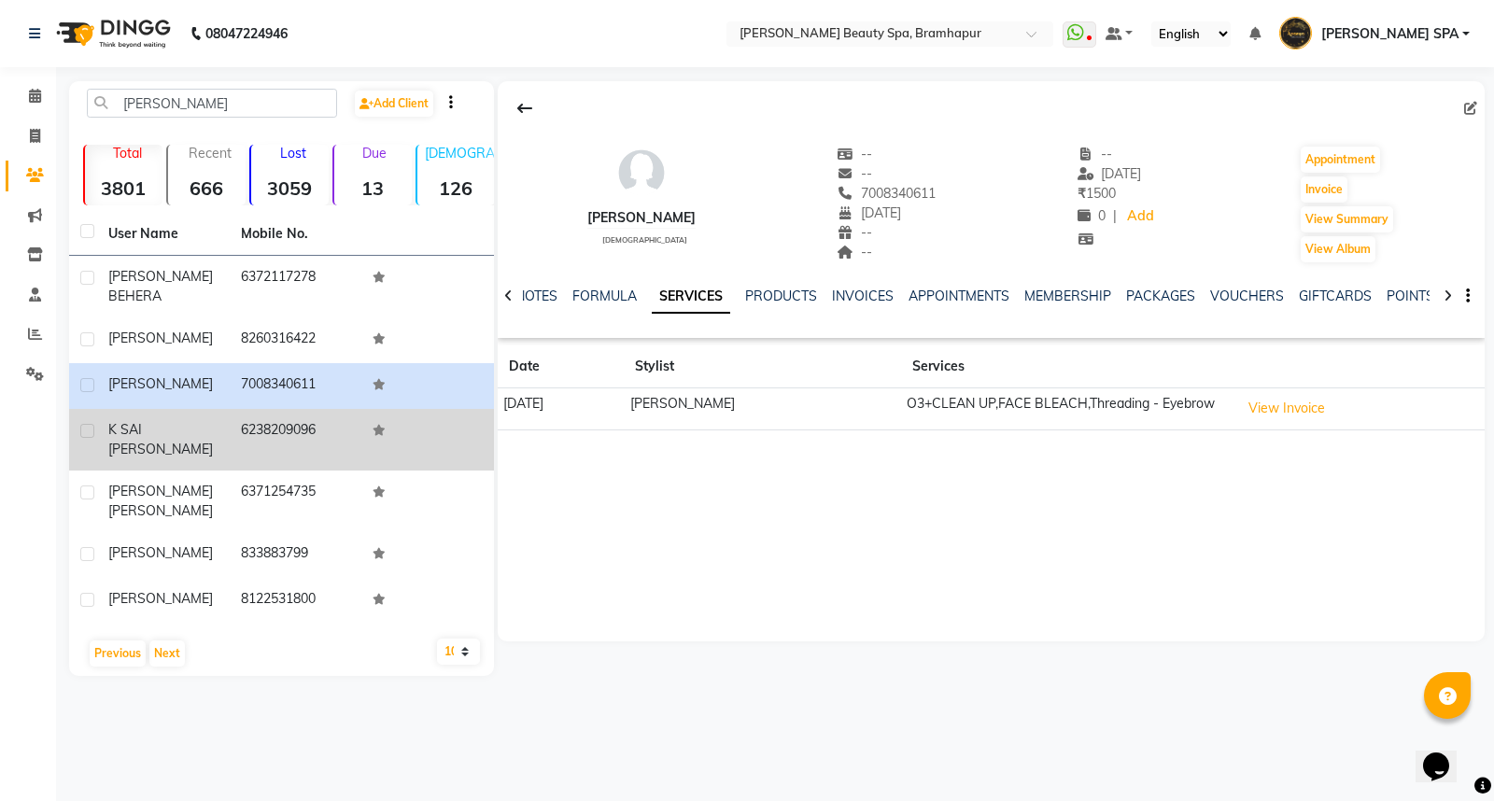
click at [101, 409] on td "K SAI [PERSON_NAME]" at bounding box center [163, 440] width 133 height 62
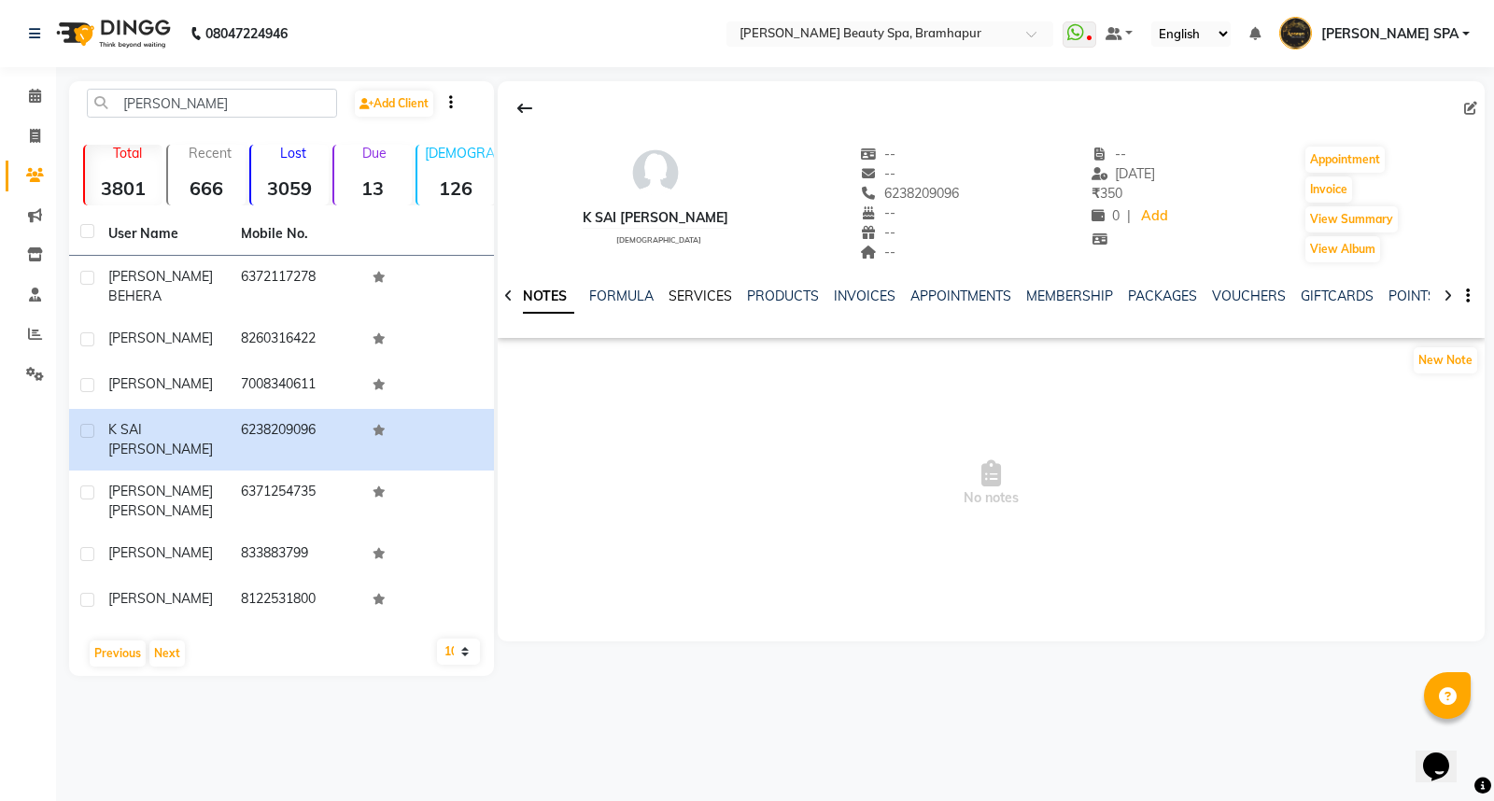
click at [694, 296] on link "SERVICES" at bounding box center [699, 296] width 63 height 17
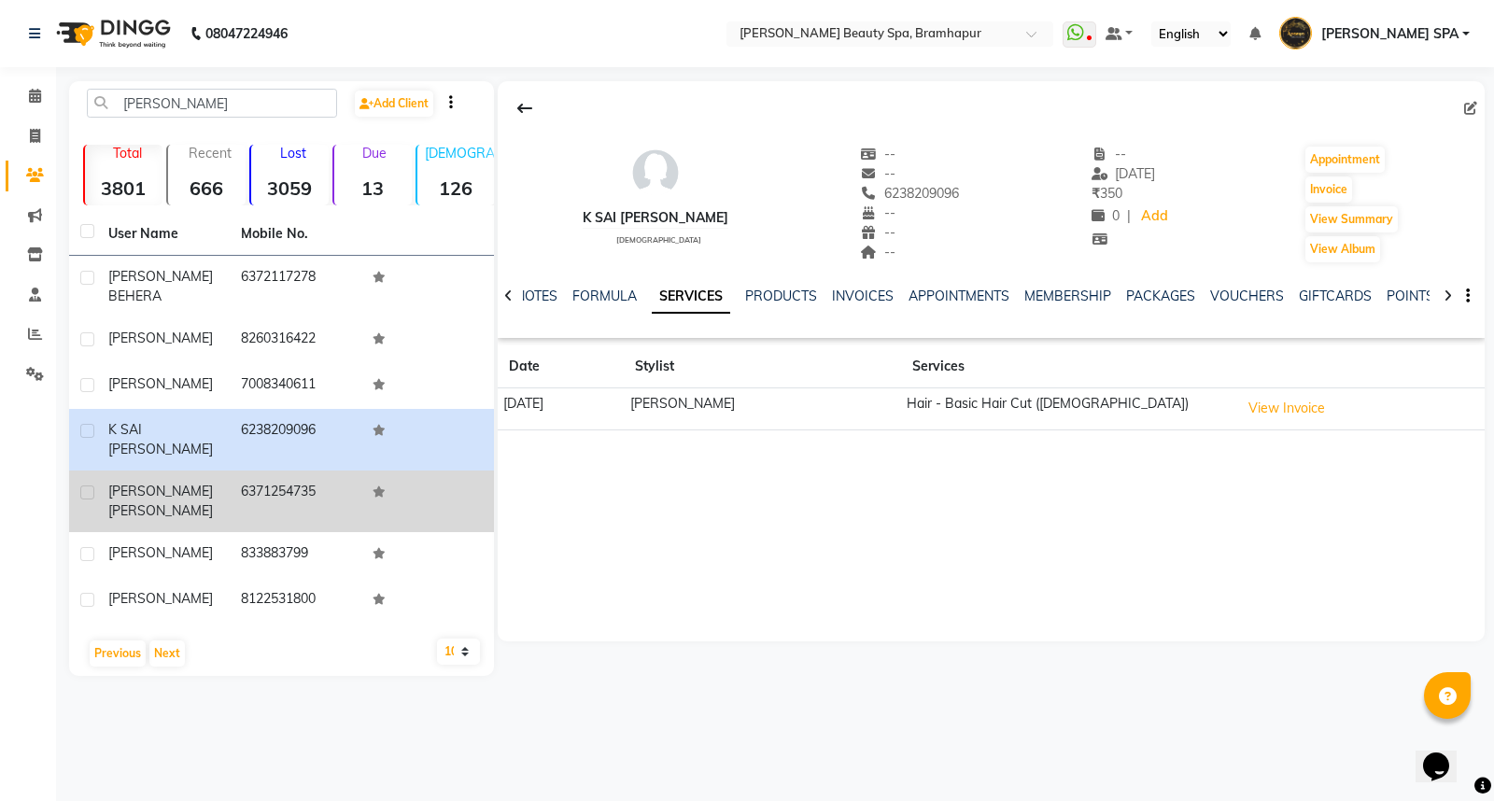
click at [168, 472] on td "[PERSON_NAME] [PERSON_NAME]" at bounding box center [163, 501] width 133 height 62
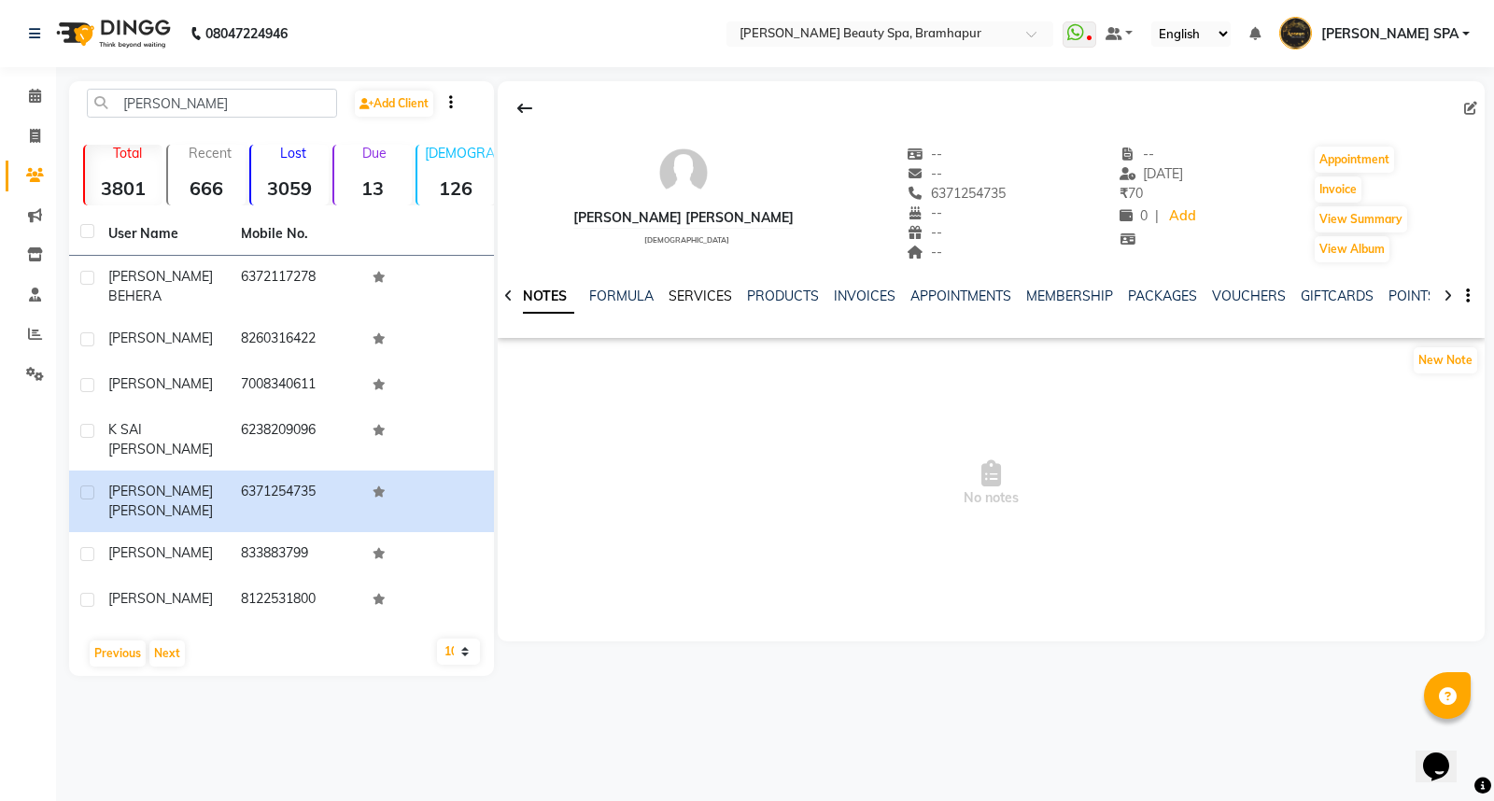
click at [702, 293] on link "SERVICES" at bounding box center [699, 296] width 63 height 17
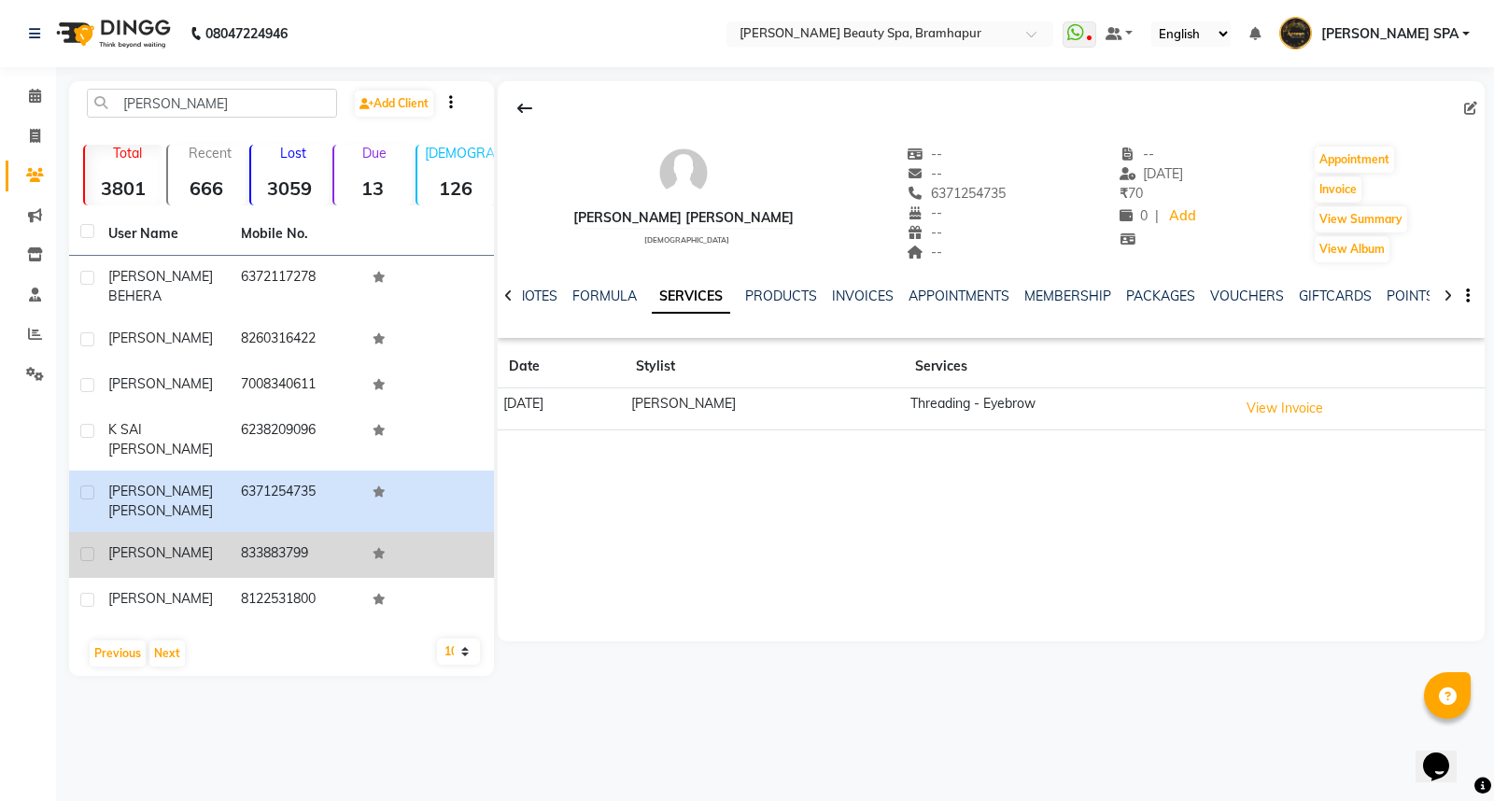
drag, startPoint x: 127, startPoint y: 507, endPoint x: 277, endPoint y: 493, distance: 150.9
click at [129, 544] on span "[PERSON_NAME]" at bounding box center [160, 552] width 105 height 17
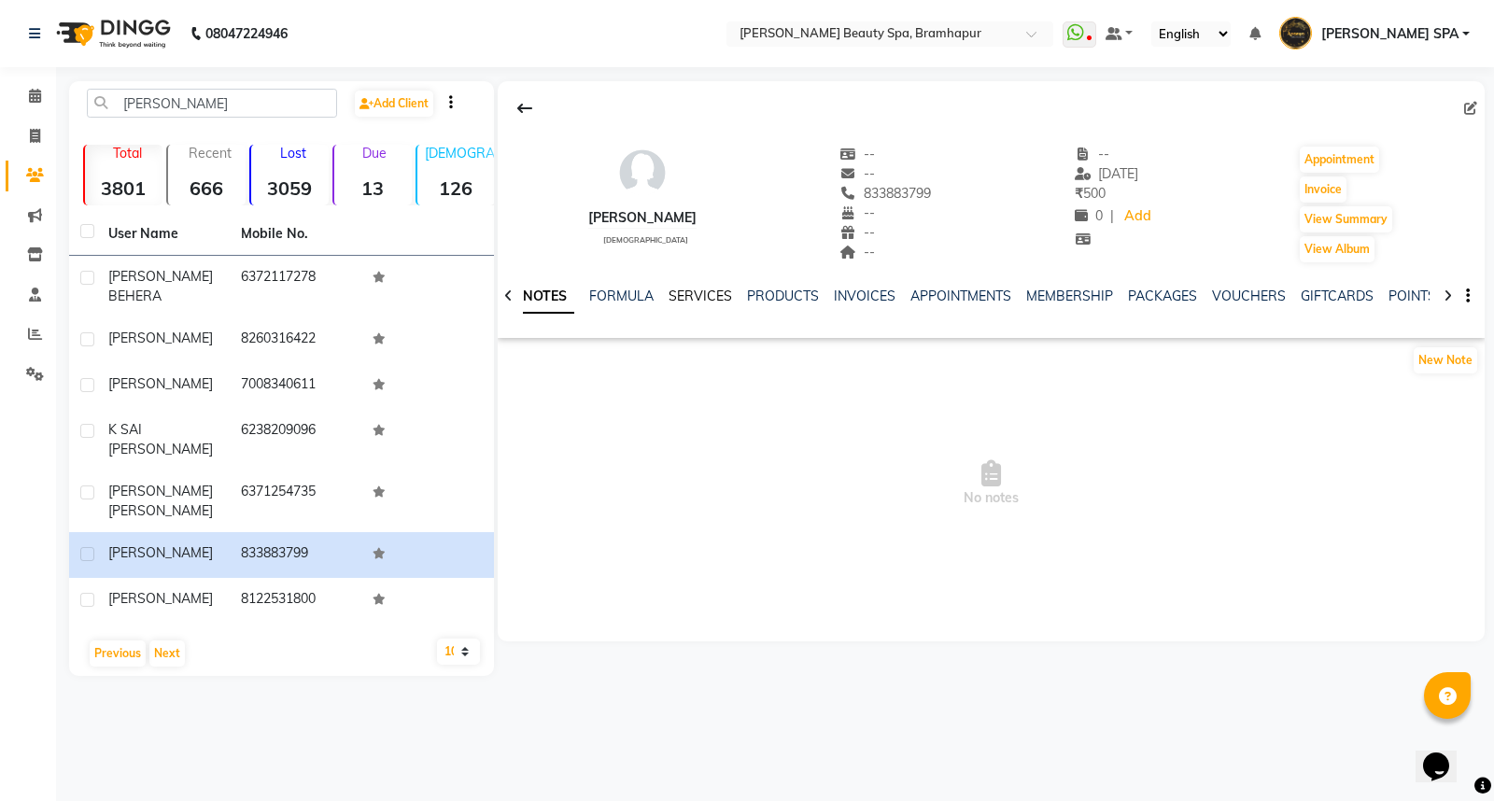
click at [692, 289] on link "SERVICES" at bounding box center [699, 296] width 63 height 17
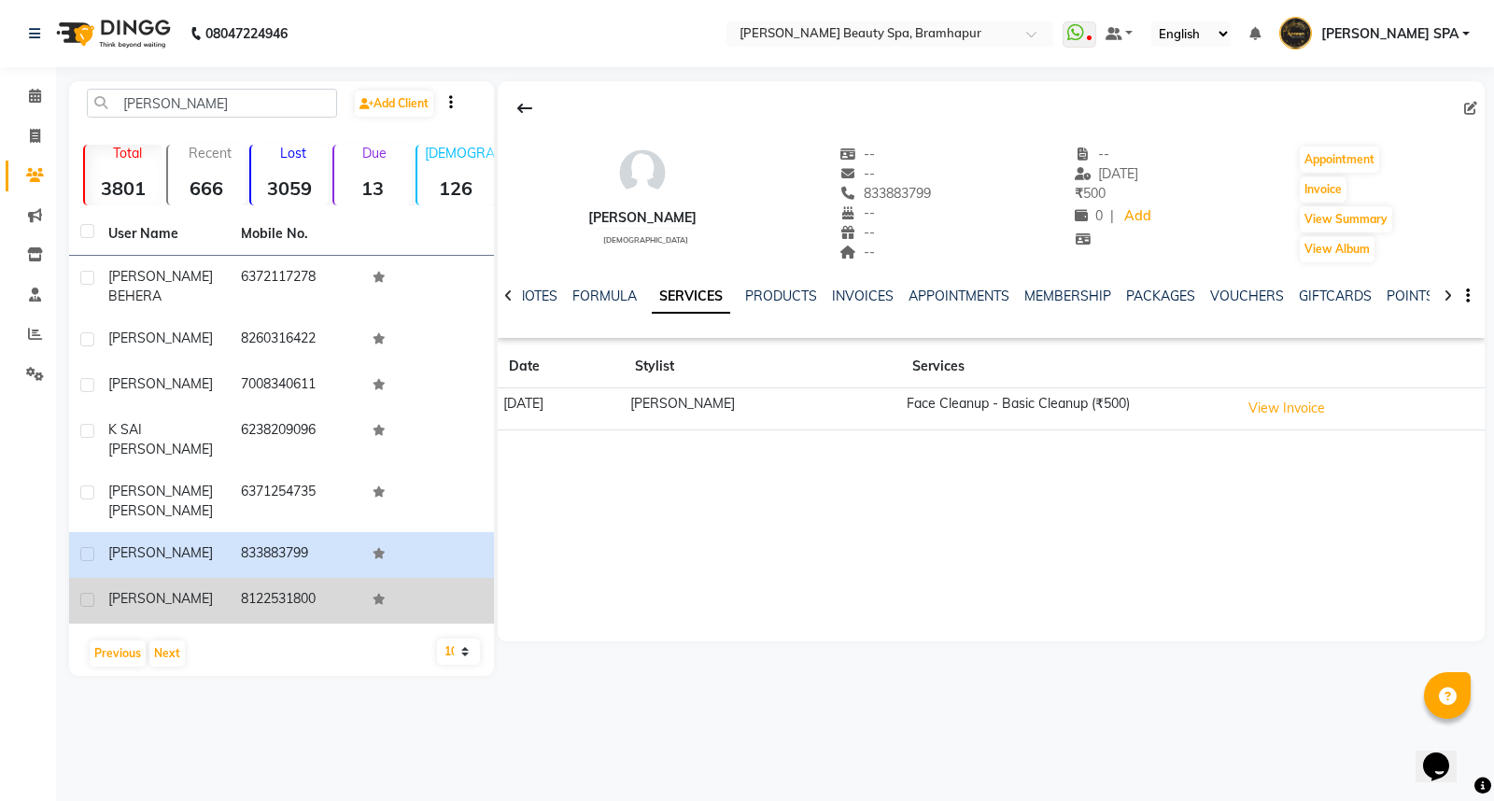
click at [161, 589] on div "[PERSON_NAME]" at bounding box center [163, 599] width 110 height 20
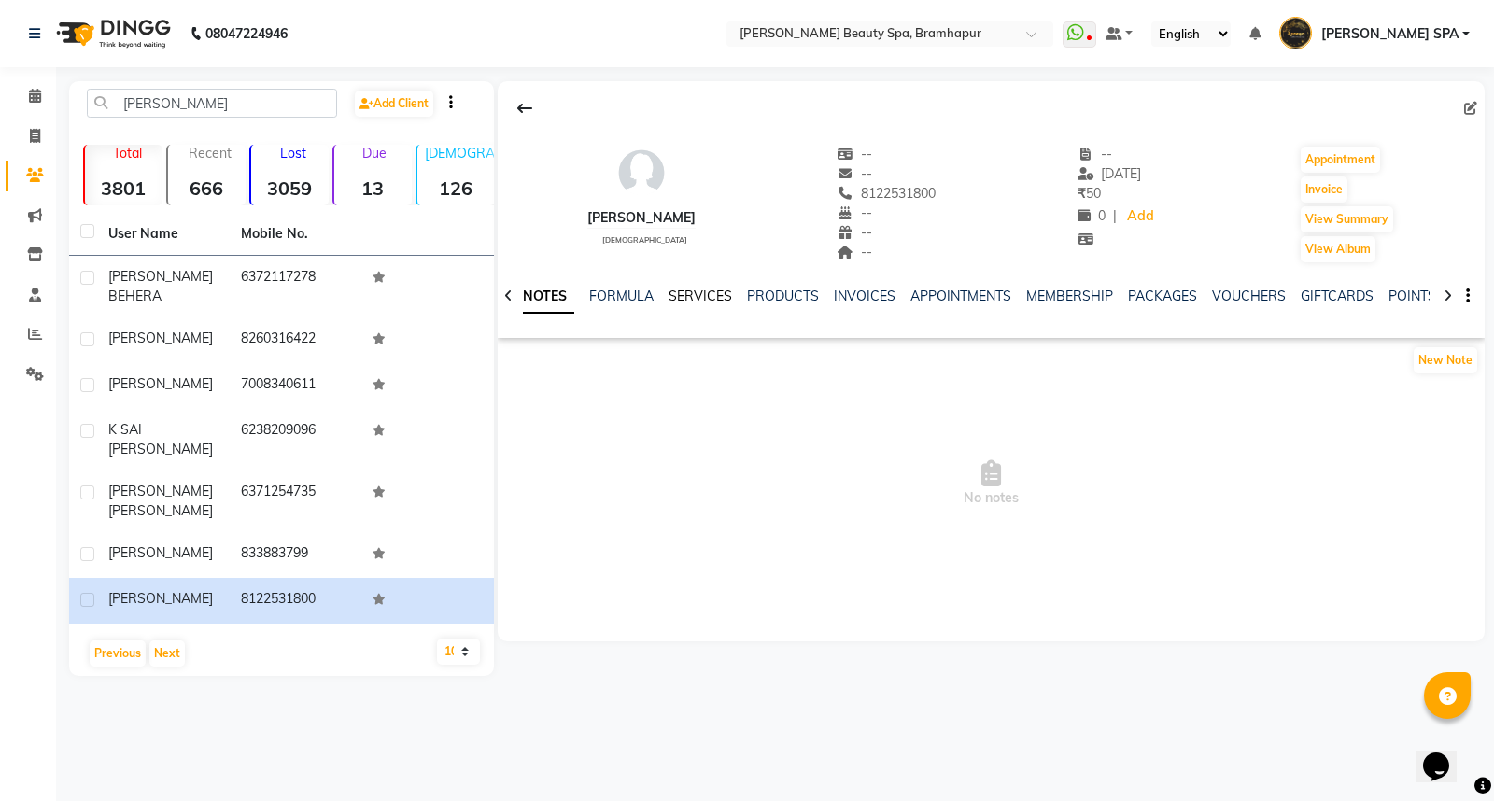
click at [697, 289] on link "SERVICES" at bounding box center [699, 296] width 63 height 17
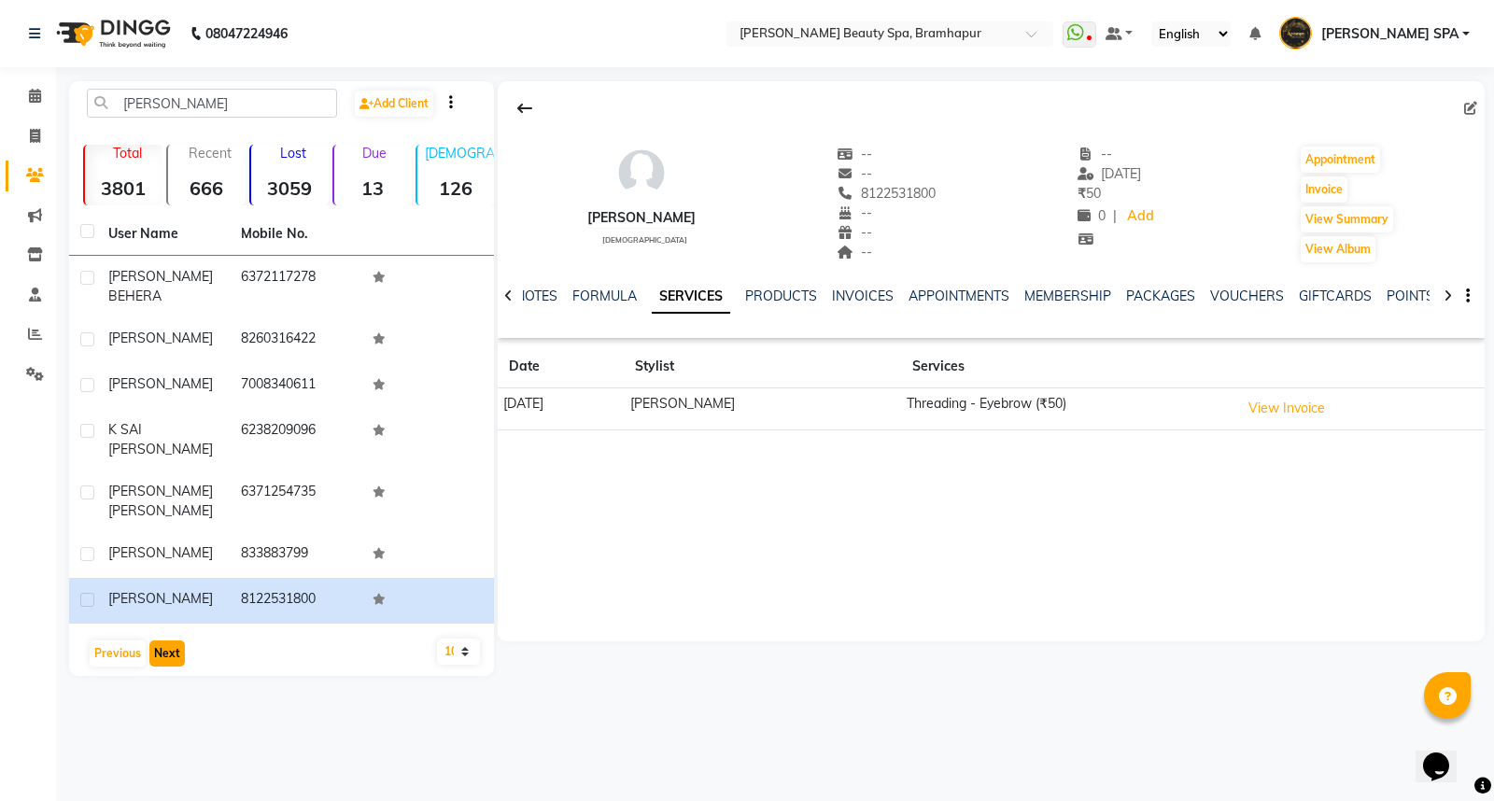
click at [161, 640] on button "Next" at bounding box center [166, 653] width 35 height 26
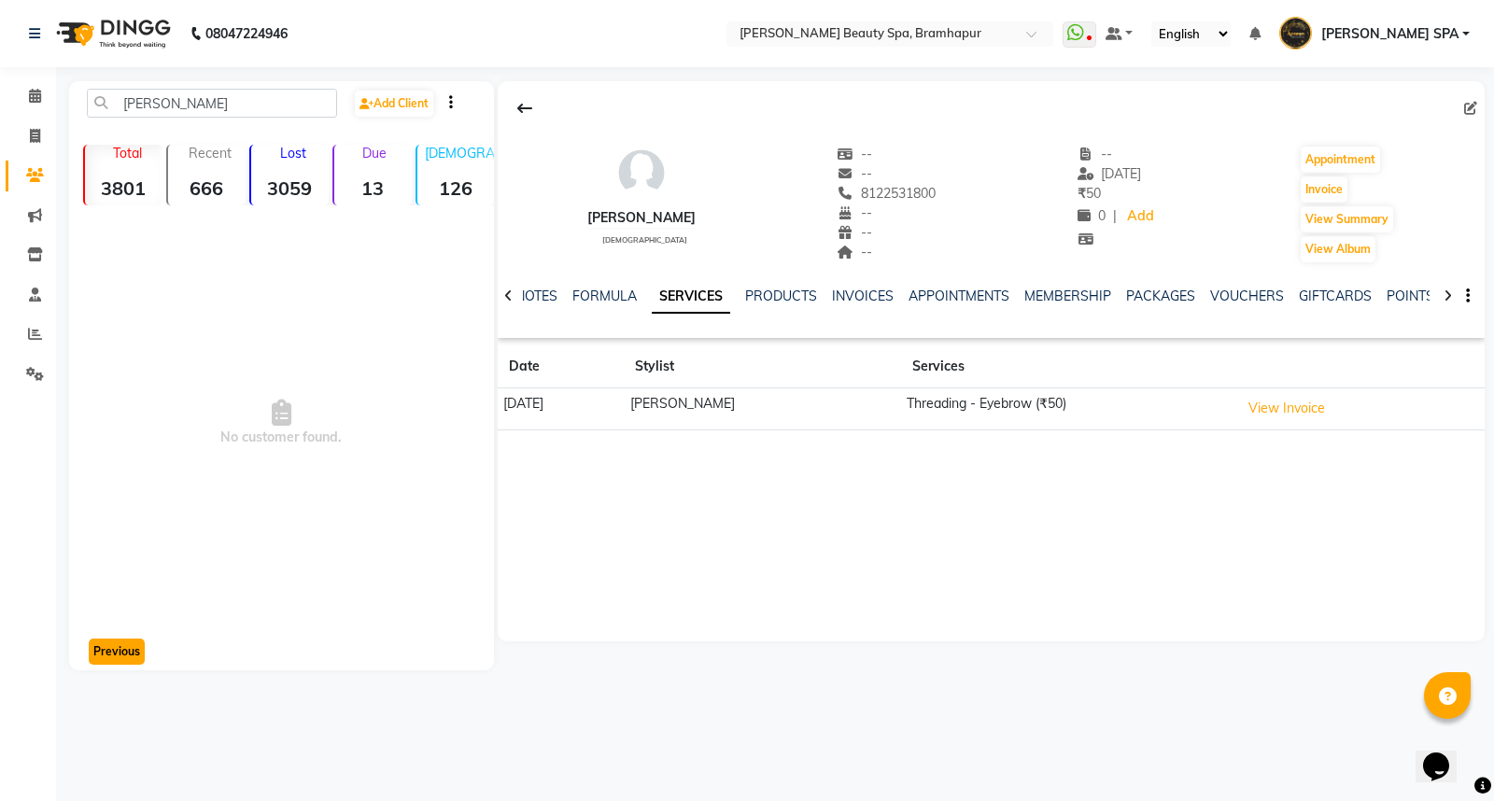
click at [109, 650] on button "Previous" at bounding box center [117, 651] width 56 height 26
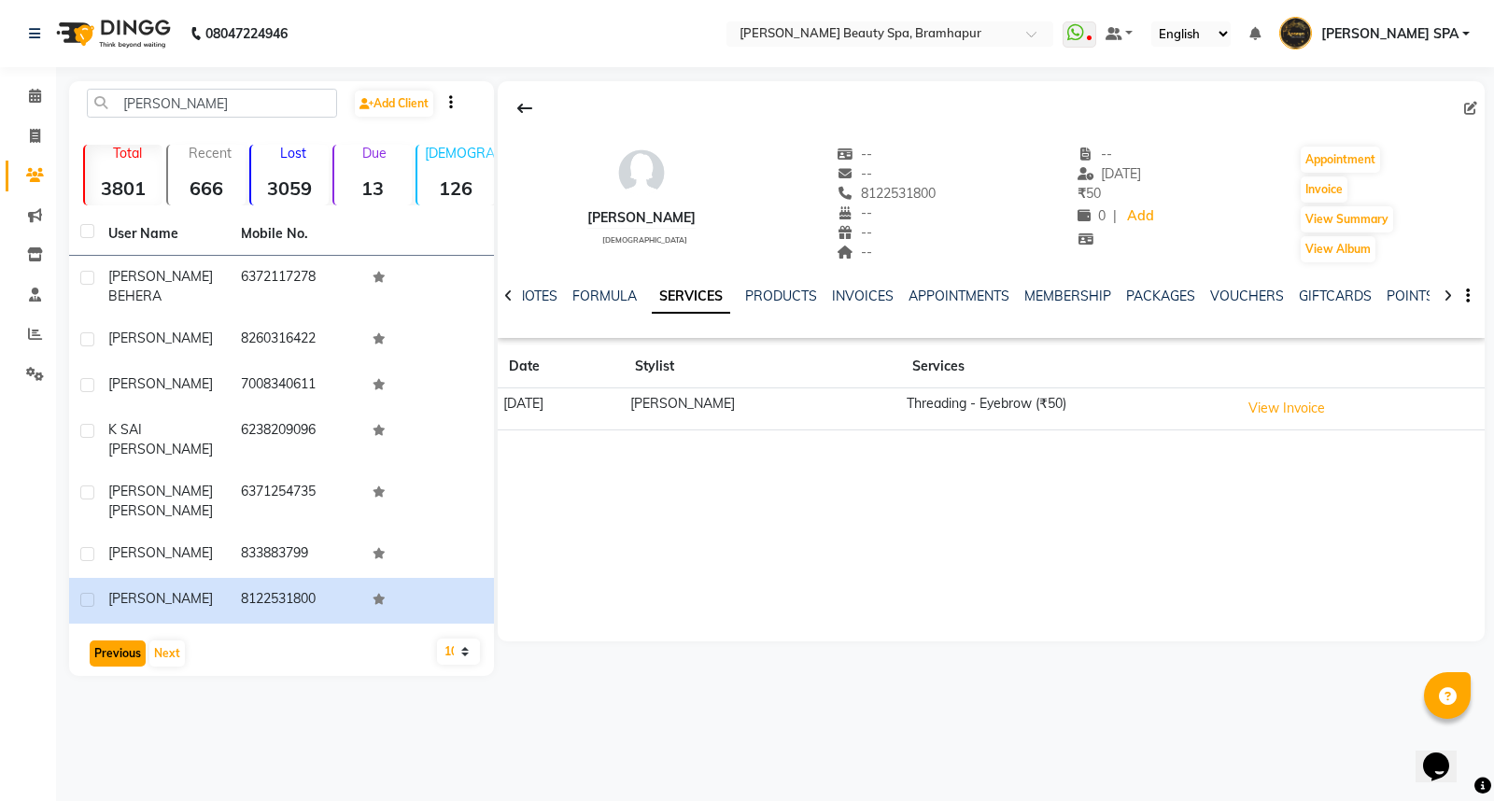
click at [110, 640] on button "Previous" at bounding box center [118, 653] width 56 height 26
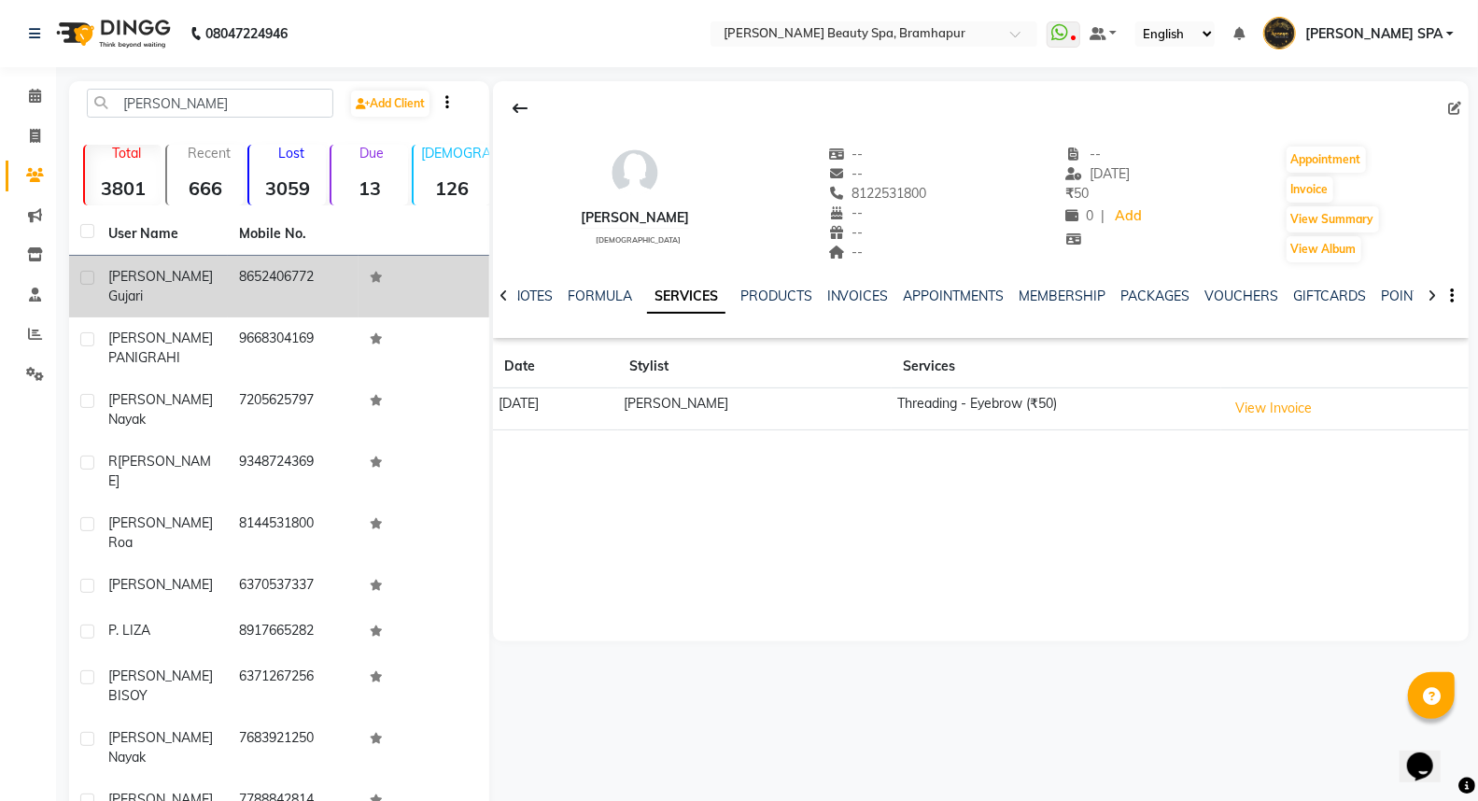
click at [203, 274] on div "liza gujari" at bounding box center [162, 286] width 108 height 39
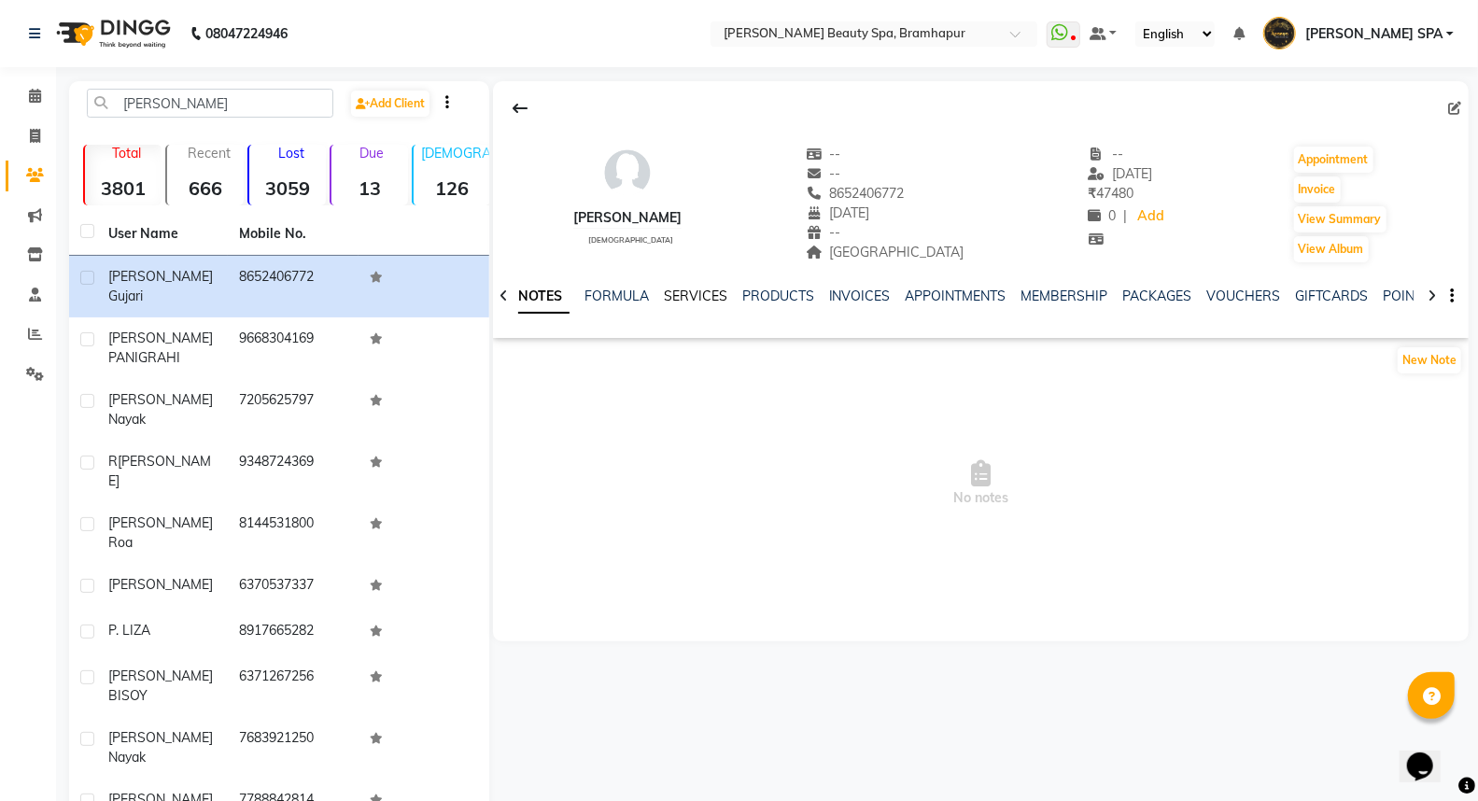
click at [677, 296] on link "SERVICES" at bounding box center [695, 296] width 63 height 17
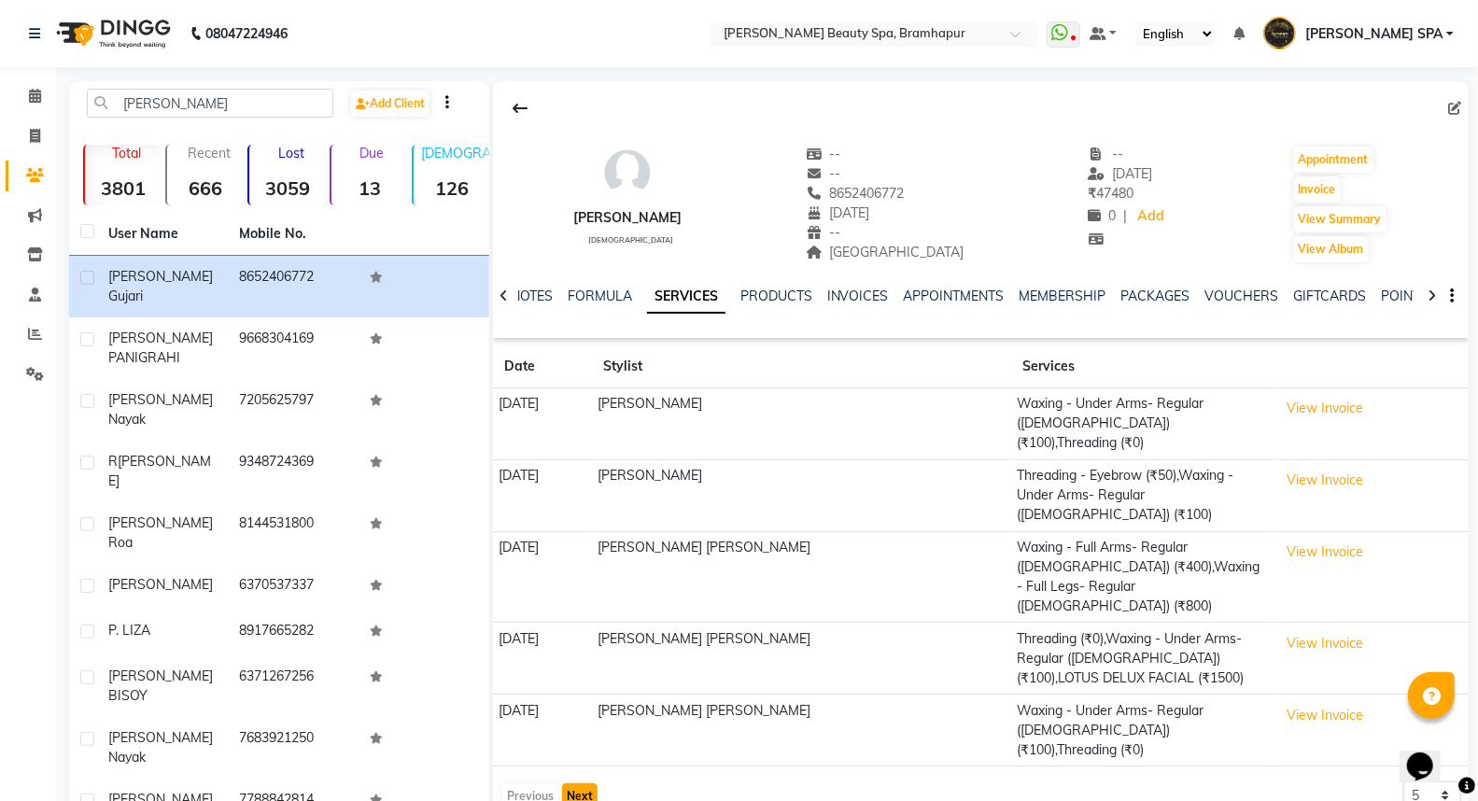
click at [582, 783] on button "Next" at bounding box center [579, 796] width 35 height 26
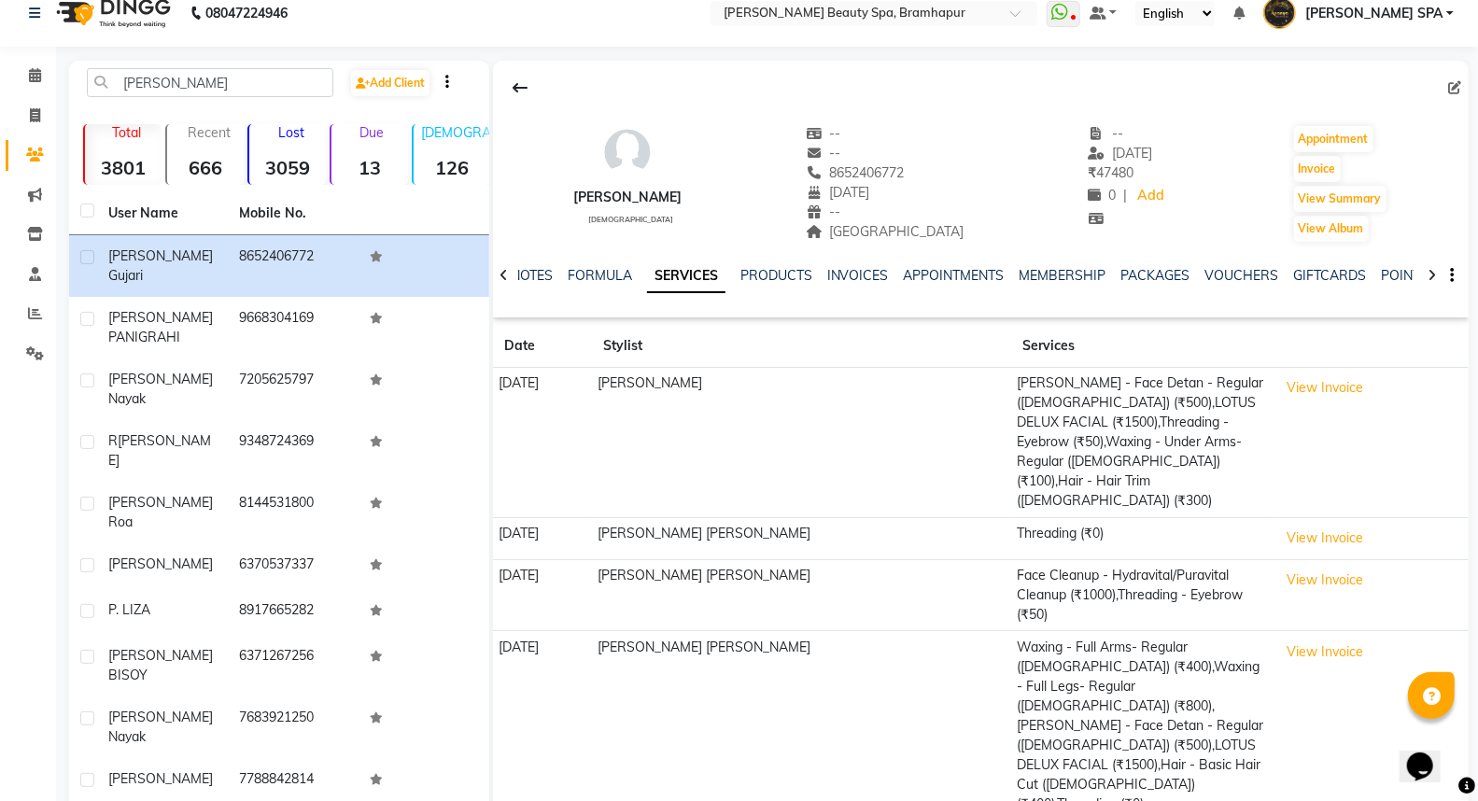
scroll to position [63, 0]
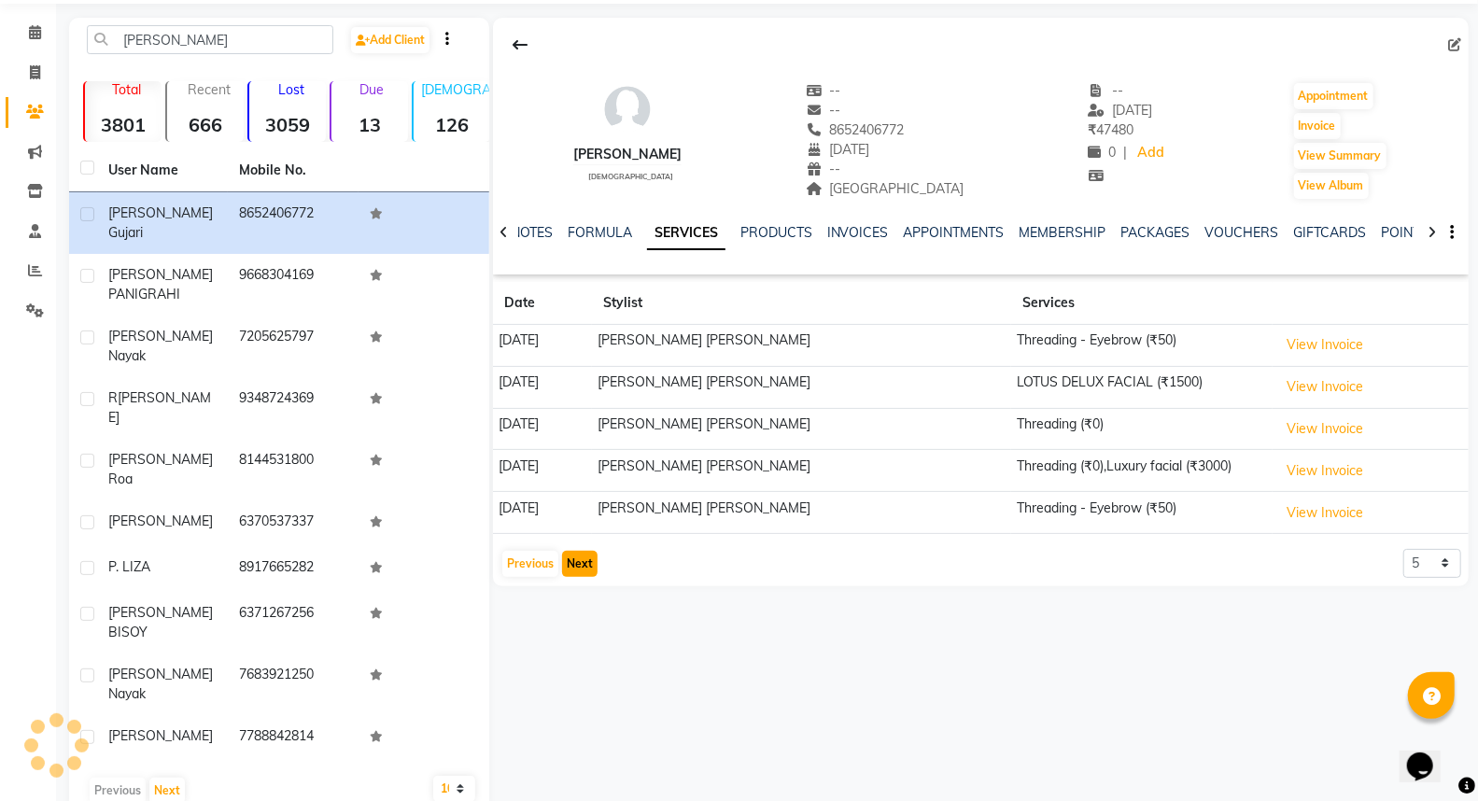
scroll to position [7, 0]
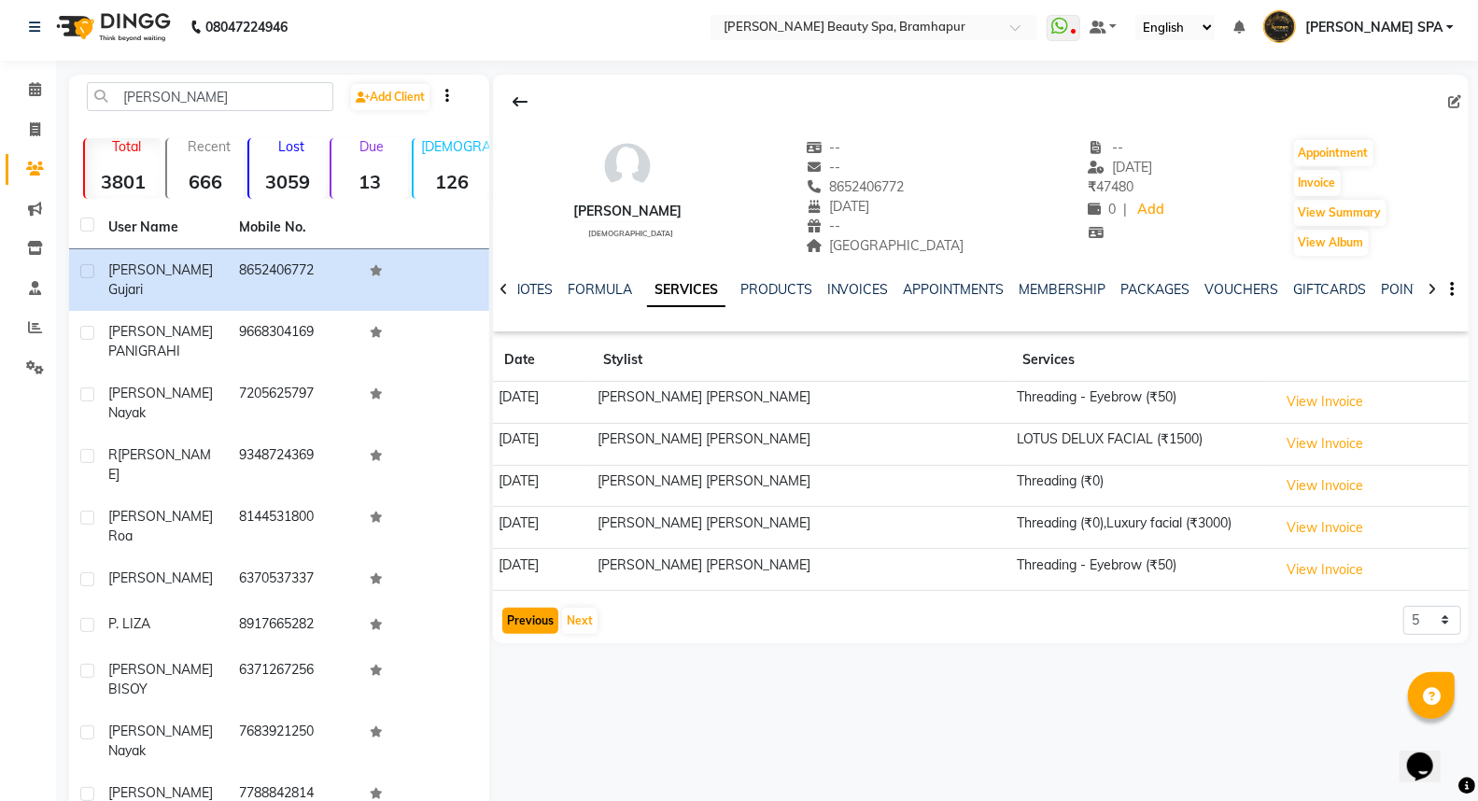
click at [516, 623] on button "Previous" at bounding box center [530, 621] width 56 height 26
click at [516, 624] on button "Previous" at bounding box center [530, 621] width 56 height 26
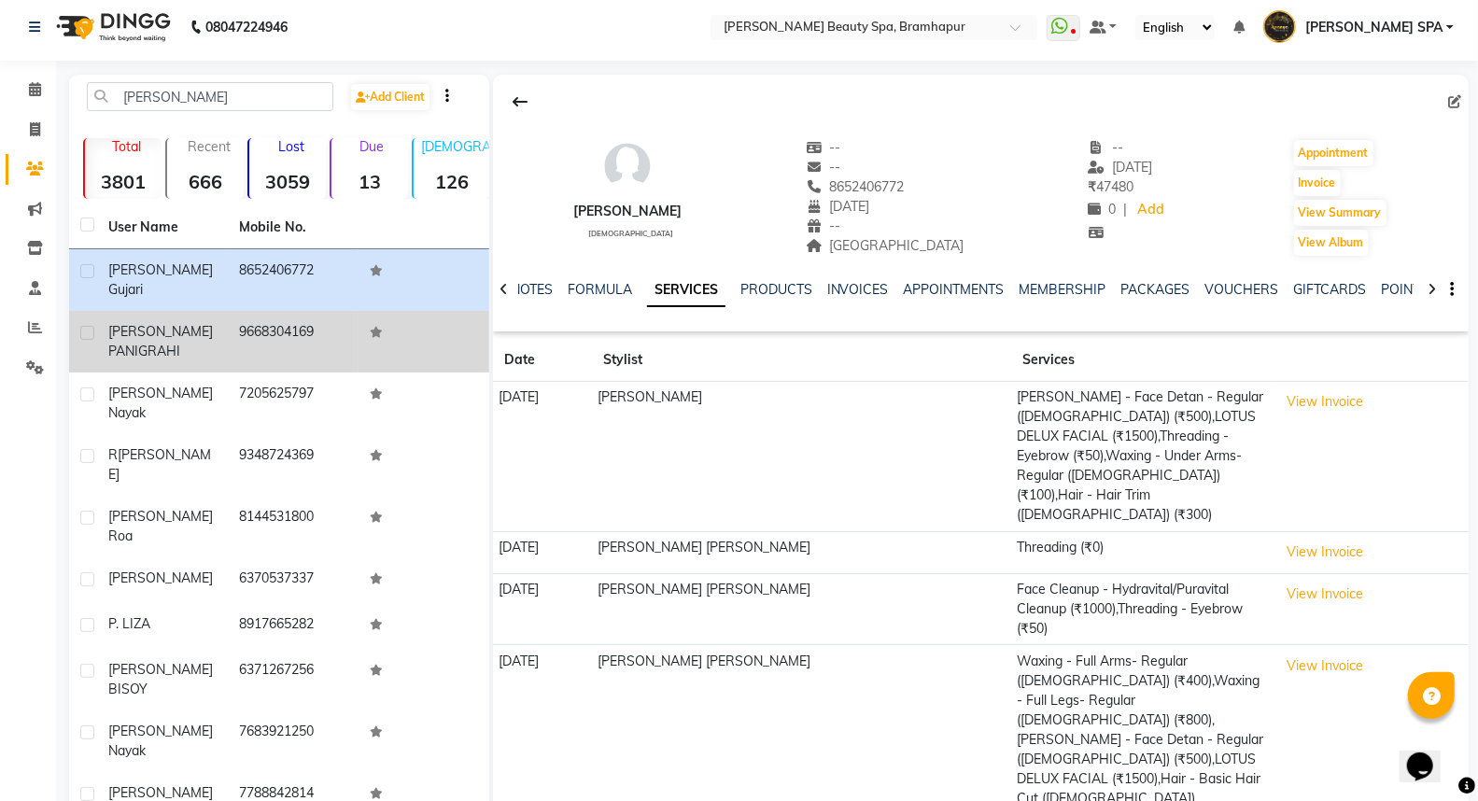
click at [216, 328] on div "LIZA RANI PANIGRAHI" at bounding box center [162, 341] width 108 height 39
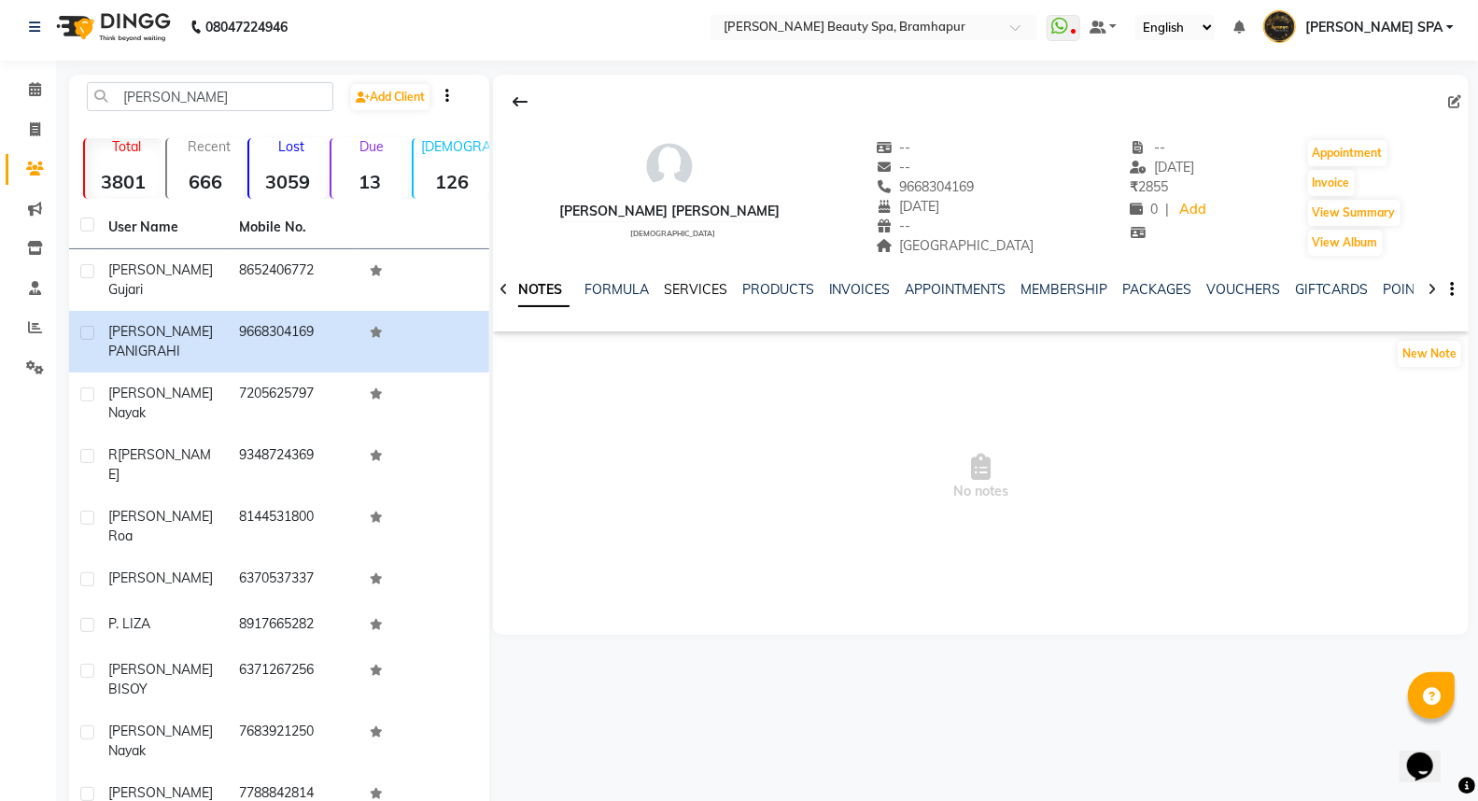
click at [693, 283] on link "SERVICES" at bounding box center [695, 289] width 63 height 17
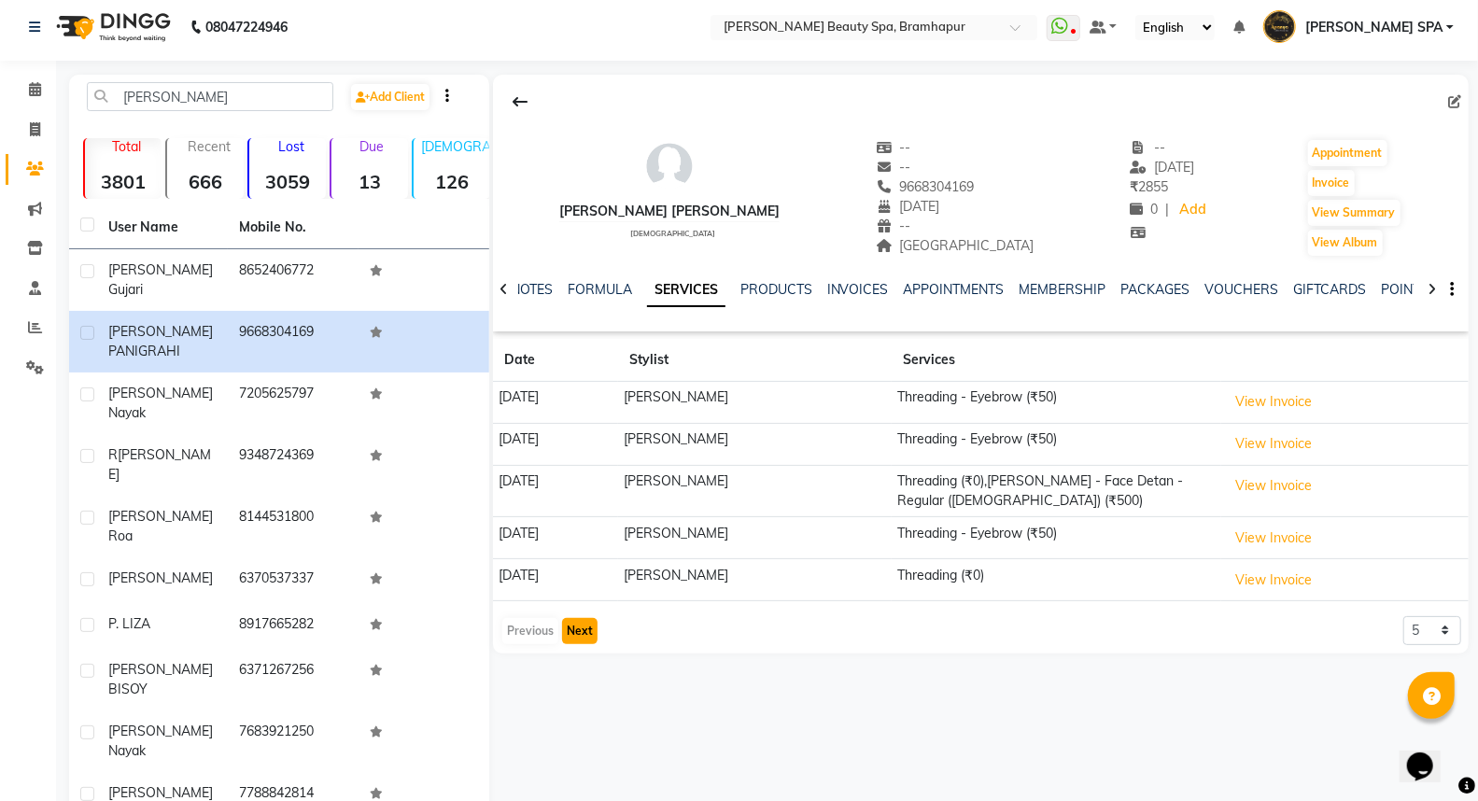
click at [591, 632] on button "Next" at bounding box center [579, 631] width 35 height 26
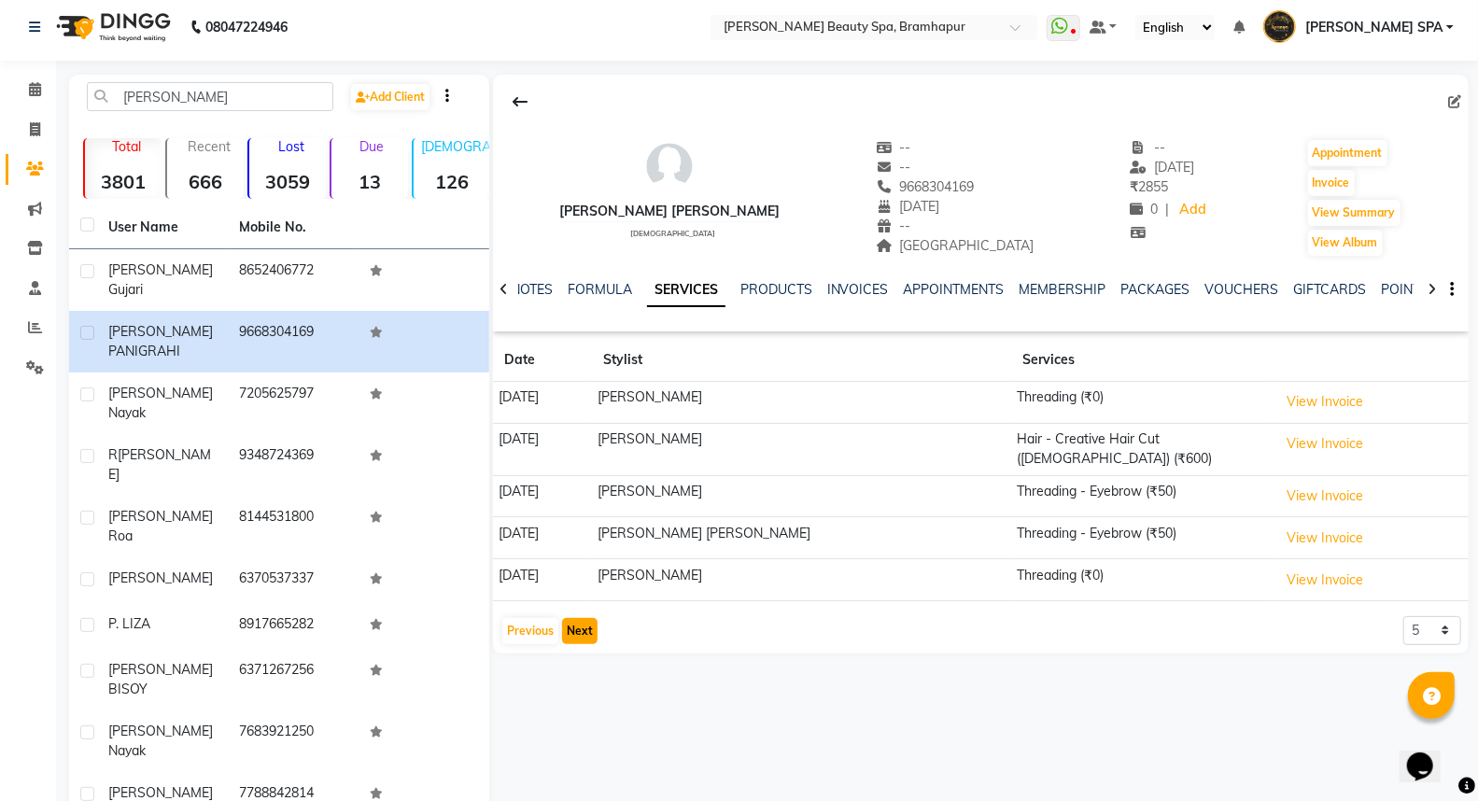
click at [591, 632] on button "Next" at bounding box center [579, 631] width 35 height 26
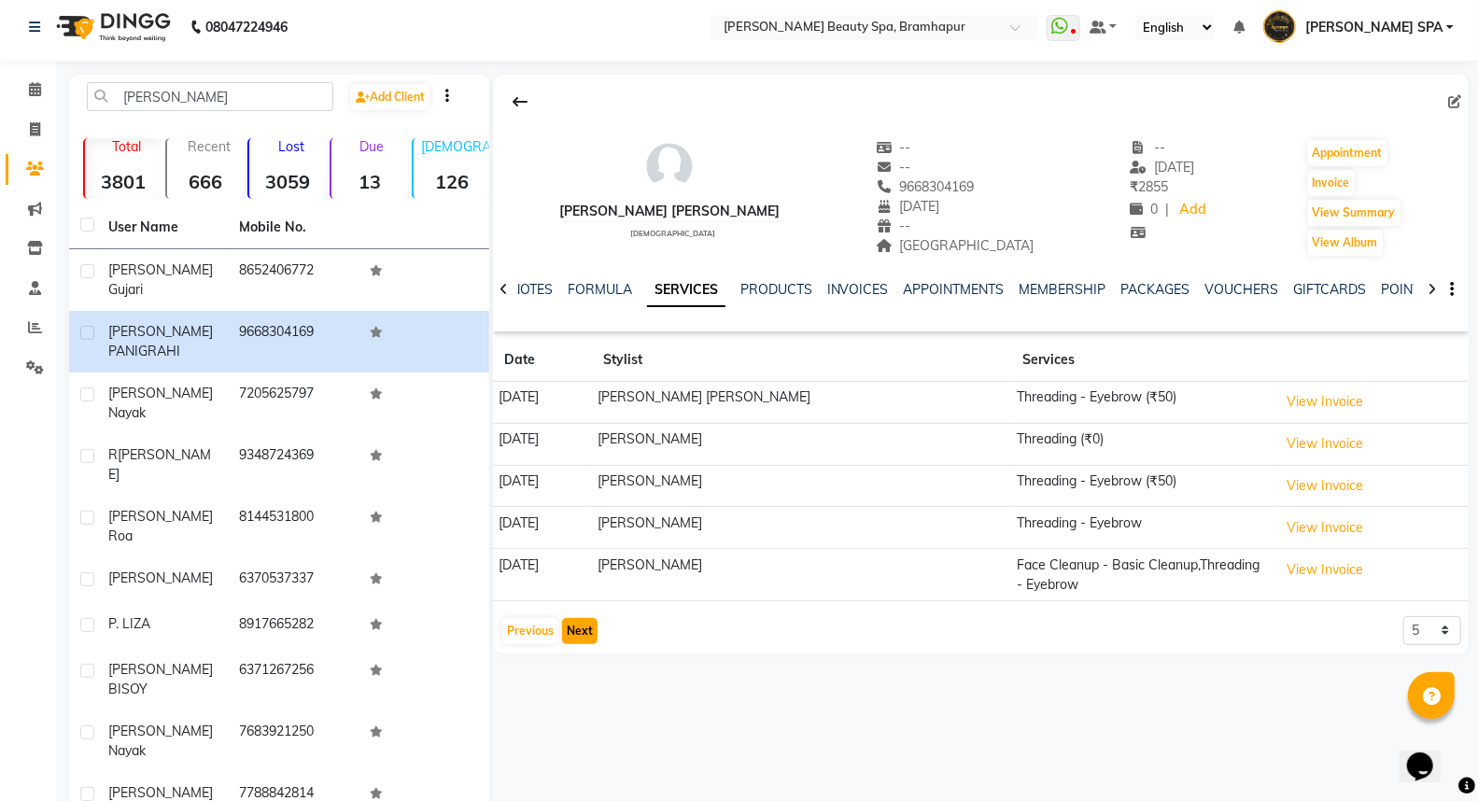
click at [591, 632] on button "Next" at bounding box center [579, 631] width 35 height 26
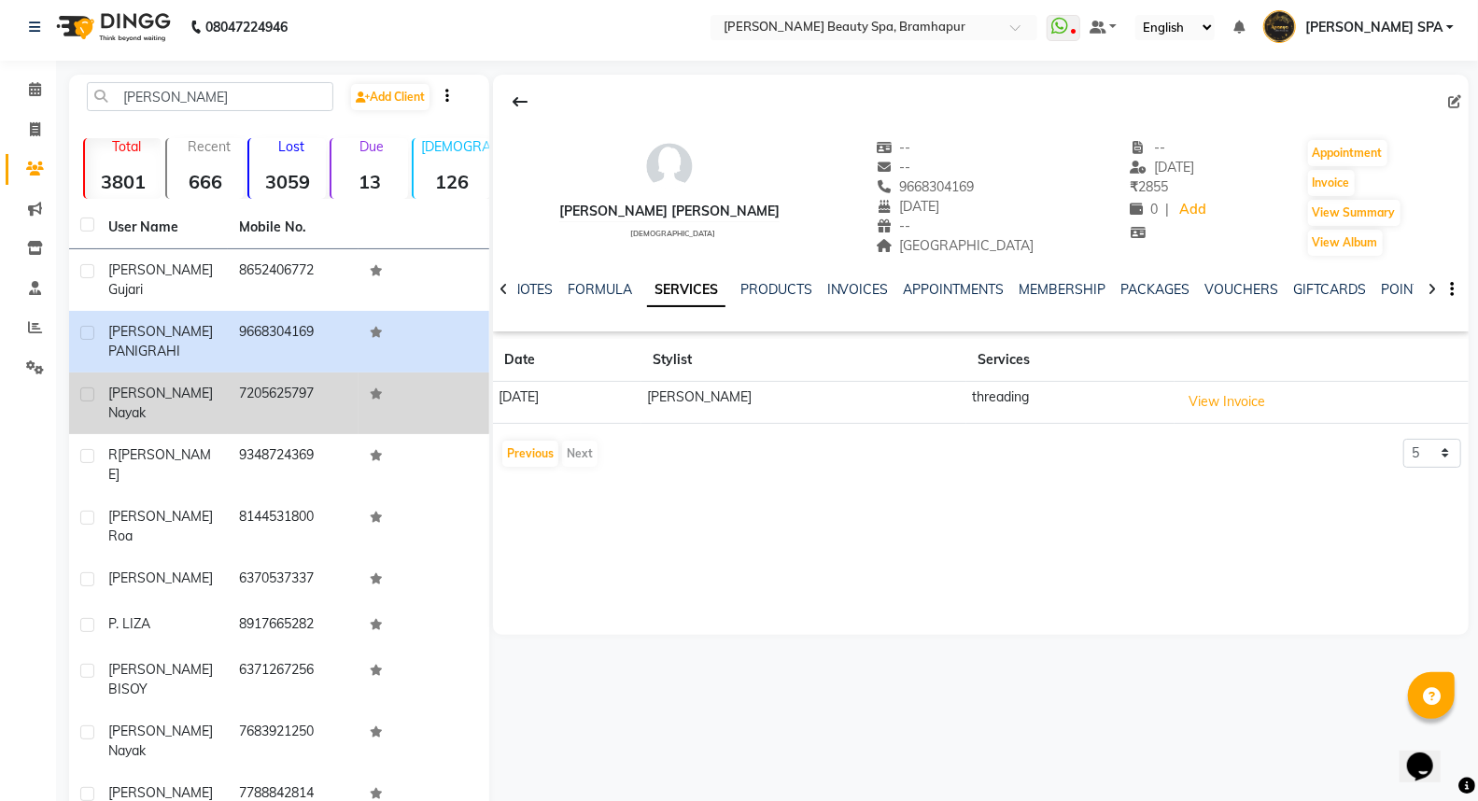
click at [143, 386] on div "liza nayak" at bounding box center [162, 403] width 108 height 39
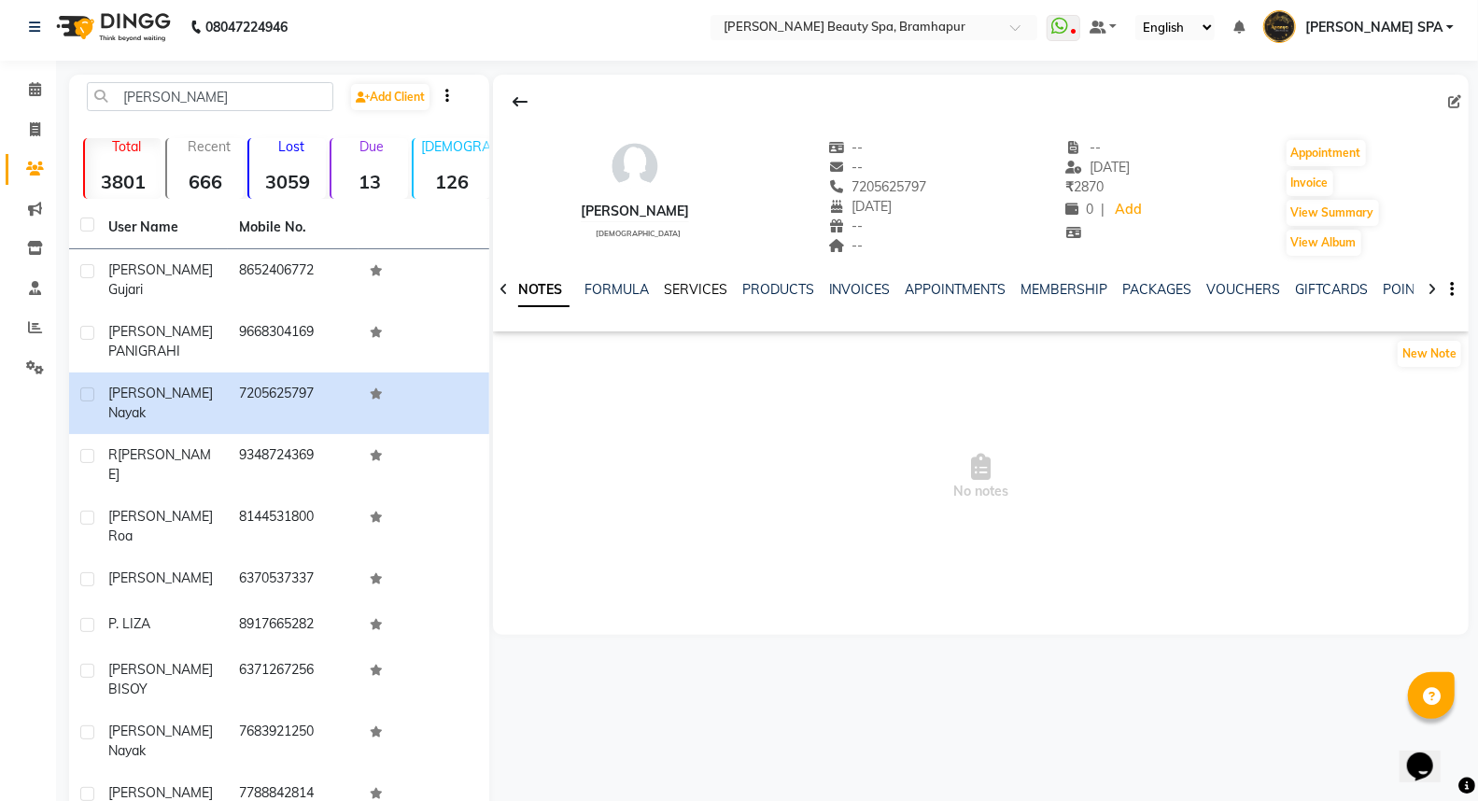
click at [670, 285] on link "SERVICES" at bounding box center [695, 289] width 63 height 17
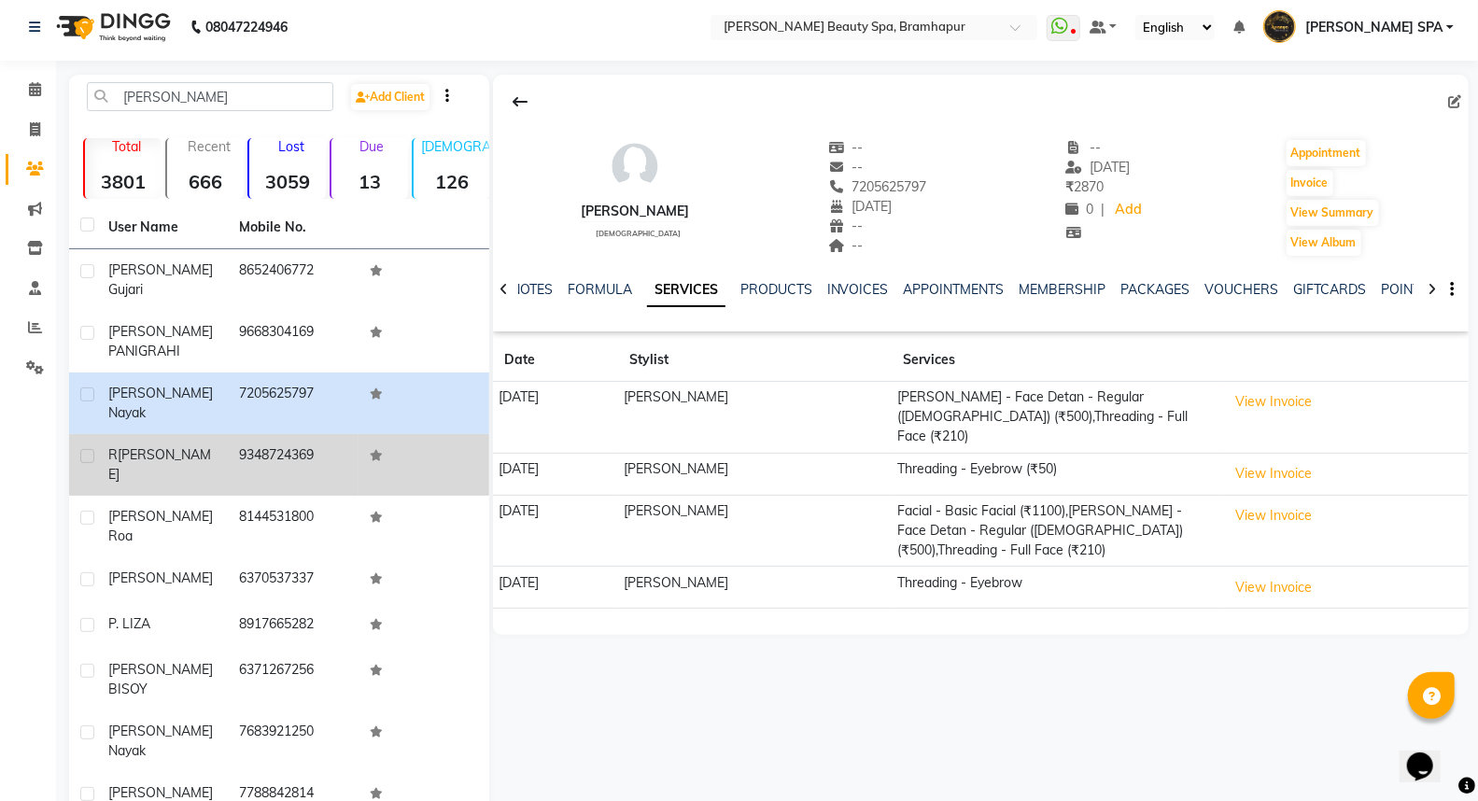
click at [123, 434] on td "r liza" at bounding box center [162, 465] width 131 height 62
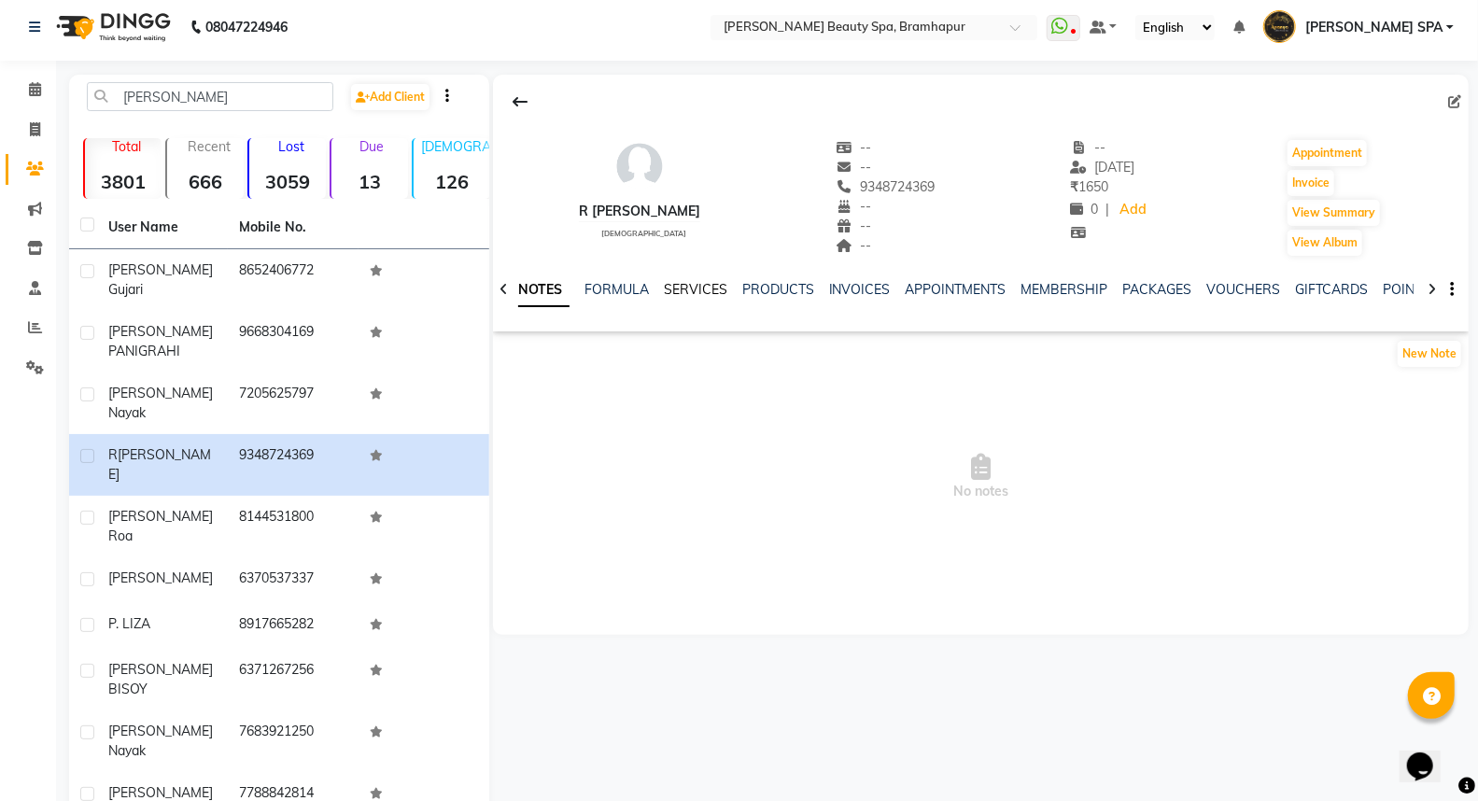
click at [684, 286] on link "SERVICES" at bounding box center [695, 289] width 63 height 17
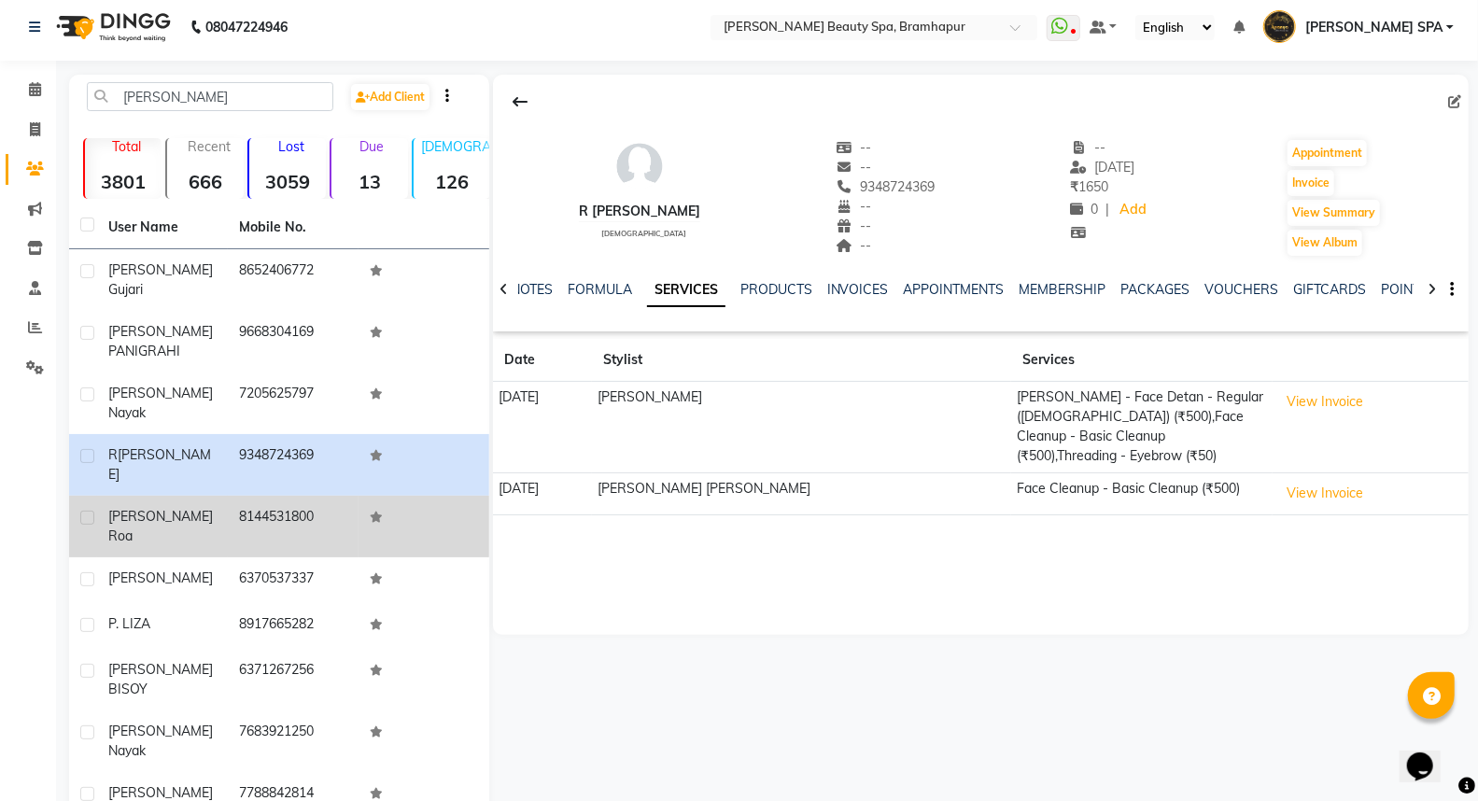
drag, startPoint x: 196, startPoint y: 464, endPoint x: 211, endPoint y: 462, distance: 15.1
click at [196, 507] on div "liza roa" at bounding box center [162, 526] width 108 height 39
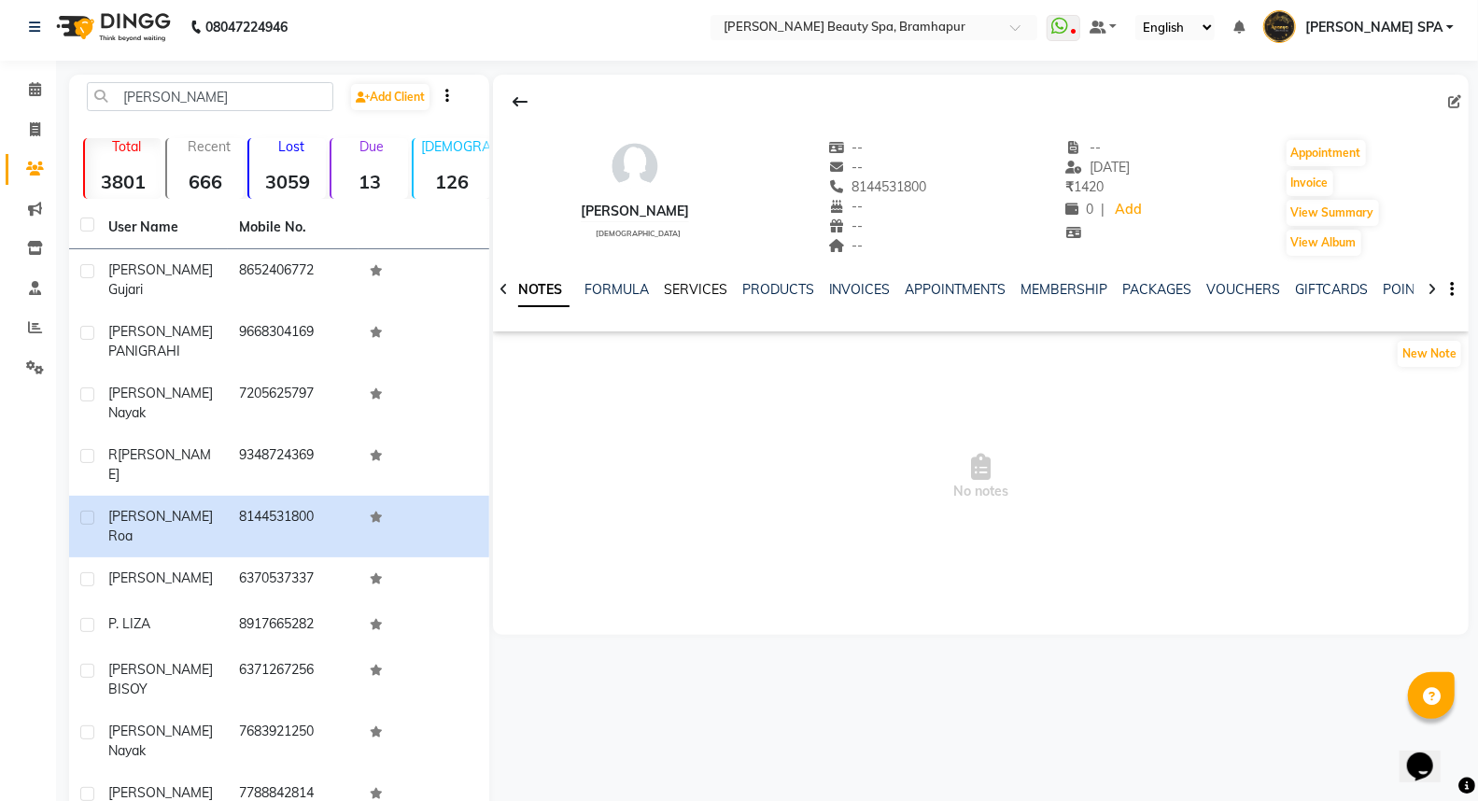
click at [677, 293] on link "SERVICES" at bounding box center [695, 289] width 63 height 17
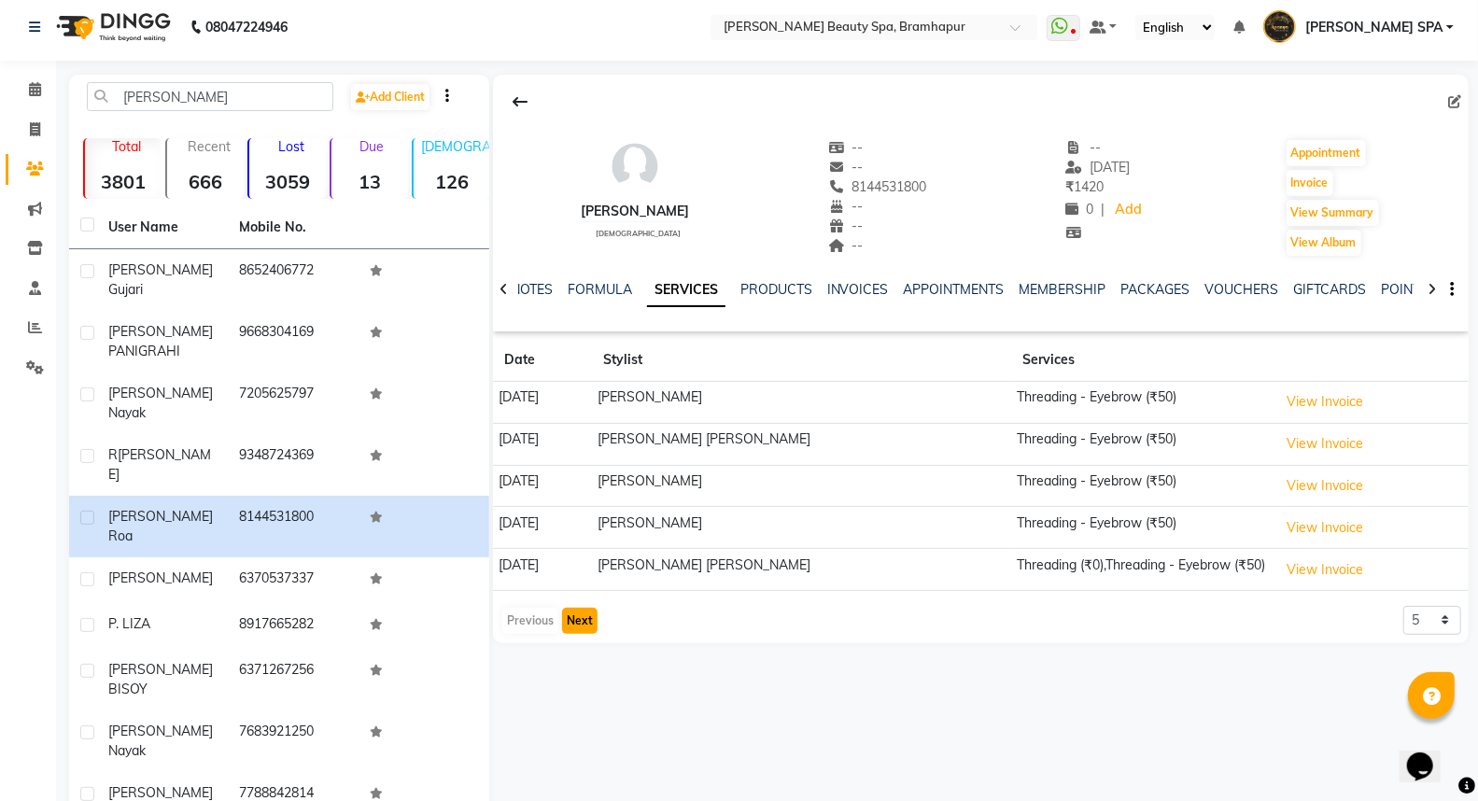
click at [567, 621] on button "Next" at bounding box center [579, 621] width 35 height 26
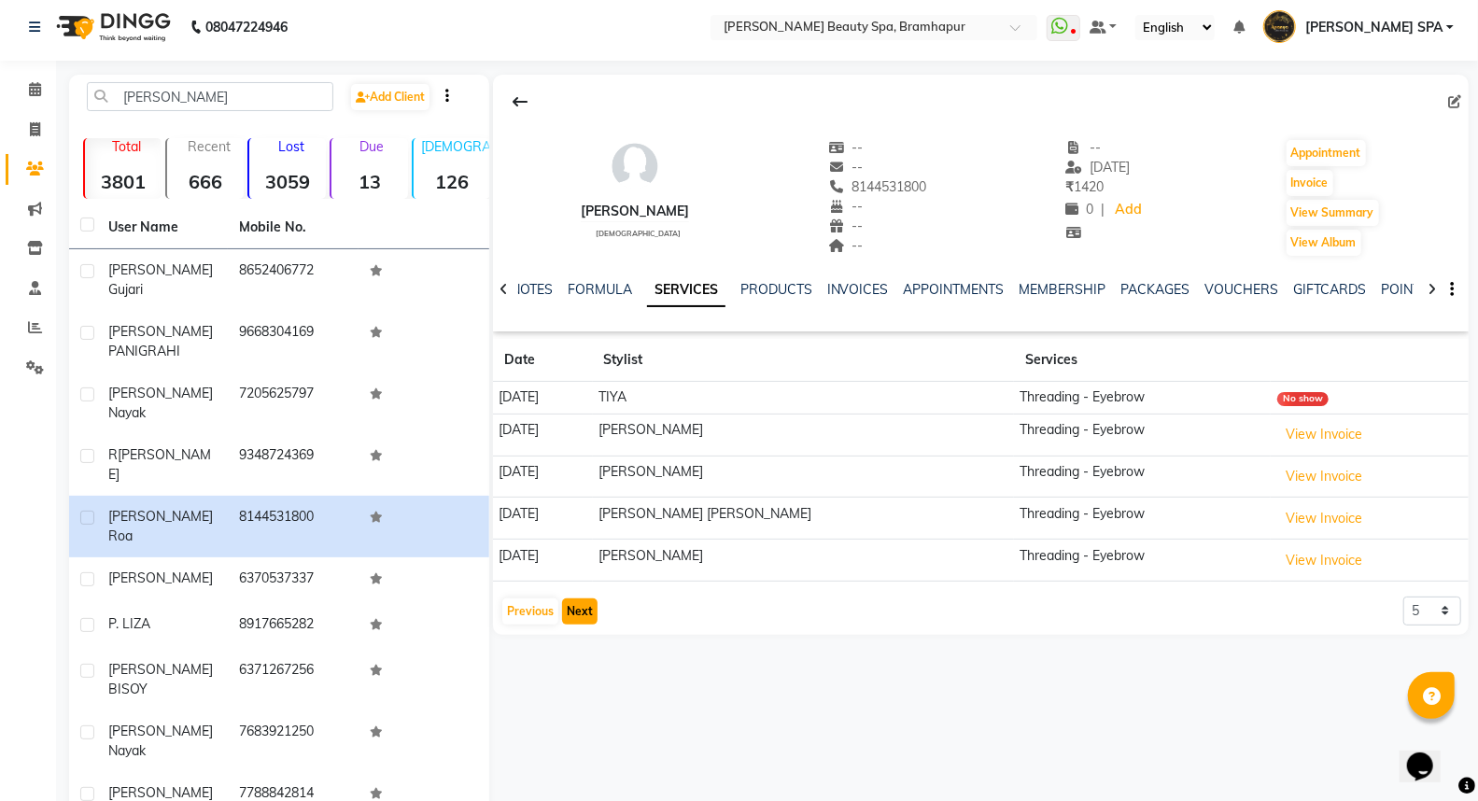
click at [567, 621] on button "Next" at bounding box center [579, 611] width 35 height 26
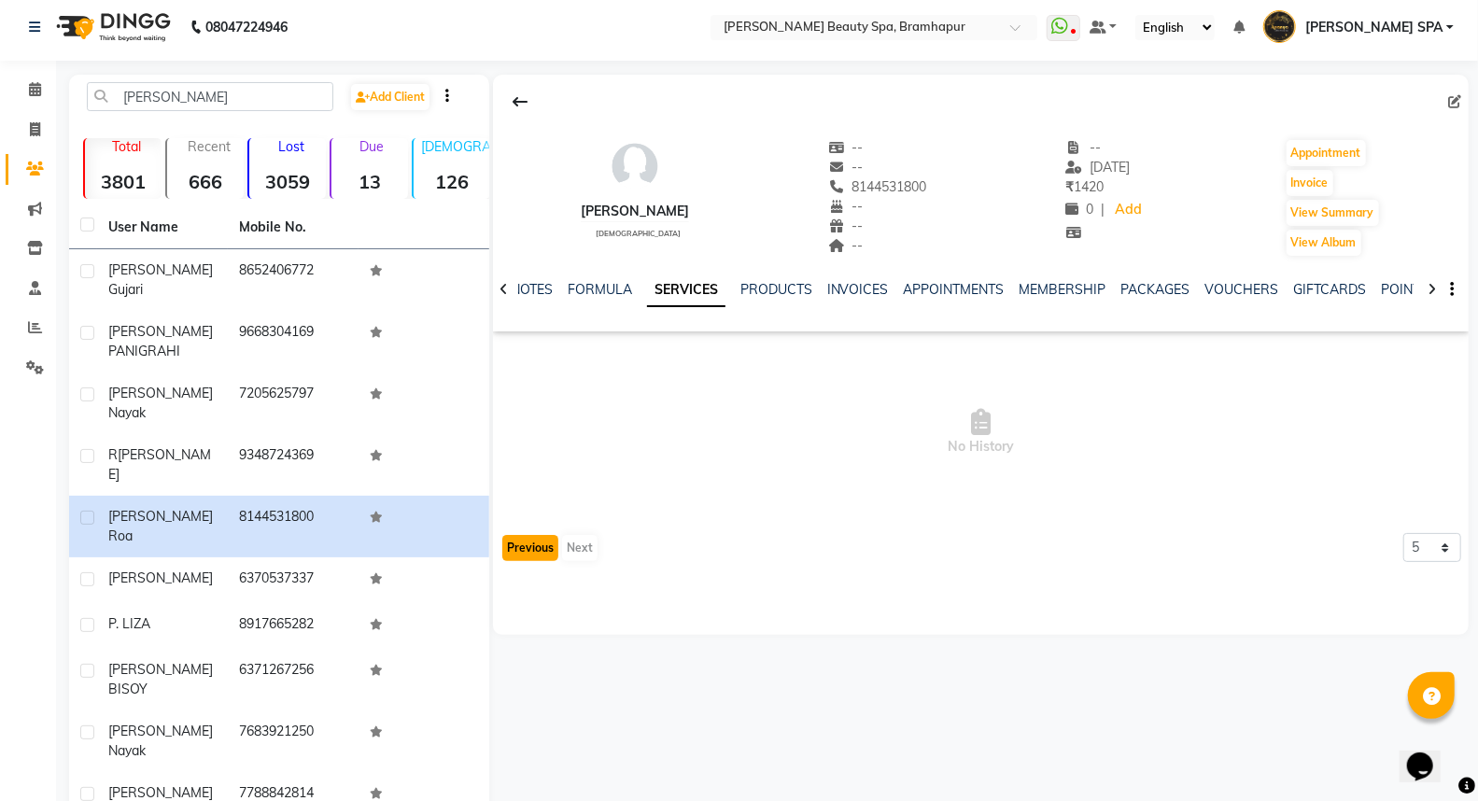
click at [518, 547] on button "Previous" at bounding box center [530, 548] width 56 height 26
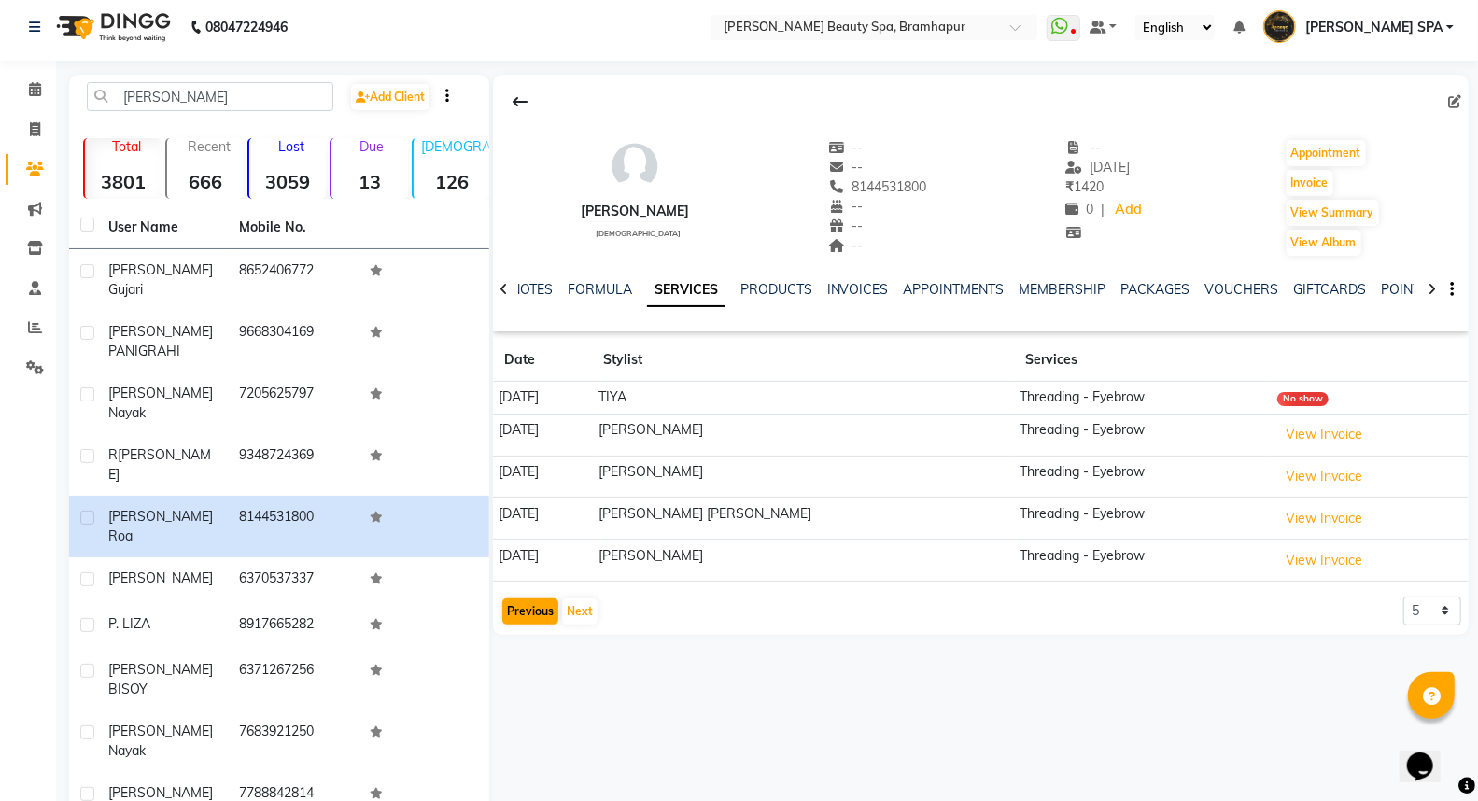
click at [518, 547] on td "27-06-2023" at bounding box center [543, 561] width 100 height 42
click at [530, 616] on button "Previous" at bounding box center [530, 611] width 56 height 26
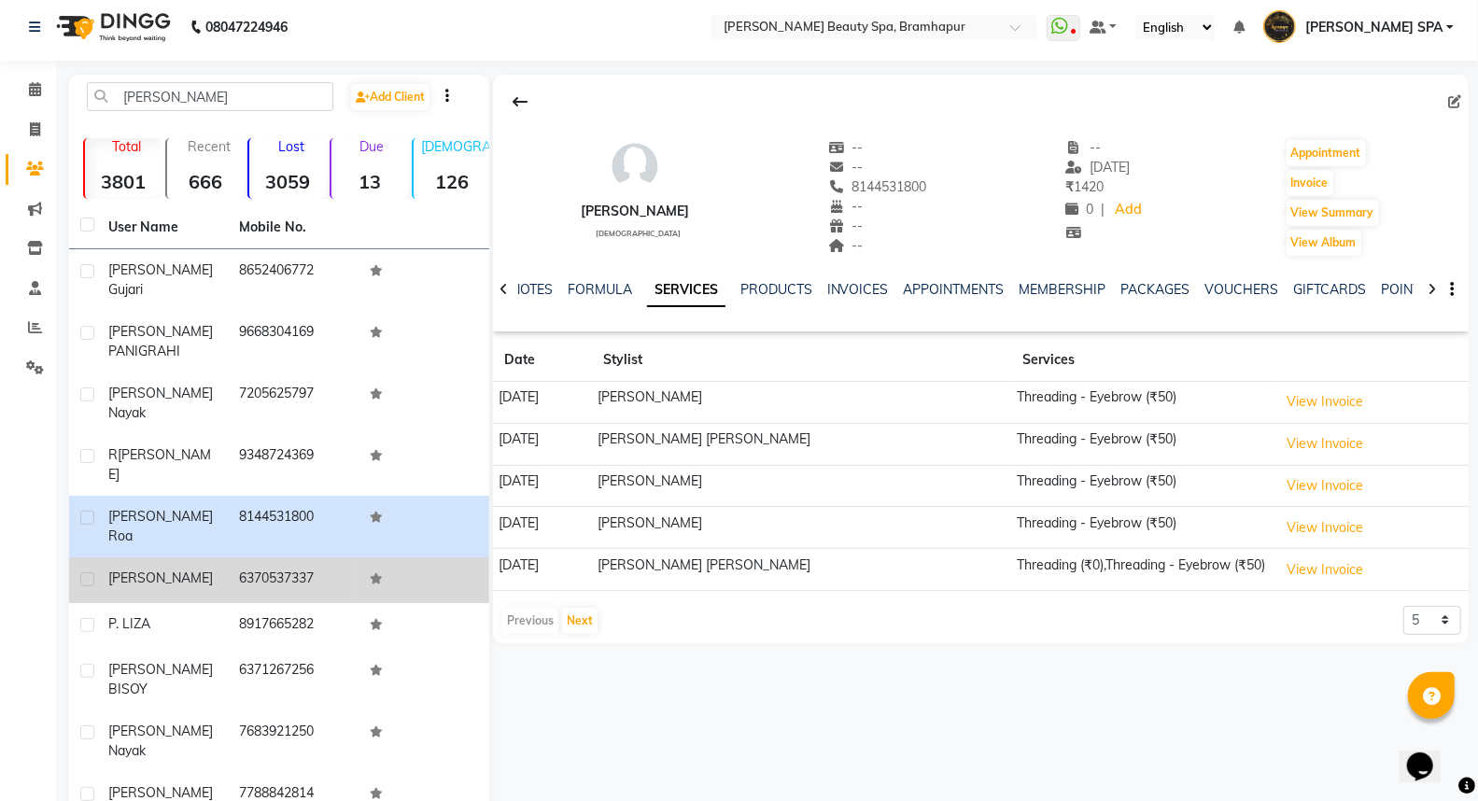
click at [203, 568] on div "[PERSON_NAME]" at bounding box center [162, 578] width 108 height 20
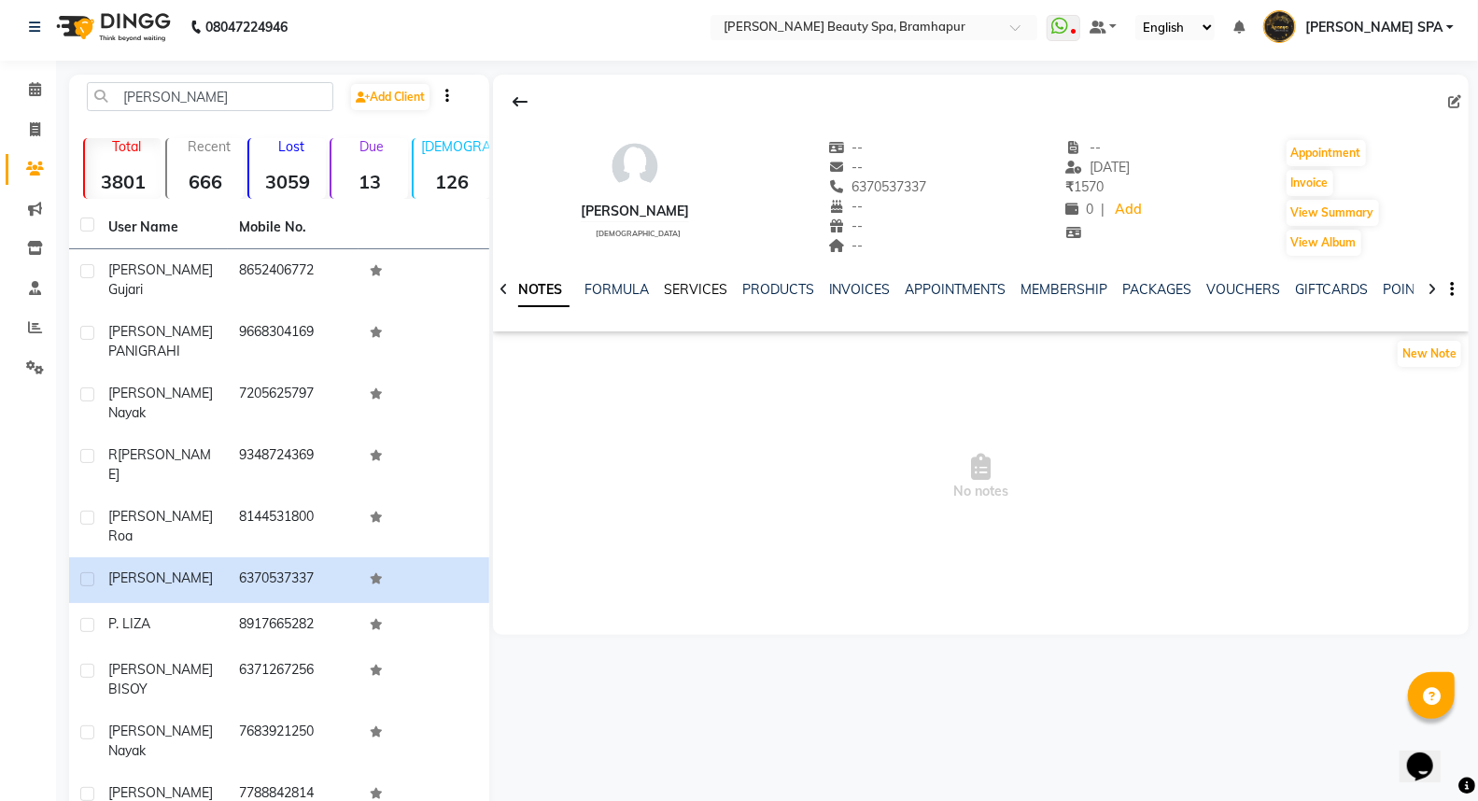
click at [682, 293] on link "SERVICES" at bounding box center [695, 289] width 63 height 17
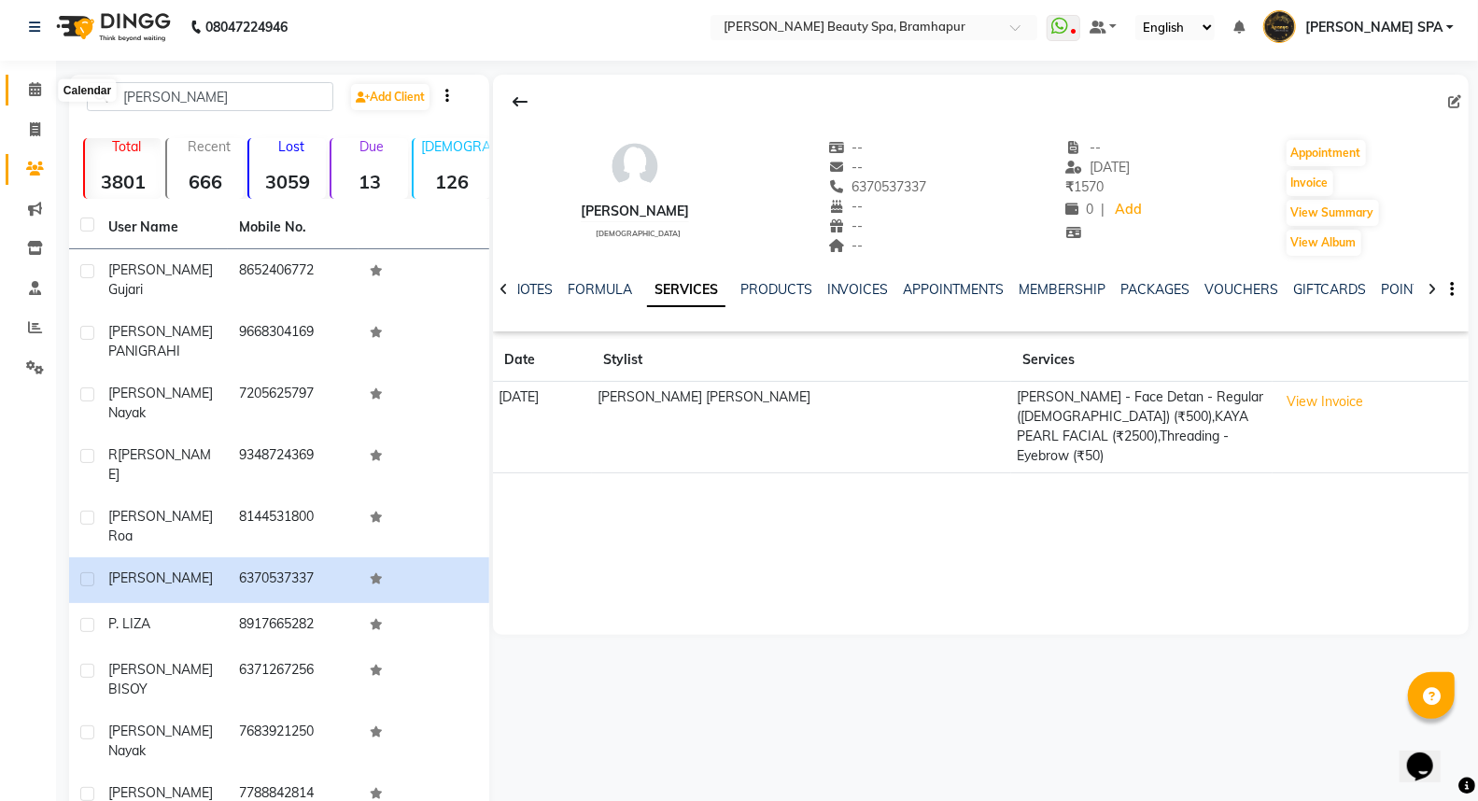
click at [33, 91] on icon at bounding box center [35, 89] width 12 height 14
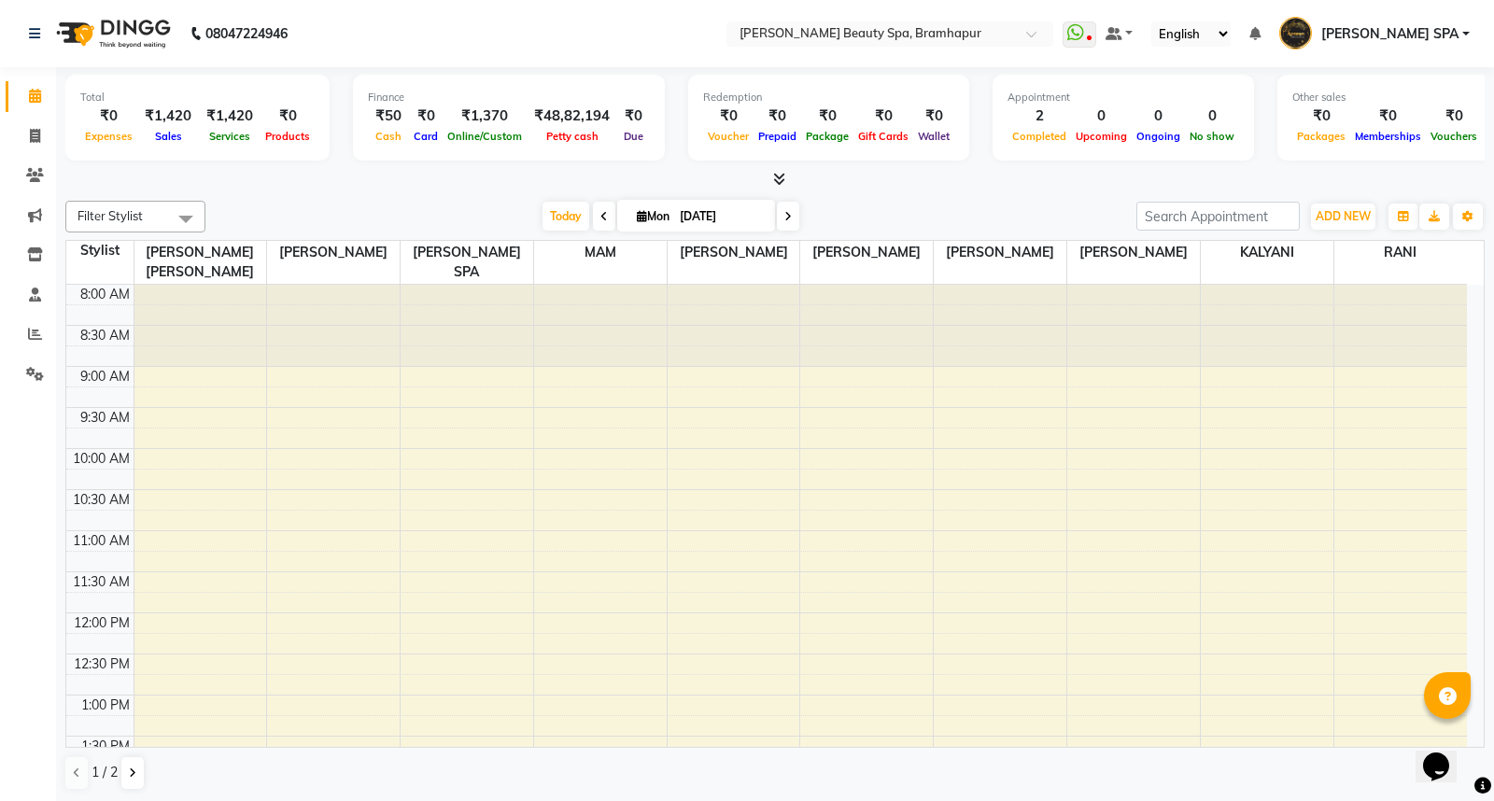
click at [600, 213] on icon at bounding box center [603, 216] width 7 height 11
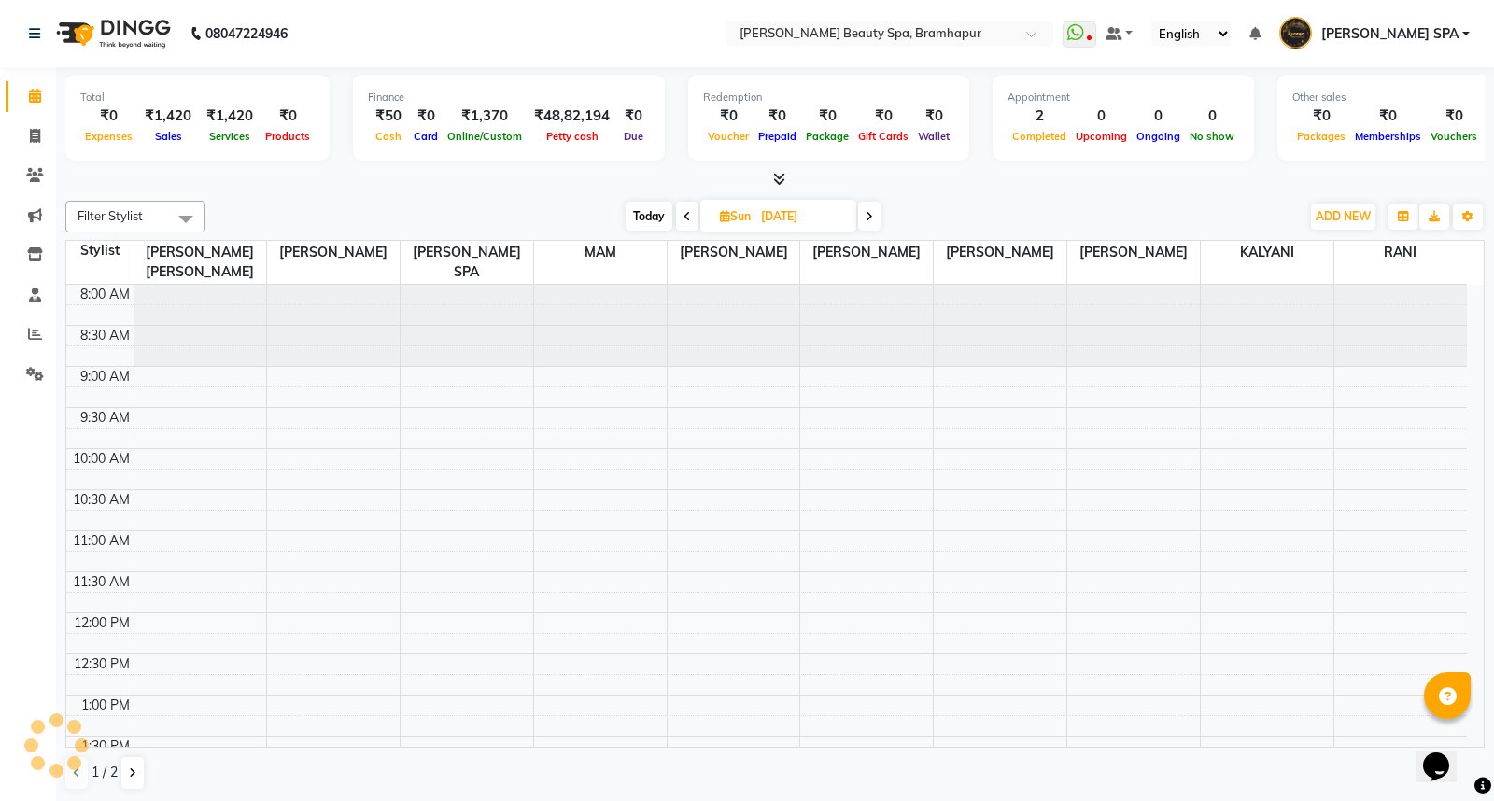
scroll to position [610, 0]
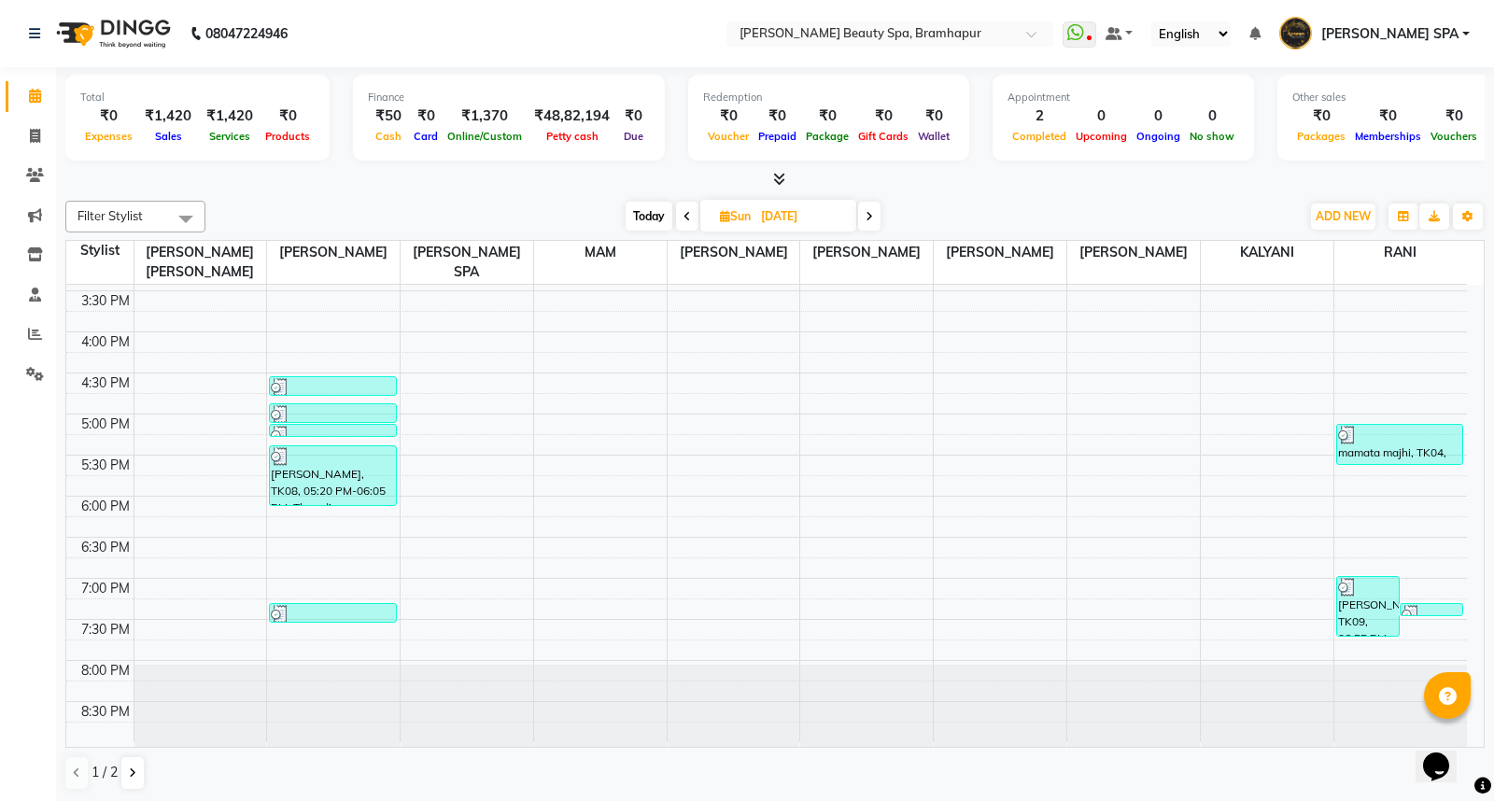
click at [645, 219] on span "Today" at bounding box center [648, 216] width 47 height 29
type input "[DATE]"
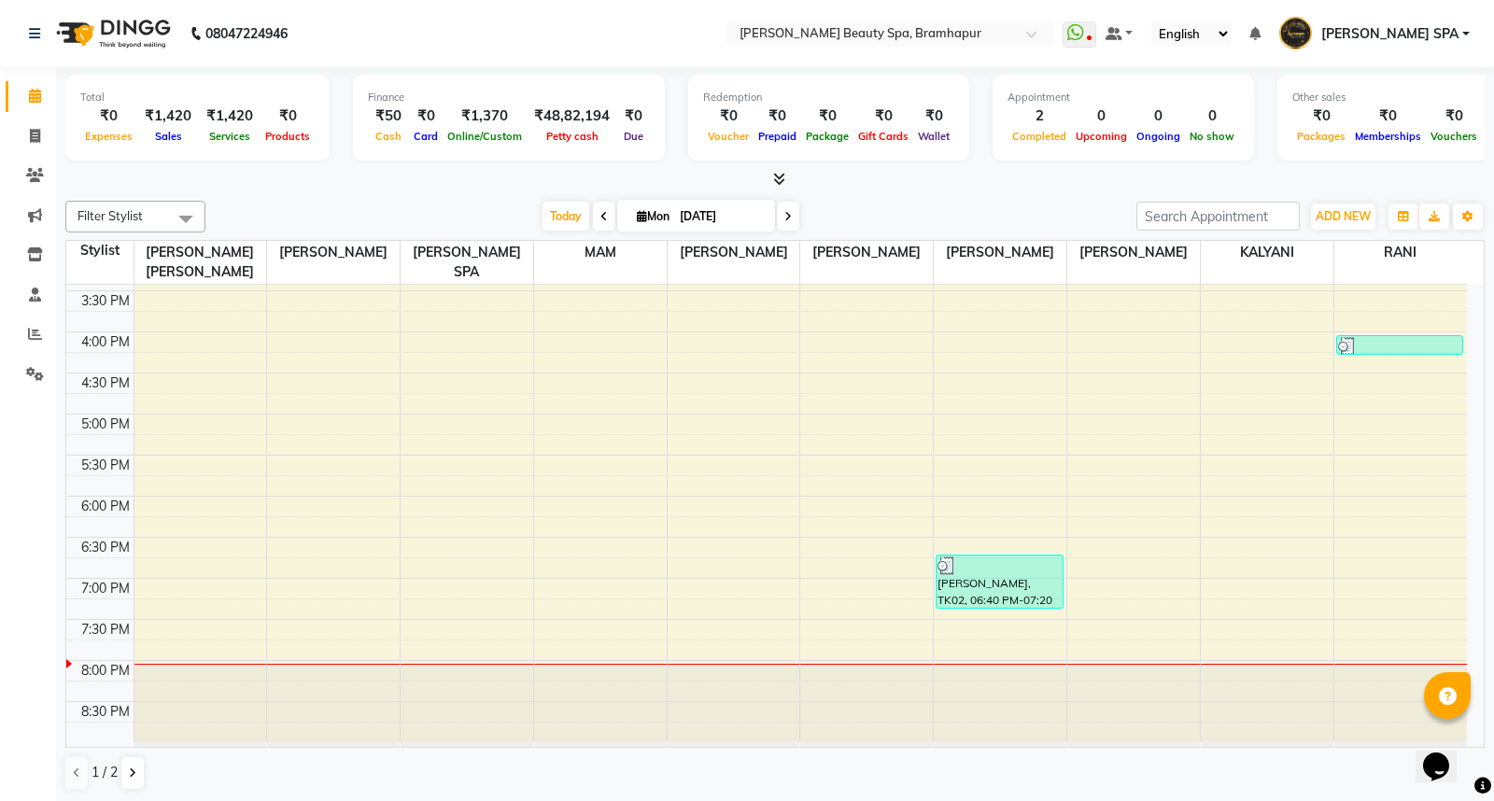
click at [644, 217] on span "Mon" at bounding box center [653, 216] width 42 height 14
select select "9"
select select "2025"
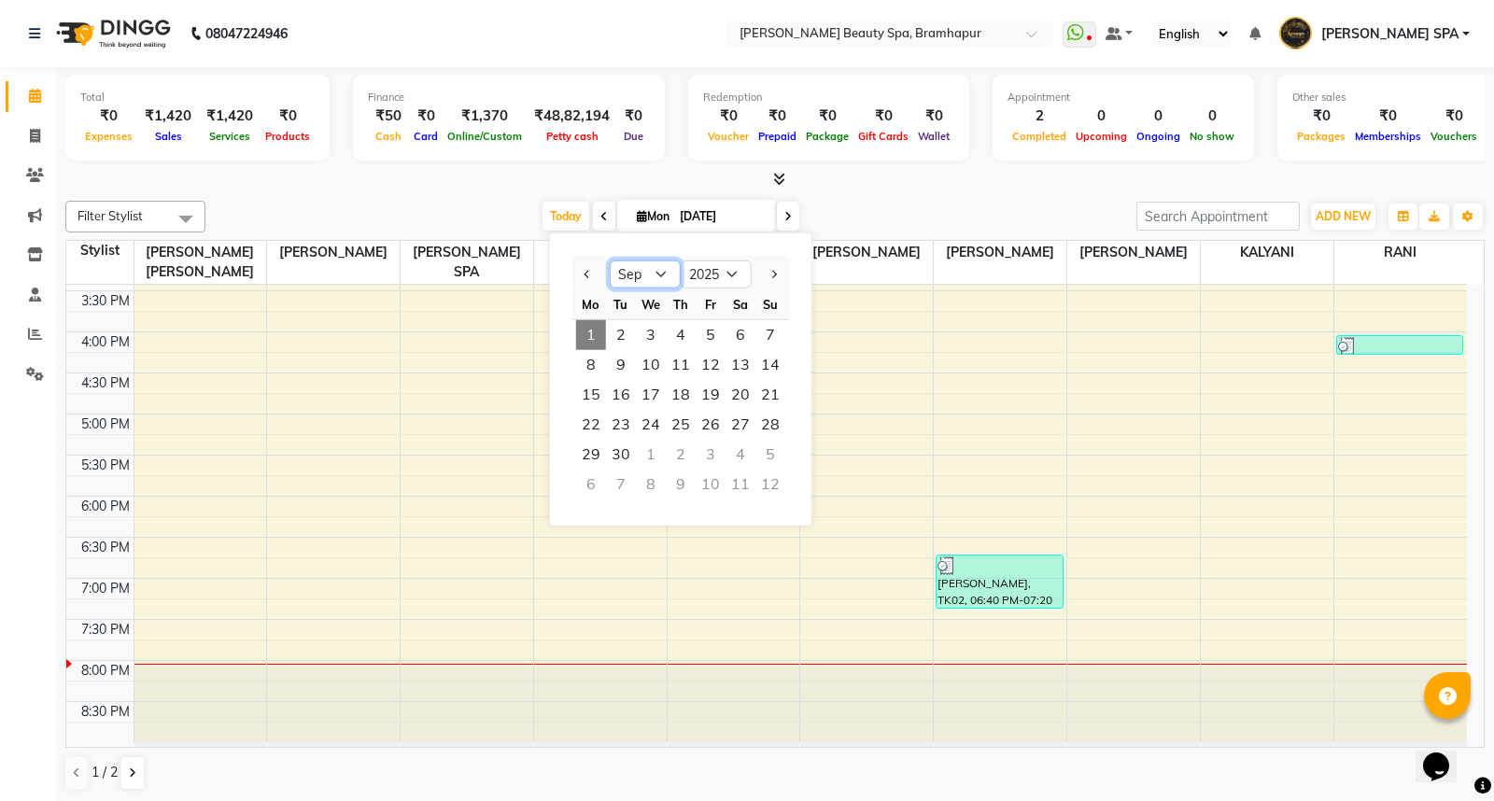
click at [652, 273] on select "Jan Feb Mar Apr May Jun [DATE] Aug Sep Oct Nov Dec" at bounding box center [645, 274] width 71 height 28
select select "8"
click at [610, 260] on select "Jan Feb Mar Apr May Jun [DATE] Aug Sep Oct Nov Dec" at bounding box center [645, 274] width 71 height 28
click at [705, 328] on span "1" at bounding box center [710, 335] width 30 height 30
type input "01-08-2025"
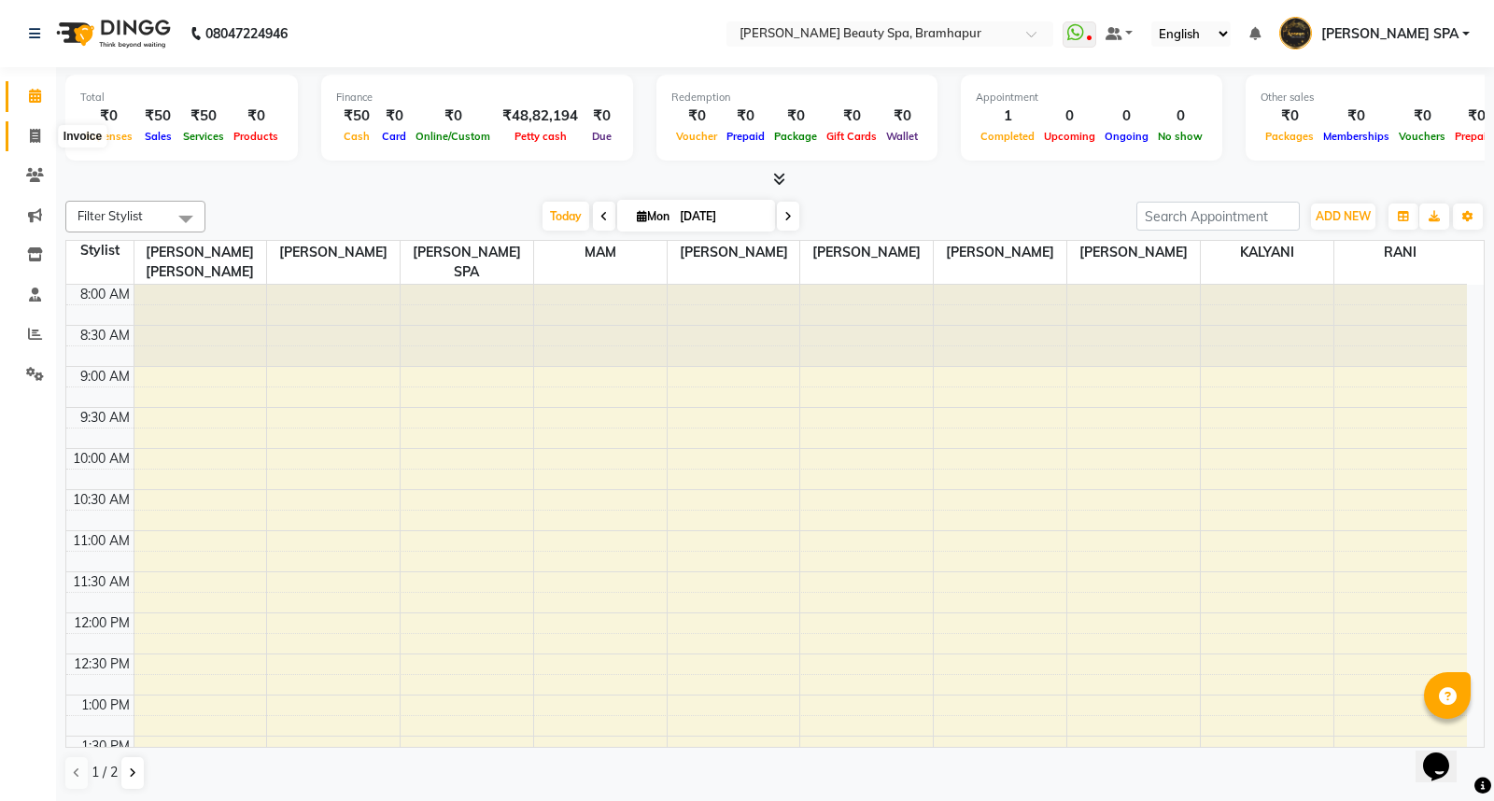
click at [31, 134] on icon at bounding box center [35, 136] width 10 height 14
select select "service"
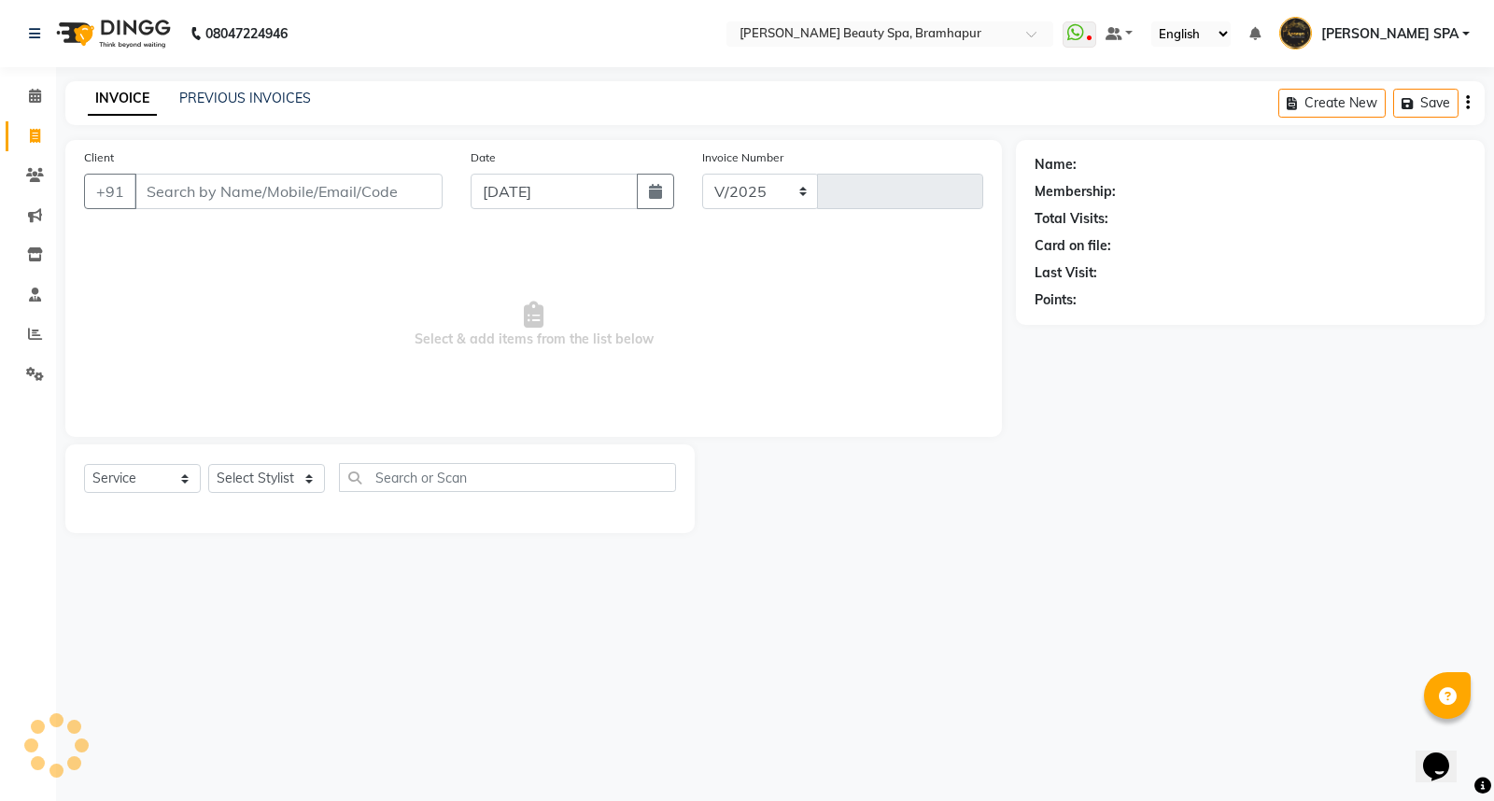
select select "3622"
type input "1633"
click at [28, 215] on icon at bounding box center [35, 215] width 14 height 14
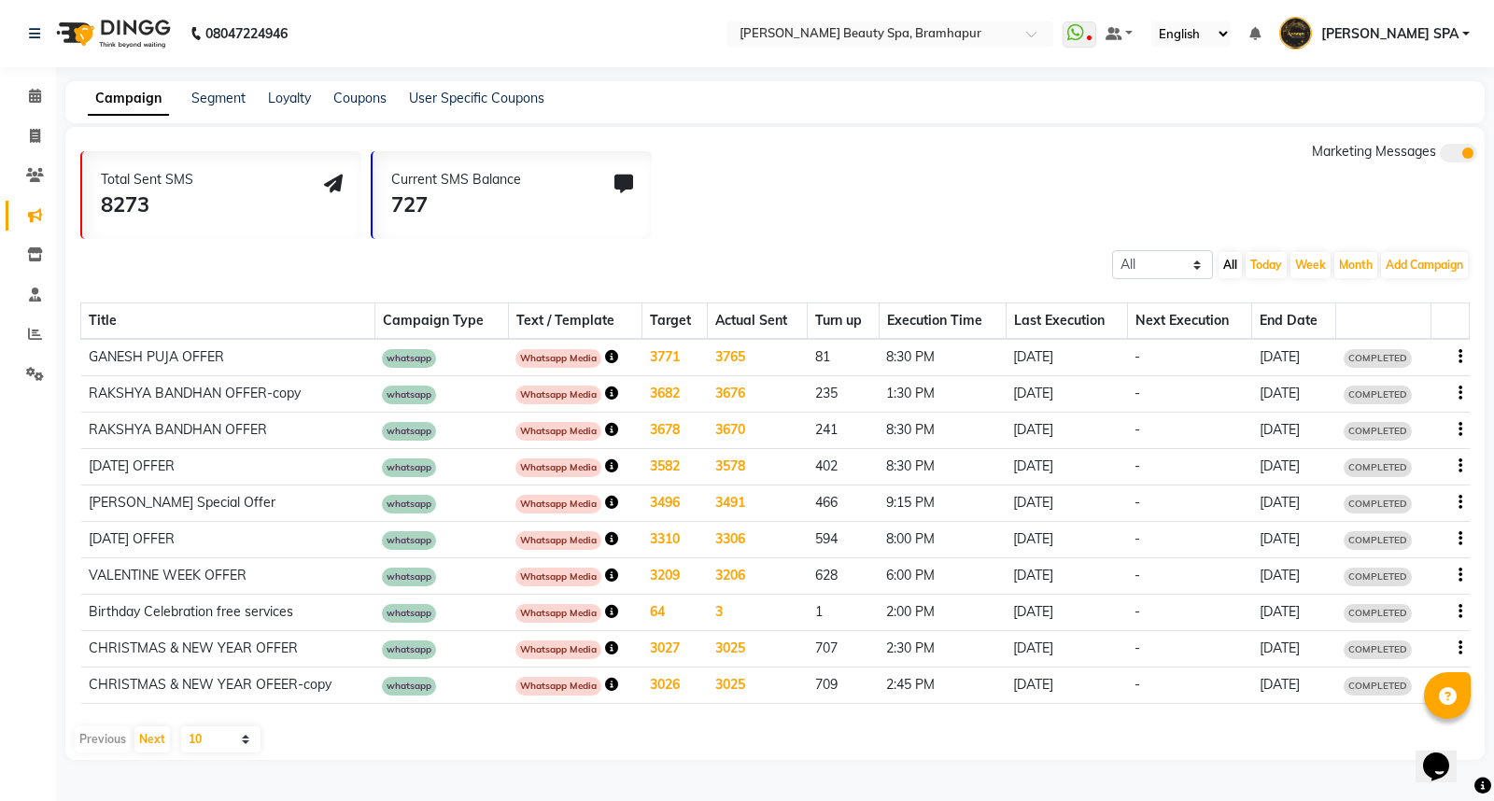
click at [1323, 351] on td "21-08-2025" at bounding box center [1294, 357] width 84 height 37
click at [1324, 351] on td "21-08-2025" at bounding box center [1294, 357] width 84 height 37
drag, startPoint x: 1324, startPoint y: 351, endPoint x: 1237, endPoint y: 344, distance: 87.1
click at [1301, 357] on td "21-08-2025" at bounding box center [1294, 357] width 84 height 37
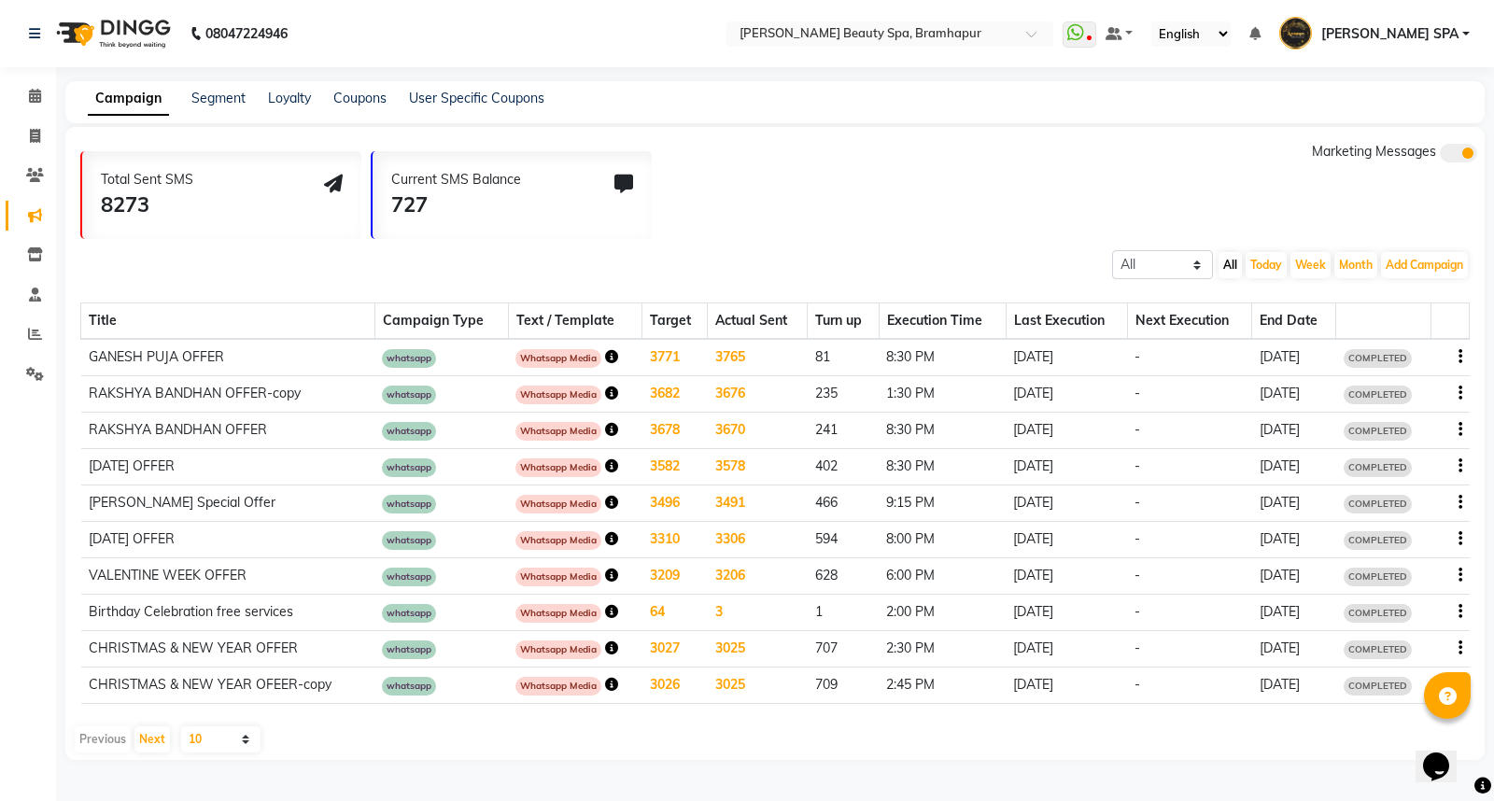
click at [1225, 368] on td "-" at bounding box center [1189, 357] width 125 height 37
click at [213, 104] on link "Segment" at bounding box center [218, 98] width 54 height 17
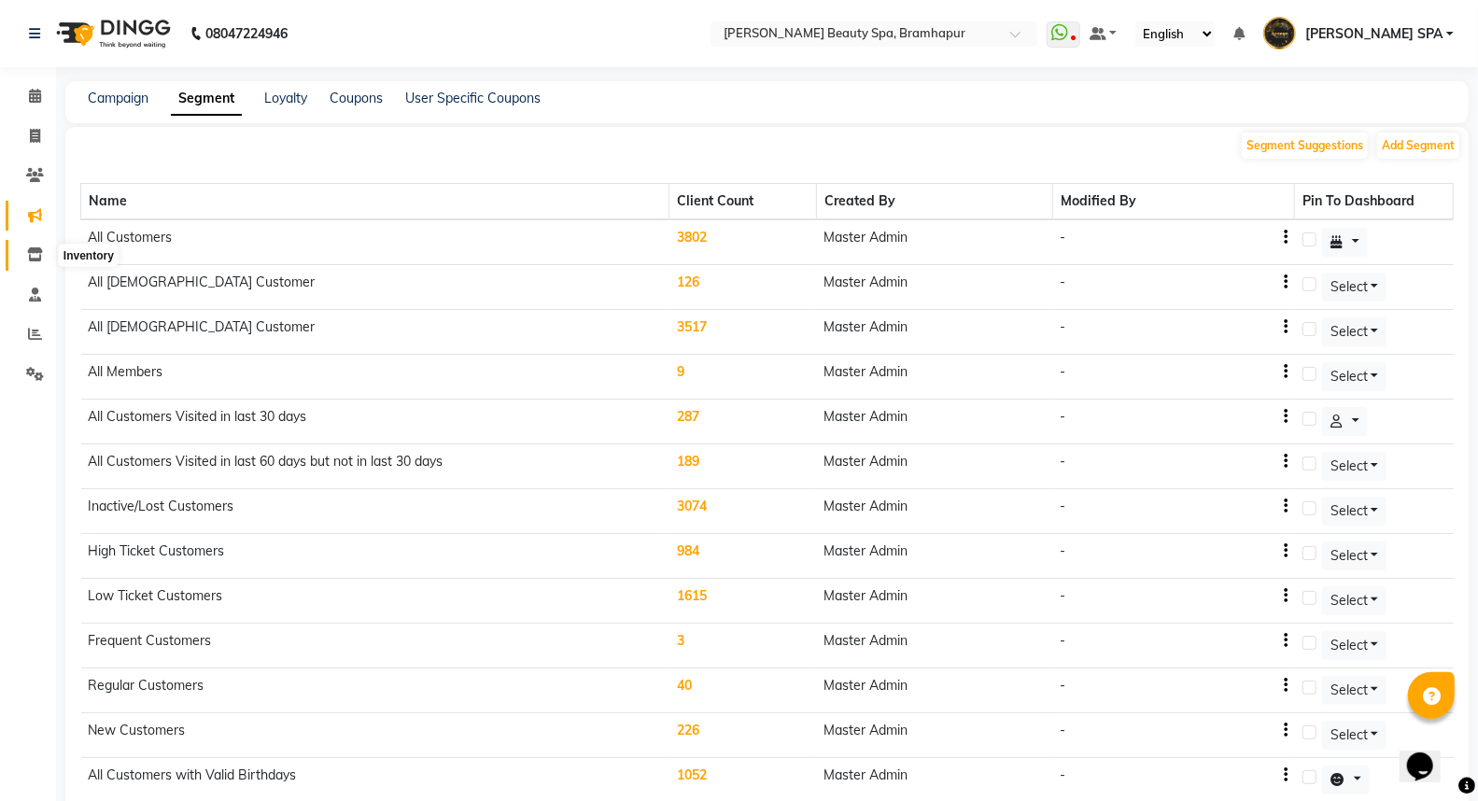
click at [27, 256] on icon at bounding box center [35, 254] width 16 height 14
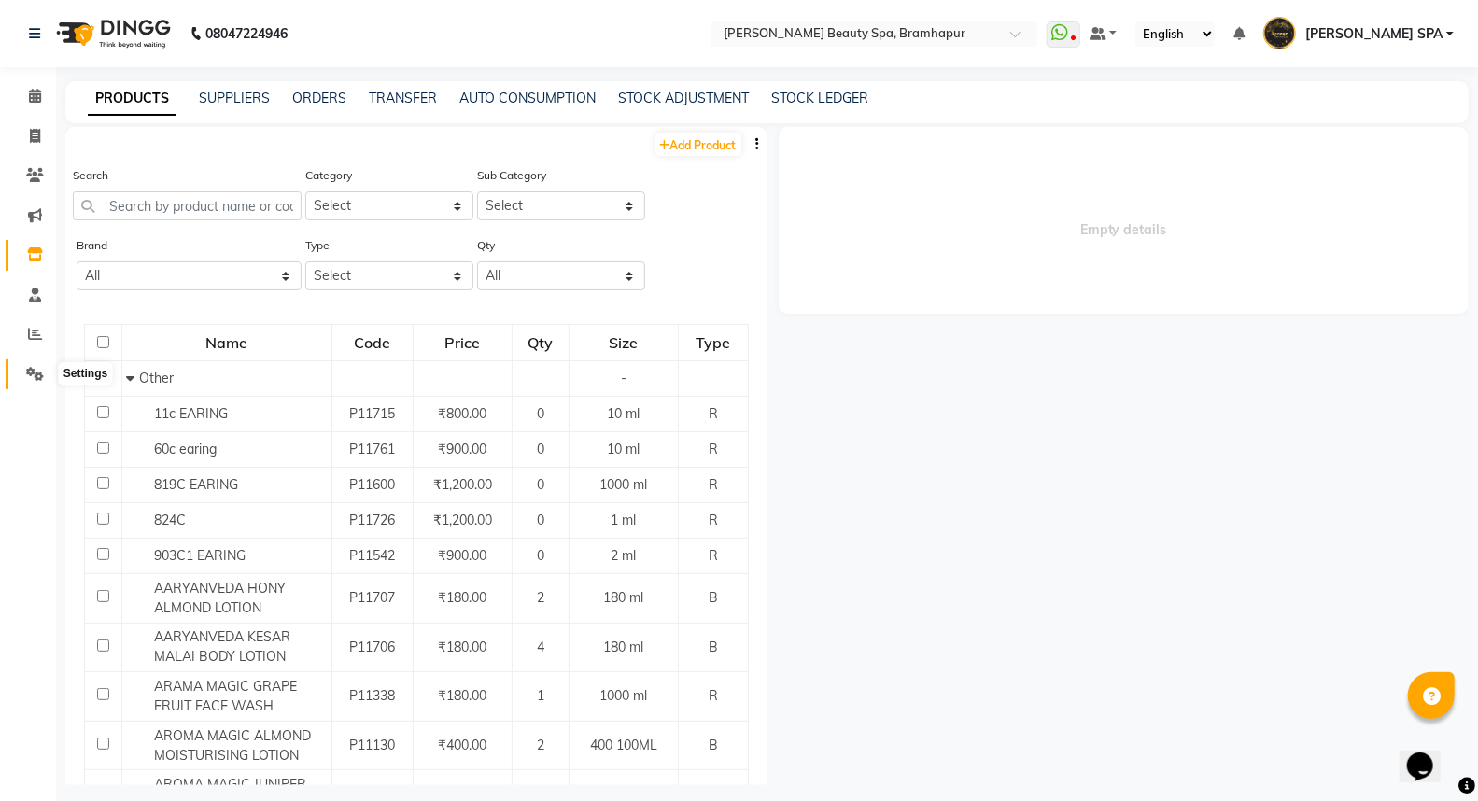
click at [25, 366] on span at bounding box center [35, 374] width 33 height 21
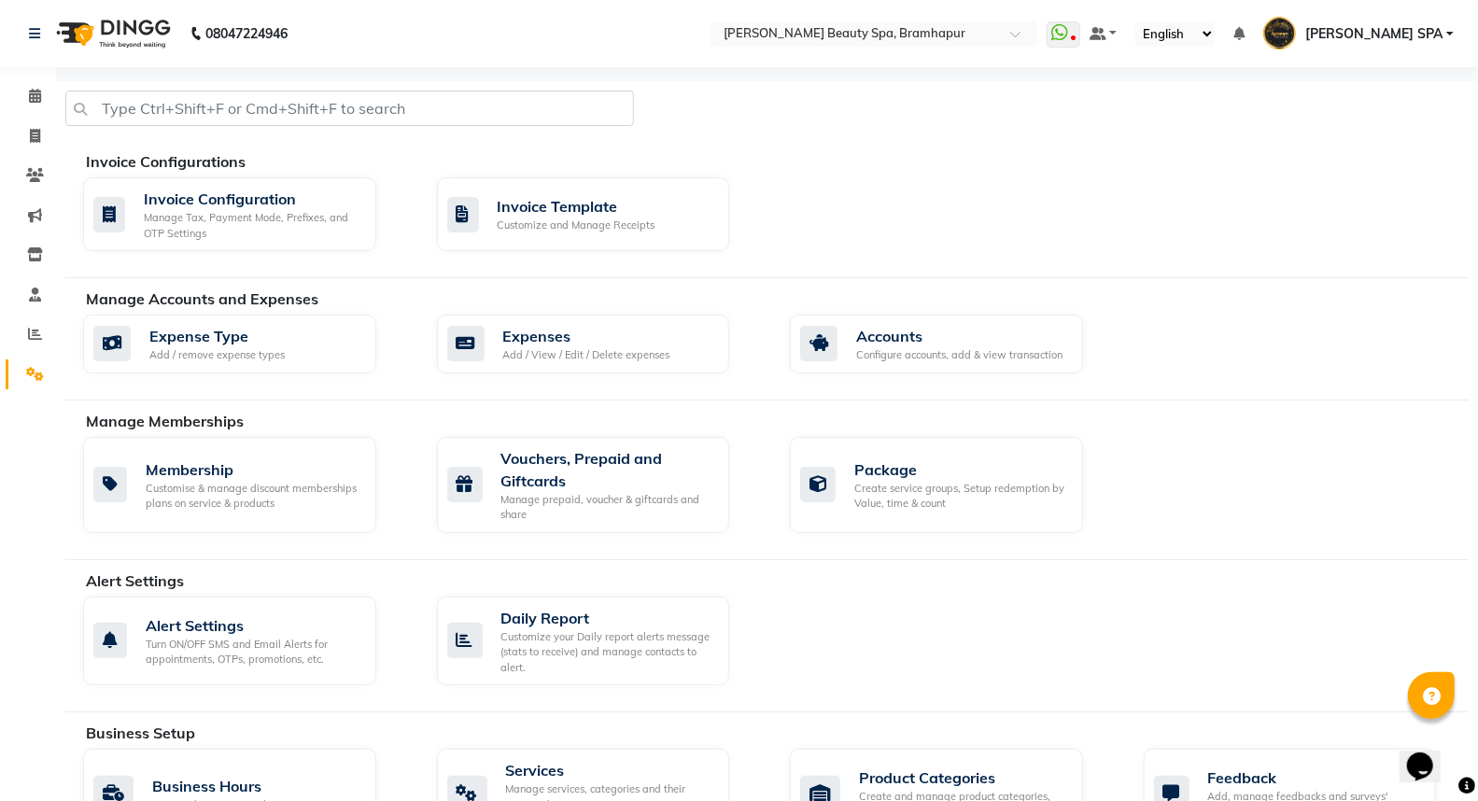
click at [21, 151] on li "Invoice" at bounding box center [28, 137] width 56 height 40
click at [35, 142] on icon at bounding box center [35, 136] width 10 height 14
select select "service"
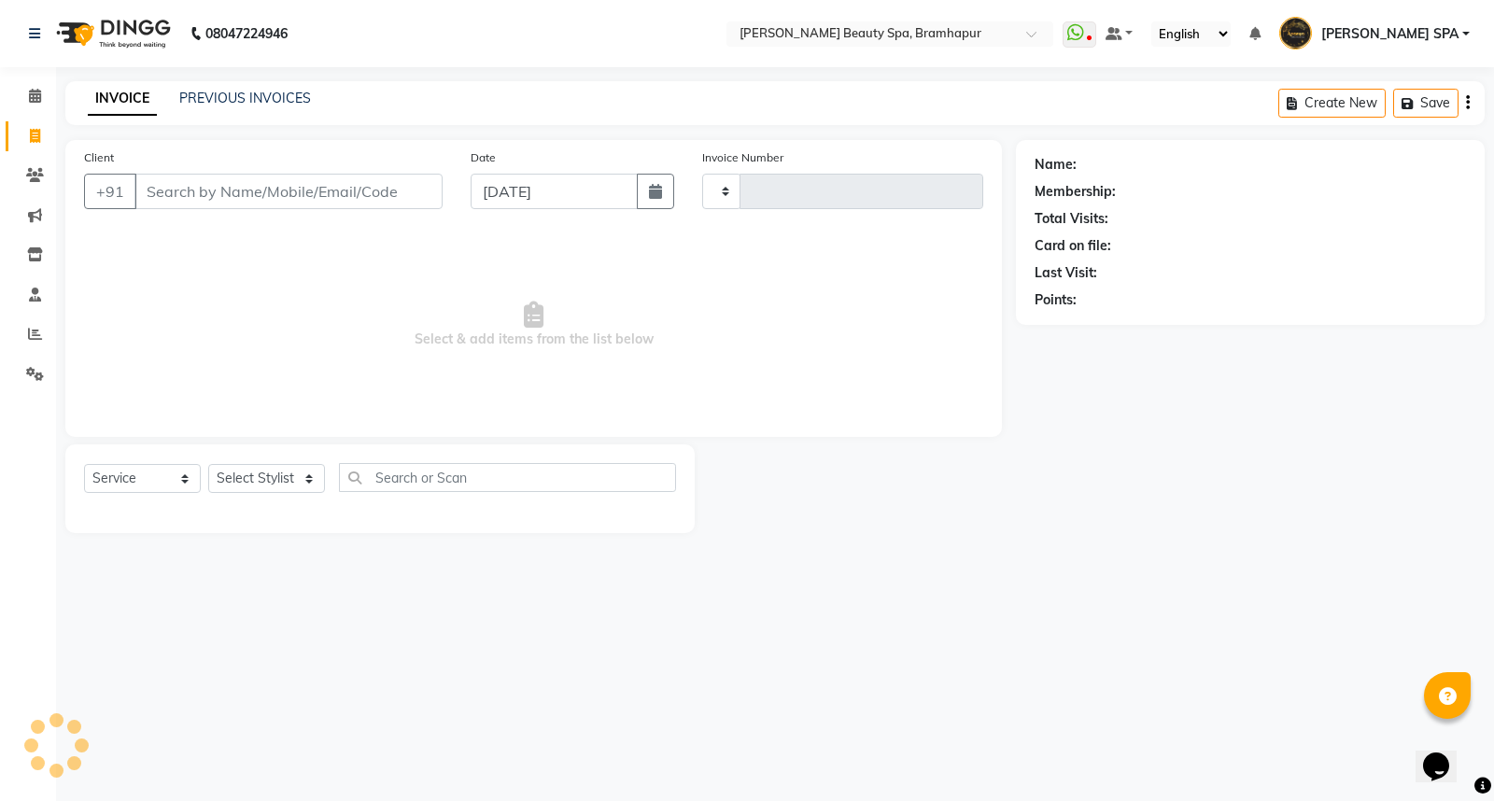
type input "1633"
select select "3622"
click at [1470, 100] on div "Create New Save" at bounding box center [1381, 103] width 206 height 44
click at [1466, 103] on icon "button" at bounding box center [1468, 103] width 4 height 1
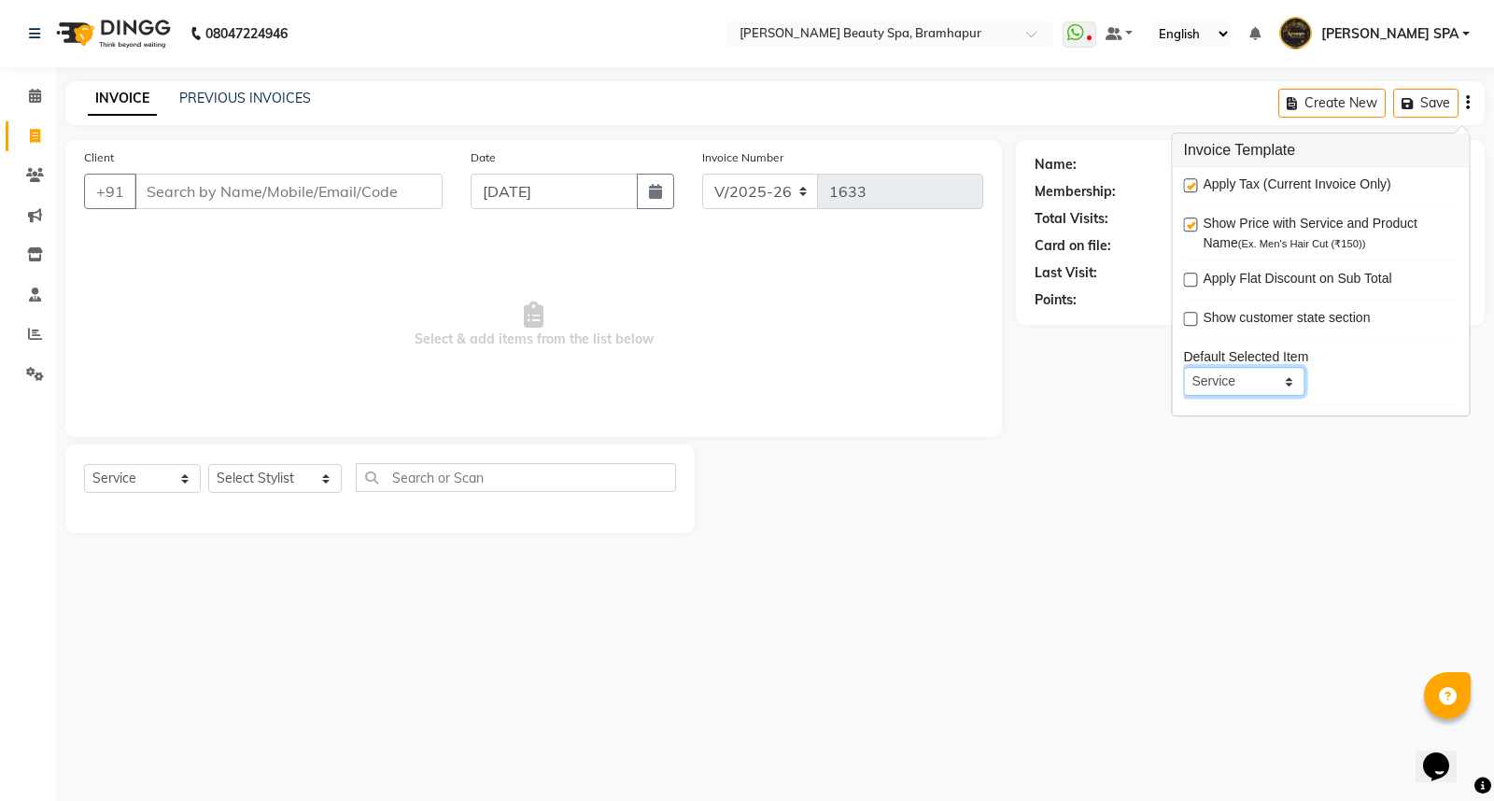
click at [1271, 381] on select "Service Product Membership Package Voucher Prepaid Gift Card" at bounding box center [1243, 381] width 121 height 29
click at [1183, 367] on select "Service Product Membership Package Voucher Prepaid Gift Card" at bounding box center [1243, 381] width 121 height 29
click at [1263, 381] on select "Service Product Membership Package Voucher Prepaid Gift Card" at bounding box center [1243, 381] width 121 height 29
select select "service"
click at [1183, 367] on select "Service Product Membership Package Voucher Prepaid Gift Card" at bounding box center [1243, 381] width 121 height 29
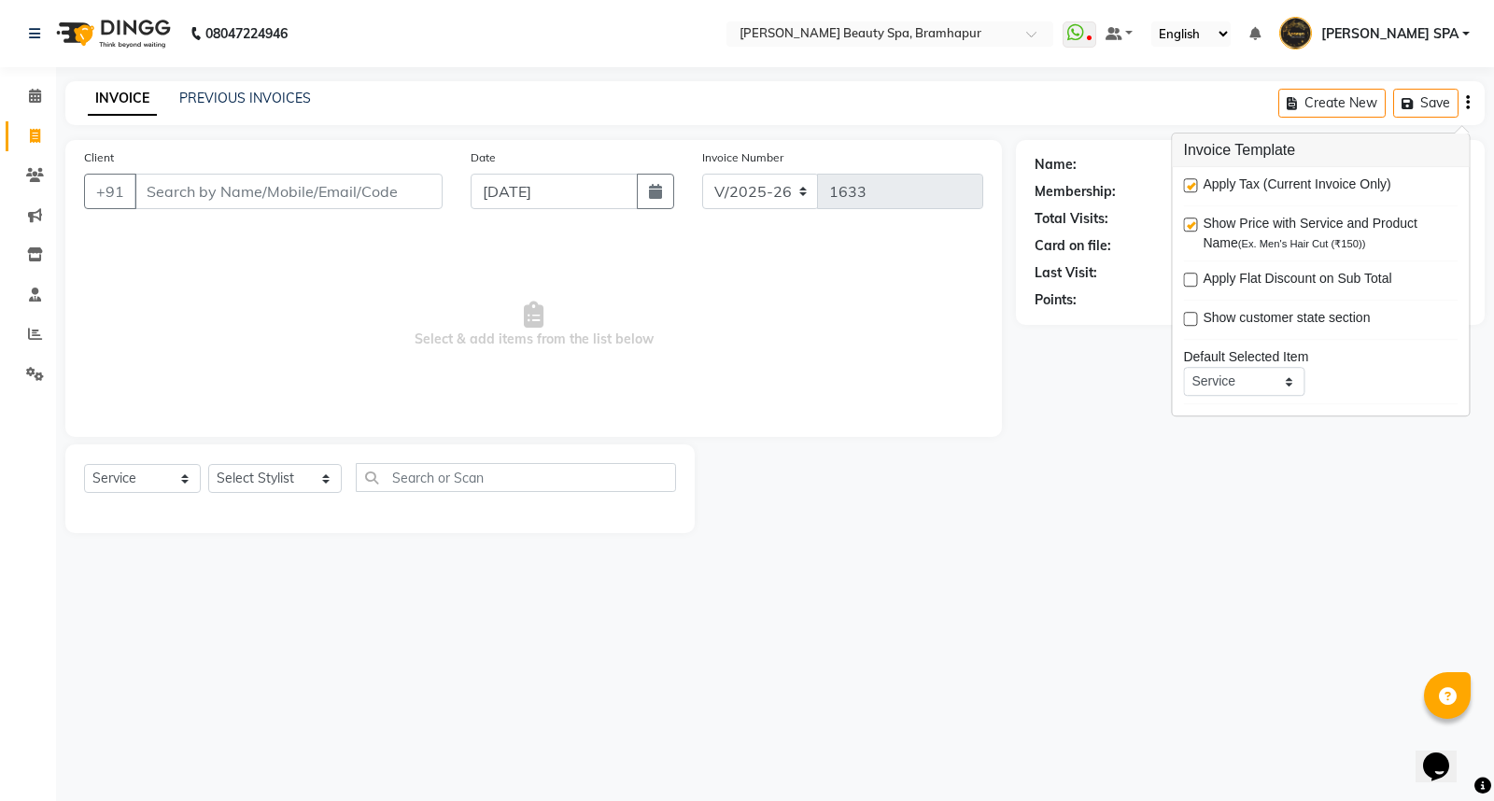
click at [1204, 508] on div "Name: Membership: Total Visits: Card on file: Last Visit: Points:" at bounding box center [1257, 336] width 483 height 393
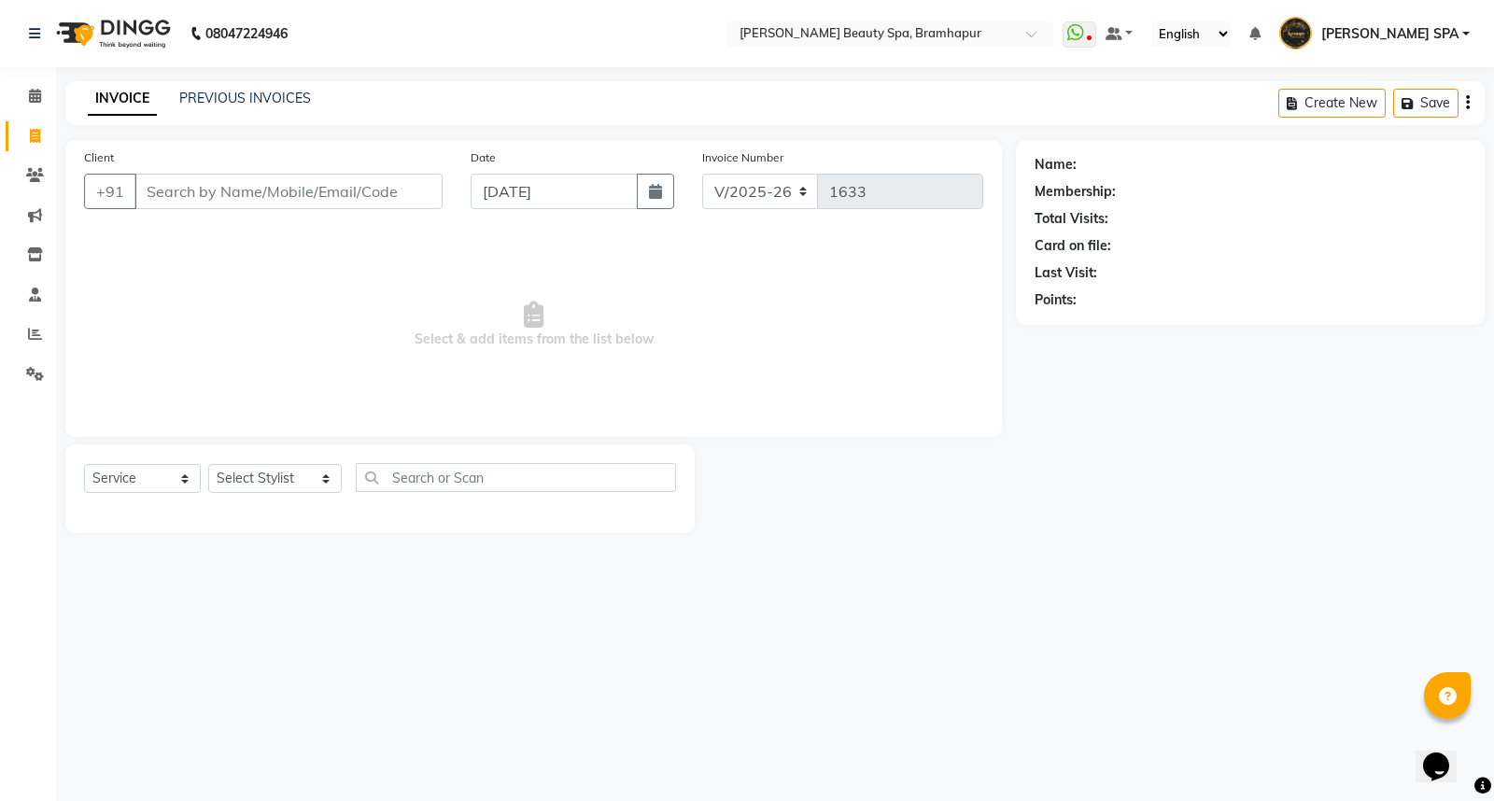
click at [1466, 26] on link "[PERSON_NAME] SPA" at bounding box center [1374, 34] width 190 height 31
drag, startPoint x: 1215, startPoint y: 454, endPoint x: 1242, endPoint y: 174, distance: 281.3
click at [1213, 435] on div "Name: Membership: Total Visits: Card on file: Last Visit: Points:" at bounding box center [1257, 336] width 483 height 393
click at [1091, 35] on icon at bounding box center [1089, 39] width 6 height 9
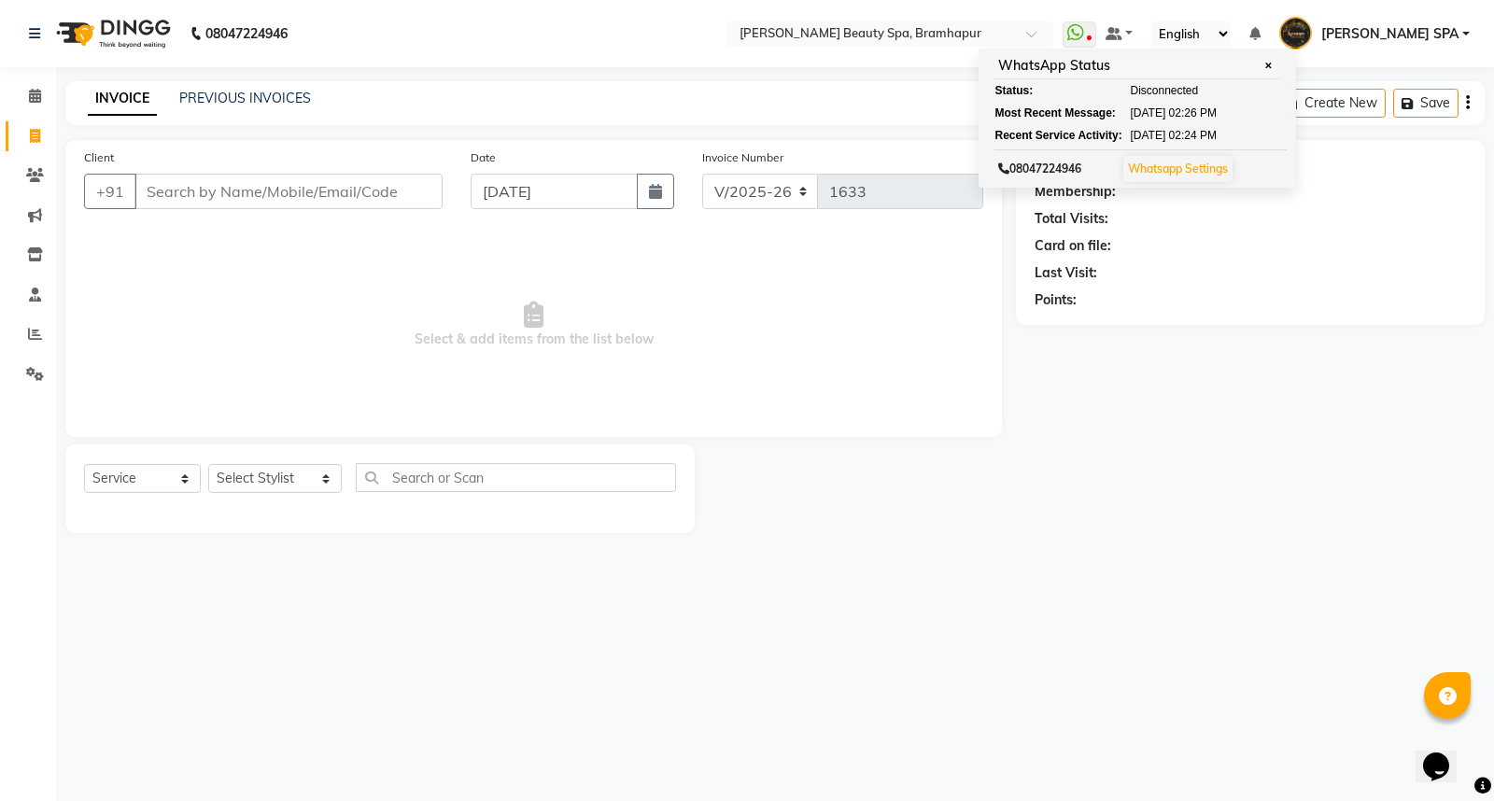
click at [1168, 373] on div "Name: Membership: Total Visits: Card on file: Last Visit: Points:" at bounding box center [1257, 336] width 483 height 393
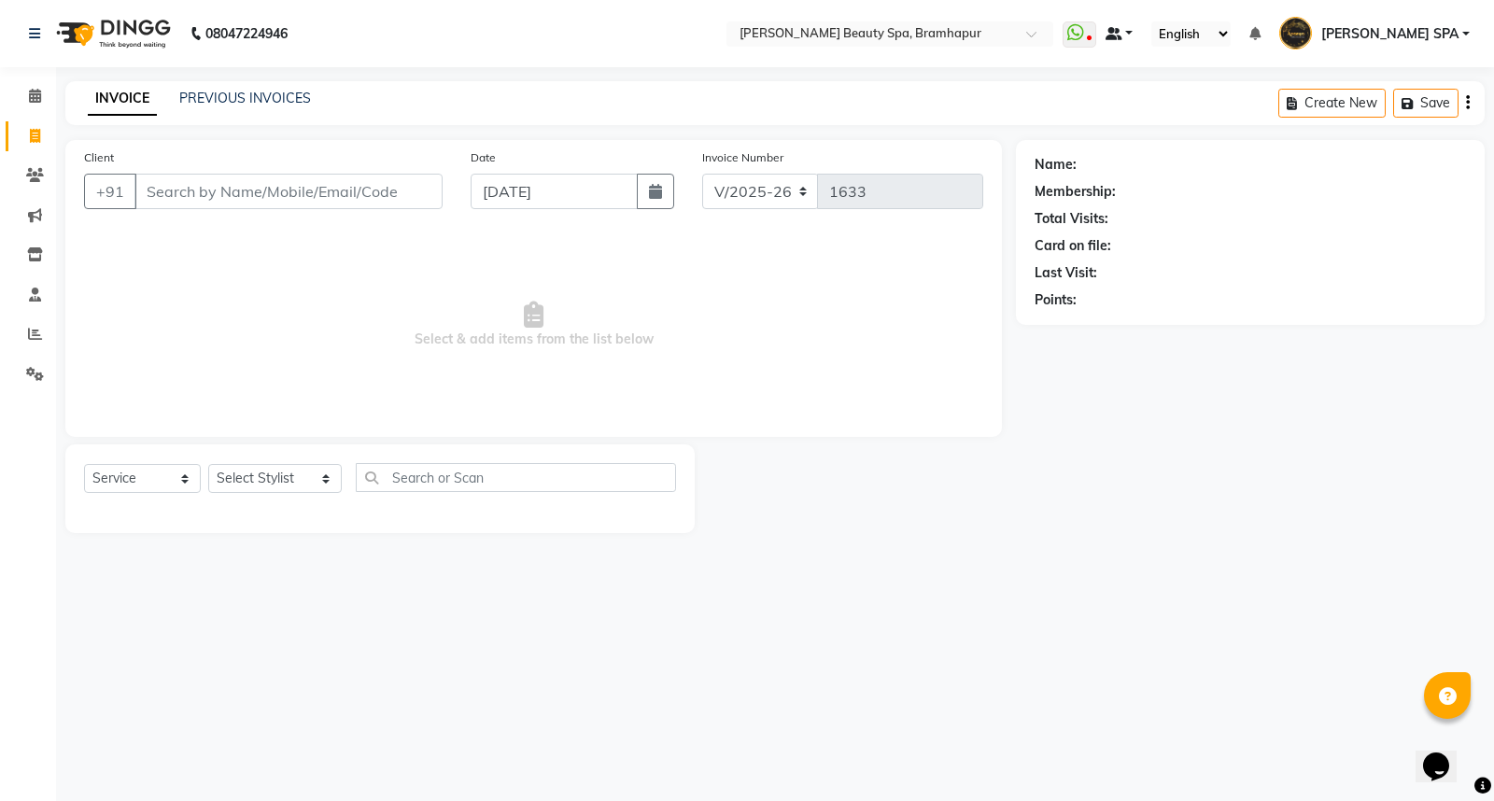
click at [1133, 35] on link at bounding box center [1119, 34] width 28 height 20
click at [1128, 441] on div "Name: Membership: Total Visits: Card on file: Last Visit: Points:" at bounding box center [1257, 336] width 483 height 393
click at [166, 484] on select "Select Service Product Membership Package Voucher Prepaid Gift Card" at bounding box center [142, 478] width 117 height 29
click at [183, 470] on select "Select Service Product Membership Package Voucher Prepaid Gift Card" at bounding box center [142, 478] width 117 height 29
click at [1440, 698] on icon at bounding box center [1447, 697] width 18 height 18
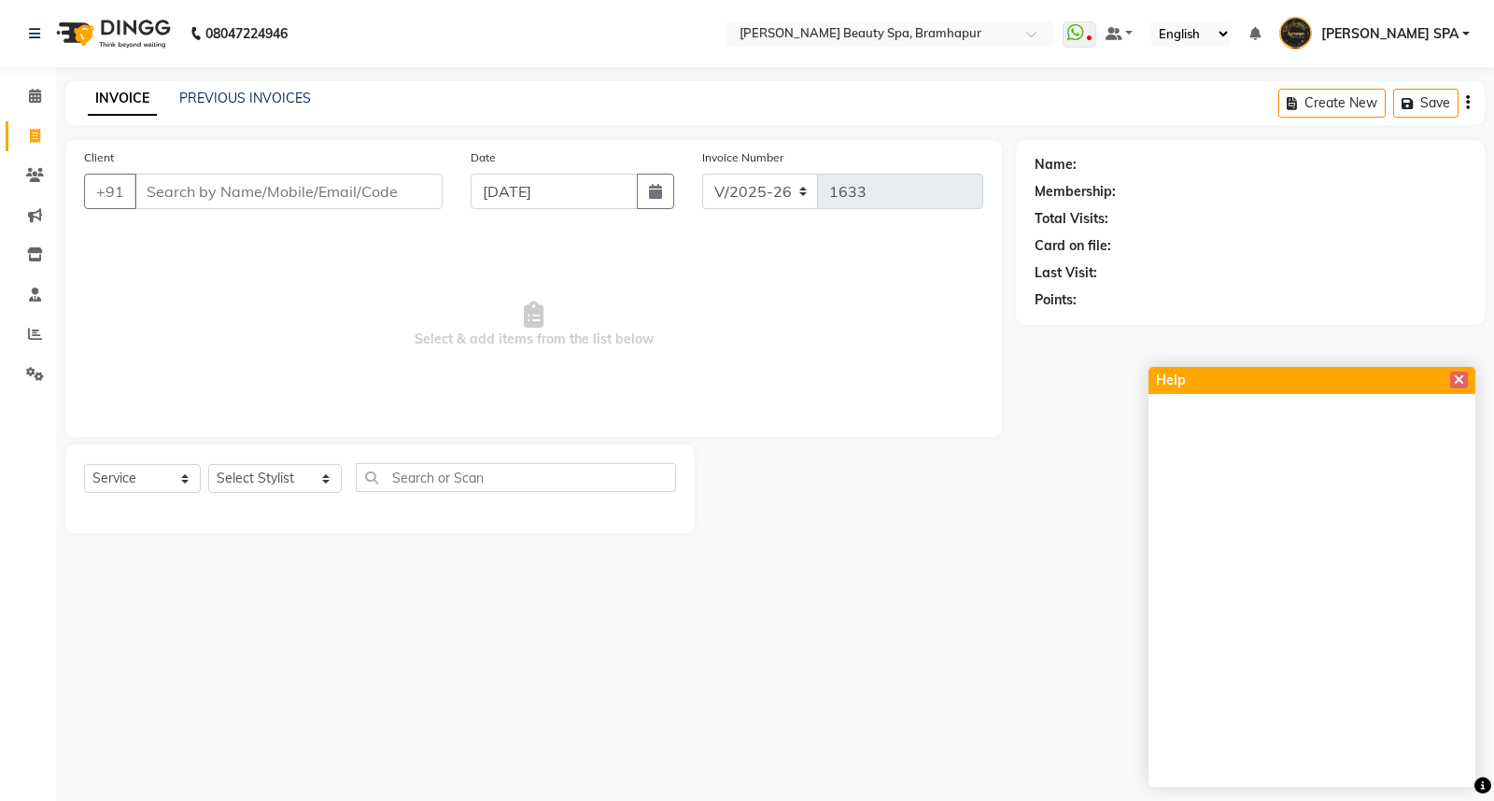
drag, startPoint x: 1453, startPoint y: 371, endPoint x: 1461, endPoint y: 381, distance: 12.7
click at [1458, 379] on span at bounding box center [1459, 381] width 18 height 20
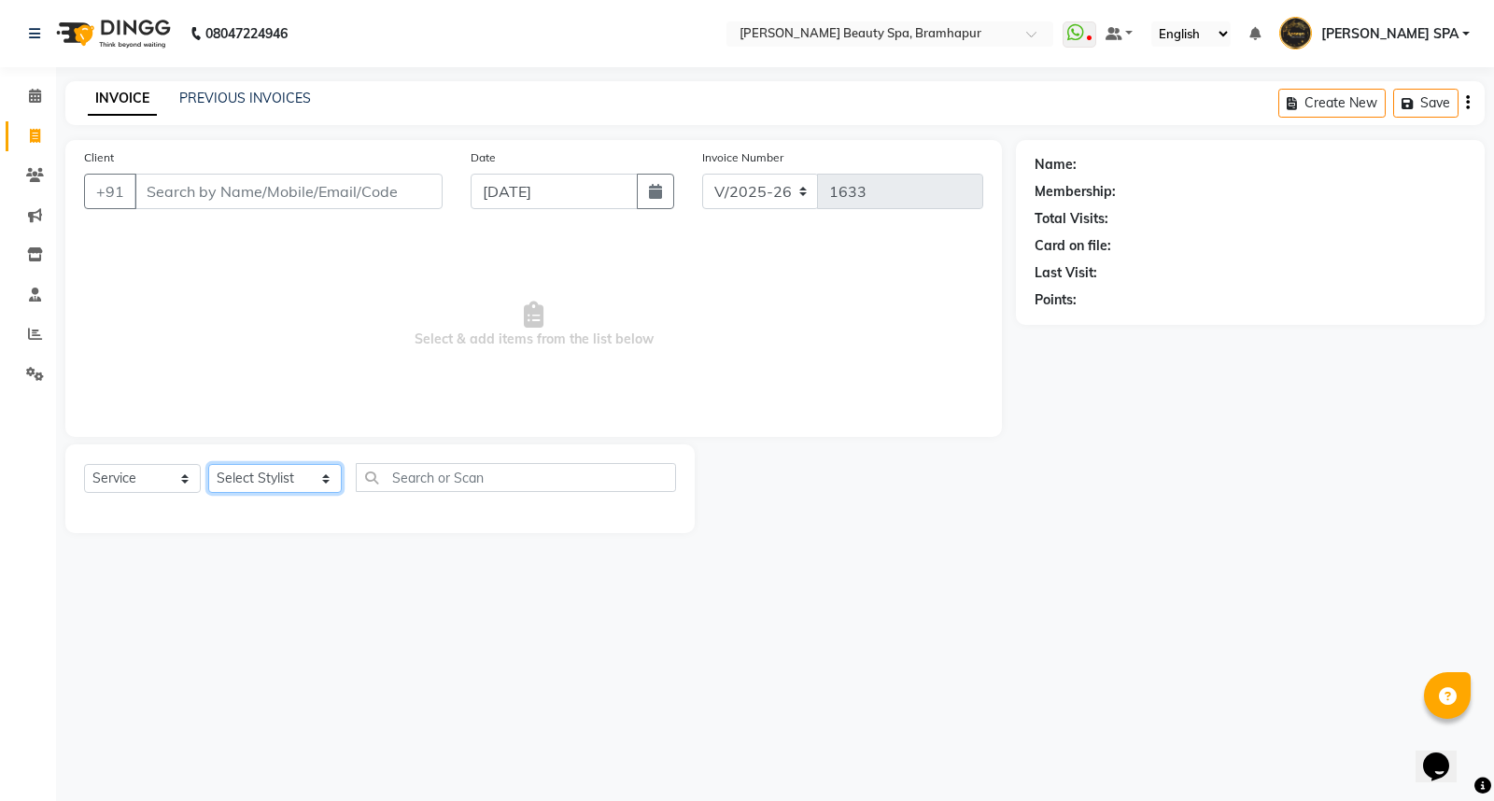
click at [264, 478] on select "Select Stylist [PERSON_NAME] SPA [PERSON_NAME] [PERSON_NAME] [PERSON_NAME] MAM …" at bounding box center [274, 478] width 133 height 29
click at [161, 484] on select "Select Service Product Membership Package Voucher Prepaid Gift Card" at bounding box center [142, 478] width 117 height 29
click at [84, 465] on select "Select Service Product Membership Package Voucher Prepaid Gift Card" at bounding box center [142, 478] width 117 height 29
click at [426, 486] on input "text" at bounding box center [516, 477] width 320 height 29
click at [31, 293] on icon at bounding box center [35, 295] width 12 height 14
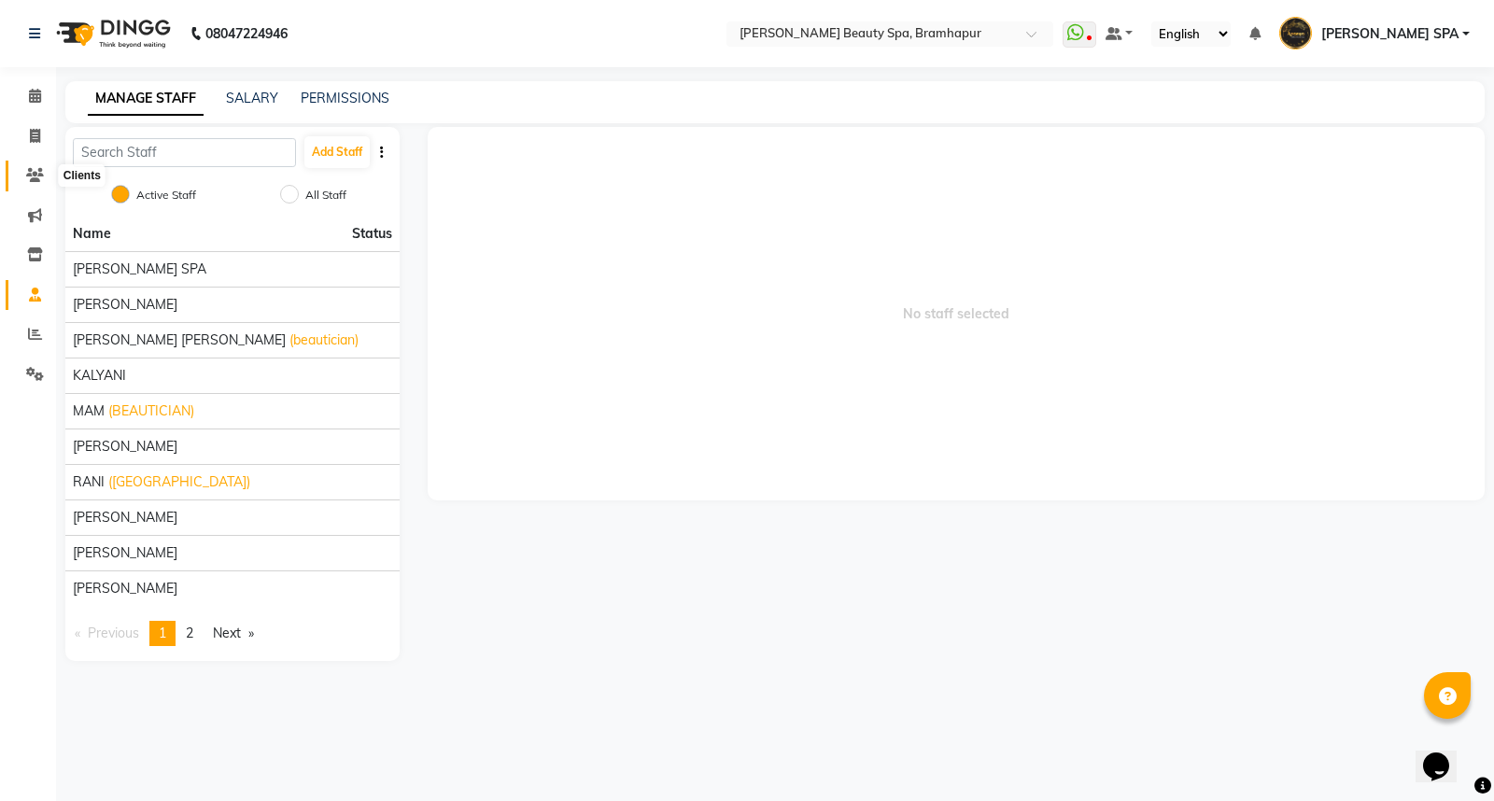
click at [37, 172] on icon at bounding box center [35, 175] width 18 height 14
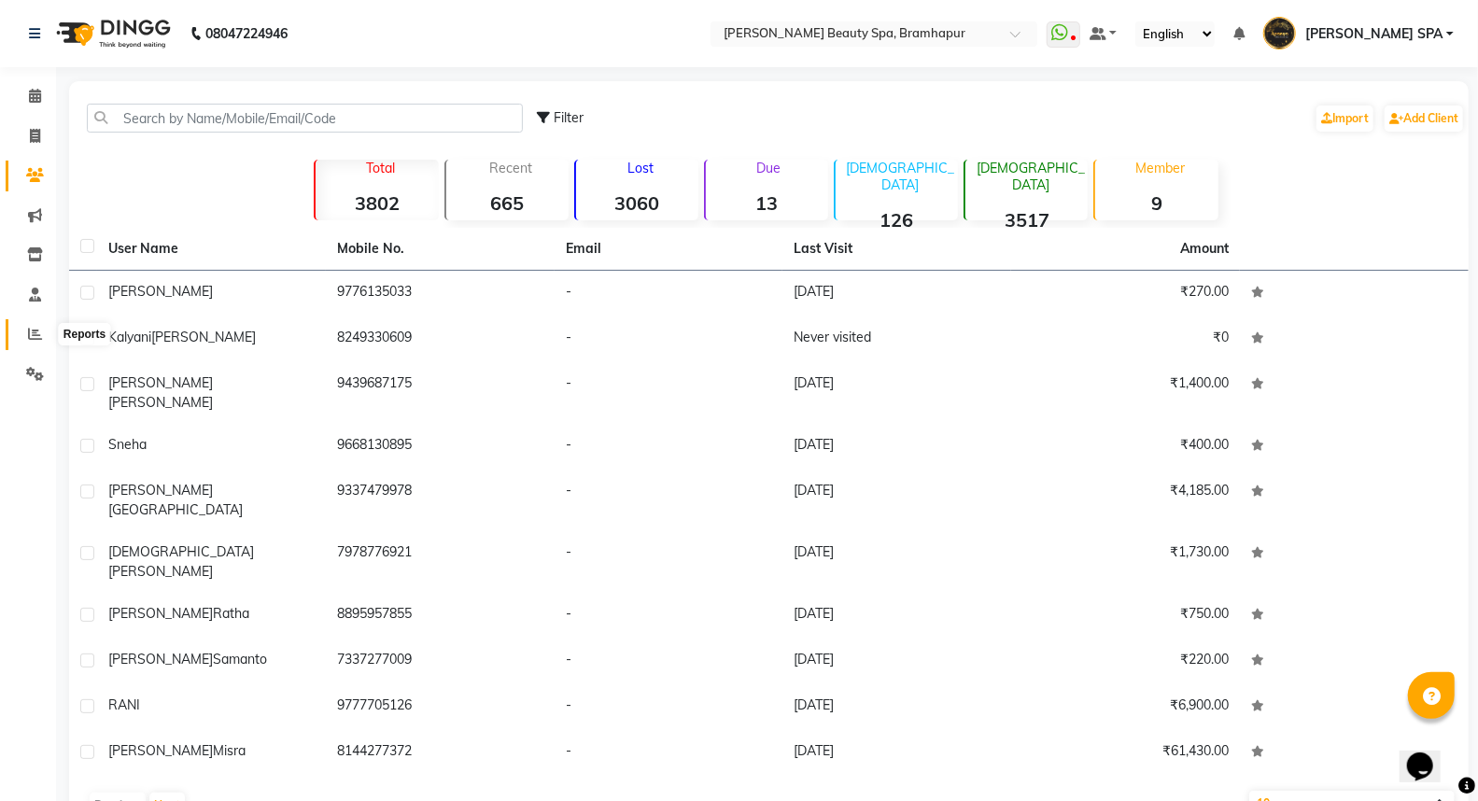
click at [34, 332] on icon at bounding box center [35, 334] width 14 height 14
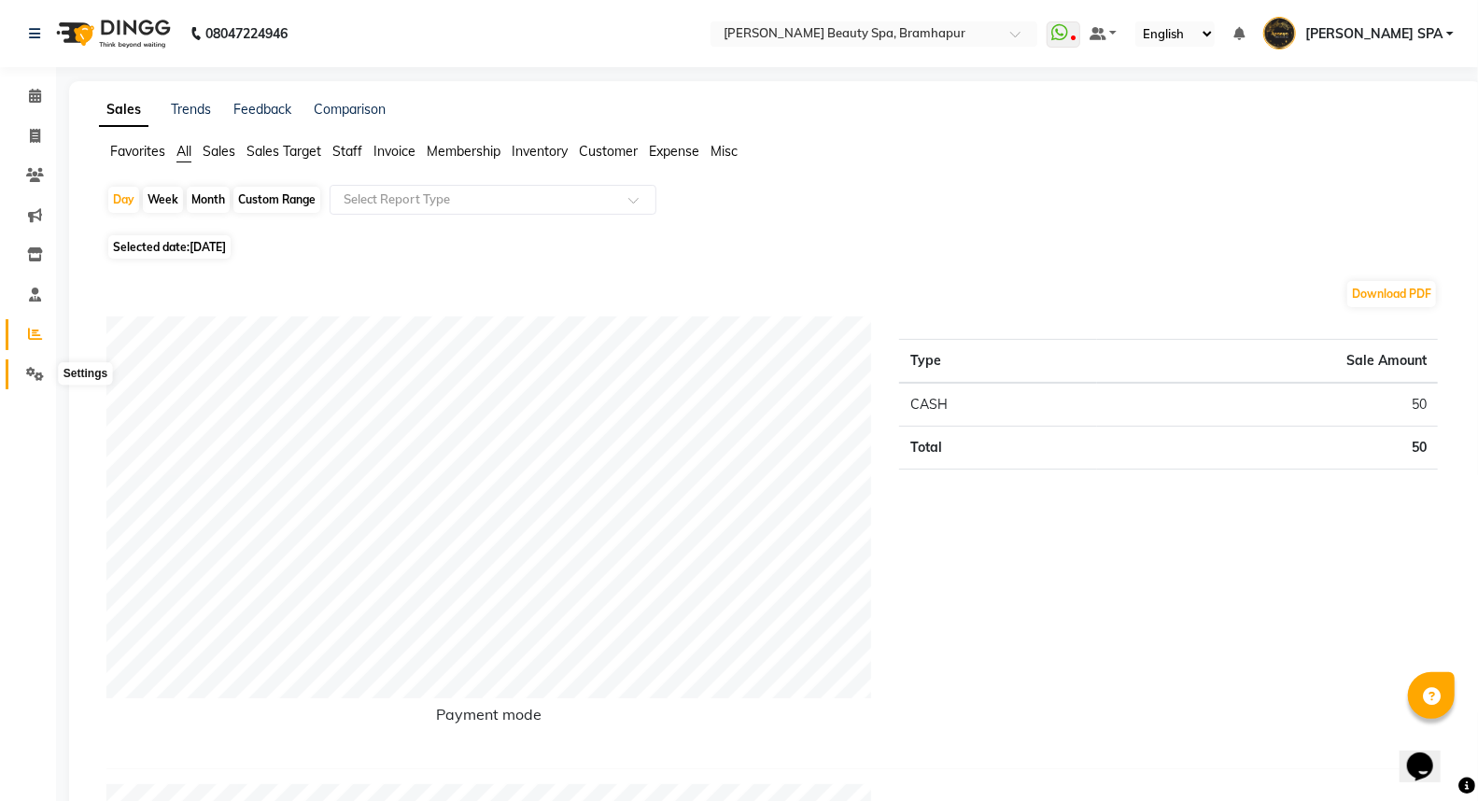
click at [26, 366] on span at bounding box center [35, 374] width 33 height 21
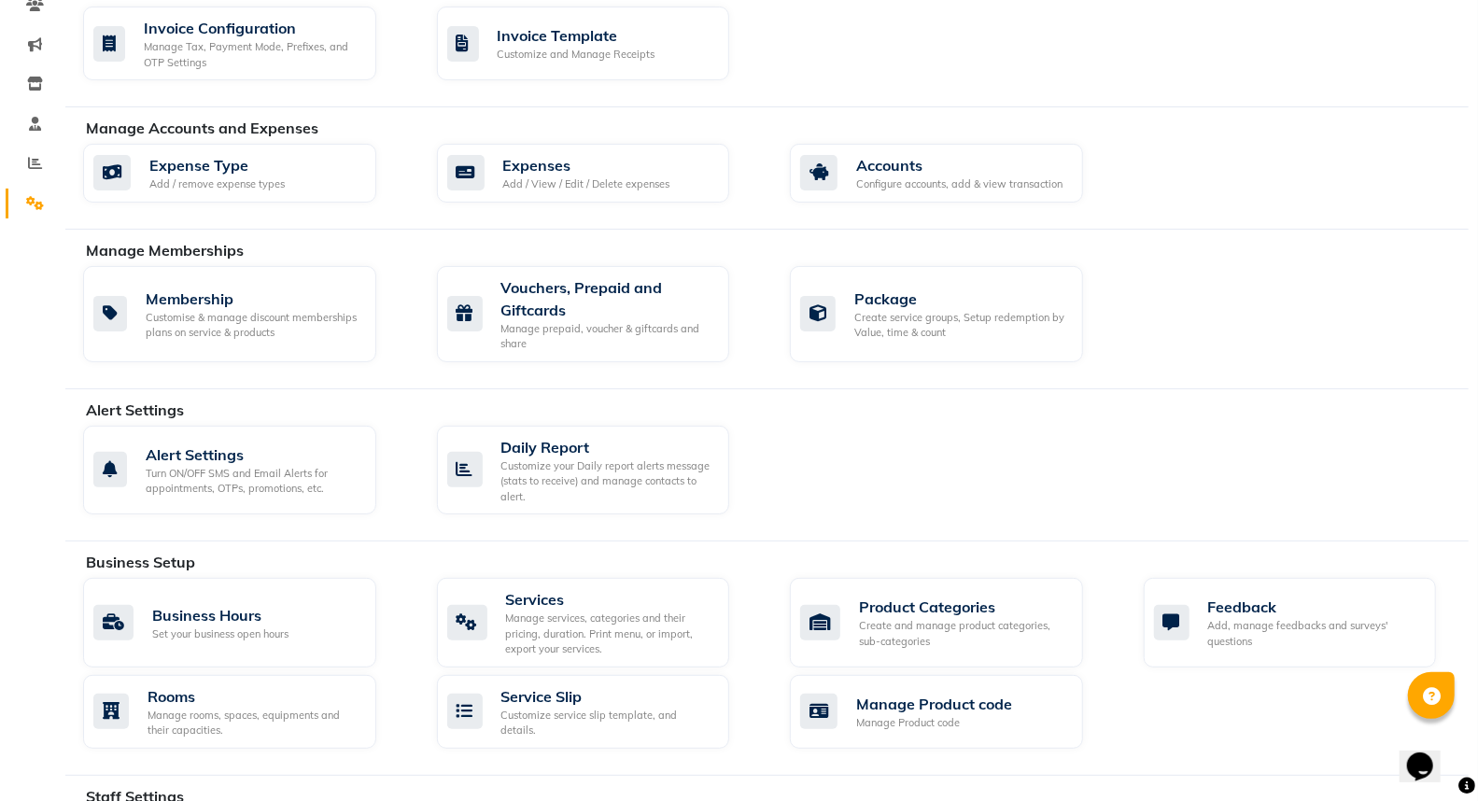
scroll to position [207, 0]
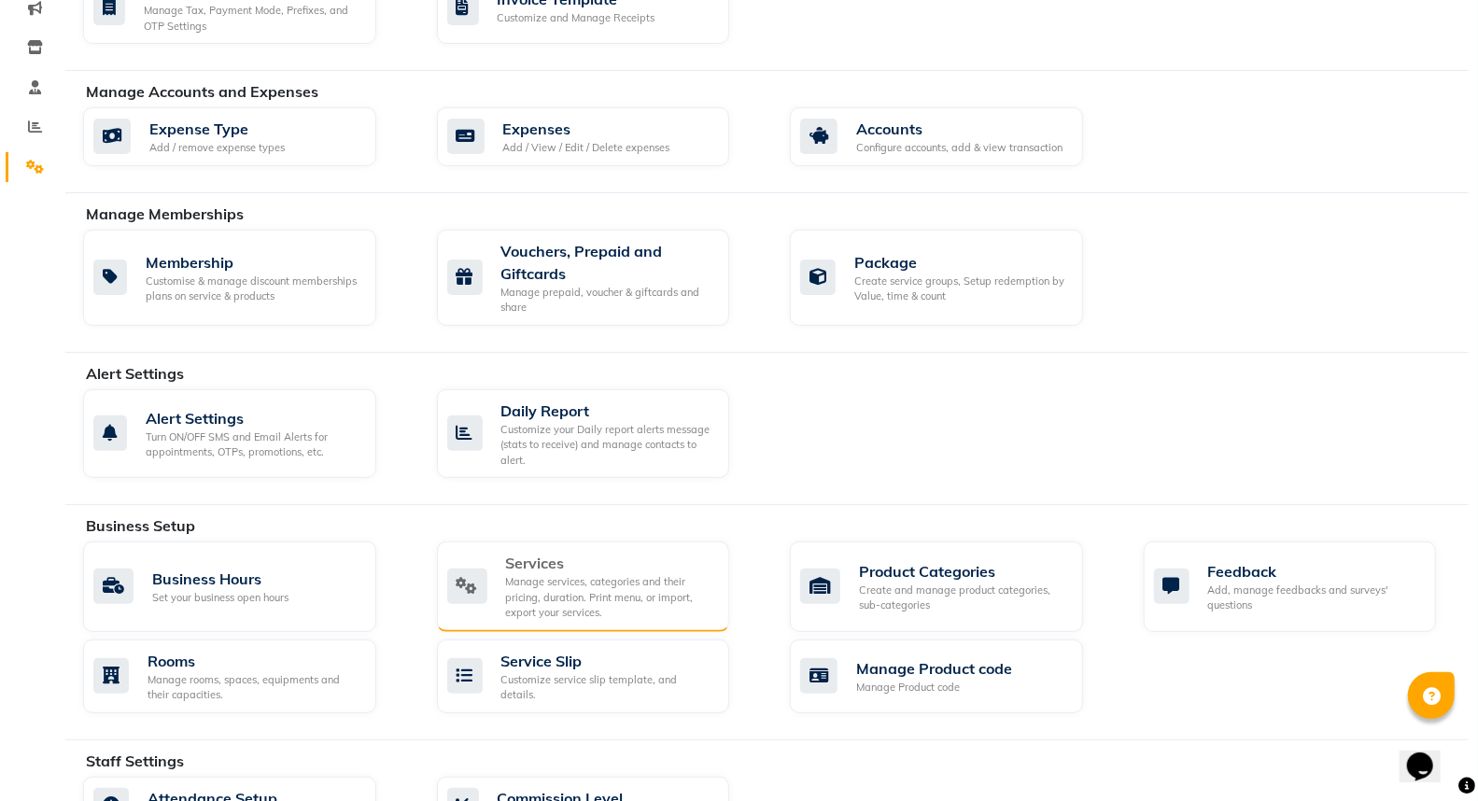
click at [528, 581] on div "Manage services, categories and their pricing, duration. Print menu, or import,…" at bounding box center [610, 597] width 209 height 47
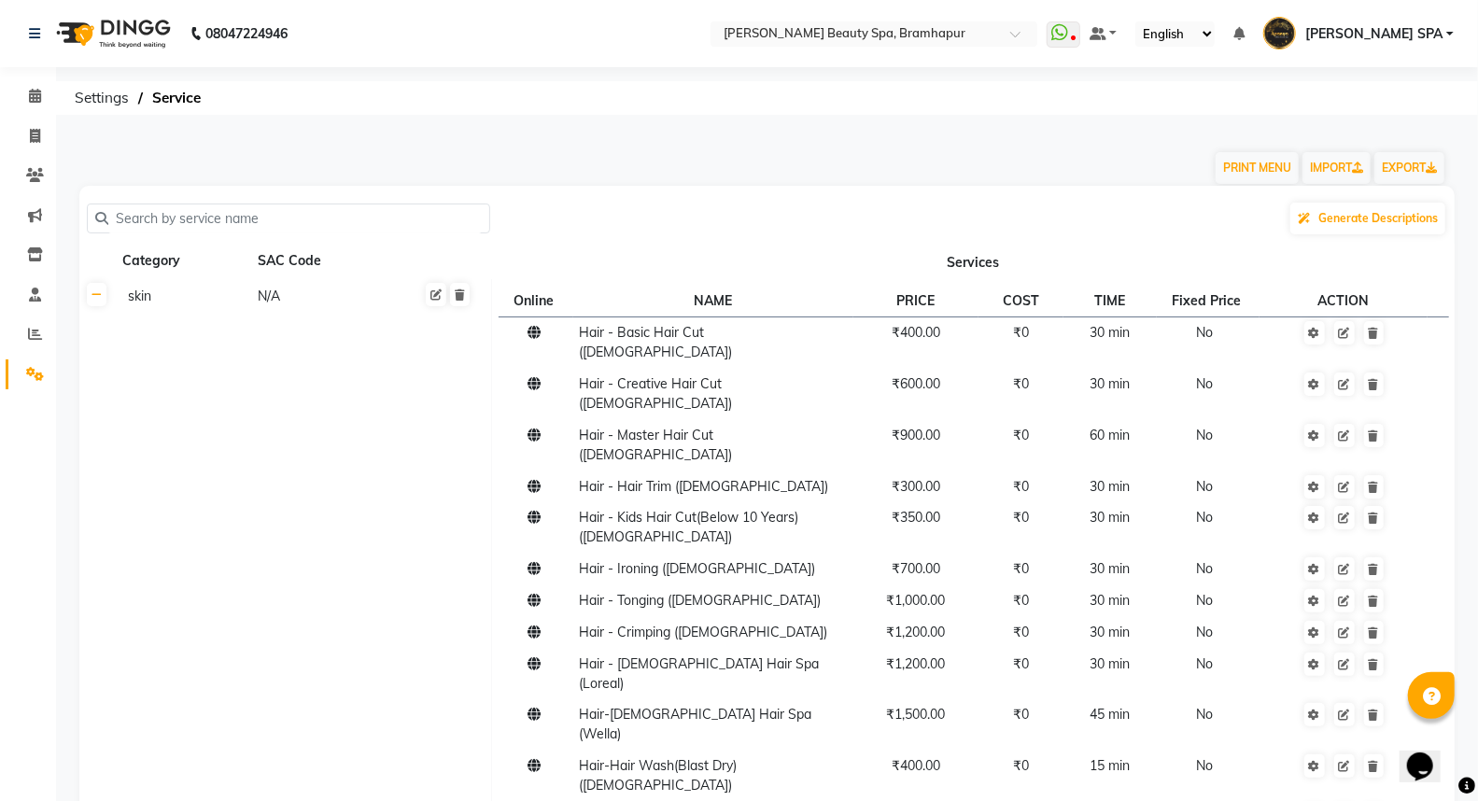
click at [329, 227] on input "text" at bounding box center [294, 218] width 373 height 29
click at [327, 226] on input "text" at bounding box center [294, 218] width 373 height 29
click at [325, 226] on input "text" at bounding box center [294, 218] width 373 height 29
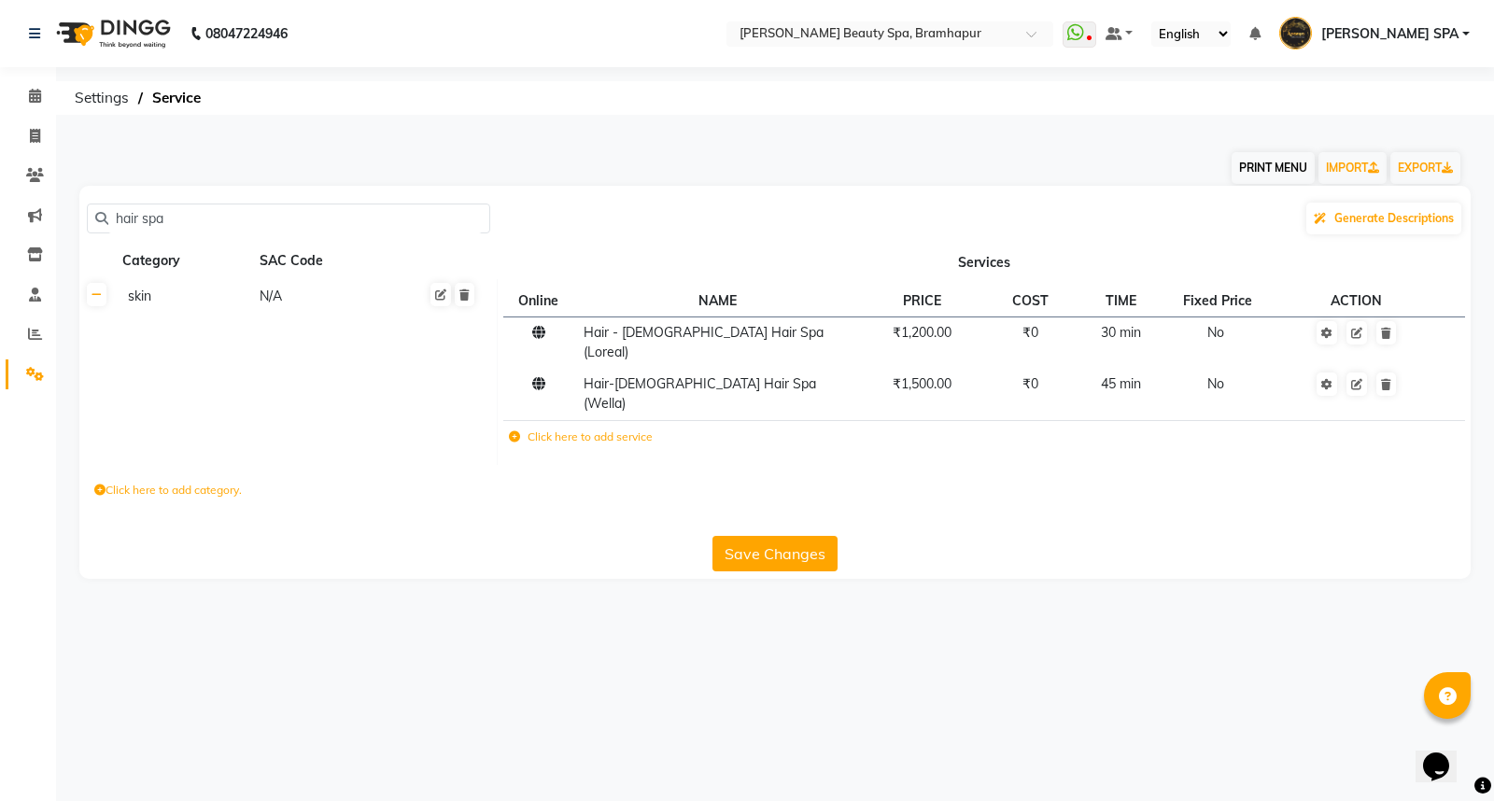
type input "hair spa"
click at [1296, 162] on button "PRINT MENU" at bounding box center [1272, 168] width 83 height 32
select select "#009B77"
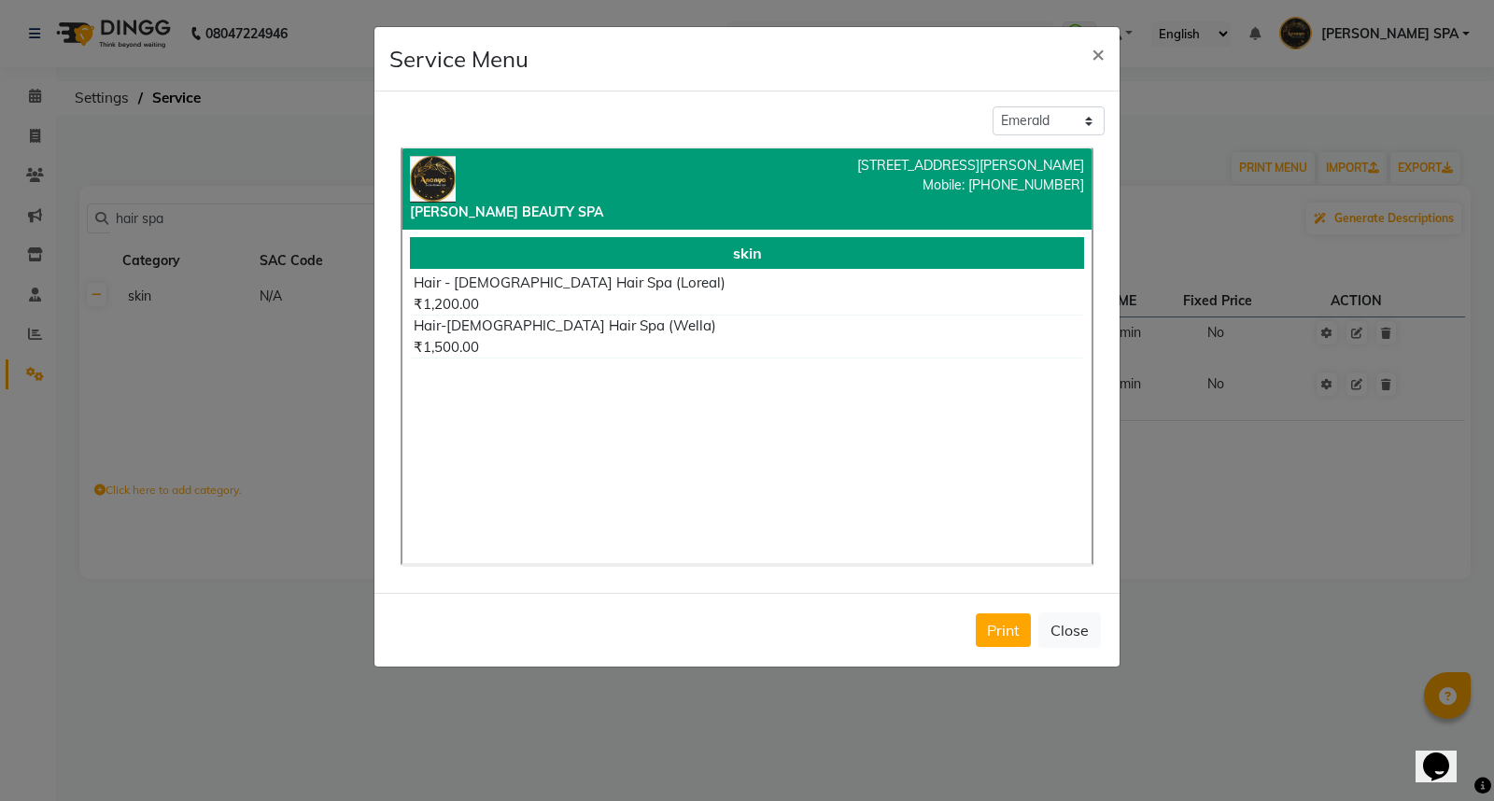
click at [243, 329] on ngb-modal-window "Service Menu × Classic Blue Living Coral Emerald ANANYA BEAUTY SPA Kamapalli Ma…" at bounding box center [747, 400] width 1494 height 801
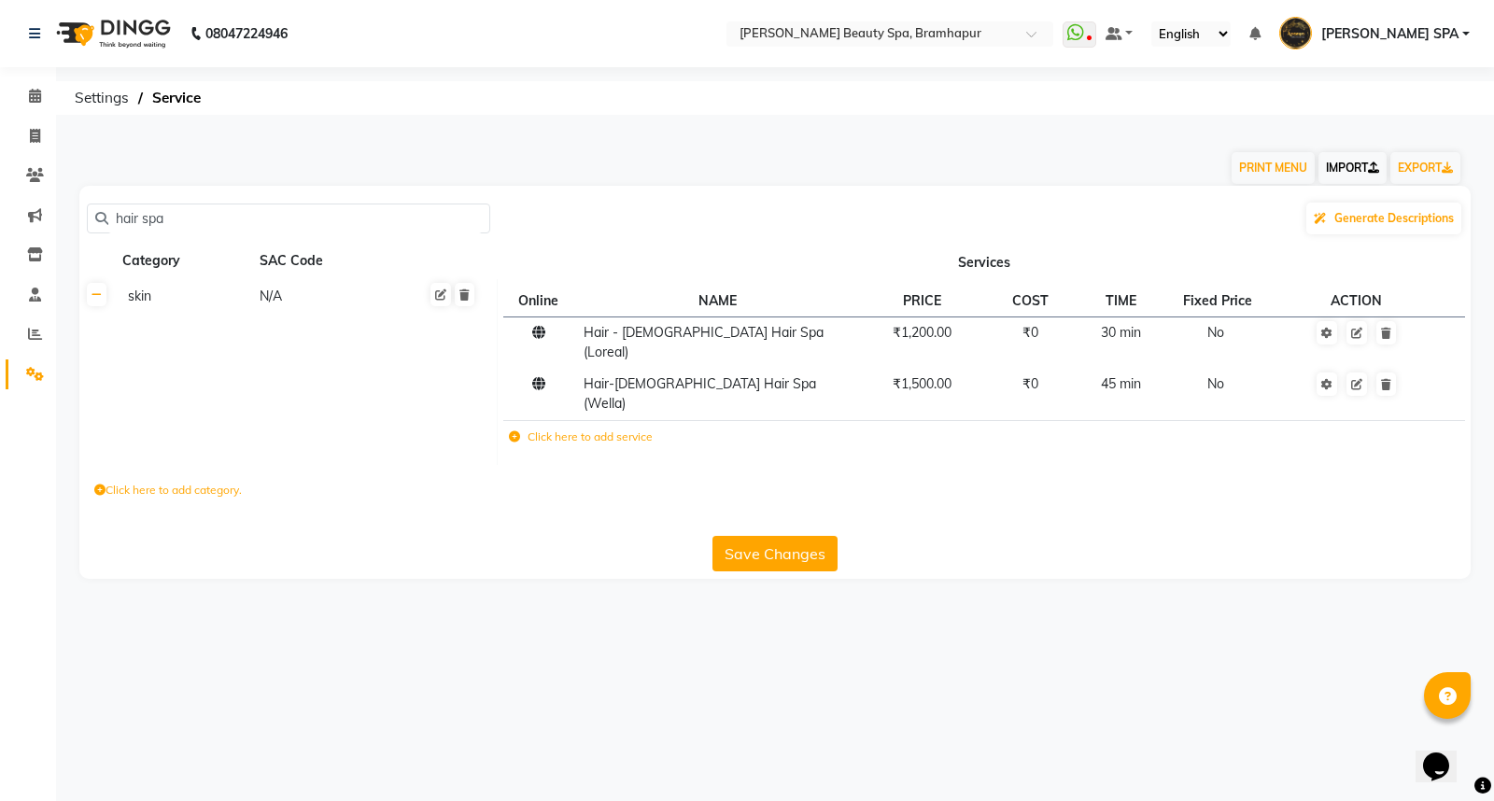
click at [1349, 162] on link "IMPORT" at bounding box center [1352, 168] width 68 height 32
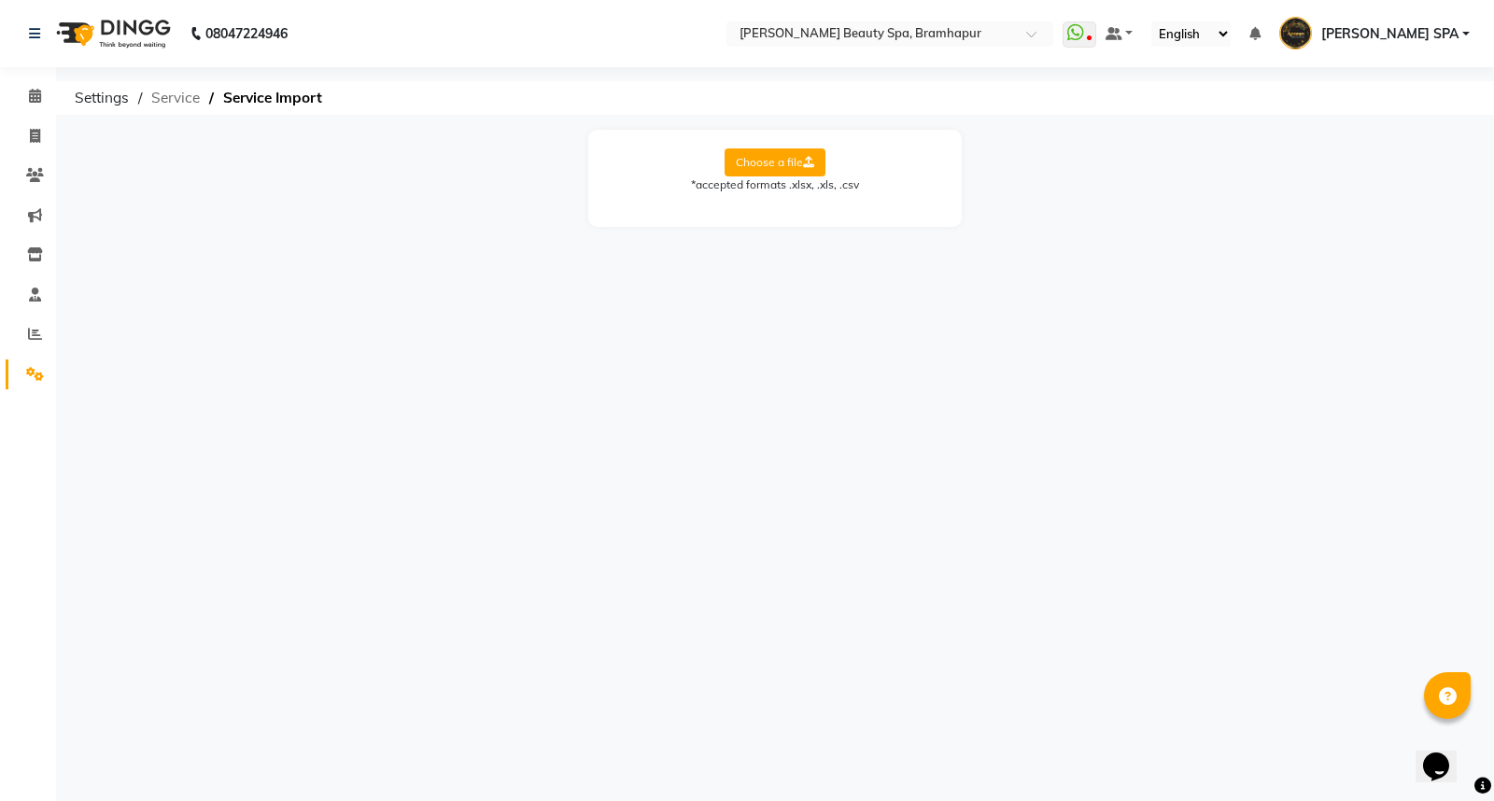
click at [147, 95] on span "Service" at bounding box center [175, 98] width 67 height 34
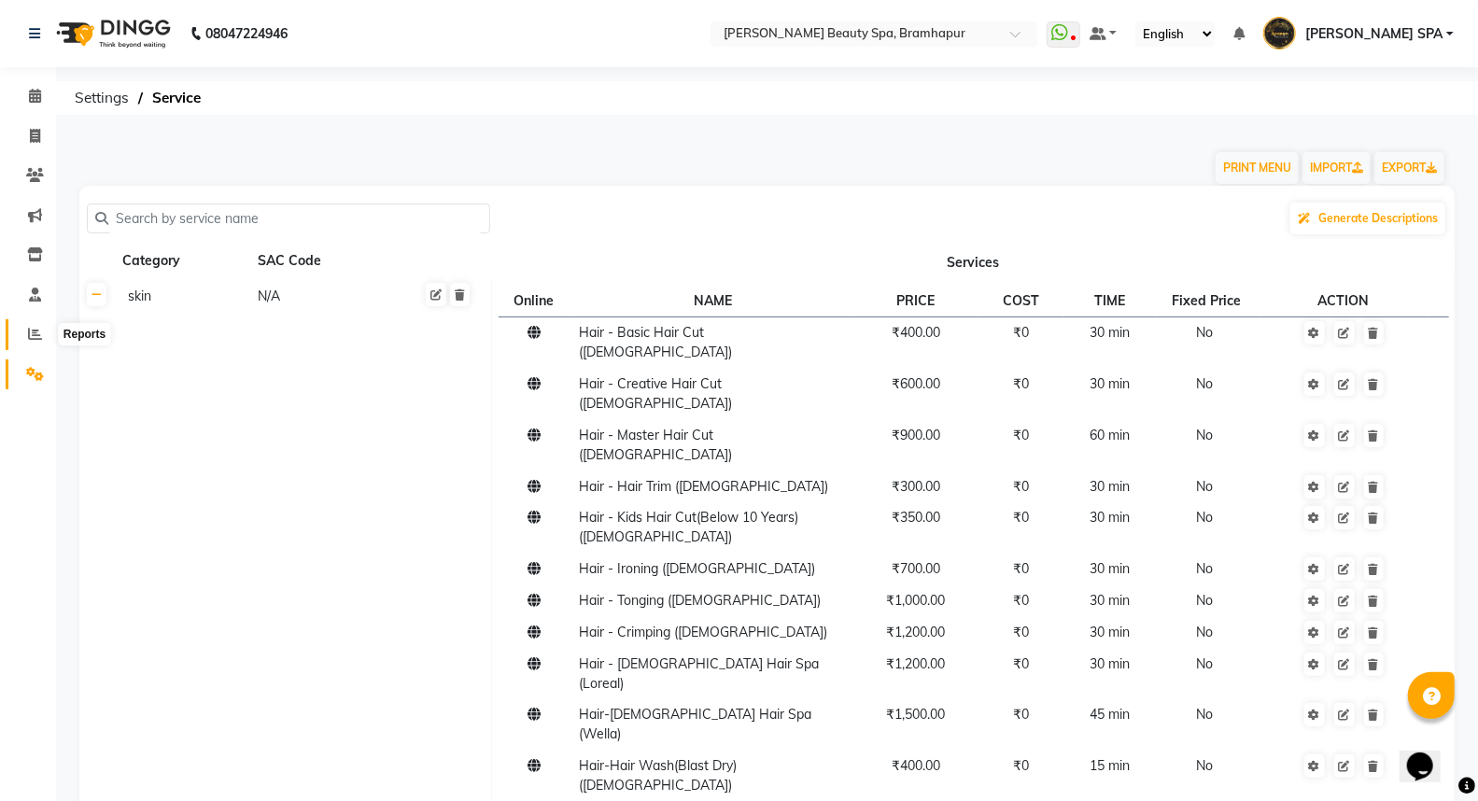
click at [37, 340] on icon at bounding box center [35, 334] width 14 height 14
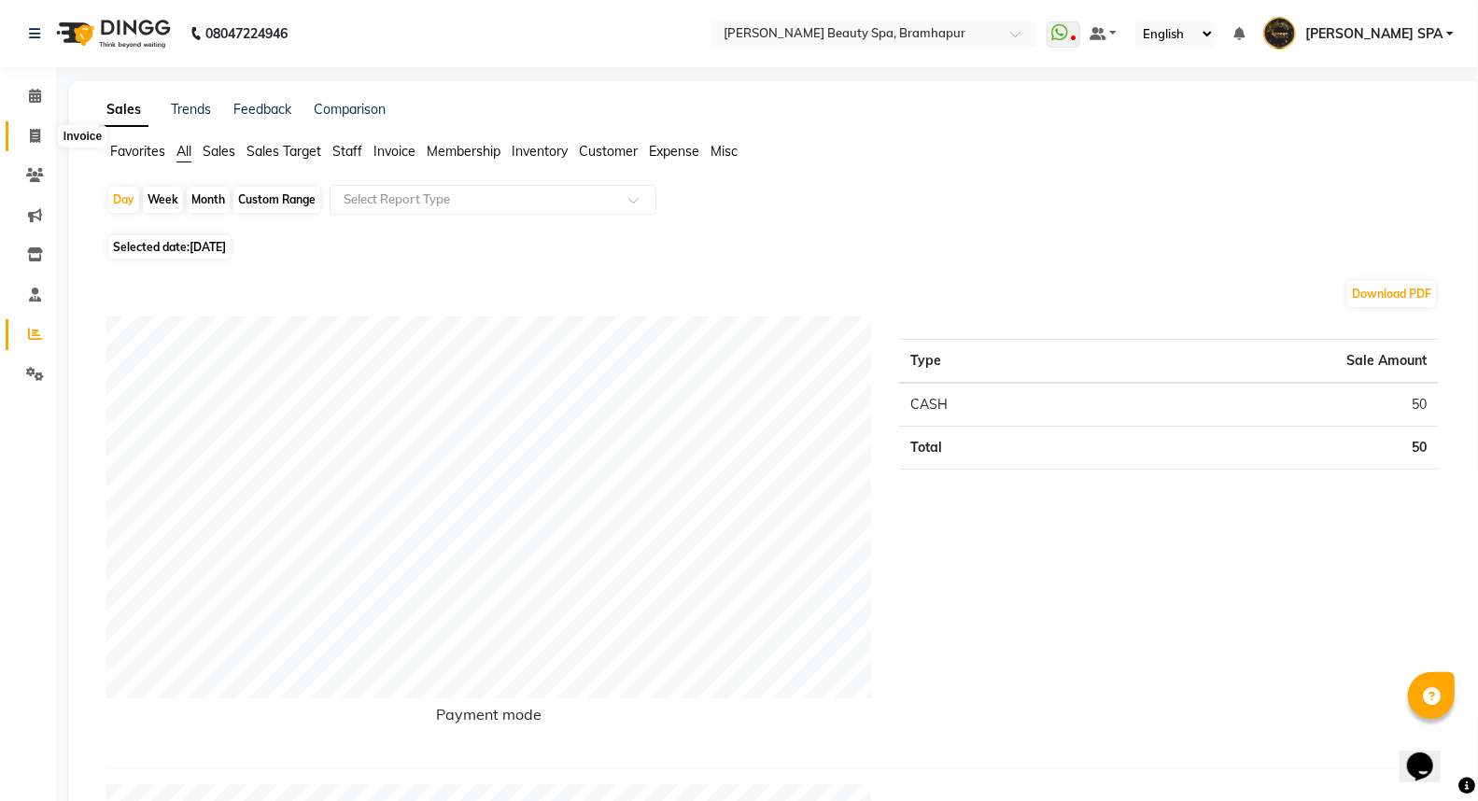
click at [30, 140] on icon at bounding box center [35, 136] width 10 height 14
select select "service"
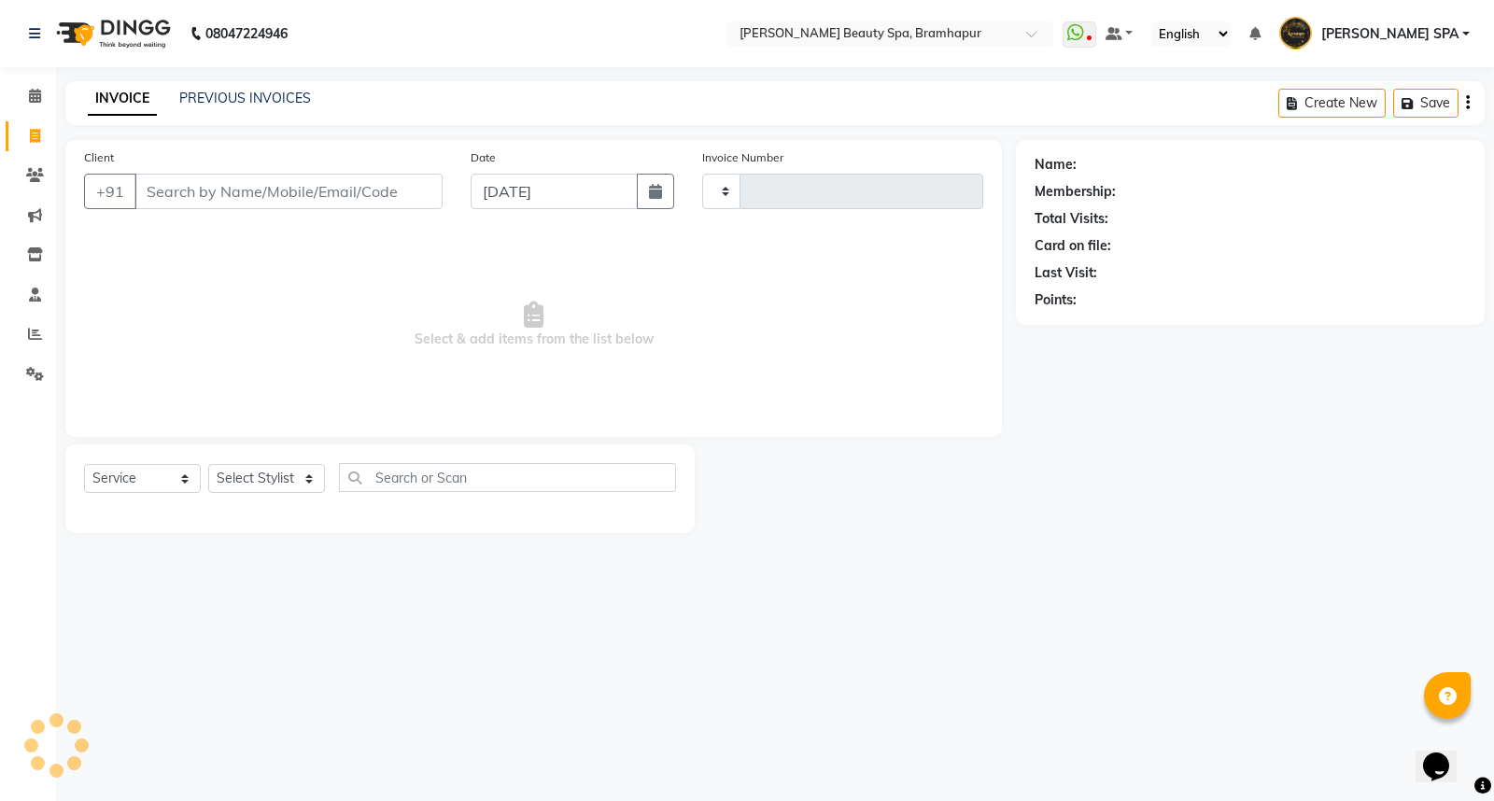
type input "1633"
select select "3622"
click at [127, 482] on select "Select Service Product Membership Package Voucher Prepaid Gift Card" at bounding box center [142, 478] width 117 height 29
click at [248, 461] on div "Select Service Product Membership Package Voucher Prepaid Gift Card Select Styl…" at bounding box center [379, 488] width 629 height 89
drag, startPoint x: 248, startPoint y: 473, endPoint x: 254, endPoint y: 489, distance: 16.8
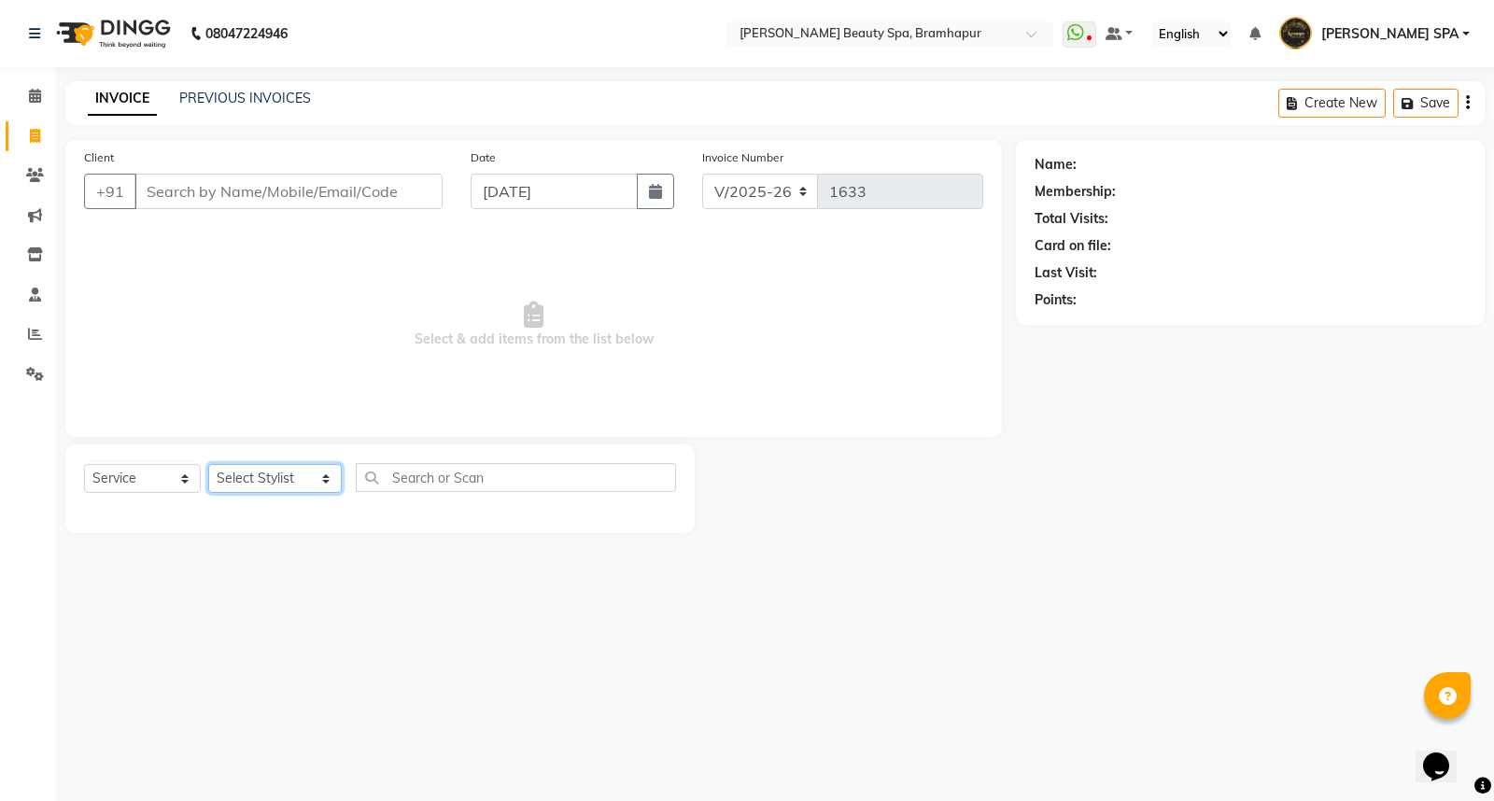
click at [248, 473] on select "Select Stylist [PERSON_NAME] SPA [PERSON_NAME] [PERSON_NAME] [PERSON_NAME] MAM …" at bounding box center [274, 478] width 133 height 29
select select "59346"
click at [208, 465] on select "Select Stylist [PERSON_NAME] SPA [PERSON_NAME] [PERSON_NAME] [PERSON_NAME] MAM …" at bounding box center [274, 478] width 133 height 29
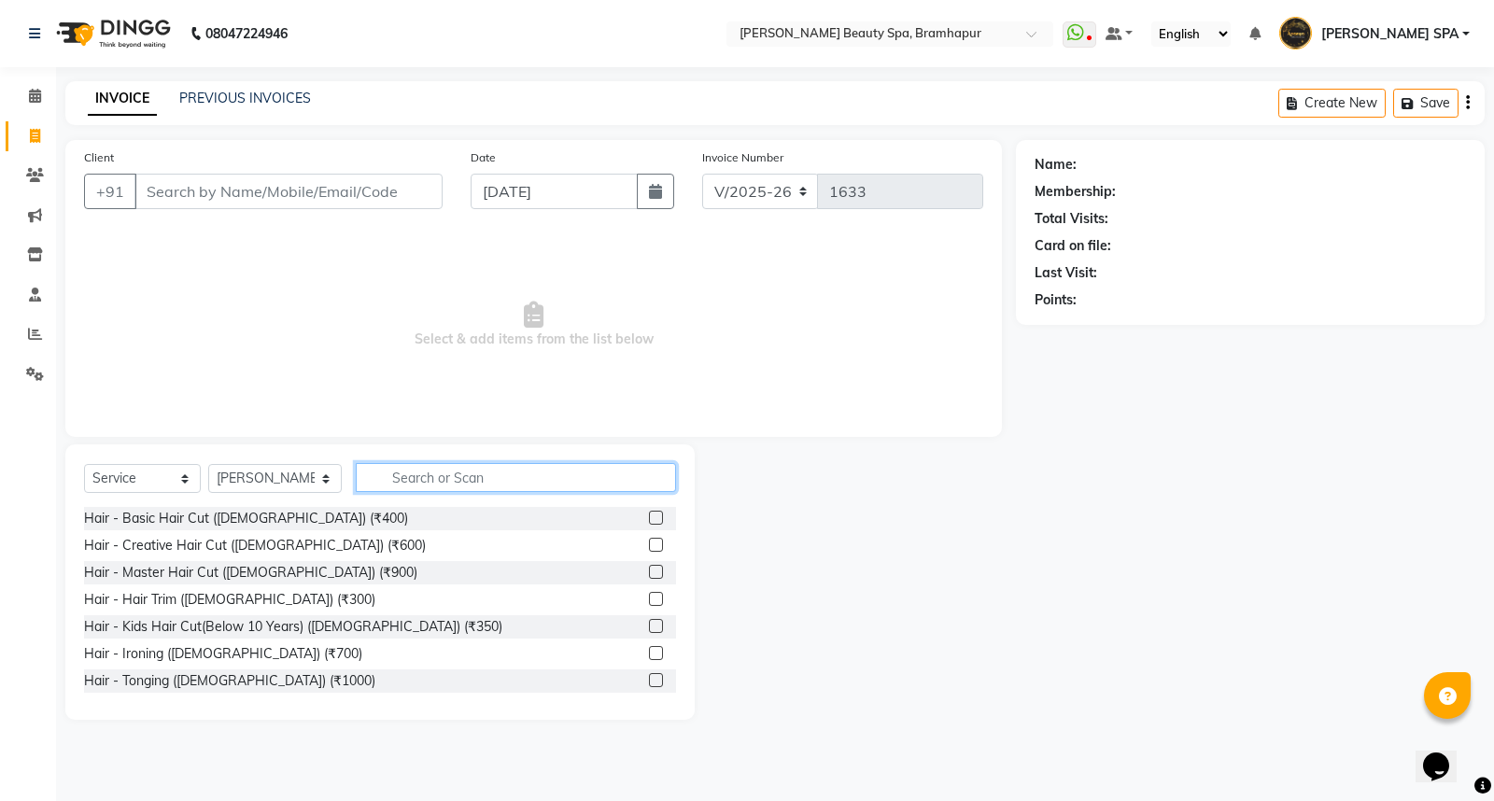
click at [401, 488] on input "text" at bounding box center [516, 477] width 320 height 29
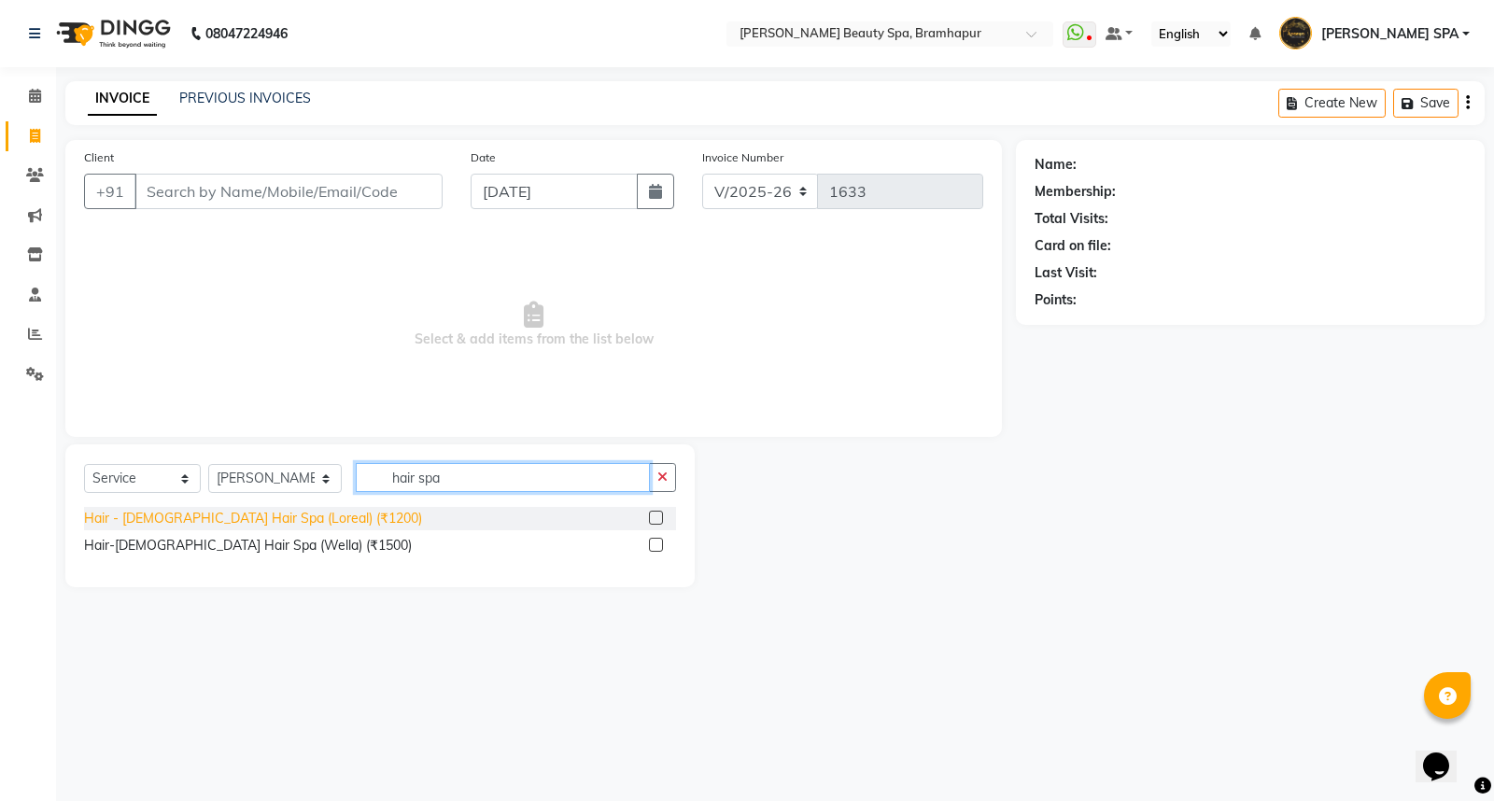
type input "hair spa"
click at [274, 523] on div "Hair - [DEMOGRAPHIC_DATA] Hair Spa (Loreal) (₹1200)" at bounding box center [253, 519] width 338 height 20
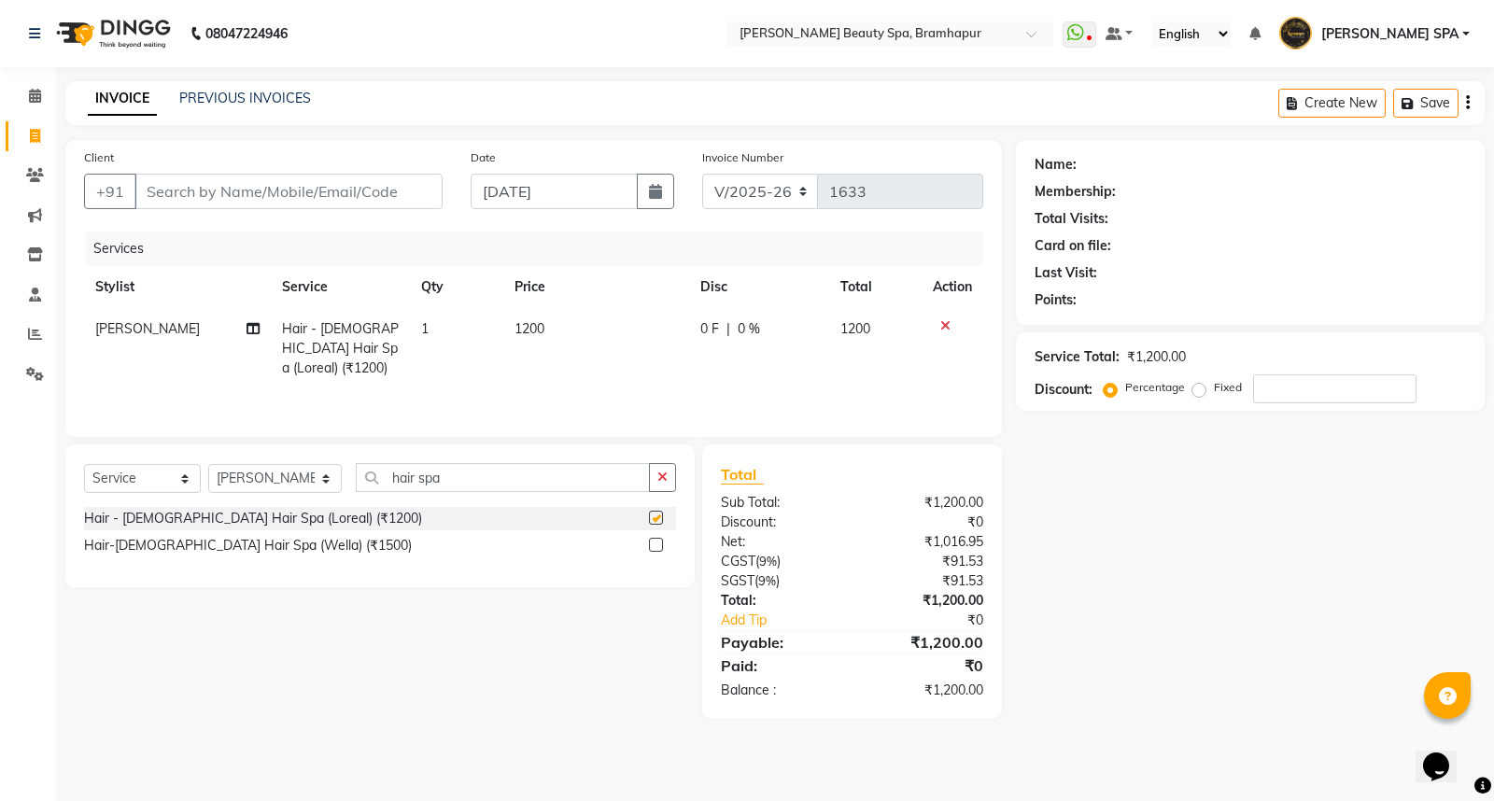
checkbox input "false"
click at [581, 331] on td "1200" at bounding box center [596, 348] width 186 height 81
select select "59346"
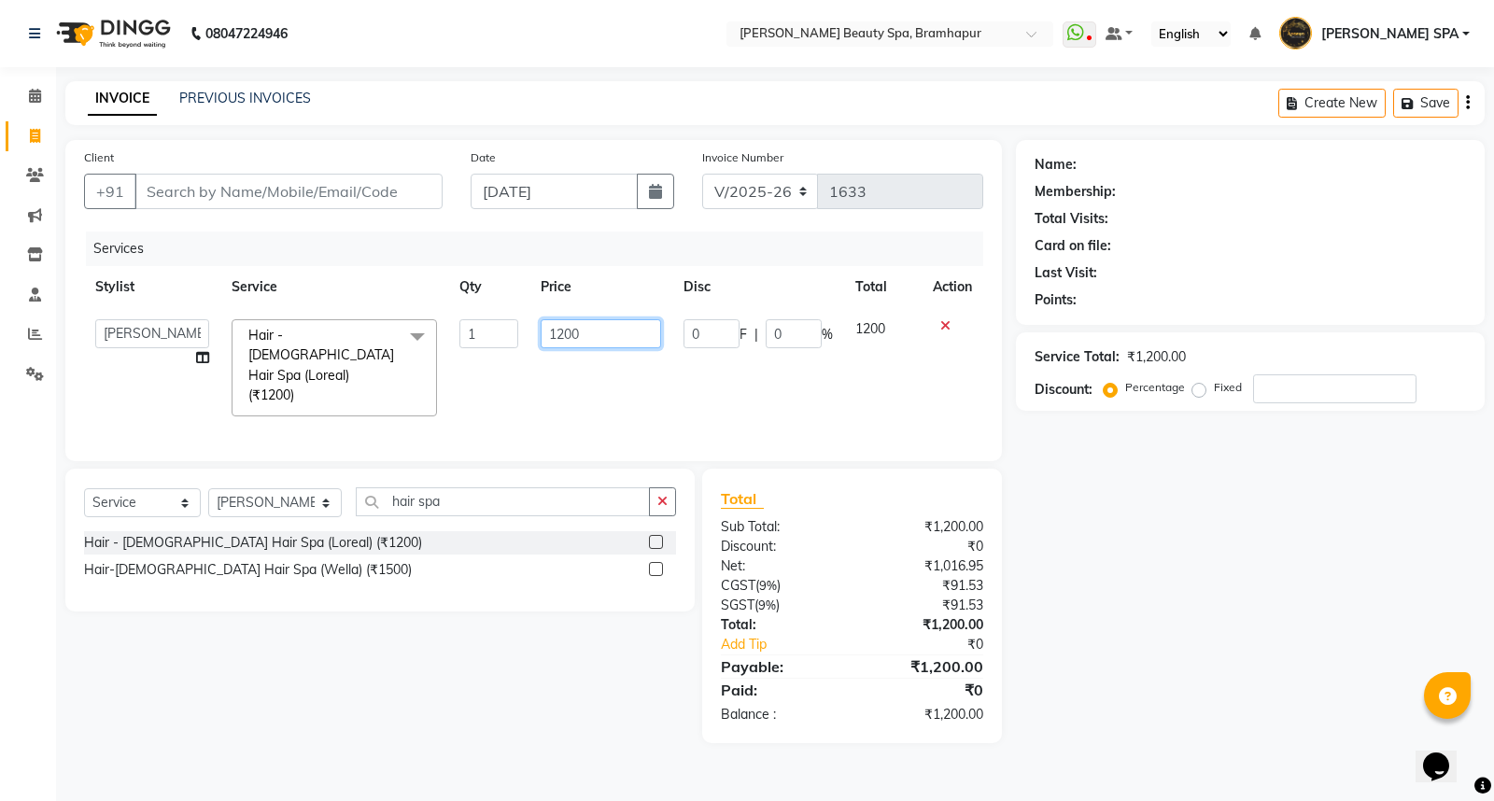
click at [597, 327] on input "1200" at bounding box center [600, 333] width 120 height 29
type input "1"
type input "1300"
drag, startPoint x: 1131, startPoint y: 574, endPoint x: 1081, endPoint y: 580, distance: 50.7
click at [1129, 577] on div "Name: Membership: Total Visits: Card on file: Last Visit: Points: Service Total…" at bounding box center [1257, 441] width 483 height 603
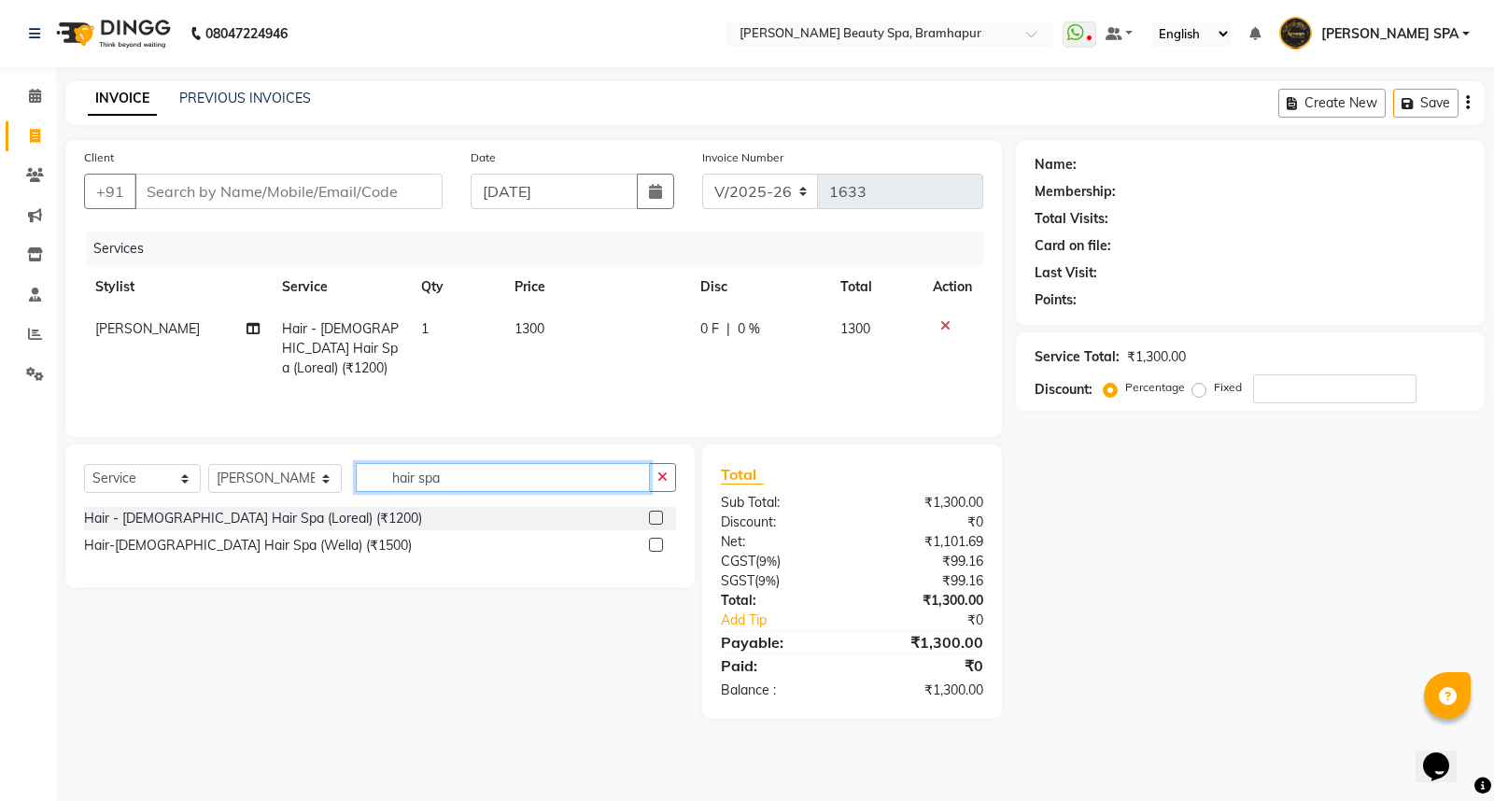
click at [483, 470] on input "hair spa" at bounding box center [503, 477] width 294 height 29
type input "h"
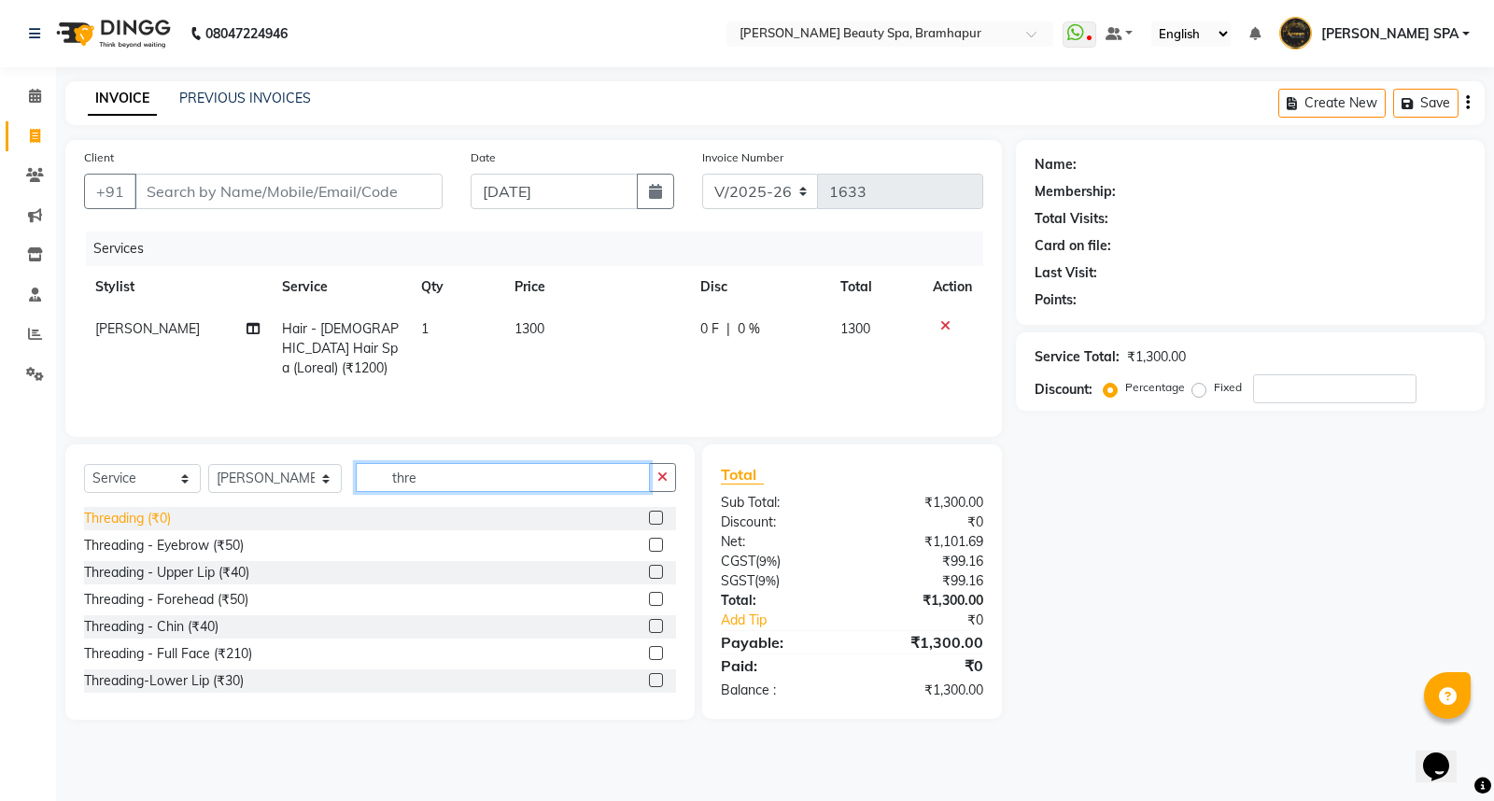
type input "thre"
click at [151, 524] on div "Threading (₹0)" at bounding box center [127, 519] width 87 height 20
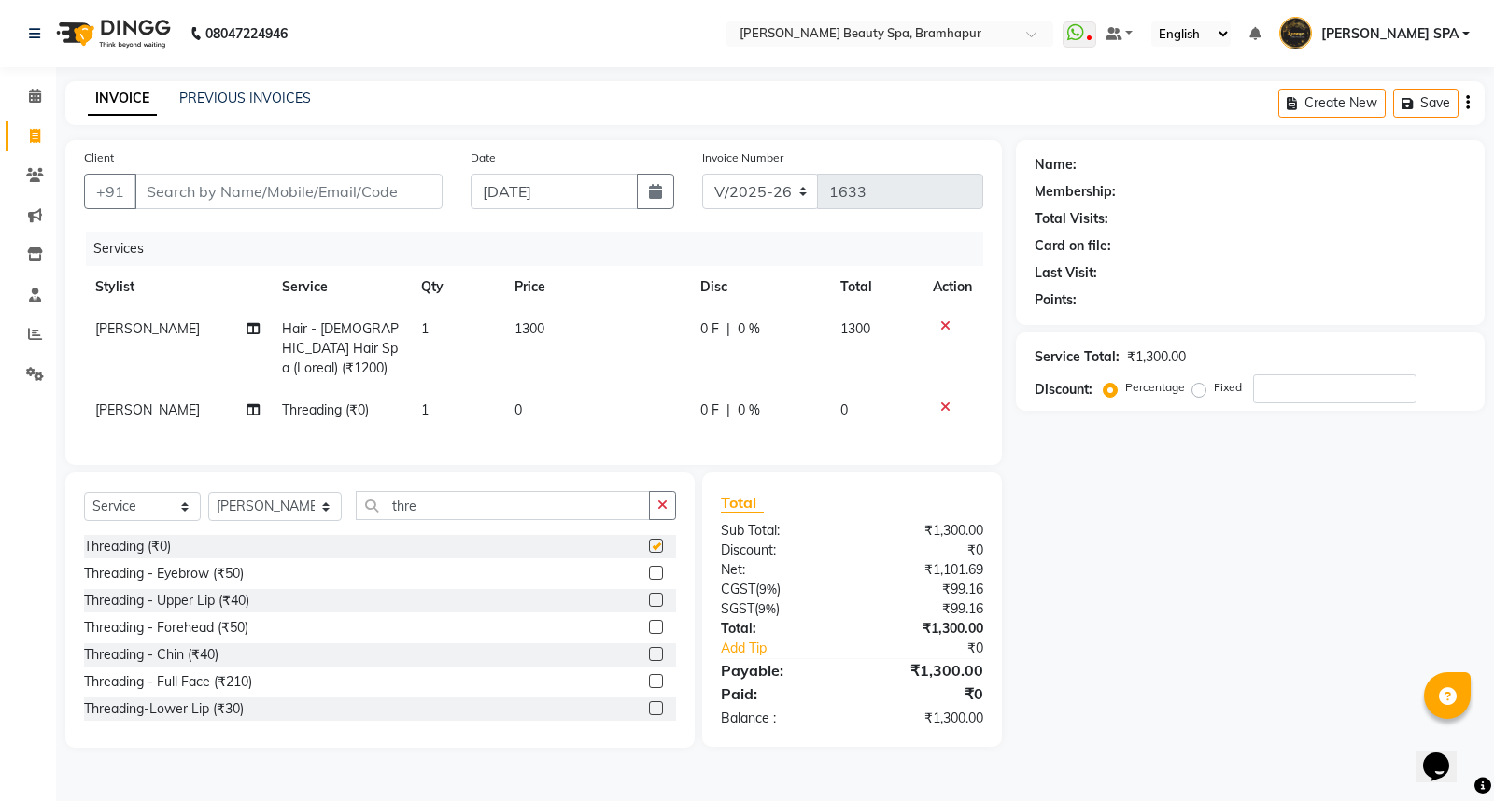
checkbox input "false"
drag, startPoint x: 514, startPoint y: 403, endPoint x: 536, endPoint y: 402, distance: 21.5
click at [515, 402] on span "0" at bounding box center [517, 409] width 7 height 17
select select "59346"
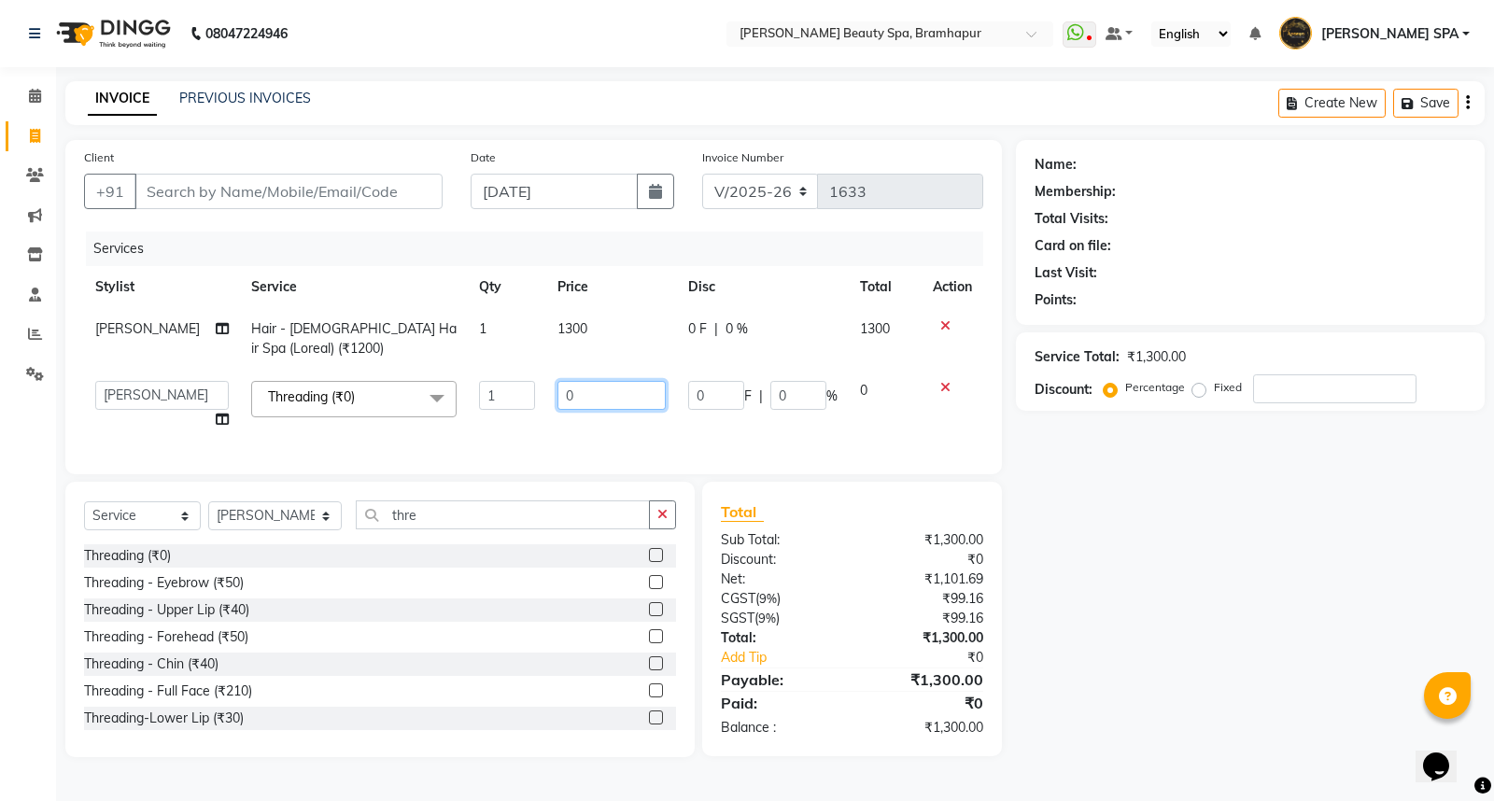
click at [569, 393] on input "0" at bounding box center [611, 395] width 108 height 29
type input "70"
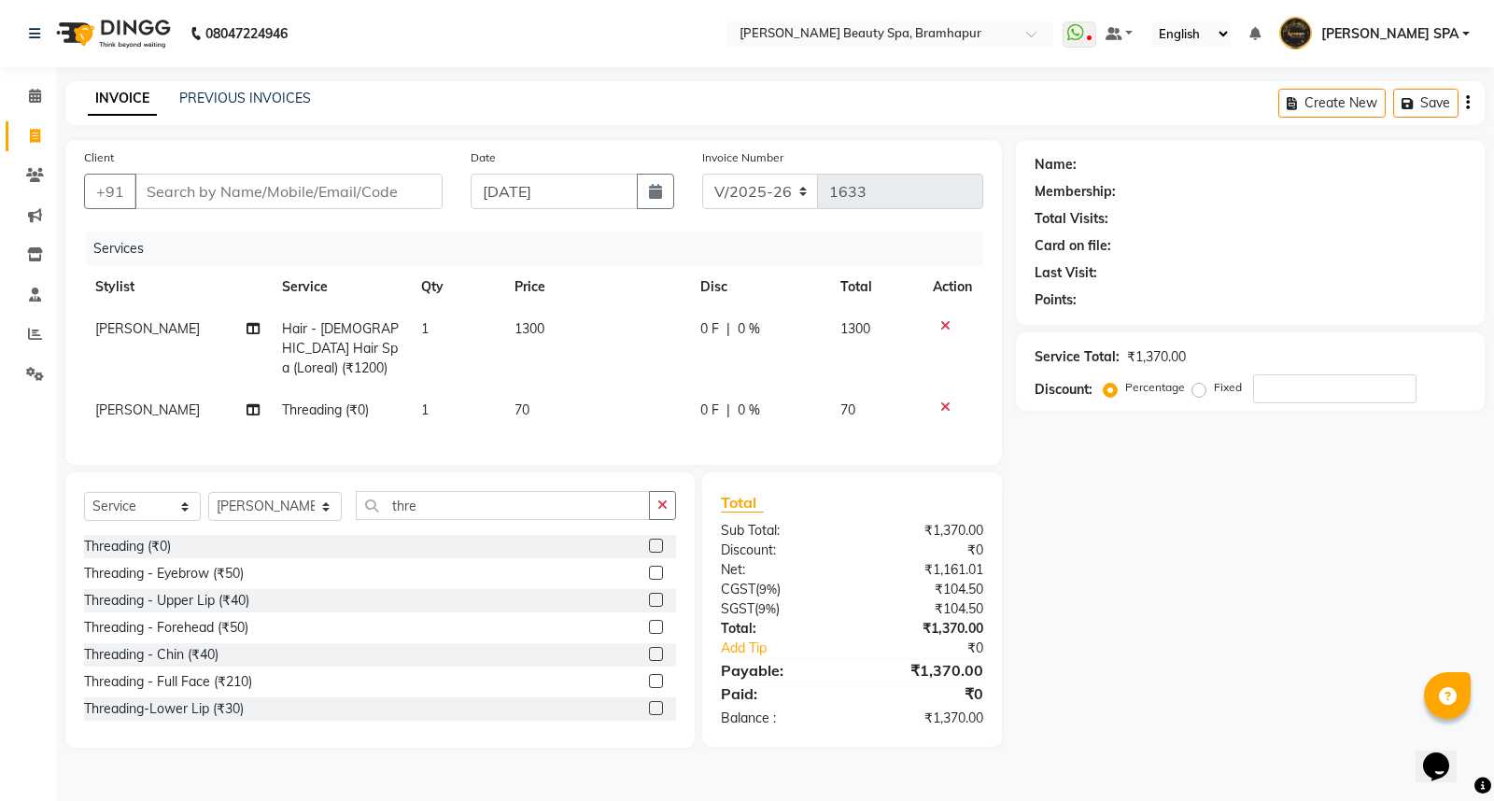
click at [1202, 622] on div "Name: Membership: Total Visits: Card on file: Last Visit: Points: Service Total…" at bounding box center [1257, 444] width 483 height 608
click at [336, 188] on input "Client" at bounding box center [288, 191] width 308 height 35
type input "7"
type input "0"
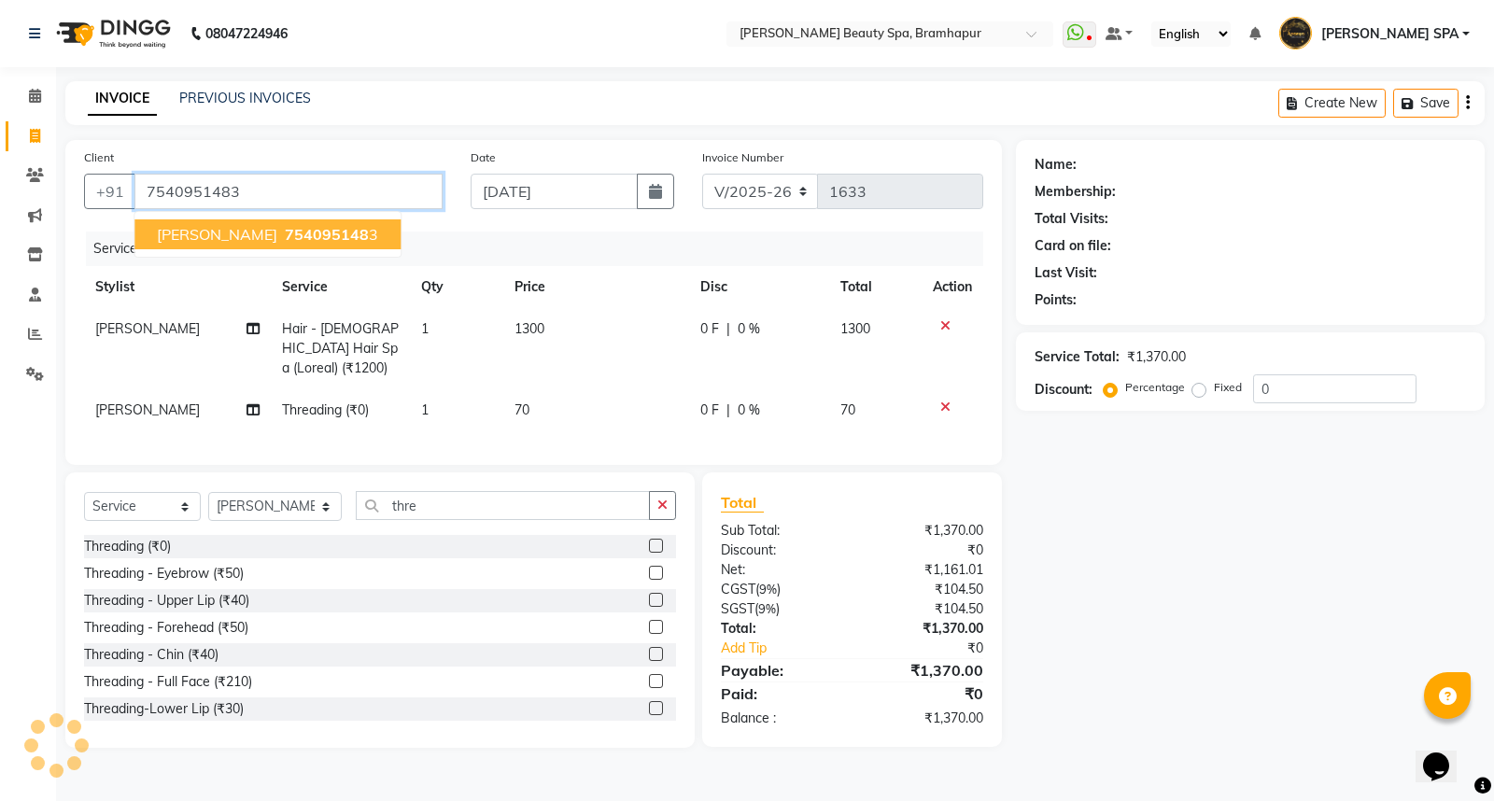
type input "7540951483"
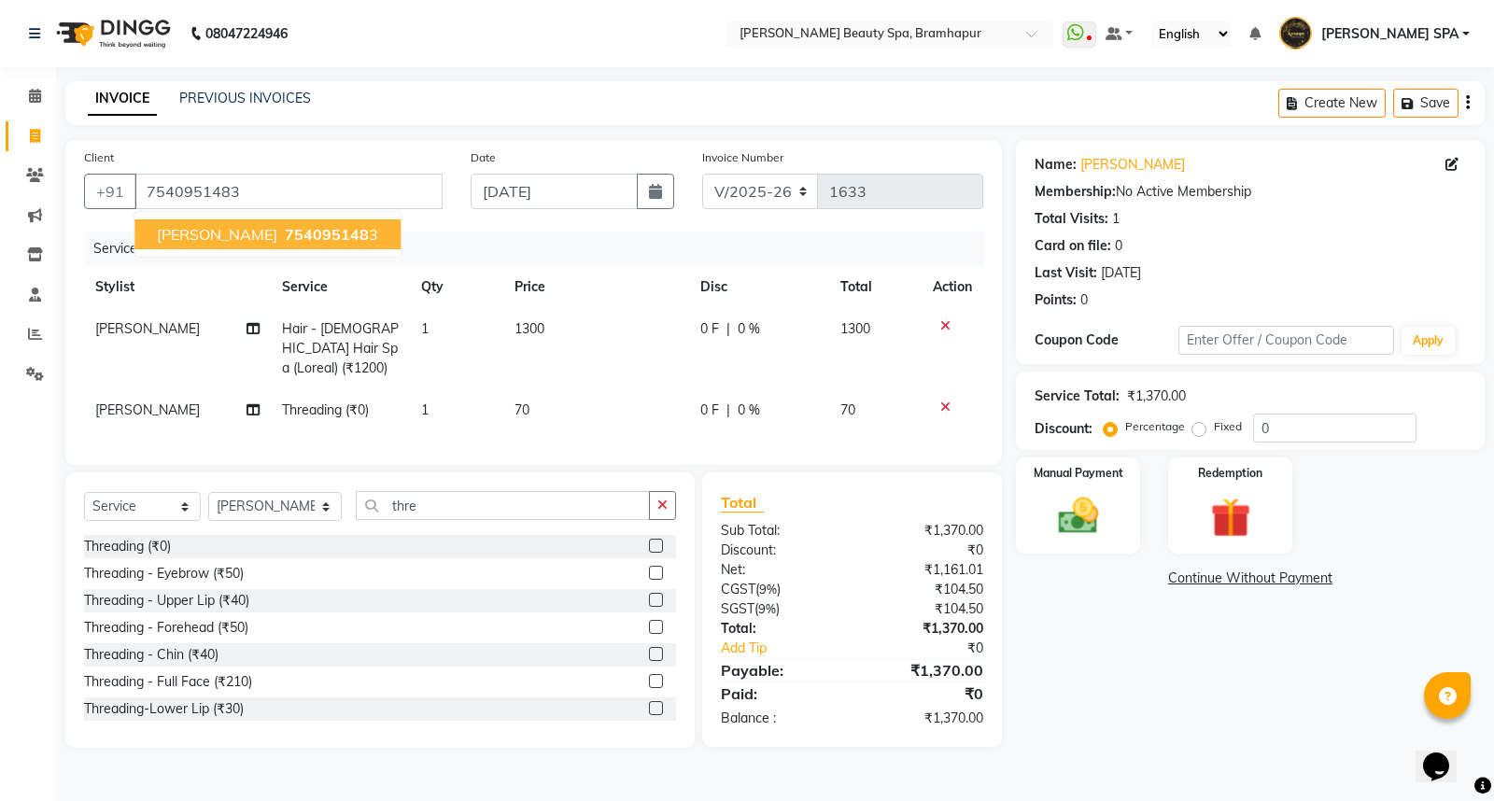
click at [327, 234] on ngb-highlight "754095148 3" at bounding box center [329, 234] width 97 height 19
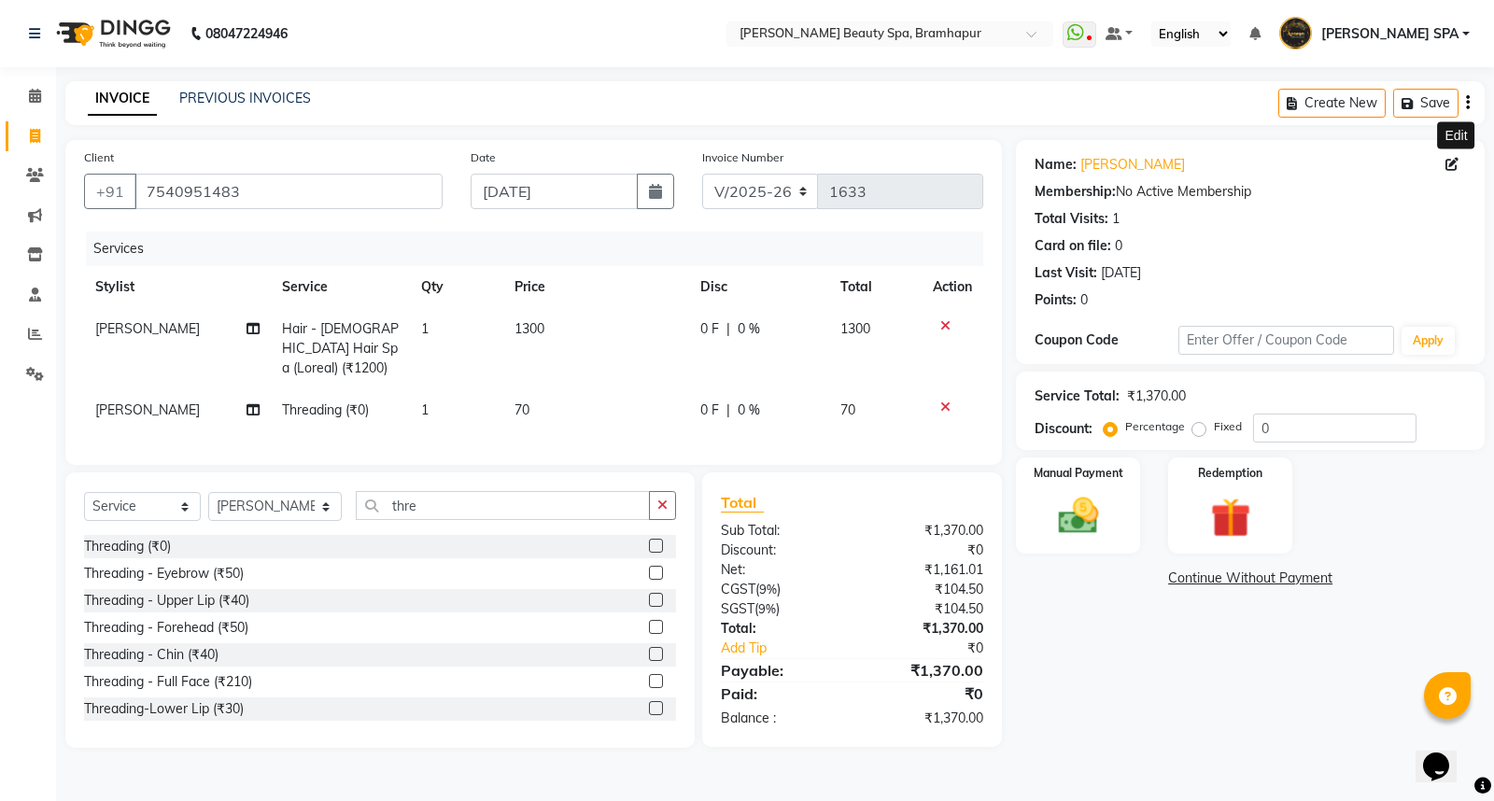
drag, startPoint x: 1451, startPoint y: 156, endPoint x: 1434, endPoint y: 179, distance: 28.8
click at [1451, 159] on span at bounding box center [1455, 165] width 21 height 20
click at [1457, 161] on icon at bounding box center [1451, 164] width 13 height 13
select select "29"
select select "female"
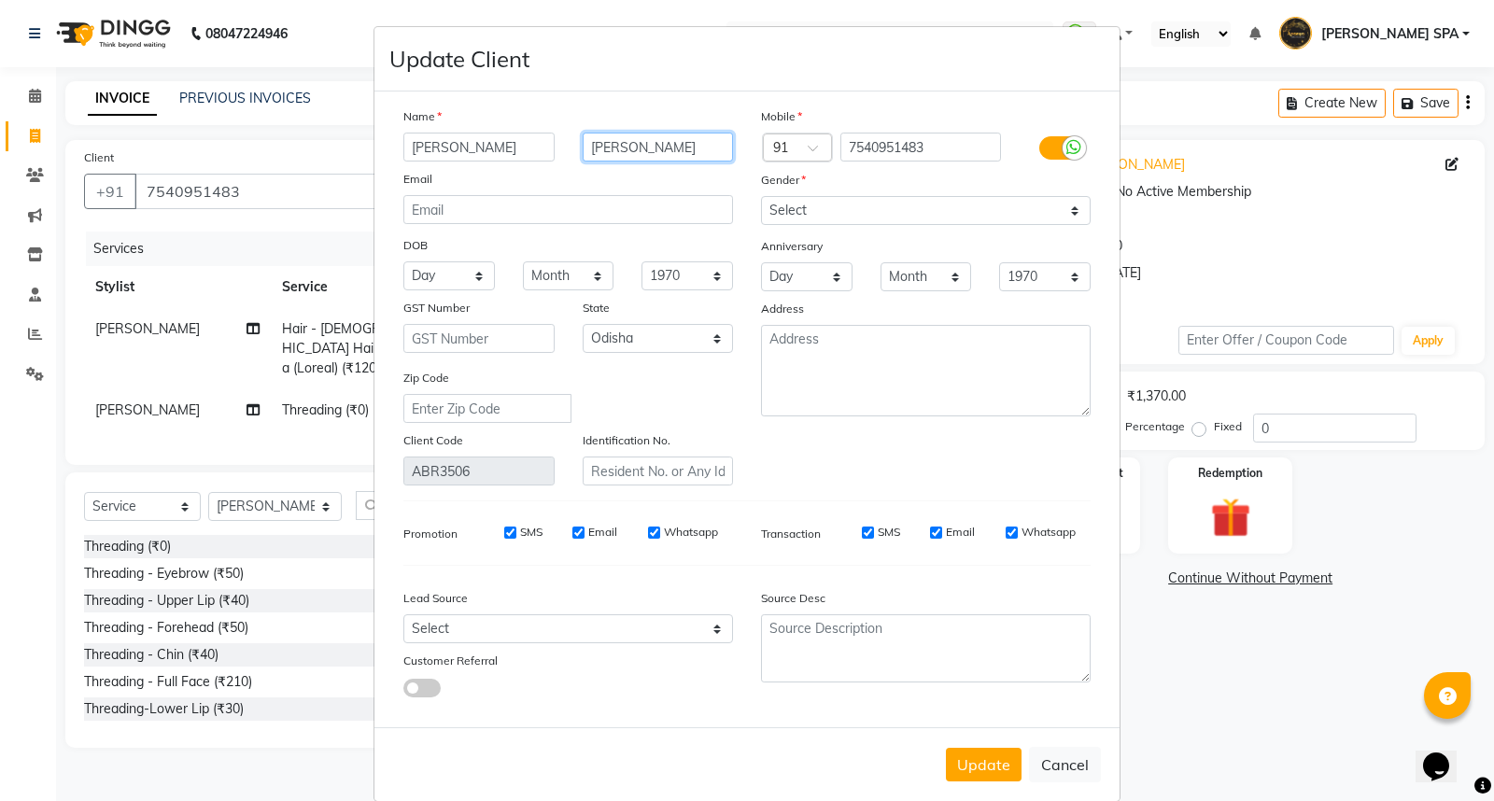
click at [679, 149] on input "SATHPATHI" at bounding box center [657, 147] width 151 height 29
type input "S"
type input "sahu"
click at [441, 274] on select "Day 01 02 03 04 05 06 07 08 09 10 11 12 13 14 15 16 17 18 19 20 21 22 23 24 25 …" at bounding box center [448, 275] width 91 height 29
select select "26"
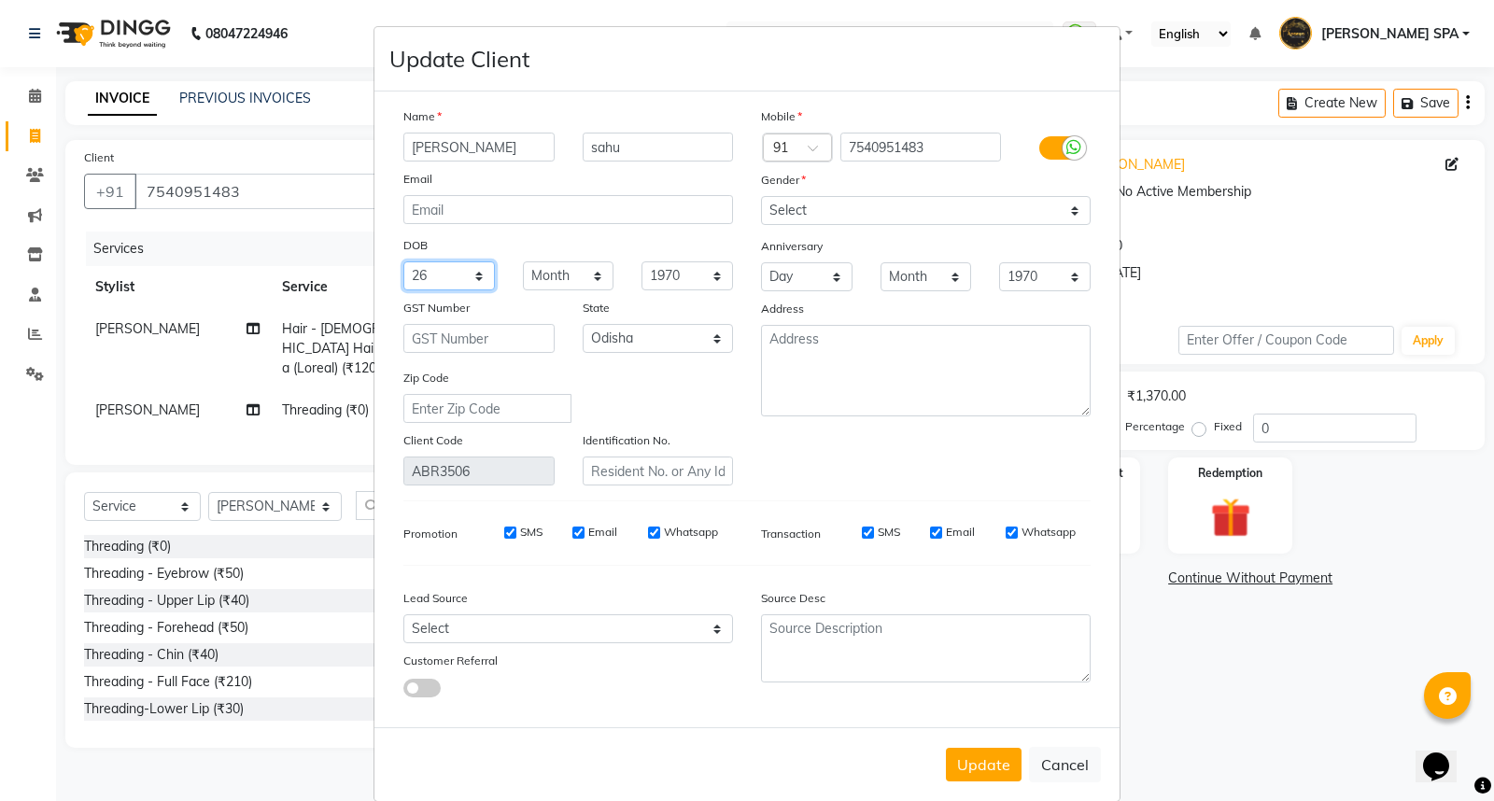
click at [403, 261] on select "Day 01 02 03 04 05 06 07 08 09 10 11 12 13 14 15 16 17 18 19 20 21 22 23 24 25 …" at bounding box center [448, 275] width 91 height 29
click at [539, 275] on select "Month January February March April May June July August September October Novem…" at bounding box center [568, 275] width 91 height 29
click at [523, 261] on select "Month January February March April May June July August September October Novem…" at bounding box center [568, 275] width 91 height 29
click at [554, 282] on select "Month January February March April May June July August September October Novem…" at bounding box center [568, 275] width 91 height 29
select select "03"
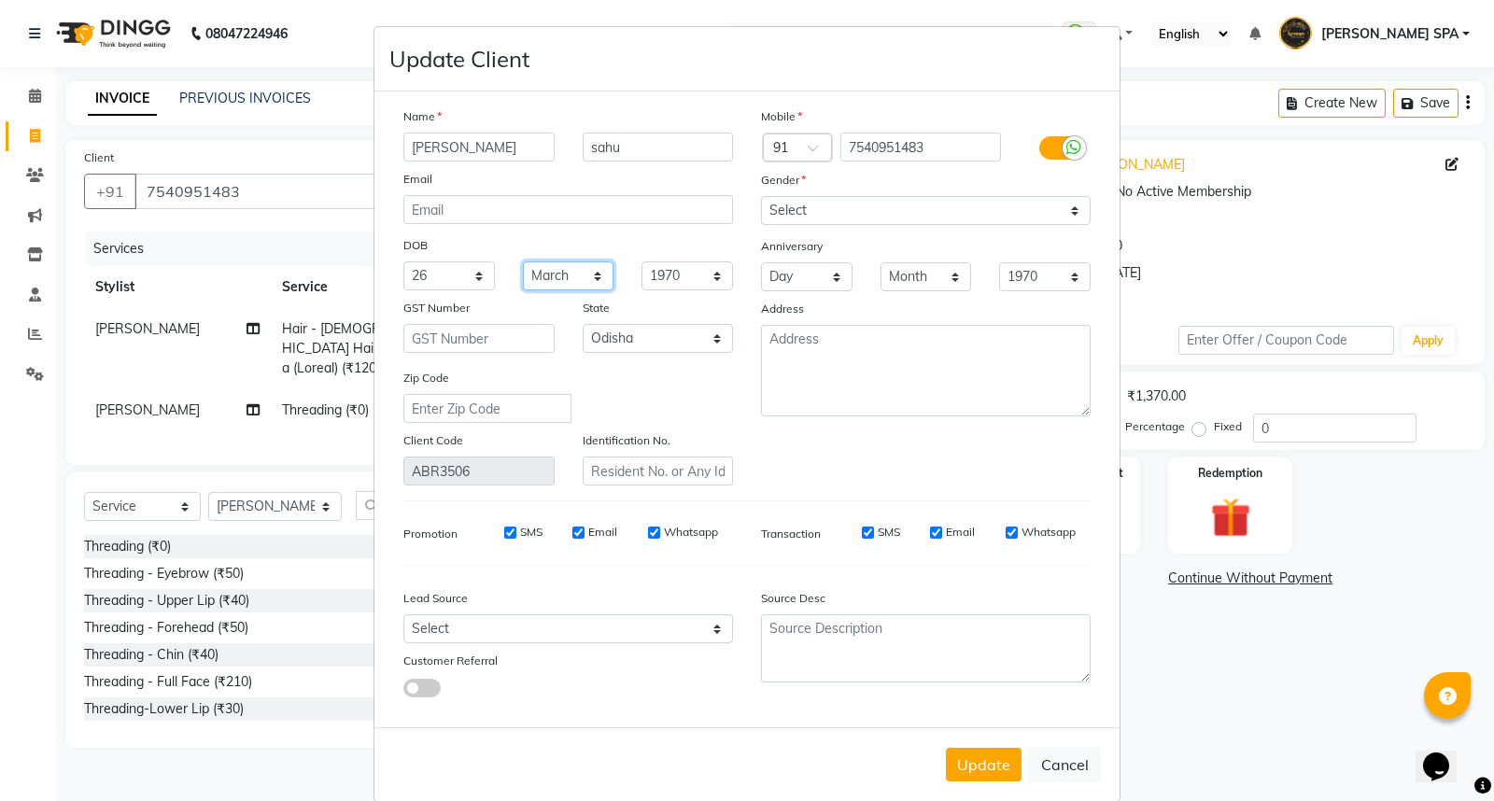
click at [523, 261] on select "Month January February March April May June July August September October Novem…" at bounding box center [568, 275] width 91 height 29
click at [660, 272] on select "1940 1941 1942 1943 1944 1945 1946 1947 1948 1949 1950 1951 1952 1953 1954 1955…" at bounding box center [686, 275] width 91 height 29
select select "1998"
click at [641, 261] on select "1940 1941 1942 1943 1944 1945 1946 1947 1948 1949 1950 1951 1952 1953 1954 1955…" at bounding box center [686, 275] width 91 height 29
drag, startPoint x: 955, startPoint y: 769, endPoint x: 953, endPoint y: 756, distance: 13.2
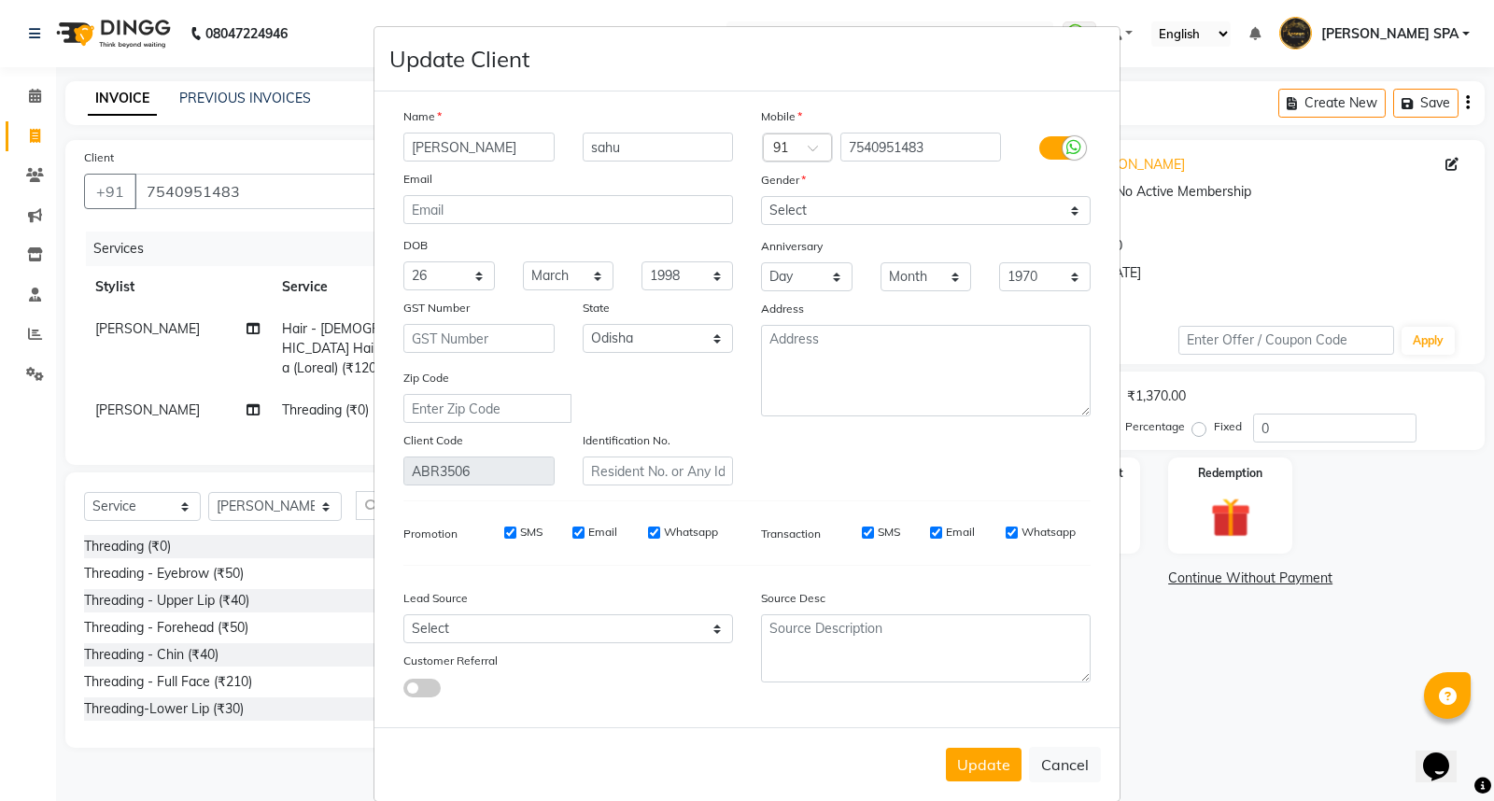
click at [955, 764] on button "Update" at bounding box center [984, 765] width 76 height 34
select select
select select "null"
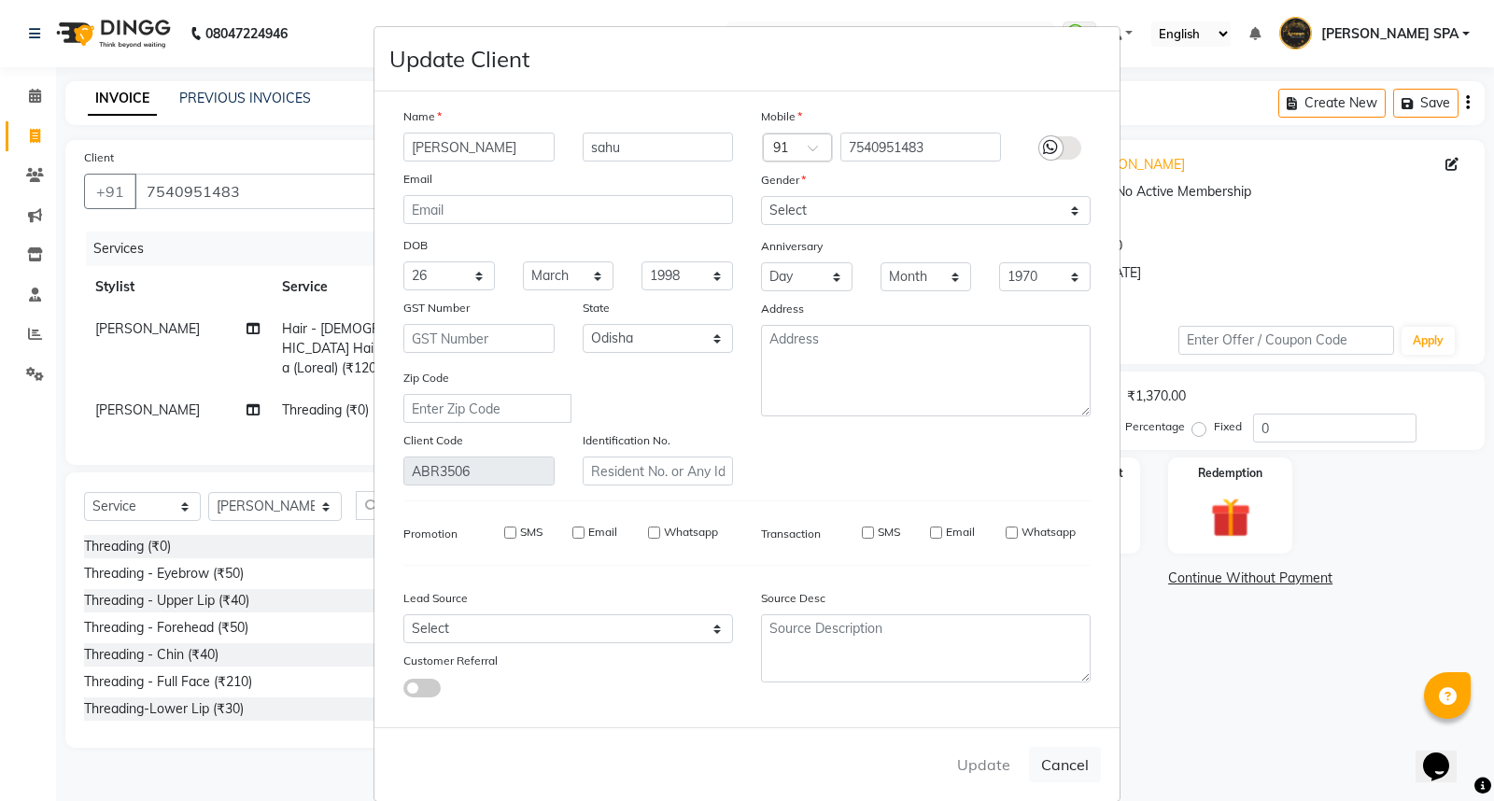
select select
checkbox input "false"
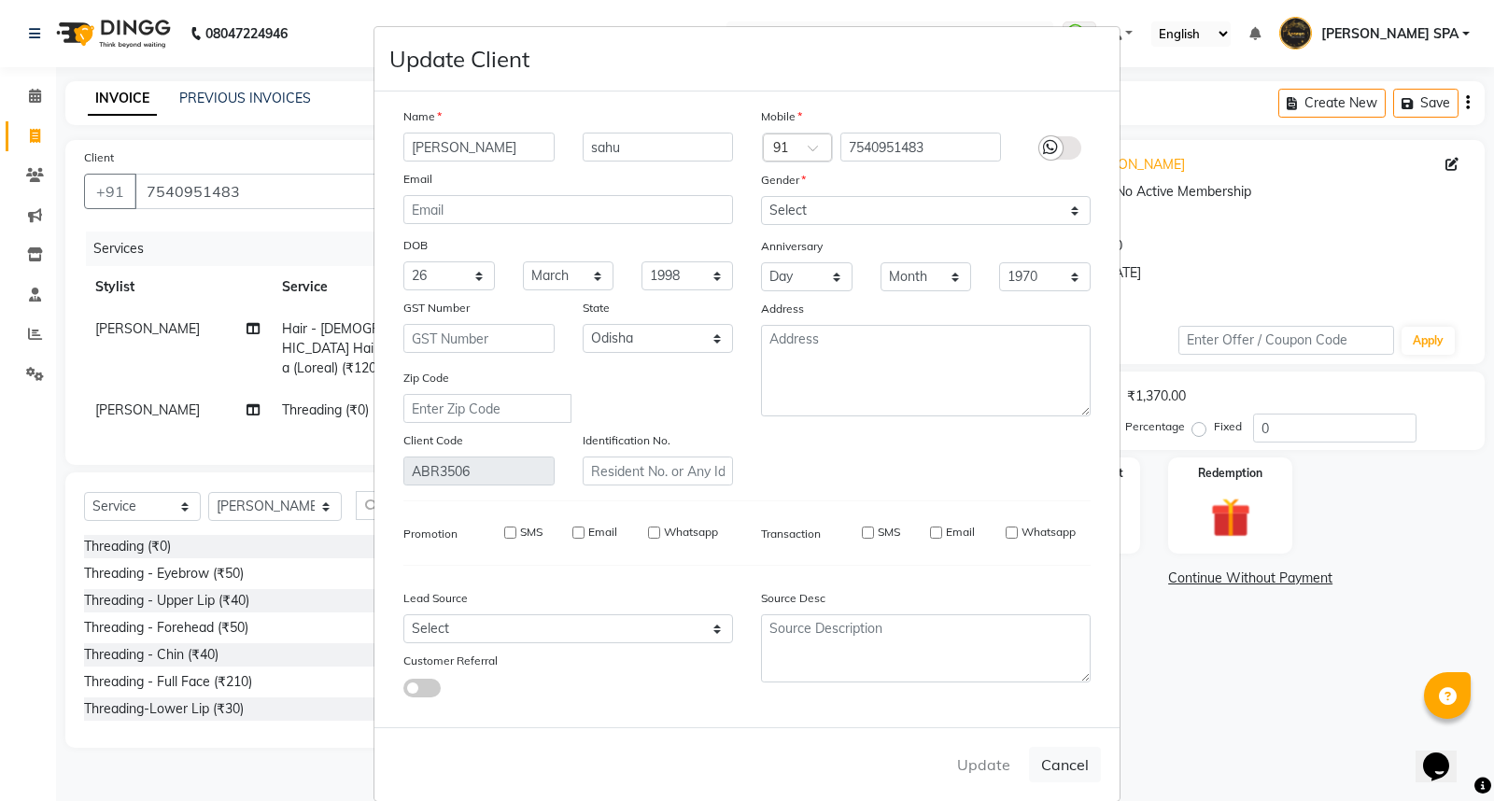
checkbox input "false"
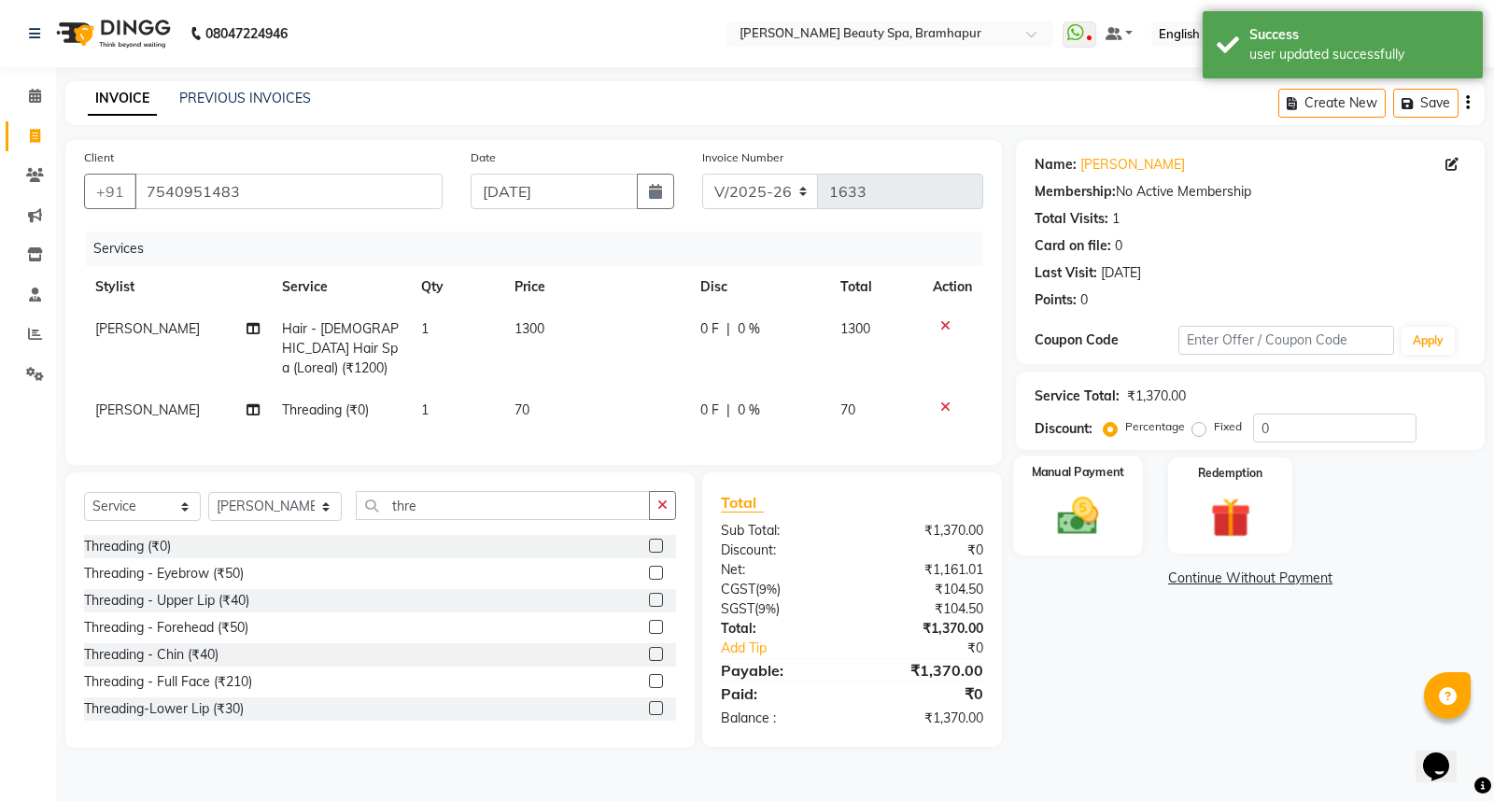
click at [1107, 518] on img at bounding box center [1078, 516] width 67 height 48
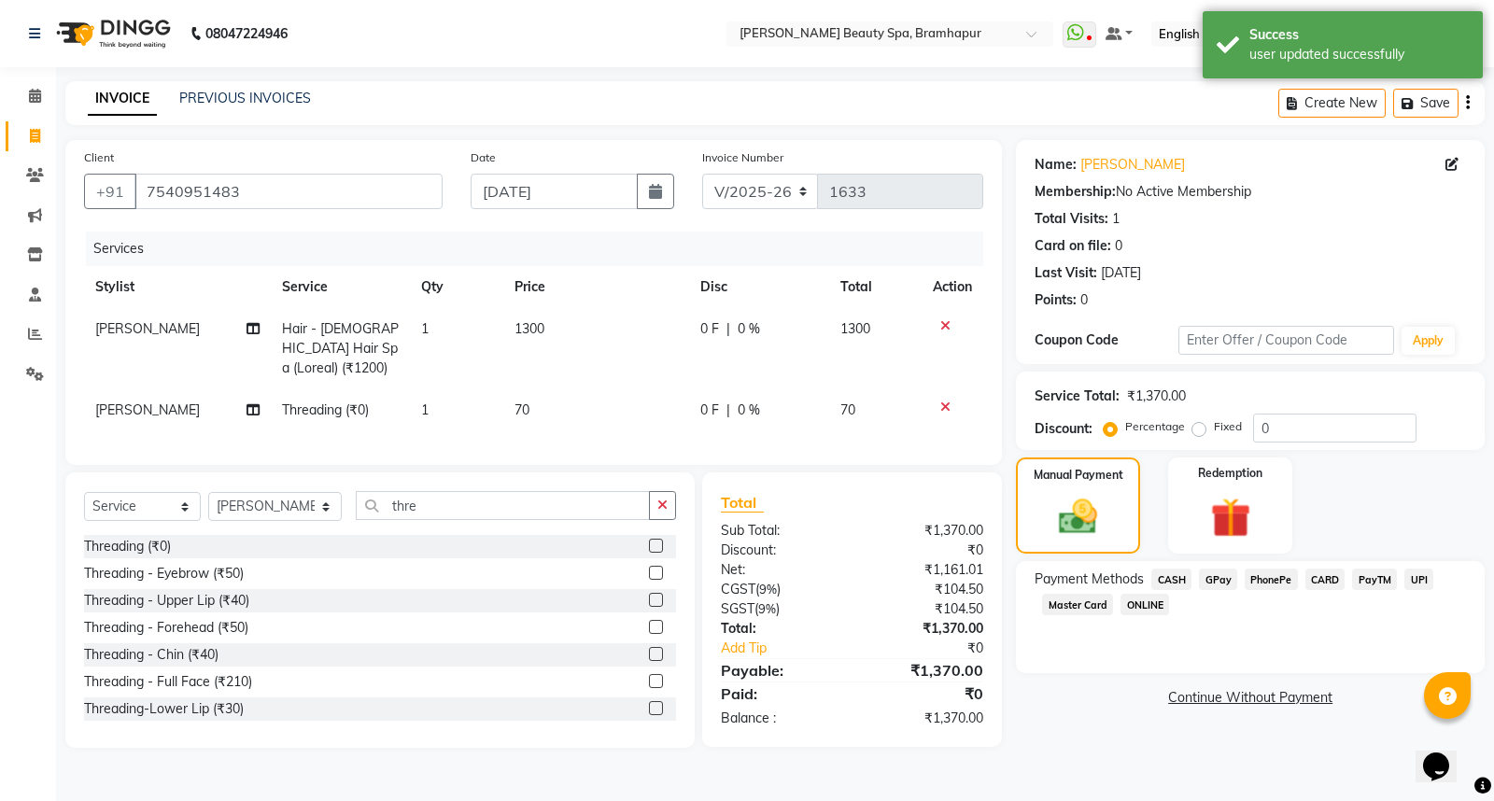
click at [1220, 581] on span "GPay" at bounding box center [1218, 578] width 38 height 21
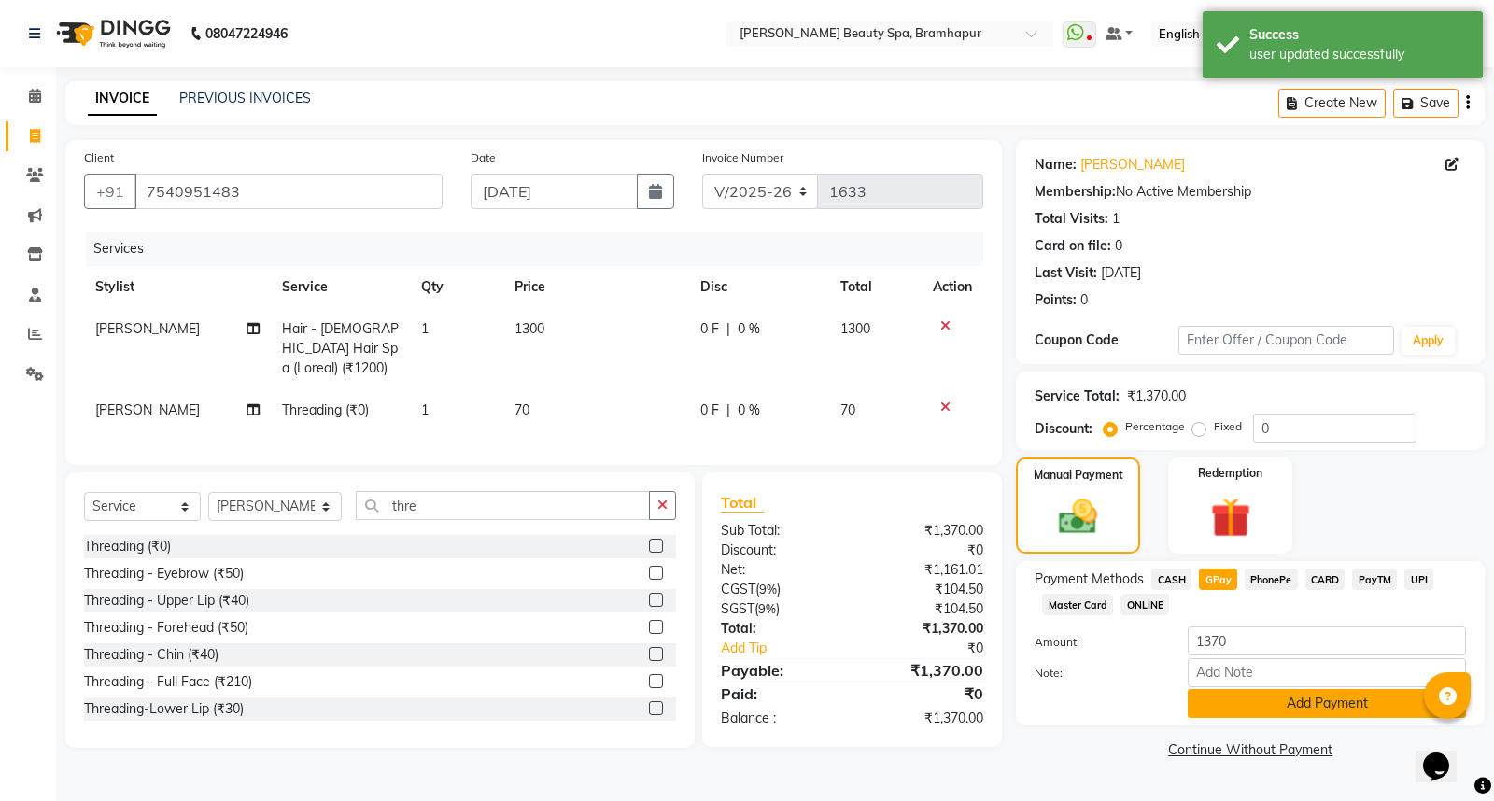
click at [1205, 700] on button "Add Payment" at bounding box center [1326, 703] width 278 height 29
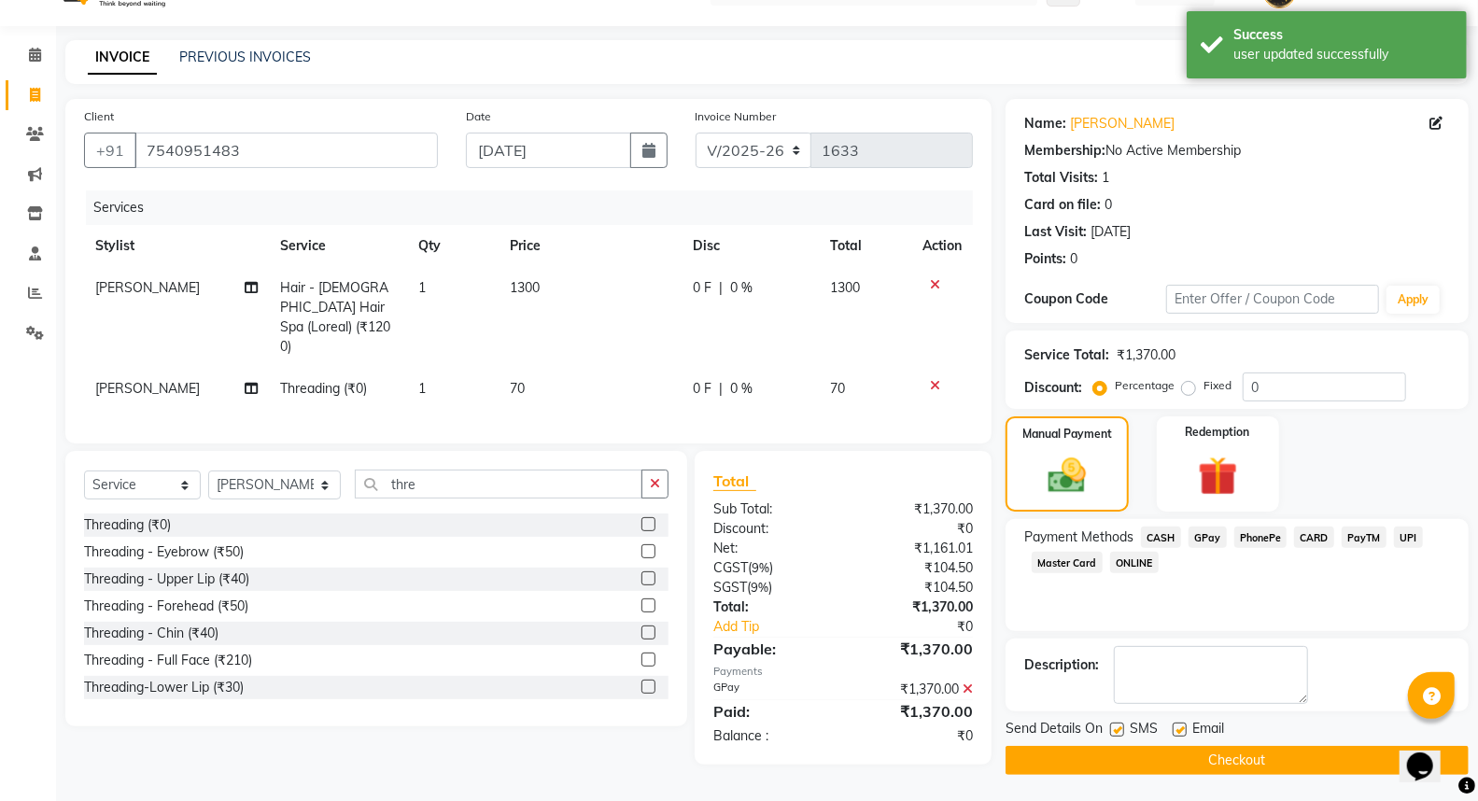
scroll to position [42, 0]
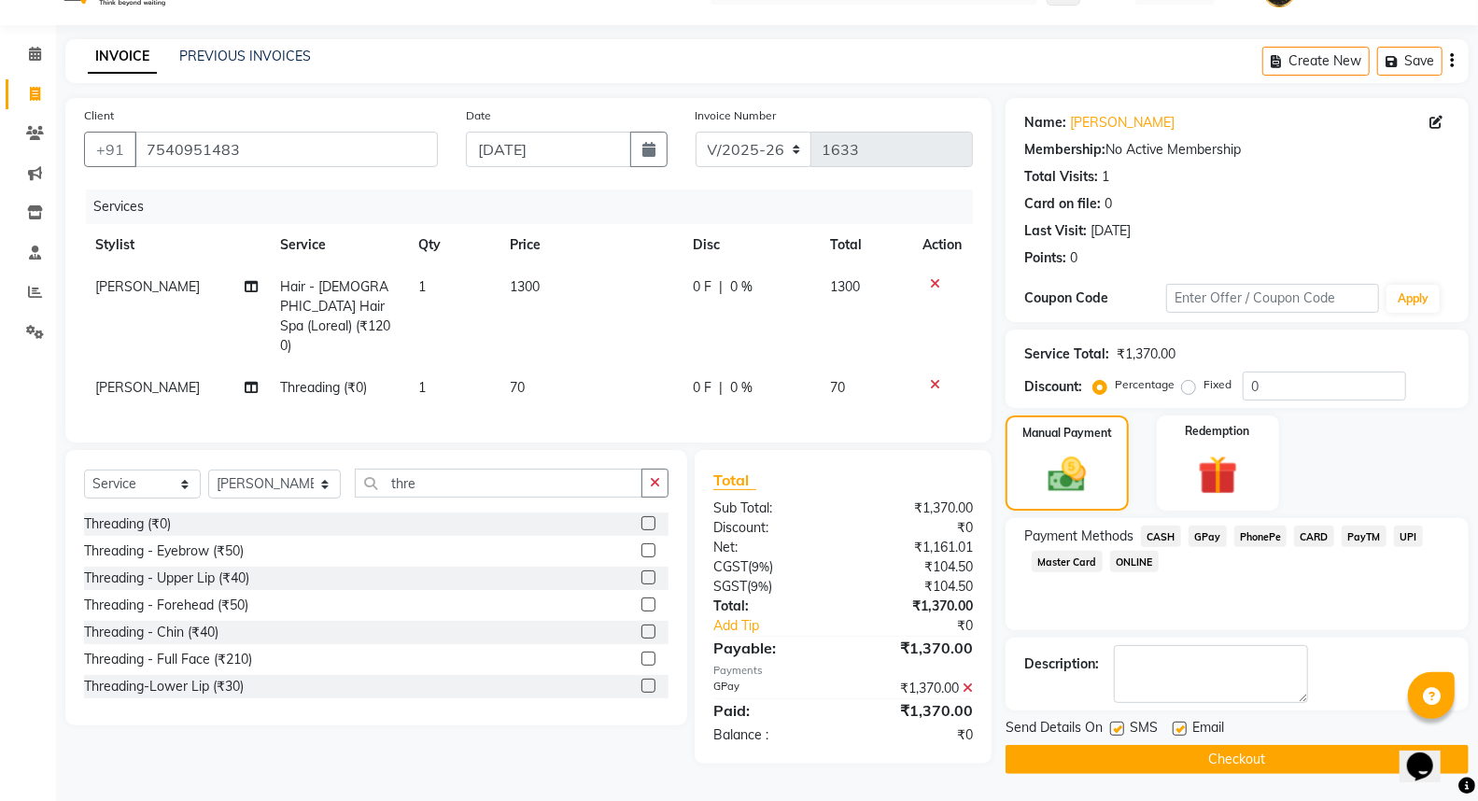
click at [1046, 754] on button "Checkout" at bounding box center [1236, 759] width 463 height 29
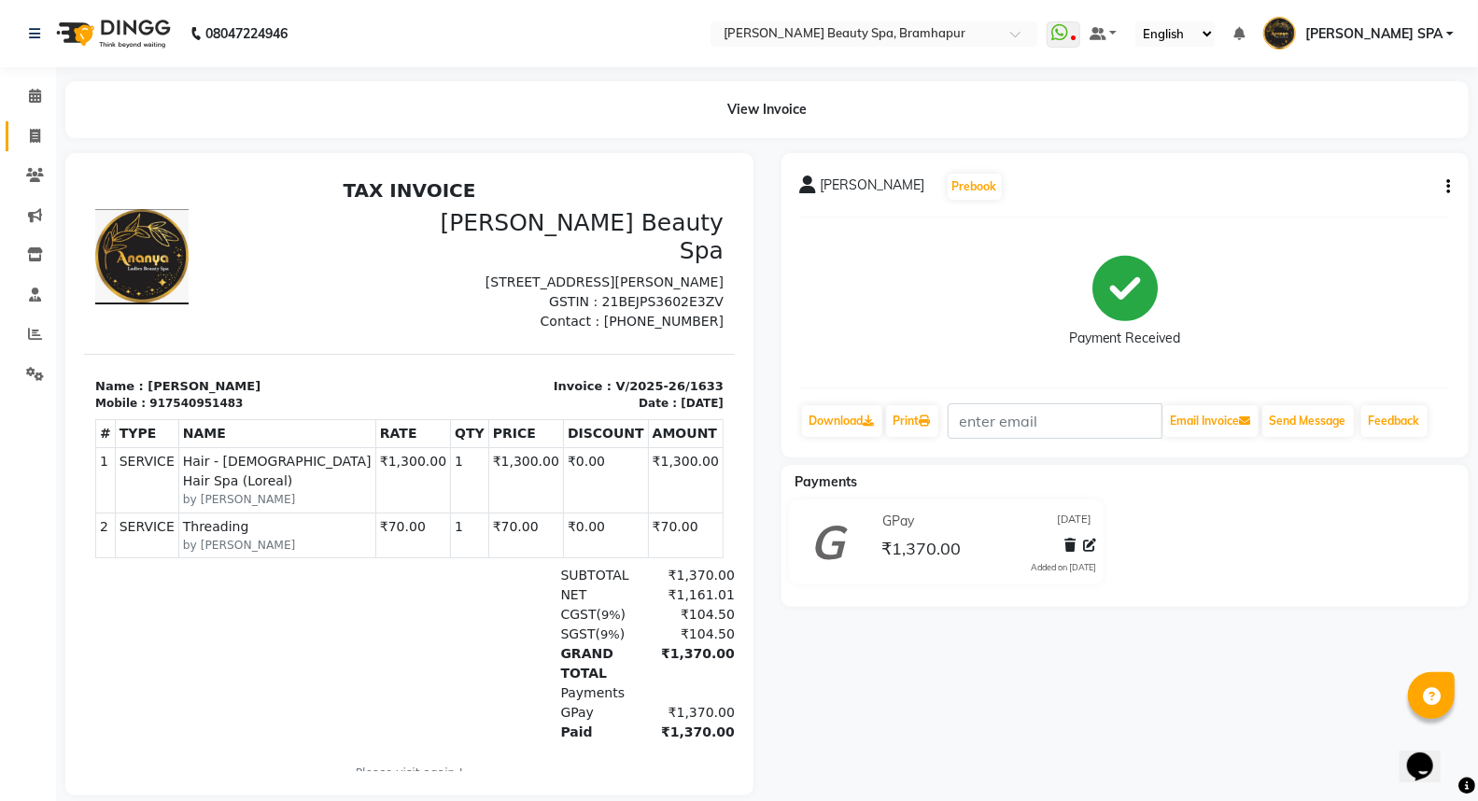
click at [42, 123] on link "Invoice" at bounding box center [28, 136] width 45 height 31
select select "service"
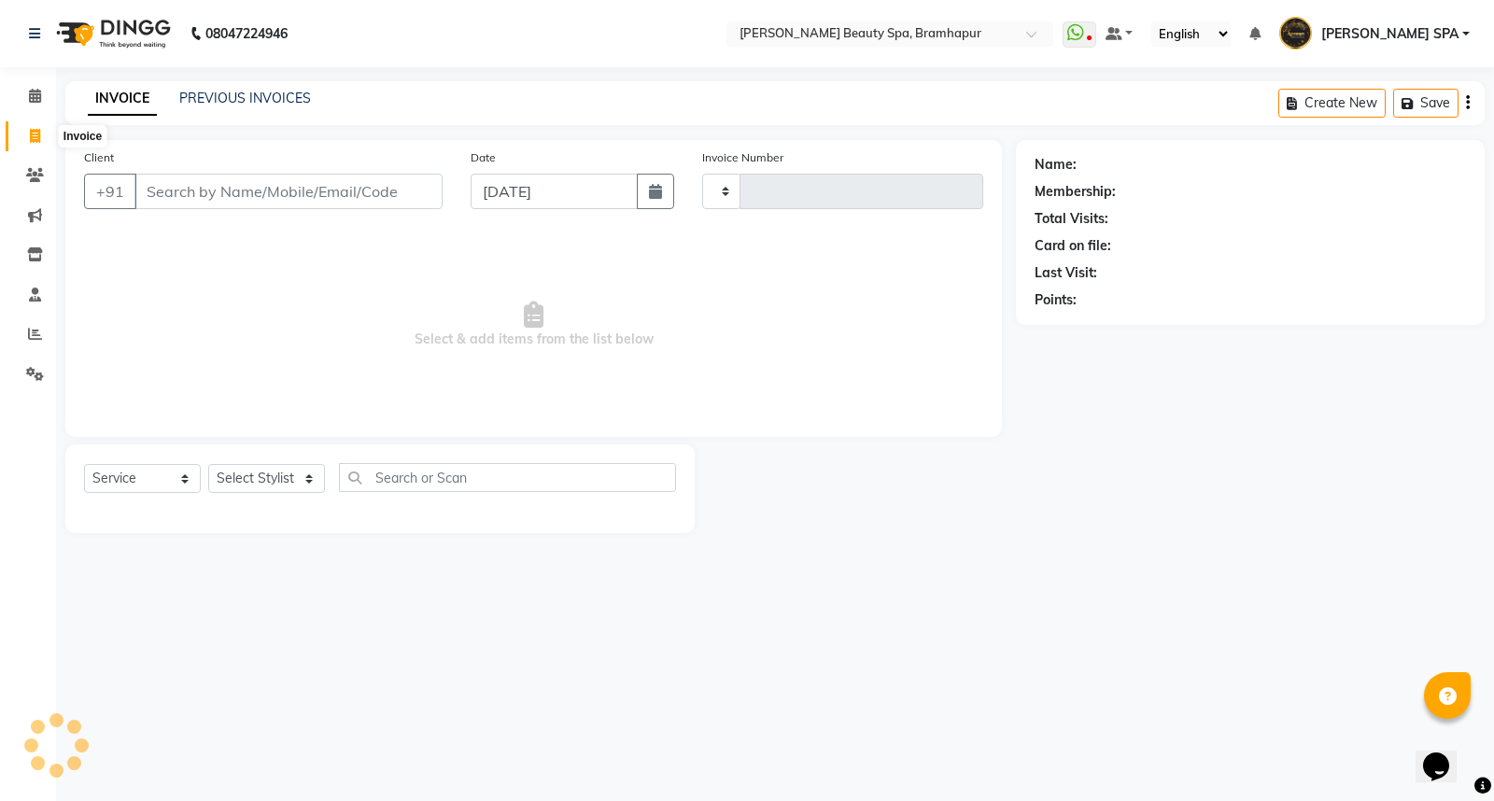
type input "1634"
select select "3622"
click at [246, 486] on select "Select Stylist" at bounding box center [266, 478] width 117 height 29
select select "18168"
click at [208, 465] on select "Select Stylist [PERSON_NAME] SPA [PERSON_NAME] [PERSON_NAME] [PERSON_NAME] MAM …" at bounding box center [274, 478] width 133 height 29
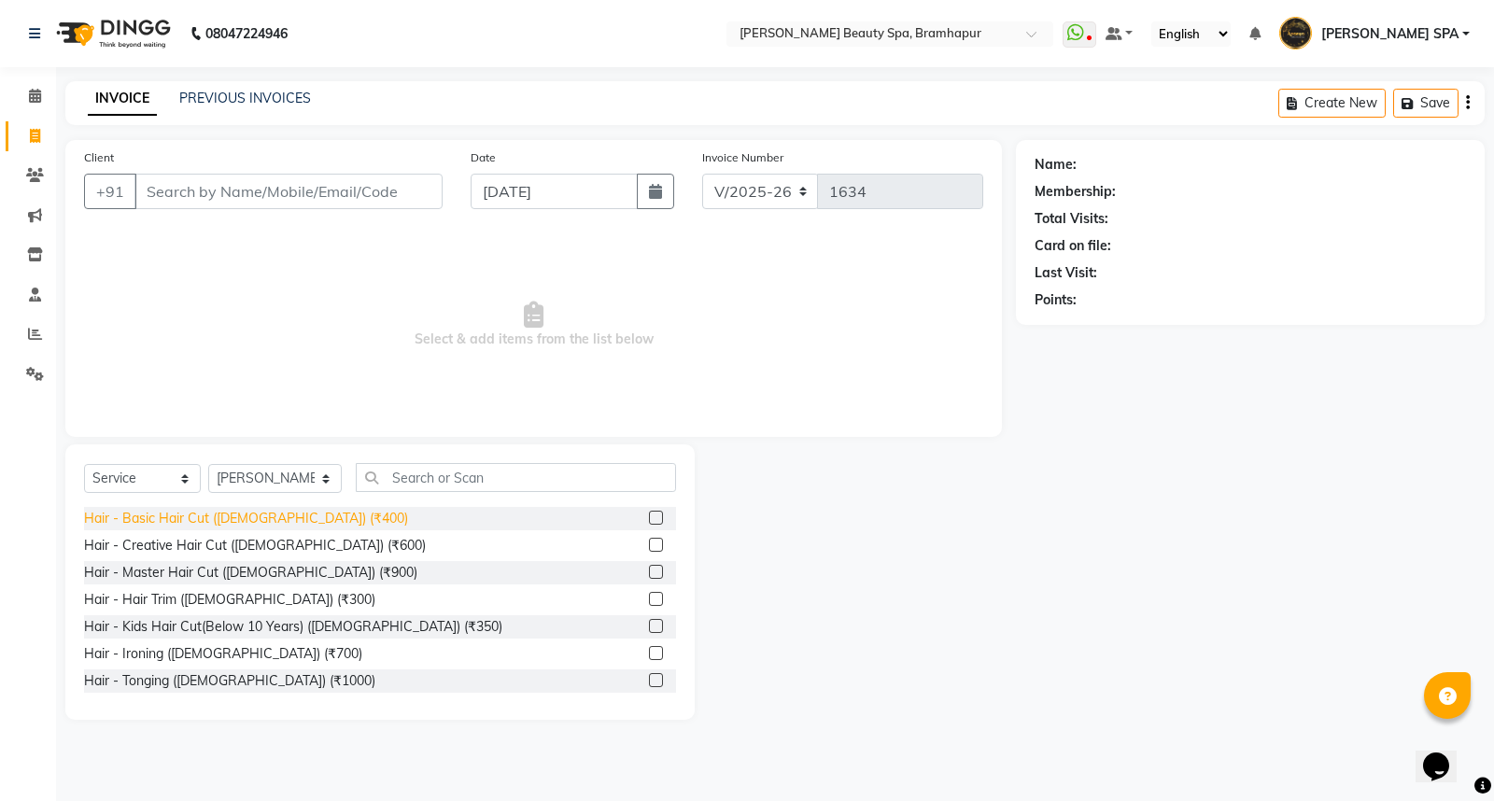
click at [262, 527] on div "Hair - Basic Hair Cut ([DEMOGRAPHIC_DATA]) (₹400)" at bounding box center [246, 519] width 324 height 20
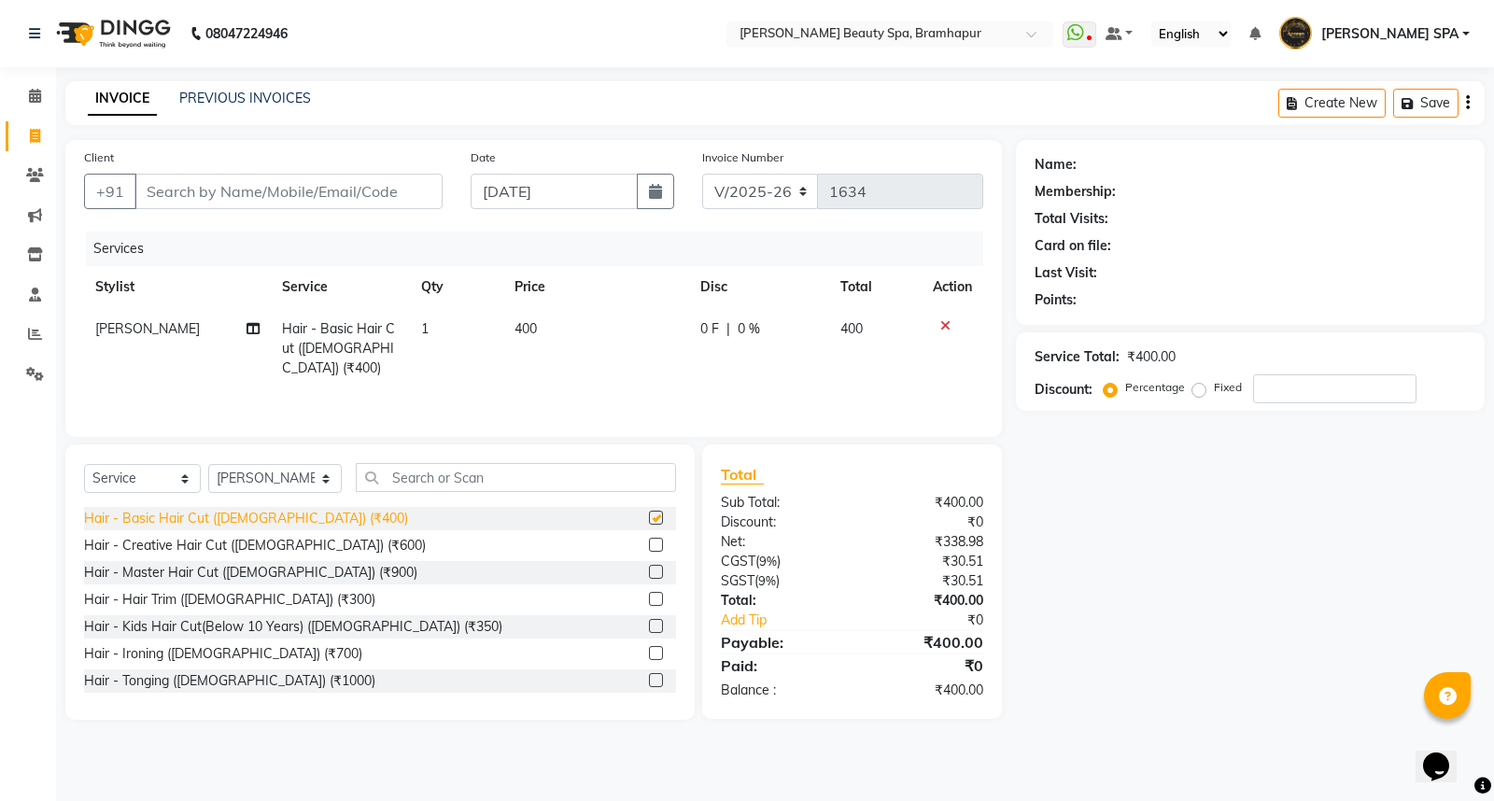
checkbox input "false"
click at [529, 330] on span "400" at bounding box center [525, 328] width 22 height 17
select select "18168"
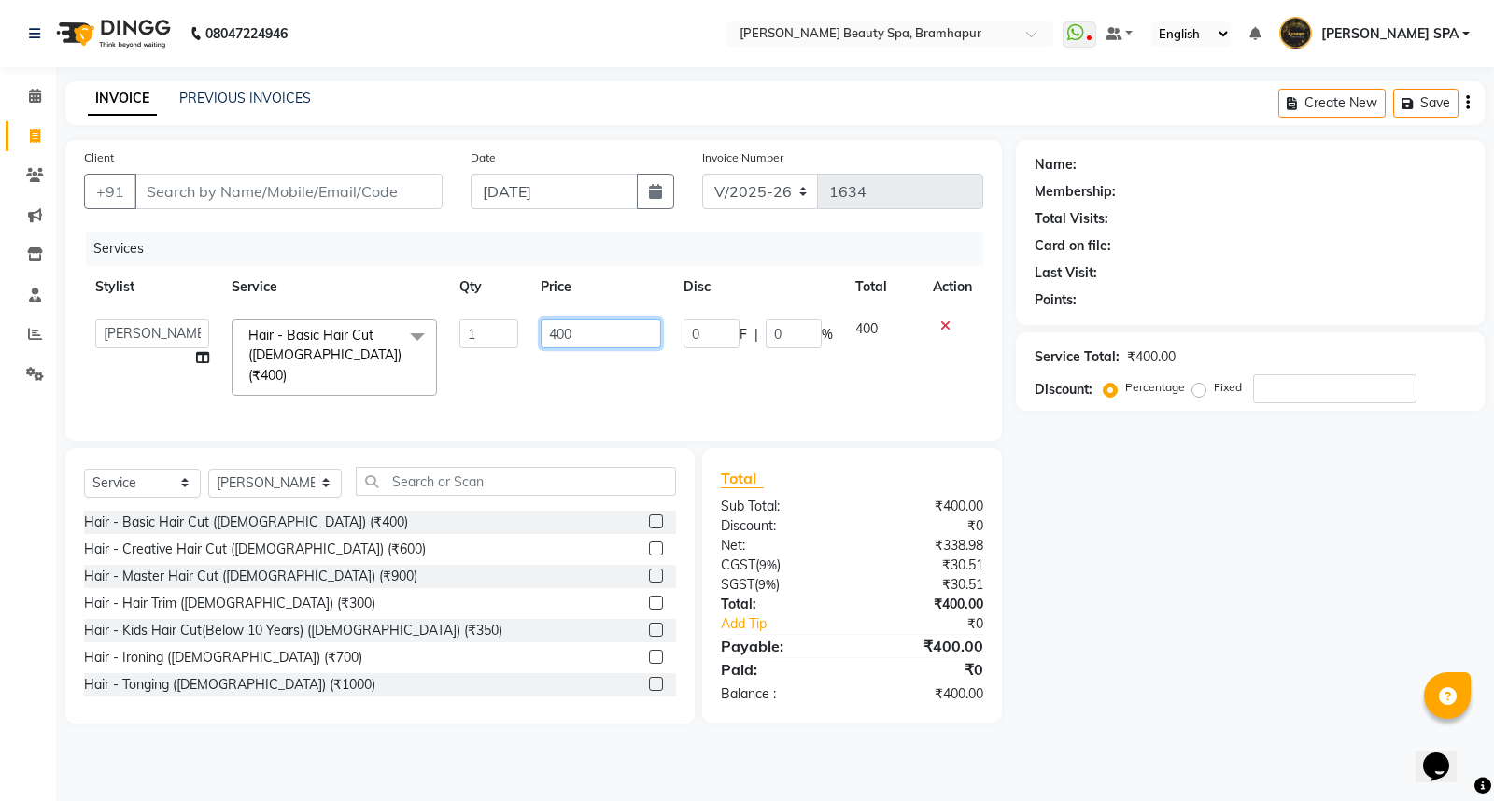
click at [599, 319] on input "400" at bounding box center [600, 333] width 120 height 29
type input "4"
type input "300"
drag, startPoint x: 1367, startPoint y: 670, endPoint x: 1336, endPoint y: 664, distance: 31.5
click at [1336, 664] on div "Name: Membership: Total Visits: Card on file: Last Visit: Points: Service Total…" at bounding box center [1257, 431] width 483 height 583
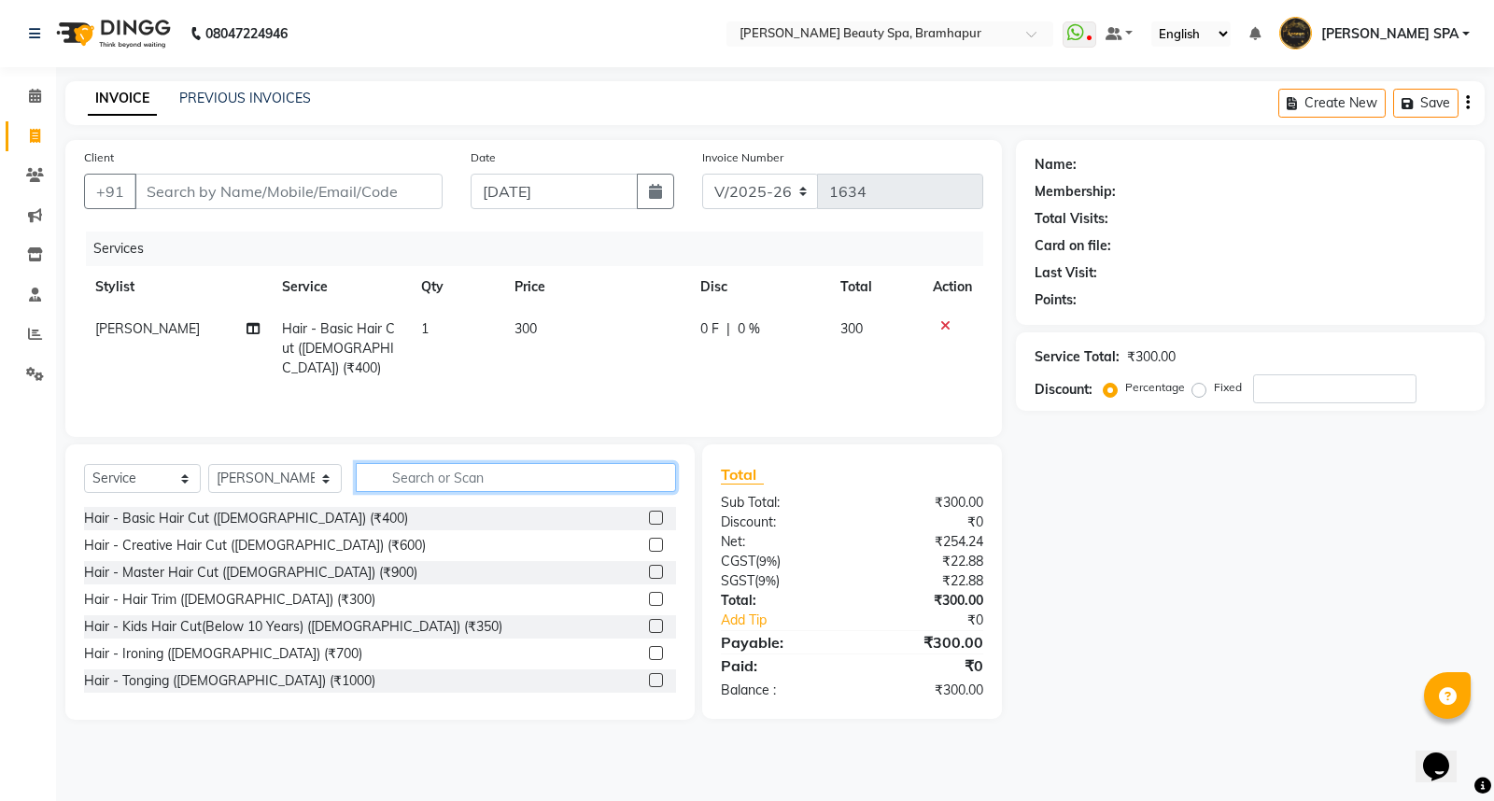
click at [392, 480] on input "text" at bounding box center [516, 477] width 320 height 29
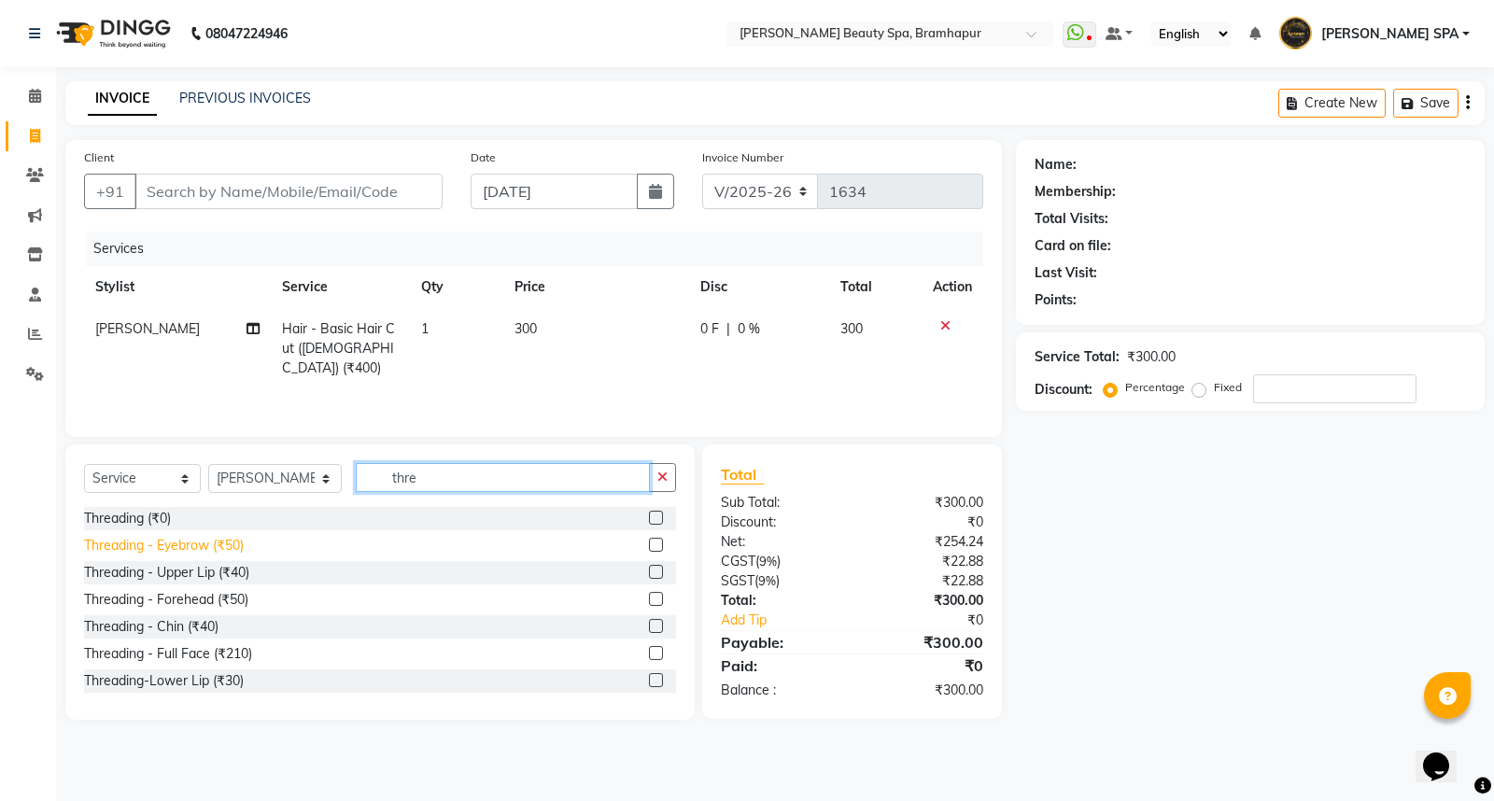
type input "thre"
drag, startPoint x: 155, startPoint y: 548, endPoint x: 288, endPoint y: 542, distance: 132.7
click at [161, 554] on div "Threading - Eyebrow (₹50)" at bounding box center [164, 546] width 160 height 20
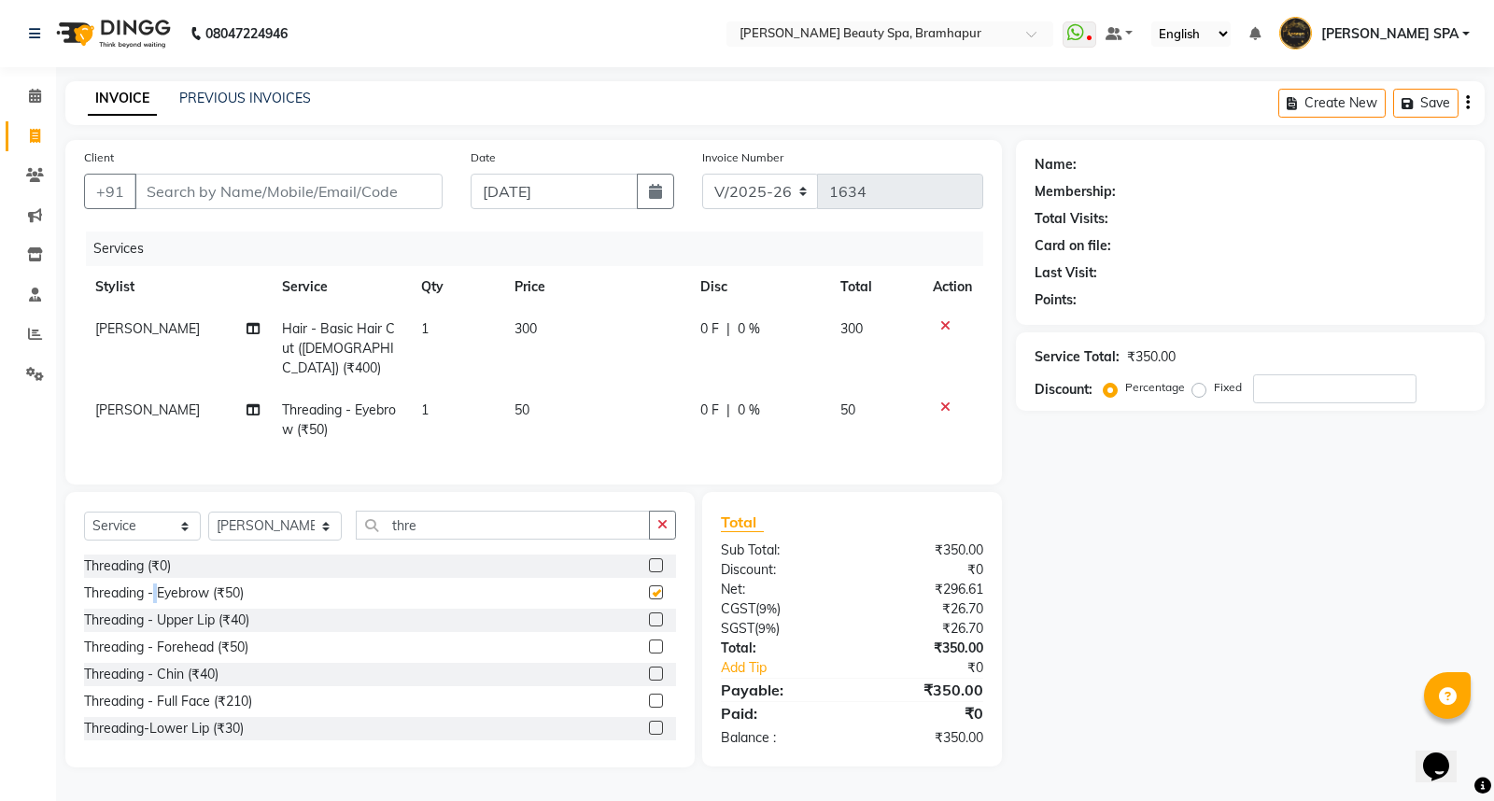
checkbox input "false"
click at [534, 330] on span "300" at bounding box center [525, 328] width 22 height 17
select select "18168"
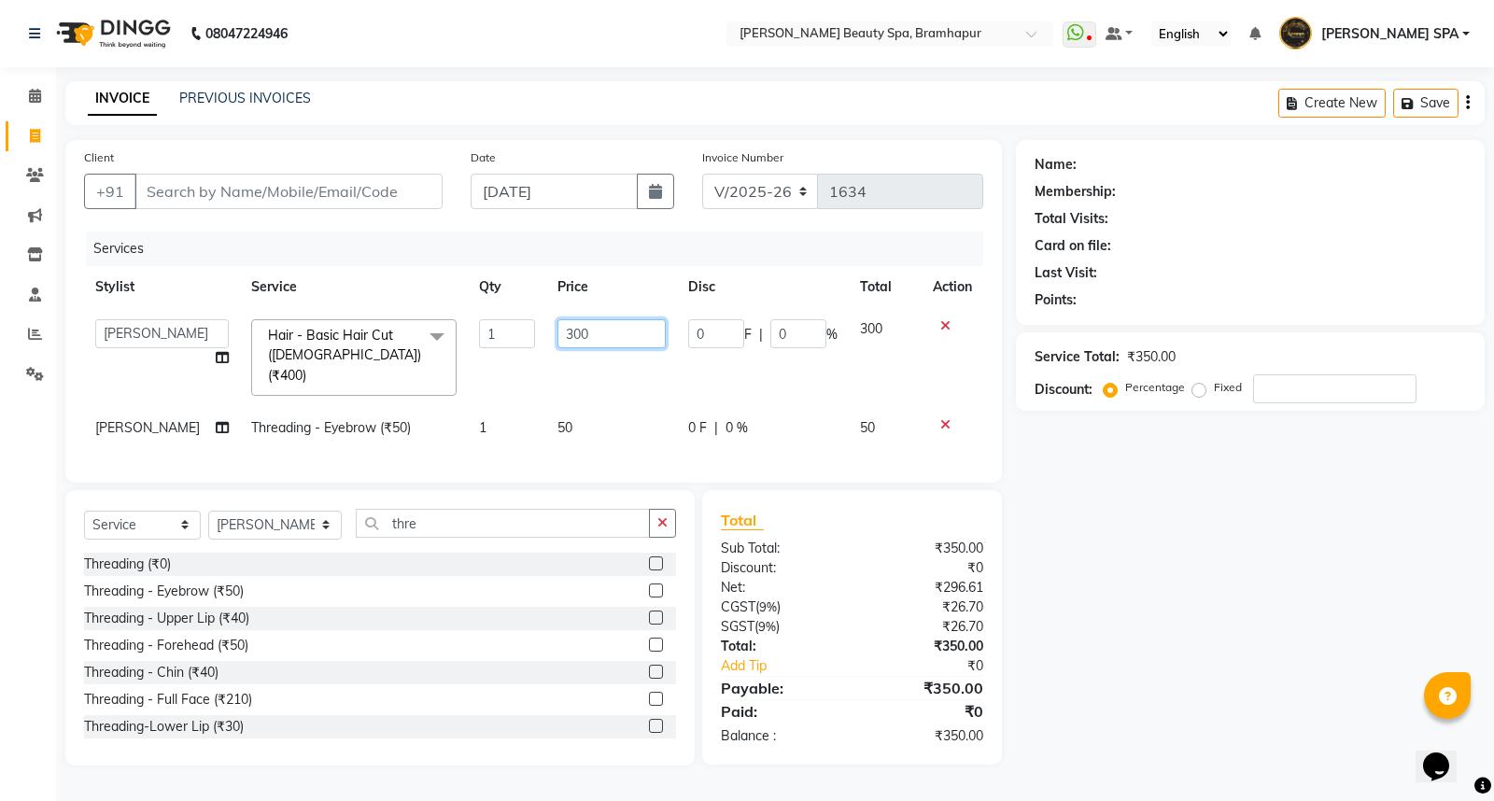
click at [588, 334] on input "300" at bounding box center [611, 333] width 108 height 29
type input "3"
type input "250"
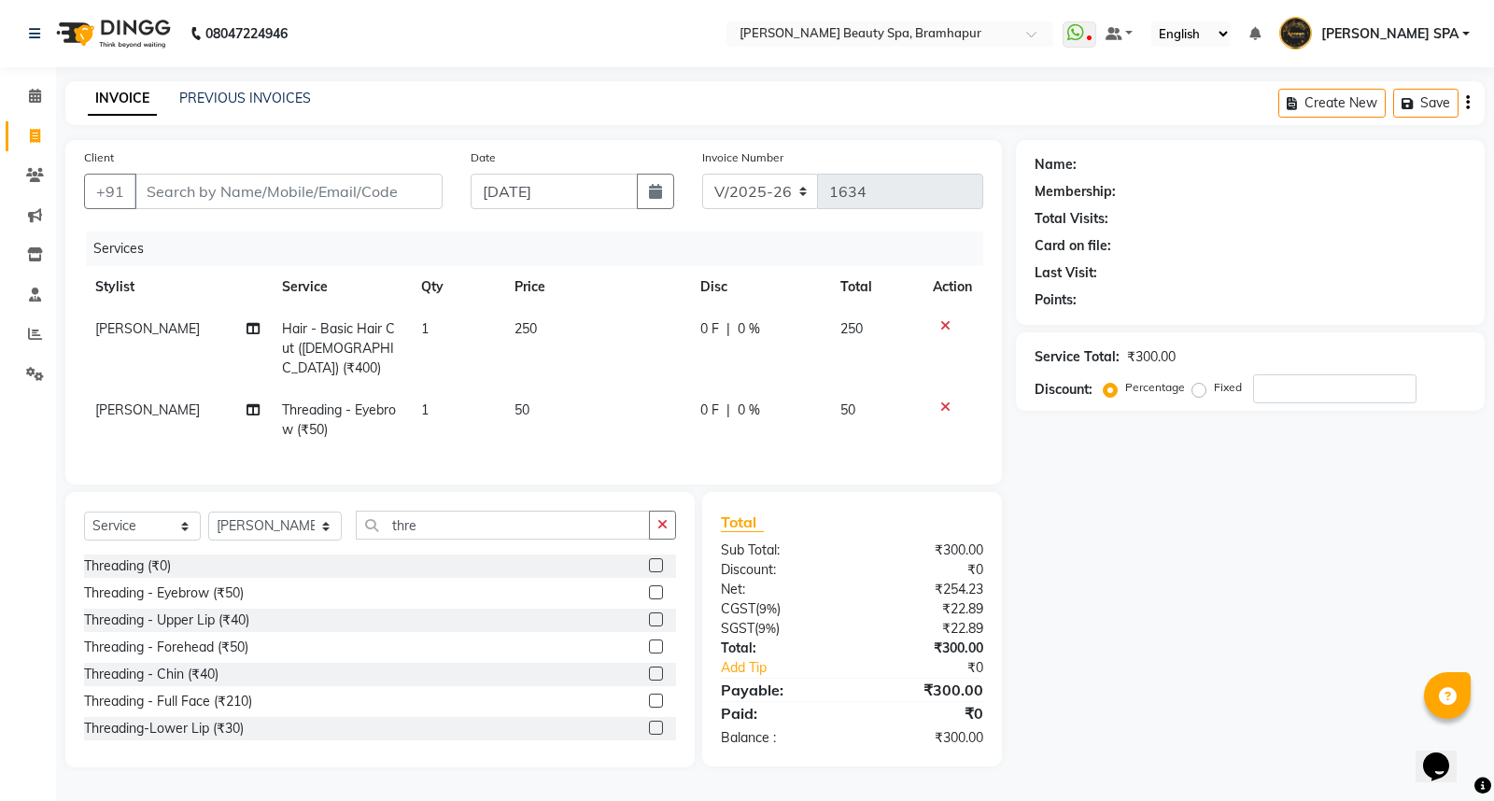
drag, startPoint x: 1160, startPoint y: 603, endPoint x: 1145, endPoint y: 609, distance: 16.0
click at [1152, 609] on div "Name: Membership: Total Visits: Card on file: Last Visit: Points: Service Total…" at bounding box center [1257, 453] width 483 height 627
drag, startPoint x: 243, startPoint y: 177, endPoint x: 243, endPoint y: 194, distance: 16.8
click at [243, 194] on input "Client" at bounding box center [288, 191] width 308 height 35
type input "9"
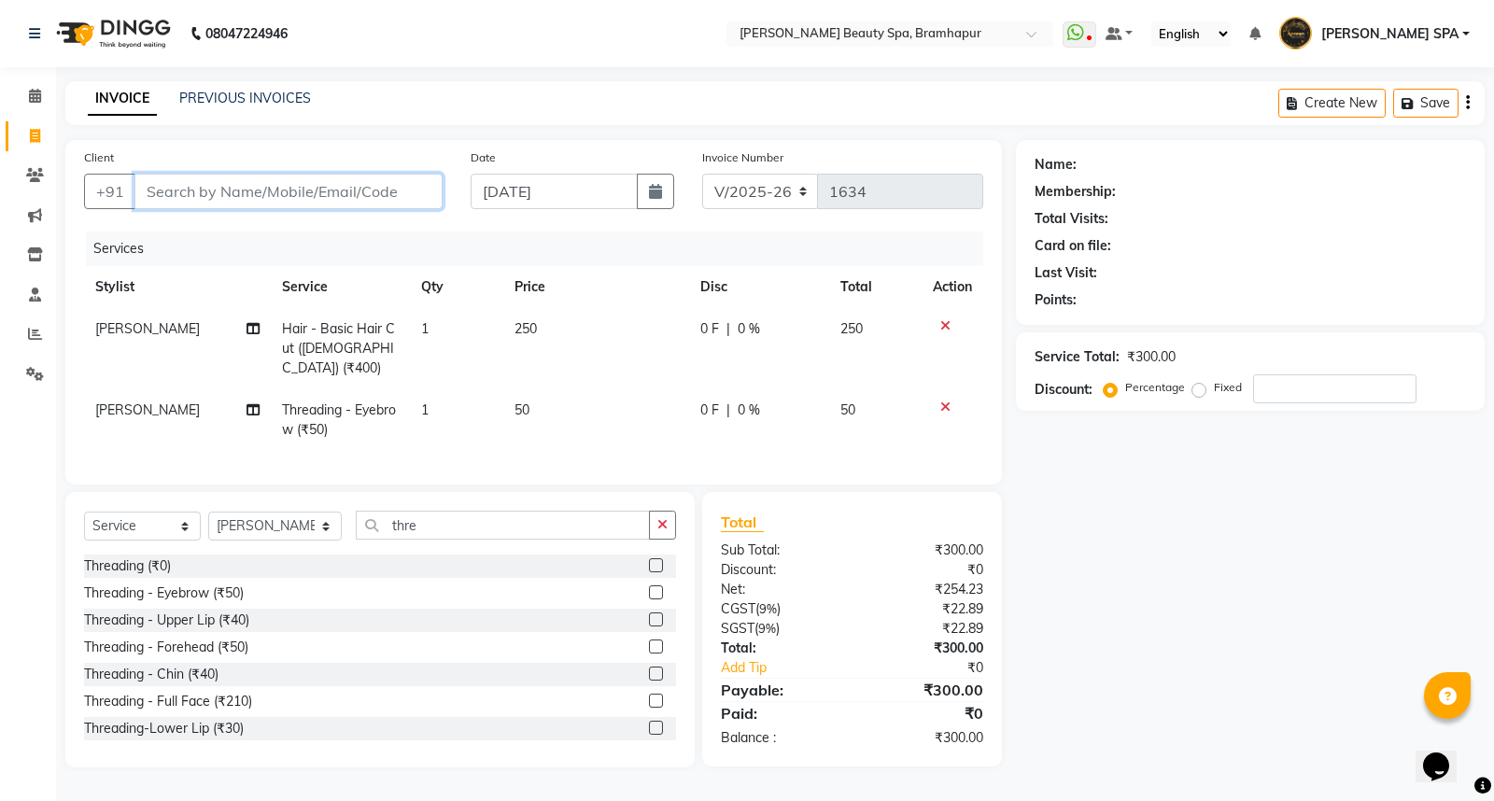
type input "0"
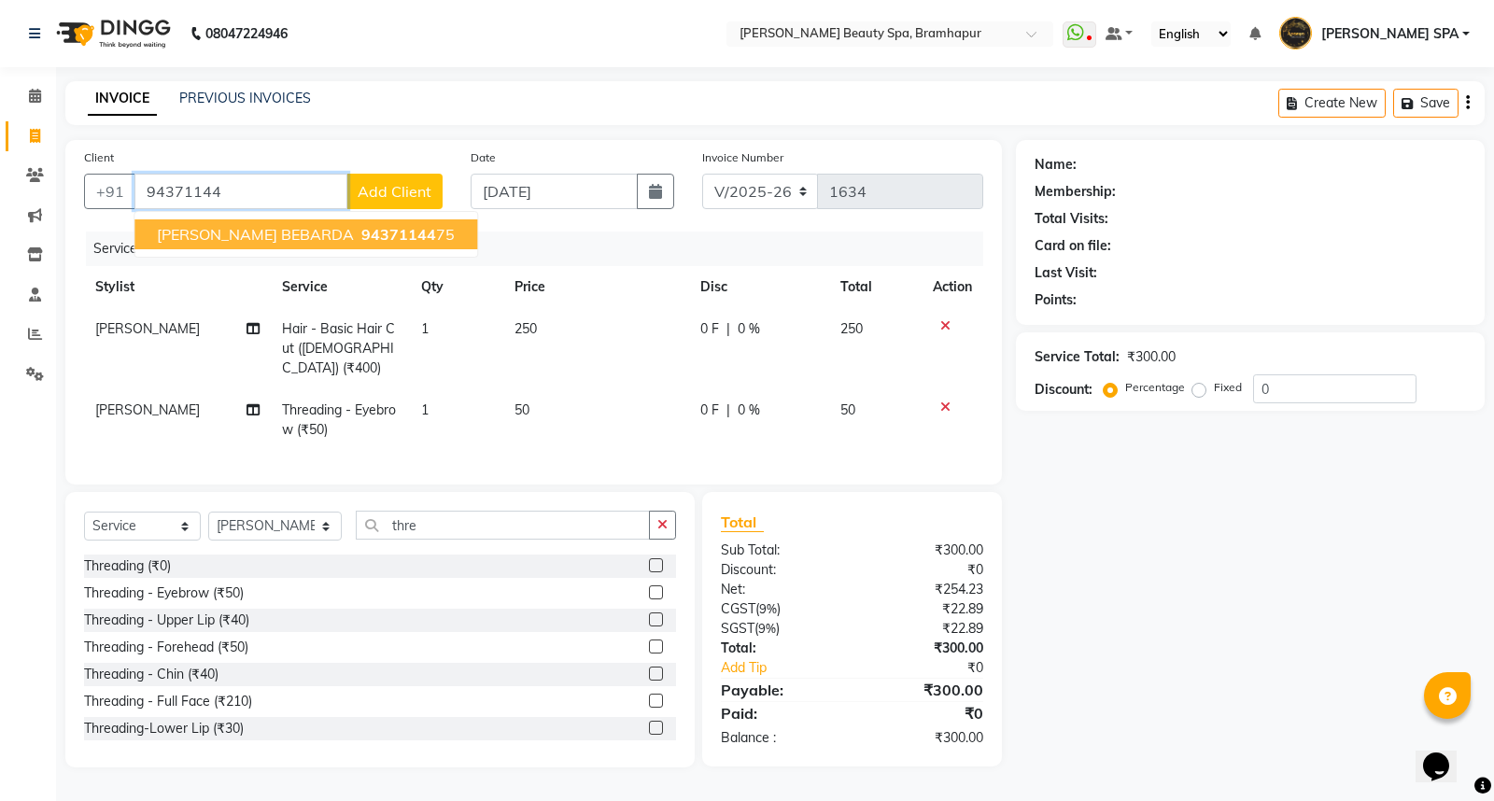
click at [295, 236] on span "PRAMODA BEBARDA" at bounding box center [255, 234] width 197 height 19
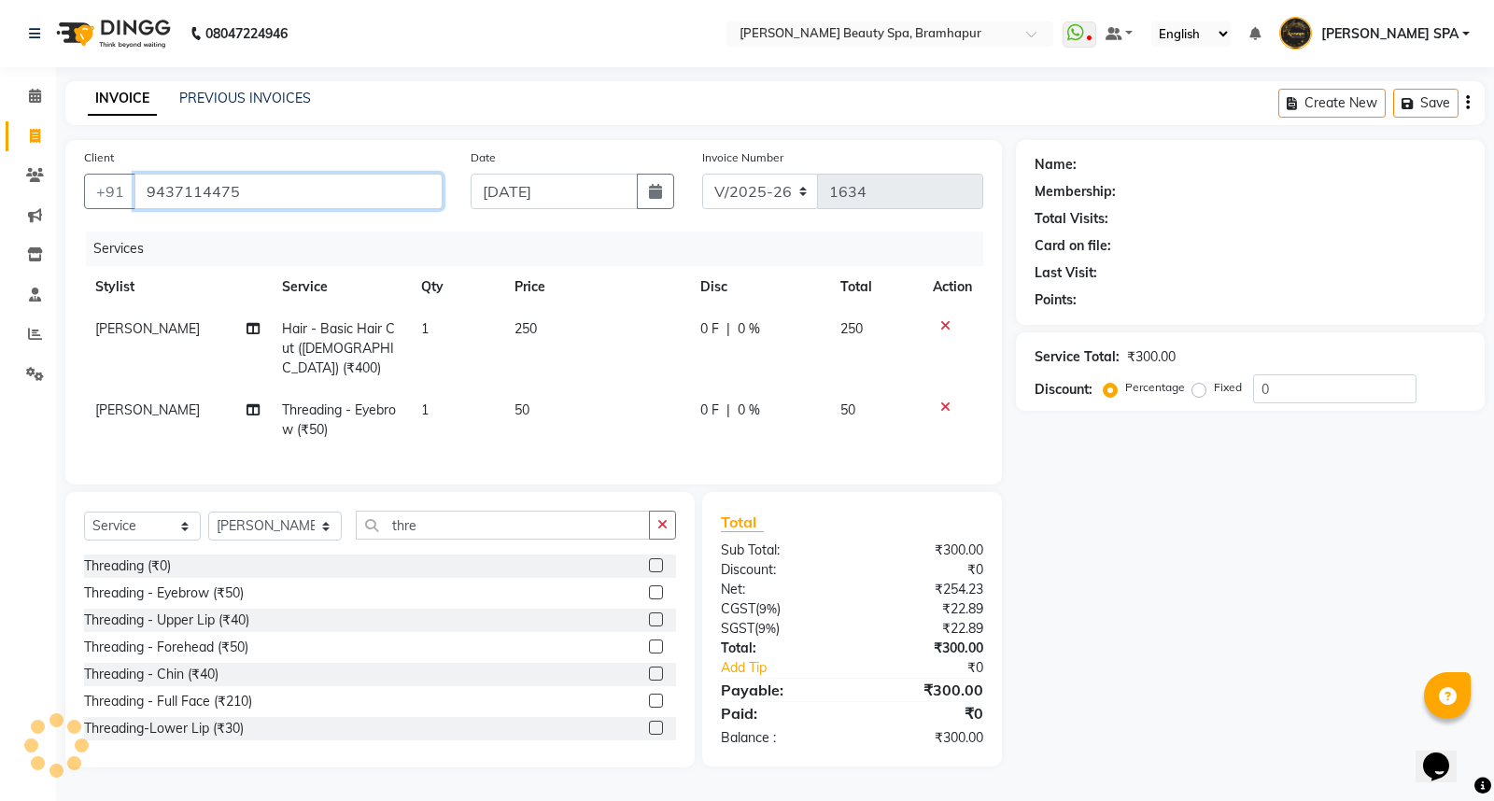
type input "9437114475"
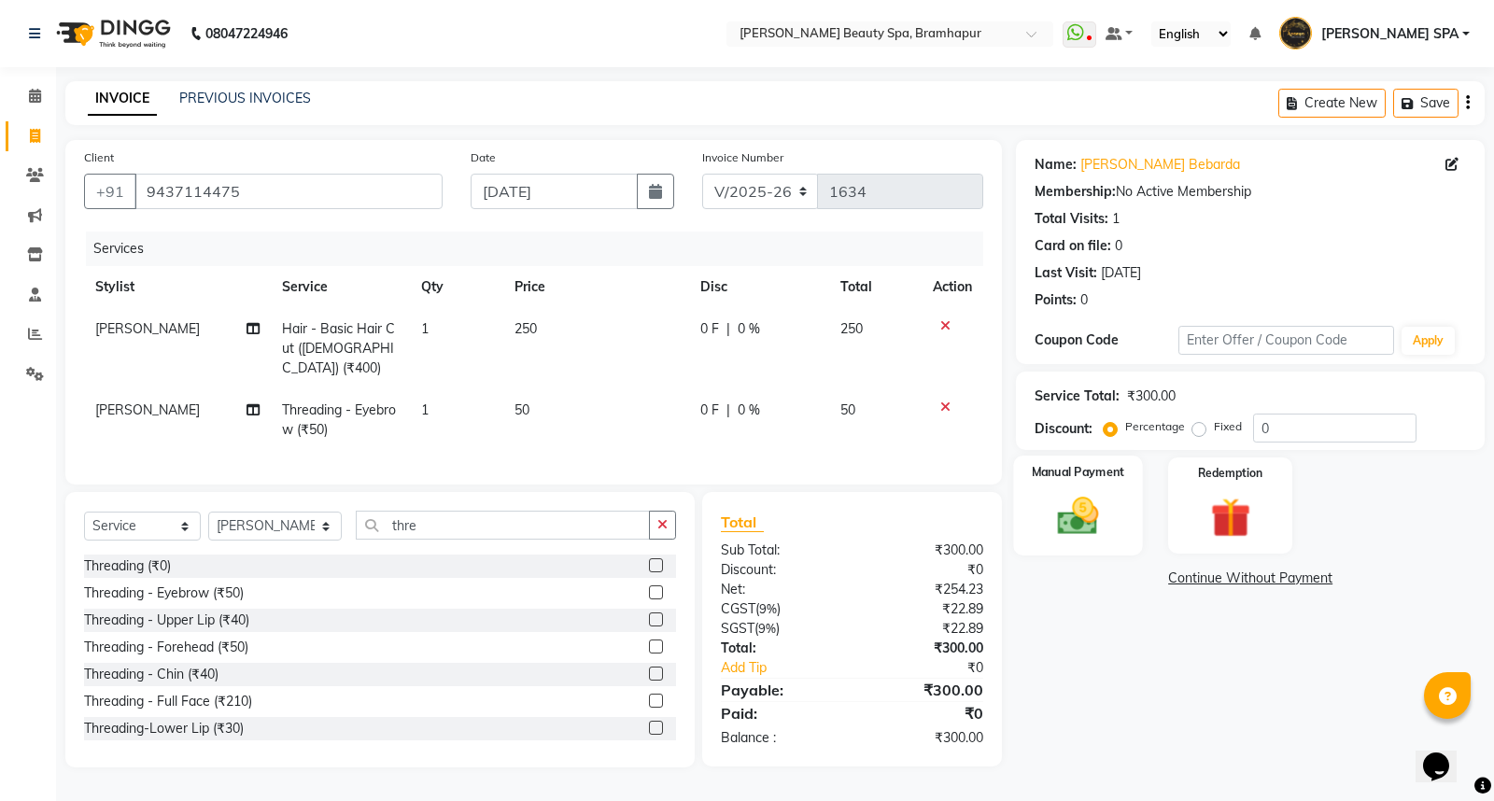
click at [1050, 506] on img at bounding box center [1078, 516] width 67 height 48
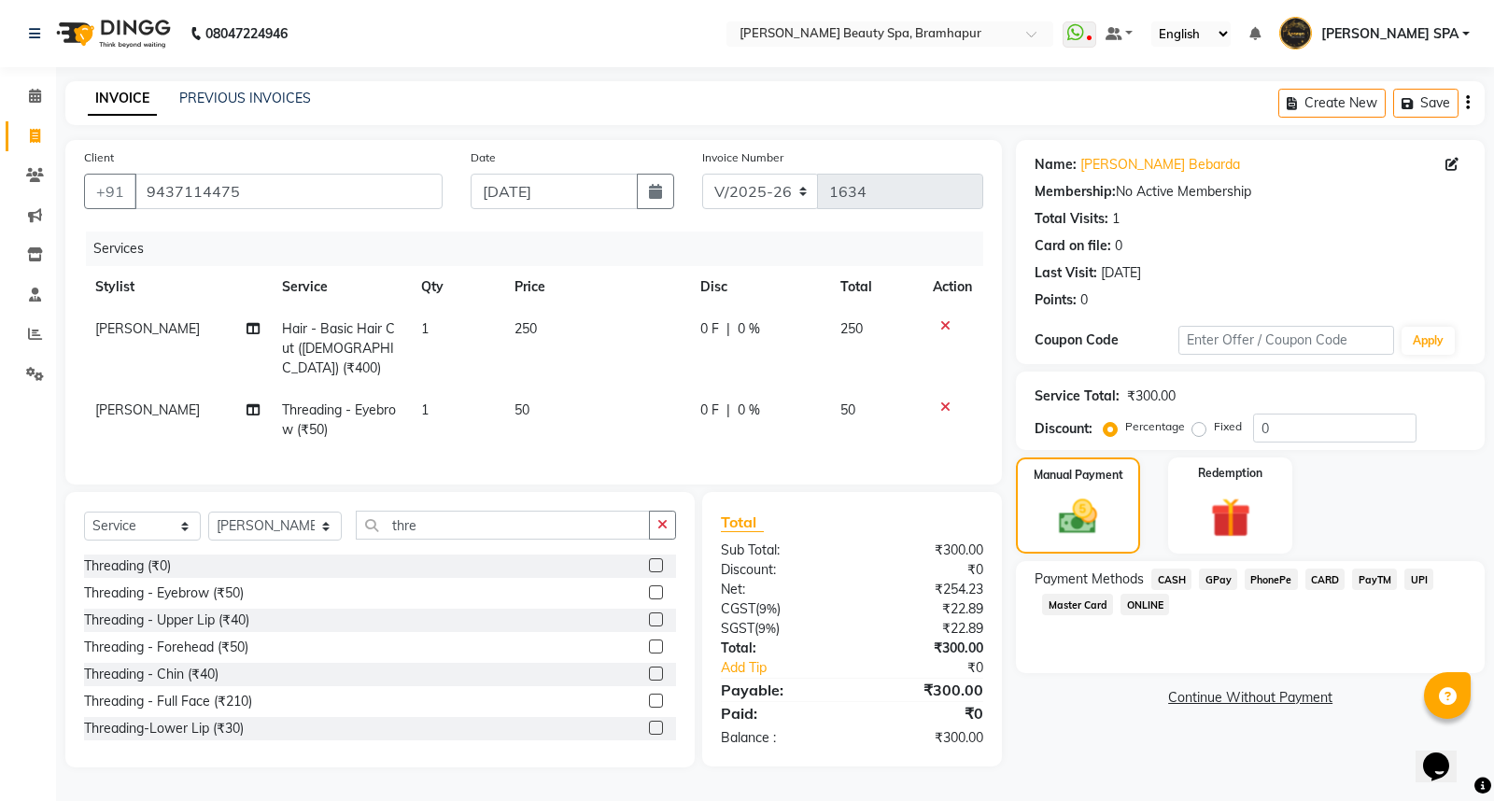
click at [1167, 579] on span "CASH" at bounding box center [1171, 578] width 40 height 21
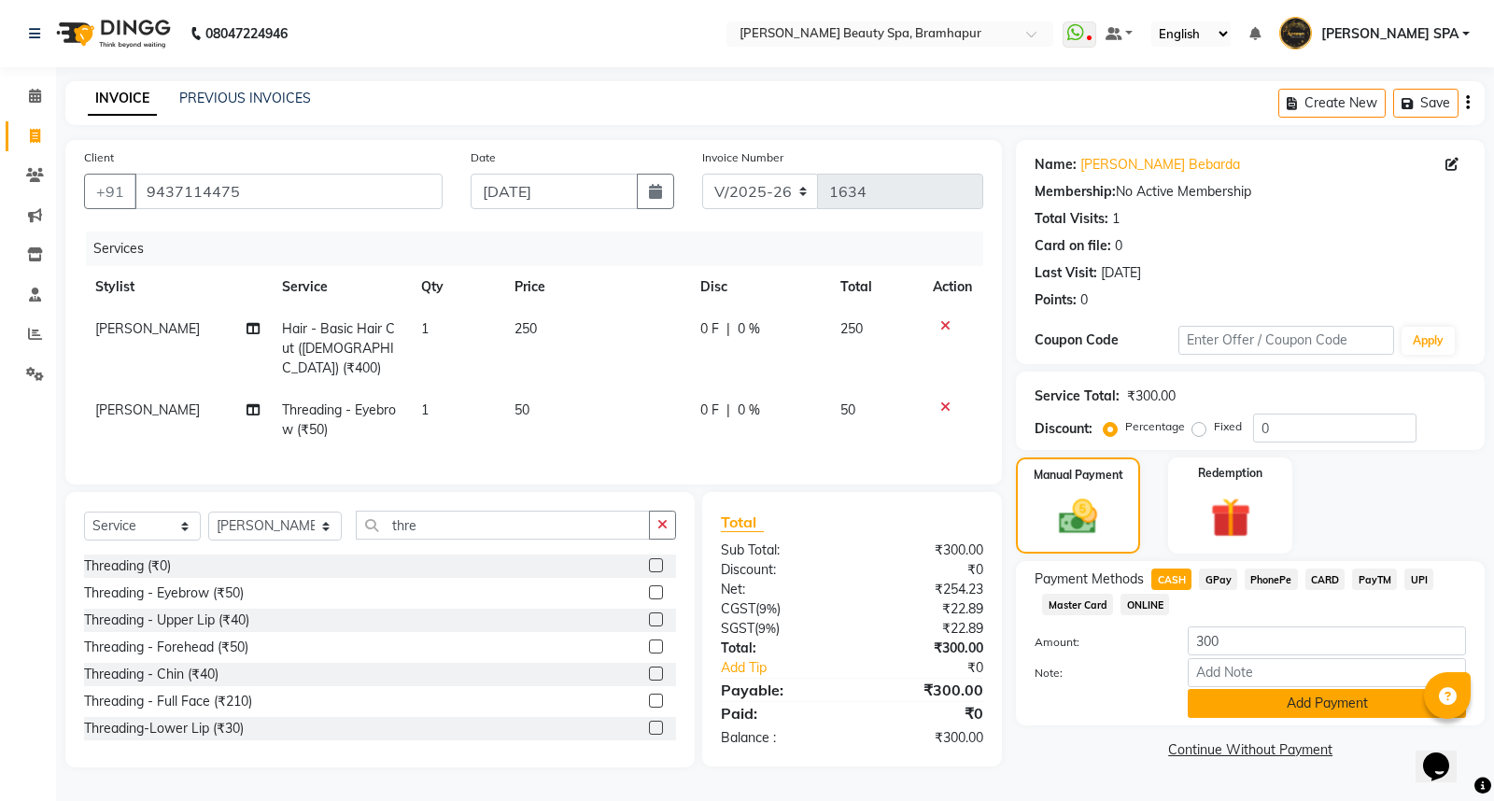
click at [1200, 708] on button "Add Payment" at bounding box center [1326, 703] width 278 height 29
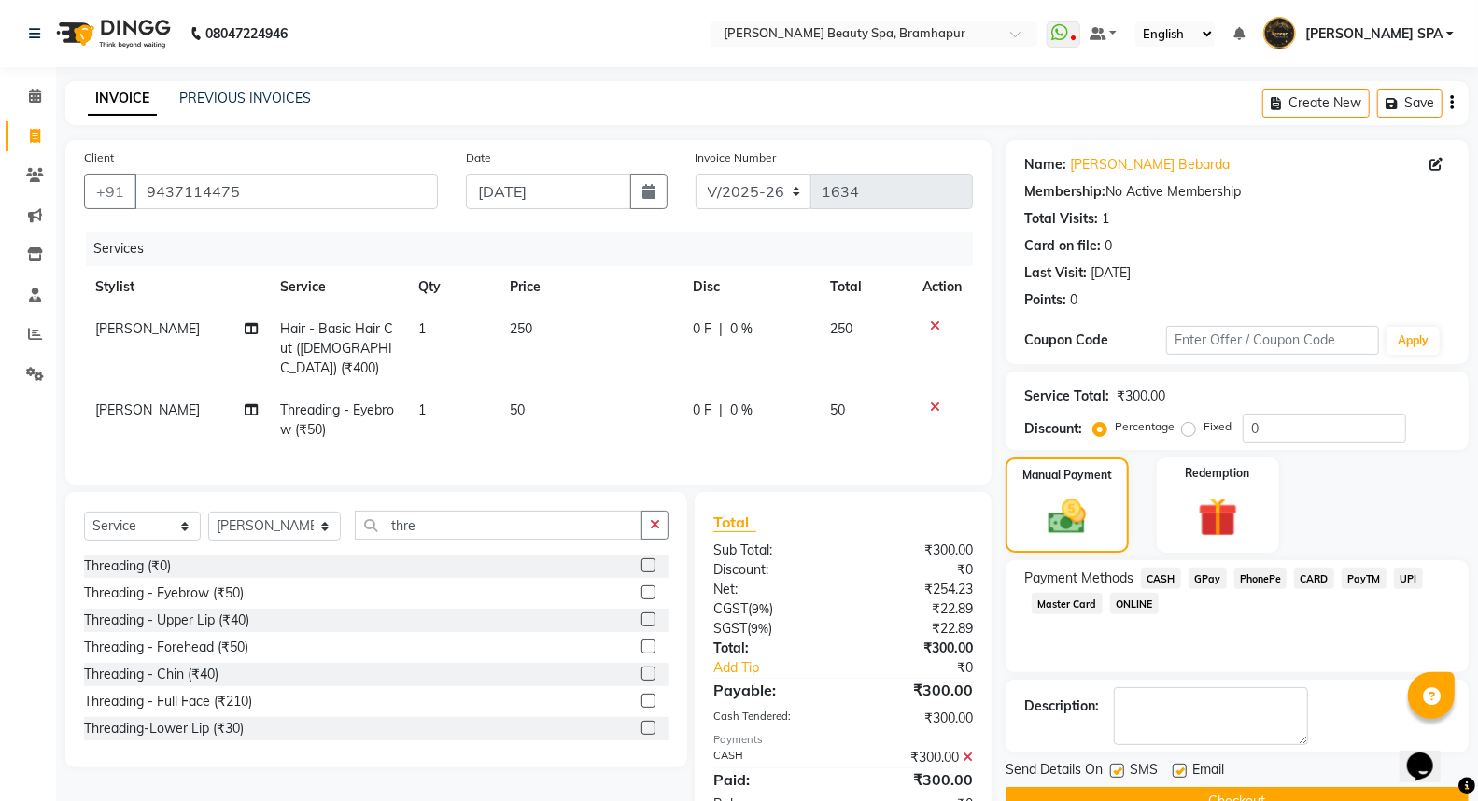
drag, startPoint x: 1070, startPoint y: 790, endPoint x: 1066, endPoint y: 779, distance: 11.8
click at [1070, 789] on button "Checkout" at bounding box center [1236, 801] width 463 height 29
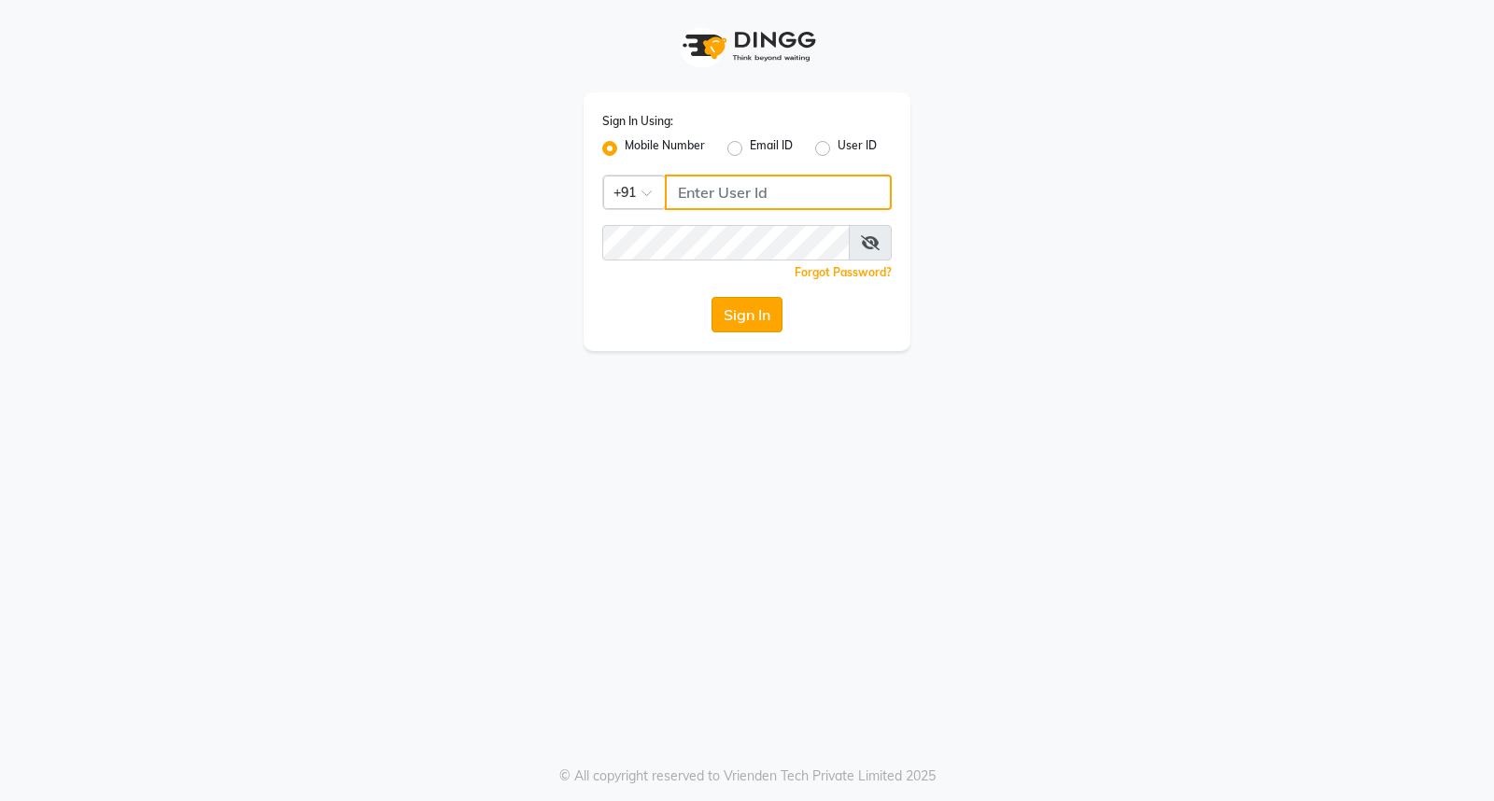
type input "8280086186"
click at [752, 319] on button "Sign In" at bounding box center [746, 314] width 71 height 35
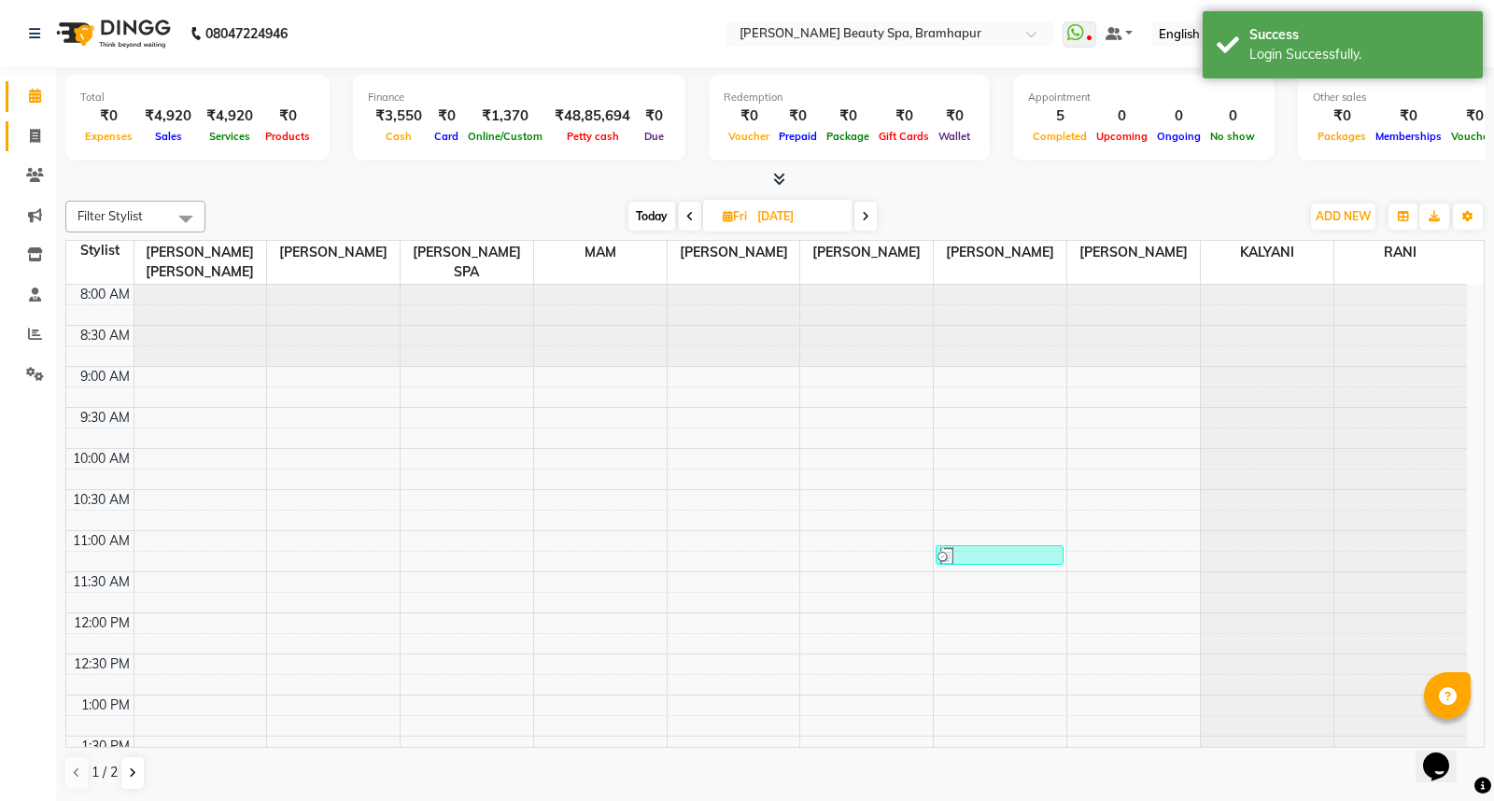
click at [34, 124] on link "Invoice" at bounding box center [28, 136] width 45 height 31
select select "3622"
select select "service"
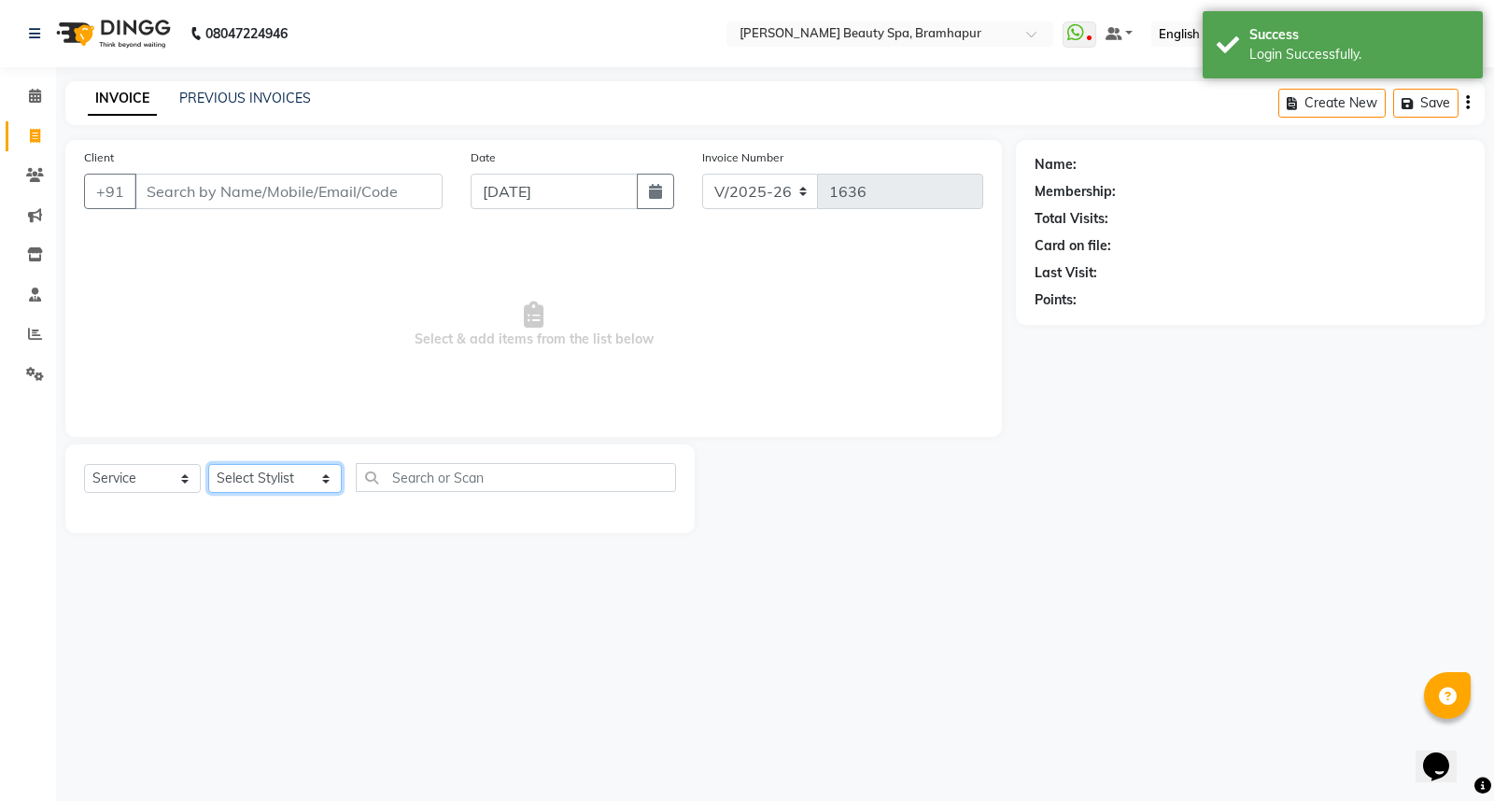
click at [263, 479] on select "Select Stylist [PERSON_NAME] SPA [PERSON_NAME] [PERSON_NAME] [PERSON_NAME] MAM …" at bounding box center [274, 478] width 133 height 29
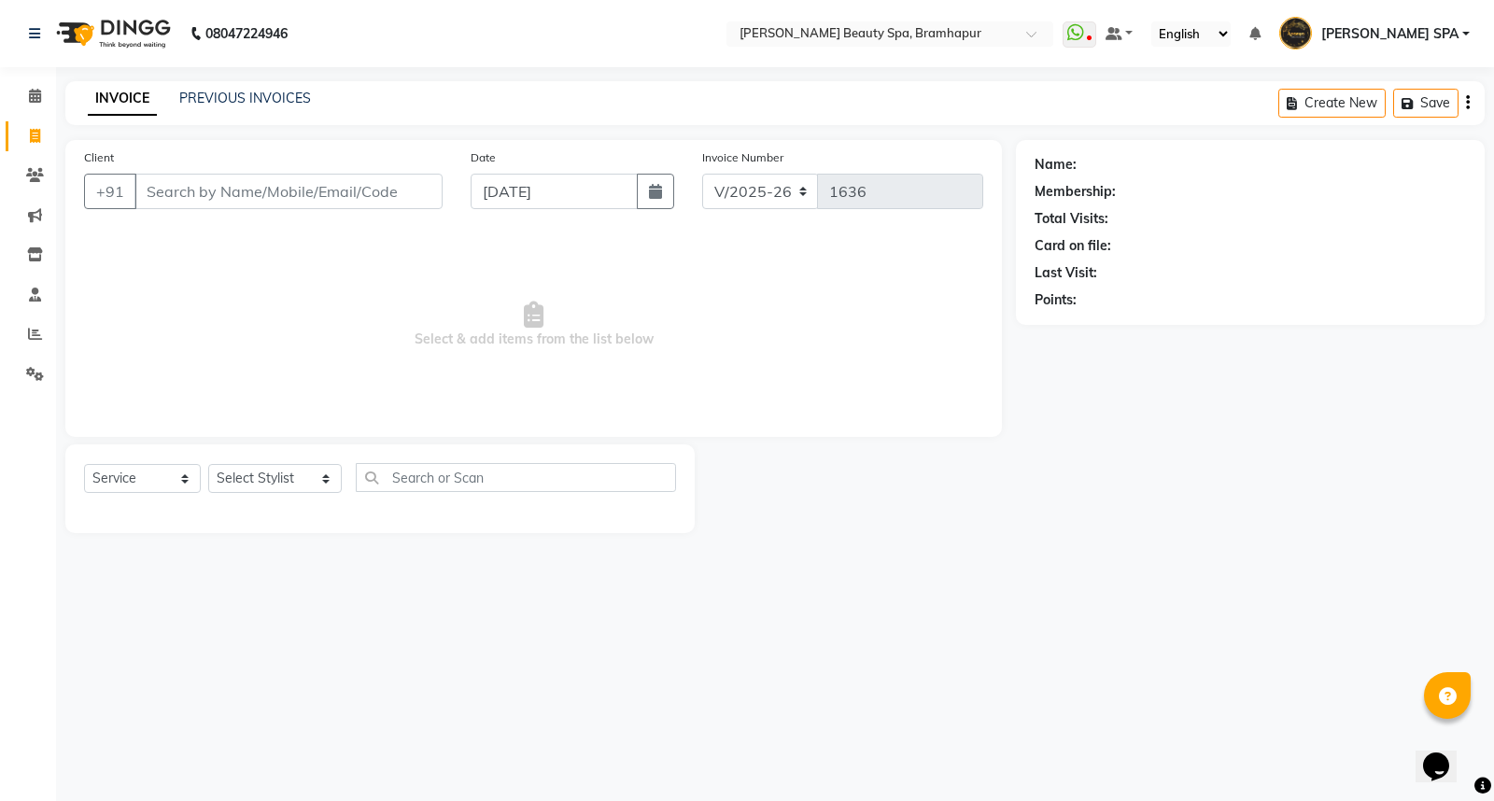
click at [514, 665] on div "08047224946 Select Location × Ananya Beauty Spa, Bramhapur WhatsApp Status ✕ St…" at bounding box center [747, 400] width 1494 height 801
click at [430, 476] on input "text" at bounding box center [516, 477] width 320 height 29
click at [216, 99] on link "PREVIOUS INVOICES" at bounding box center [245, 98] width 132 height 17
